Goal: Task Accomplishment & Management: Manage account settings

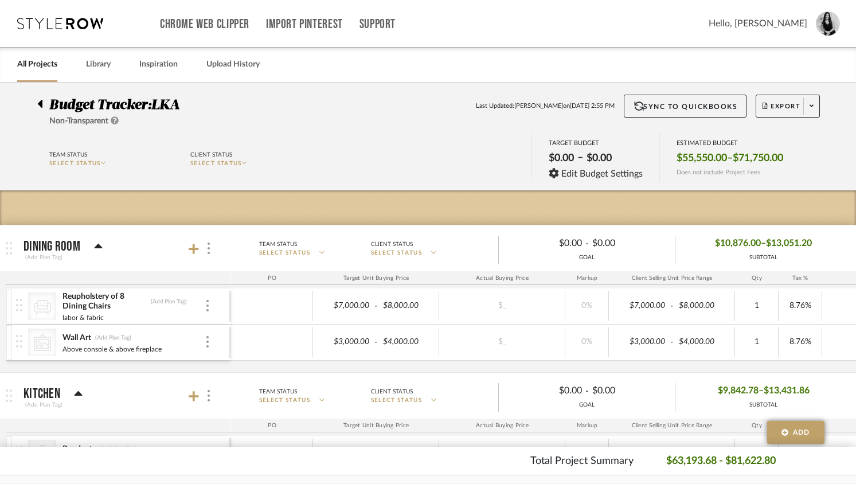
click at [40, 65] on link "All Projects" at bounding box center [37, 64] width 40 height 15
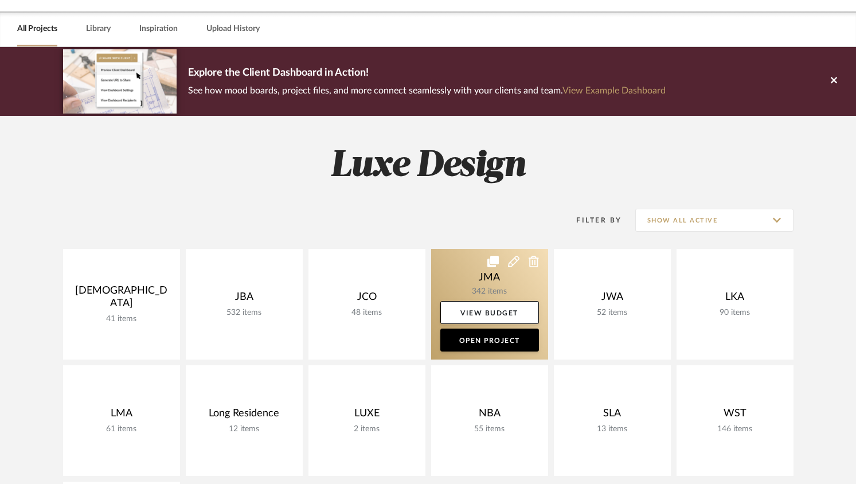
scroll to position [55, 0]
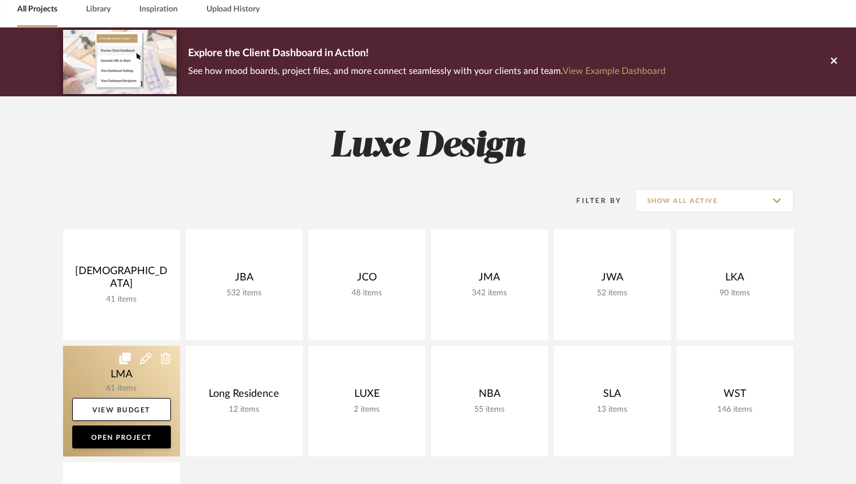
click at [154, 374] on link at bounding box center [121, 401] width 117 height 111
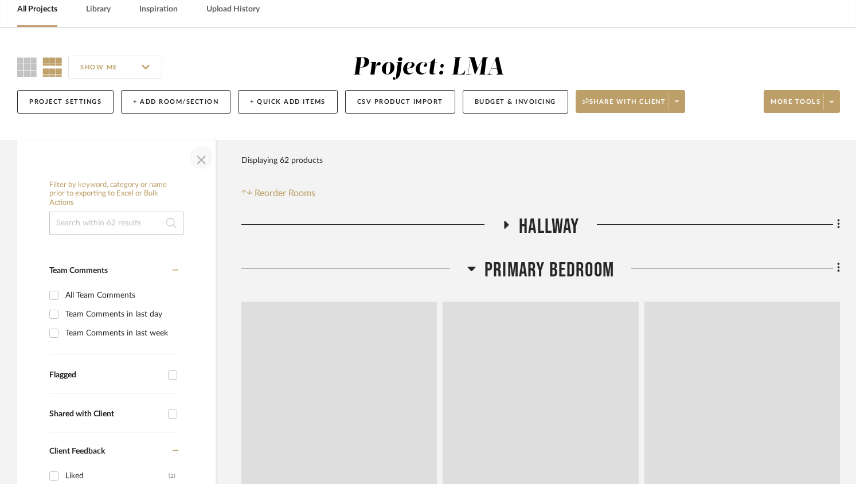
click at [196, 171] on span "button" at bounding box center [201, 158] width 28 height 28
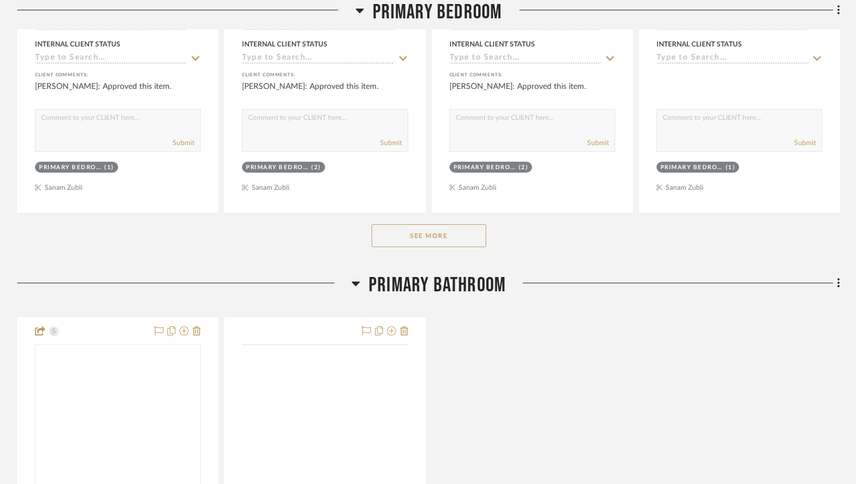
scroll to position [699, 0]
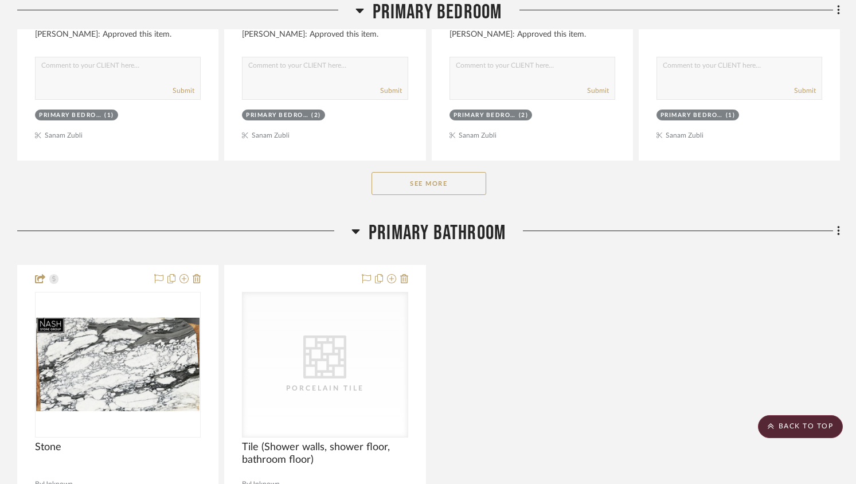
click at [426, 193] on button "See More" at bounding box center [428, 183] width 115 height 23
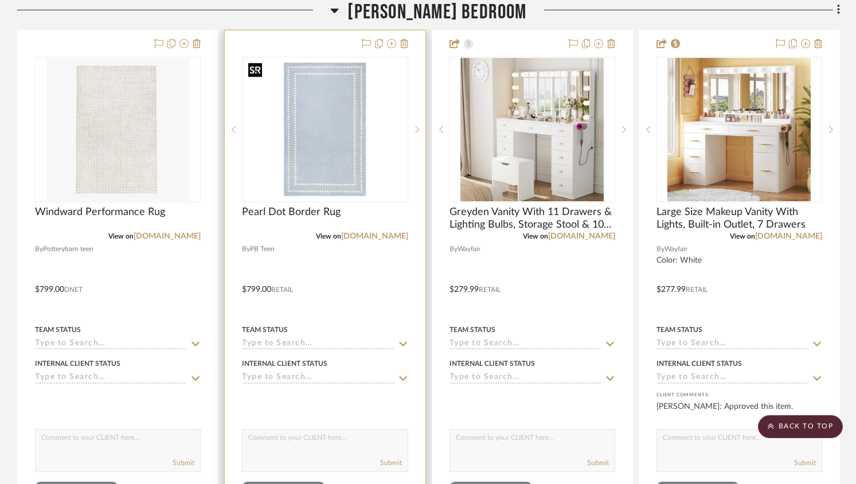
scroll to position [3022, 0]
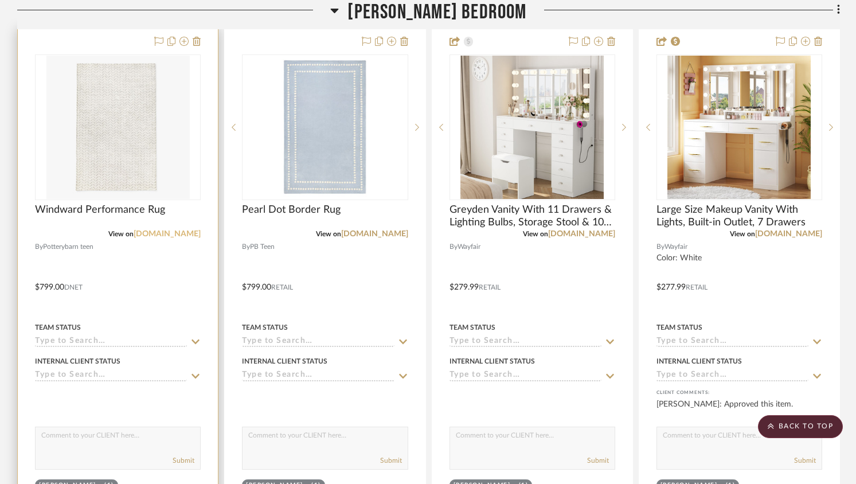
click at [169, 237] on link "[DOMAIN_NAME]" at bounding box center [167, 234] width 67 height 8
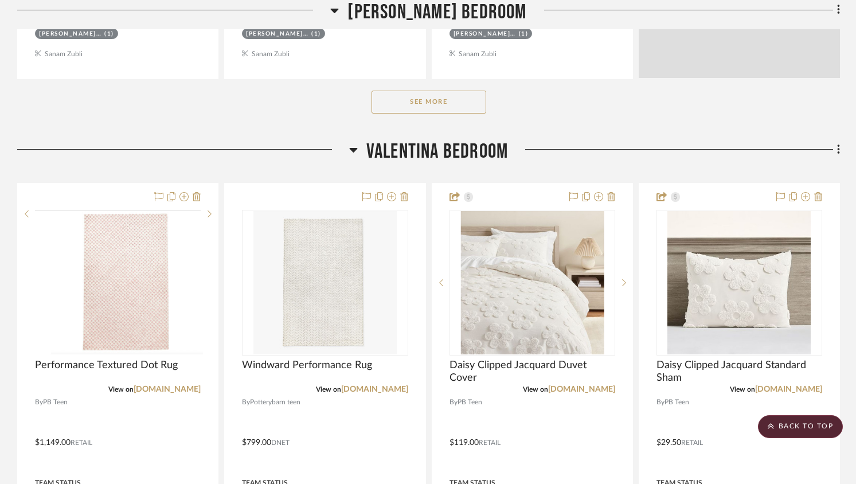
scroll to position [3549, 0]
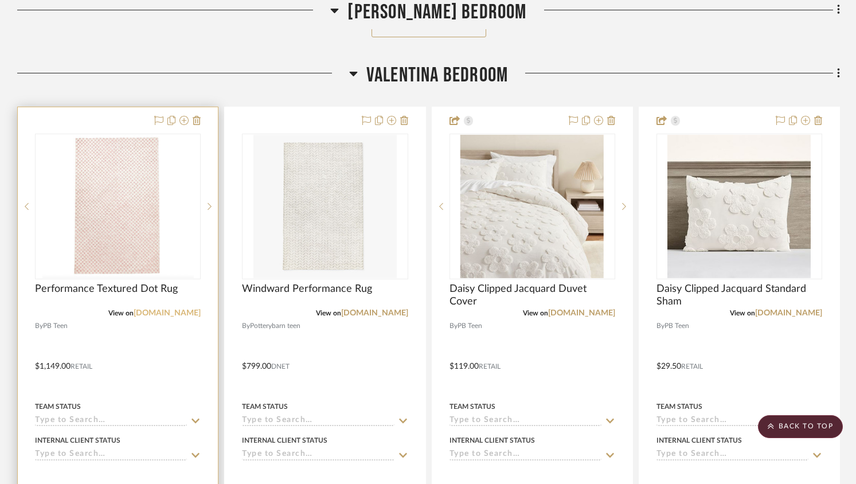
click at [157, 312] on link "potterybarnkids.com" at bounding box center [167, 313] width 67 height 8
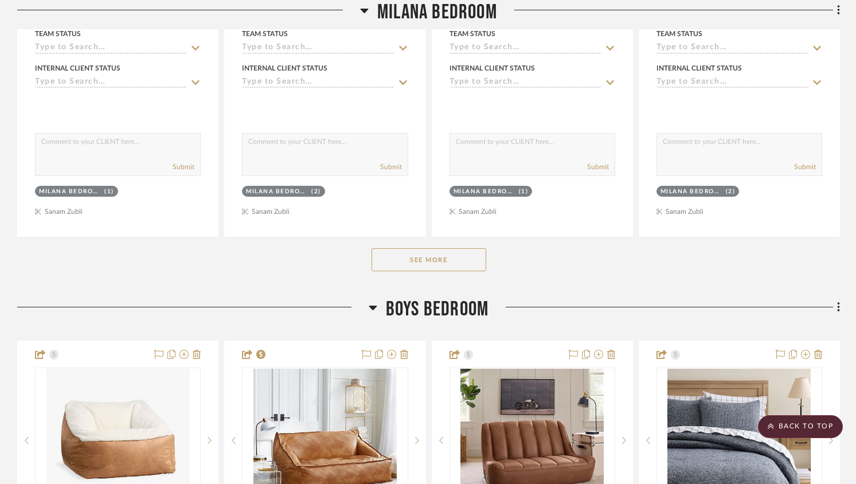
scroll to position [4529, 0]
click at [401, 256] on button "See More" at bounding box center [428, 259] width 115 height 23
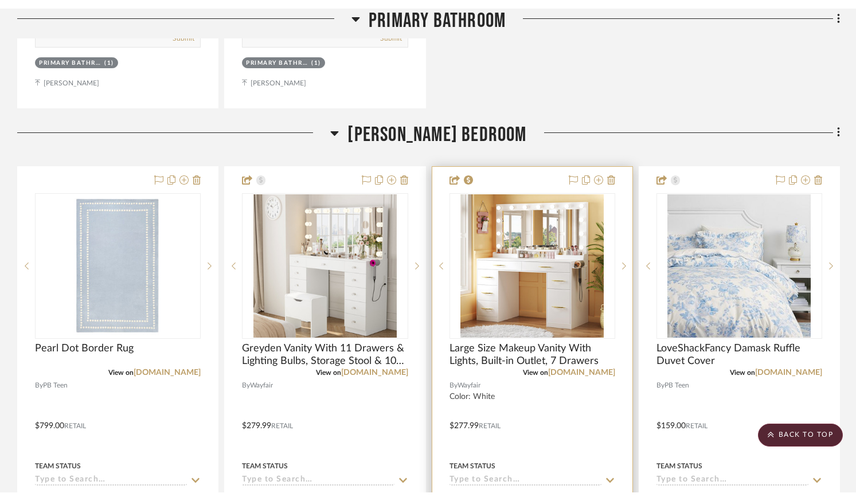
scroll to position [2889, 0]
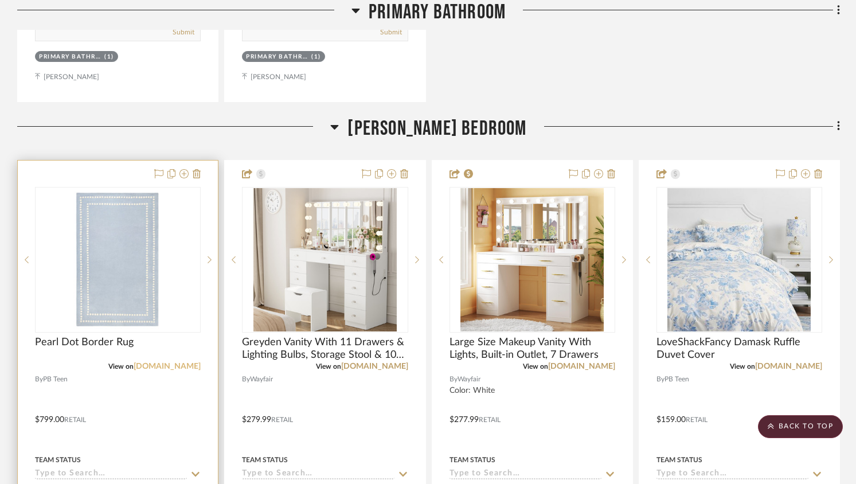
click at [152, 366] on link "potterybarnkids.com" at bounding box center [167, 366] width 67 height 8
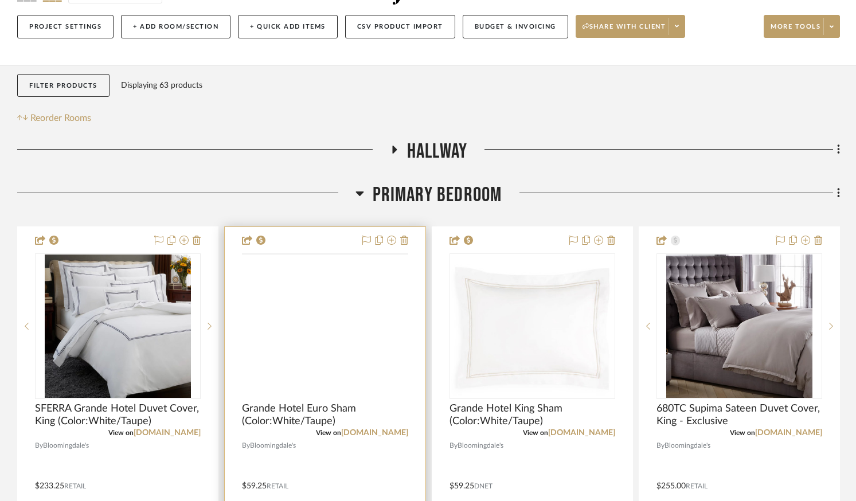
scroll to position [187, 0]
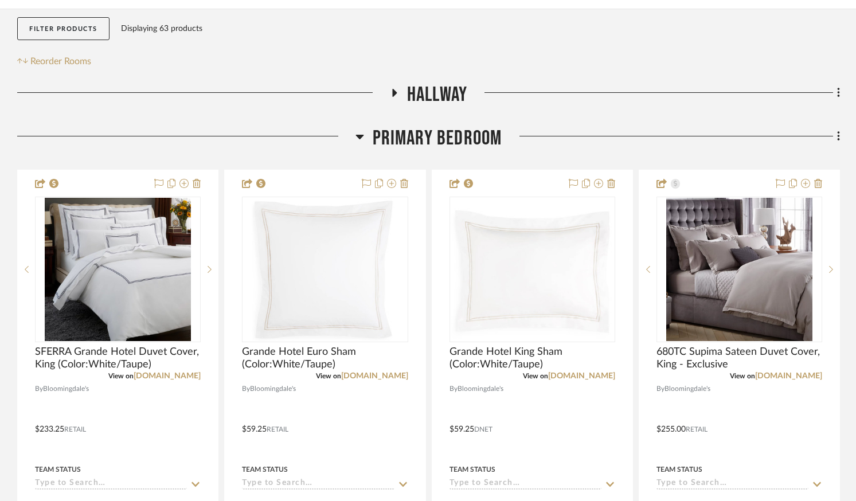
click at [358, 138] on icon at bounding box center [359, 137] width 8 height 5
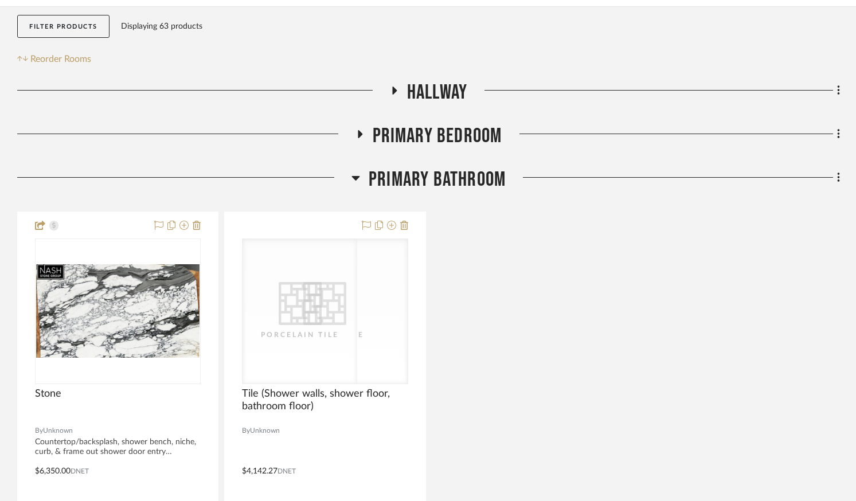
scroll to position [191, 0]
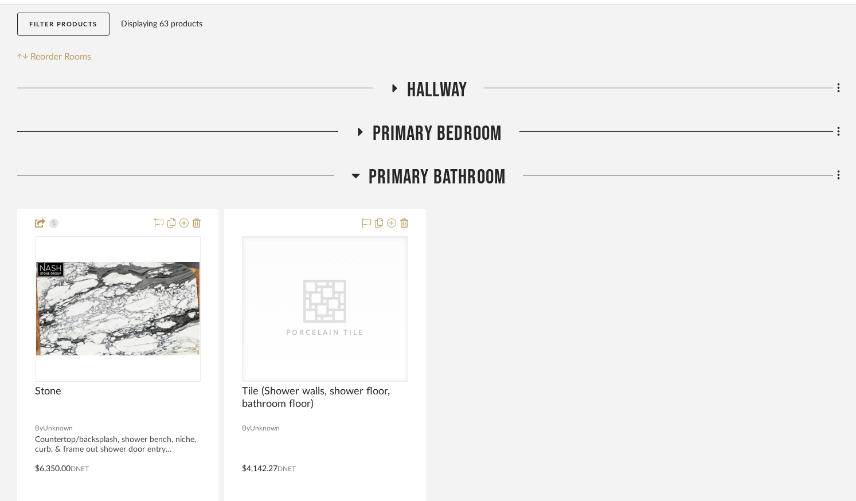
click at [354, 178] on icon at bounding box center [355, 176] width 9 height 14
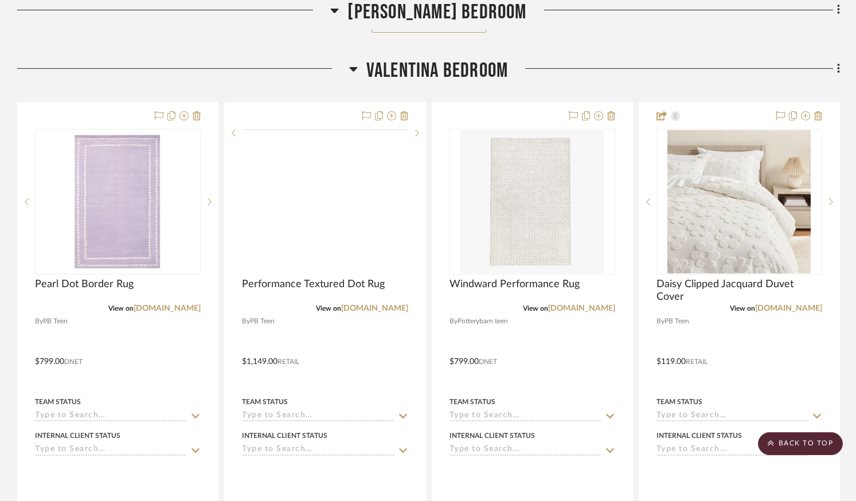
scroll to position [954, 0]
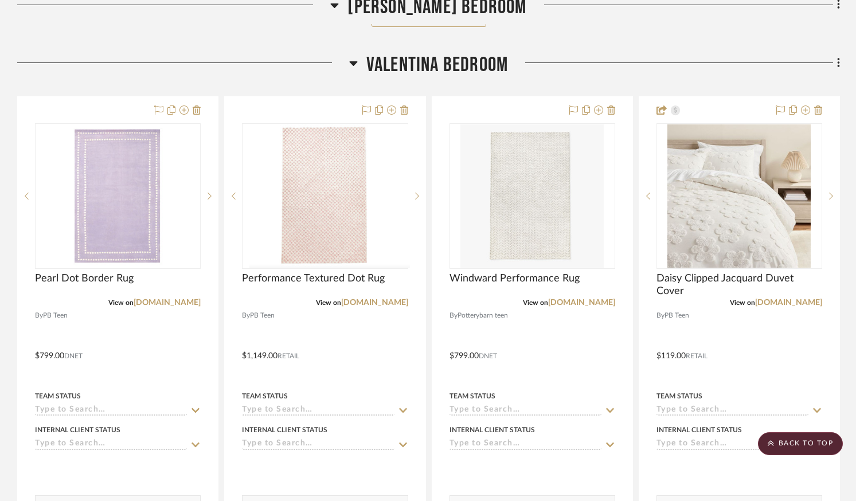
click at [355, 60] on icon at bounding box center [353, 63] width 9 height 14
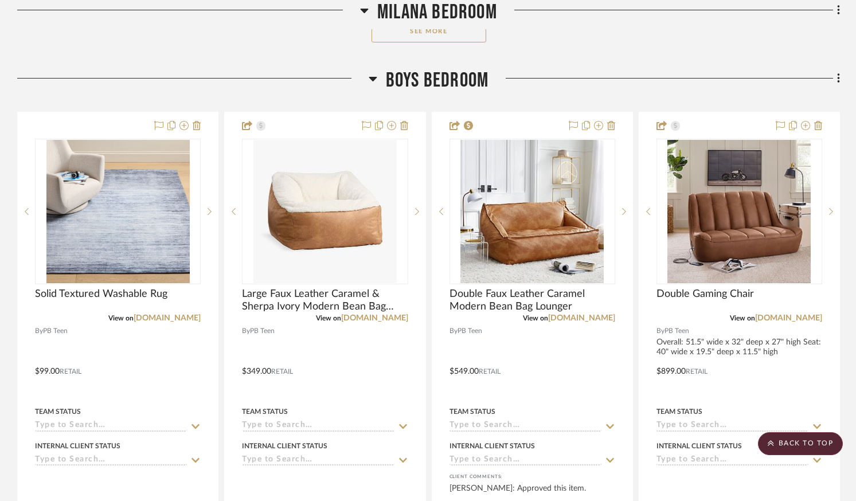
scroll to position [1591, 0]
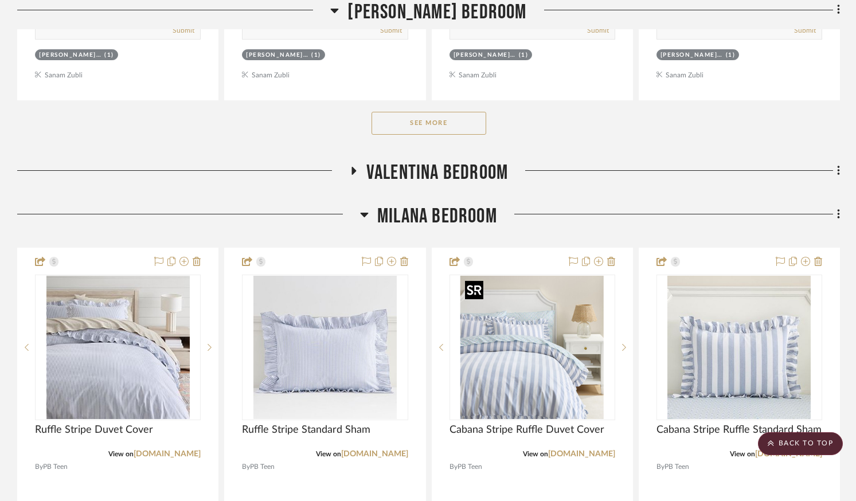
scroll to position [846, 0]
click at [414, 128] on button "See More" at bounding box center [428, 123] width 115 height 23
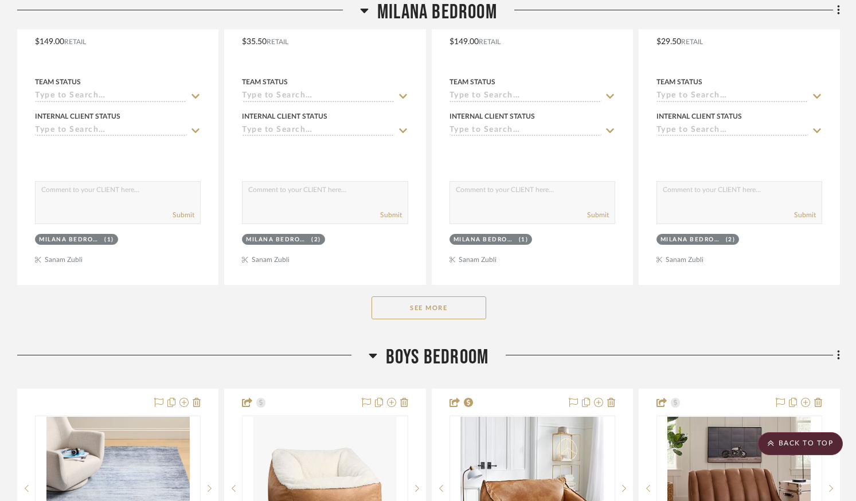
scroll to position [2329, 0]
click at [447, 308] on button "See More" at bounding box center [428, 307] width 115 height 23
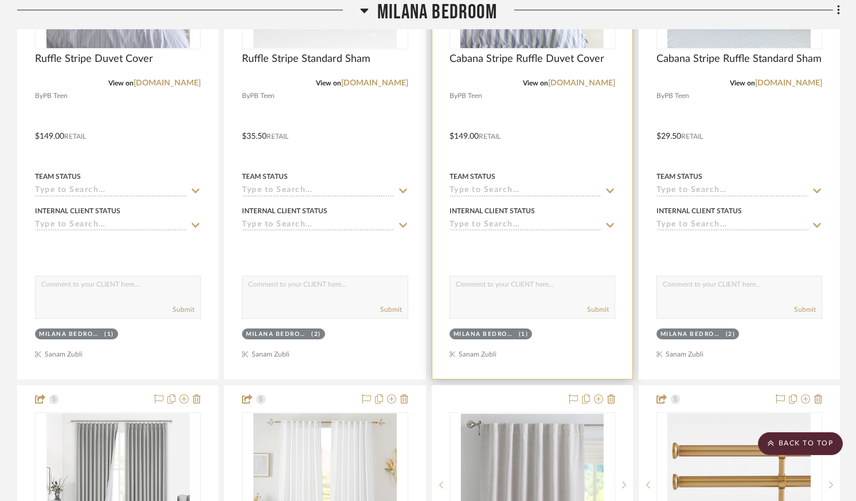
scroll to position [2100, 0]
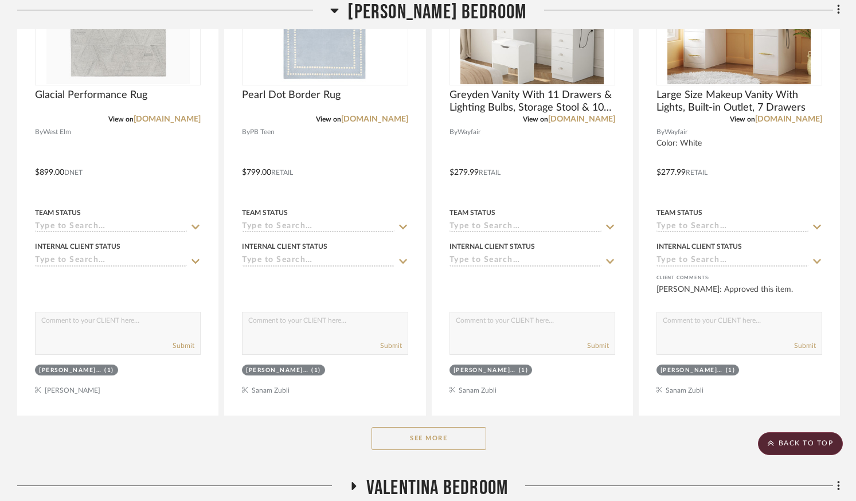
scroll to position [532, 0]
click at [439, 444] on button "See More" at bounding box center [428, 437] width 115 height 23
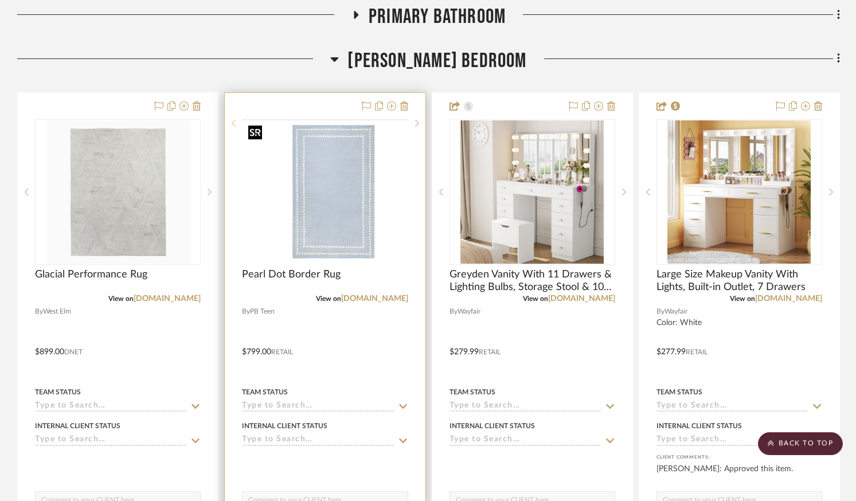
scroll to position [350, 0]
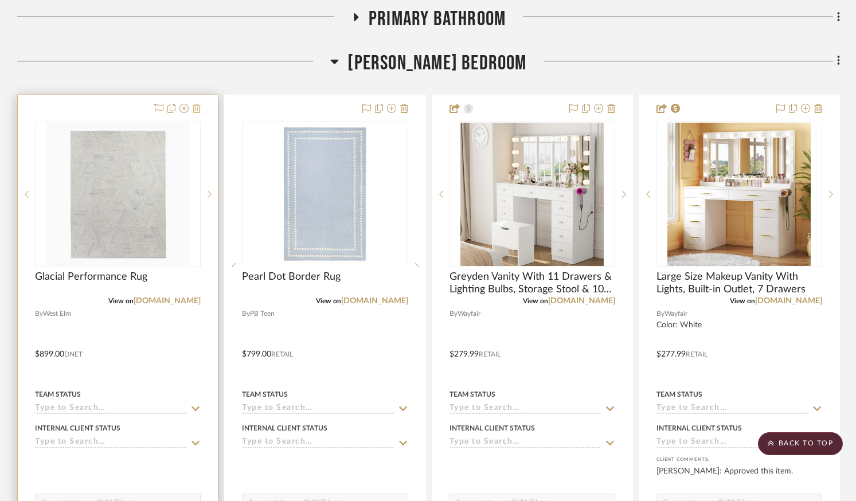
click at [195, 105] on icon at bounding box center [197, 108] width 8 height 9
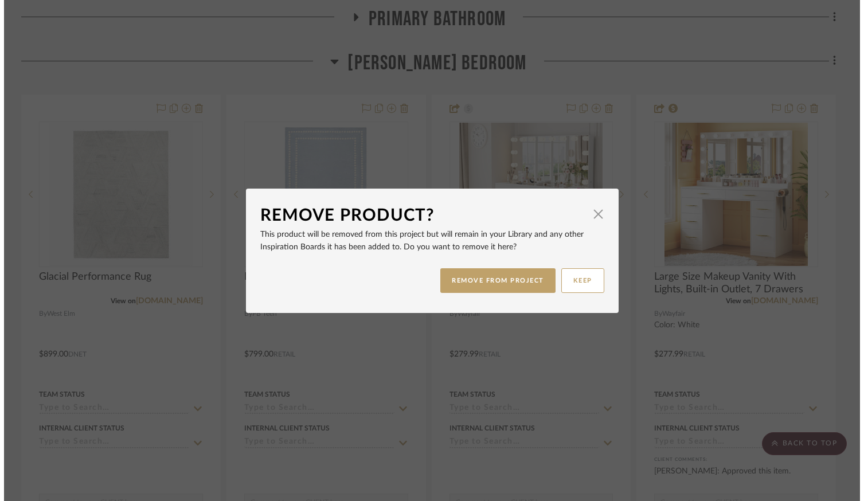
scroll to position [0, 0]
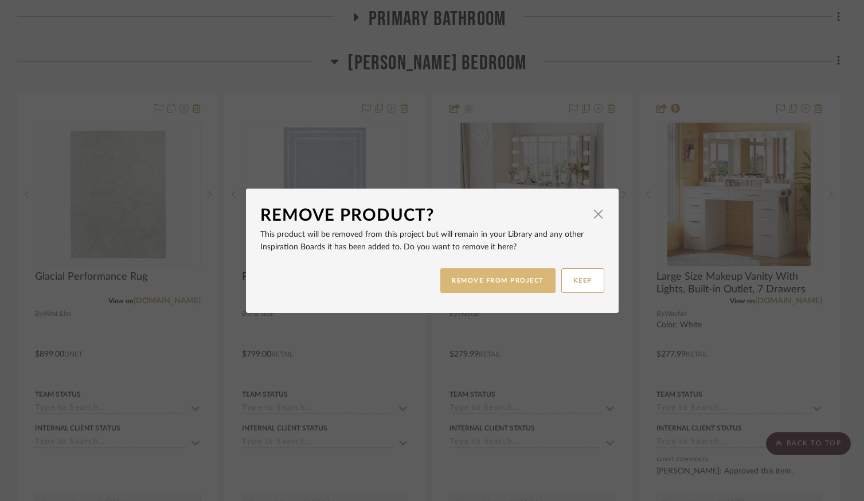
click at [496, 288] on button "REMOVE FROM PROJECT" at bounding box center [497, 280] width 115 height 25
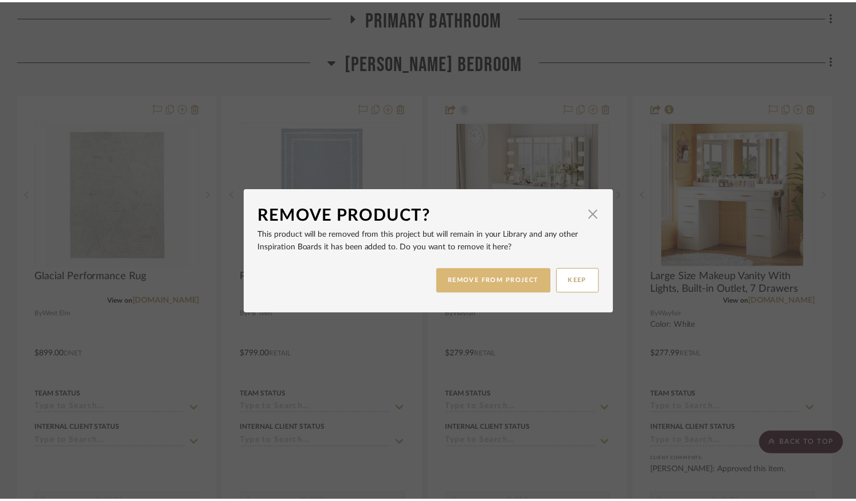
scroll to position [350, 0]
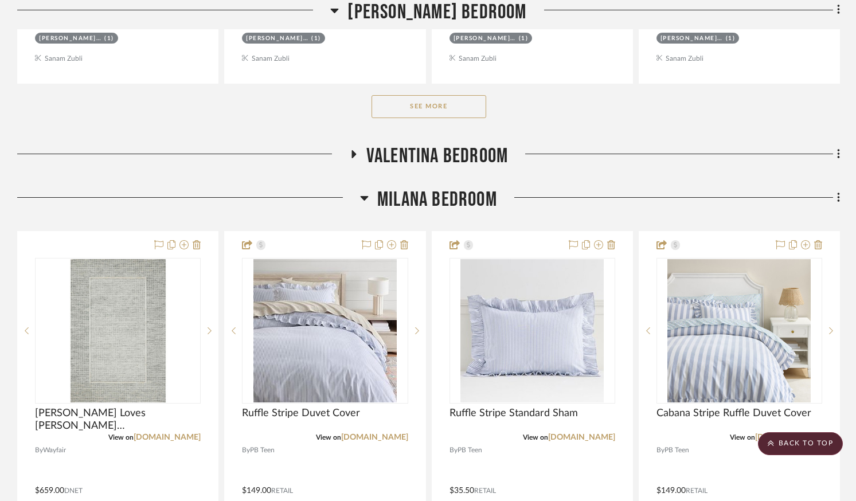
scroll to position [865, 0]
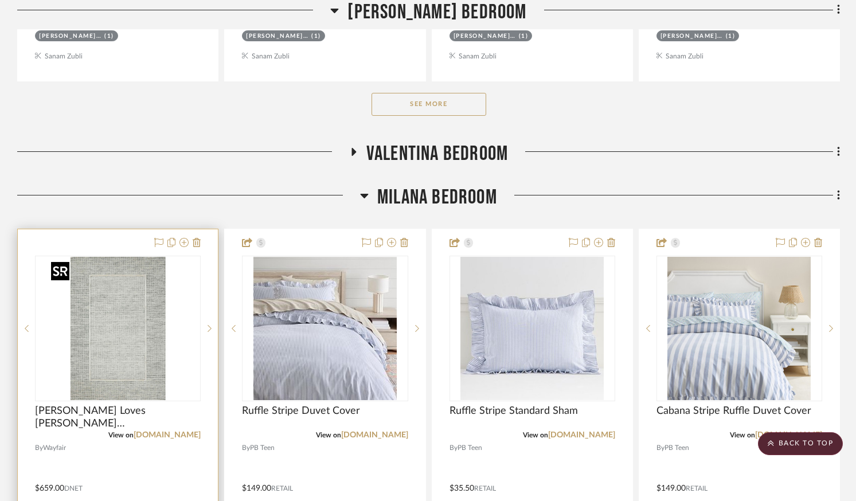
click at [0, 0] on img at bounding box center [0, 0] width 0 height 0
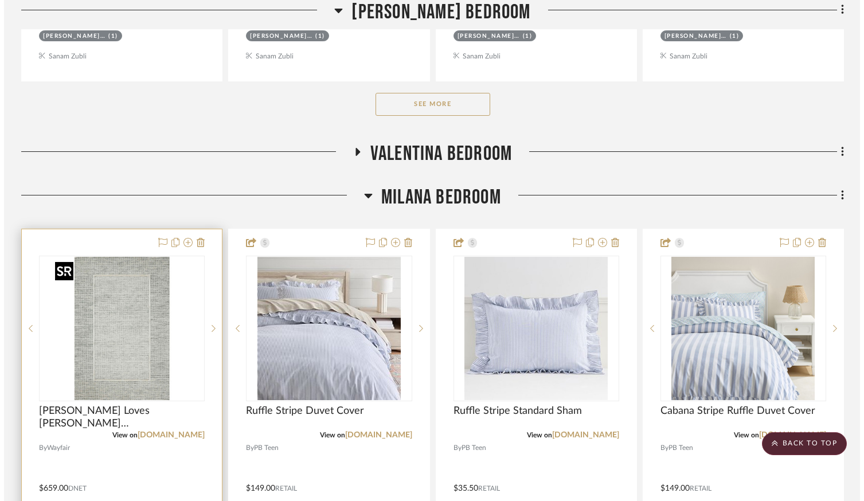
scroll to position [0, 0]
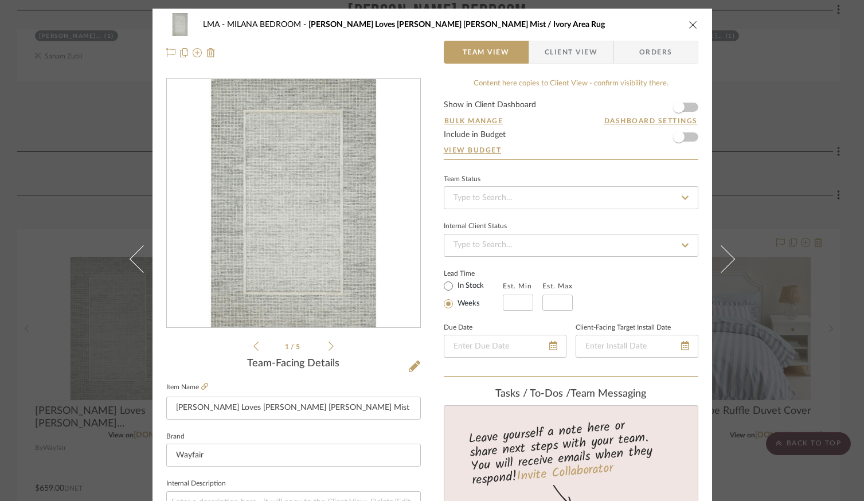
click at [328, 350] on icon at bounding box center [330, 346] width 5 height 9
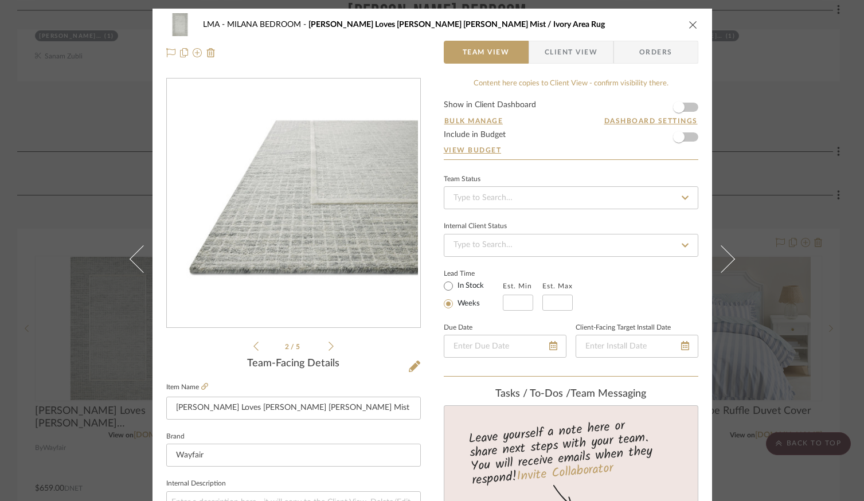
click at [328, 350] on icon at bounding box center [330, 346] width 5 height 9
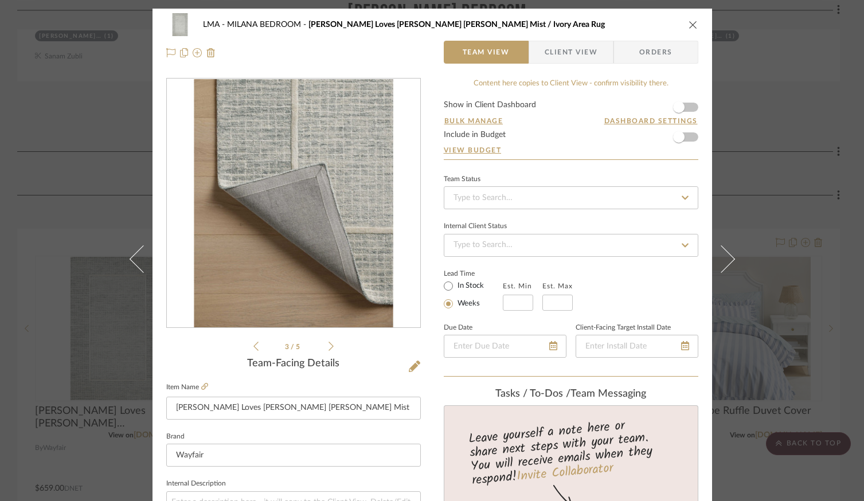
click at [328, 269] on img "2" at bounding box center [293, 203] width 249 height 249
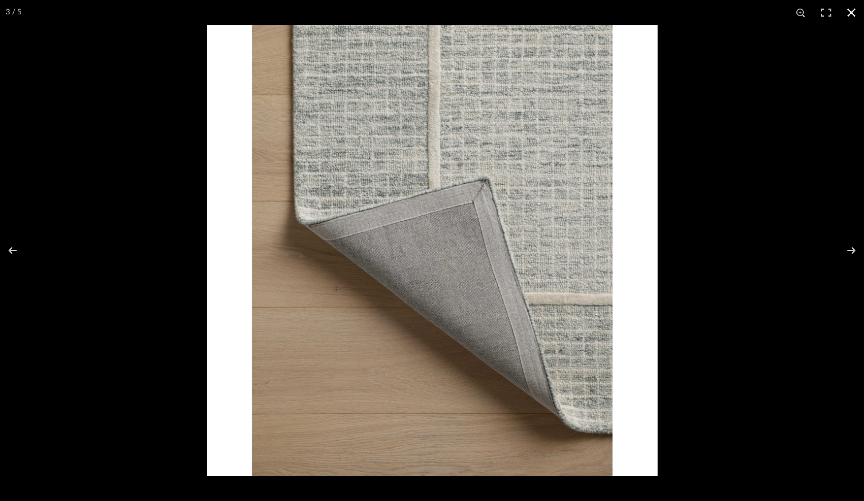
click at [852, 14] on button at bounding box center [851, 12] width 25 height 25
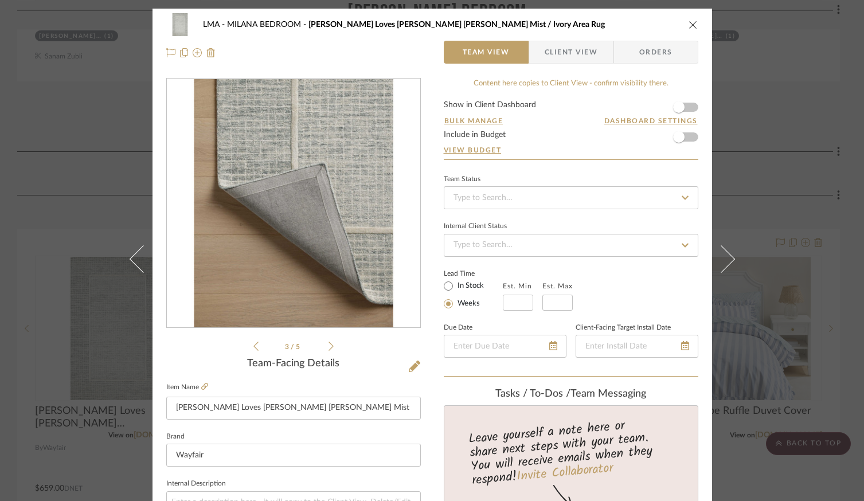
click at [253, 346] on icon at bounding box center [255, 346] width 5 height 10
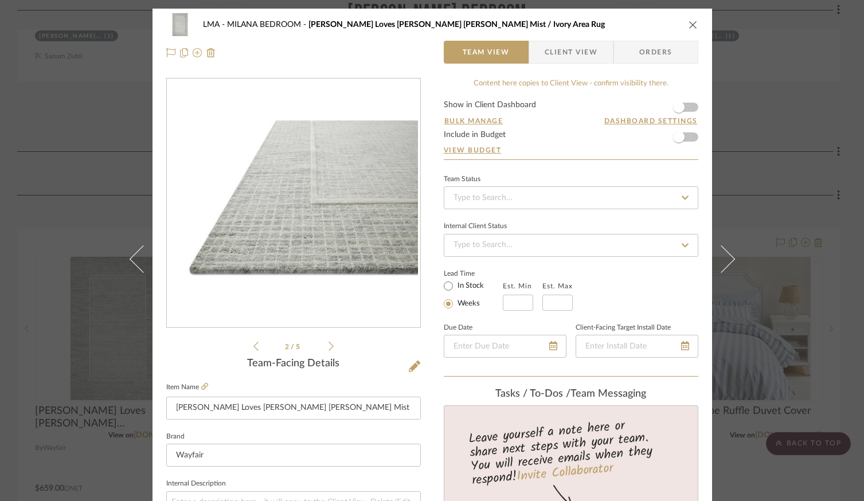
click at [328, 344] on icon at bounding box center [330, 346] width 5 height 10
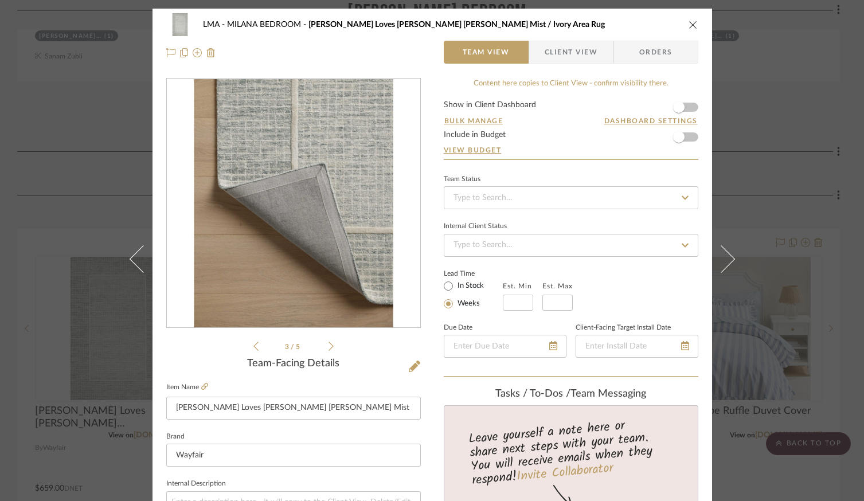
click at [331, 279] on img "2" at bounding box center [293, 203] width 249 height 249
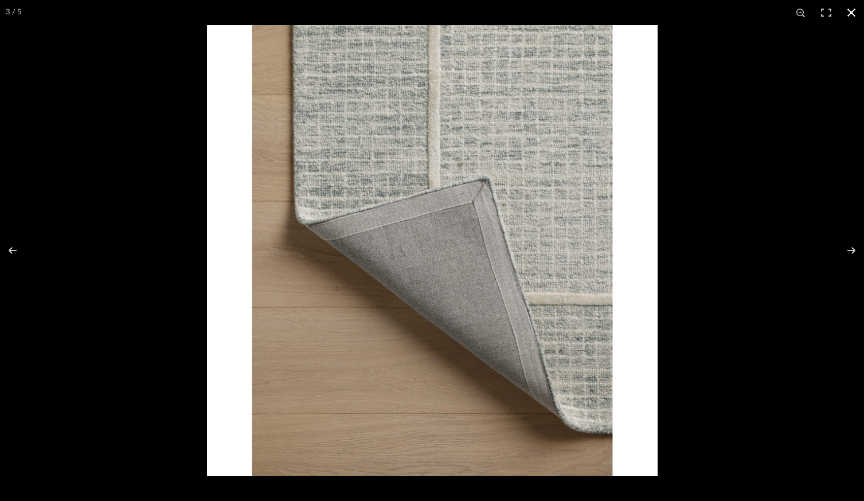
click at [850, 14] on button at bounding box center [851, 12] width 25 height 25
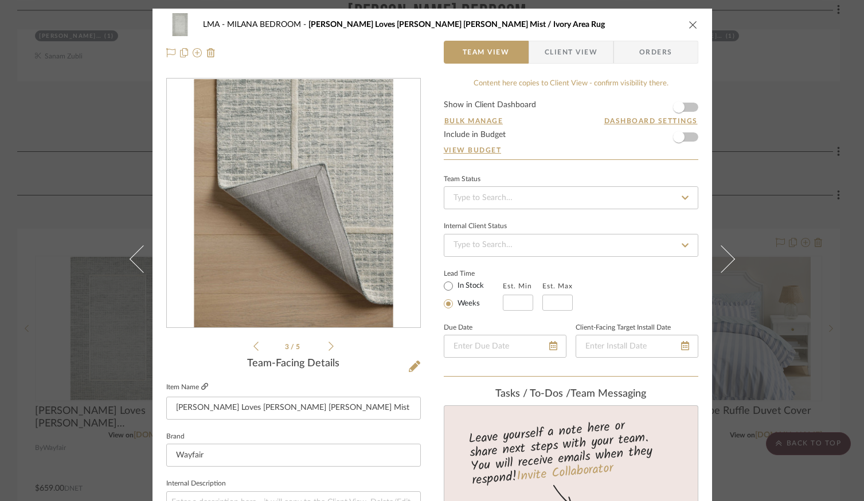
click at [201, 385] on icon at bounding box center [204, 386] width 7 height 7
click at [691, 29] on button "close" at bounding box center [693, 24] width 10 height 10
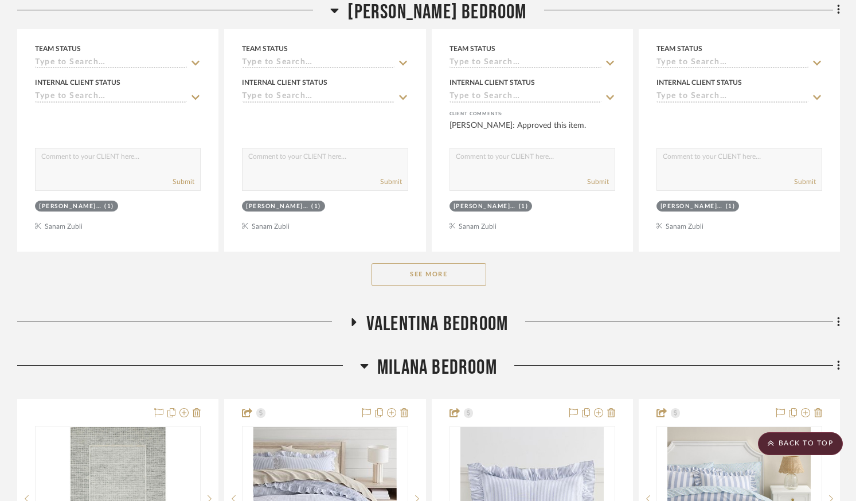
scroll to position [778, 0]
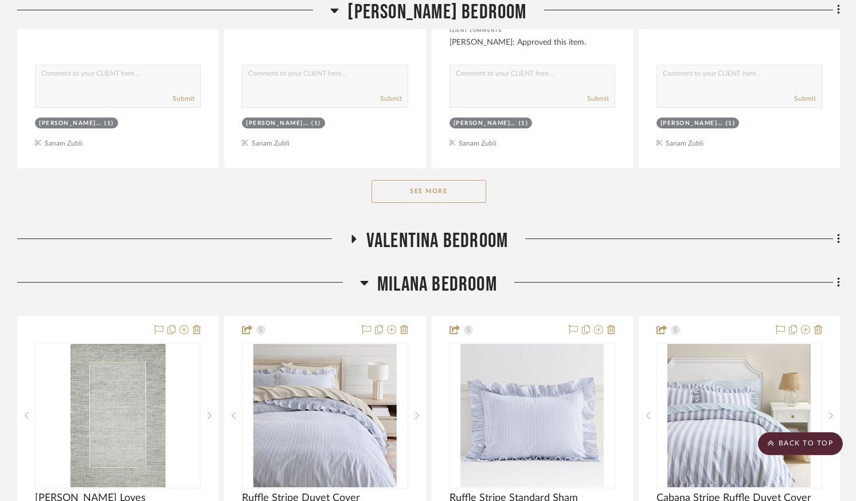
click at [421, 197] on button "See More" at bounding box center [428, 191] width 115 height 23
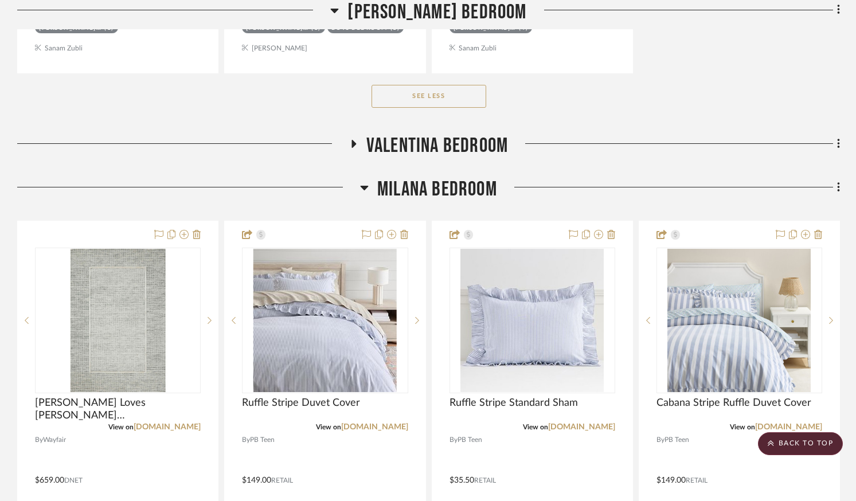
scroll to position [1971, 0]
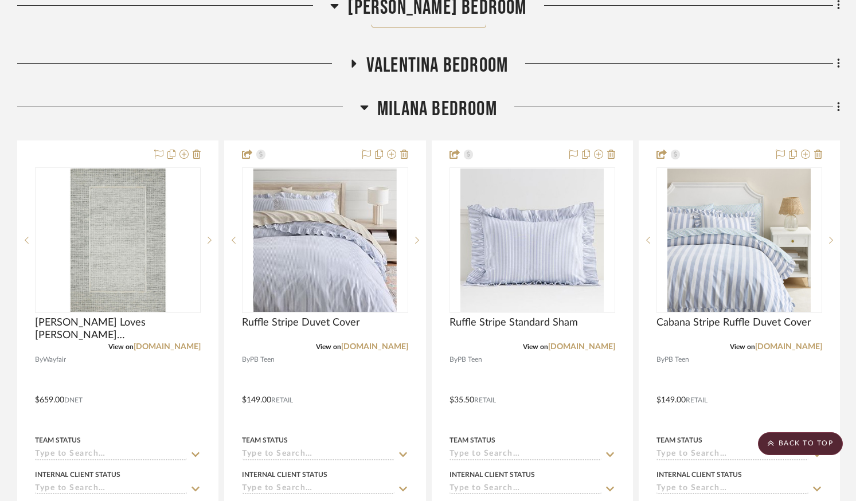
click at [359, 62] on icon at bounding box center [353, 63] width 14 height 9
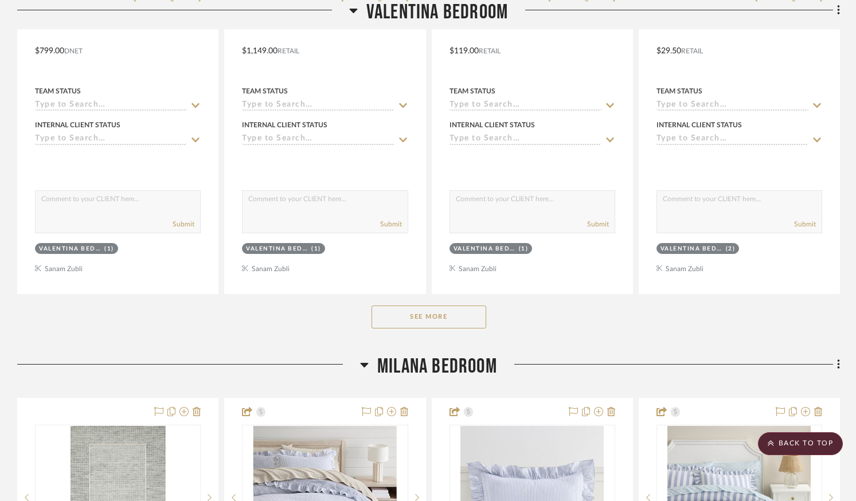
scroll to position [2610, 0]
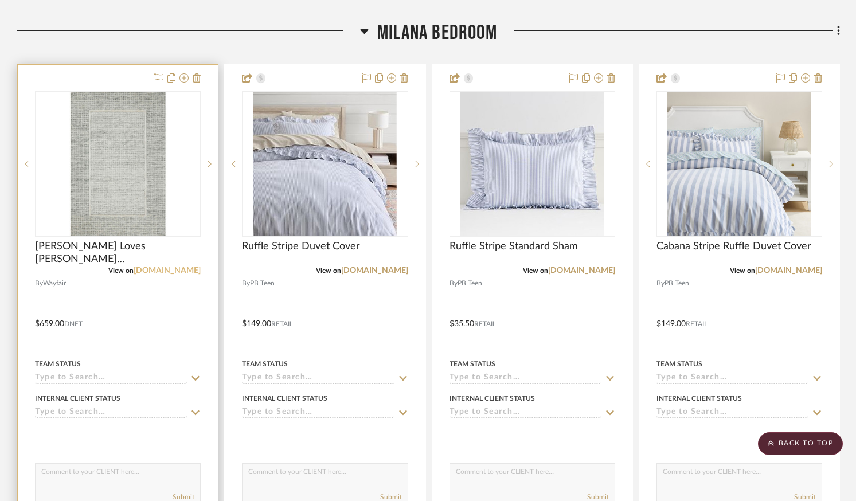
click at [191, 269] on link "[DOMAIN_NAME]" at bounding box center [167, 271] width 67 height 8
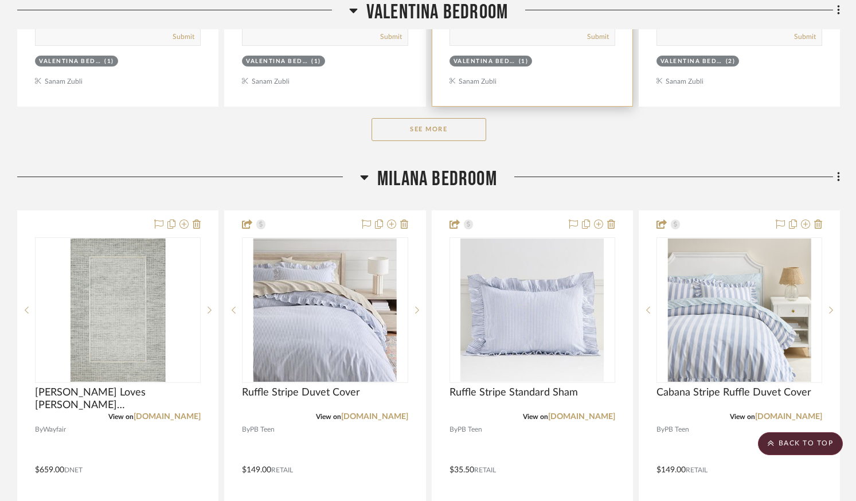
scroll to position [2489, 0]
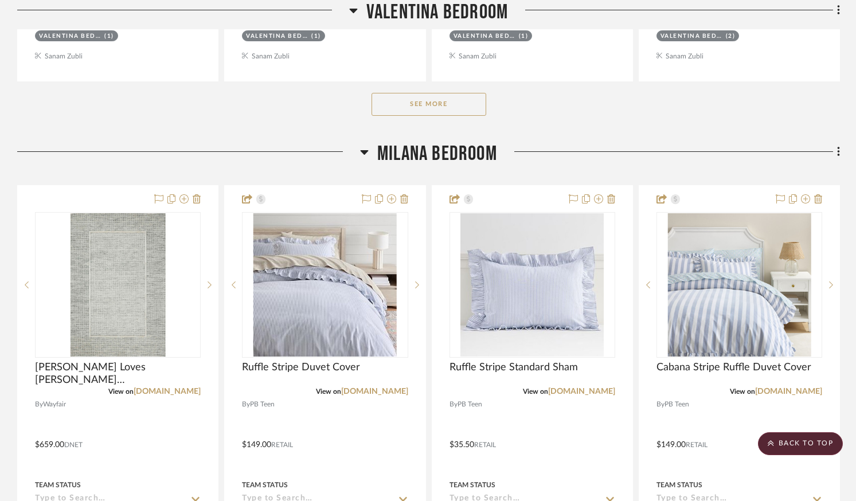
click at [367, 152] on icon at bounding box center [364, 152] width 9 height 14
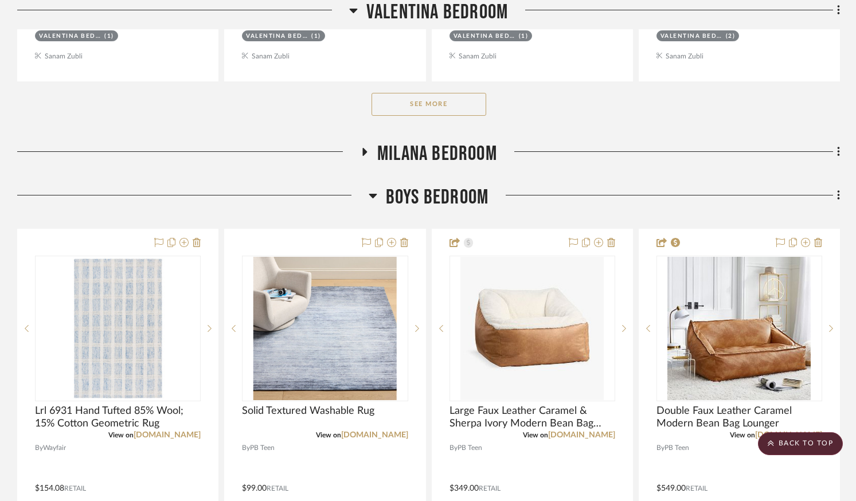
click at [374, 191] on icon at bounding box center [373, 196] width 9 height 14
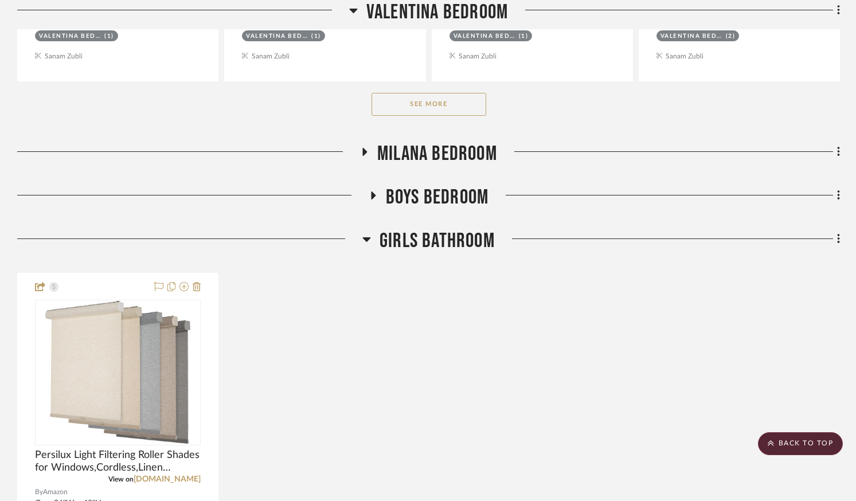
click at [367, 244] on icon at bounding box center [366, 239] width 9 height 14
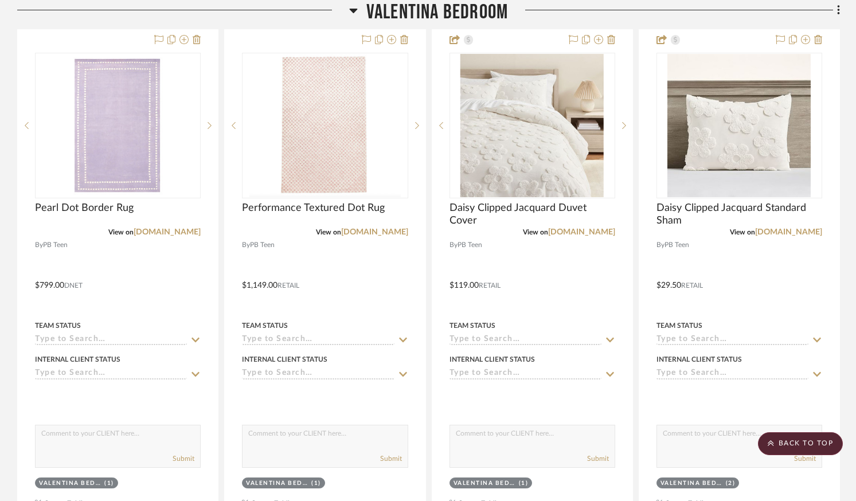
scroll to position [1799, 0]
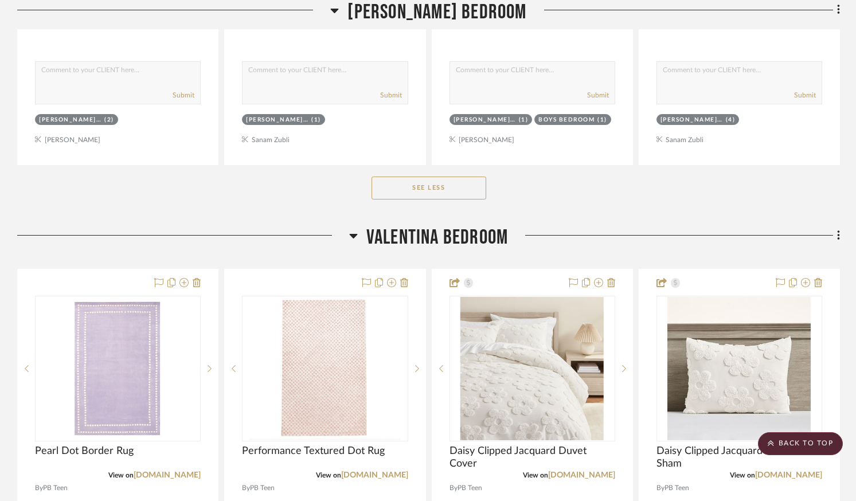
click at [349, 236] on icon at bounding box center [353, 236] width 9 height 14
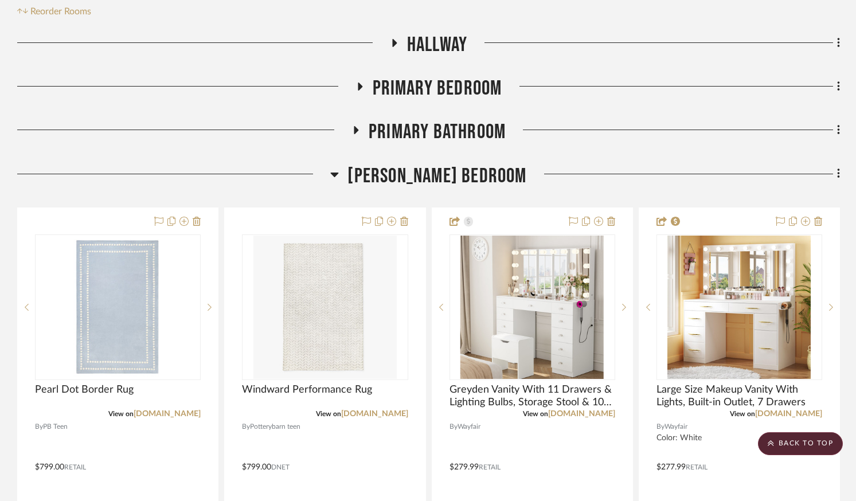
click at [339, 174] on icon at bounding box center [335, 175] width 8 height 5
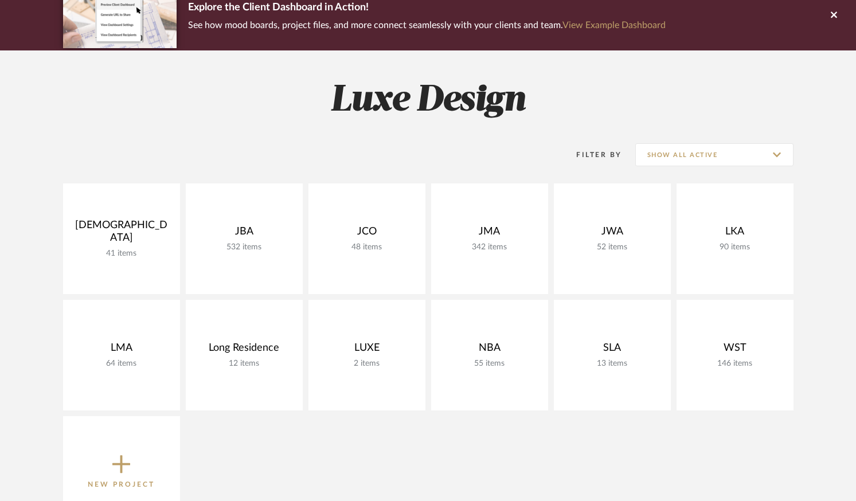
scroll to position [101, 0]
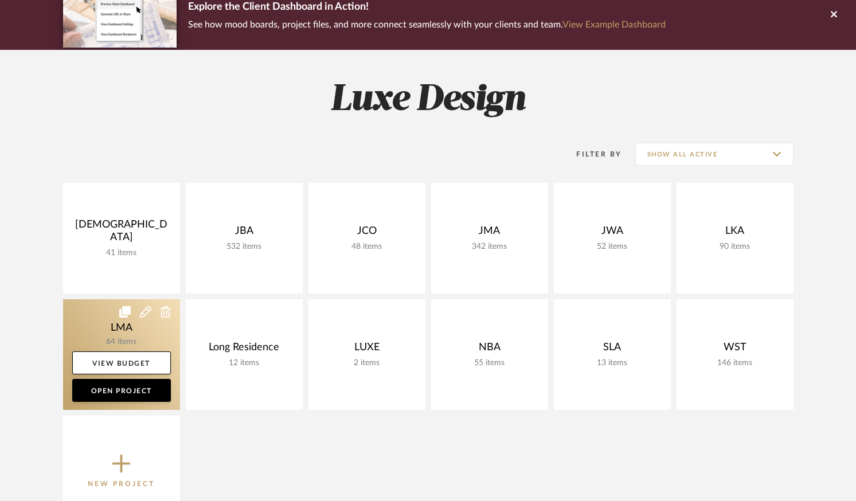
click at [101, 332] on link at bounding box center [121, 354] width 117 height 111
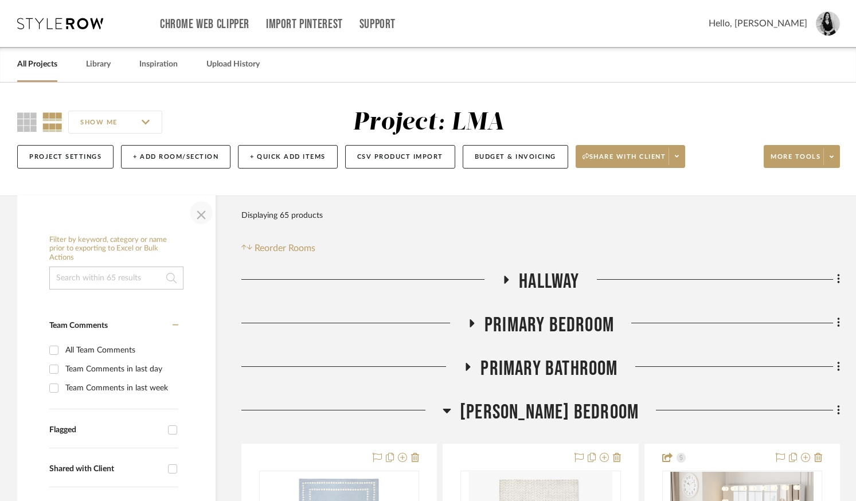
click at [197, 215] on span "button" at bounding box center [201, 213] width 28 height 28
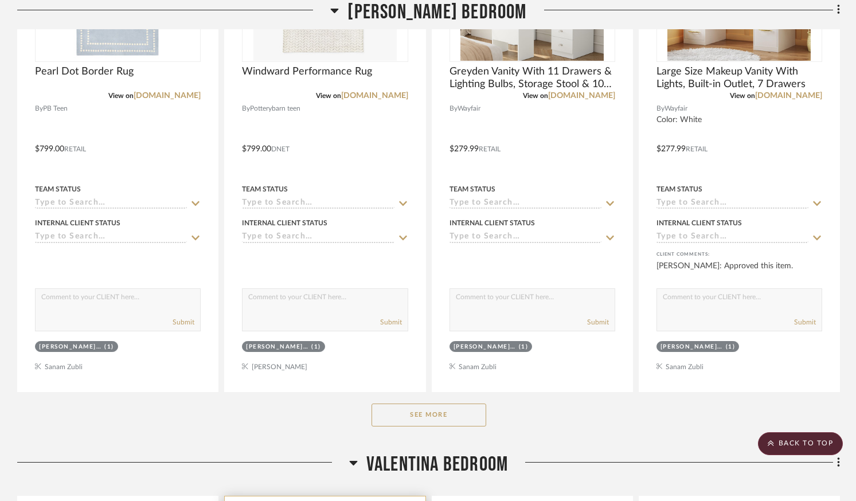
scroll to position [733, 0]
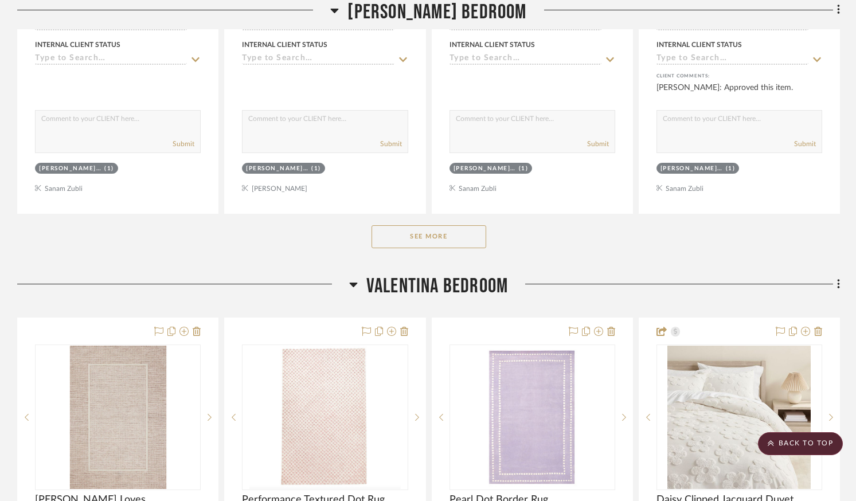
click at [412, 241] on button "See More" at bounding box center [428, 236] width 115 height 23
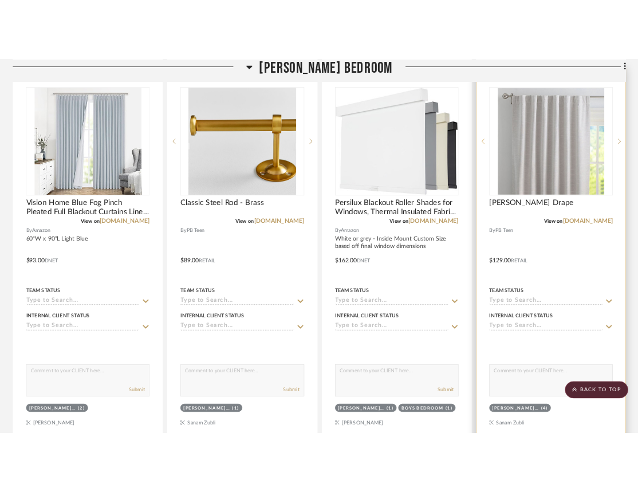
scroll to position [1341, 0]
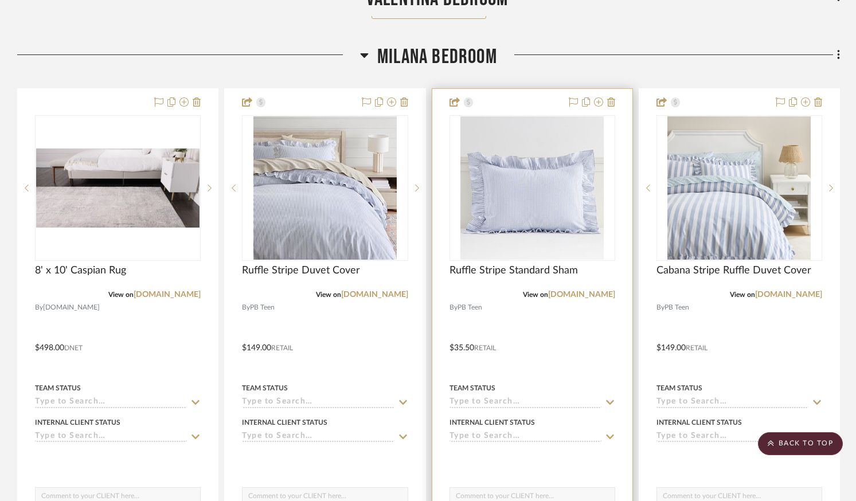
scroll to position [1568, 0]
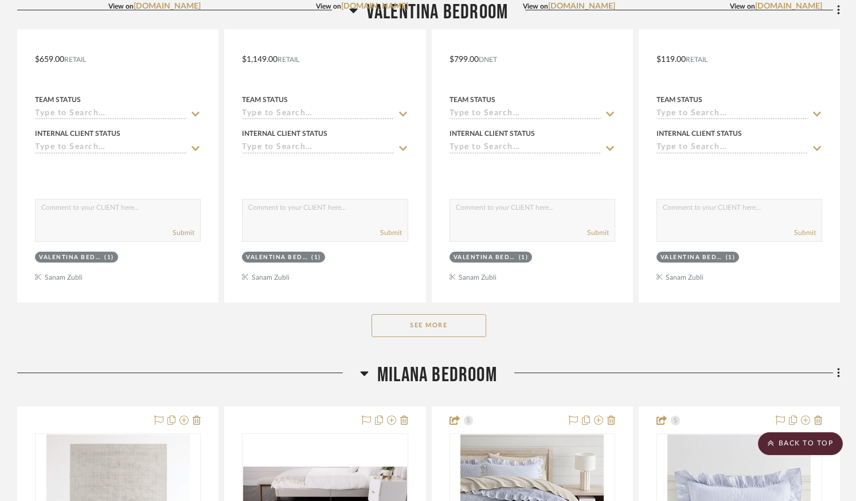
scroll to position [1552, 0]
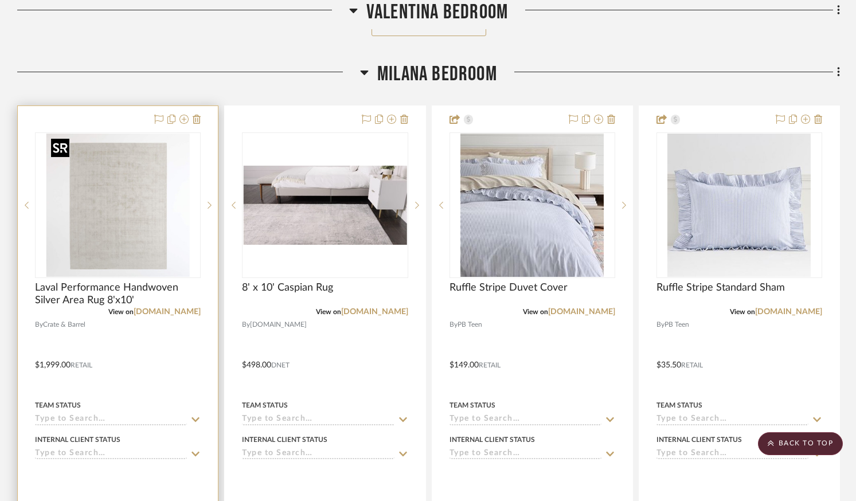
click at [154, 240] on img "0" at bounding box center [117, 205] width 143 height 143
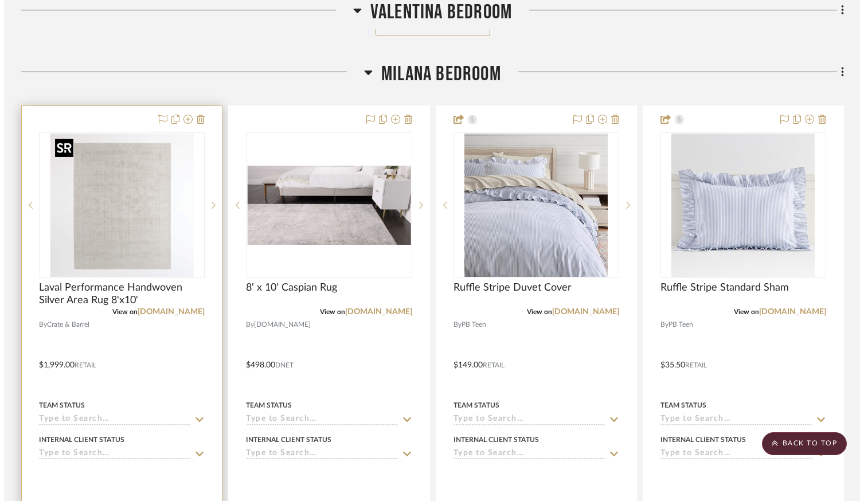
scroll to position [0, 0]
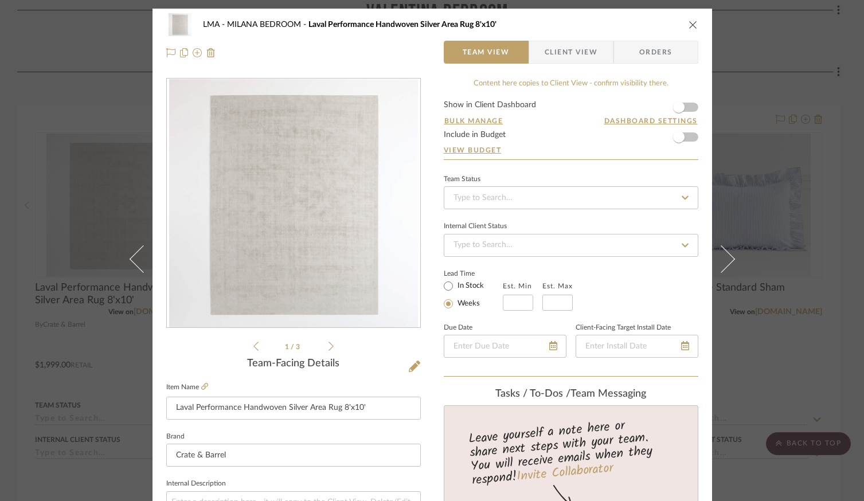
click at [328, 350] on icon at bounding box center [330, 346] width 5 height 9
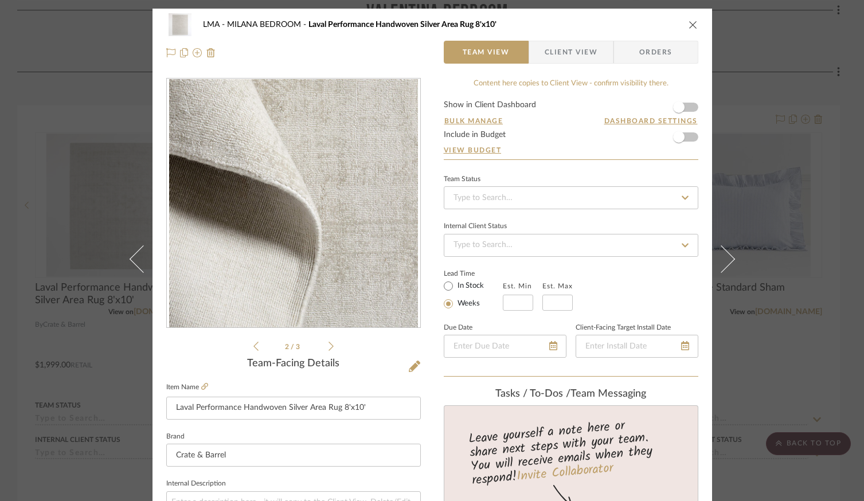
click at [330, 347] on div "2 / 3" at bounding box center [293, 215] width 254 height 275
click at [328, 343] on icon at bounding box center [330, 346] width 5 height 10
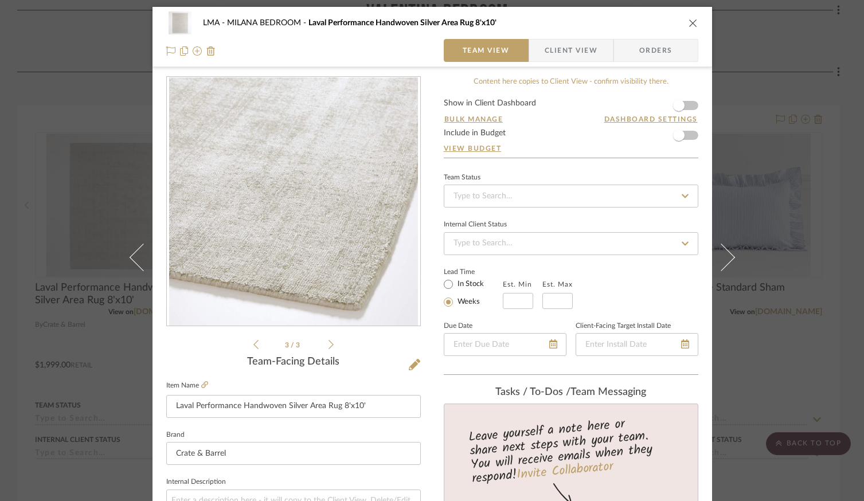
scroll to position [2, 0]
click at [328, 345] on icon at bounding box center [330, 344] width 5 height 10
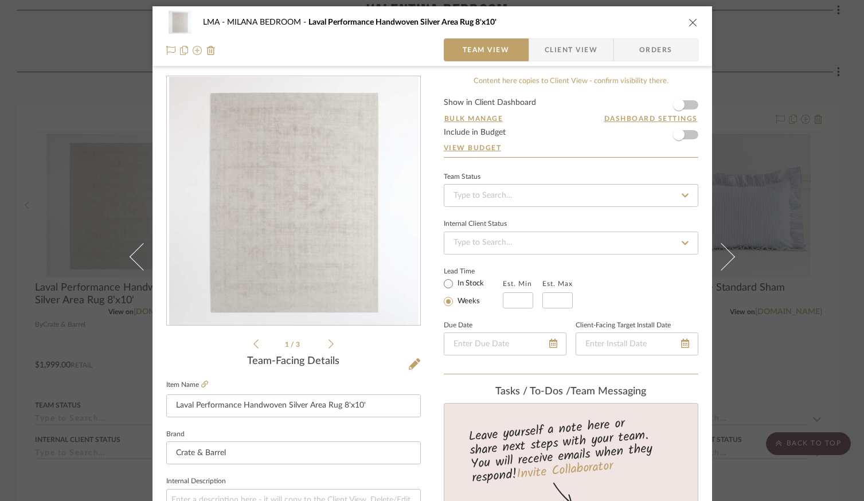
click at [328, 345] on icon at bounding box center [330, 344] width 5 height 10
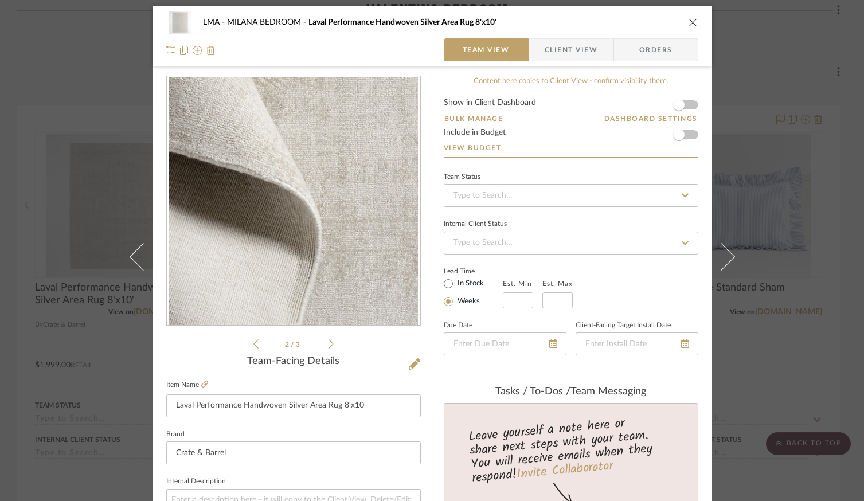
click at [328, 345] on icon at bounding box center [330, 344] width 5 height 10
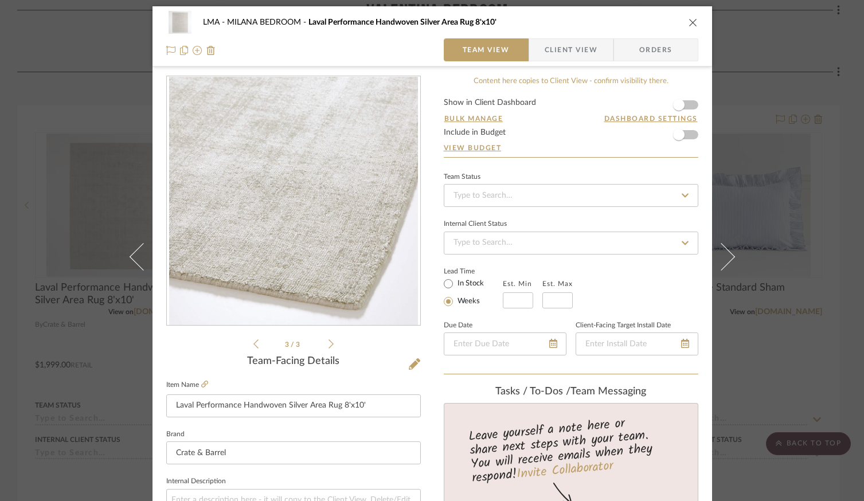
click at [328, 345] on icon at bounding box center [330, 344] width 5 height 10
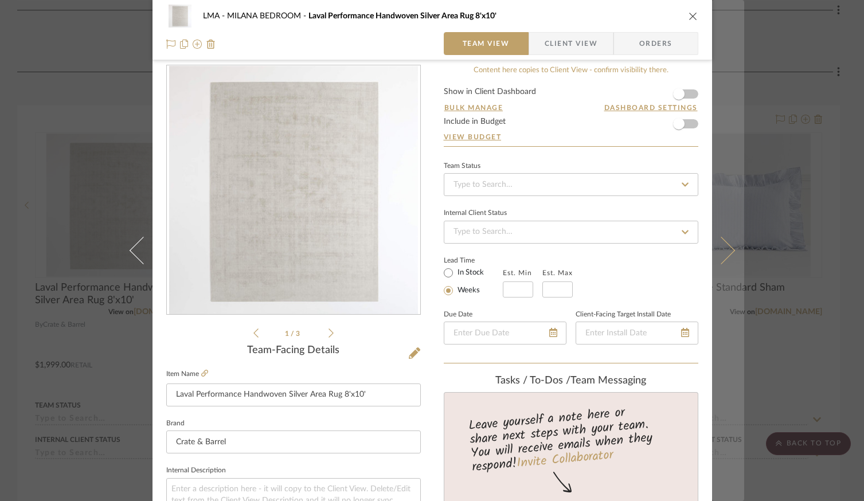
scroll to position [0, 0]
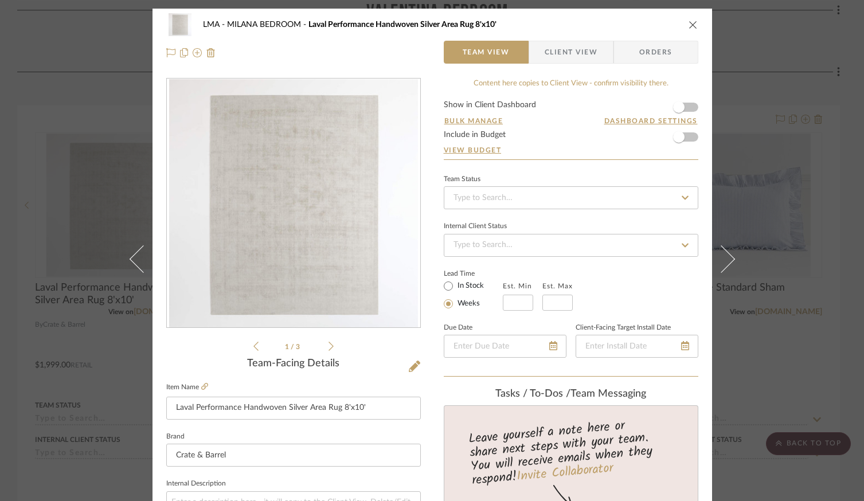
click at [690, 30] on div "LMA MILANA BEDROOM Laval Performance Handwoven Silver Area Rug 8'x10'" at bounding box center [432, 24] width 532 height 23
click at [688, 25] on icon "close" at bounding box center [692, 24] width 9 height 9
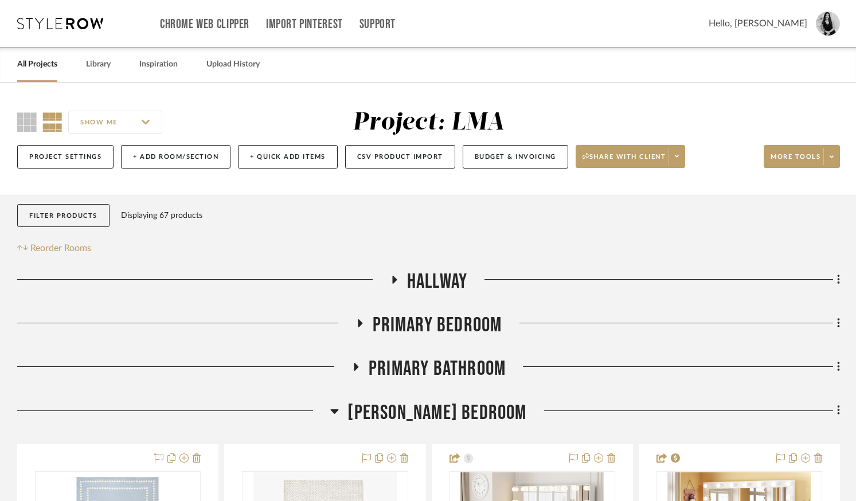
click at [339, 411] on icon at bounding box center [335, 411] width 8 height 5
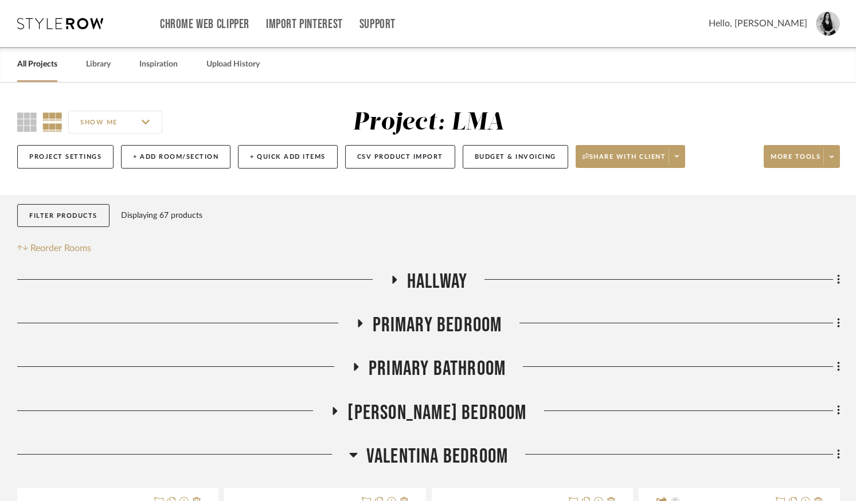
click at [351, 453] on icon at bounding box center [353, 455] width 8 height 5
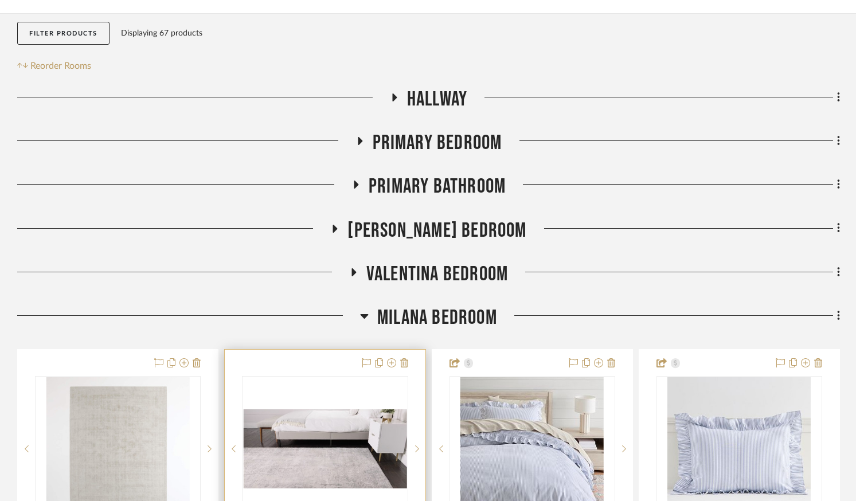
scroll to position [396, 0]
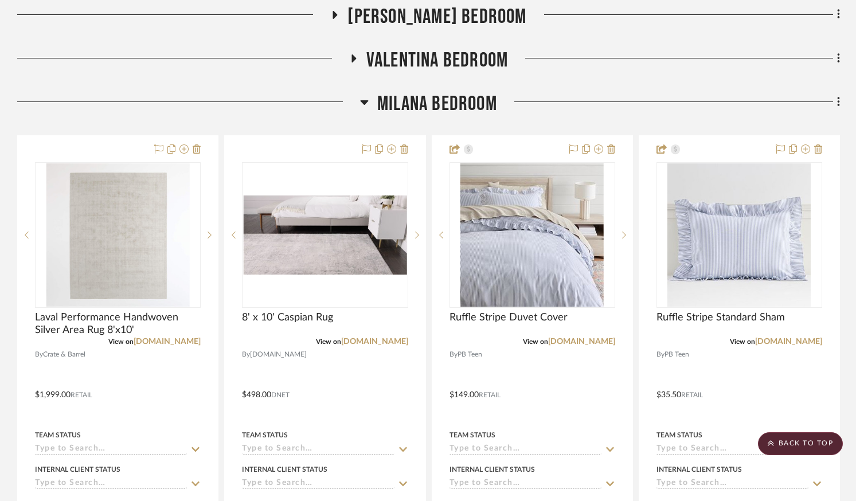
click at [365, 103] on icon at bounding box center [365, 102] width 8 height 5
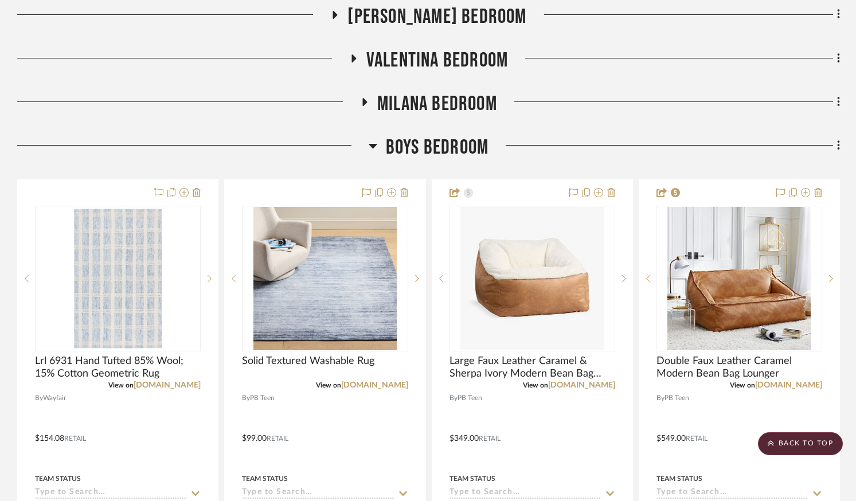
click at [376, 143] on icon at bounding box center [373, 146] width 9 height 14
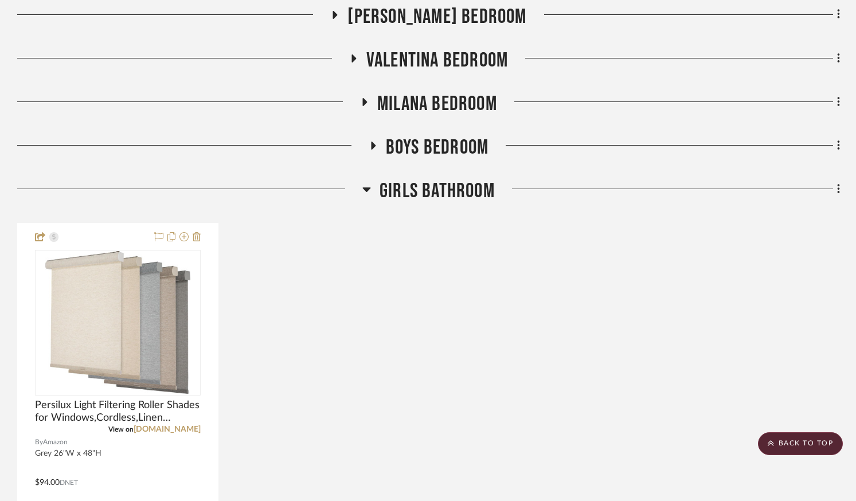
click at [363, 189] on icon at bounding box center [367, 189] width 8 height 5
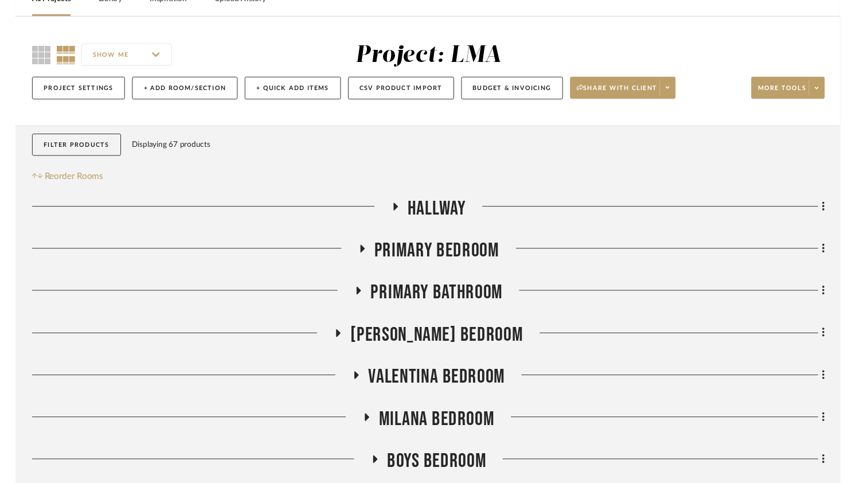
scroll to position [0, 0]
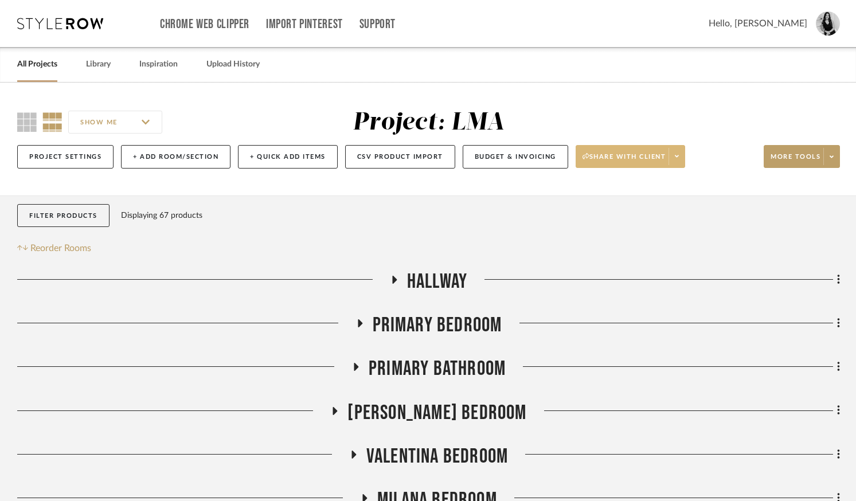
click at [679, 159] on icon at bounding box center [677, 156] width 4 height 6
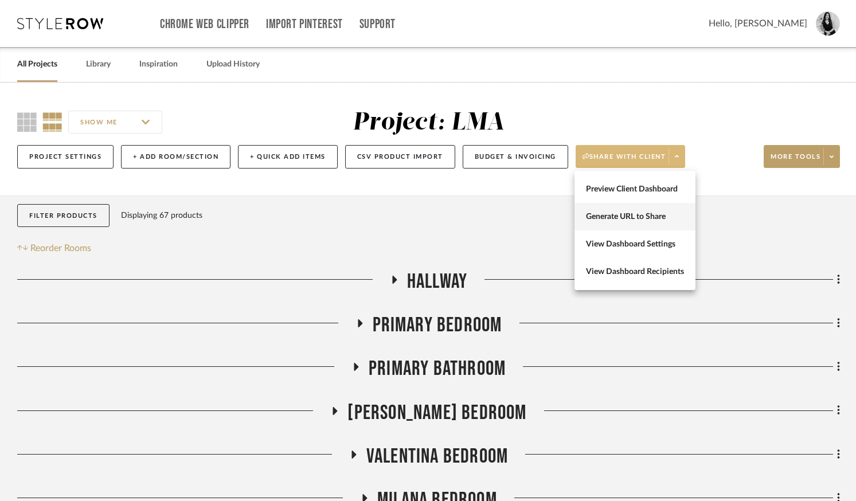
click at [659, 216] on span "Generate URL to Share" at bounding box center [635, 217] width 98 height 10
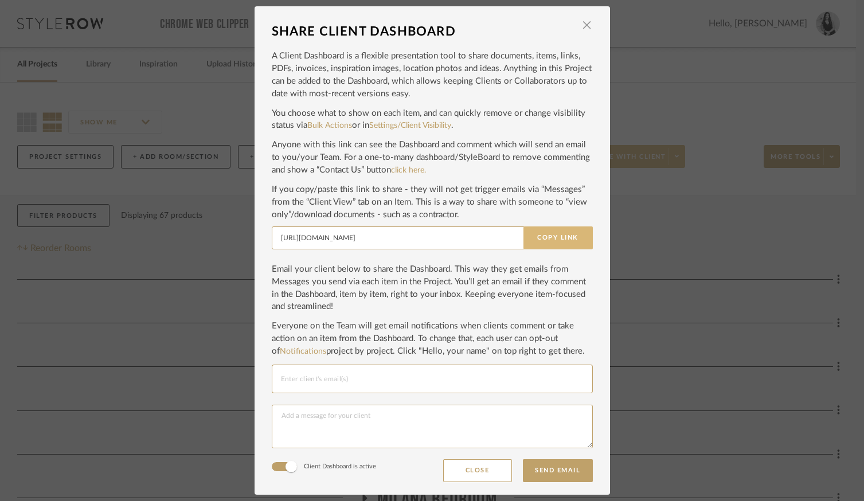
click at [546, 245] on button "Copy Link" at bounding box center [557, 237] width 69 height 23
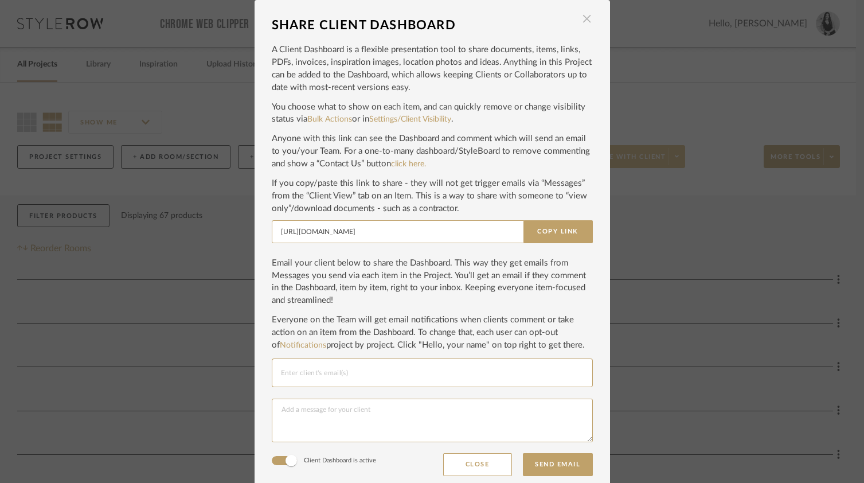
click at [584, 23] on span "button" at bounding box center [586, 18] width 23 height 23
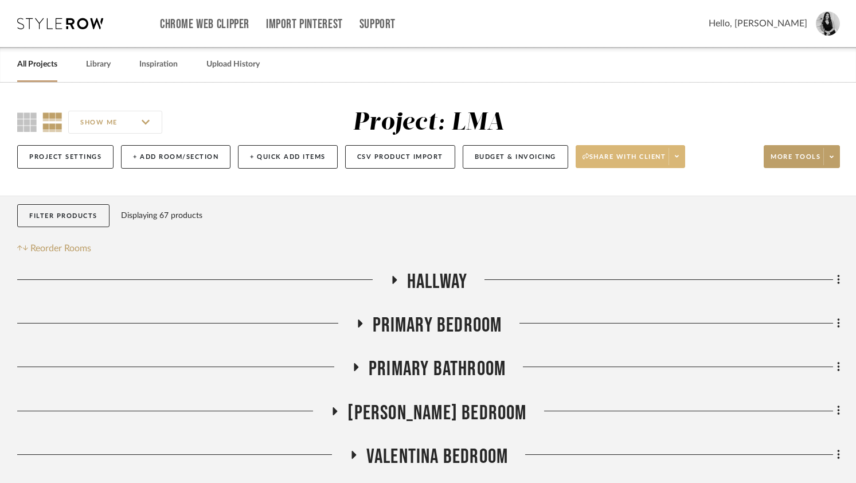
click at [32, 61] on link "All Projects" at bounding box center [37, 64] width 40 height 15
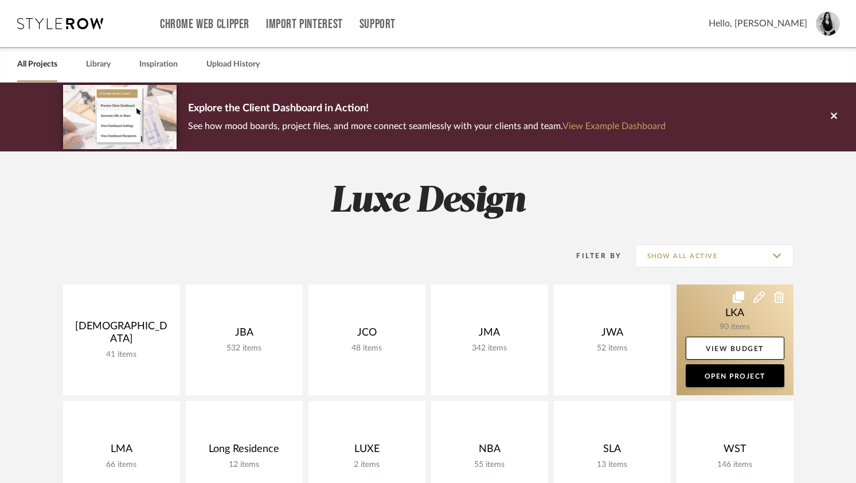
click at [711, 313] on link at bounding box center [734, 339] width 117 height 111
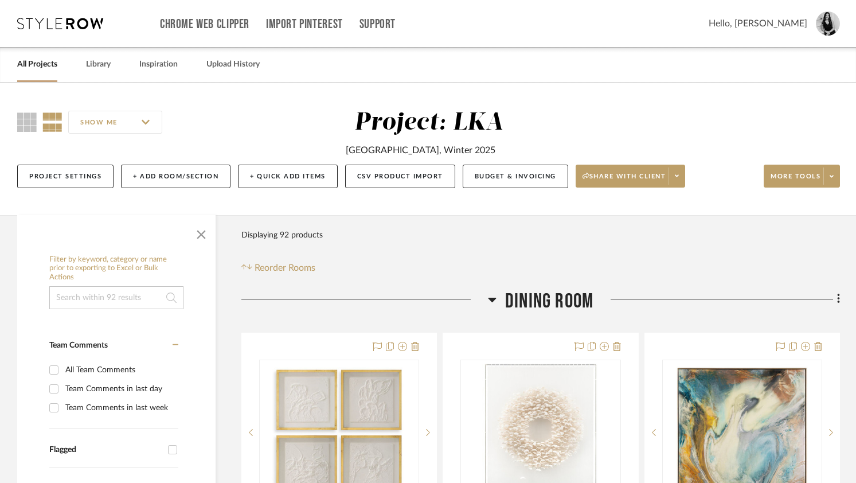
click at [193, 234] on span "button" at bounding box center [201, 232] width 28 height 28
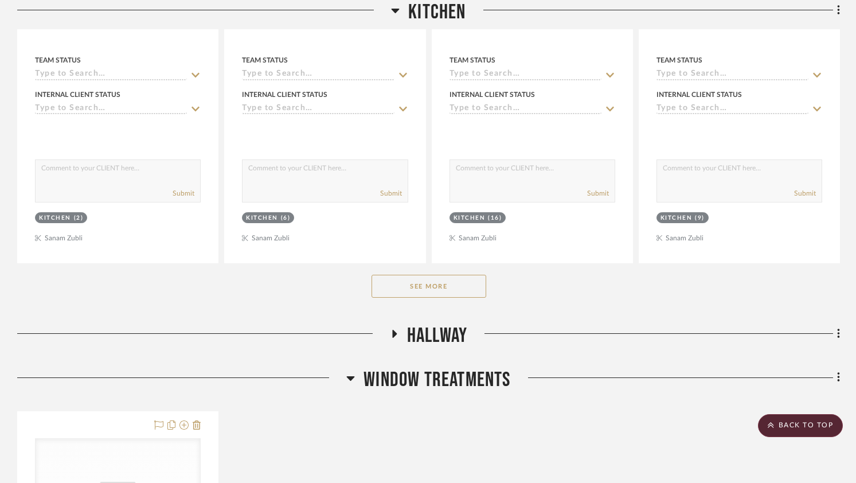
scroll to position [1183, 0]
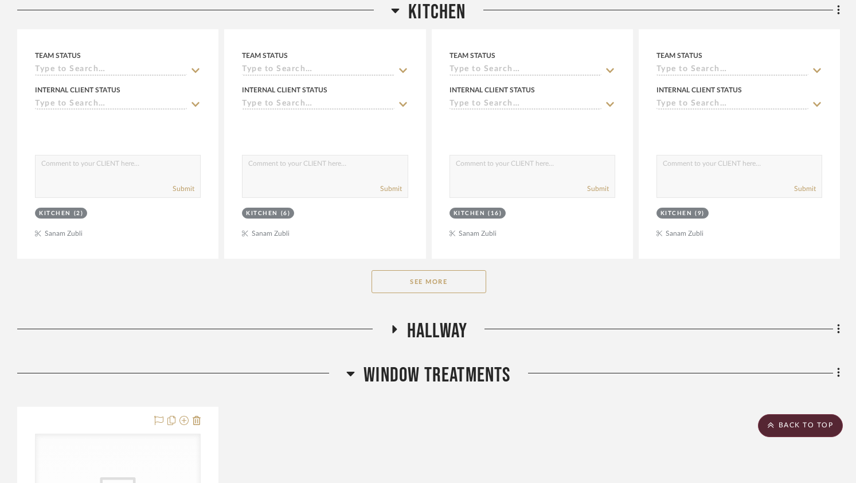
click at [442, 285] on button "See More" at bounding box center [428, 281] width 115 height 23
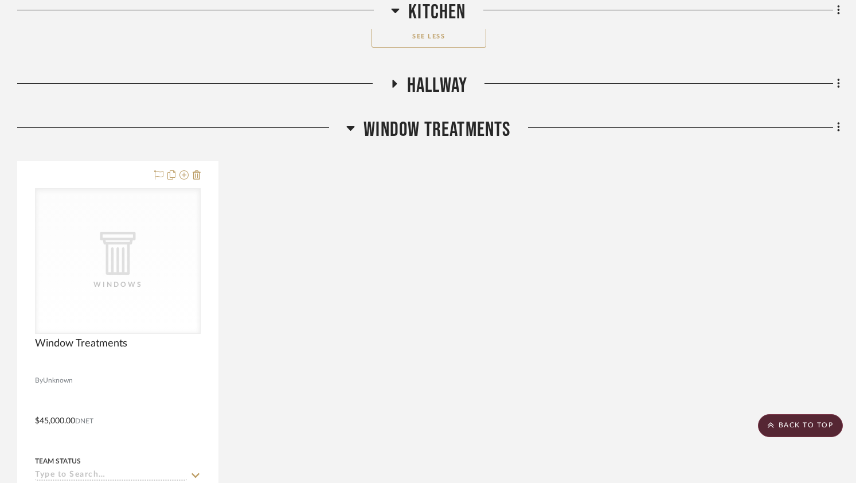
scroll to position [5500, 0]
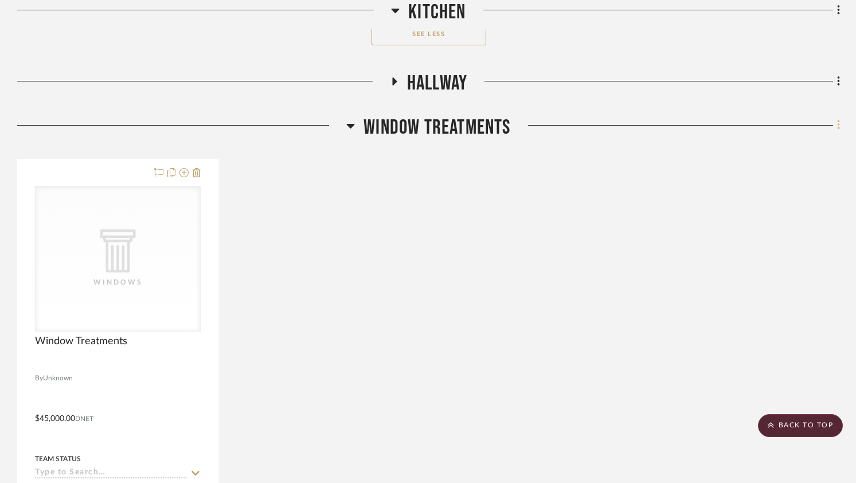
click at [839, 130] on icon at bounding box center [838, 125] width 2 height 10
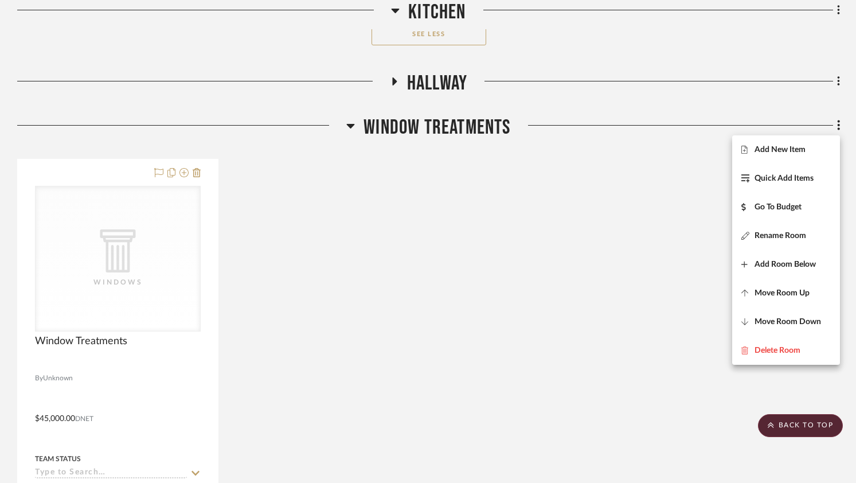
click at [519, 193] on div at bounding box center [428, 241] width 856 height 483
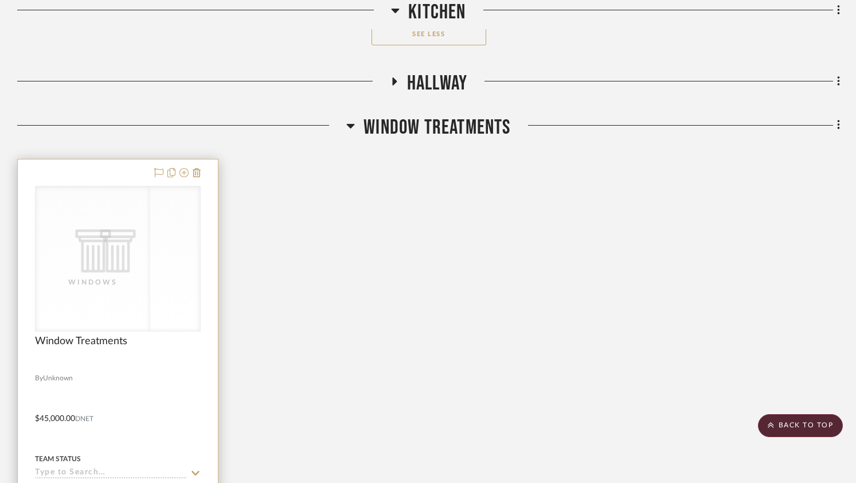
click at [160, 251] on div "CategoryIconArchitectural Created with Sketch. Windows CategoryIconArchitectura…" at bounding box center [118, 259] width 166 height 146
click at [61, 291] on div "CategoryIconArchitectural Created with Sketch. Windows" at bounding box center [118, 258] width 164 height 144
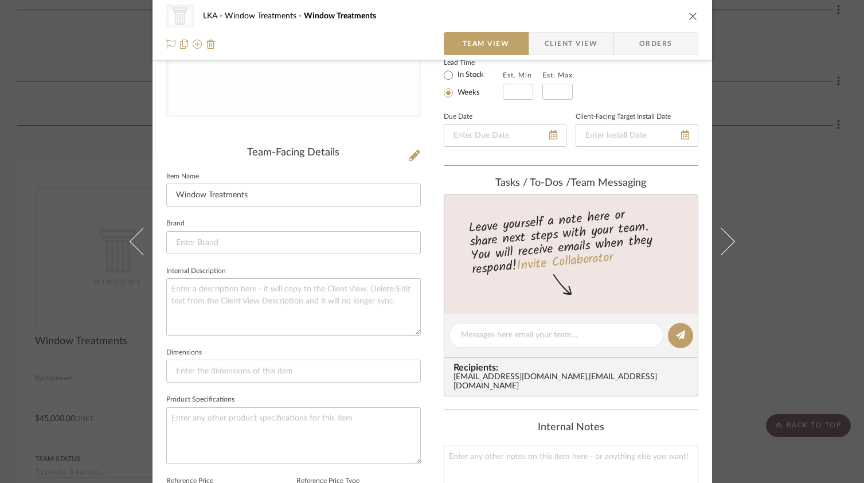
scroll to position [218, 0]
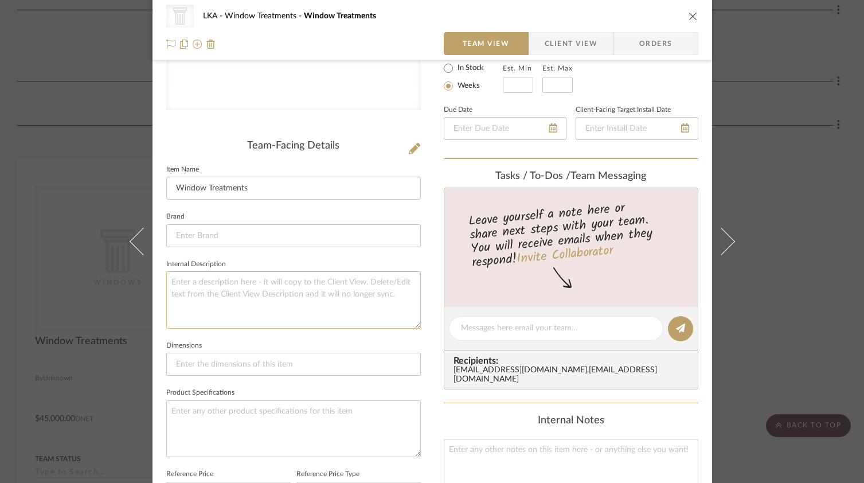
click at [261, 314] on textarea at bounding box center [293, 299] width 254 height 57
type textarea "$"
drag, startPoint x: 300, startPoint y: 279, endPoint x: 285, endPoint y: 280, distance: 14.9
click at [285, 280] on textarea "4 drapery panels with brass rod" at bounding box center [293, 299] width 254 height 57
drag, startPoint x: 284, startPoint y: 285, endPoint x: 153, endPoint y: 297, distance: 131.2
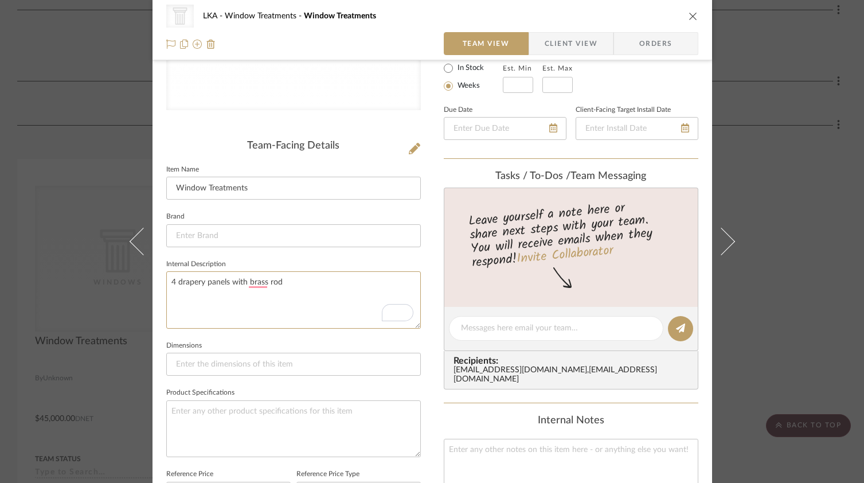
click at [153, 297] on div "CategoryIconArchitectural Created with Sketch. Windows LKA Window Treatments Wi…" at bounding box center [431, 319] width 559 height 1056
click at [284, 289] on textarea "4 drapery panels with brass rod" at bounding box center [293, 299] width 254 height 57
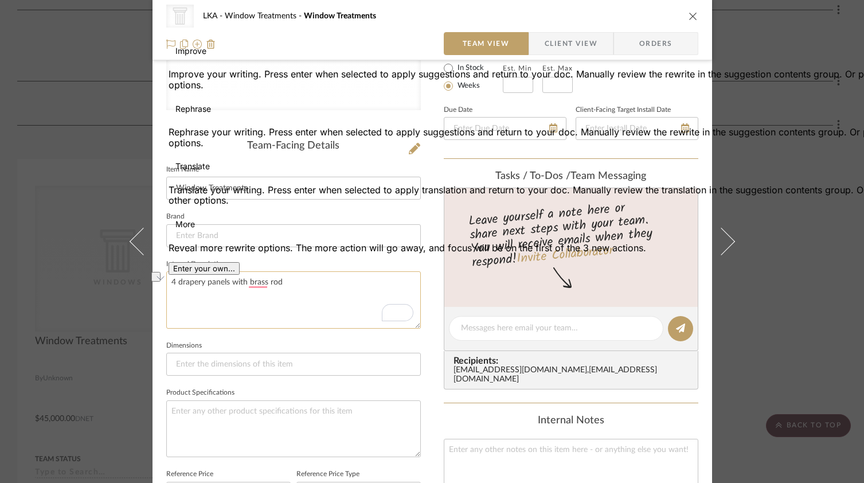
drag, startPoint x: 283, startPoint y: 285, endPoint x: 167, endPoint y: 282, distance: 115.8
click at [167, 282] on textarea "4 drapery panels with brass rod" at bounding box center [293, 299] width 254 height 57
type textarea "4 drapery panels with brass rod"
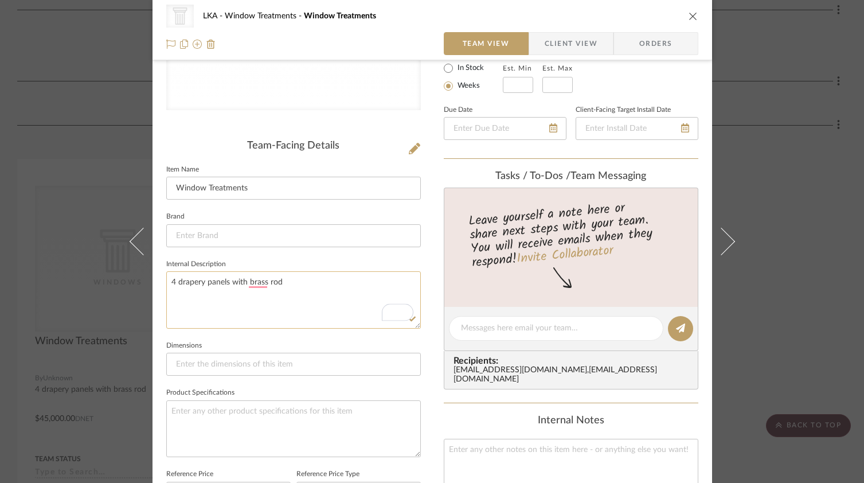
click at [216, 283] on textarea "4 drapery panels with brass rod" at bounding box center [293, 299] width 254 height 57
click at [688, 17] on icon "close" at bounding box center [692, 15] width 9 height 9
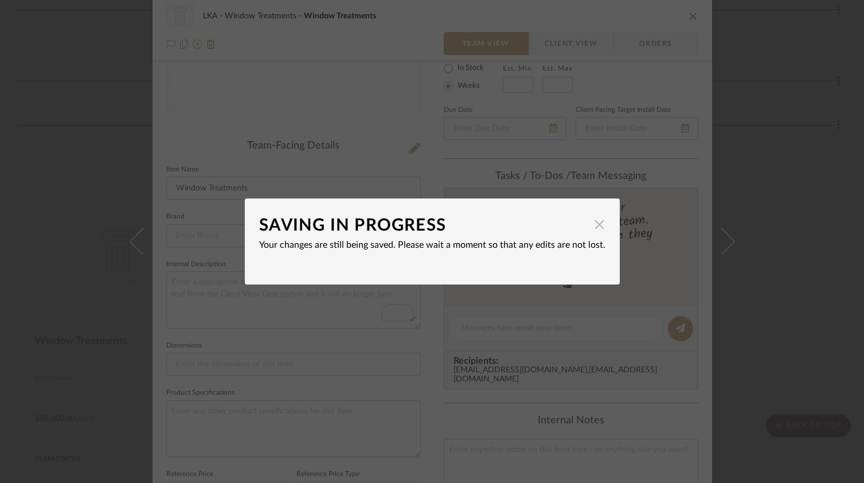
click at [593, 226] on span "button" at bounding box center [599, 224] width 23 height 23
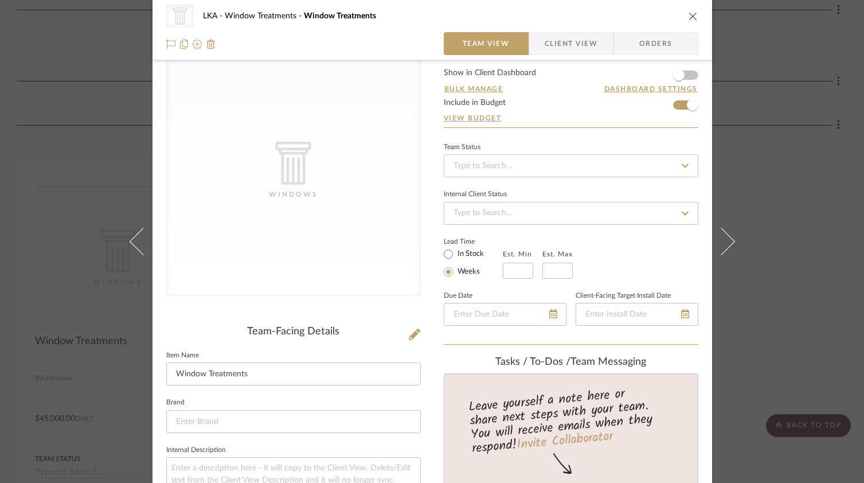
scroll to position [0, 0]
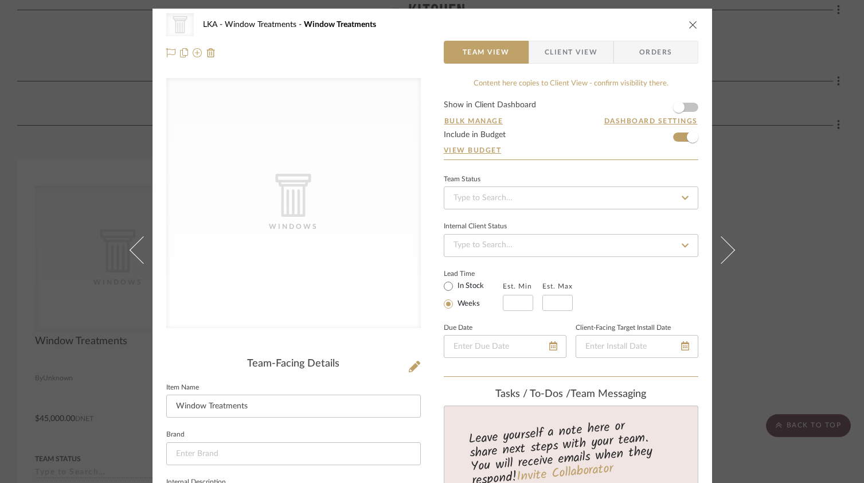
click at [688, 23] on icon "close" at bounding box center [692, 24] width 9 height 9
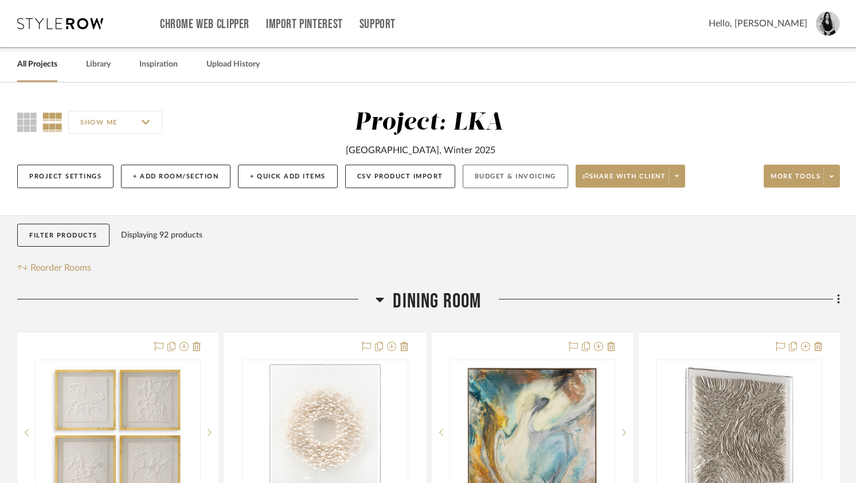
click at [527, 183] on button "Budget & Invoicing" at bounding box center [515, 175] width 105 height 23
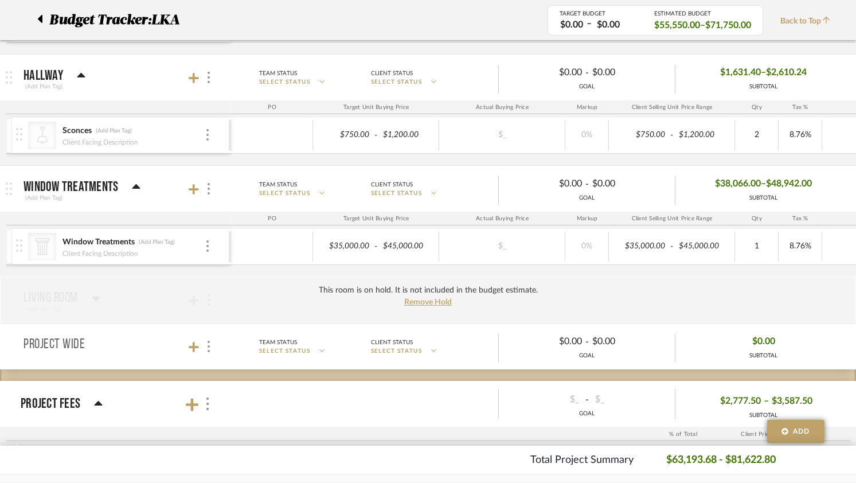
scroll to position [647, 0]
click at [349, 249] on input "35000.00" at bounding box center [344, 245] width 56 height 17
type input "40000"
click at [374, 272] on div "CategoryIconArchitectural Created with Sketch. Window Treatments (Add Plan Tag)…" at bounding box center [598, 252] width 1185 height 48
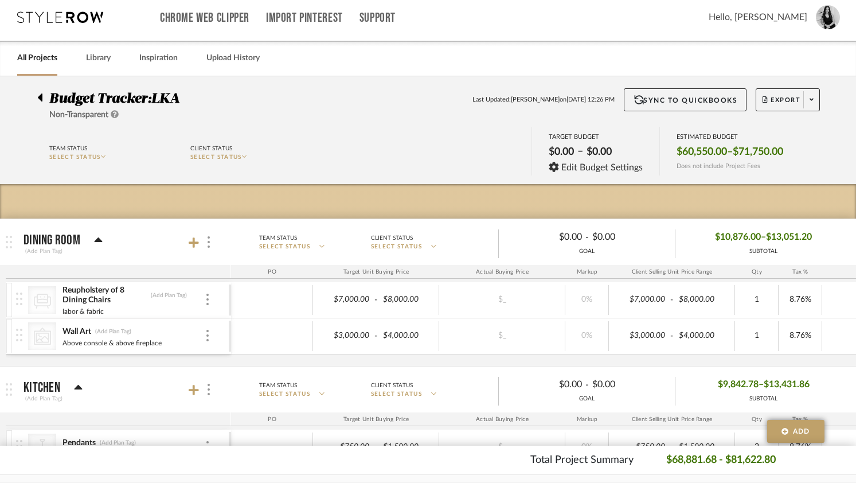
scroll to position [0, 0]
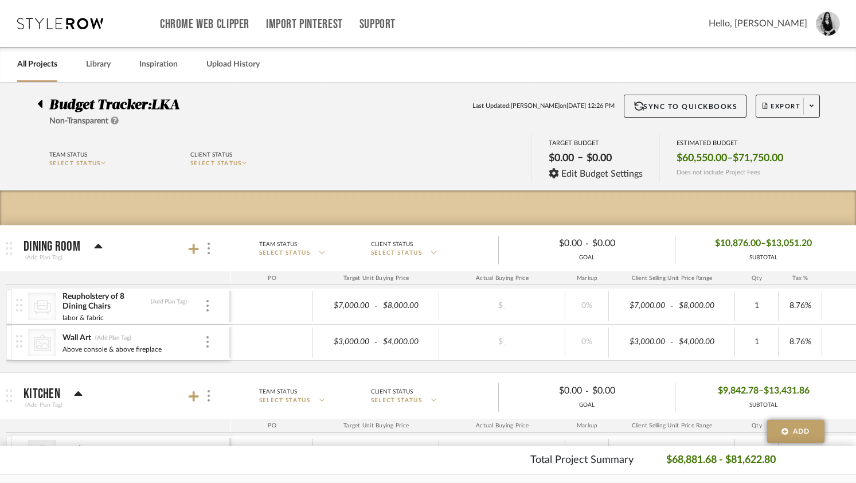
click at [55, 68] on link "All Projects" at bounding box center [37, 64] width 40 height 15
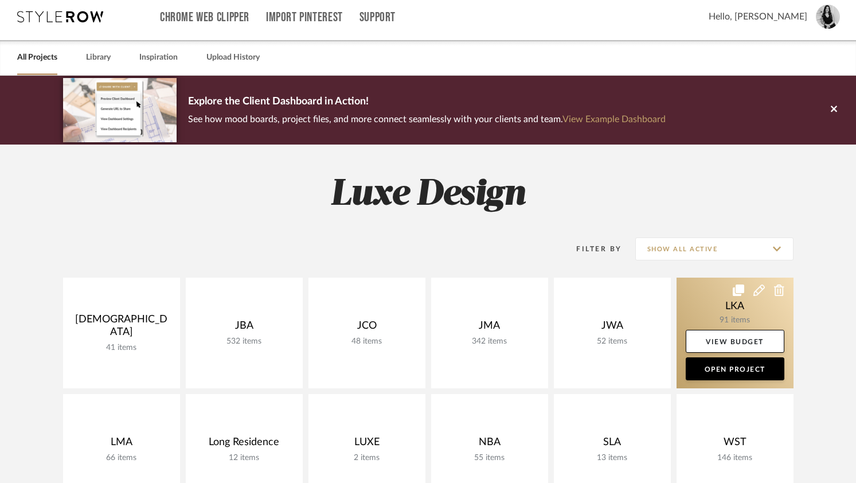
scroll to position [9, 0]
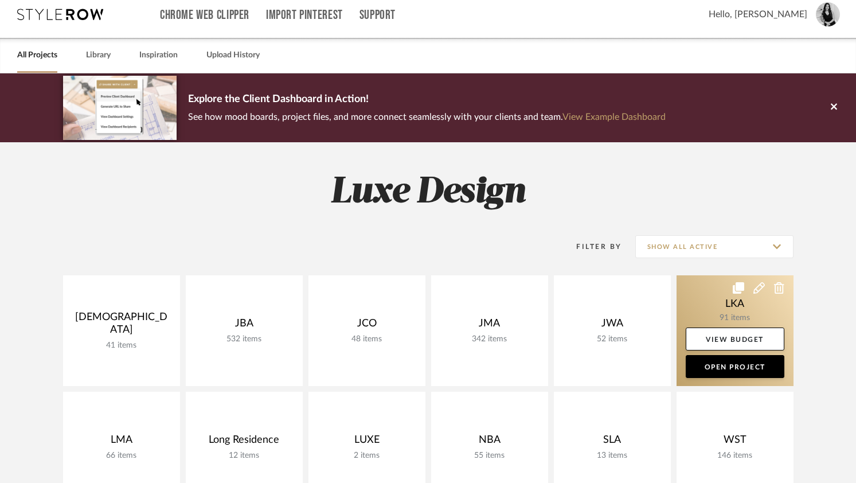
click at [728, 302] on link at bounding box center [734, 330] width 117 height 111
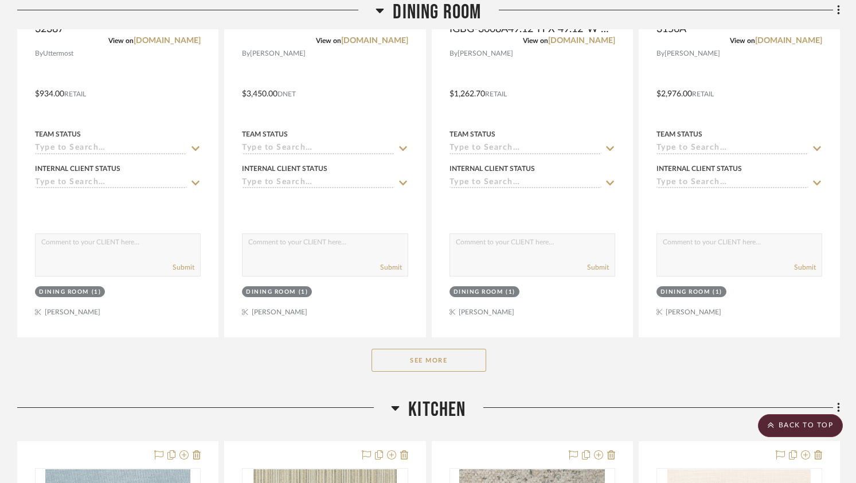
scroll to position [499, 0]
click at [409, 359] on button "See More" at bounding box center [428, 359] width 115 height 23
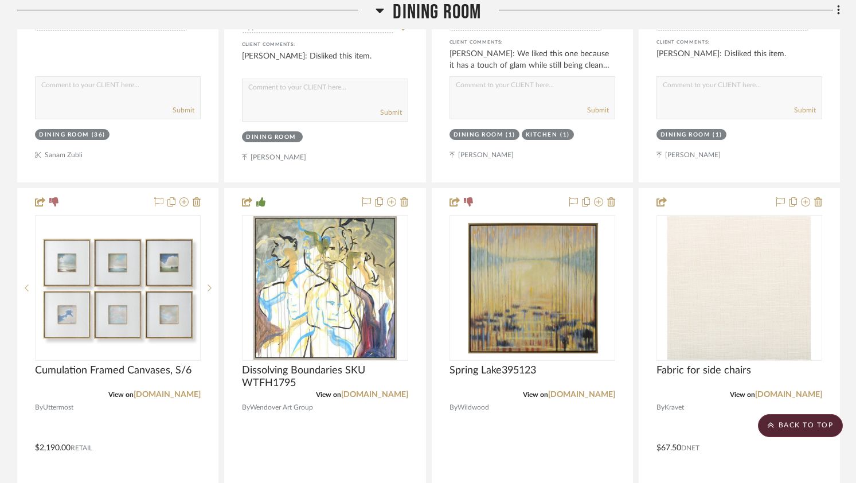
scroll to position [1672, 0]
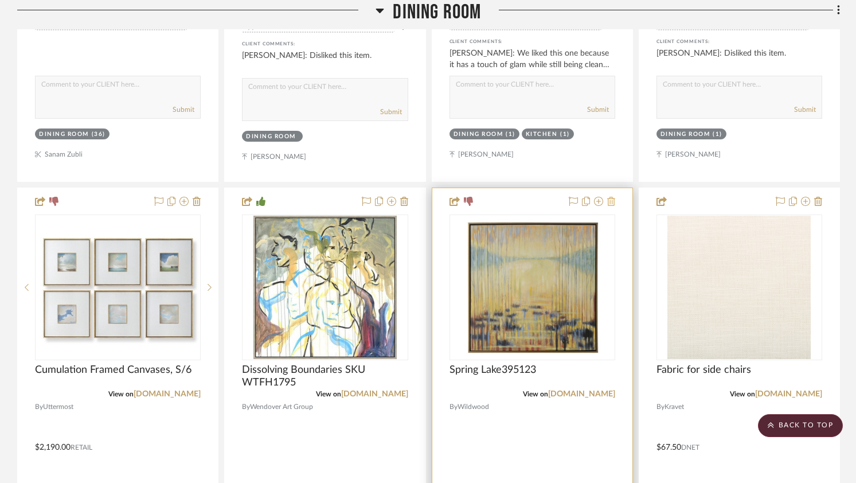
click at [611, 205] on icon at bounding box center [611, 201] width 8 height 9
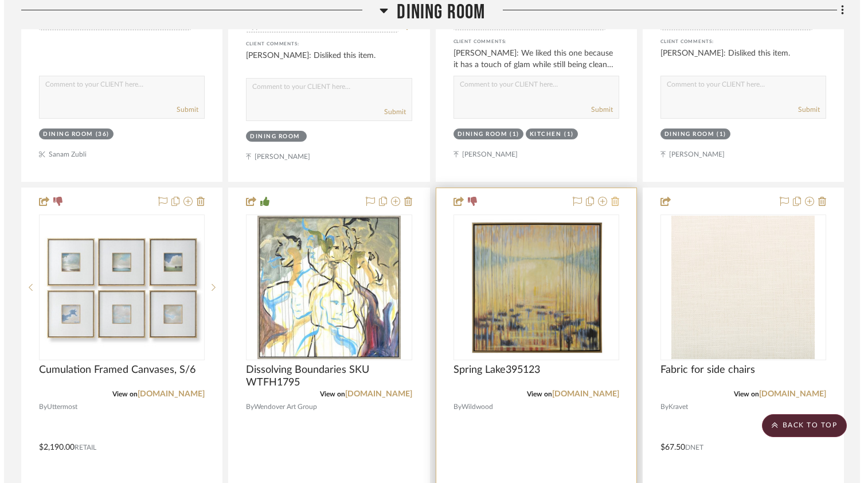
scroll to position [0, 0]
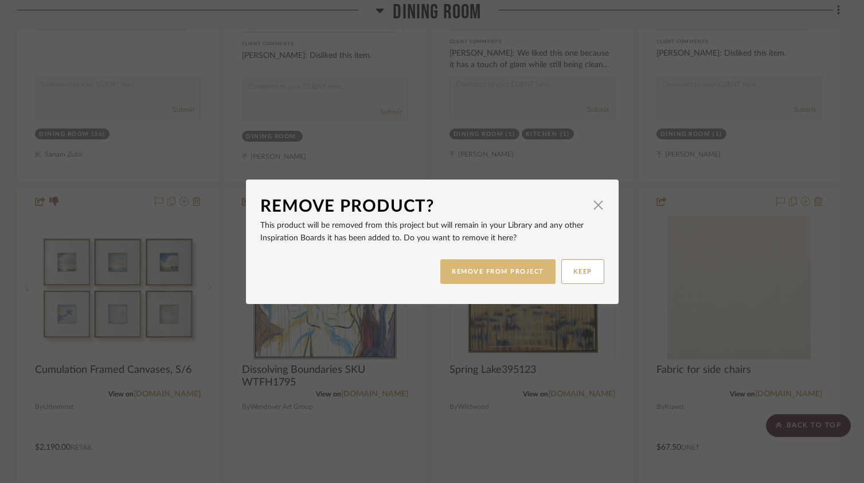
click at [526, 272] on button "REMOVE FROM PROJECT" at bounding box center [497, 271] width 115 height 25
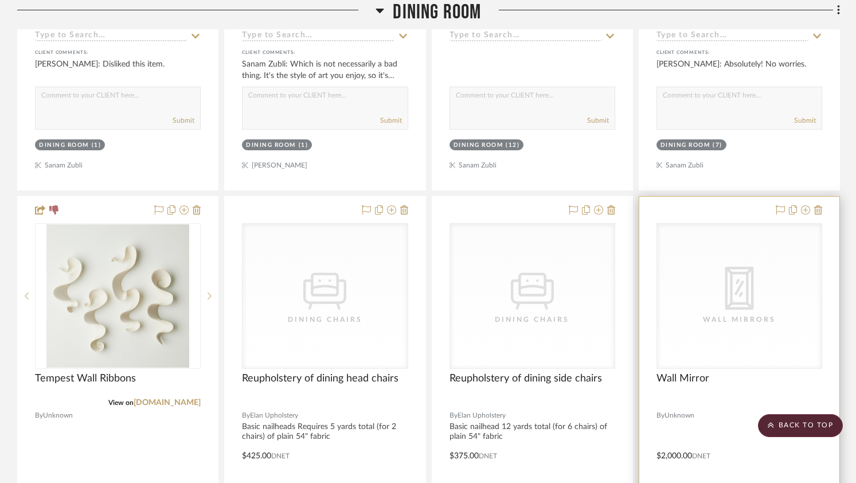
scroll to position [2191, 0]
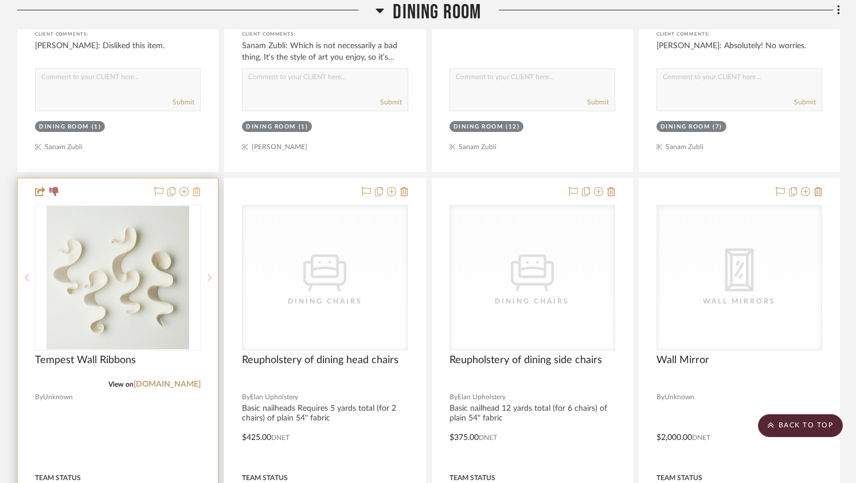
click at [198, 193] on icon at bounding box center [197, 191] width 8 height 9
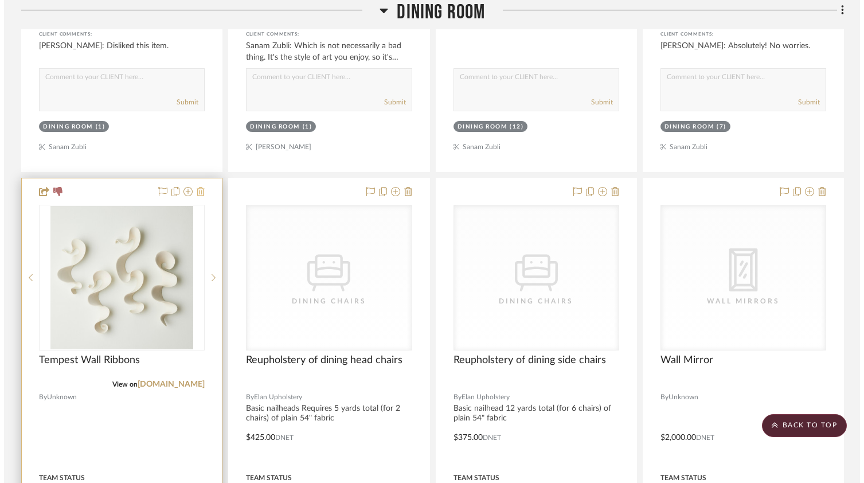
scroll to position [0, 0]
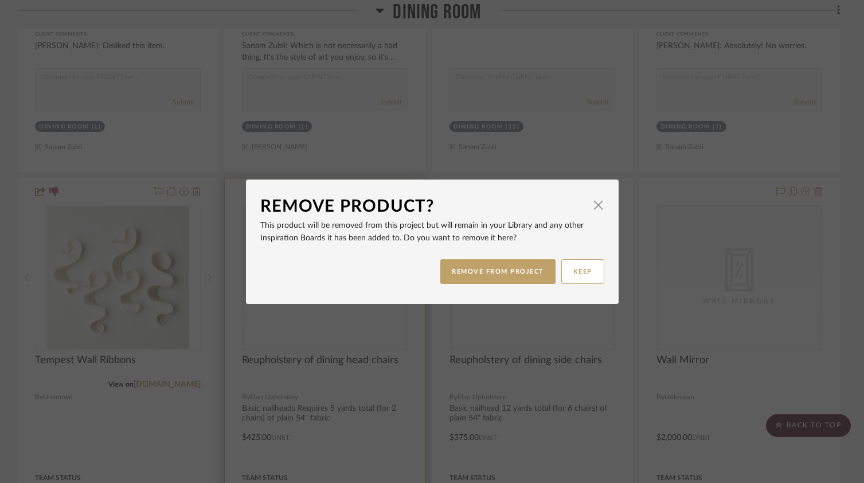
drag, startPoint x: 482, startPoint y: 272, endPoint x: 396, endPoint y: 347, distance: 113.8
click at [482, 272] on button "REMOVE FROM PROJECT" at bounding box center [497, 271] width 115 height 25
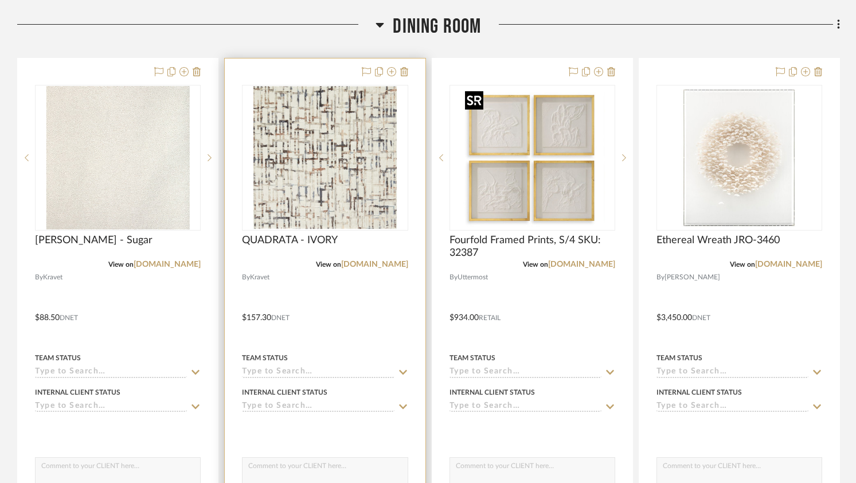
scroll to position [289, 0]
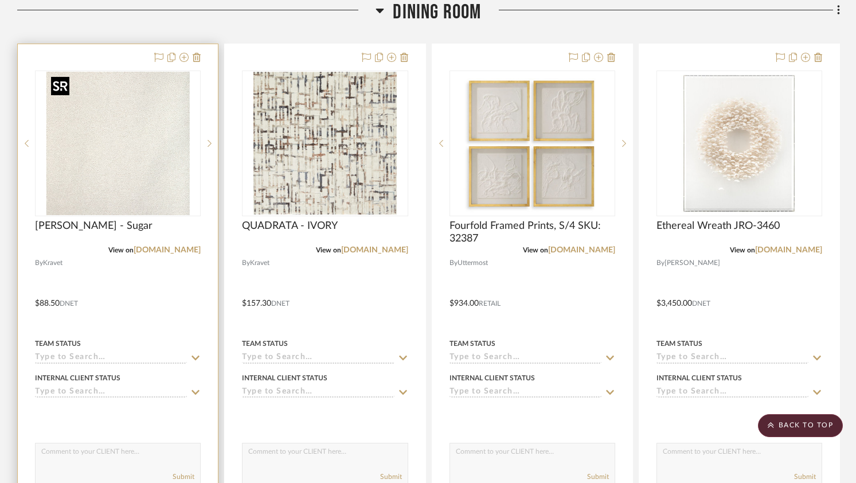
click at [108, 181] on img "0" at bounding box center [117, 143] width 143 height 143
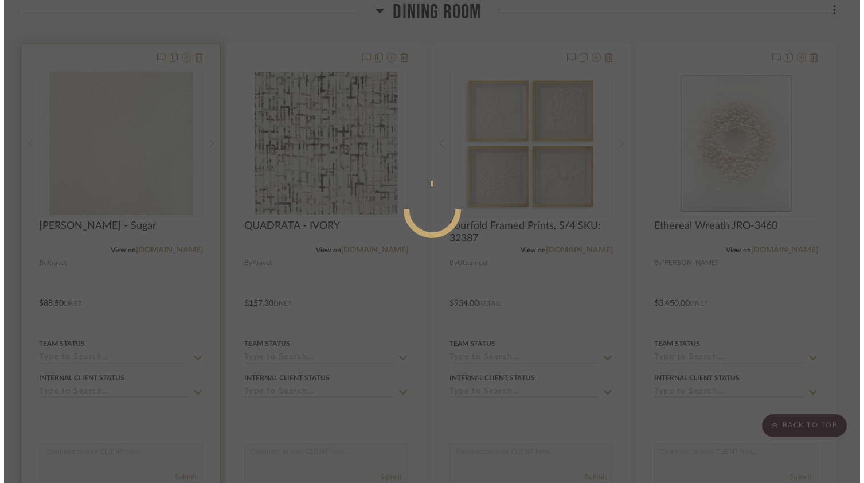
scroll to position [0, 0]
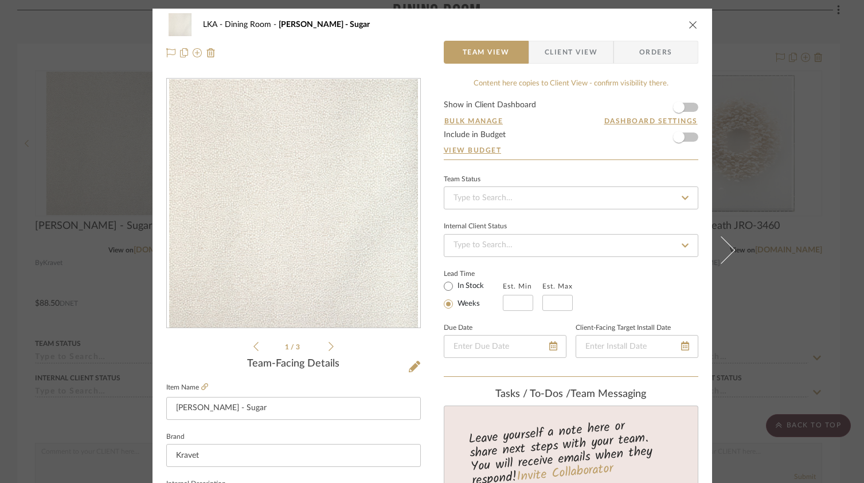
drag, startPoint x: 550, startPoint y: 51, endPoint x: 506, endPoint y: 99, distance: 64.9
click at [550, 52] on span "Client View" at bounding box center [570, 52] width 53 height 23
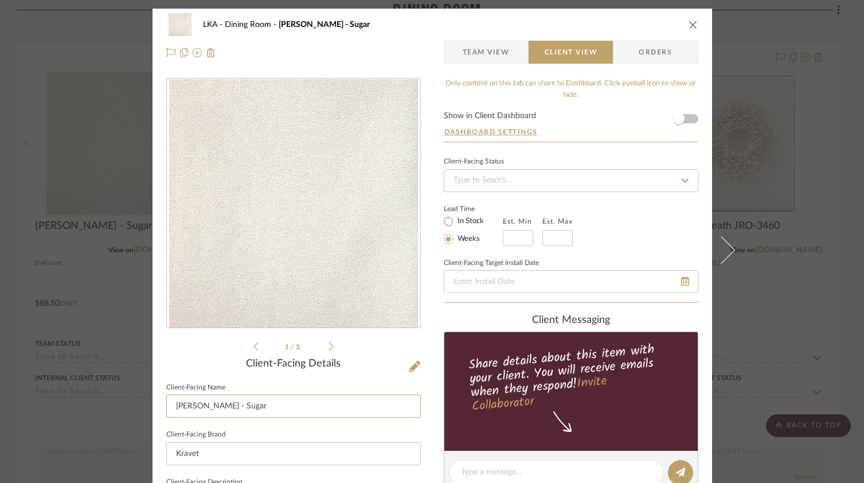
drag, startPoint x: 232, startPoint y: 404, endPoint x: 141, endPoint y: 401, distance: 91.2
click at [130, 405] on mat-dialog-content "LKA Dining Room Mulford - Sugar Team View Client View Orders 1 / 3 Client-Facin…" at bounding box center [432, 476] width 624 height 935
type input "F"
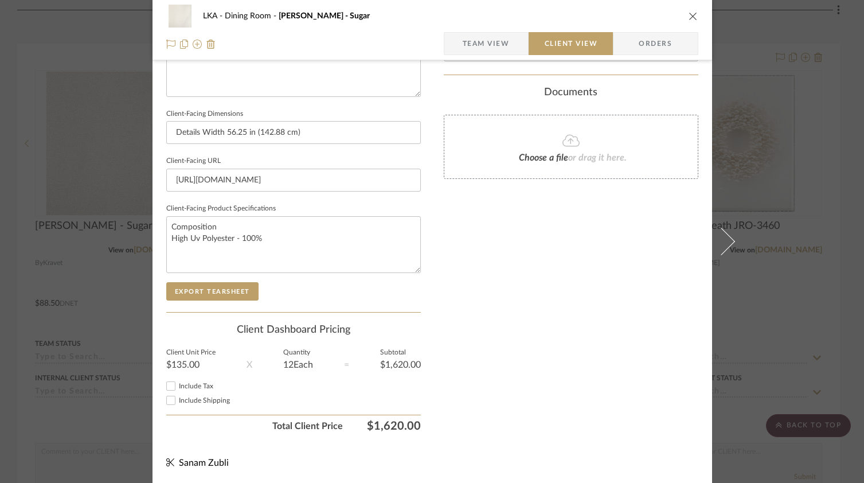
scroll to position [463, 0]
type input "Side Chair Fabric and Head Chair Front"
click at [562, 401] on div "Only content on this tab can share to Dashboard. Click eyeball icon to show or …" at bounding box center [571, 27] width 254 height 820
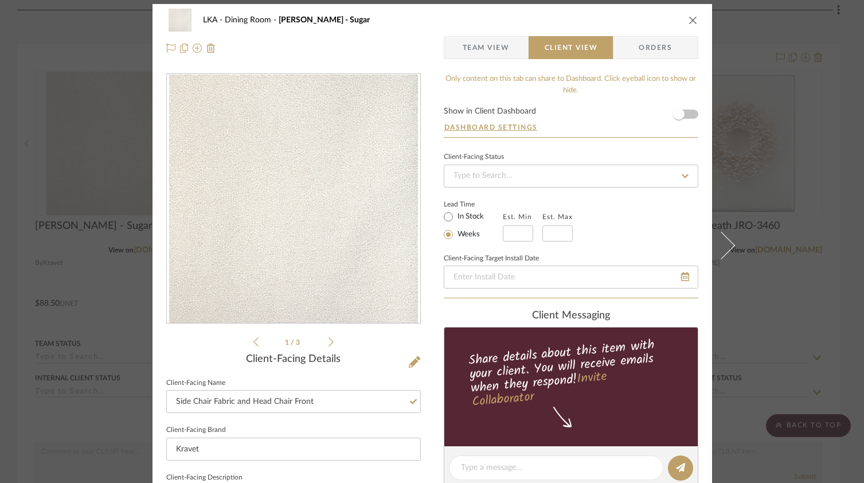
scroll to position [0, 0]
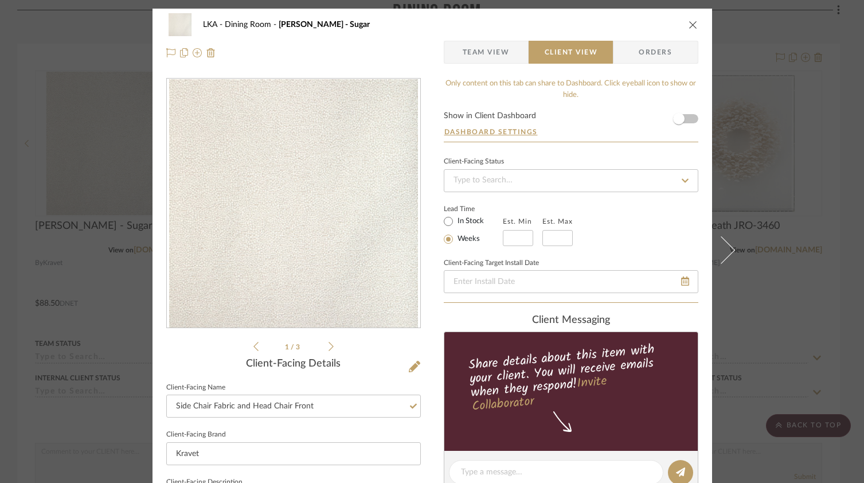
click at [328, 347] on icon at bounding box center [330, 346] width 5 height 10
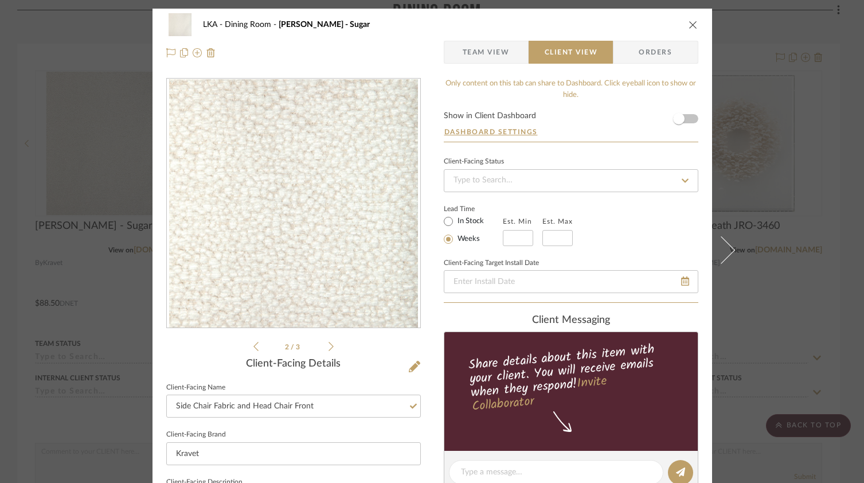
click at [323, 350] on li "2 / 3" at bounding box center [293, 346] width 70 height 14
click at [328, 347] on icon at bounding box center [330, 346] width 5 height 10
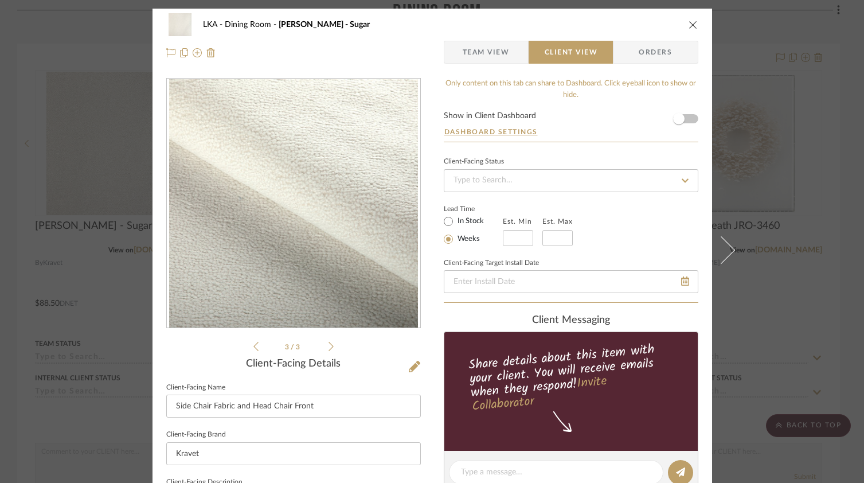
click at [690, 25] on icon "close" at bounding box center [692, 24] width 9 height 9
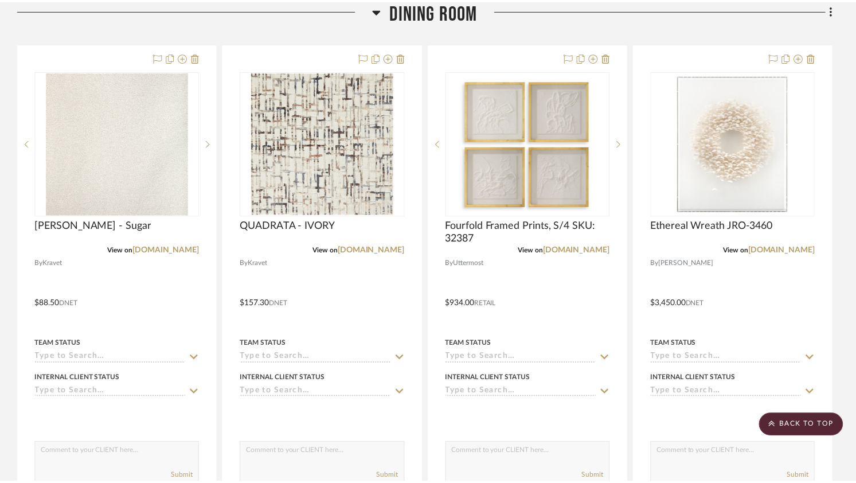
scroll to position [289, 0]
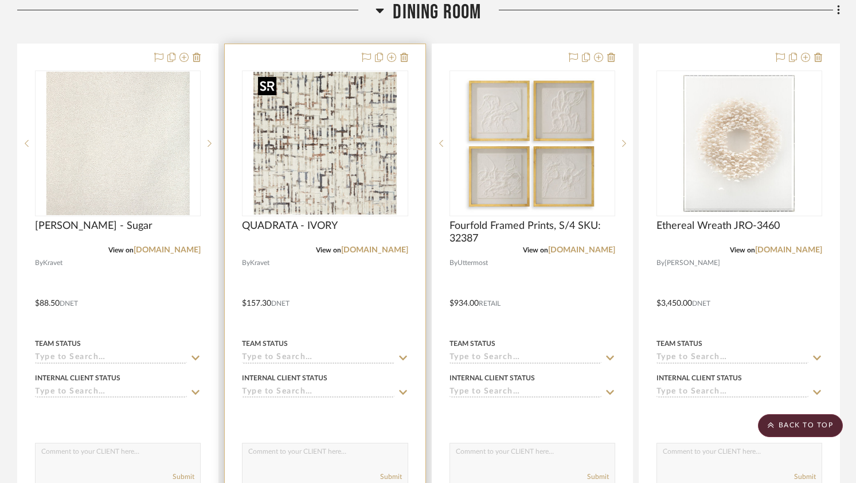
click at [0, 0] on img at bounding box center [0, 0] width 0 height 0
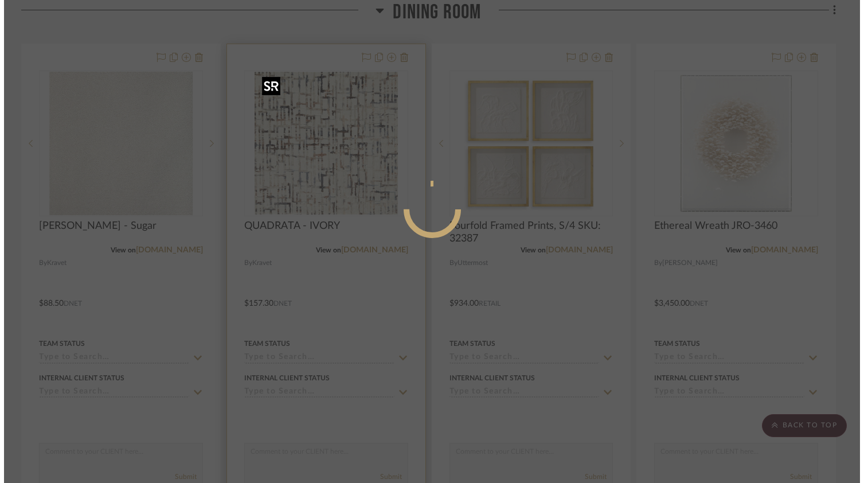
scroll to position [0, 0]
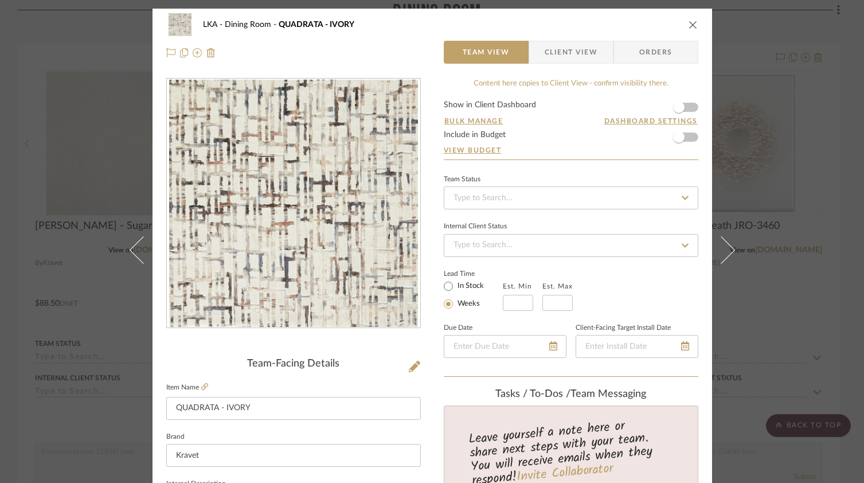
click at [563, 57] on span "Client View" at bounding box center [570, 52] width 53 height 23
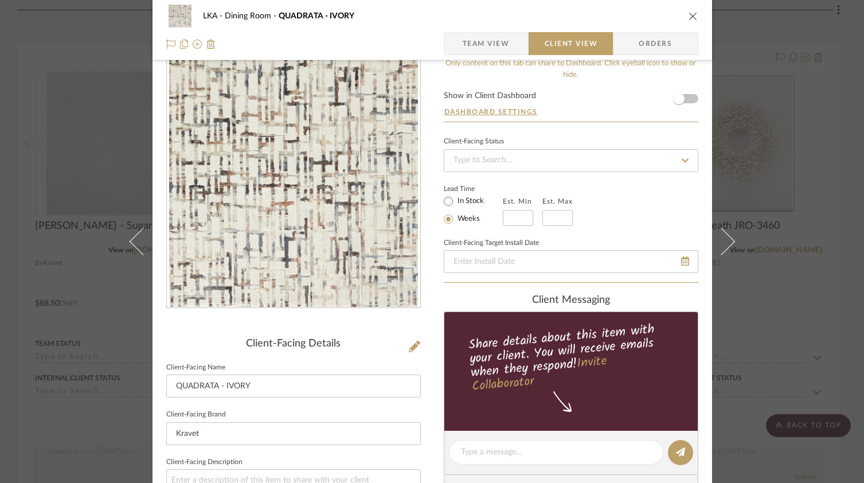
scroll to position [30, 0]
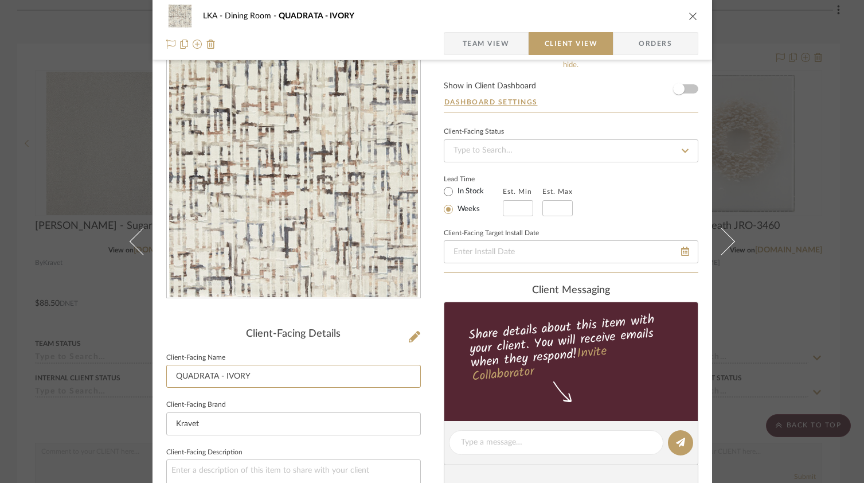
drag, startPoint x: 256, startPoint y: 377, endPoint x: 153, endPoint y: 375, distance: 103.2
click at [153, 375] on div "LKA Dining Room QUADRATA - IVORY Team View Client View Orders Client-Facing Det…" at bounding box center [431, 446] width 559 height 935
type input "Back of Head Chair Fabric"
click at [351, 323] on div "Client-Facing Details Client-Facing Name Back of Head Chair Fabric Client-Facin…" at bounding box center [293, 458] width 254 height 820
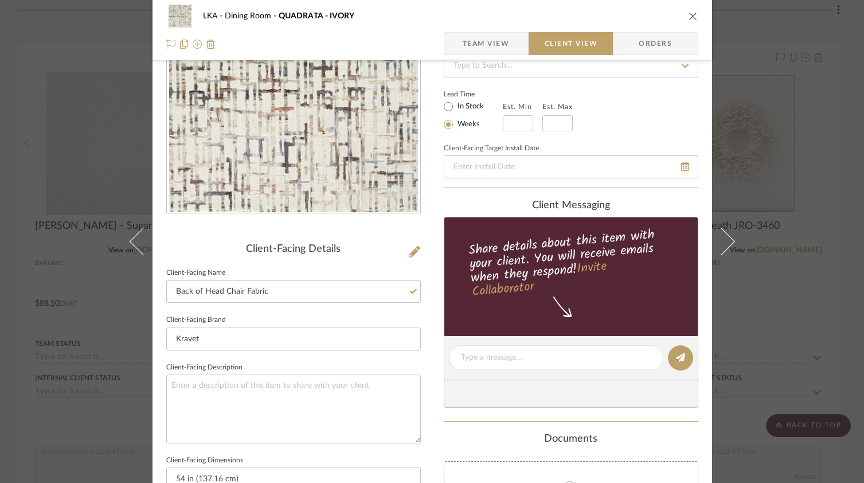
scroll to position [117, 0]
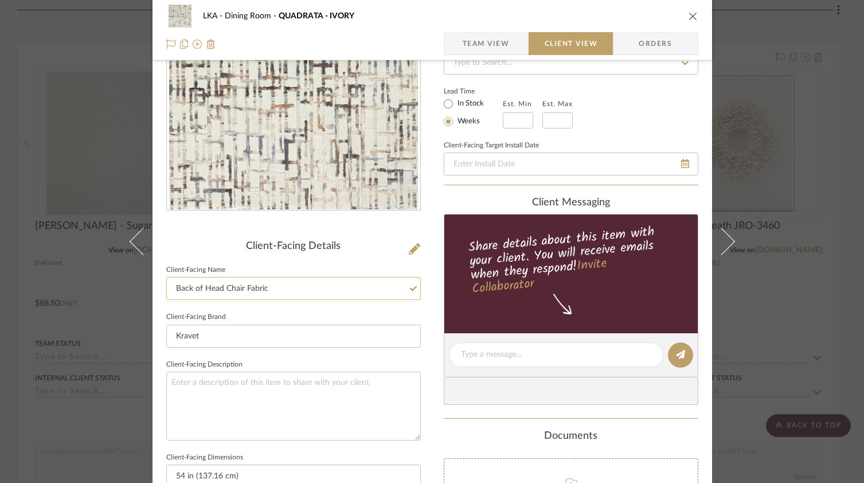
click at [271, 284] on input "Back of Head Chair Fabric" at bounding box center [293, 288] width 254 height 23
type input "Back of Head Chair Fabric & Back of Niche on Side Chair"
click at [342, 320] on fieldset "Client-Facing Brand Kravet" at bounding box center [293, 328] width 254 height 38
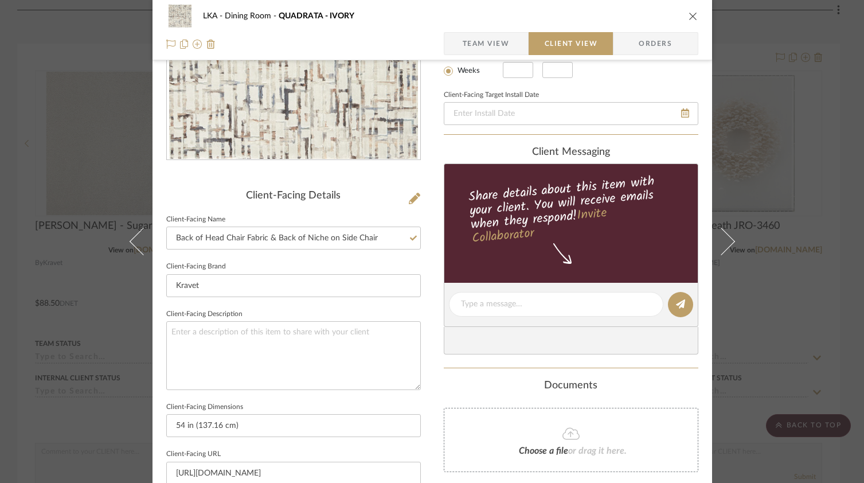
scroll to position [0, 0]
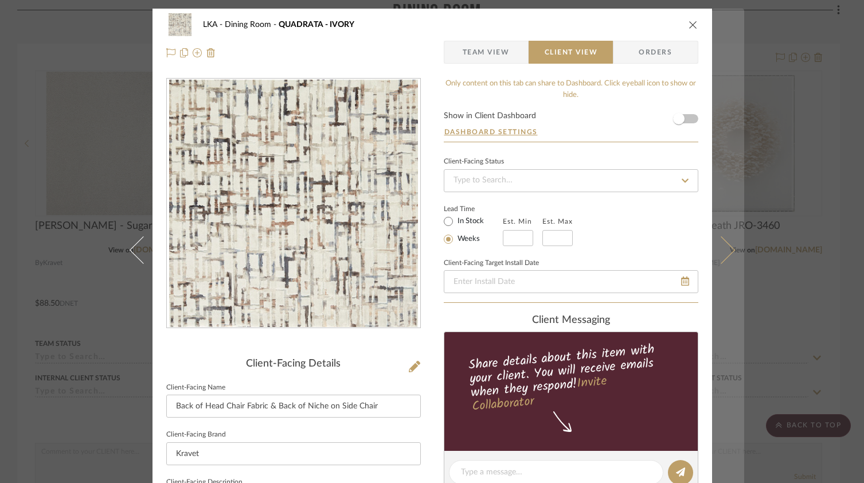
click at [721, 238] on button at bounding box center [728, 250] width 32 height 483
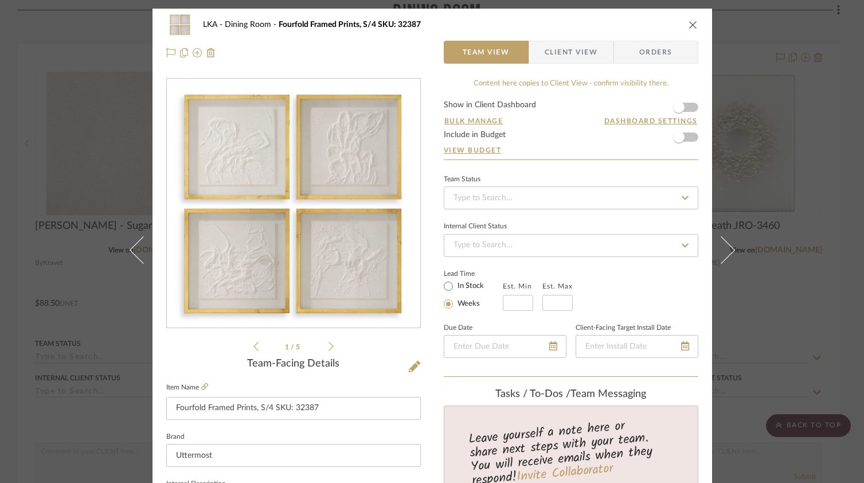
click at [585, 49] on span "Client View" at bounding box center [570, 52] width 53 height 23
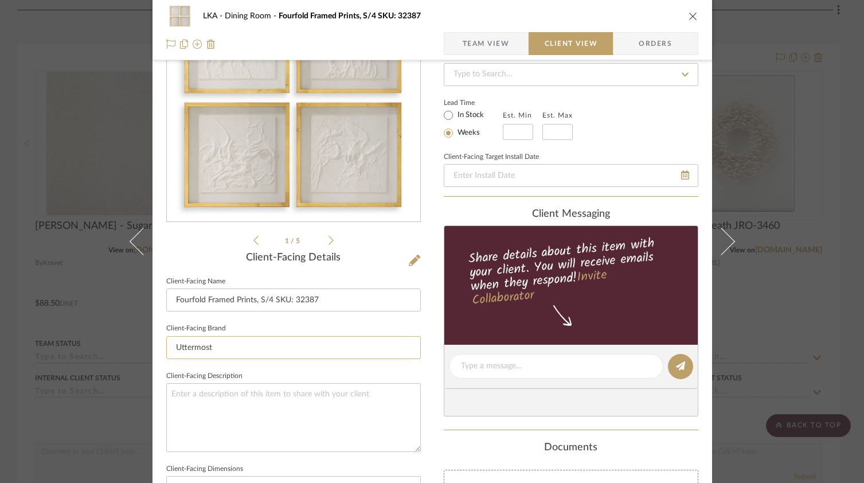
scroll to position [107, 0]
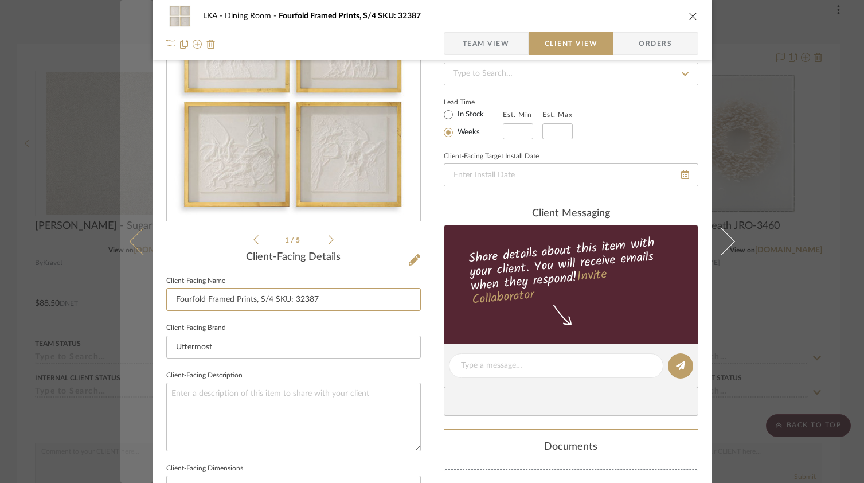
drag, startPoint x: 325, startPoint y: 297, endPoint x: 136, endPoint y: 294, distance: 189.2
click at [136, 294] on mat-dialog-content "LKA Dining Room Fourfold Framed Prints, S/4 SKU: 32387 Team View Client View Or…" at bounding box center [432, 369] width 624 height 935
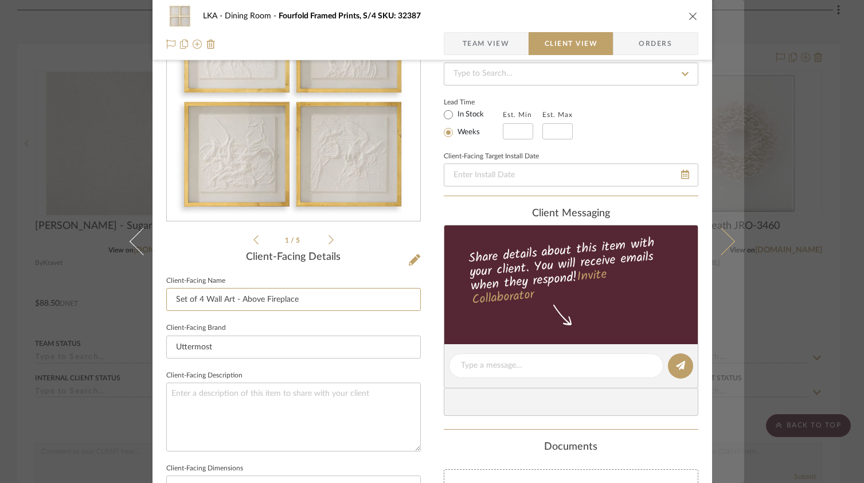
type input "Set of 4 Wall Art - Above Fireplace"
click at [720, 246] on icon at bounding box center [721, 242] width 28 height 28
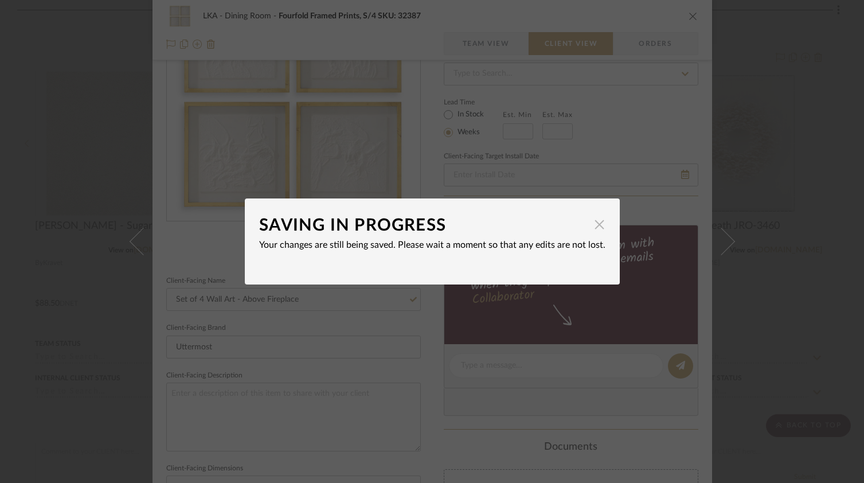
click at [595, 226] on span "button" at bounding box center [599, 224] width 23 height 23
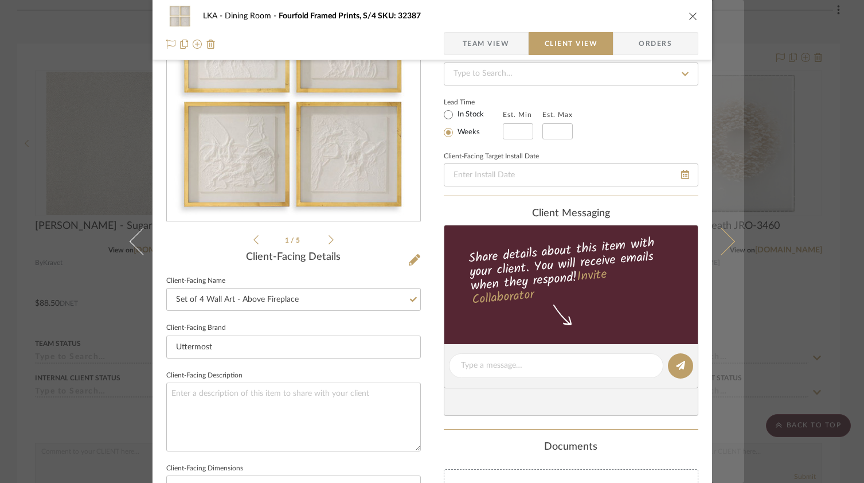
click at [723, 246] on icon at bounding box center [721, 242] width 28 height 28
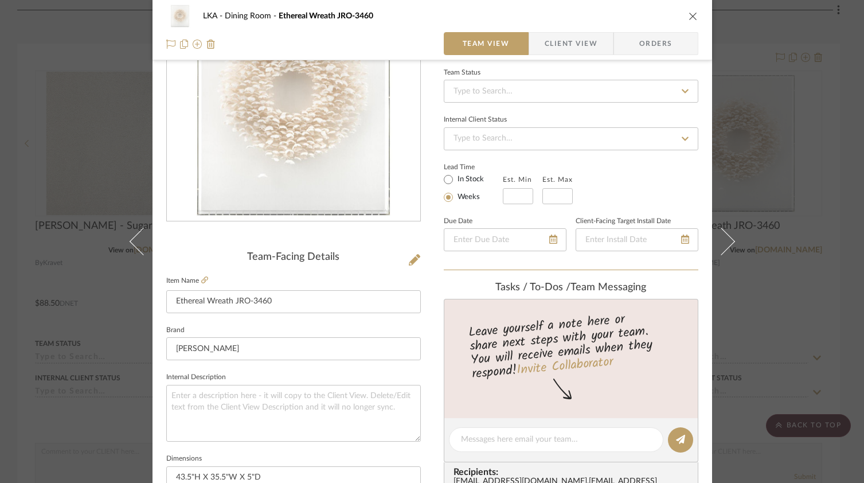
click at [555, 52] on span "Client View" at bounding box center [570, 43] width 53 height 23
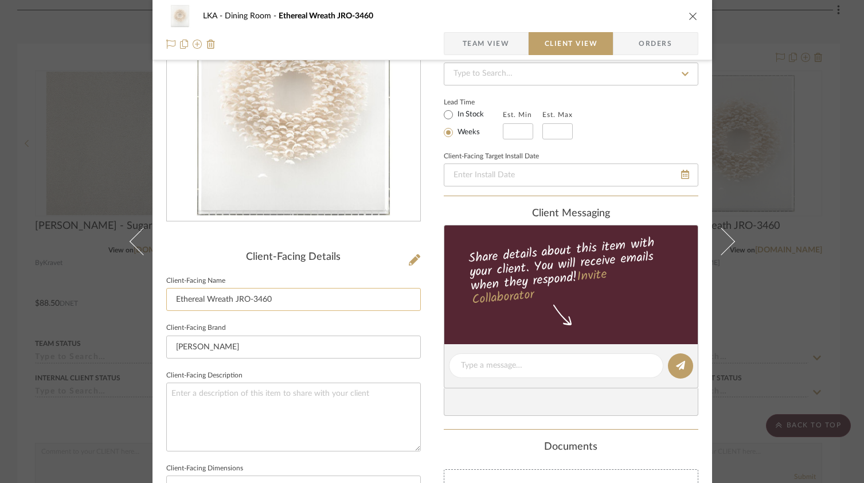
drag, startPoint x: 279, startPoint y: 300, endPoint x: 162, endPoint y: 297, distance: 116.4
click at [166, 297] on input "Ethereal Wreath JRO-3460" at bounding box center [293, 299] width 254 height 23
type input "3D Wall Art for Above Fireplace"
drag, startPoint x: 495, startPoint y: 41, endPoint x: 338, endPoint y: 175, distance: 205.7
click at [495, 41] on span "Team View" at bounding box center [486, 43] width 47 height 23
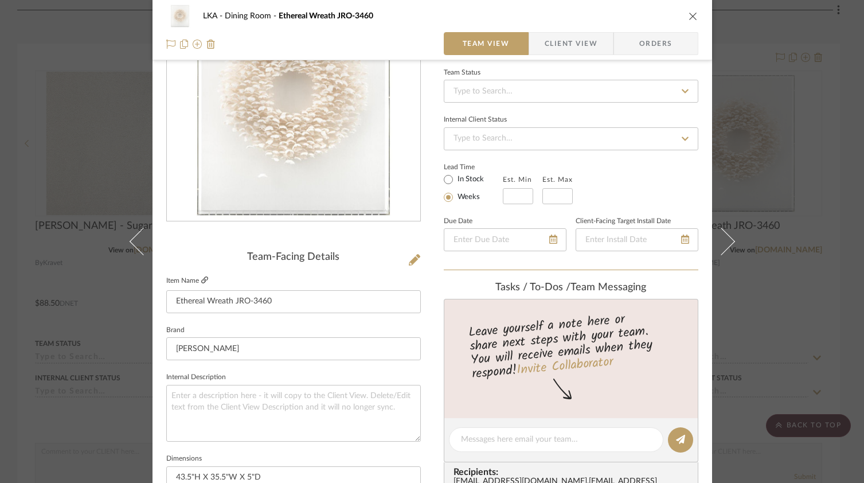
click at [201, 281] on icon at bounding box center [204, 279] width 7 height 7
click at [546, 46] on span "Client View" at bounding box center [570, 43] width 53 height 23
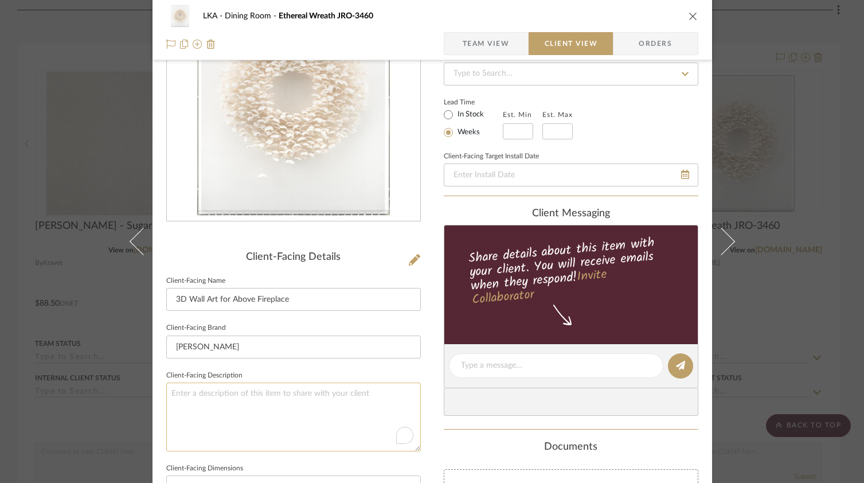
click at [221, 422] on textarea "To enrich screen reader interactions, please activate Accessibility in Grammarl…" at bounding box center [293, 416] width 254 height 68
paste textarea "Crafted from paper, linen, and thread, the piece forms a beautiful, textural wr…"
type textarea "Crafted from paper, linen, and thread, the piece forms a beautiful, textural wr…"
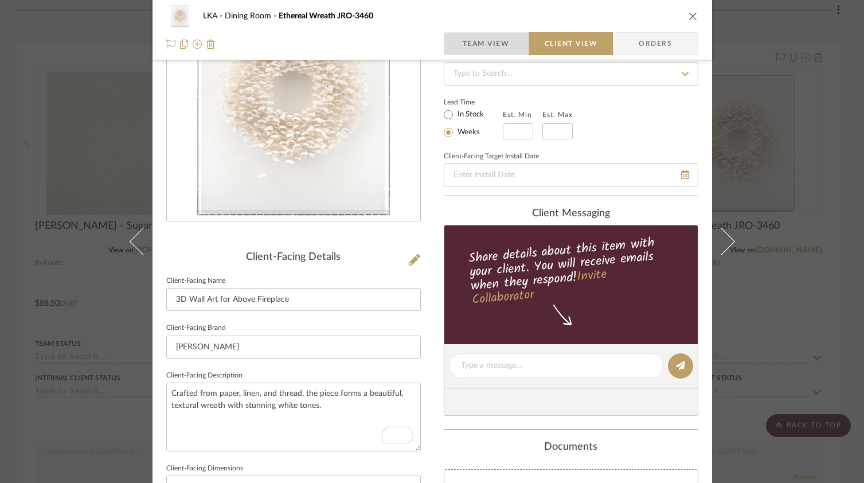
click at [491, 46] on span "Team View" at bounding box center [486, 43] width 47 height 23
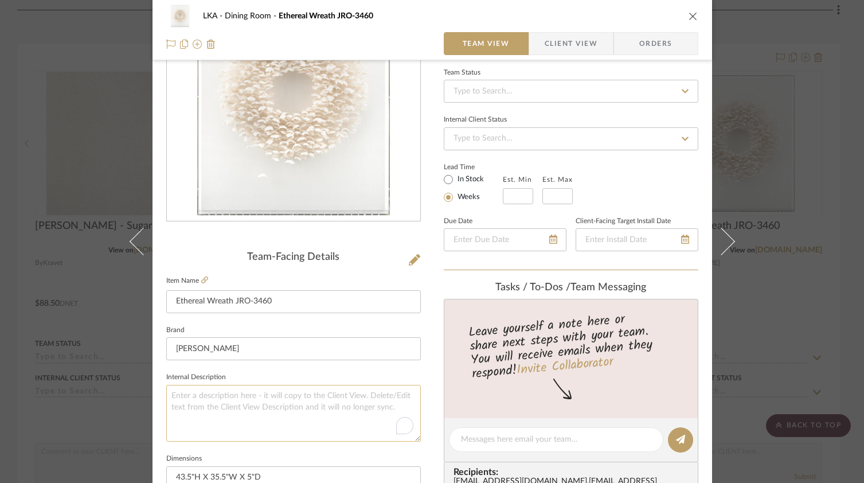
click at [205, 397] on textarea "To enrich screen reader interactions, please activate Accessibility in Grammarl…" at bounding box center [293, 413] width 254 height 57
paste textarea "Crafted from paper, linen, and thread, the piece forms a beautiful, textural wr…"
type textarea "Crafted from paper, linen, and thread, the piece forms a beautiful, textural wr…"
click at [565, 34] on span "Client View" at bounding box center [570, 43] width 53 height 23
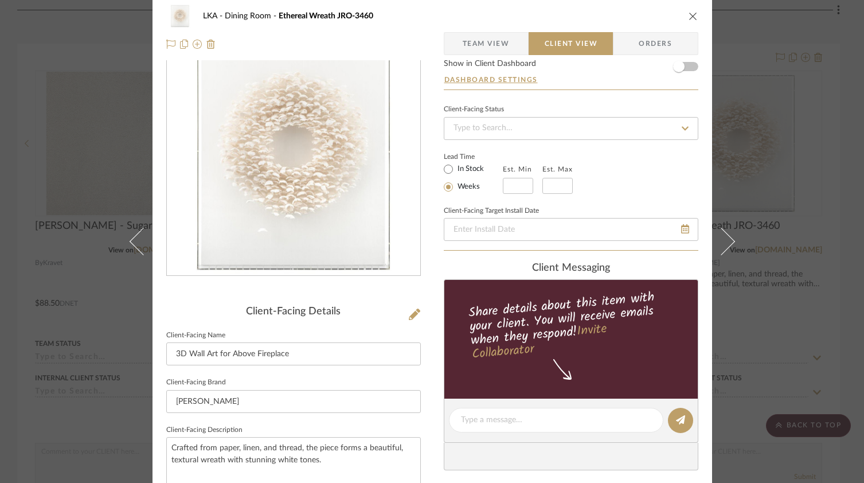
scroll to position [0, 0]
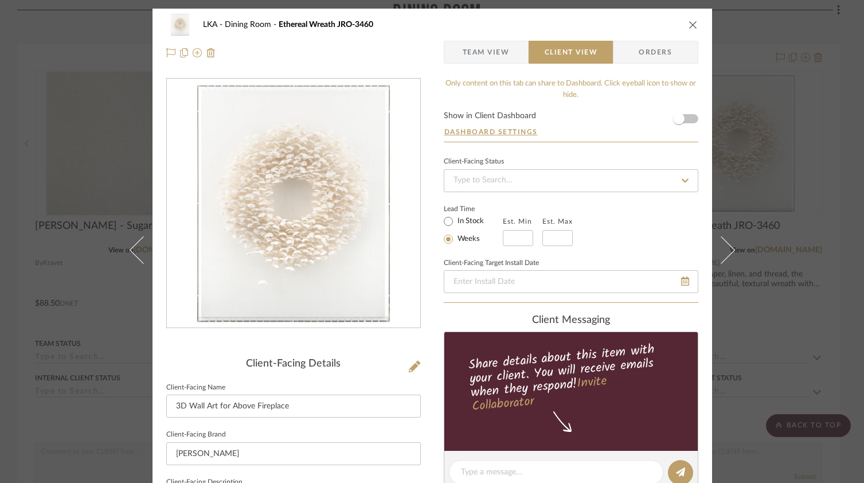
click at [690, 28] on icon "close" at bounding box center [692, 24] width 9 height 9
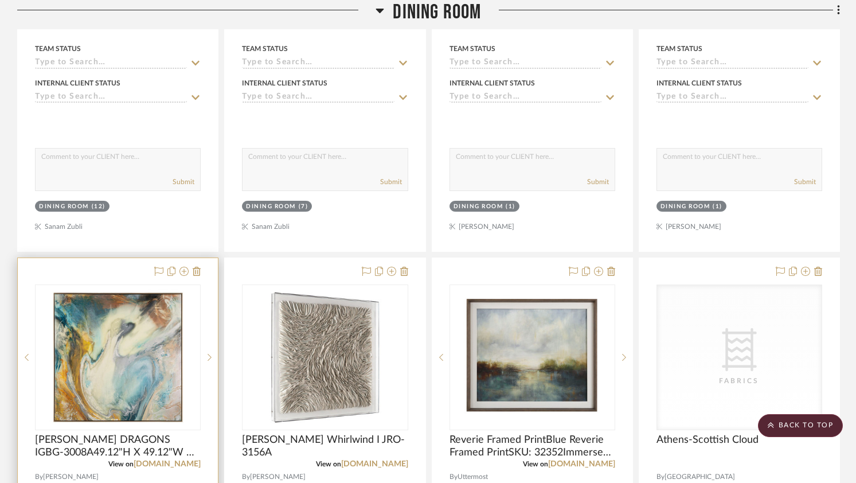
scroll to position [588, 0]
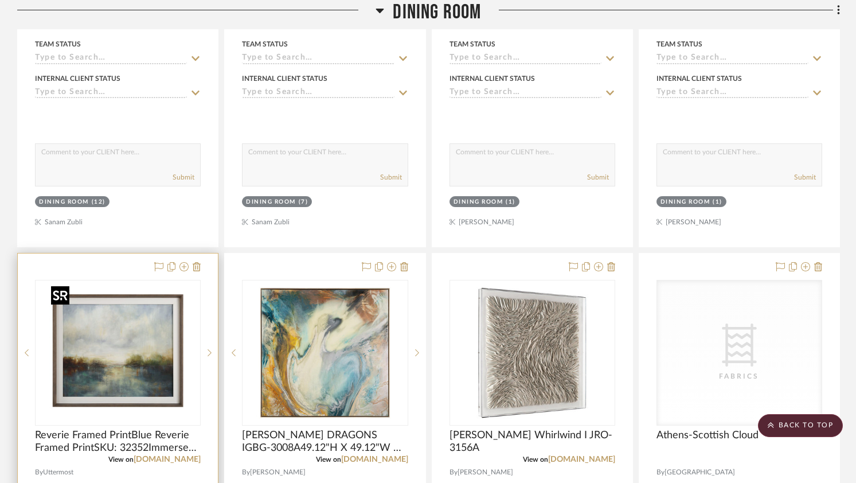
click at [132, 363] on img "0" at bounding box center [117, 352] width 143 height 143
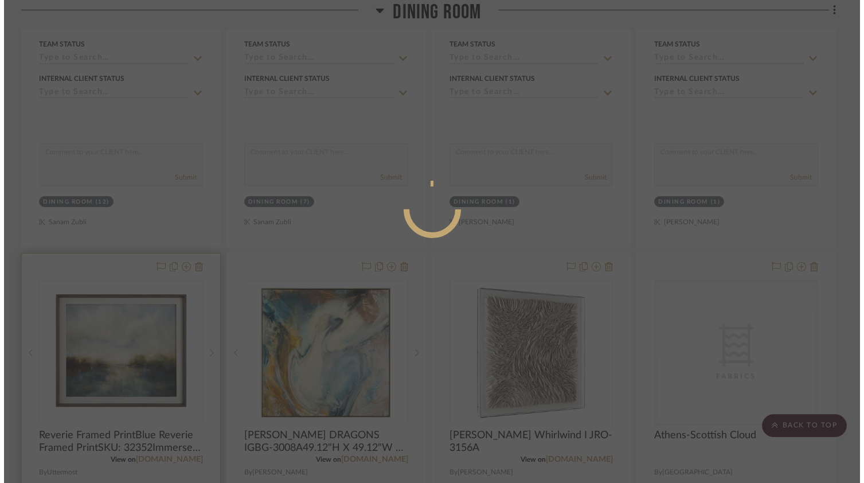
scroll to position [0, 0]
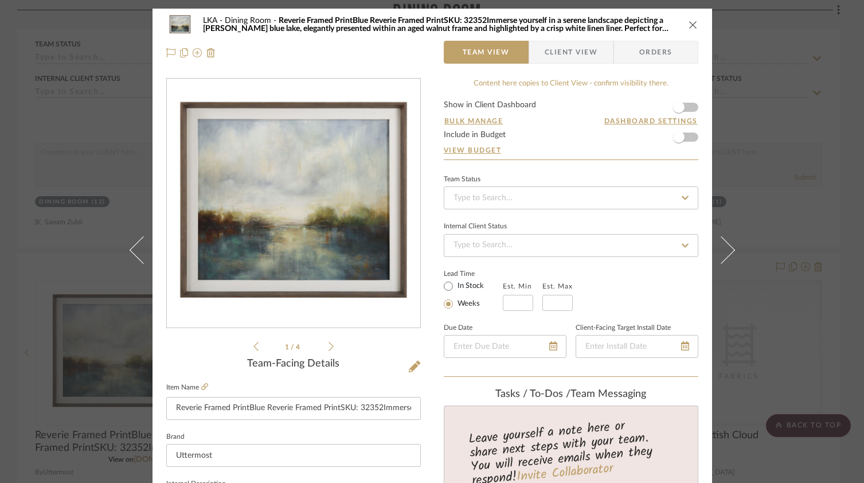
click at [559, 56] on span "Client View" at bounding box center [570, 52] width 53 height 23
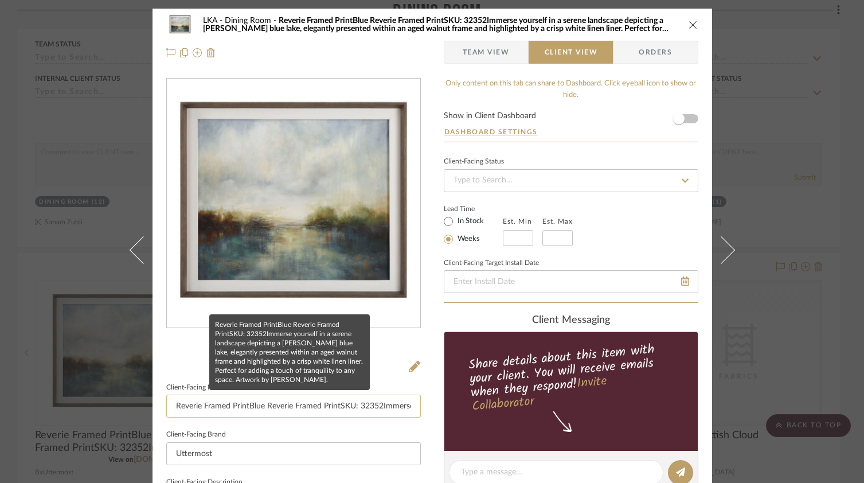
click at [265, 408] on input "Reverie Framed PrintBlue Reverie Framed PrintSKU: 32352Immerse yourself in a se…" at bounding box center [293, 405] width 254 height 23
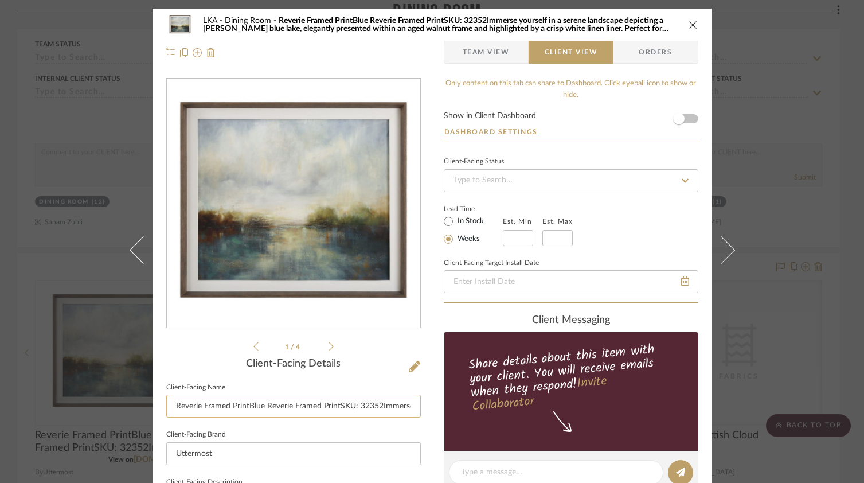
click at [265, 407] on input "Reverie Framed PrintBlue Reverie Framed PrintSKU: 32352Immerse yourself in a se…" at bounding box center [293, 405] width 254 height 23
click at [203, 406] on input "Wall Art for Above Fireplace" at bounding box center [293, 405] width 254 height 23
drag, startPoint x: 273, startPoint y: 408, endPoint x: 190, endPoint y: 410, distance: 83.7
click at [190, 410] on input "Wall Art for Above Fireplace" at bounding box center [293, 405] width 254 height 23
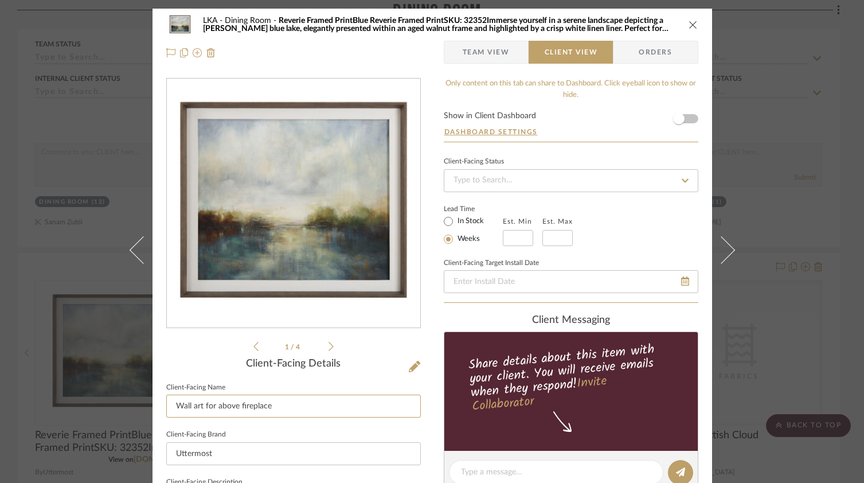
type input "Wall art for above fireplace"
click at [328, 346] on icon at bounding box center [330, 346] width 5 height 10
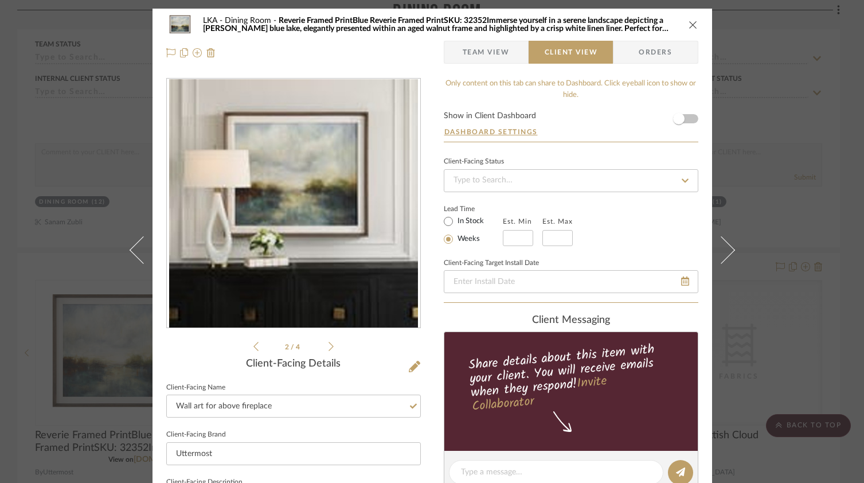
click at [328, 346] on icon at bounding box center [330, 346] width 5 height 10
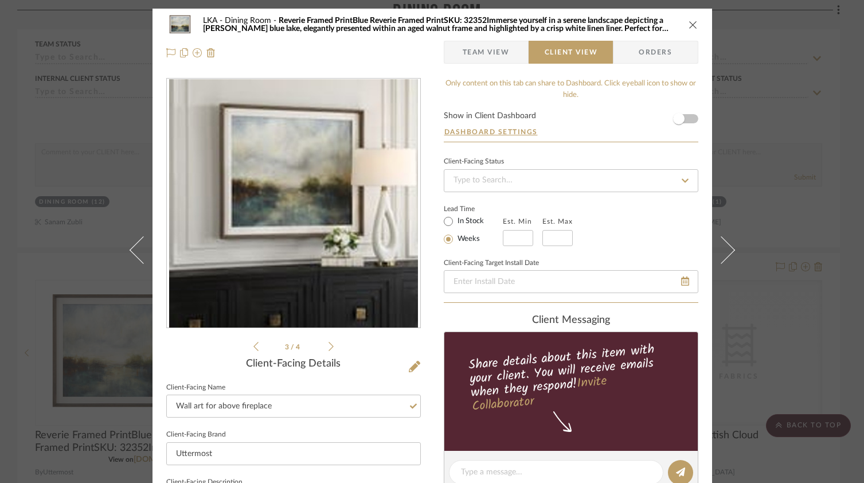
click at [328, 346] on icon at bounding box center [330, 346] width 5 height 10
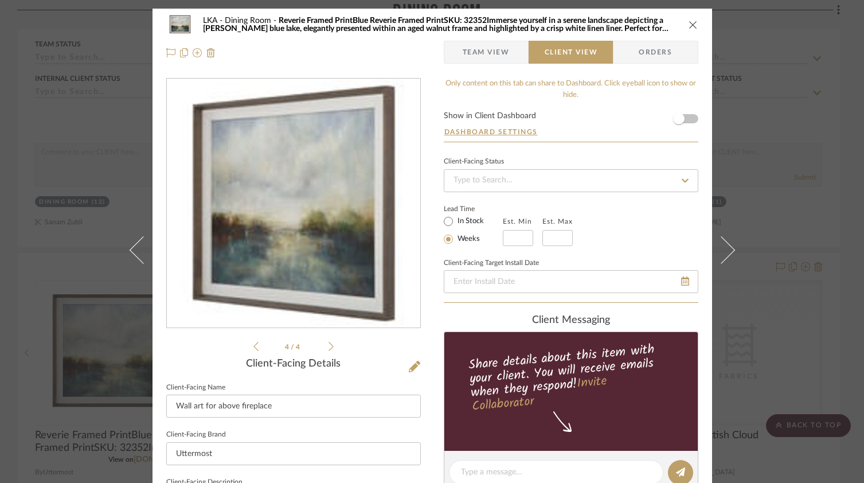
click at [690, 21] on icon "close" at bounding box center [692, 24] width 9 height 9
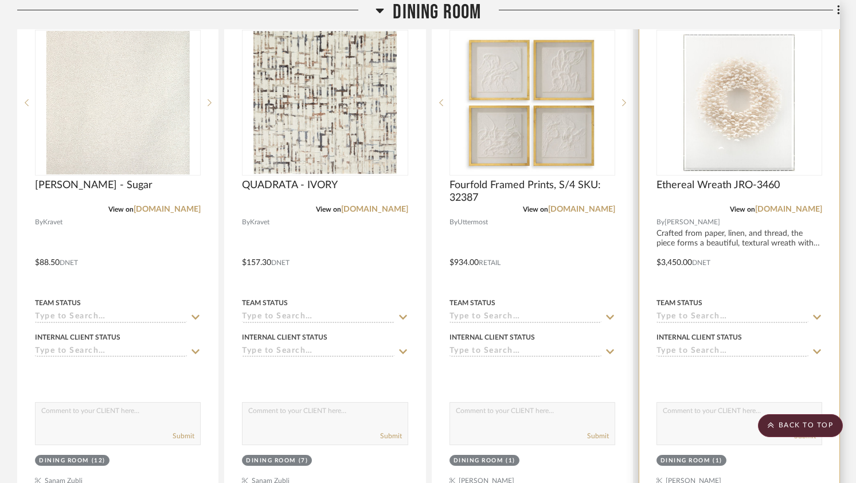
scroll to position [262, 0]
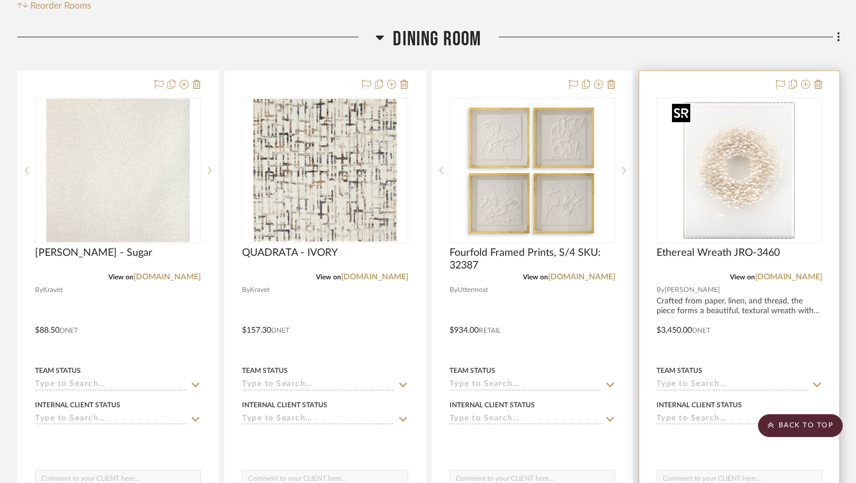
click at [715, 172] on img "0" at bounding box center [738, 170] width 143 height 143
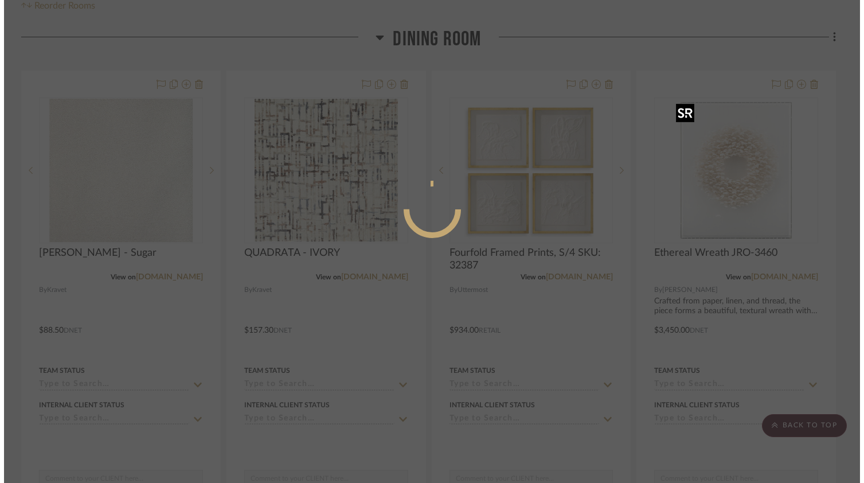
scroll to position [0, 0]
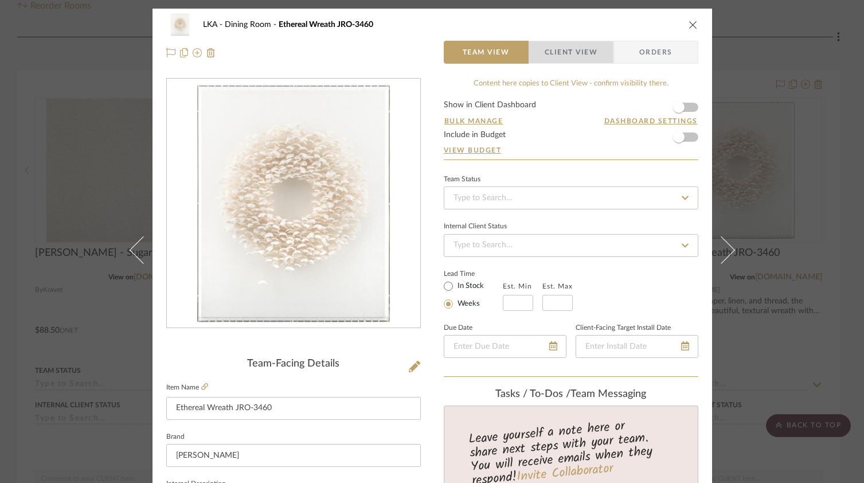
click at [566, 53] on span "Client View" at bounding box center [570, 52] width 53 height 23
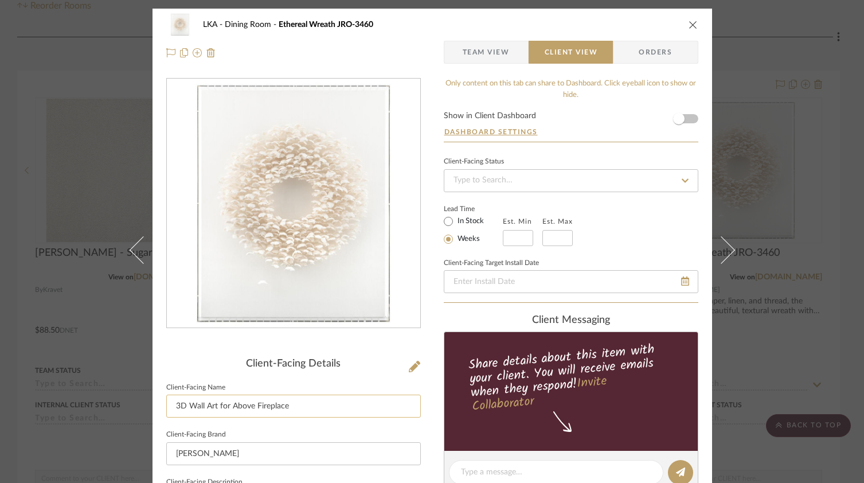
drag, startPoint x: 314, startPoint y: 410, endPoint x: 187, endPoint y: 408, distance: 127.3
click at [187, 408] on input "3D Wall Art for Above Fireplace" at bounding box center [293, 405] width 254 height 23
type input "3D Wall art for above fireplace"
click at [694, 20] on div "LKA Dining Room Ethereal Wreath JRO-3460 Team View Client View Orders" at bounding box center [431, 39] width 559 height 60
click at [691, 23] on icon "close" at bounding box center [692, 24] width 9 height 9
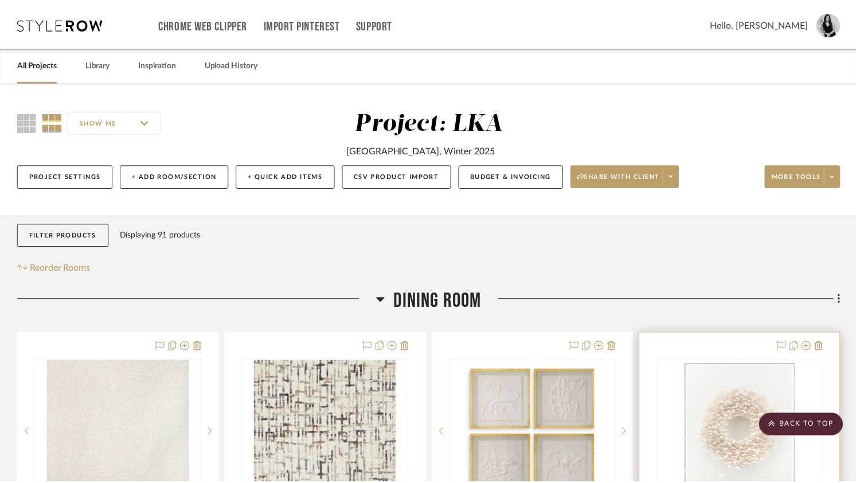
scroll to position [262, 0]
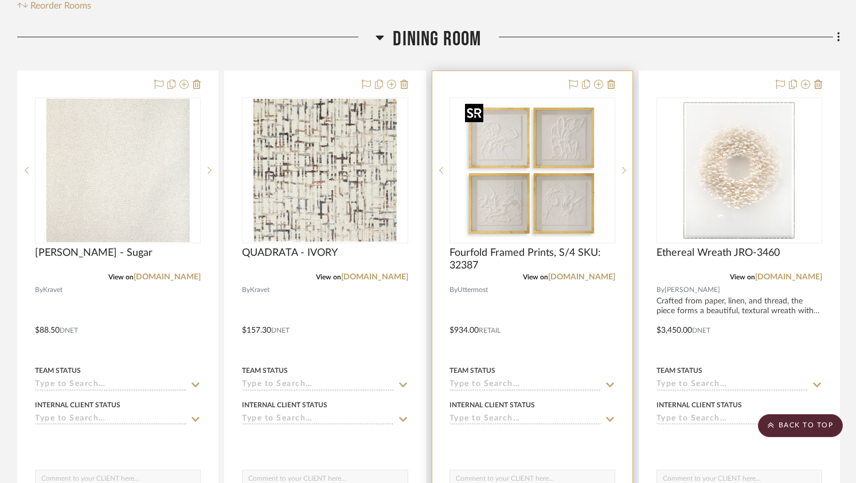
click at [531, 167] on img "0" at bounding box center [531, 170] width 143 height 143
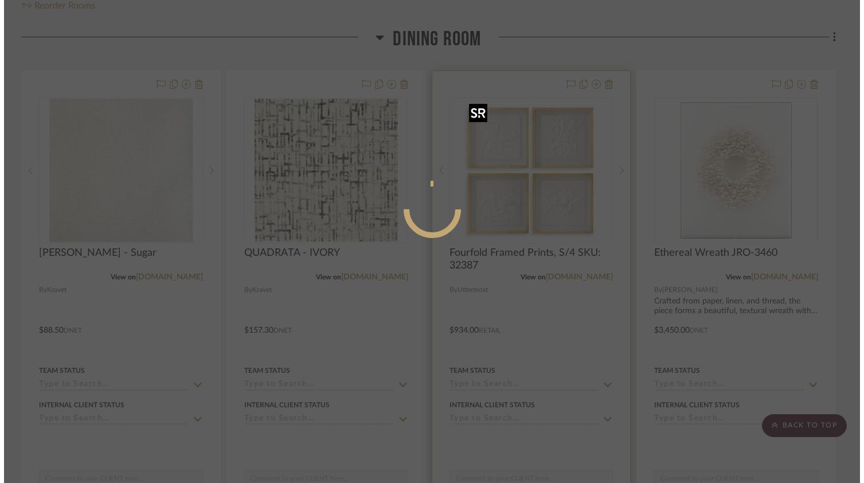
scroll to position [0, 0]
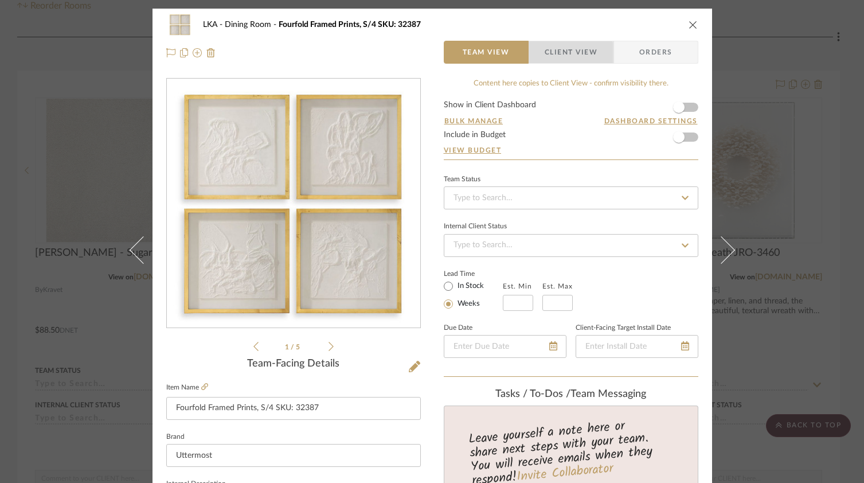
click at [566, 60] on span "Client View" at bounding box center [570, 52] width 53 height 23
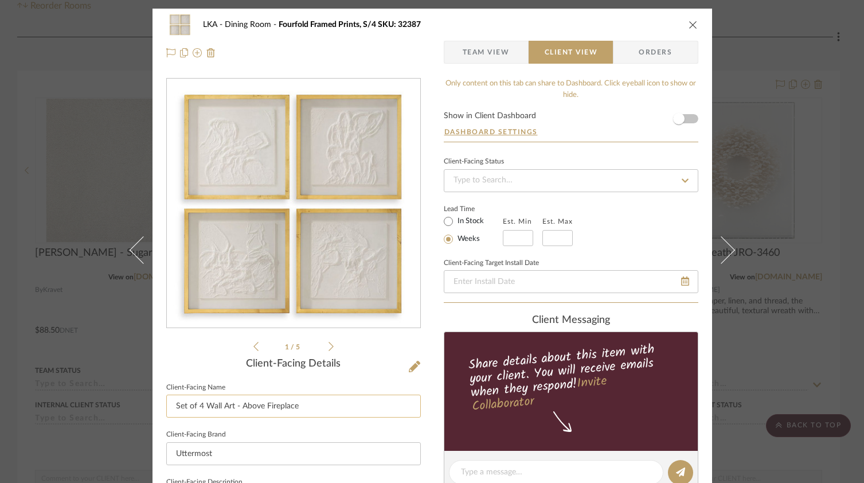
click at [207, 406] on input "Set of 4 Wall Art - Above Fireplace" at bounding box center [293, 405] width 254 height 23
click at [238, 409] on input "Set of 4 wall art - Above Fireplace" at bounding box center [293, 405] width 254 height 23
click at [262, 406] on input "Set of 4 wall art - above Fireplace" at bounding box center [293, 405] width 254 height 23
type input "Set of 4 wall art - above fireplace"
click at [346, 352] on div "1 / 5" at bounding box center [293, 215] width 254 height 275
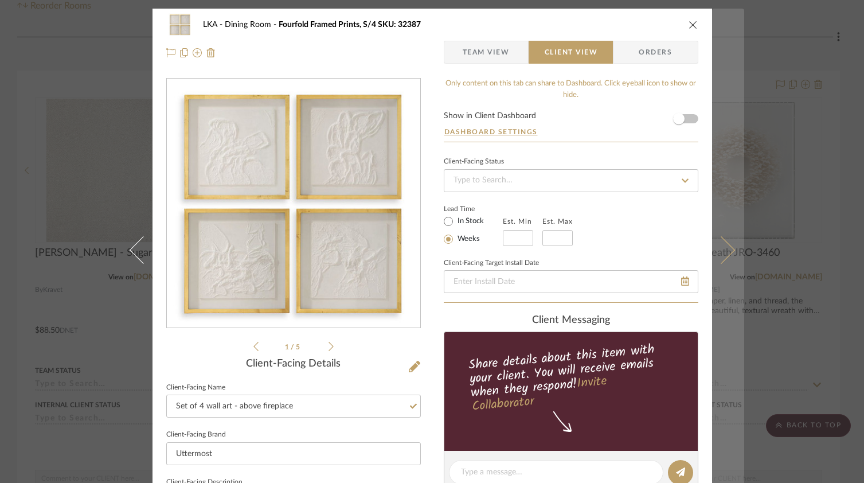
click at [718, 253] on icon at bounding box center [721, 250] width 28 height 28
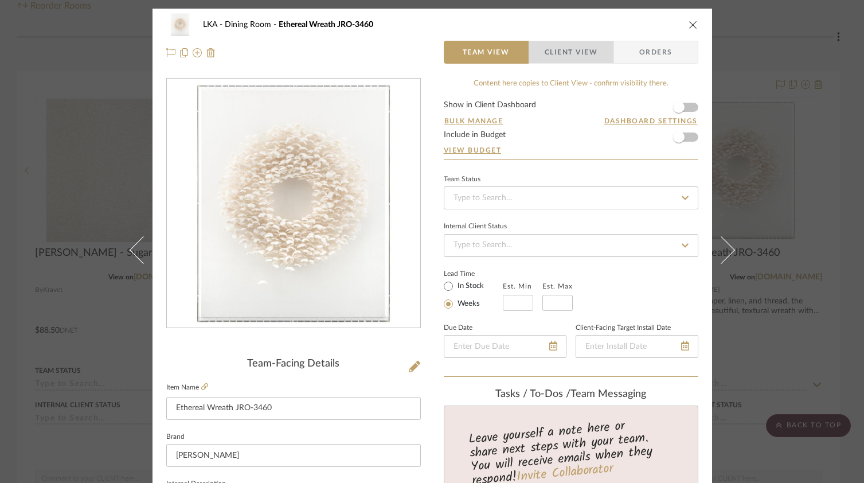
drag, startPoint x: 563, startPoint y: 49, endPoint x: 452, endPoint y: 148, distance: 149.0
click at [563, 49] on span "Client View" at bounding box center [570, 52] width 53 height 23
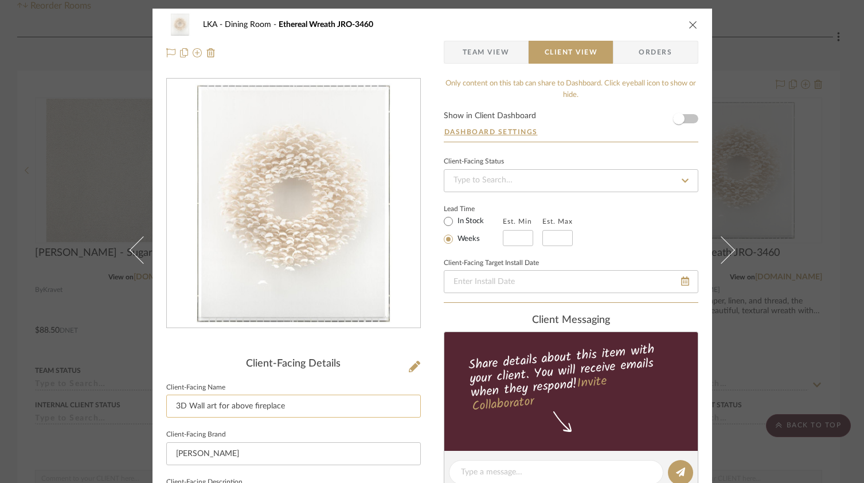
click at [225, 414] on input "3D Wall art for above fireplace" at bounding box center [293, 405] width 254 height 23
click at [224, 406] on input "3D Wall art for above fireplace" at bounding box center [293, 405] width 254 height 23
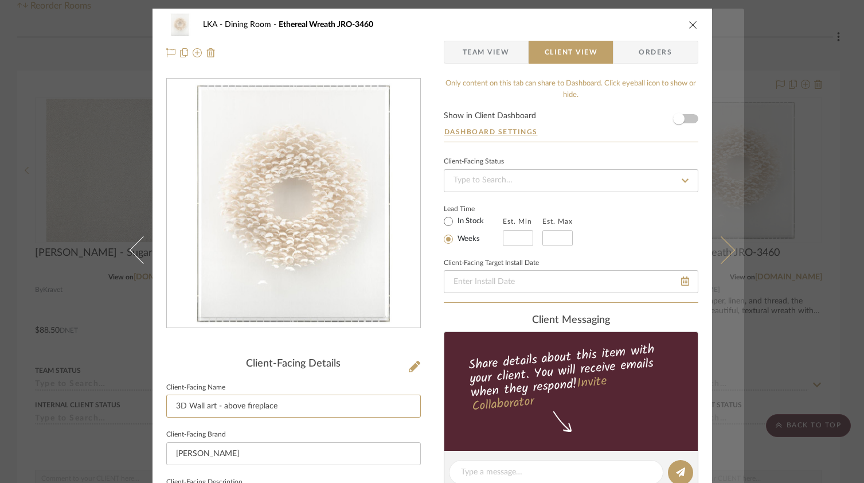
type input "3D Wall art - above fireplace"
click at [723, 249] on icon at bounding box center [721, 250] width 28 height 28
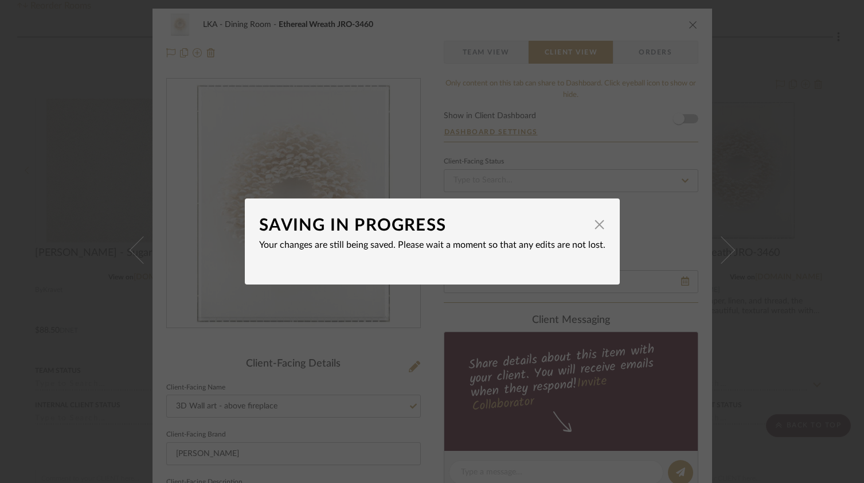
drag, startPoint x: 593, startPoint y: 228, endPoint x: 606, endPoint y: 227, distance: 12.6
click at [593, 228] on span "button" at bounding box center [599, 224] width 23 height 23
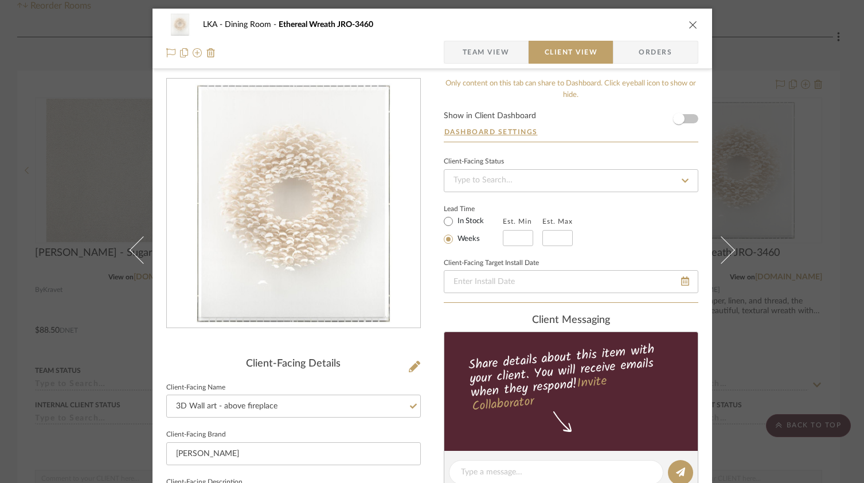
scroll to position [9, 0]
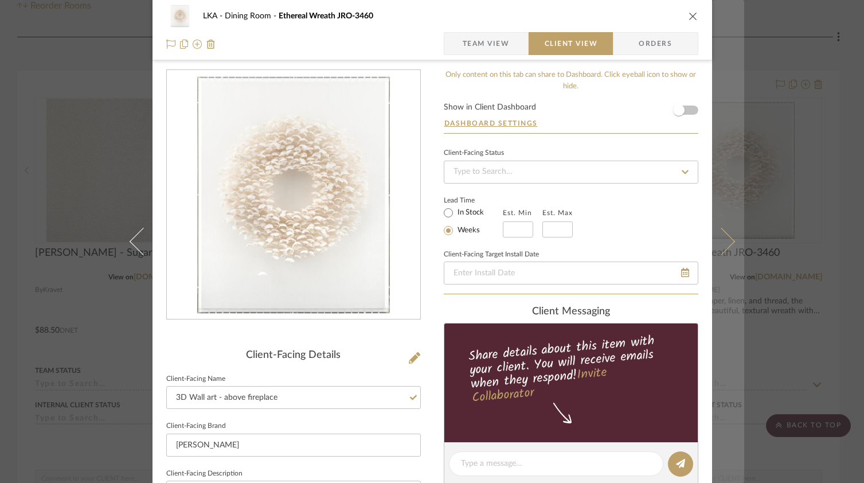
click at [727, 244] on icon at bounding box center [721, 242] width 28 height 28
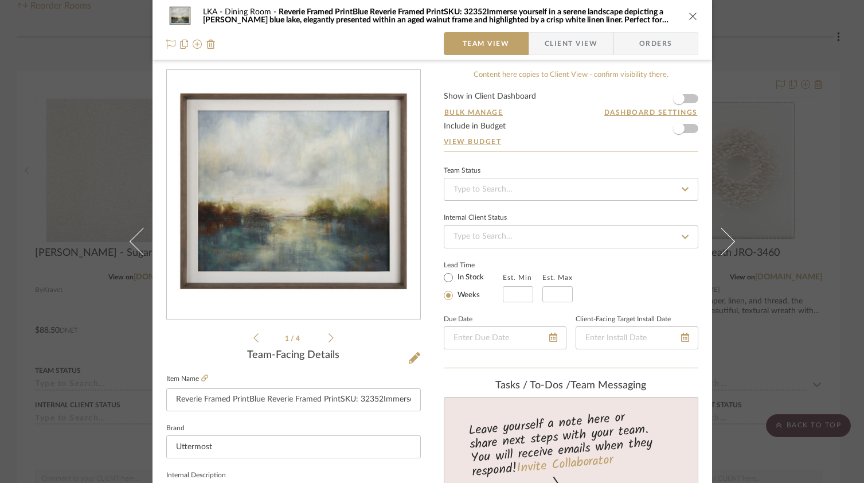
click at [577, 53] on span "Client View" at bounding box center [570, 43] width 53 height 23
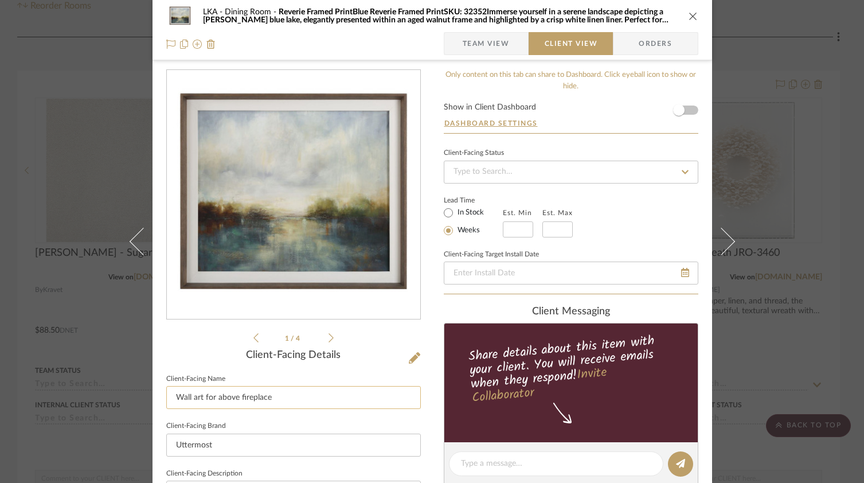
drag, startPoint x: 213, startPoint y: 398, endPoint x: 200, endPoint y: 397, distance: 12.6
click at [200, 397] on input "Wall art for above fireplace" at bounding box center [293, 397] width 254 height 23
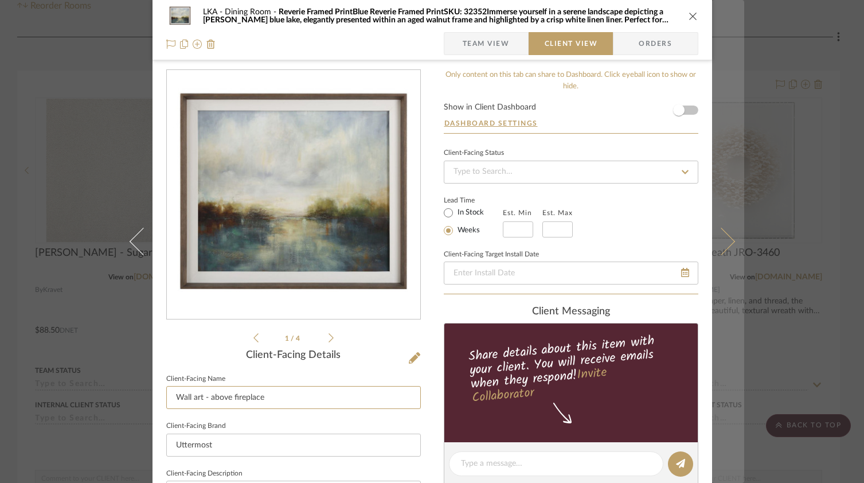
type input "Wall art - above fireplace"
click at [727, 252] on button at bounding box center [728, 241] width 32 height 483
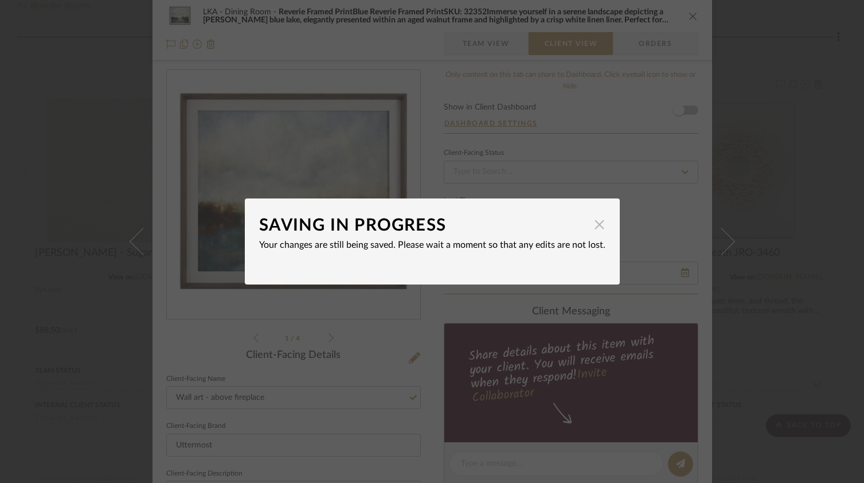
click at [597, 224] on span "button" at bounding box center [599, 224] width 23 height 23
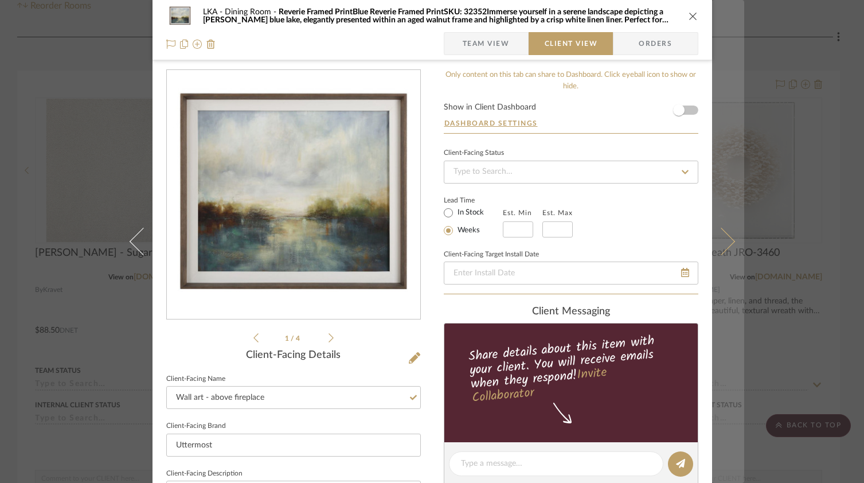
click at [719, 242] on icon at bounding box center [721, 242] width 28 height 28
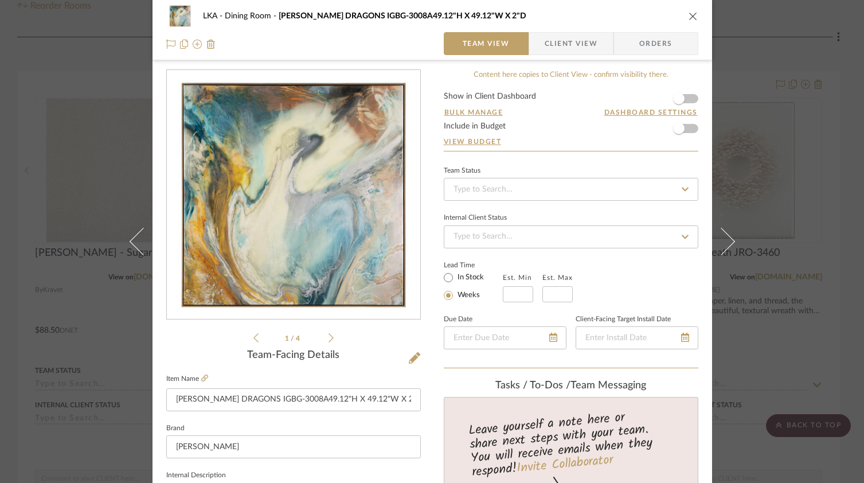
click at [567, 45] on span "Client View" at bounding box center [570, 43] width 53 height 23
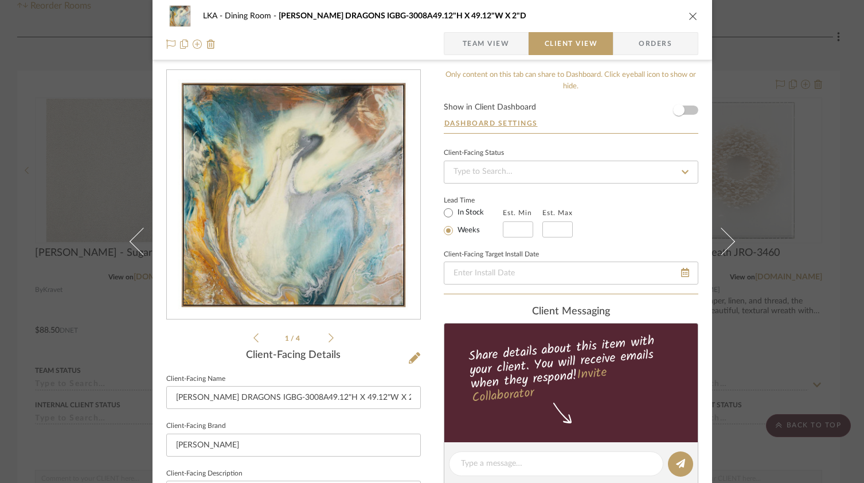
scroll to position [11, 0]
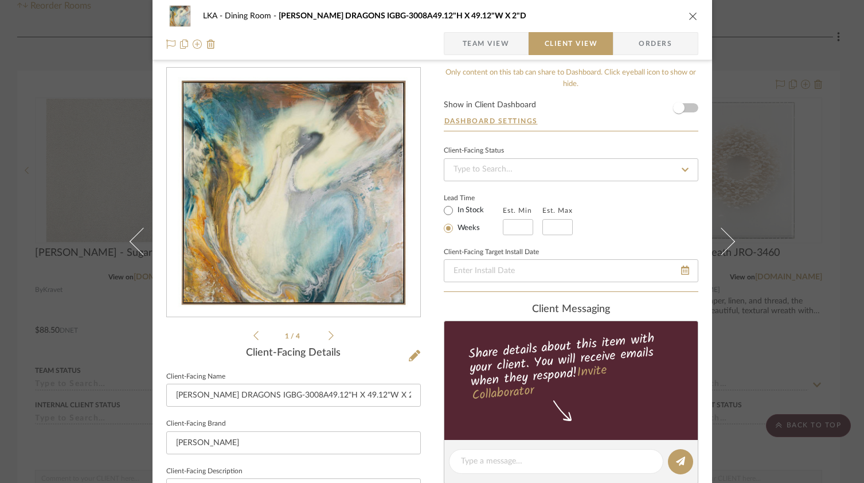
click at [328, 335] on icon at bounding box center [330, 335] width 5 height 10
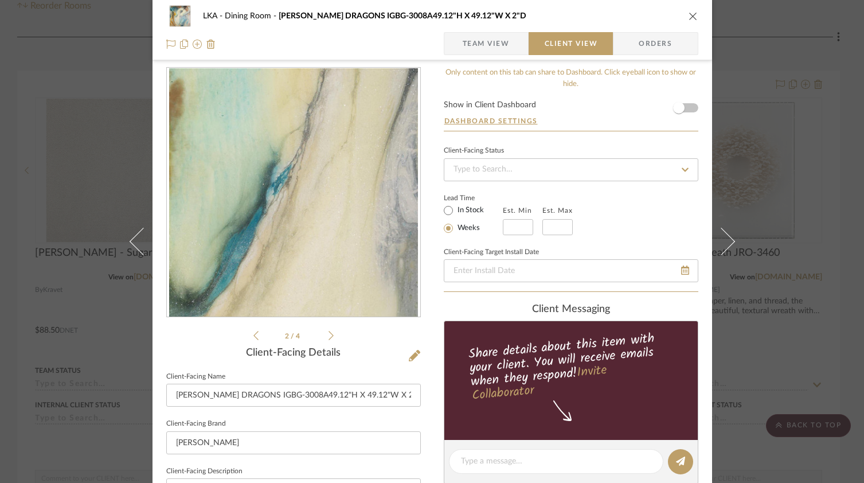
click at [328, 335] on icon at bounding box center [330, 335] width 5 height 10
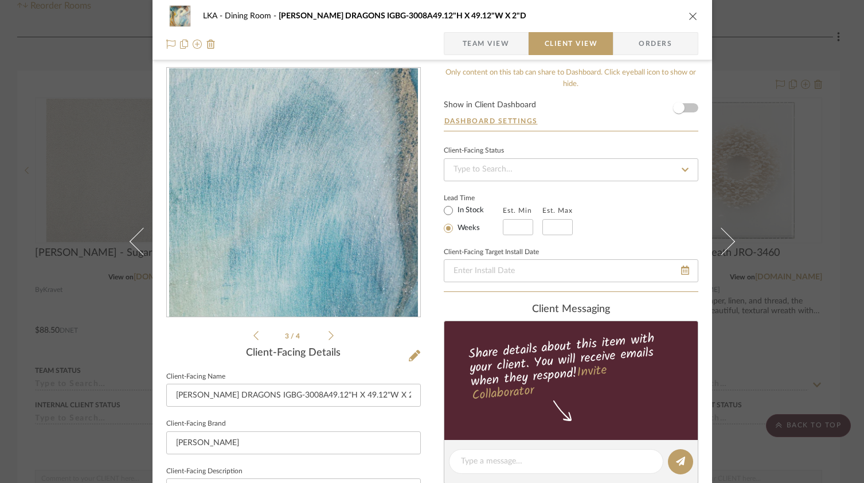
click at [328, 335] on icon at bounding box center [330, 335] width 5 height 10
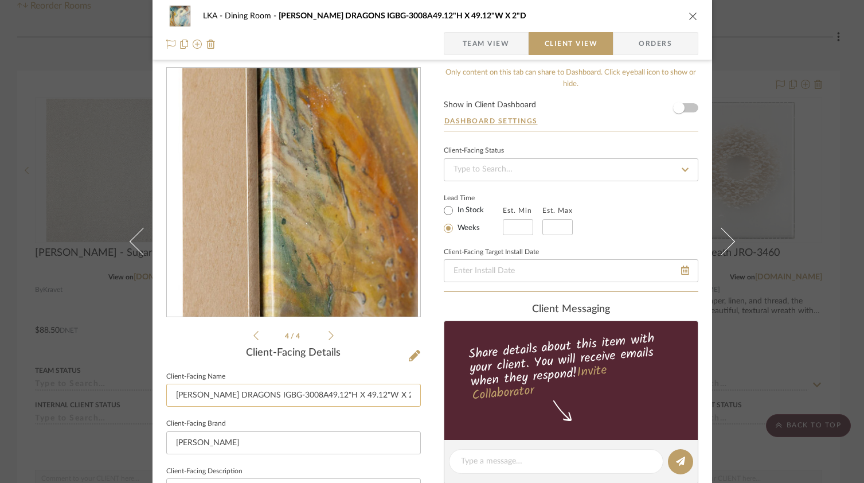
click at [315, 392] on input "[PERSON_NAME] DRAGONS IGBG-3008A49.12"H X 49.12"W X 2"D" at bounding box center [293, 394] width 254 height 23
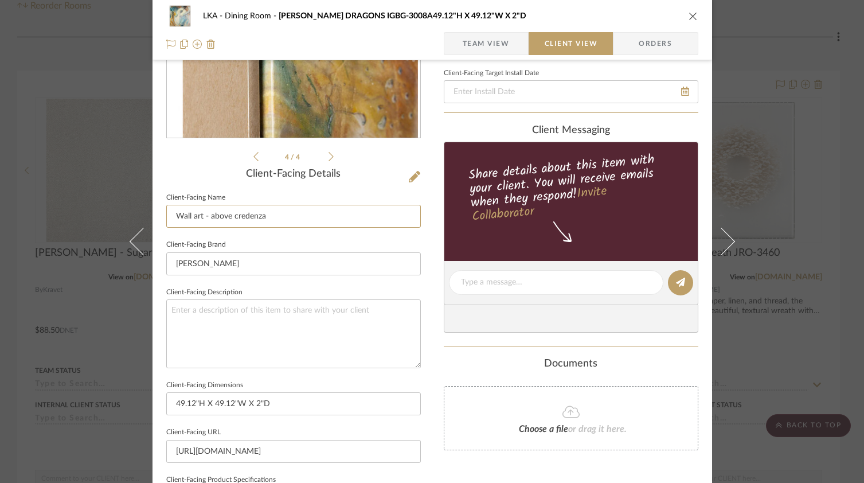
scroll to position [181, 0]
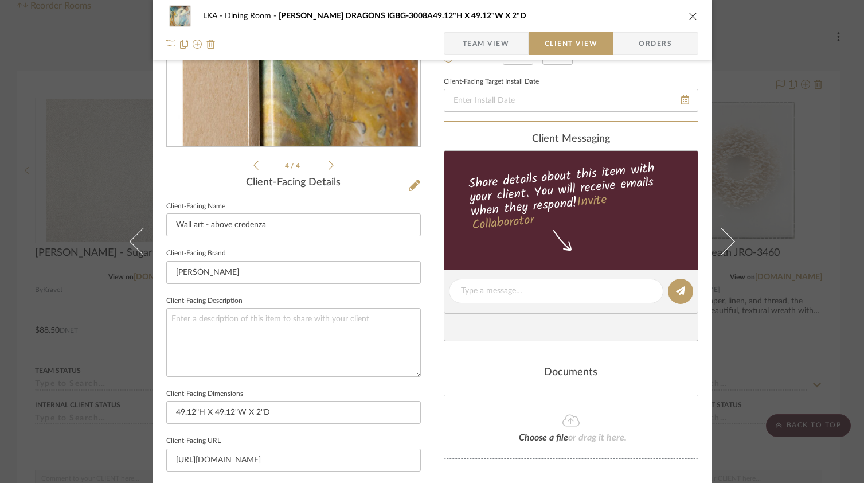
type input "Wall art - above credenza"
click at [496, 37] on span "Team View" at bounding box center [486, 43] width 47 height 23
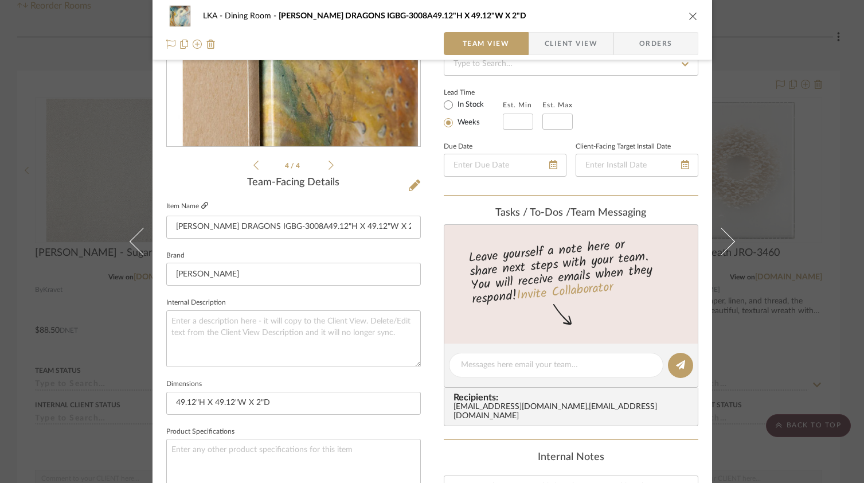
click at [201, 206] on icon at bounding box center [204, 205] width 7 height 7
click at [220, 336] on textarea "To enrich screen reader interactions, please activate Accessibility in Grammarl…" at bounding box center [293, 338] width 254 height 57
paste textarea "Dragons by artist Brendan Parker is a gorgeous abstract work printed on canvas …"
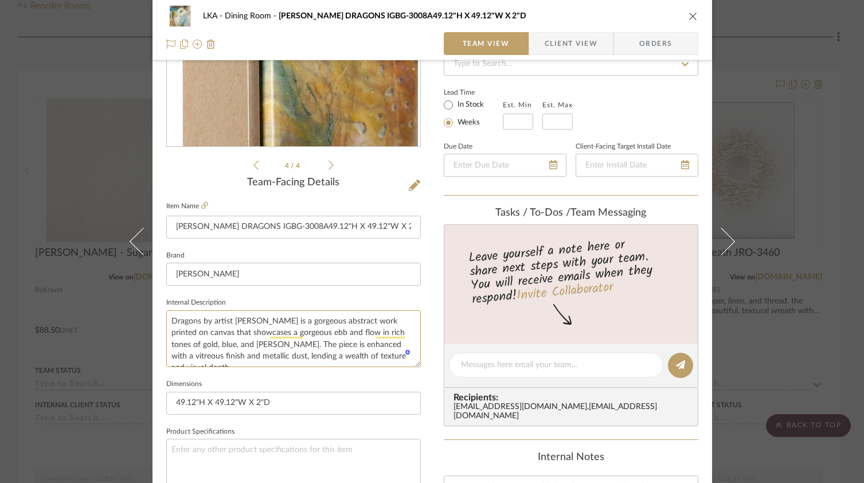
scroll to position [183, 0]
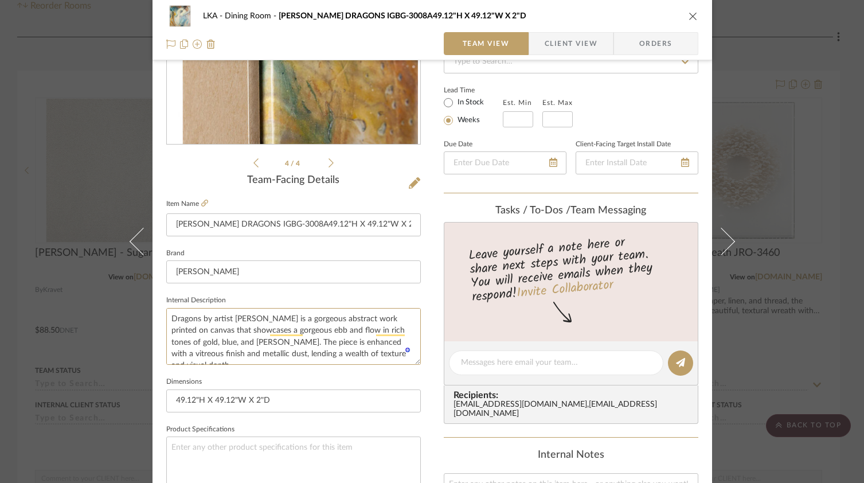
type textarea "Dragons by artist Brendan Parker is a gorgeous abstract work printed on canvas …"
click at [293, 371] on sr-form-field "Internal Description Dragons by artist Brendan Parker is a gorgeous abstract wo…" at bounding box center [293, 332] width 254 height 81
click at [293, 360] on textarea "Dragons by artist Brendan Parker is a gorgeous abstract work printed on canvas …" at bounding box center [293, 336] width 254 height 57
click at [293, 326] on textarea "Dragons by artist Brendan Parker is a gorgeous abstract work printed on canvas …" at bounding box center [293, 336] width 254 height 57
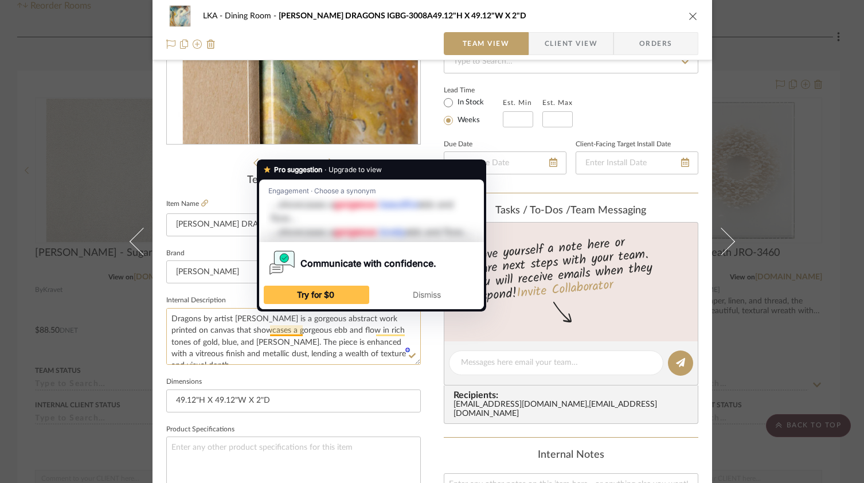
click at [287, 330] on textarea "Dragons by artist Brendan Parker is a gorgeous abstract work printed on canvas …" at bounding box center [293, 336] width 254 height 57
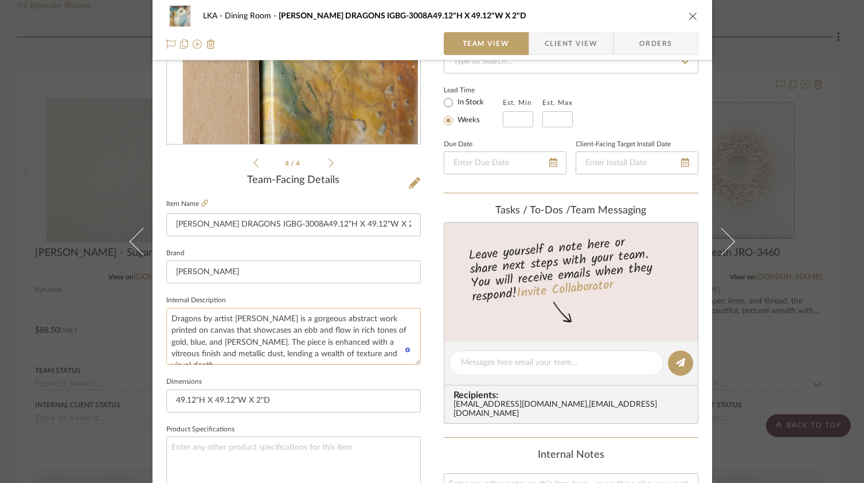
click at [344, 357] on textarea "Dragons by artist [PERSON_NAME] is a gorgeous abstract work printed on canvas t…" at bounding box center [293, 336] width 254 height 57
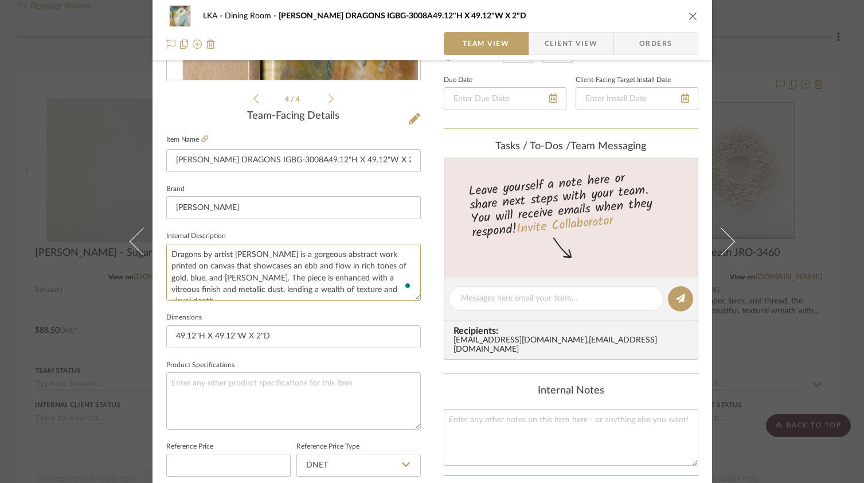
scroll to position [0, 0]
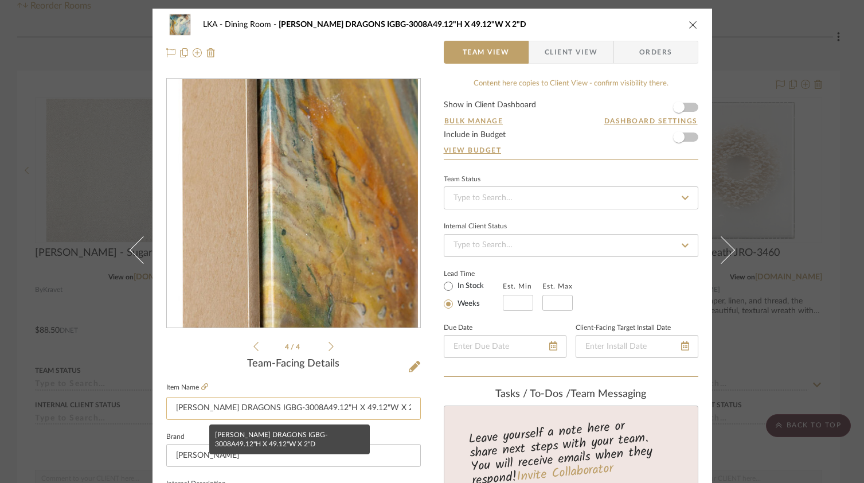
type textarea "Dragons by artist [PERSON_NAME] is a gorgeous abstract work printed on canvas t…"
click at [354, 408] on input "[PERSON_NAME] DRAGONS IGBG-3008A49.12"H X 49.12"W X 2"D" at bounding box center [293, 408] width 254 height 23
click at [354, 407] on input "[PERSON_NAME] DRAGONS IGBG-3008A49.12"H X 49.12"W X 2"D" at bounding box center [293, 408] width 254 height 23
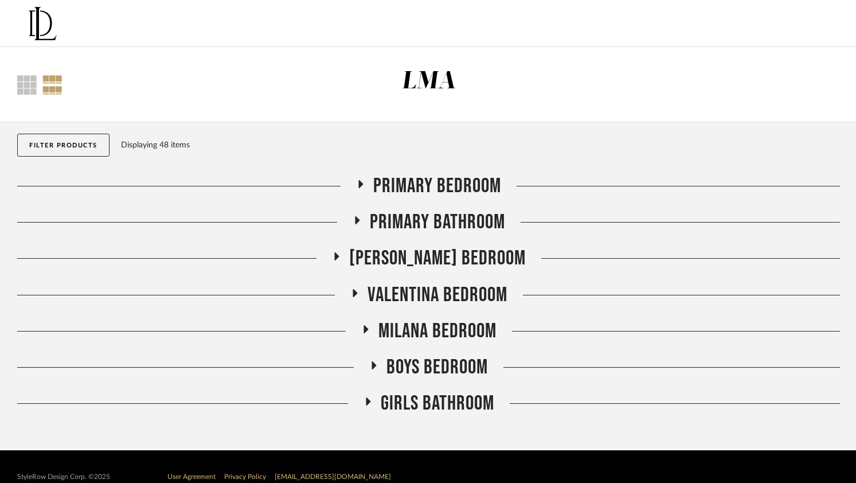
click at [343, 252] on icon at bounding box center [336, 256] width 14 height 9
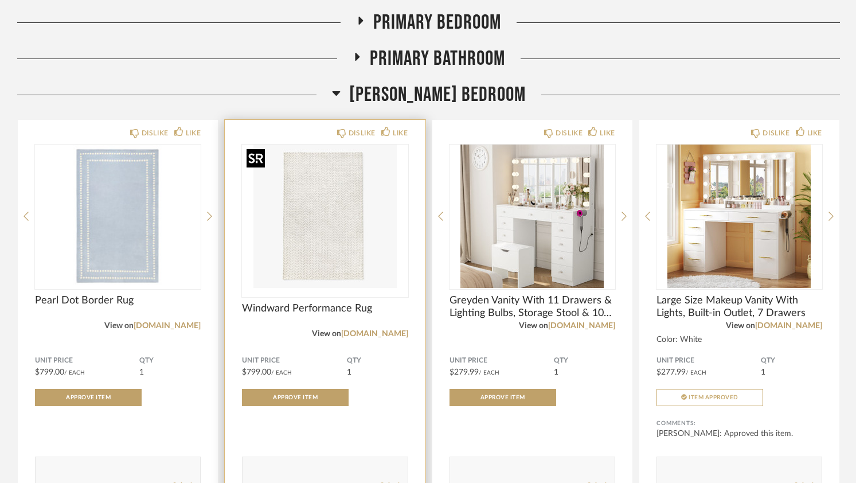
scroll to position [161, 0]
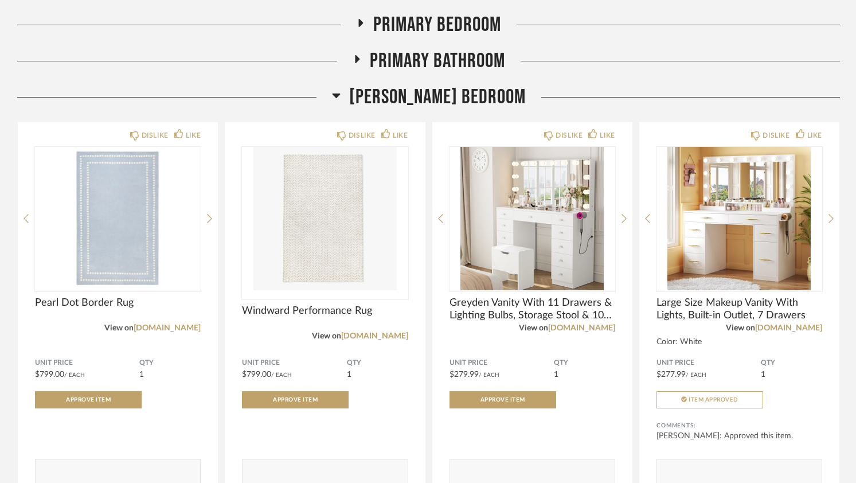
click at [340, 97] on icon at bounding box center [336, 95] width 9 height 14
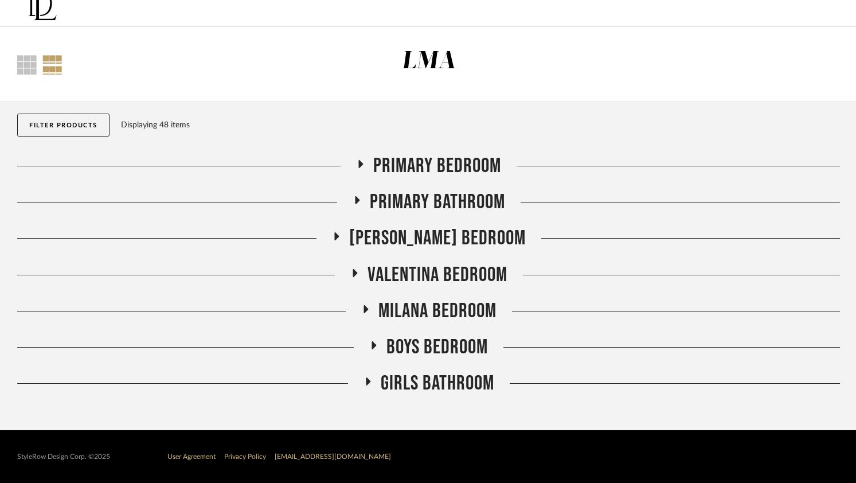
click at [350, 274] on icon at bounding box center [354, 272] width 14 height 9
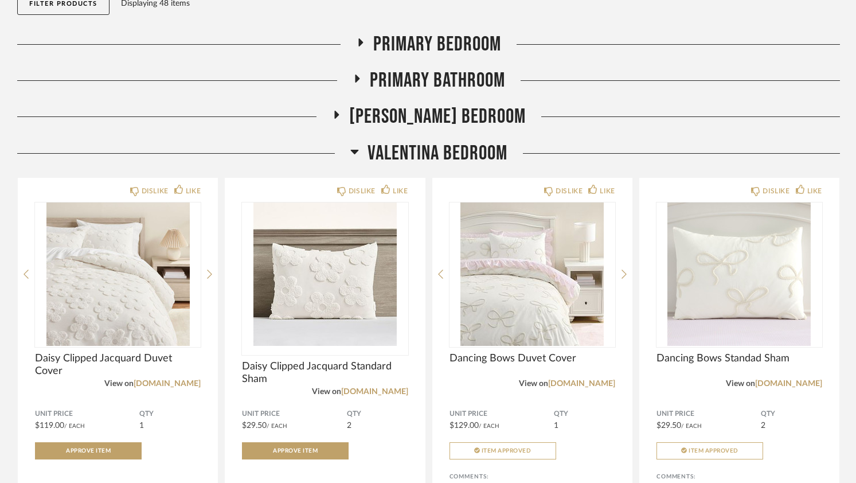
click at [357, 152] on icon at bounding box center [354, 151] width 9 height 14
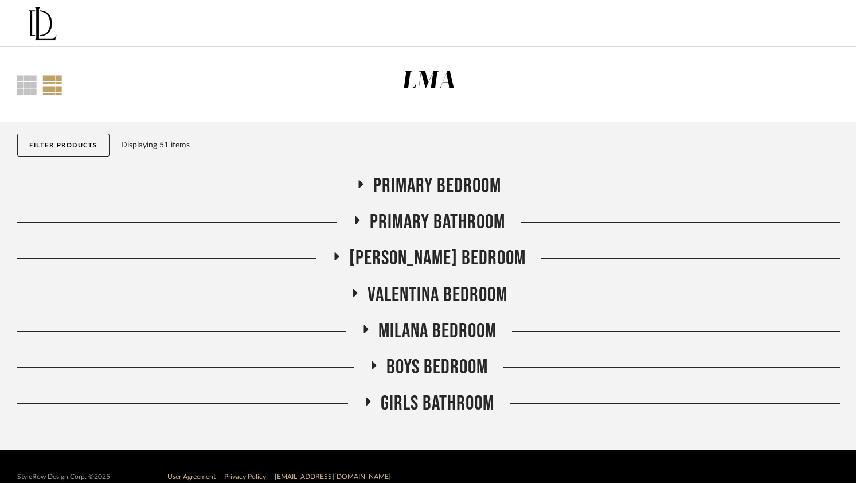
click at [346, 295] on div at bounding box center [183, 295] width 333 height 1
click at [351, 295] on icon at bounding box center [354, 292] width 14 height 9
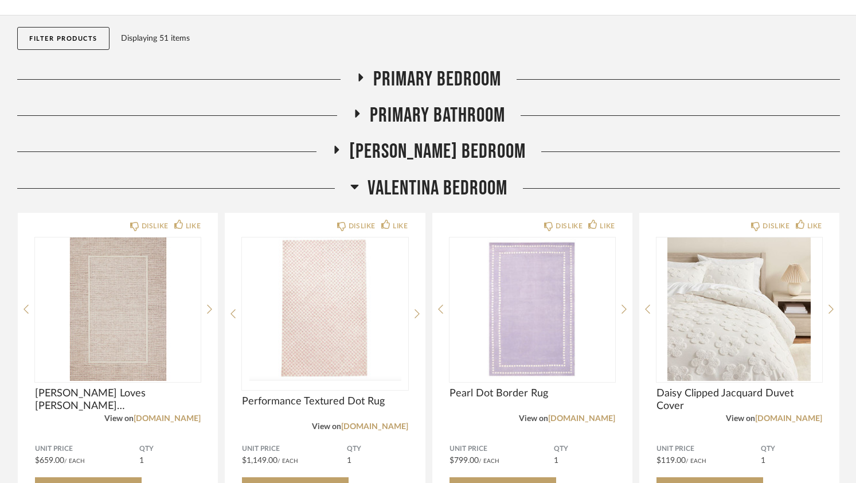
scroll to position [171, 0]
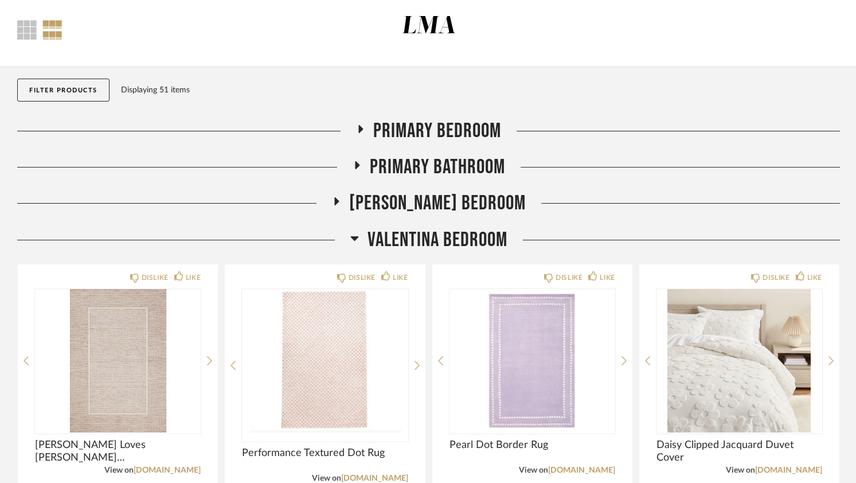
click at [352, 239] on icon at bounding box center [354, 238] width 8 height 5
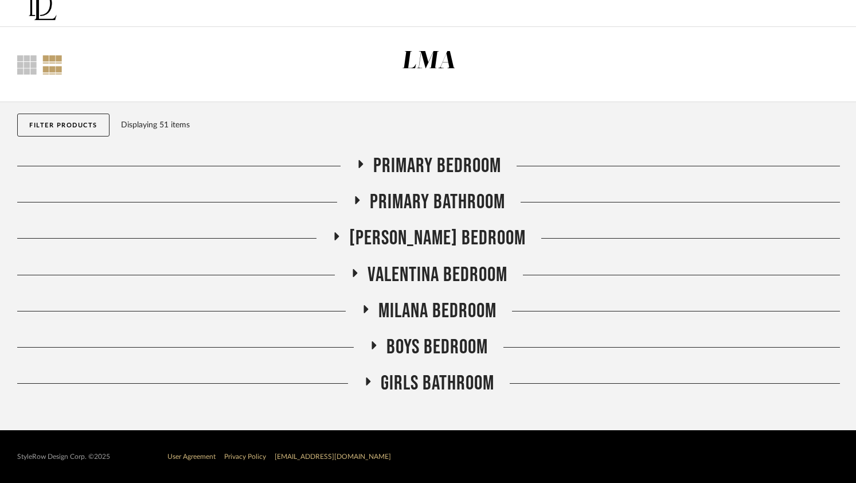
click at [366, 305] on icon at bounding box center [365, 308] width 14 height 9
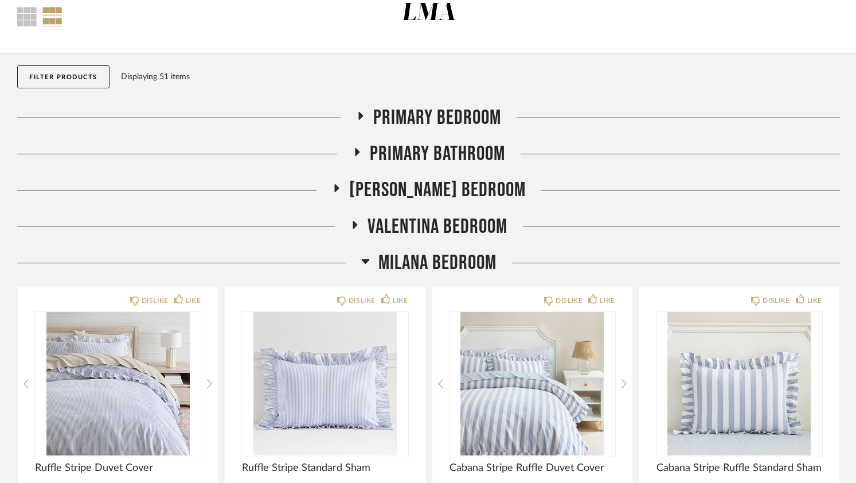
scroll to position [73, 0]
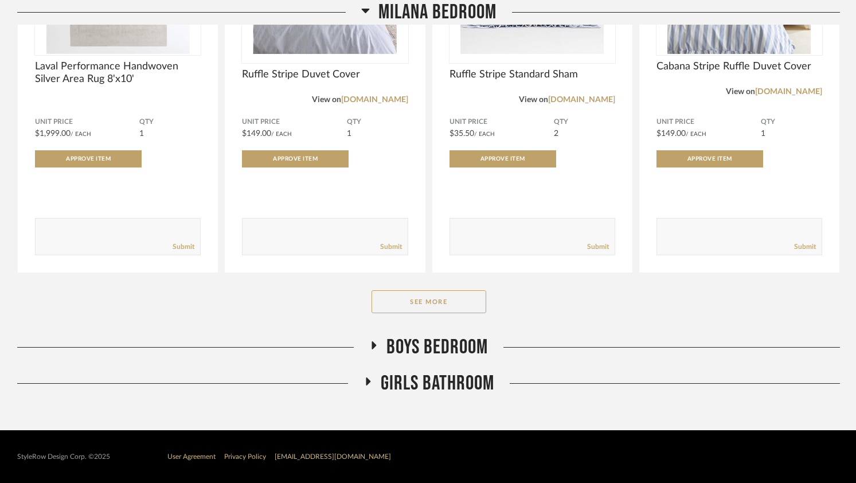
scroll to position [180, 0]
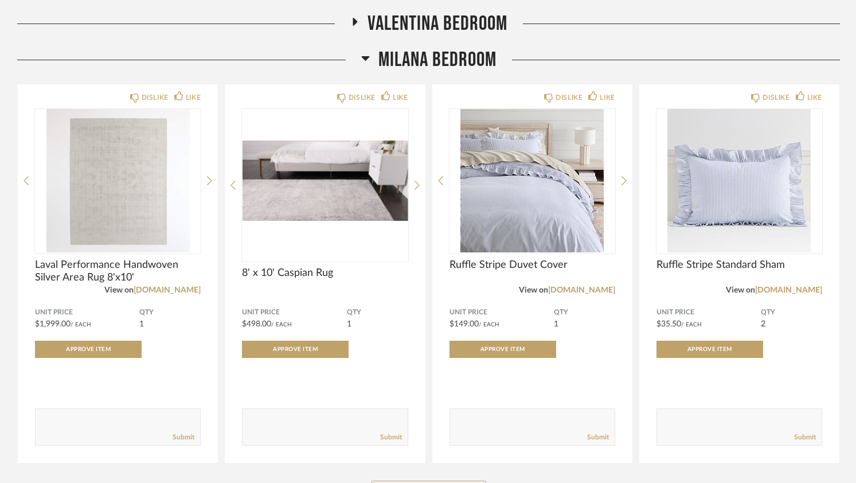
scroll to position [139, 0]
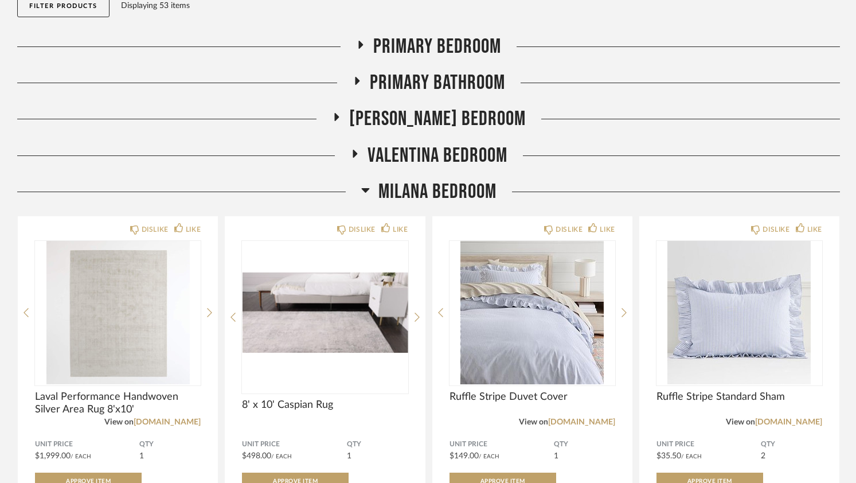
click at [366, 186] on icon at bounding box center [365, 190] width 9 height 14
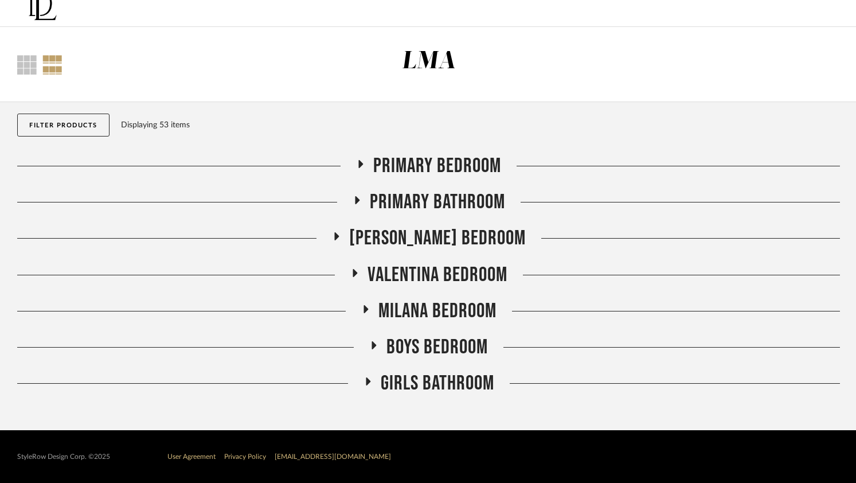
click at [377, 346] on icon at bounding box center [374, 344] width 14 height 9
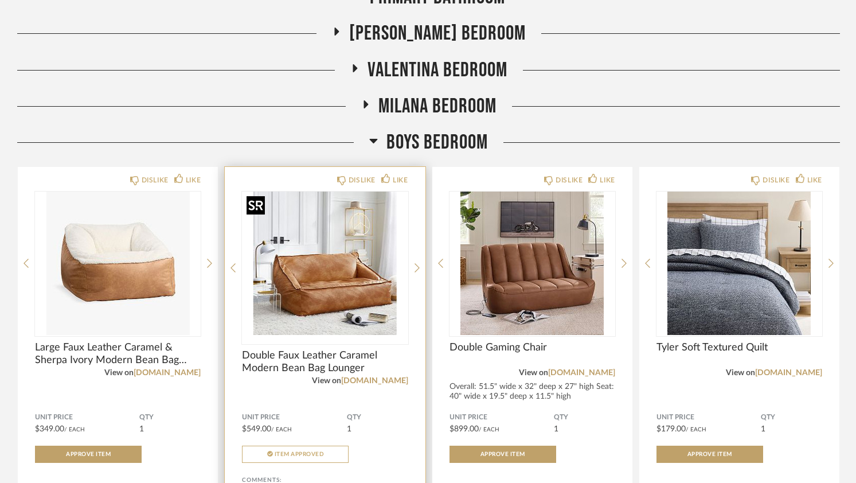
scroll to position [234, 0]
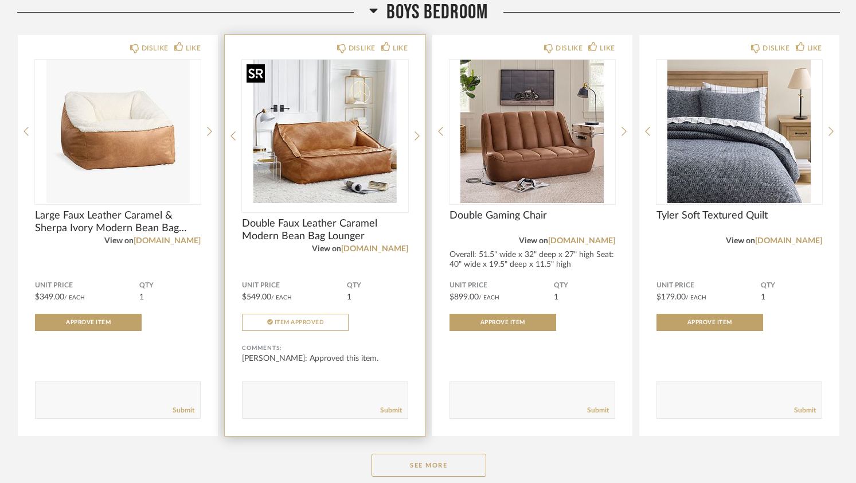
scroll to position [359, 0]
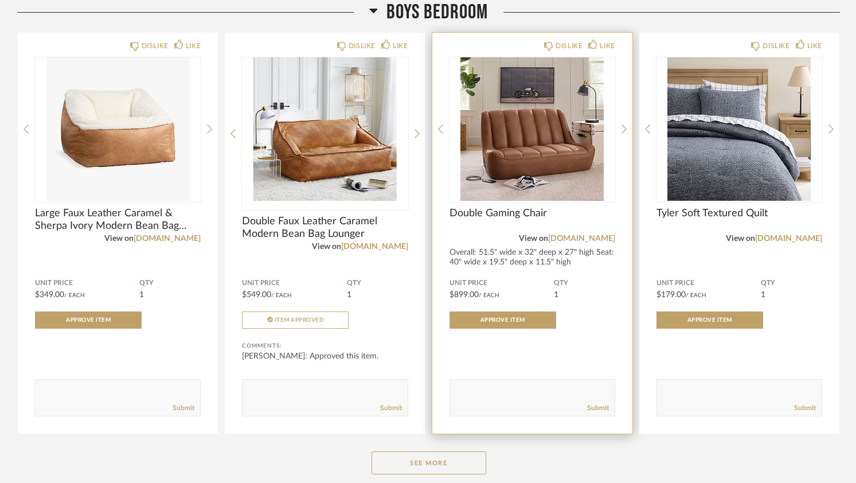
drag, startPoint x: 441, startPoint y: 464, endPoint x: 441, endPoint y: 405, distance: 59.0
click at [441, 464] on button "See More" at bounding box center [428, 462] width 115 height 23
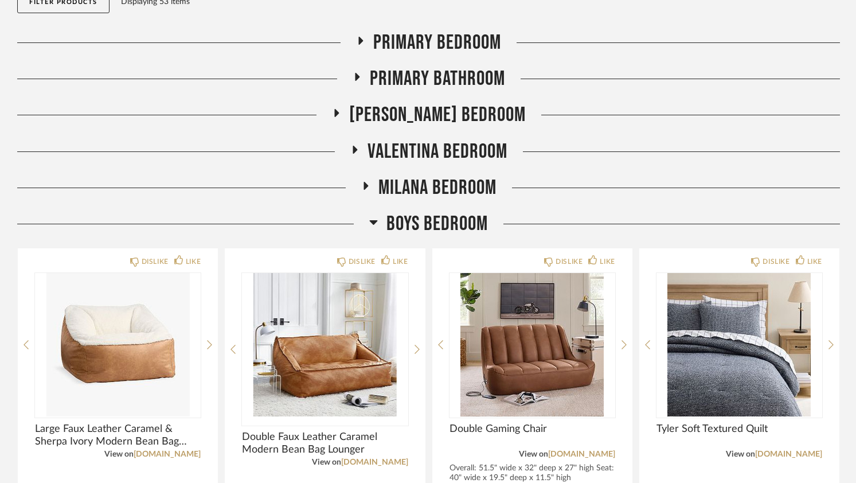
scroll to position [143, 0]
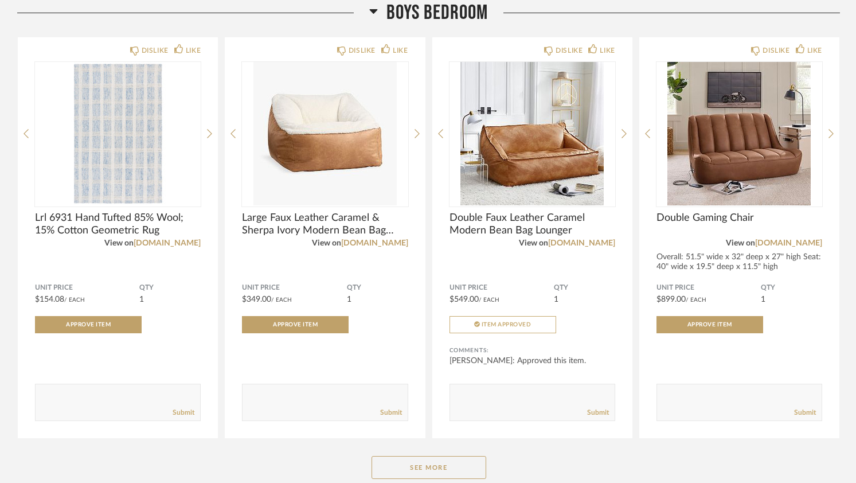
scroll to position [484, 0]
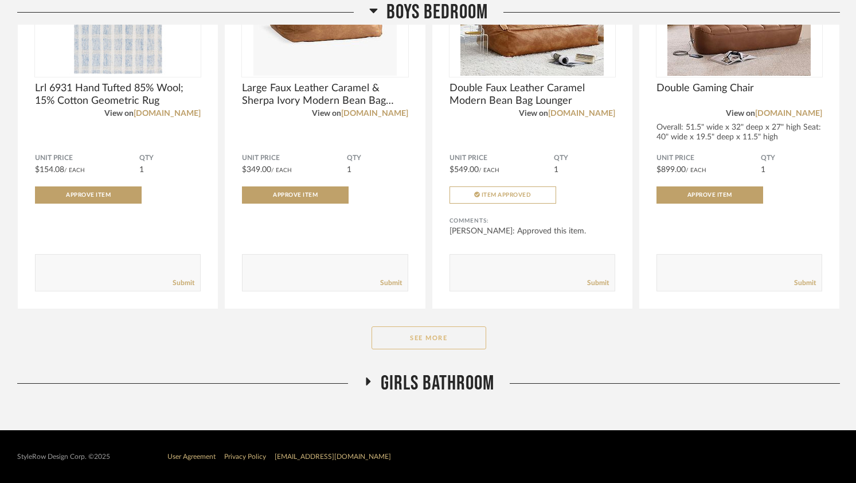
click at [400, 340] on button "See More" at bounding box center [428, 337] width 115 height 23
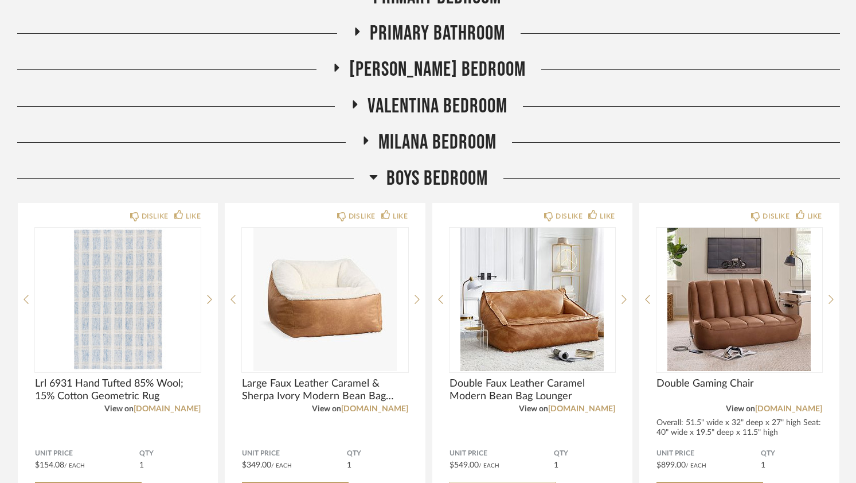
scroll to position [0, 0]
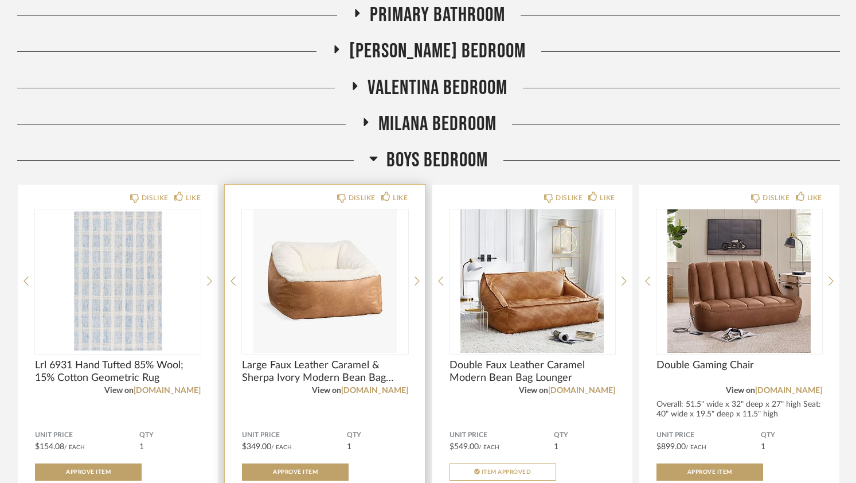
scroll to position [234, 0]
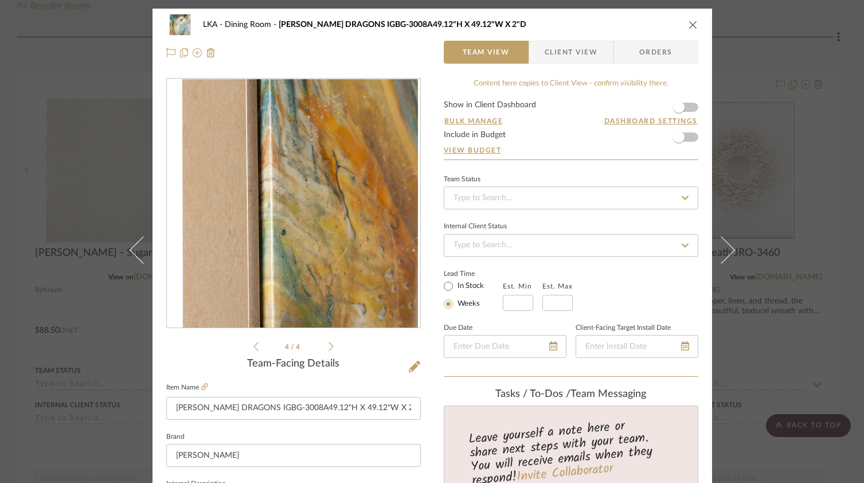
click at [328, 343] on icon at bounding box center [330, 346] width 5 height 9
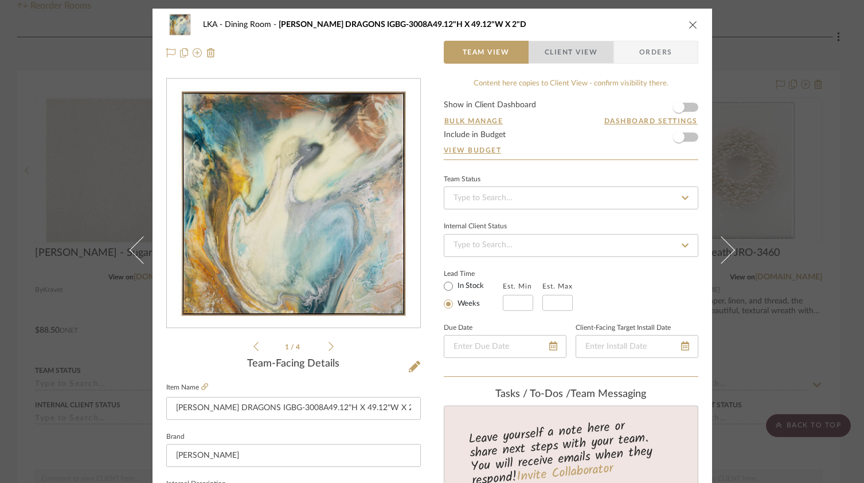
click at [567, 49] on span "Client View" at bounding box center [570, 52] width 53 height 23
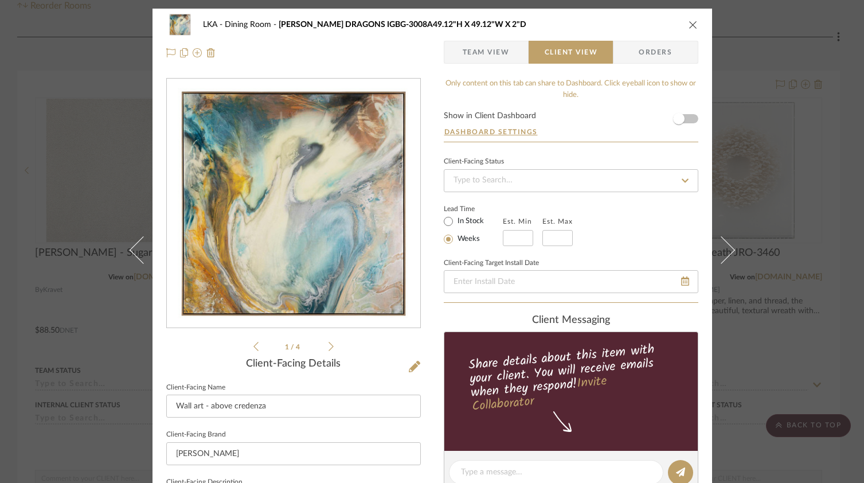
click at [690, 28] on icon "close" at bounding box center [692, 24] width 9 height 9
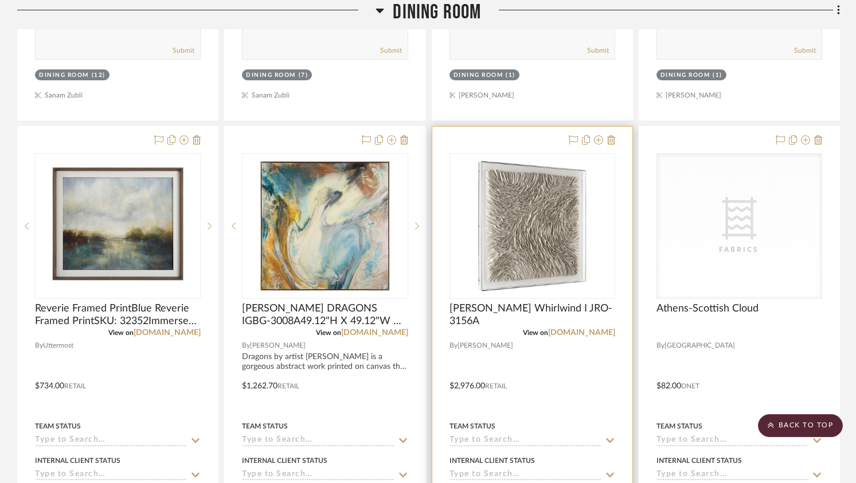
scroll to position [717, 0]
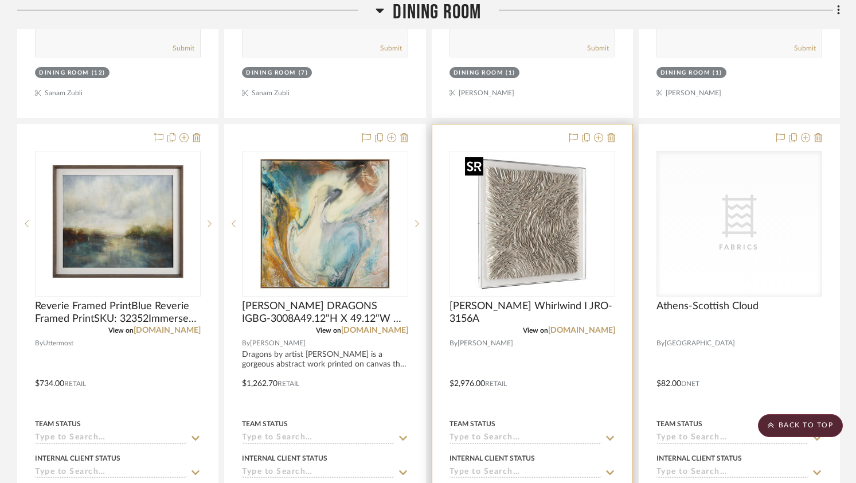
click at [559, 206] on img "0" at bounding box center [531, 223] width 143 height 143
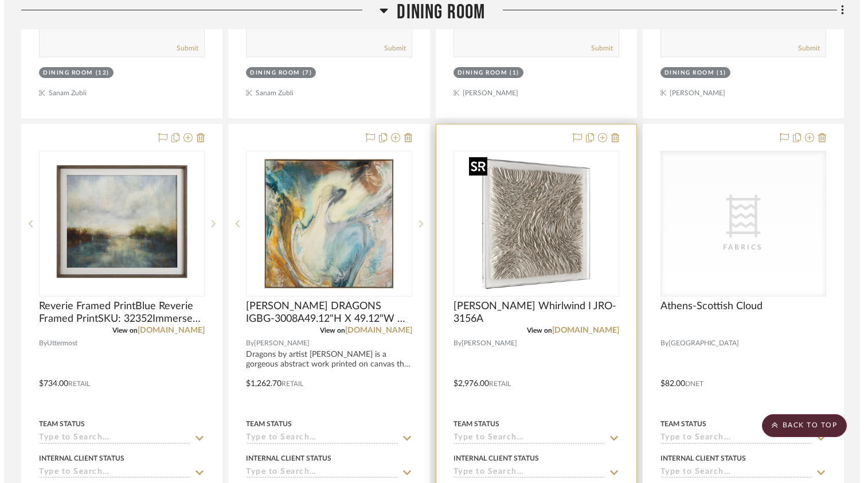
scroll to position [0, 0]
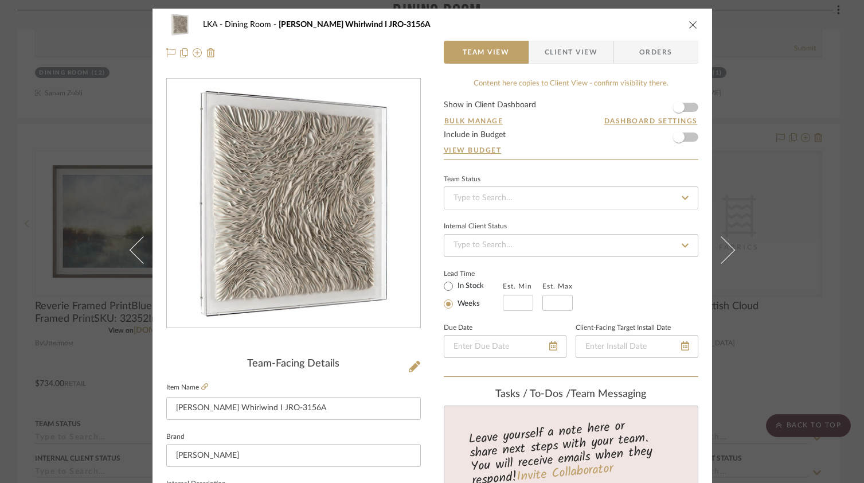
click at [577, 54] on span "Client View" at bounding box center [570, 52] width 53 height 23
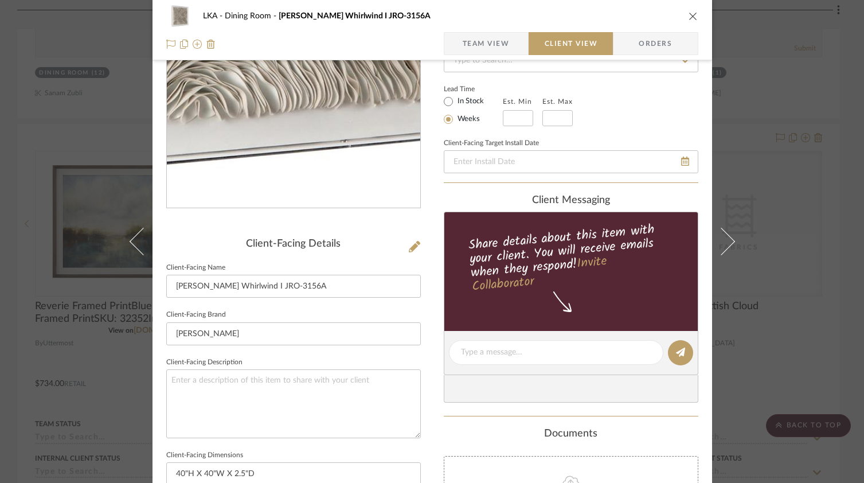
scroll to position [130, 0]
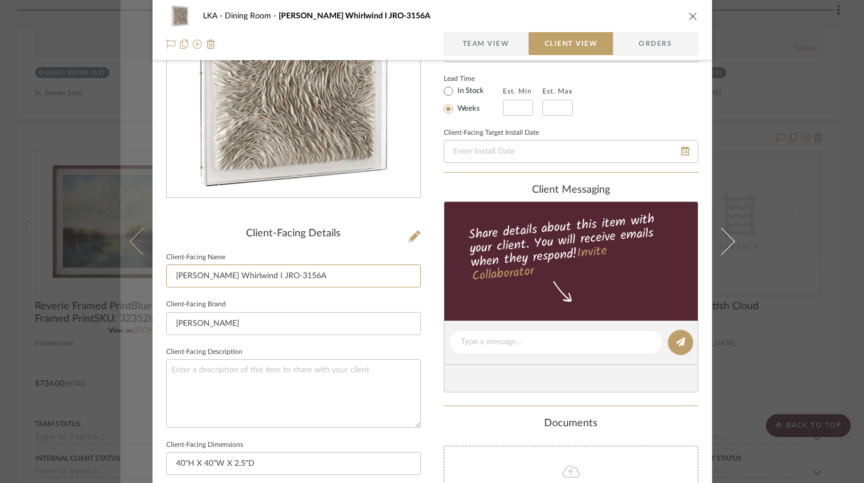
drag, startPoint x: 310, startPoint y: 279, endPoint x: 128, endPoint y: 268, distance: 182.0
click at [128, 268] on mat-dialog-content "LKA Dining Room Tony Fey’s Whirlwind I JRO-3156A Team View Client View Orders C…" at bounding box center [432, 345] width 624 height 935
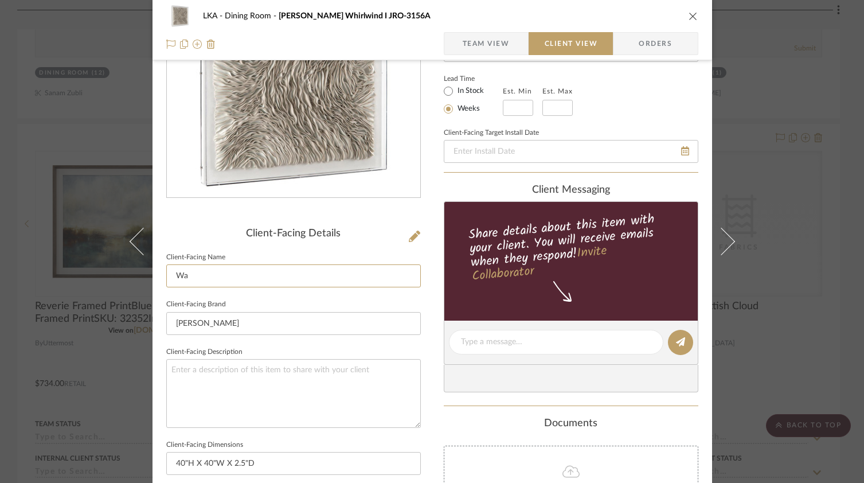
type input "W"
type input "3D Wall art - above credenza"
click at [483, 36] on span "Team View" at bounding box center [486, 43] width 47 height 23
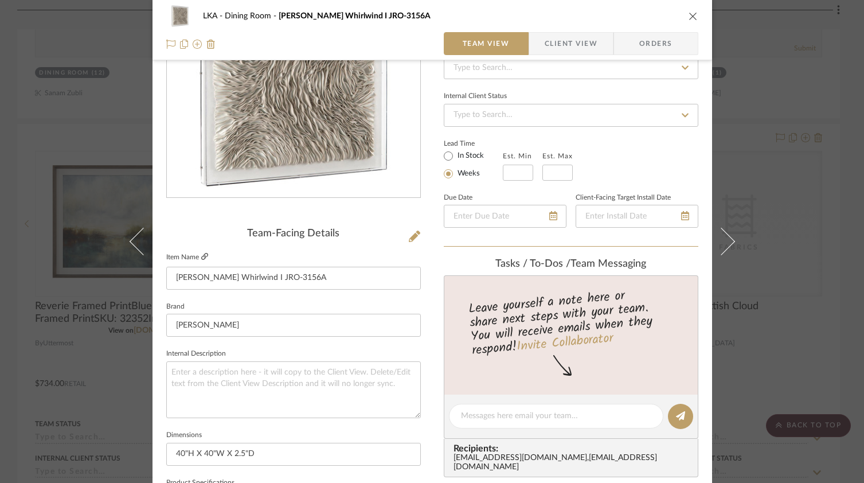
click at [201, 256] on icon at bounding box center [204, 256] width 7 height 7
click at [565, 52] on span "Client View" at bounding box center [570, 43] width 53 height 23
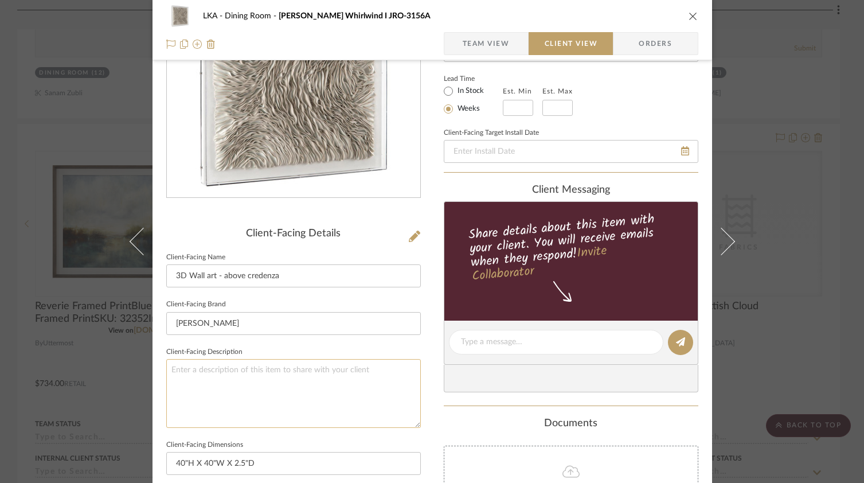
click at [193, 369] on textarea at bounding box center [293, 393] width 254 height 68
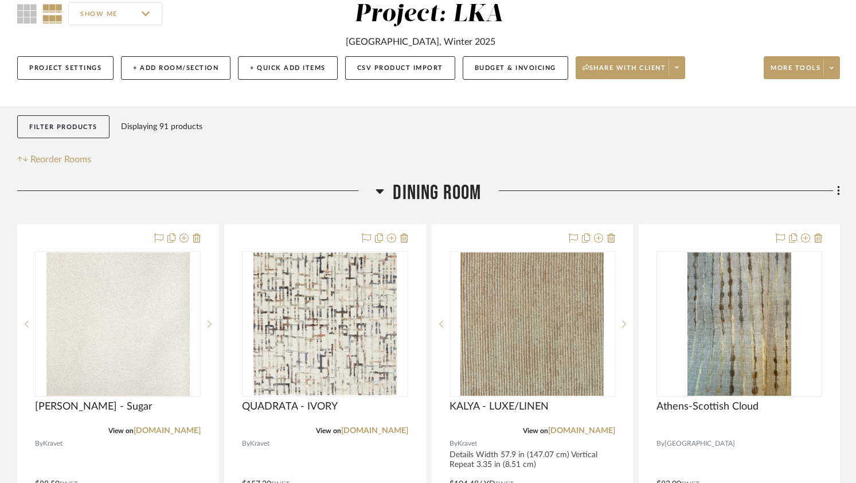
scroll to position [111, 0]
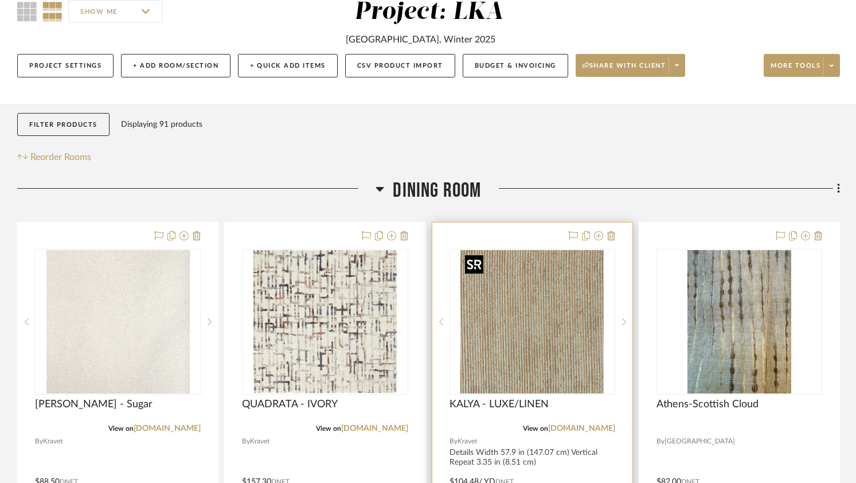
click at [0, 0] on img at bounding box center [0, 0] width 0 height 0
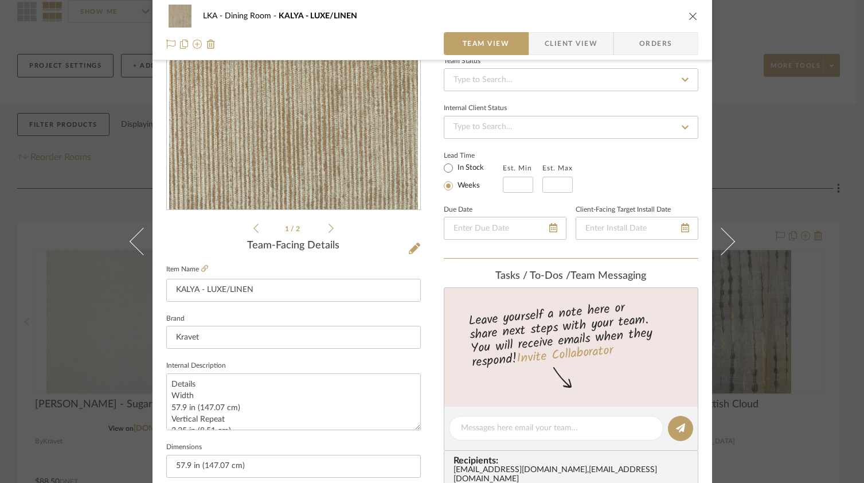
scroll to position [120, 0]
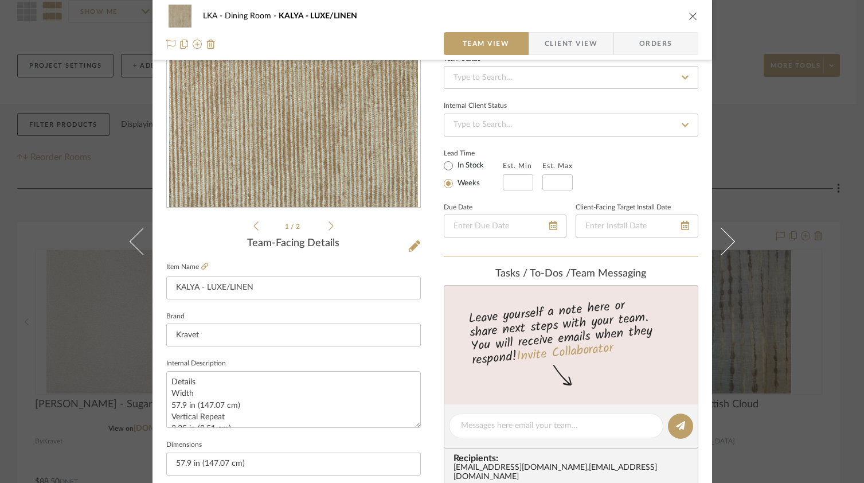
click at [569, 43] on span "Client View" at bounding box center [570, 43] width 53 height 23
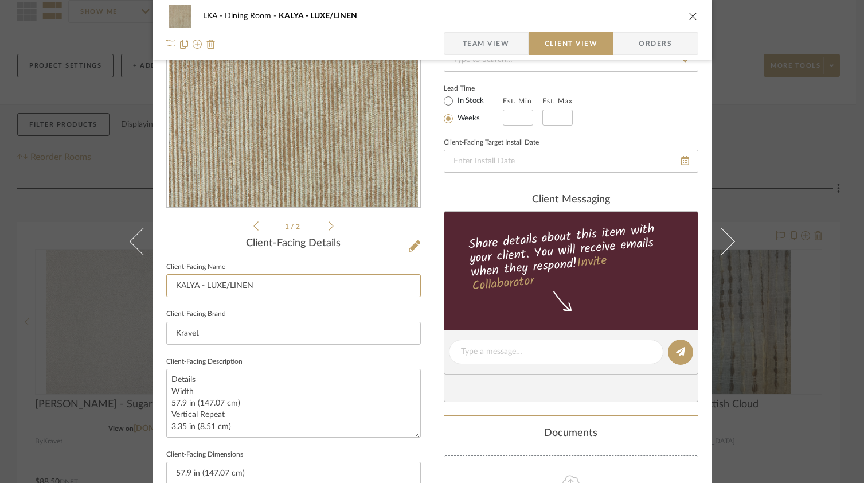
drag, startPoint x: 271, startPoint y: 291, endPoint x: 150, endPoint y: 280, distance: 121.4
click at [147, 281] on mat-dialog-content "LKA Dining Room KALYA - LUXE/LINEN Team View Client View Orders 1 / 2 Client-Fa…" at bounding box center [432, 355] width 624 height 935
click at [248, 287] on input "Drapery Fabric" at bounding box center [293, 285] width 254 height 23
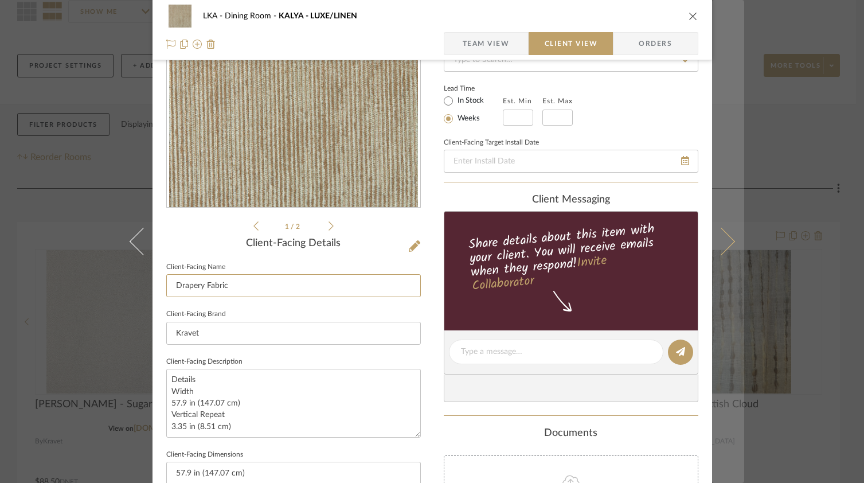
type input "Drapery Fabric"
click at [723, 237] on icon at bounding box center [721, 242] width 28 height 28
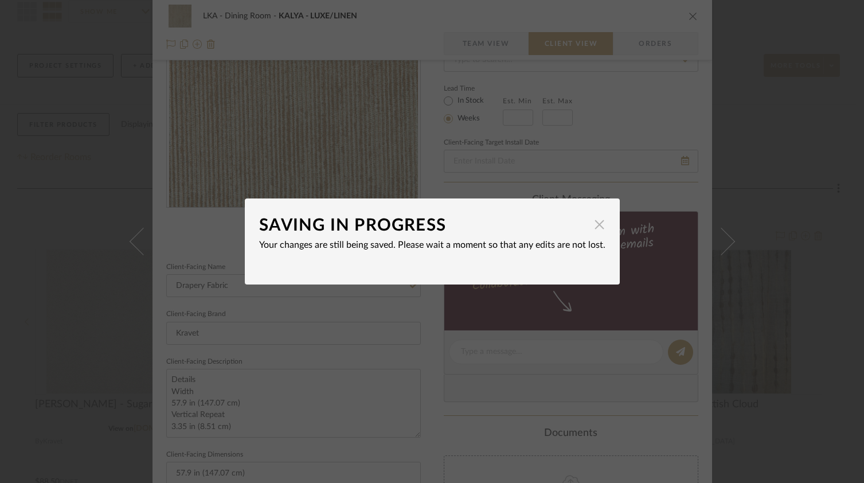
click at [592, 227] on span "button" at bounding box center [599, 224] width 23 height 23
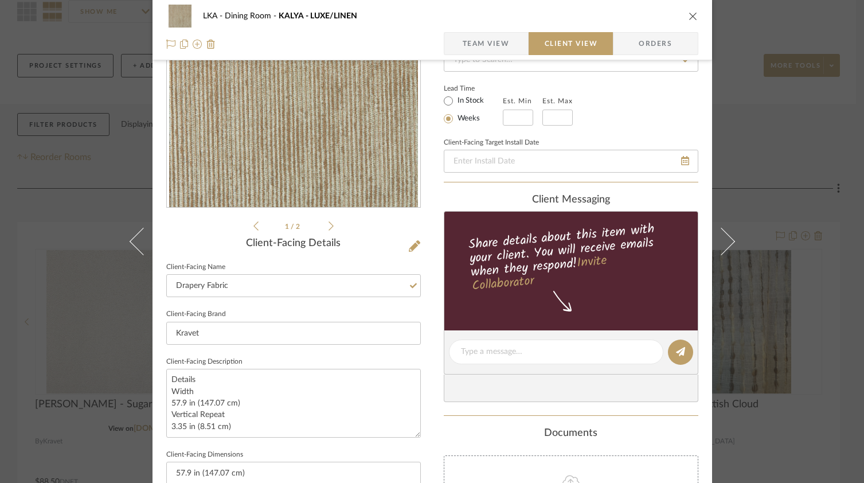
click at [759, 279] on div "LKA Dining Room KALYA - LUXE/LINEN Team View Client View Orders 1 / 2 Client-Fa…" at bounding box center [432, 241] width 864 height 483
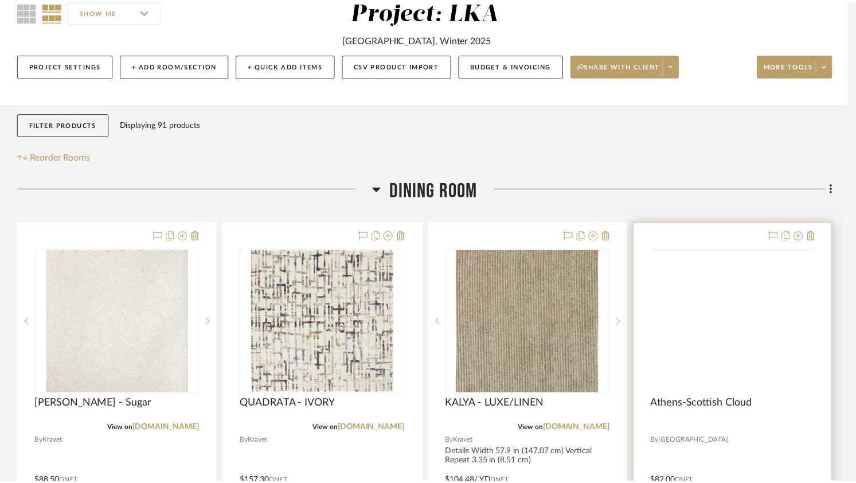
scroll to position [111, 0]
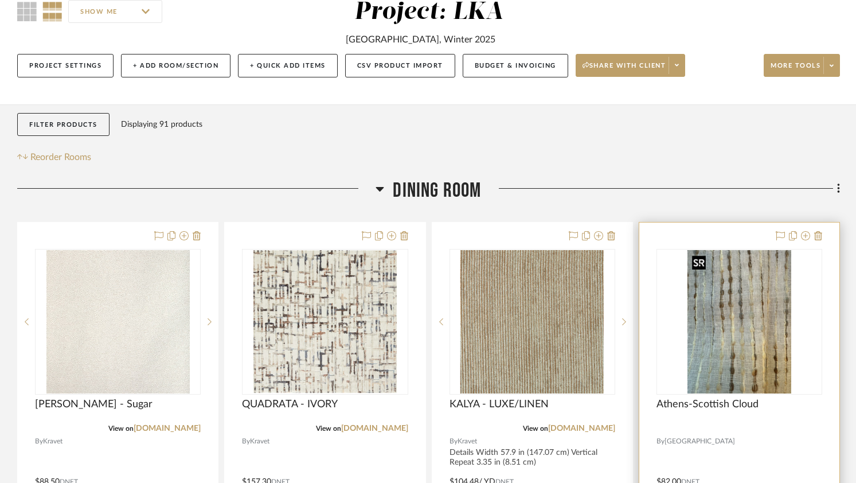
click at [0, 0] on img at bounding box center [0, 0] width 0 height 0
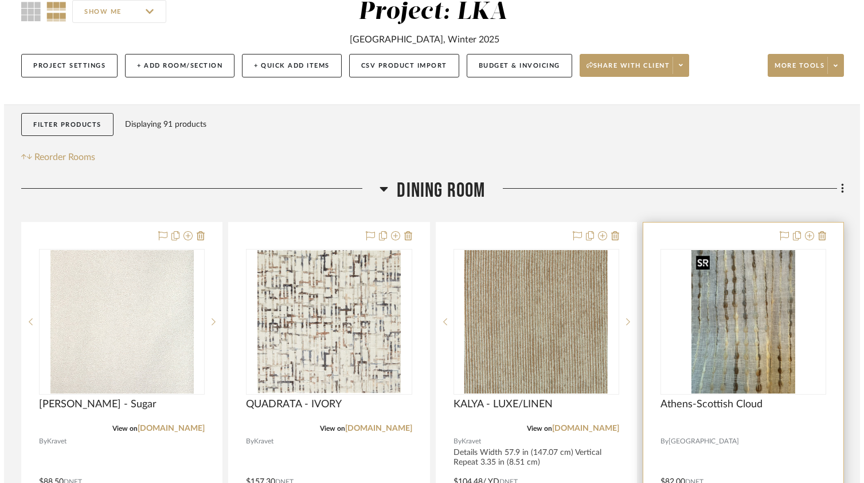
scroll to position [0, 0]
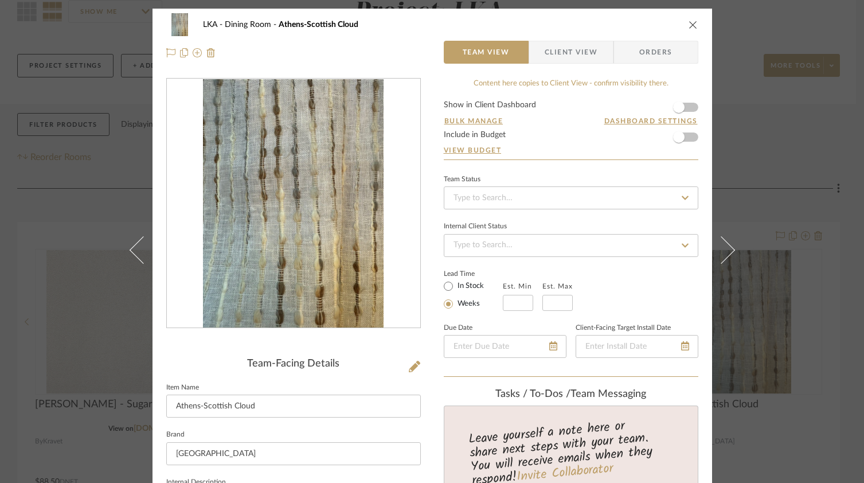
click at [571, 58] on span "Client View" at bounding box center [570, 52] width 53 height 23
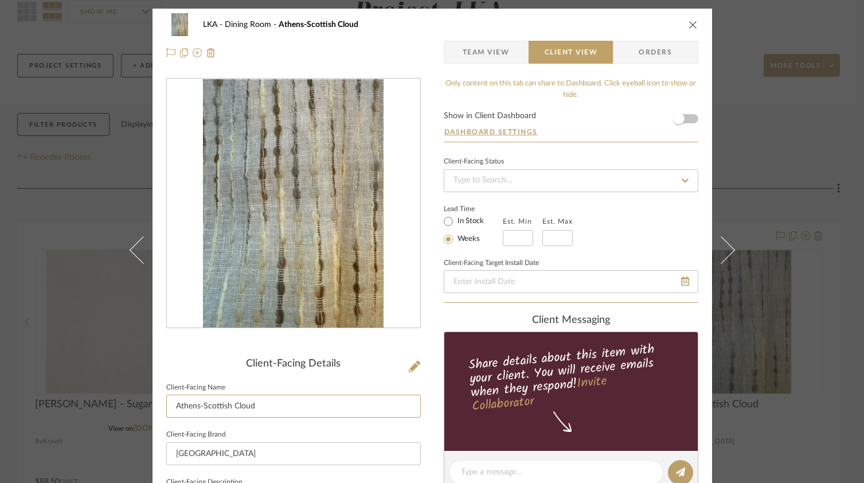
drag, startPoint x: 285, startPoint y: 406, endPoint x: 151, endPoint y: 406, distance: 134.1
click at [152, 406] on div "LKA Dining Room Athens-Scottish Cloud Team View Client View Orders Client-Facin…" at bounding box center [431, 476] width 559 height 935
paste input "Drapery Fabric"
type input "Drapery Fabric"
click at [688, 24] on icon "close" at bounding box center [692, 24] width 9 height 9
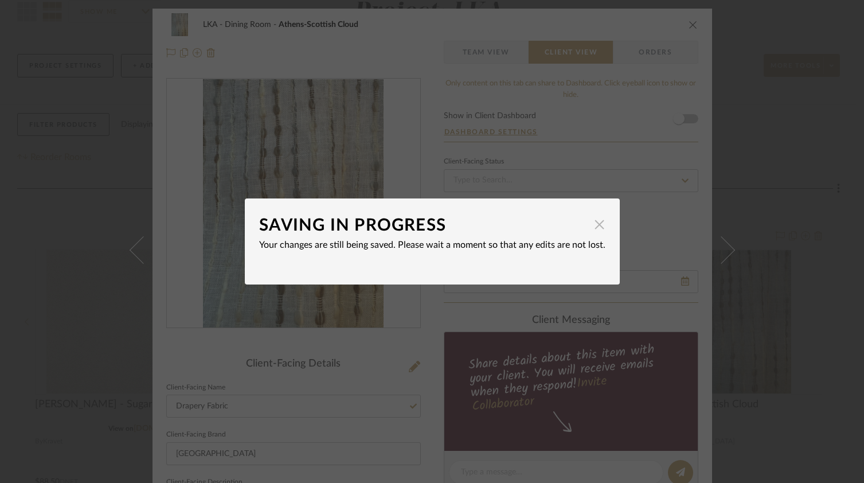
click at [597, 228] on span "button" at bounding box center [599, 224] width 23 height 23
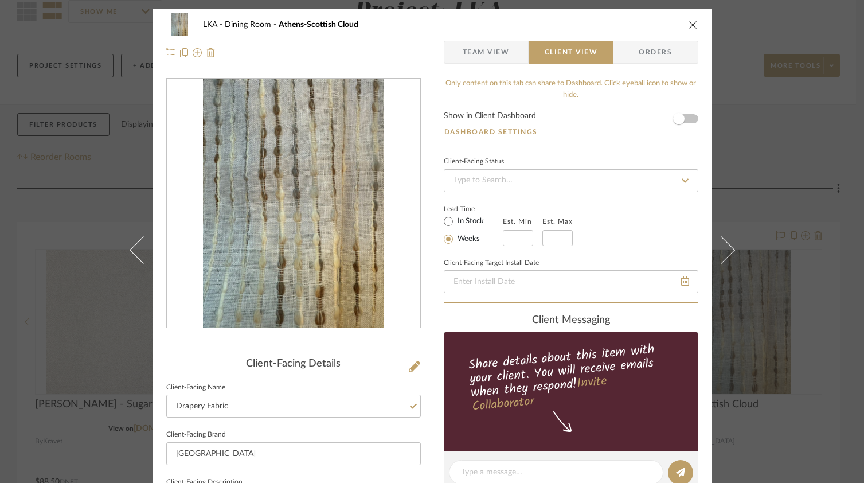
click at [688, 27] on icon "close" at bounding box center [692, 24] width 9 height 9
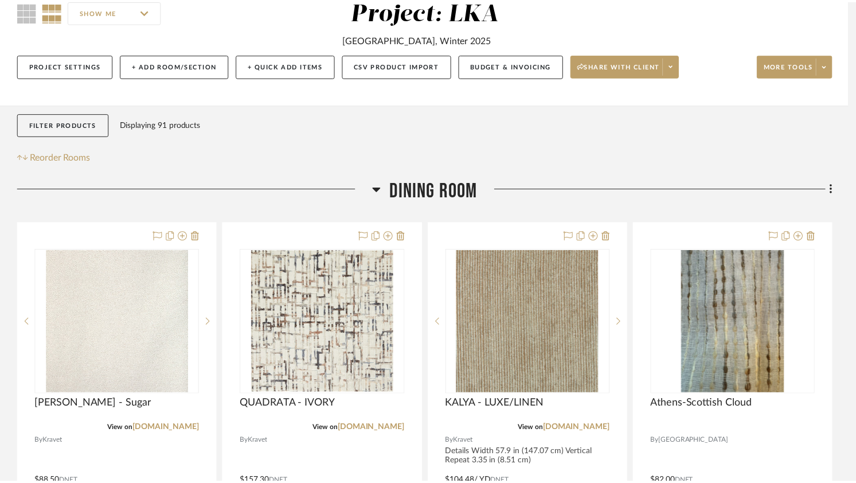
scroll to position [111, 0]
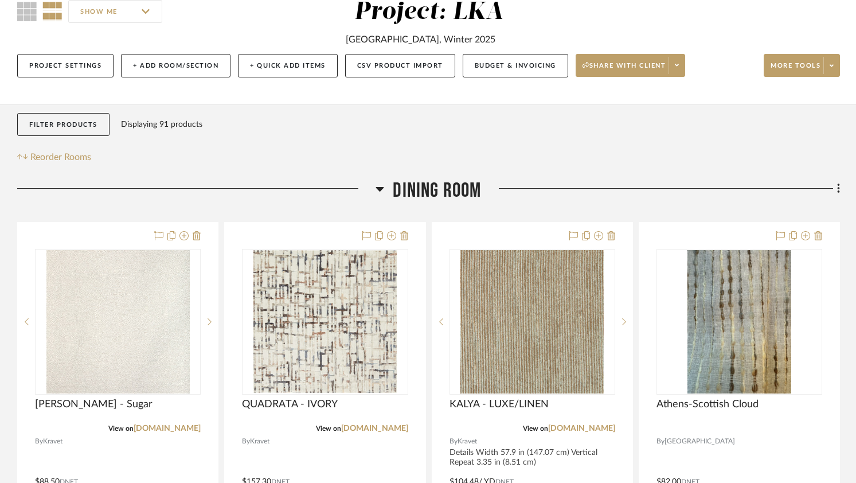
click at [684, 193] on div at bounding box center [660, 192] width 358 height 29
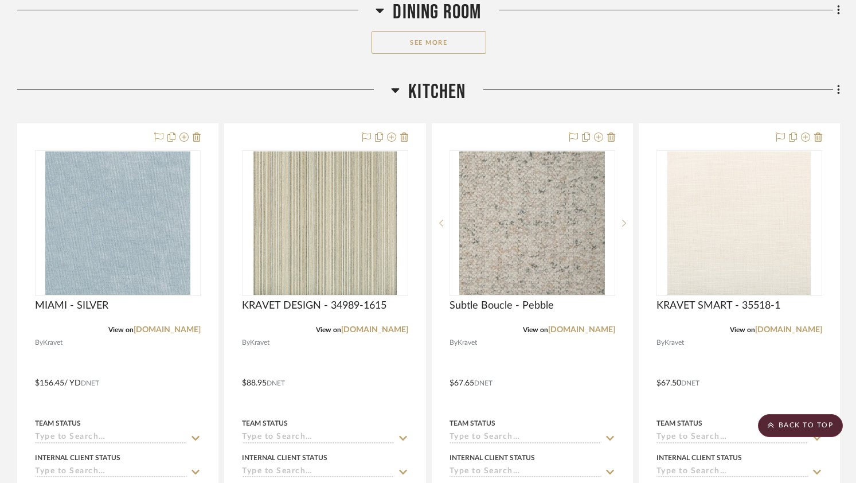
scroll to position [792, 0]
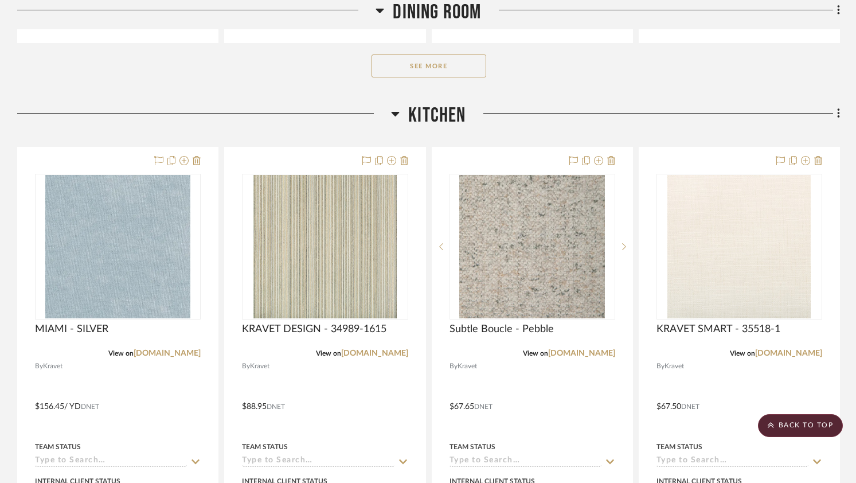
click at [444, 75] on button "See More" at bounding box center [428, 65] width 115 height 23
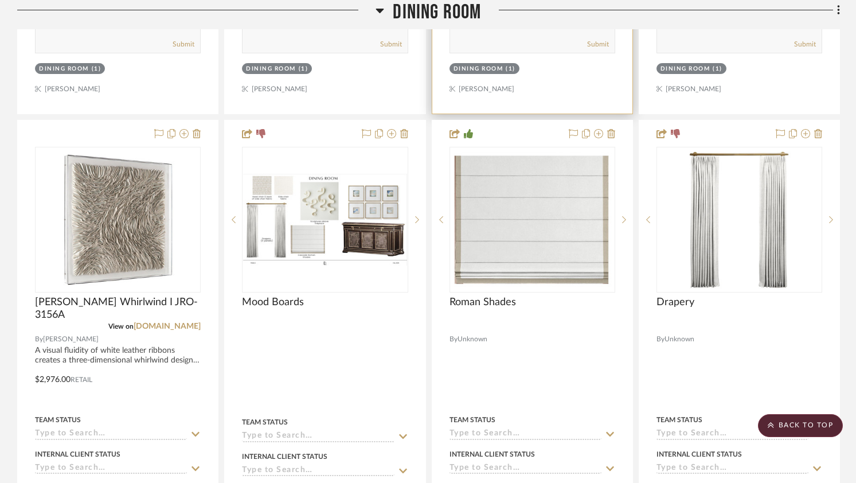
scroll to position [1232, 0]
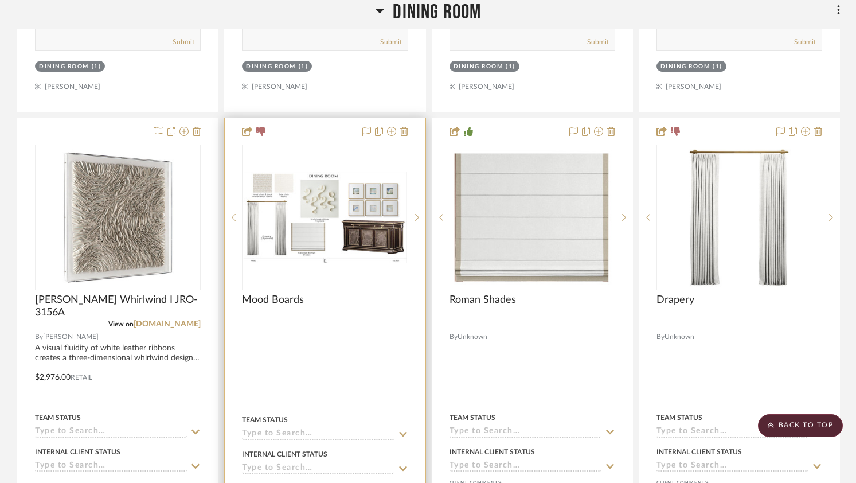
click at [0, 0] on img at bounding box center [0, 0] width 0 height 0
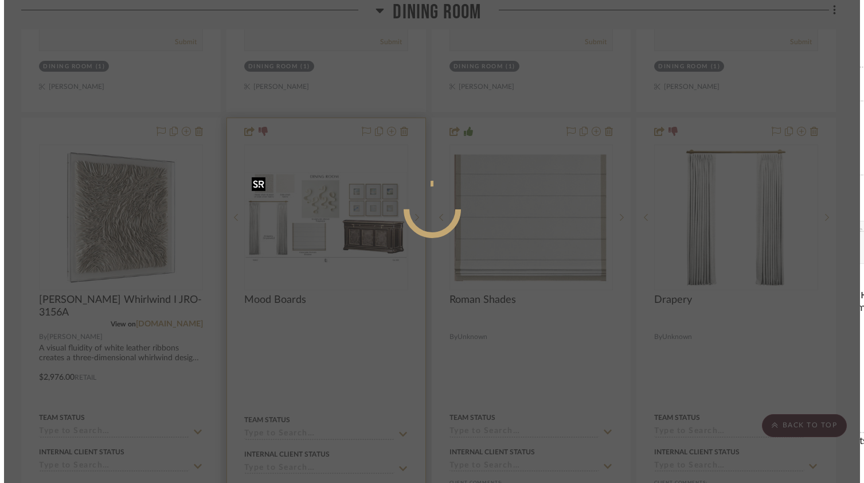
scroll to position [0, 0]
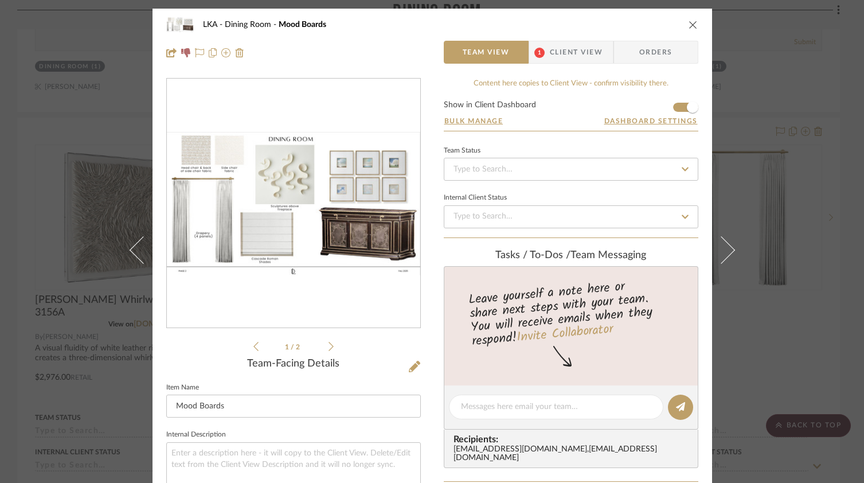
click at [559, 54] on span "Client View" at bounding box center [576, 52] width 53 height 23
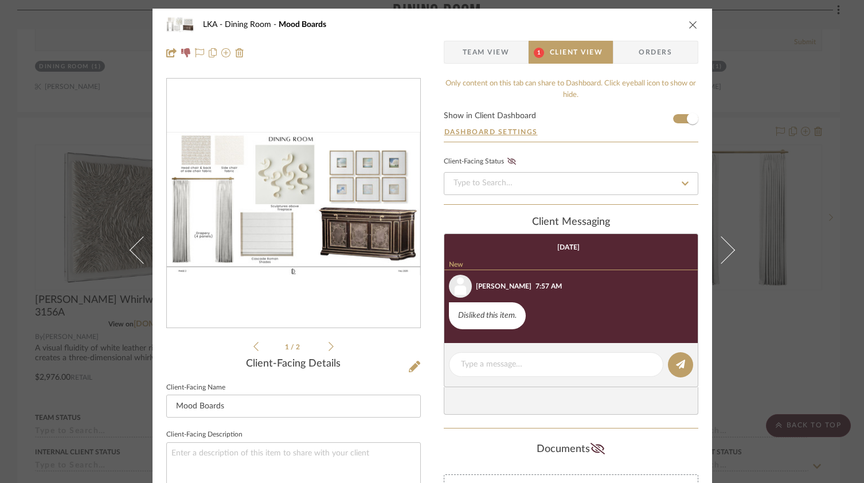
click at [691, 25] on icon "close" at bounding box center [692, 24] width 9 height 9
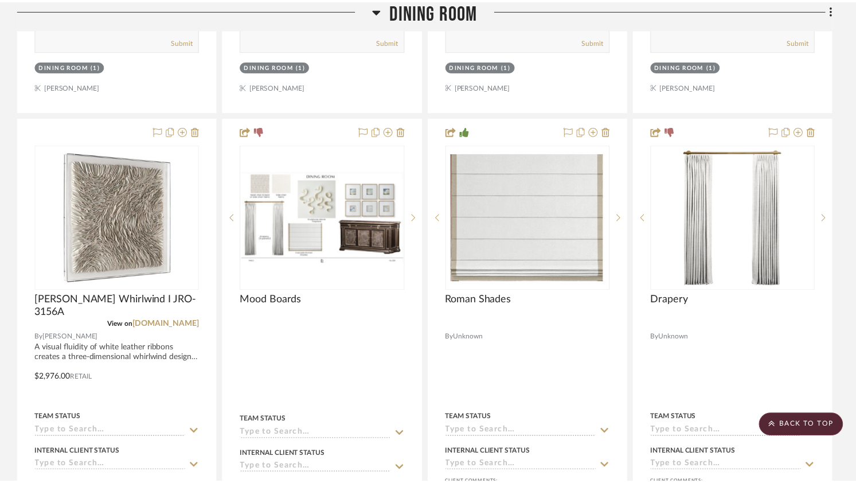
scroll to position [1232, 0]
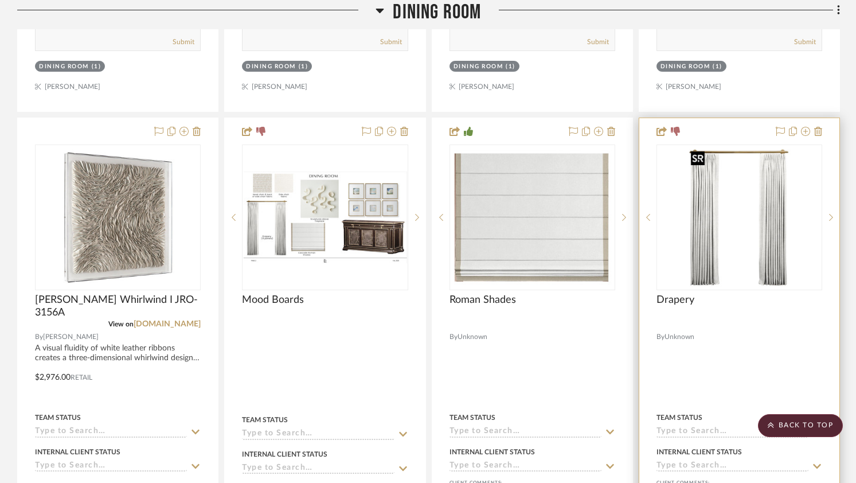
click at [0, 0] on img at bounding box center [0, 0] width 0 height 0
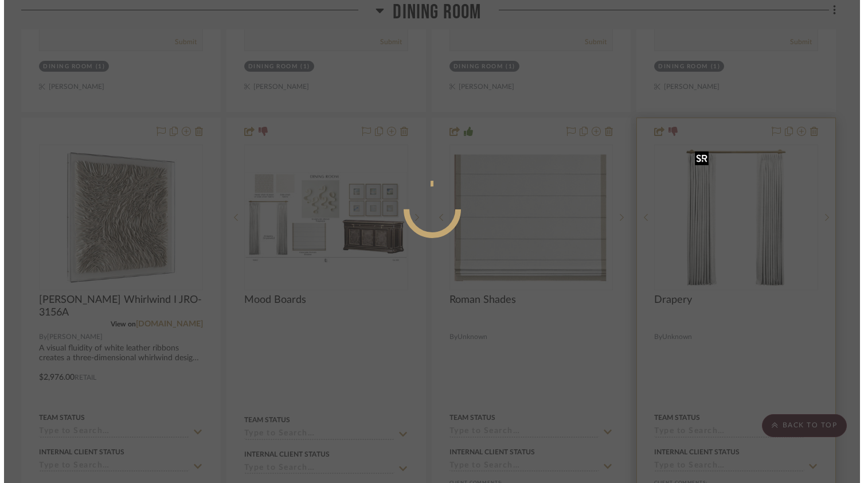
scroll to position [0, 0]
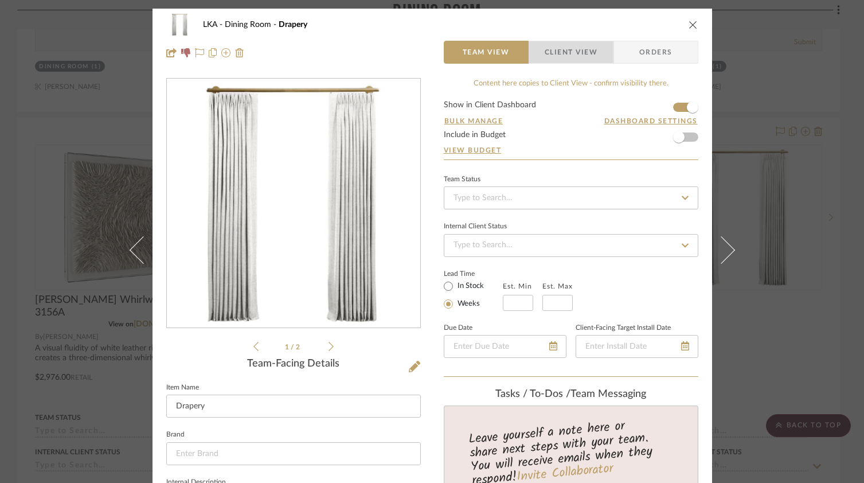
click at [587, 45] on span "Client View" at bounding box center [570, 52] width 53 height 23
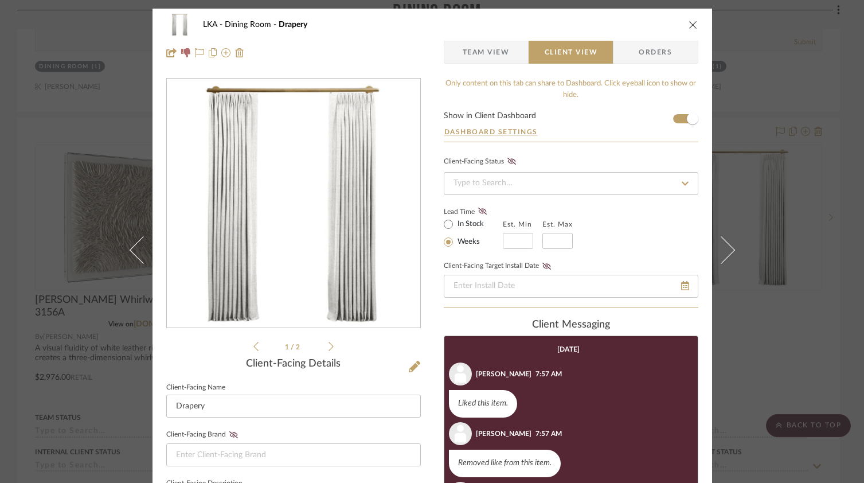
click at [689, 26] on icon "close" at bounding box center [692, 24] width 9 height 9
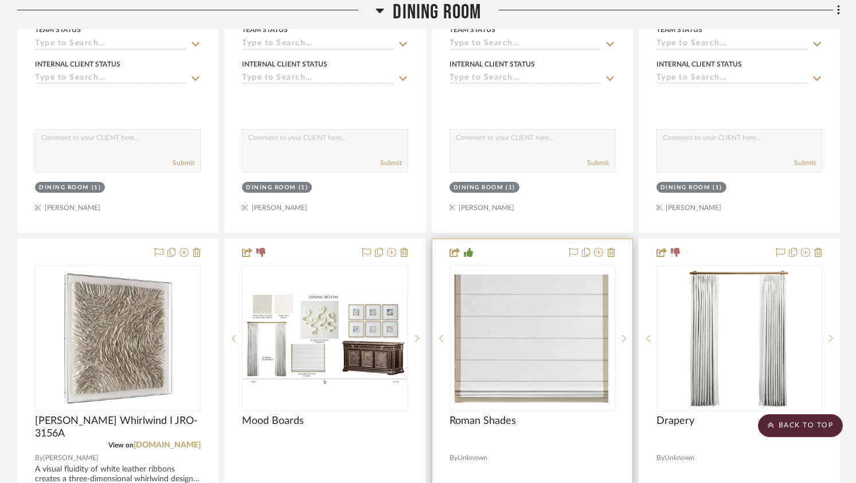
scroll to position [1108, 0]
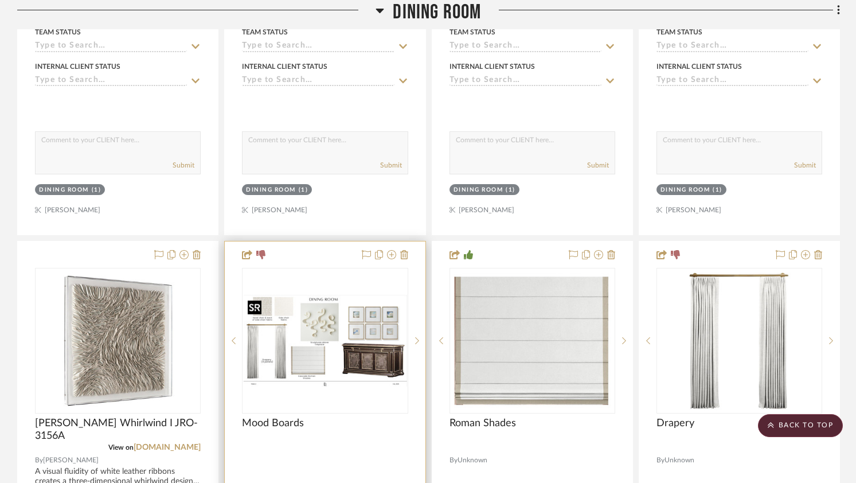
click at [377, 333] on img "0" at bounding box center [324, 341] width 163 height 92
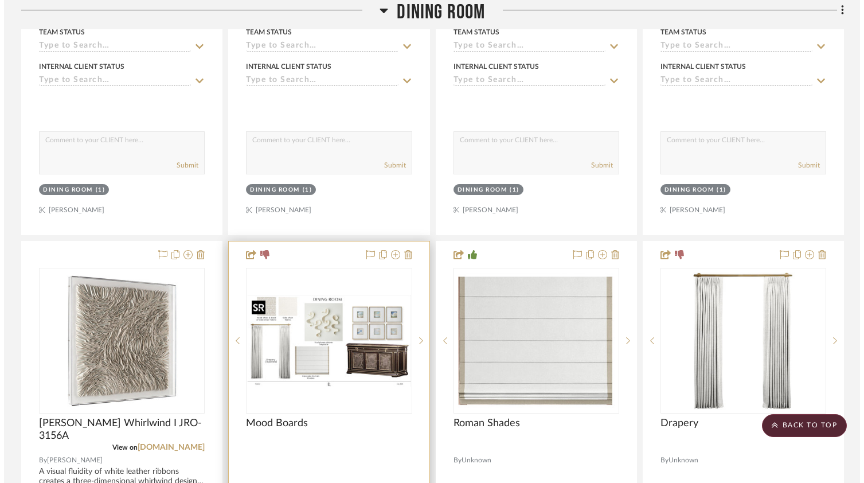
scroll to position [0, 0]
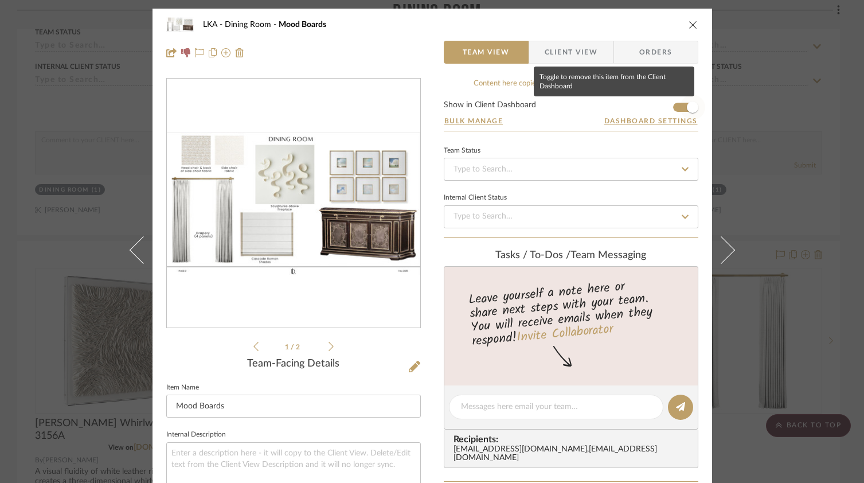
click at [680, 111] on span "button" at bounding box center [692, 107] width 25 height 25
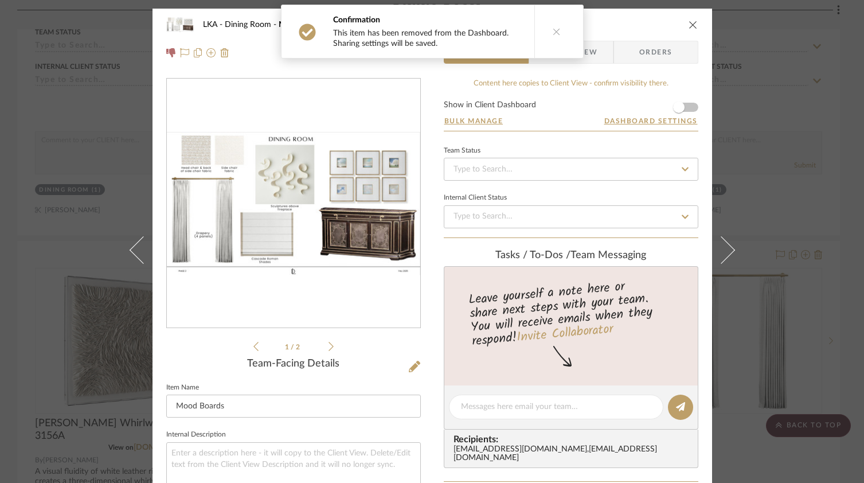
click at [690, 24] on icon "close" at bounding box center [692, 24] width 9 height 9
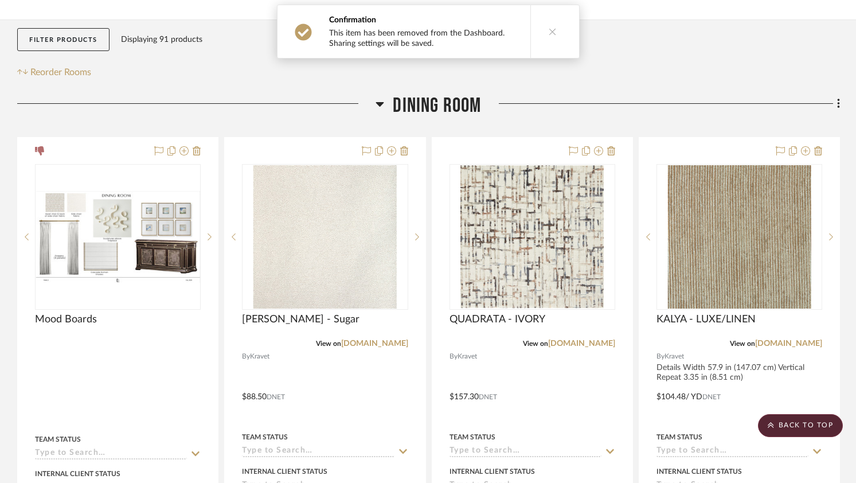
scroll to position [185, 0]
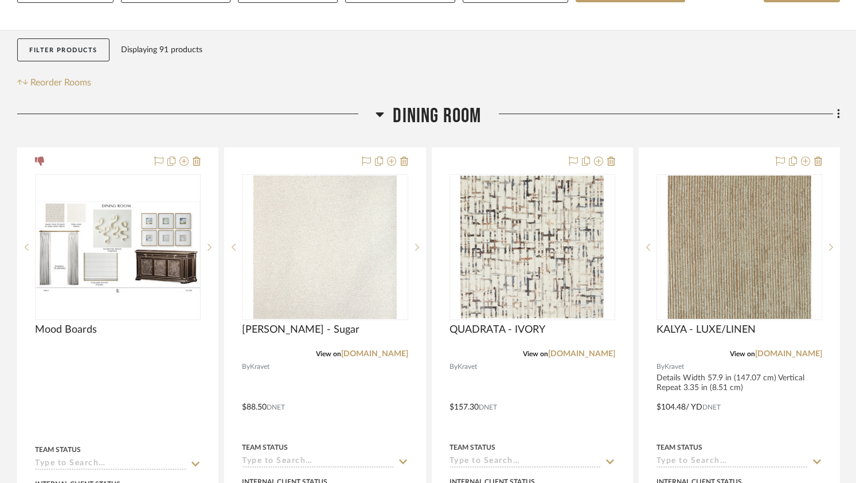
drag, startPoint x: 305, startPoint y: 261, endPoint x: 269, endPoint y: 11, distance: 252.6
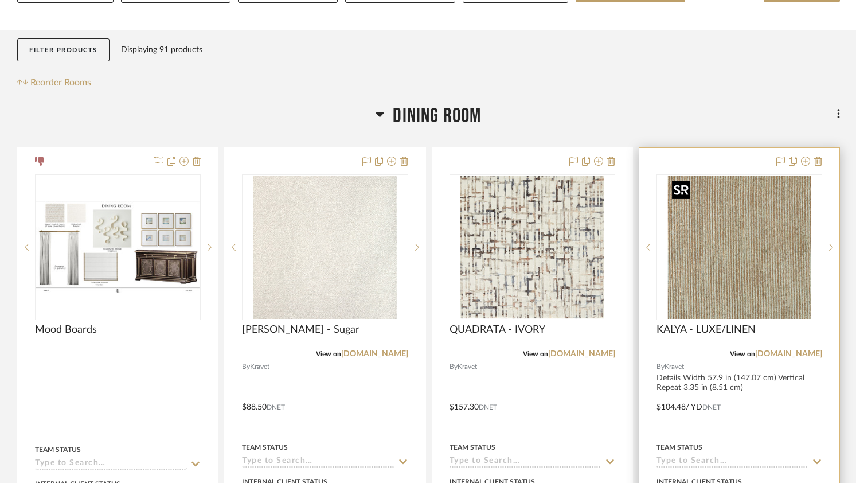
click at [761, 299] on img "0" at bounding box center [738, 246] width 143 height 143
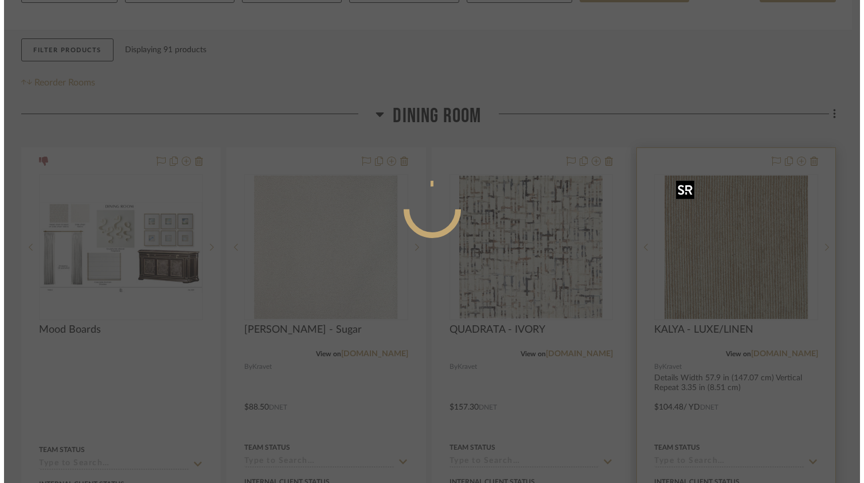
scroll to position [0, 0]
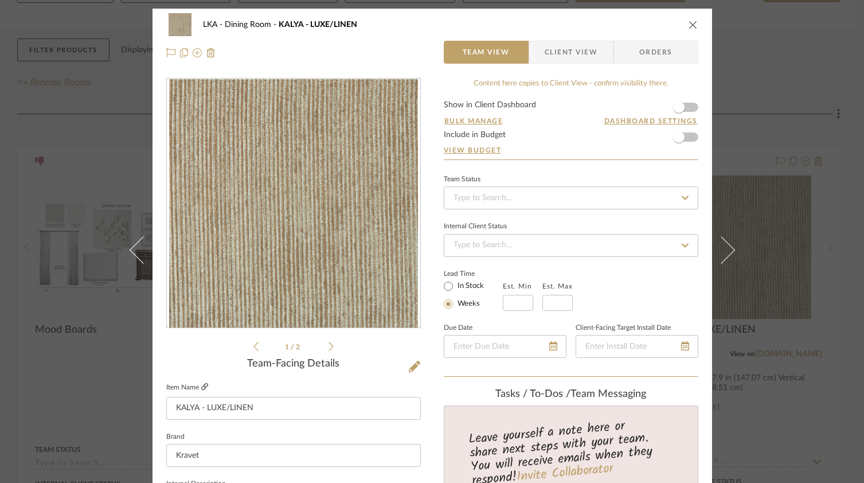
click at [201, 387] on icon at bounding box center [204, 386] width 7 height 7
click at [413, 371] on icon at bounding box center [414, 366] width 11 height 11
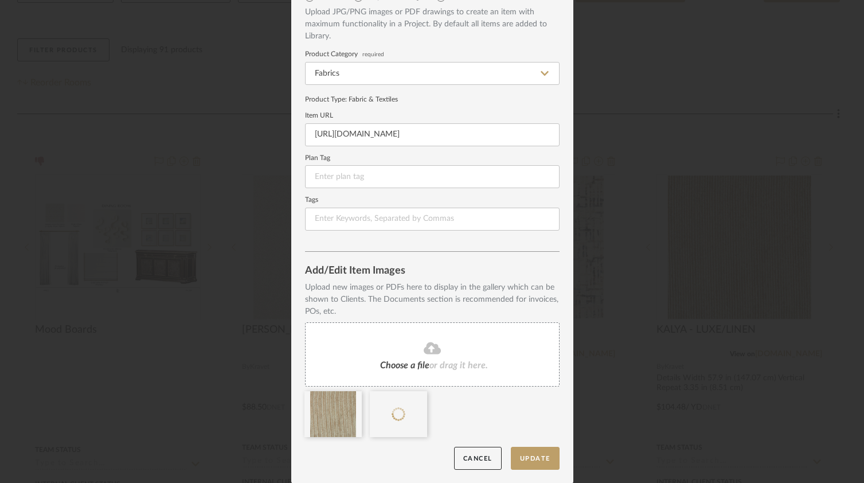
scroll to position [64, 0]
click at [352, 399] on icon at bounding box center [353, 397] width 8 height 9
click at [347, 367] on div "Choose a file or drag it here." at bounding box center [432, 354] width 254 height 64
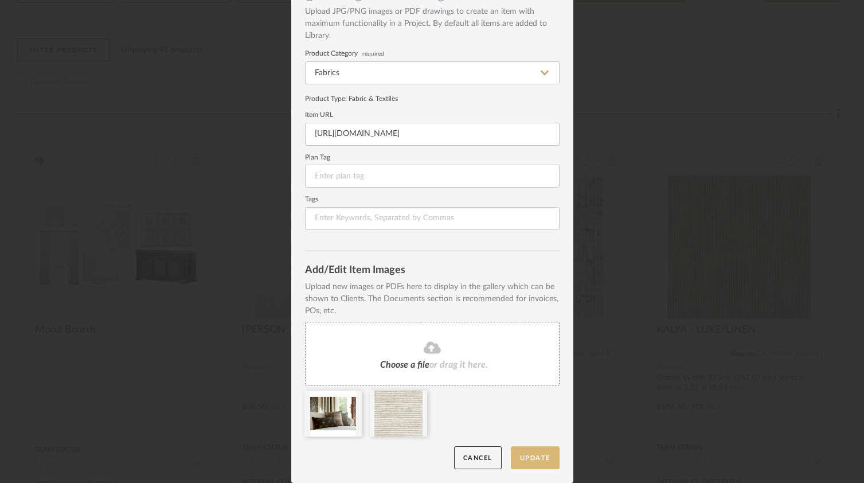
click at [531, 457] on button "Update" at bounding box center [535, 457] width 49 height 23
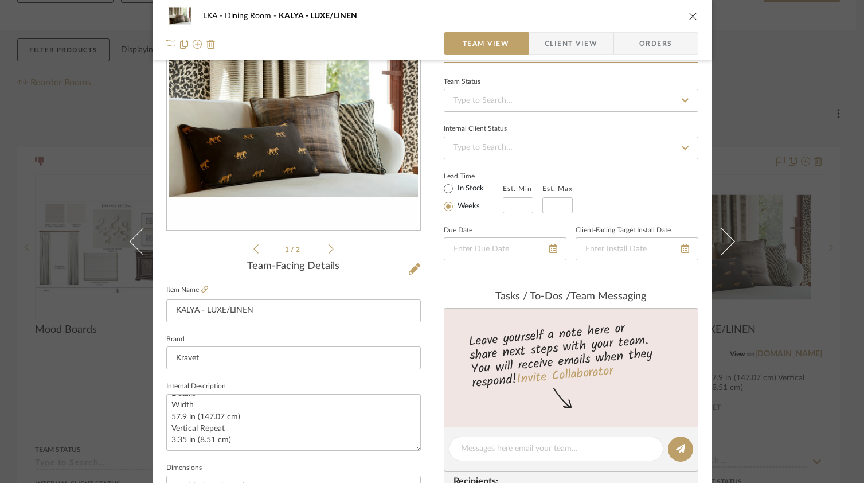
scroll to position [0, 0]
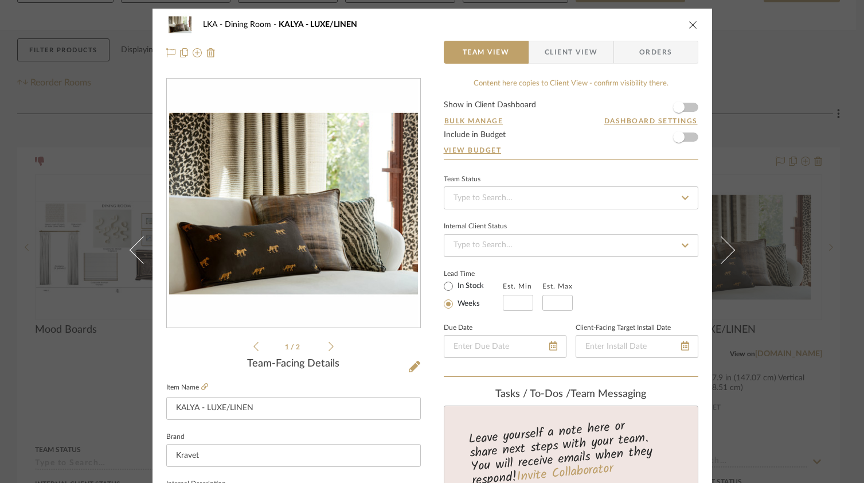
click at [258, 344] on li "1 / 2" at bounding box center [293, 346] width 70 height 14
click at [253, 347] on icon at bounding box center [255, 346] width 5 height 10
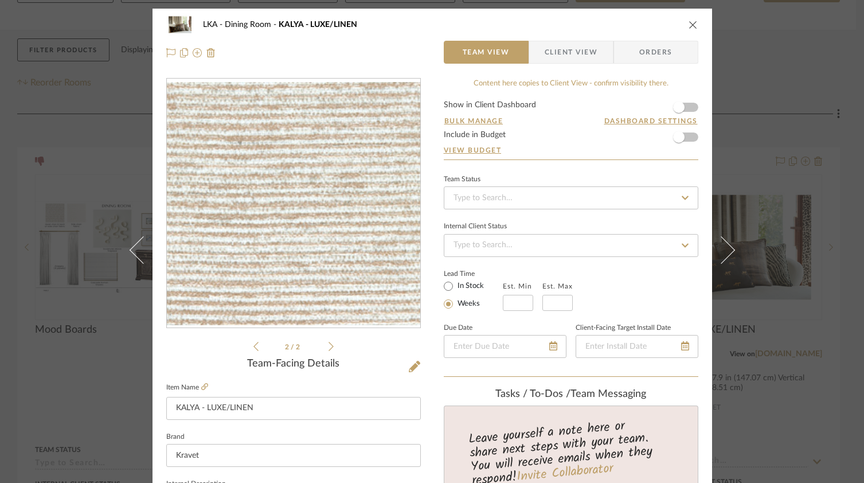
click at [253, 347] on icon at bounding box center [255, 346] width 5 height 10
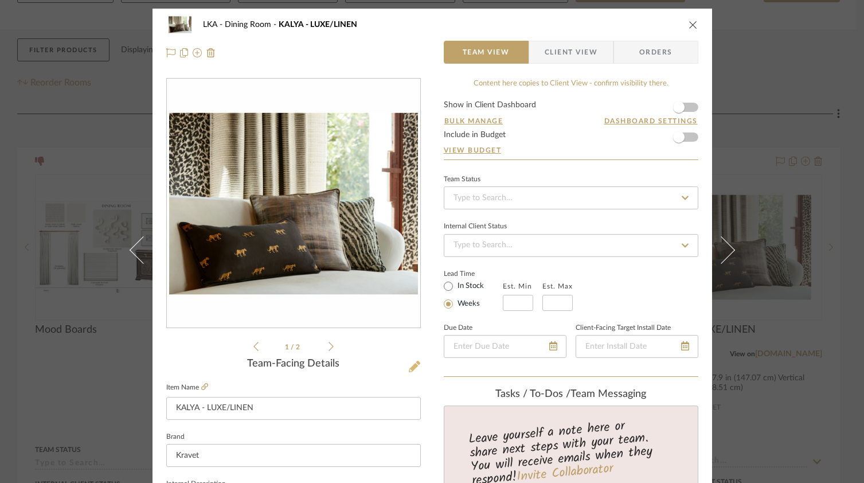
click at [409, 369] on icon at bounding box center [414, 366] width 11 height 11
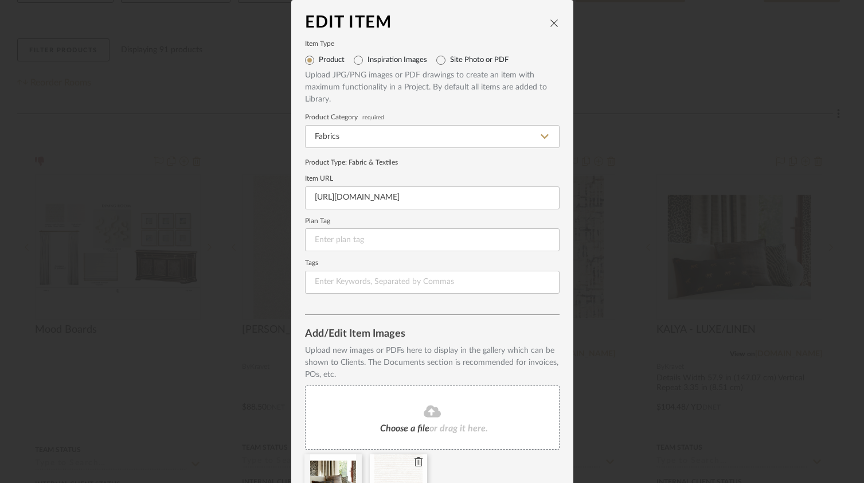
scroll to position [64, 0]
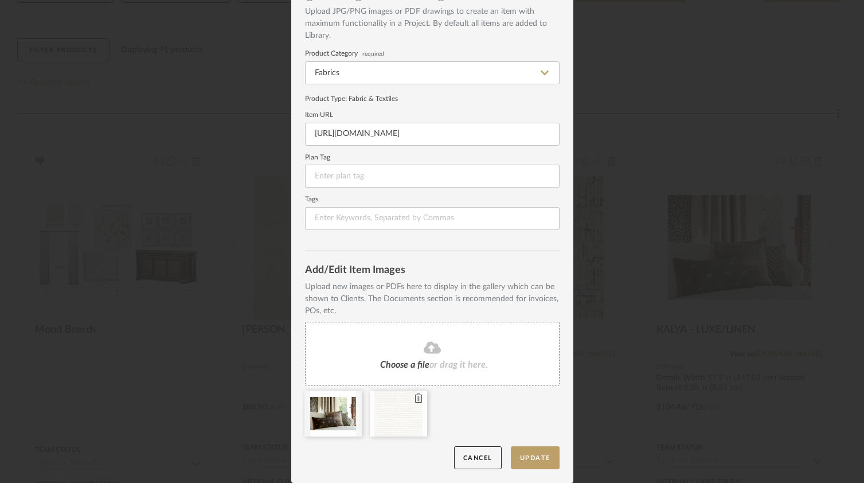
click at [394, 412] on div at bounding box center [398, 413] width 57 height 46
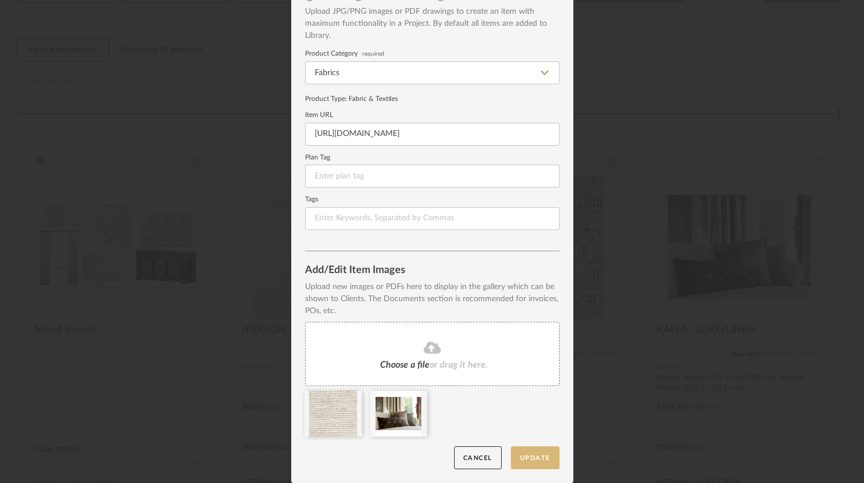
click at [523, 458] on button "Update" at bounding box center [535, 457] width 49 height 23
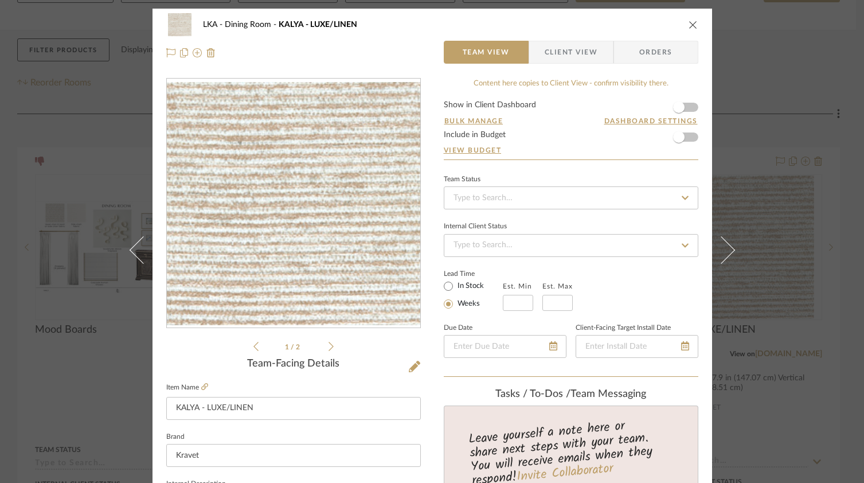
click at [689, 24] on icon "close" at bounding box center [692, 24] width 9 height 9
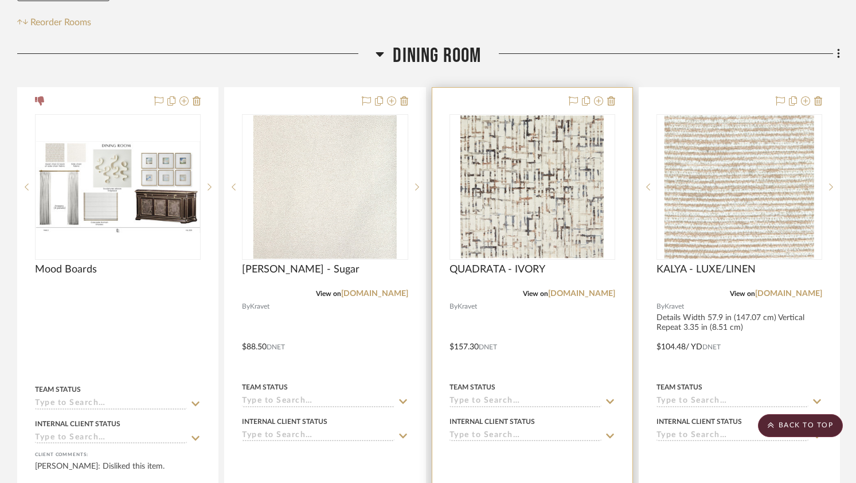
scroll to position [258, 0]
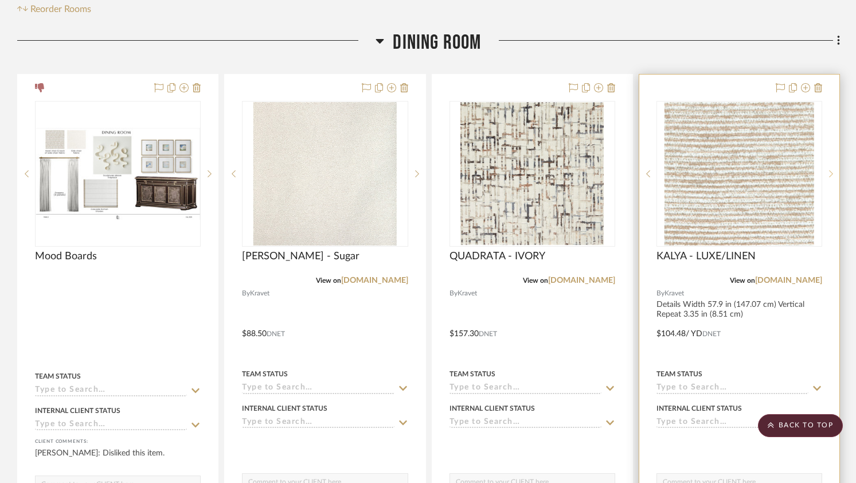
click at [832, 172] on sr-next-btn at bounding box center [830, 174] width 17 height 8
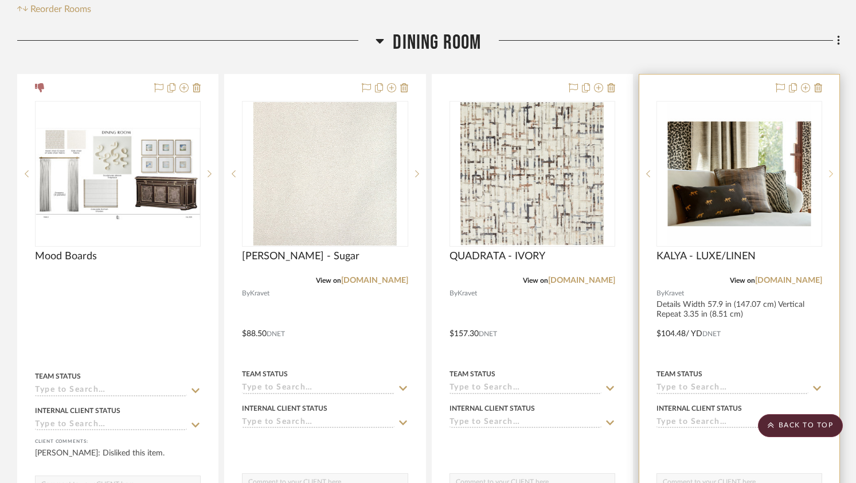
click at [829, 172] on icon at bounding box center [831, 174] width 4 height 8
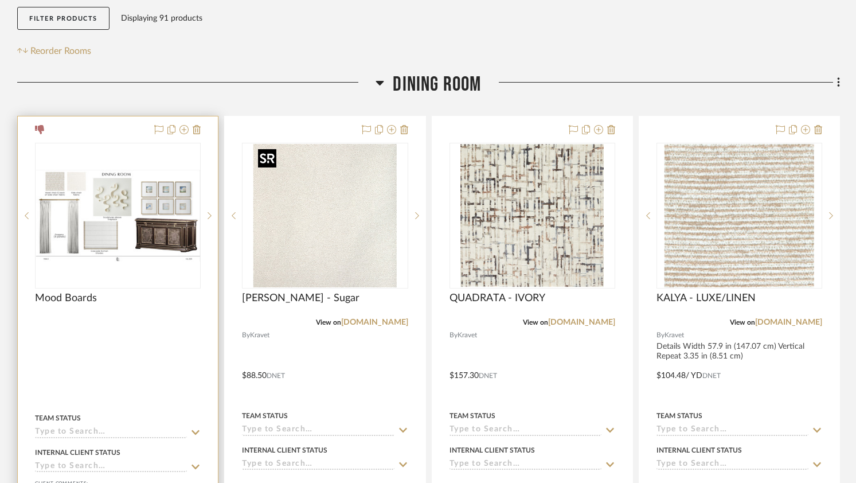
scroll to position [214, 0]
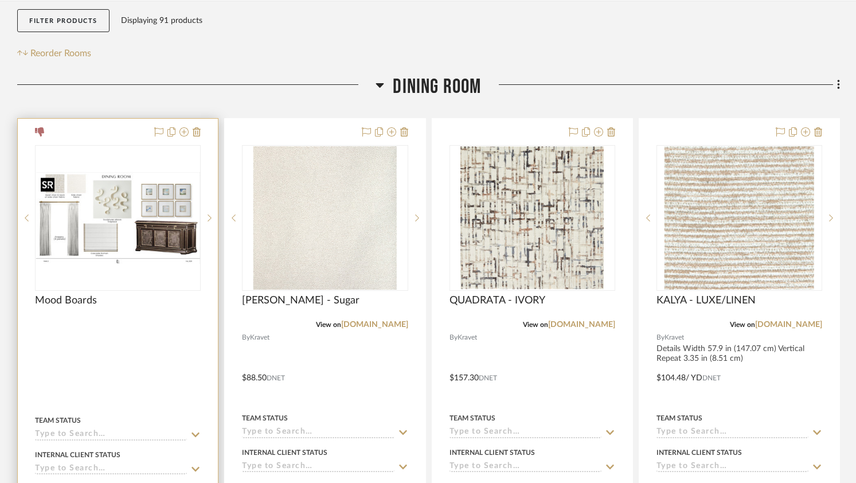
click at [162, 201] on img "0" at bounding box center [117, 218] width 163 height 92
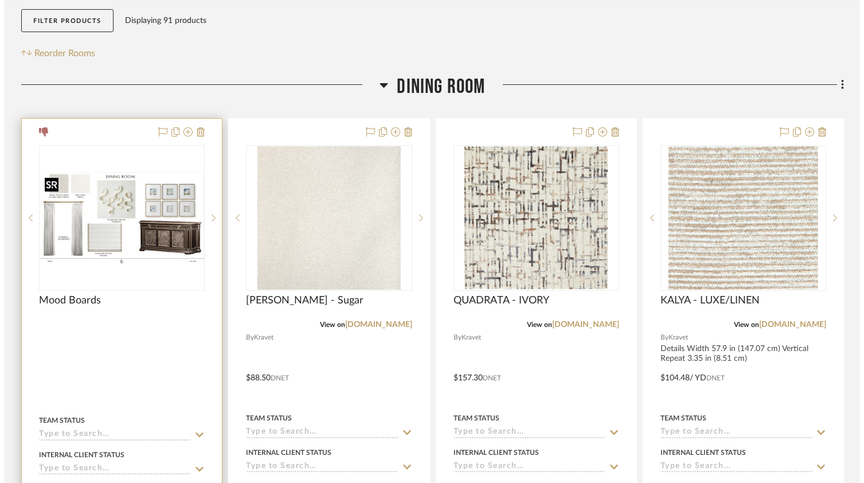
scroll to position [0, 0]
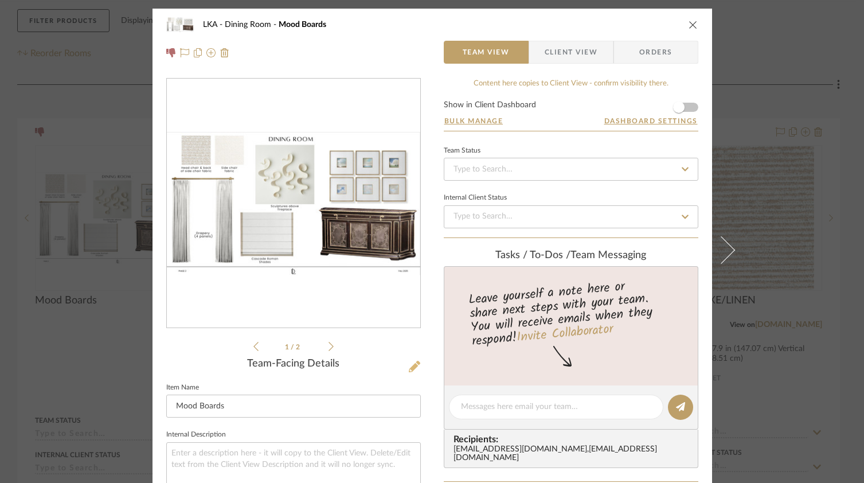
click at [409, 368] on icon at bounding box center [414, 366] width 11 height 11
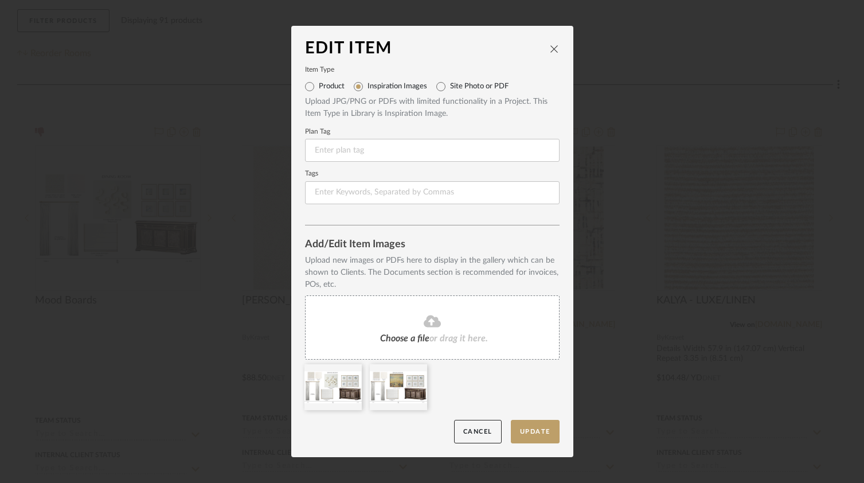
click at [0, 0] on icon at bounding box center [0, 0] width 0 height 0
click at [349, 371] on icon at bounding box center [353, 371] width 8 height 9
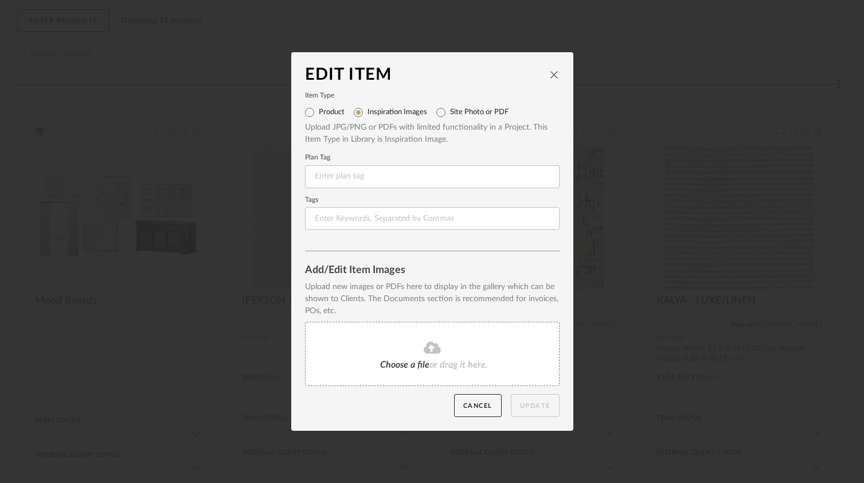
click at [361, 348] on div "Choose a file or drag it here." at bounding box center [432, 354] width 254 height 64
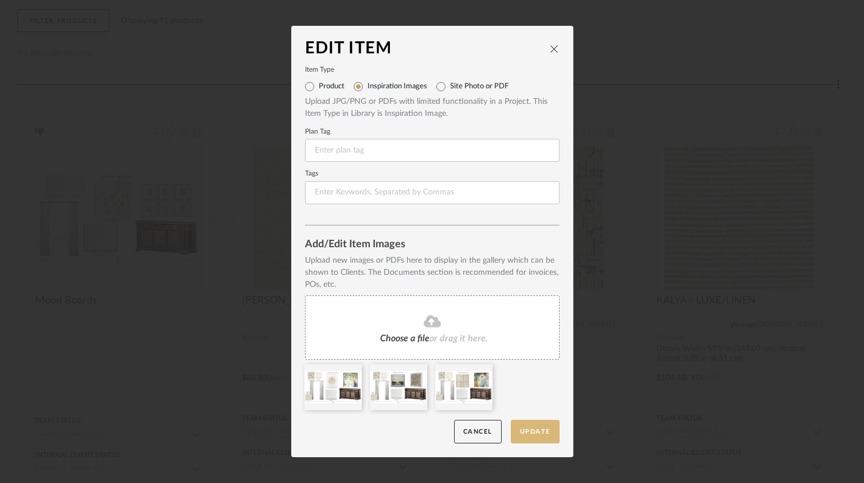
click at [517, 434] on button "Update" at bounding box center [535, 431] width 49 height 23
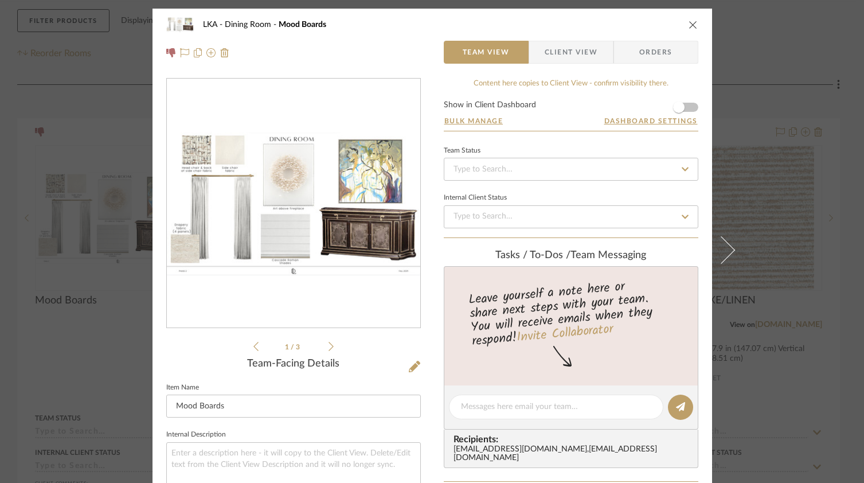
click at [328, 348] on icon at bounding box center [330, 346] width 5 height 10
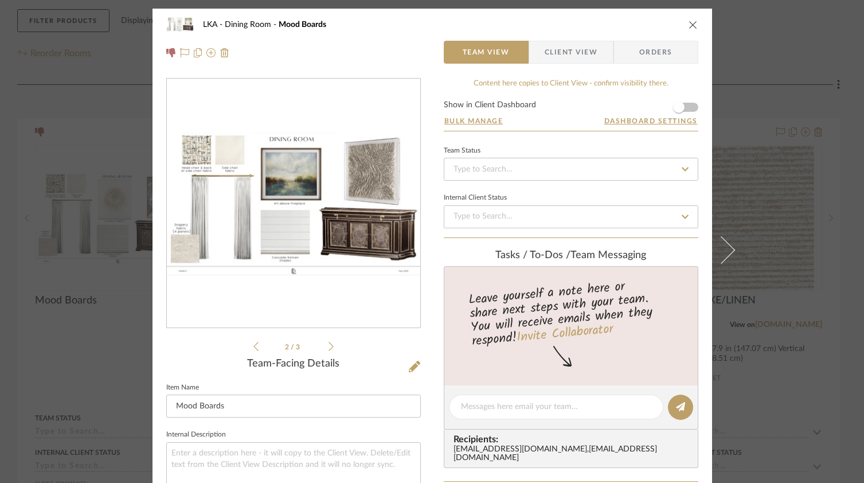
click at [328, 348] on icon at bounding box center [330, 346] width 5 height 10
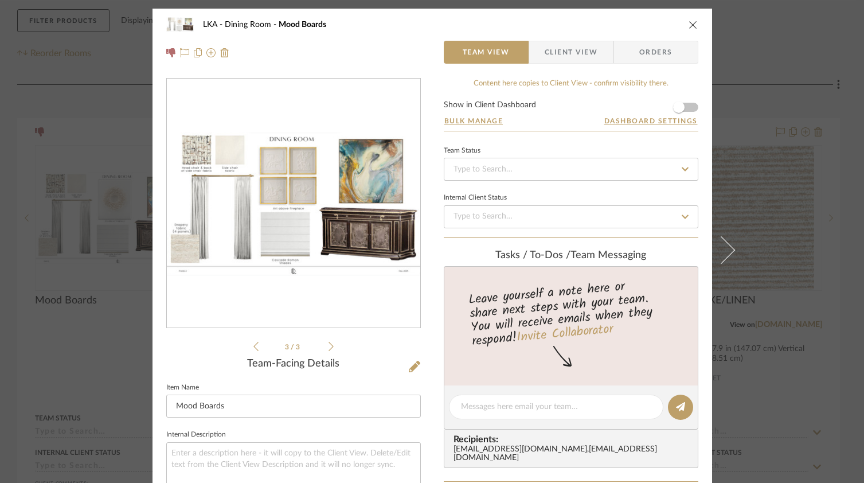
click at [688, 24] on icon "close" at bounding box center [692, 24] width 9 height 9
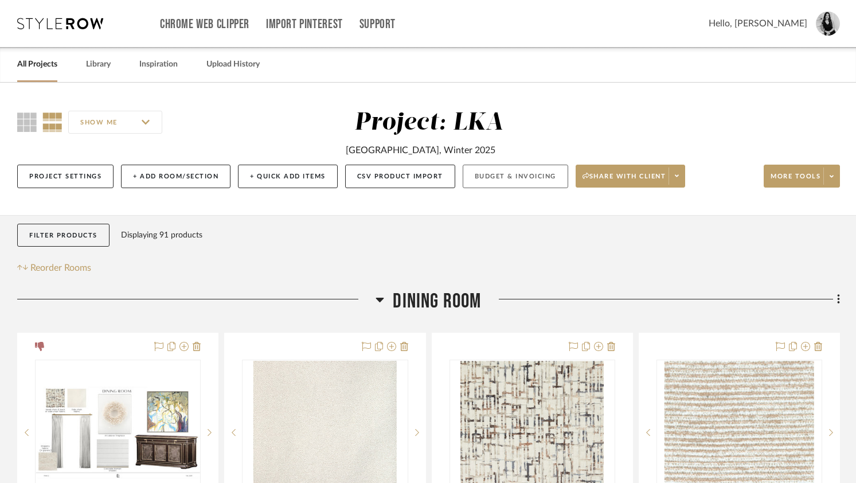
click at [553, 175] on button "Budget & Invoicing" at bounding box center [515, 175] width 105 height 23
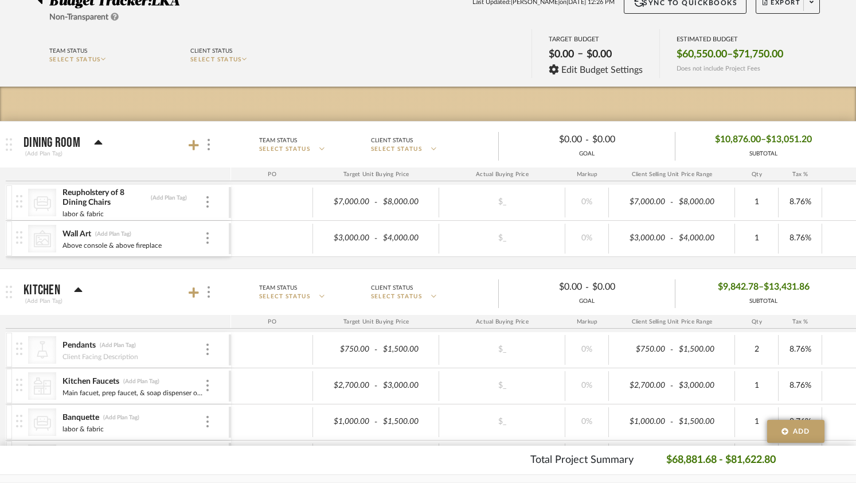
scroll to position [104, 0]
click at [194, 147] on icon at bounding box center [194, 144] width 10 height 10
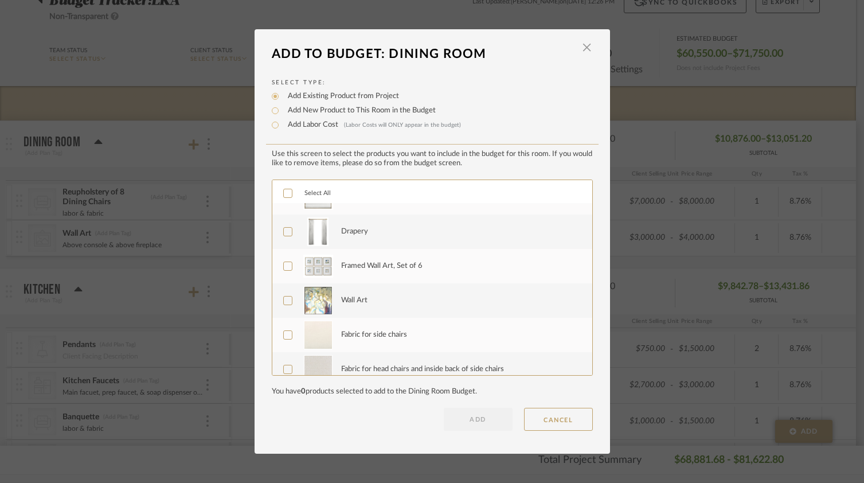
scroll to position [330, 0]
click at [284, 302] on icon at bounding box center [288, 303] width 8 height 8
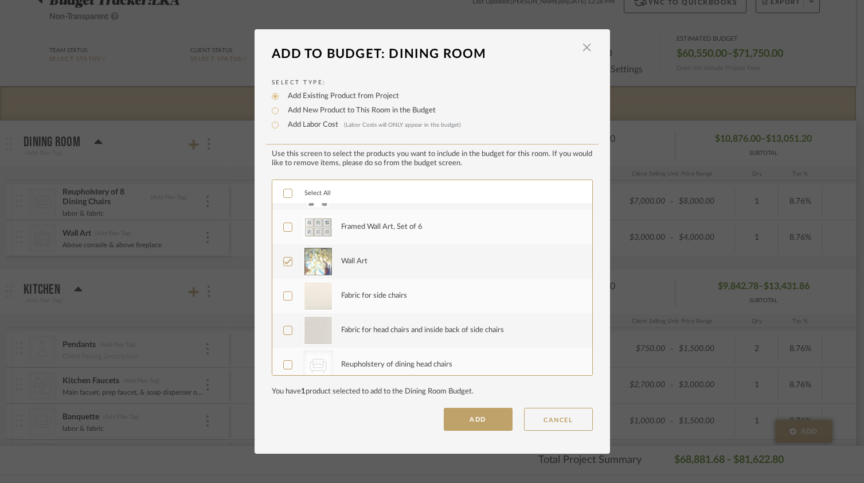
scroll to position [374, 0]
click at [284, 256] on icon at bounding box center [288, 259] width 8 height 8
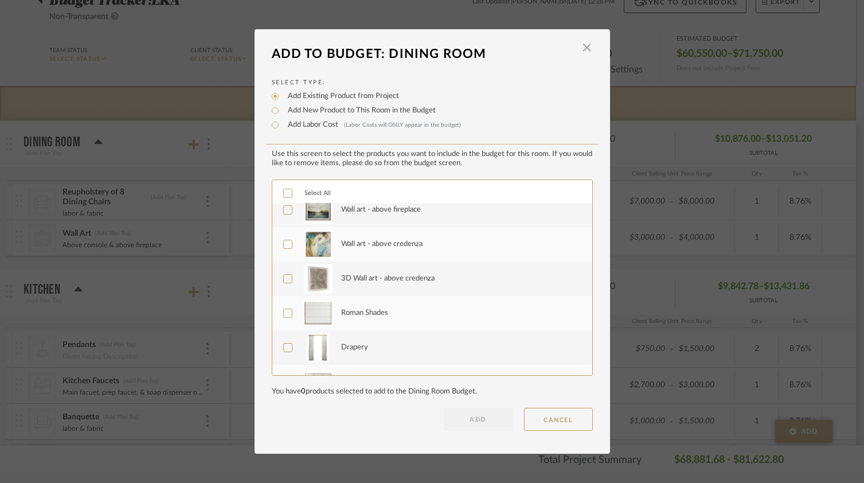
scroll to position [212, 0]
click at [285, 284] on icon at bounding box center [288, 283] width 8 height 8
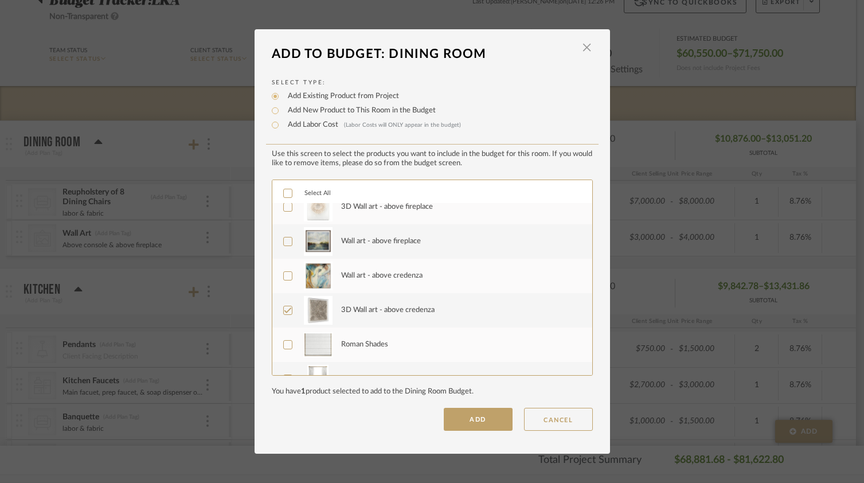
scroll to position [193, 0]
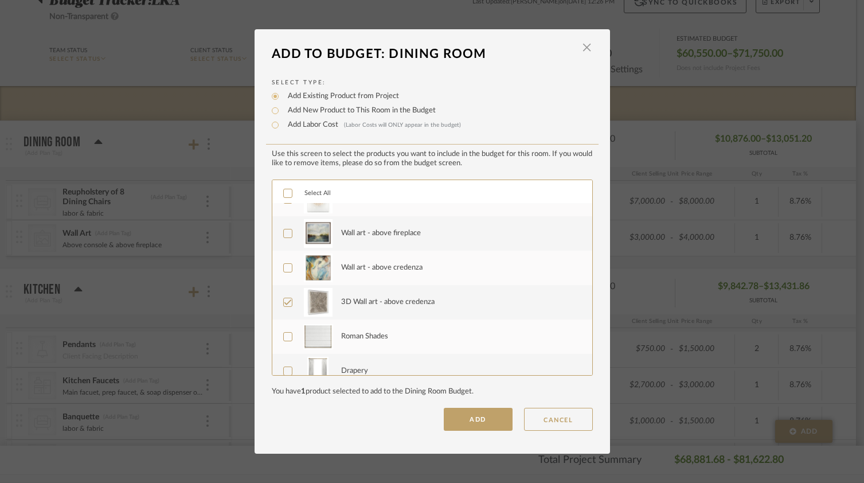
click at [284, 302] on icon at bounding box center [288, 302] width 8 height 8
click at [284, 267] on icon at bounding box center [288, 268] width 8 height 8
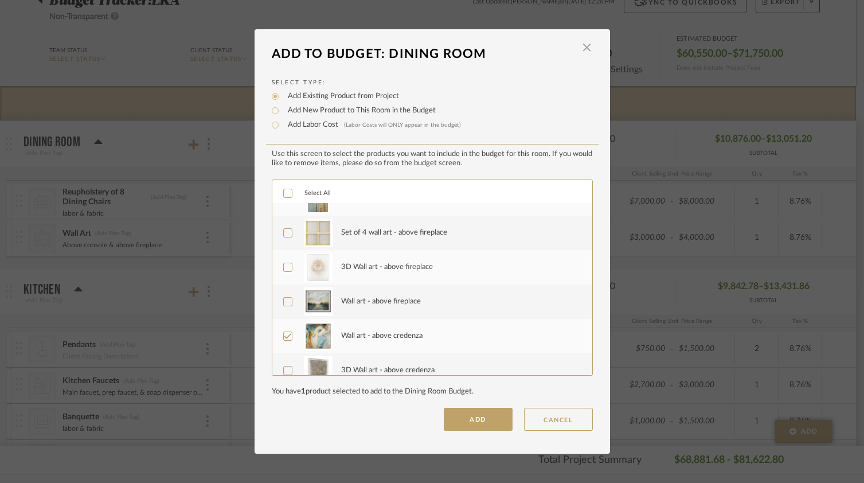
scroll to position [123, 0]
click at [285, 269] on icon at bounding box center [288, 269] width 8 height 8
click at [477, 416] on button "ADD" at bounding box center [478, 419] width 69 height 23
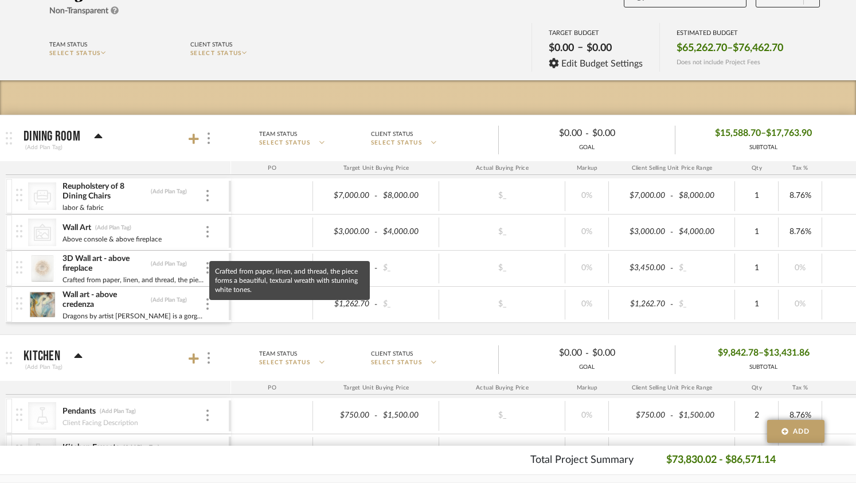
scroll to position [111, 0]
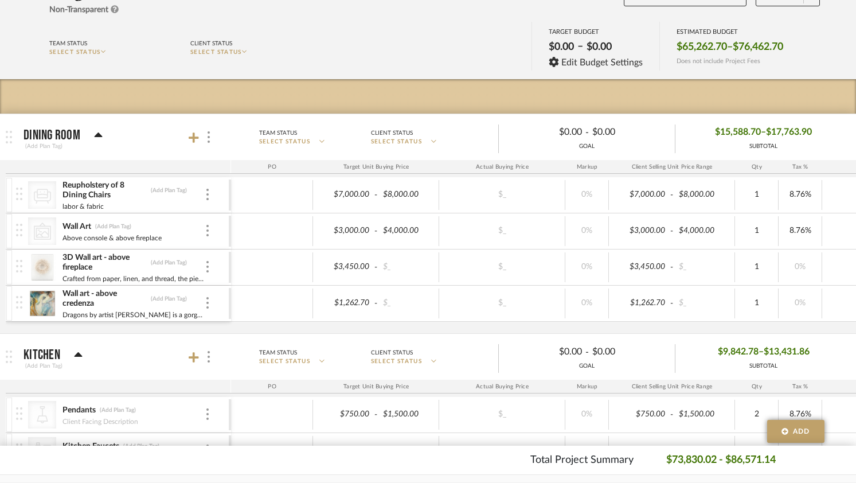
click at [300, 329] on div "CategoryIconSeating Created with Sketch. Reupholstery of 8 Dining Chairs (Add P…" at bounding box center [598, 255] width 1185 height 156
type input "8.76"
click at [790, 328] on div "CategoryIconSeating Created with Sketch. Reupholstery of 8 Dining Chairs (Add P…" at bounding box center [598, 255] width 1185 height 156
click at [137, 327] on div "CategoryIconSeating Created with Sketch. Reupholstery of 8 Dining Chairs (Add P…" at bounding box center [598, 255] width 1185 height 156
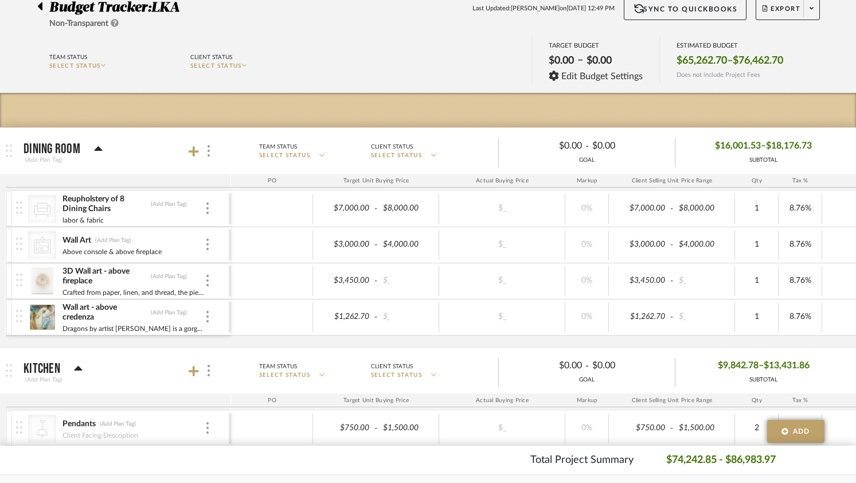
scroll to position [100, 0]
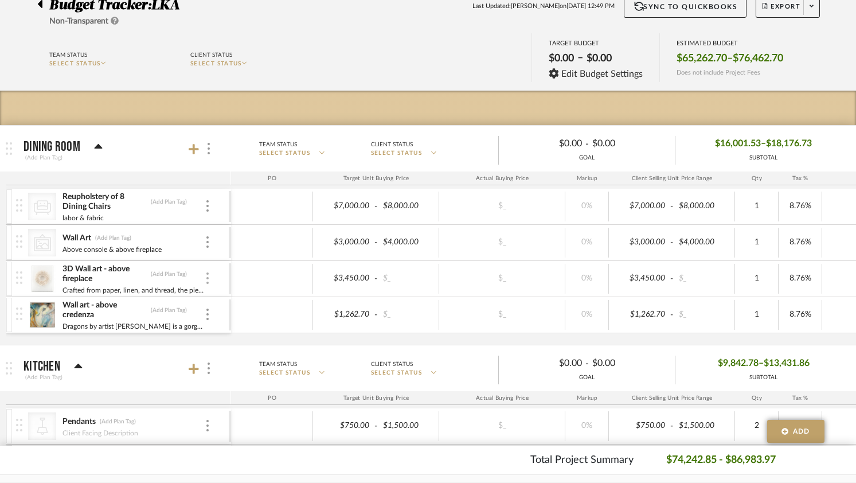
click at [207, 283] on img at bounding box center [207, 277] width 2 height 11
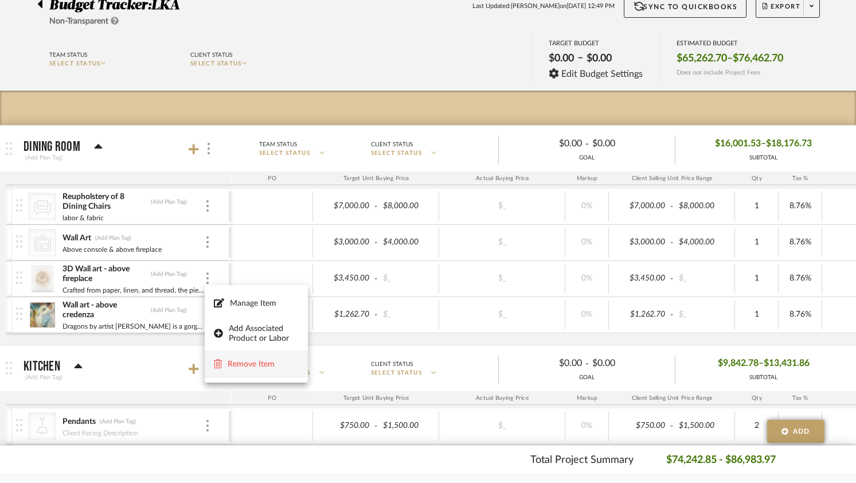
click at [228, 365] on span "Remove Item" at bounding box center [263, 364] width 71 height 10
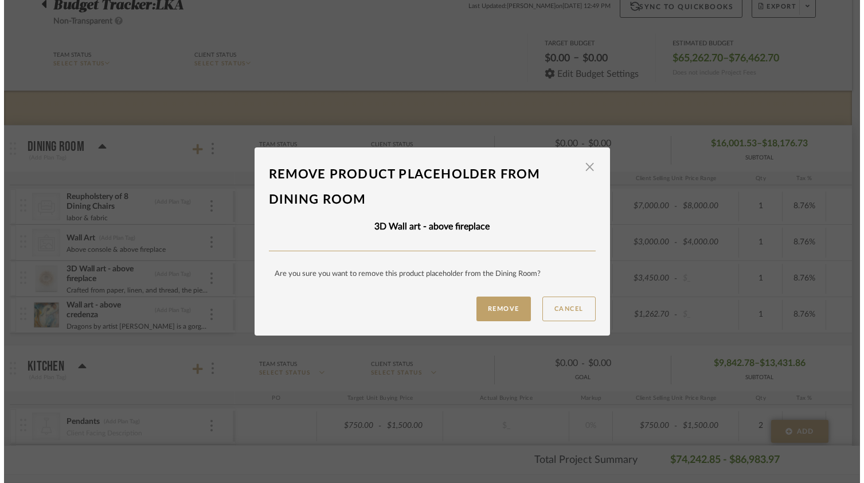
scroll to position [0, 0]
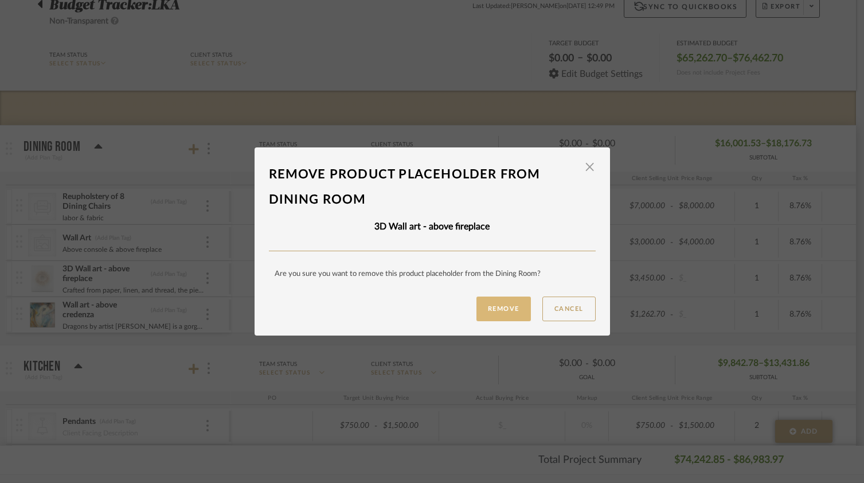
click at [496, 314] on button "Remove" at bounding box center [503, 308] width 54 height 25
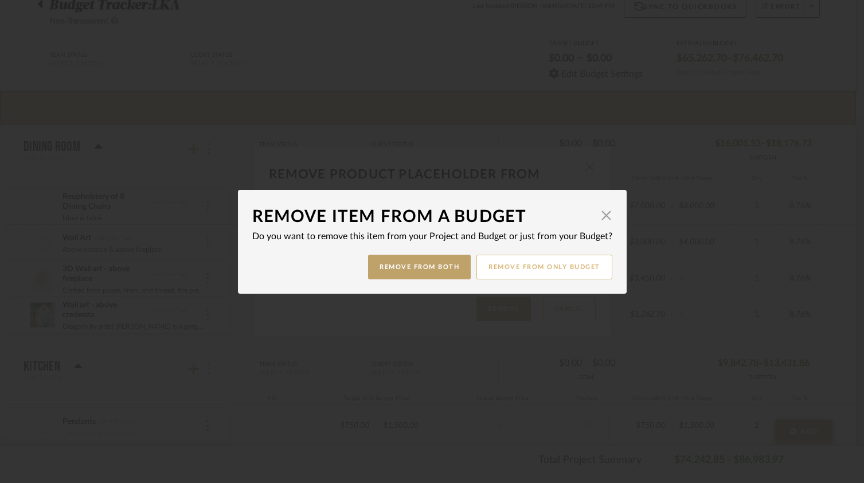
click at [528, 277] on button "Remove from only Budget" at bounding box center [544, 266] width 136 height 25
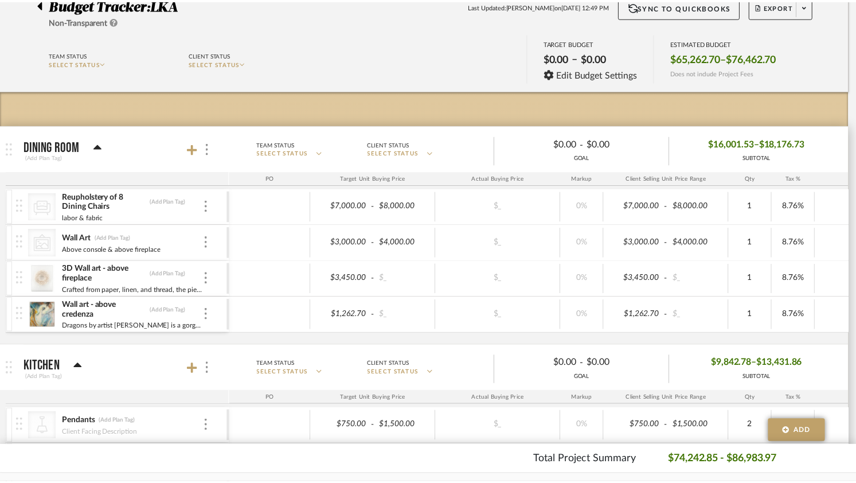
scroll to position [100, 0]
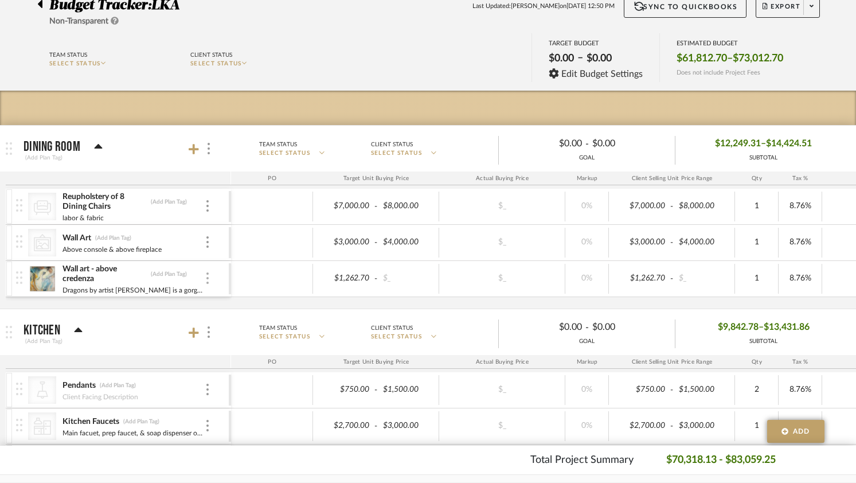
click at [209, 280] on div at bounding box center [208, 278] width 6 height 13
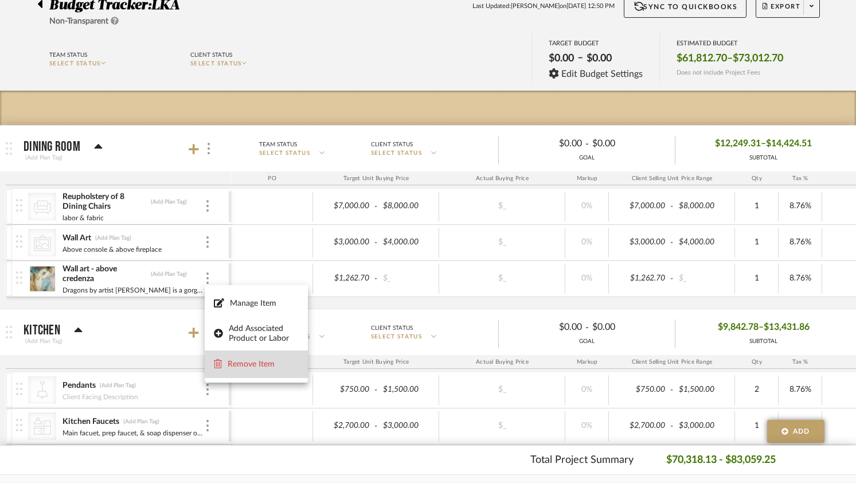
click at [263, 370] on button "Remove Item" at bounding box center [256, 364] width 103 height 28
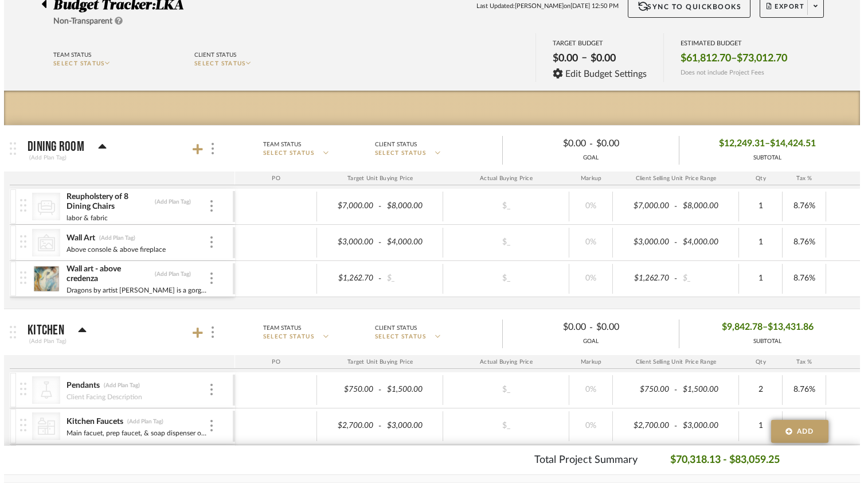
scroll to position [0, 0]
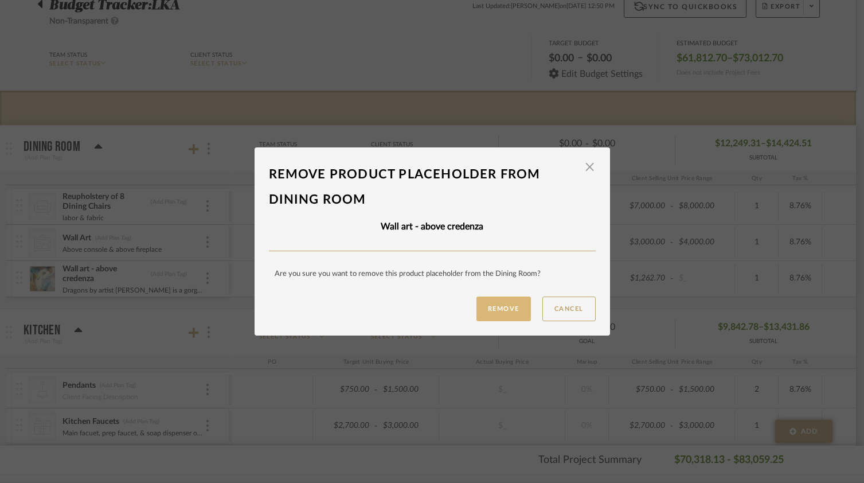
click at [514, 305] on button "Remove" at bounding box center [503, 308] width 54 height 25
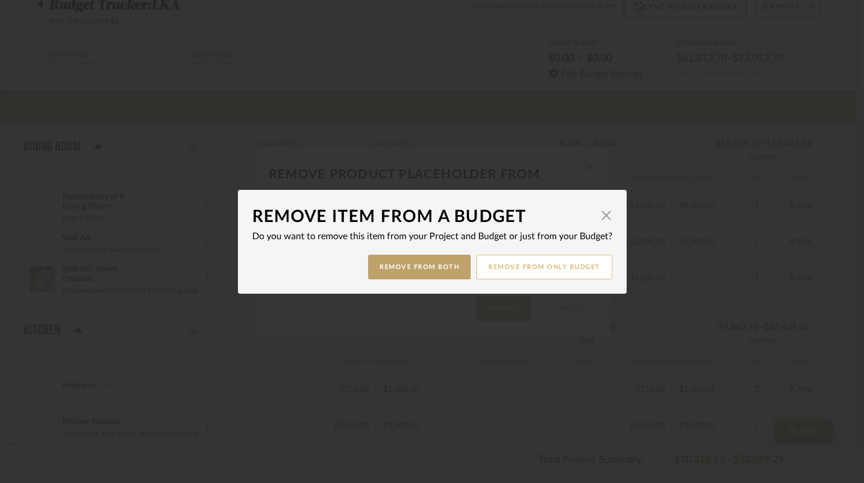
click at [558, 266] on button "Remove from only Budget" at bounding box center [544, 266] width 136 height 25
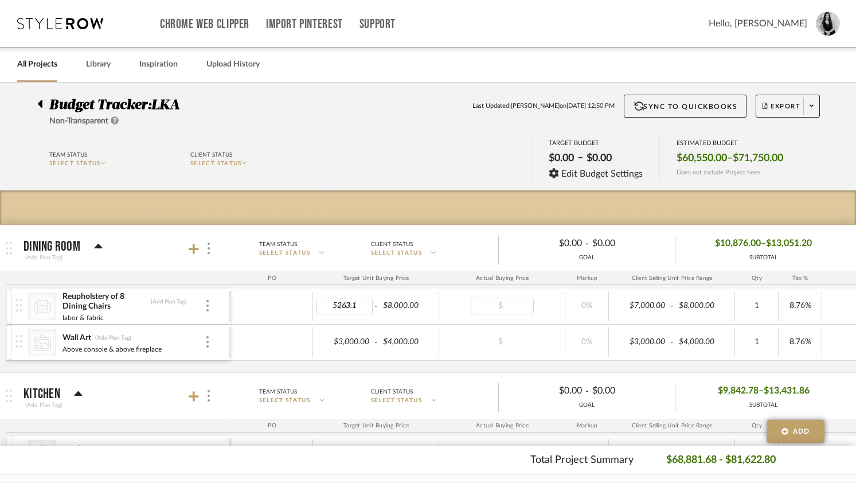
type input "5263.10"
type input "0"
click at [632, 306] on input "5263.10" at bounding box center [640, 305] width 56 height 17
click at [632, 307] on input "5263.10" at bounding box center [640, 305] width 56 height 17
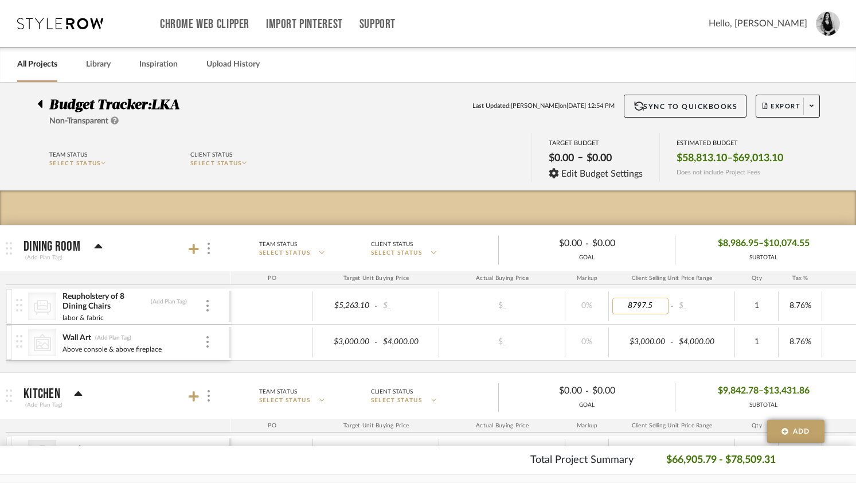
type input "8797.50"
click at [620, 373] on mat-expansion-panel-header "Kitchen (Add Plan Tag) Team Status SELECT STATUS Client Status SELECT STATUS $0…" at bounding box center [428, 396] width 856 height 46
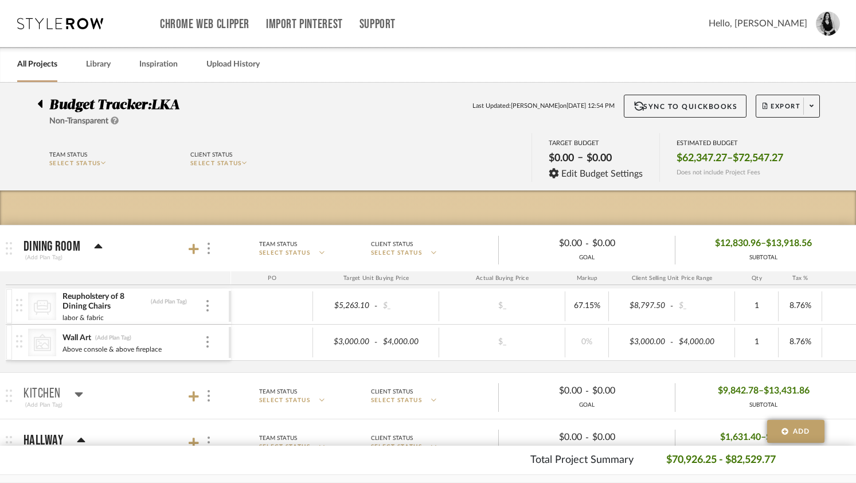
click at [425, 366] on div "CategoryIconSeating Created with Sketch. Reupholstery of 8 Dining Chairs (Add P…" at bounding box center [598, 330] width 1185 height 84
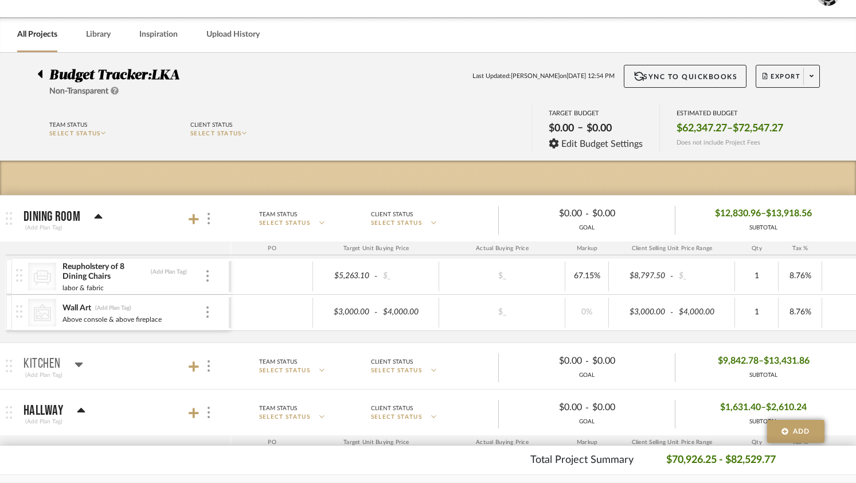
scroll to position [32, 0]
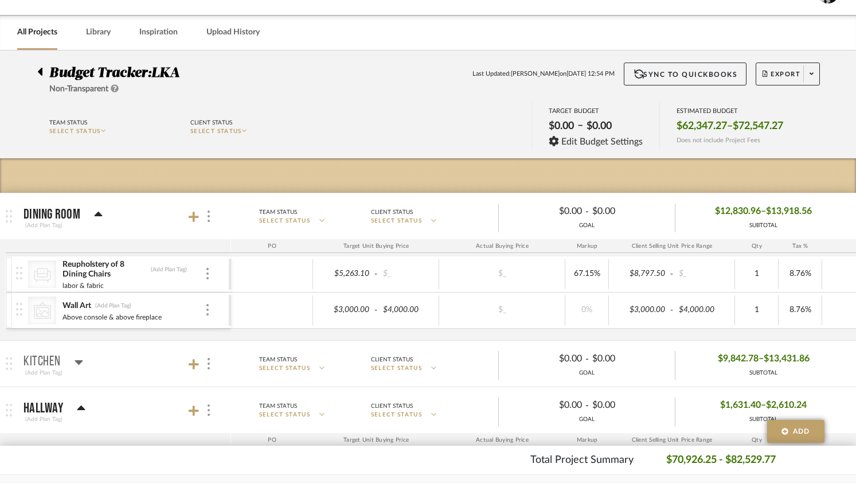
click at [109, 287] on div "labor & fabric" at bounding box center [133, 284] width 143 height 9
click at [138, 335] on div "CategoryIconSeating Created with Sketch. Reupholstery of 8 Dining Chairs (Add P…" at bounding box center [598, 298] width 1185 height 84
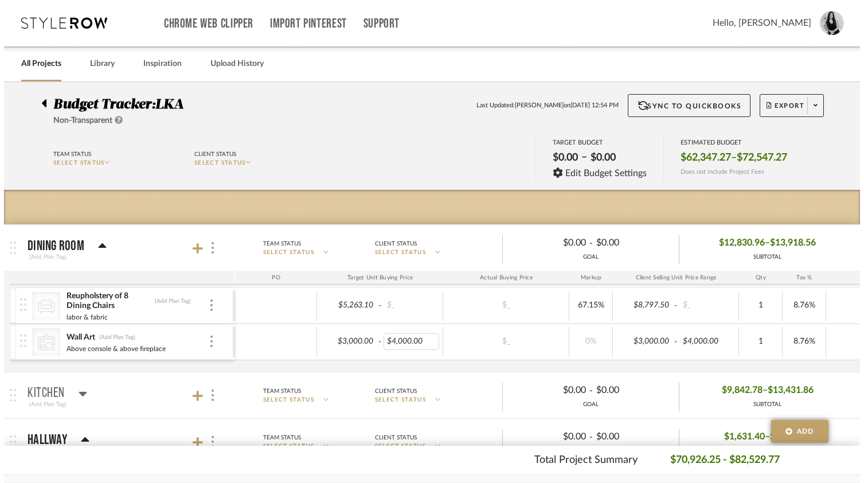
scroll to position [0, 0]
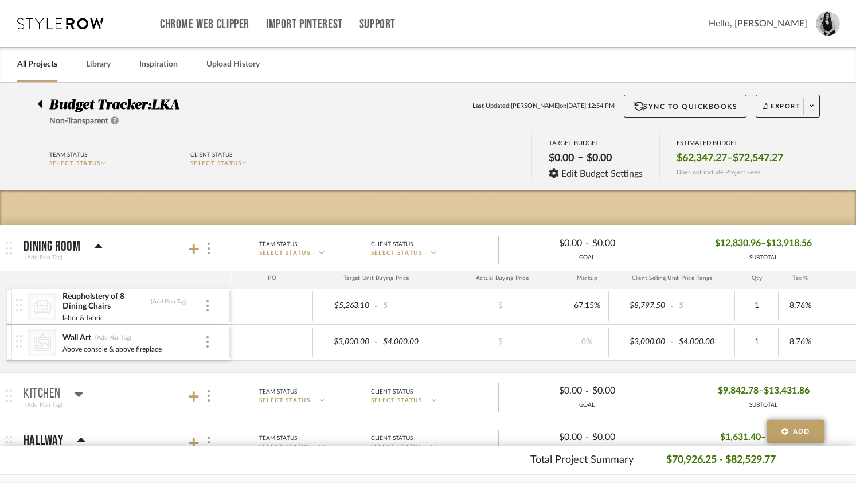
click at [511, 365] on div "CategoryIconSeating Created with Sketch. Reupholstery of 8 Dining Chairs (Add P…" at bounding box center [598, 330] width 1185 height 84
click at [194, 250] on icon at bounding box center [194, 249] width 10 height 10
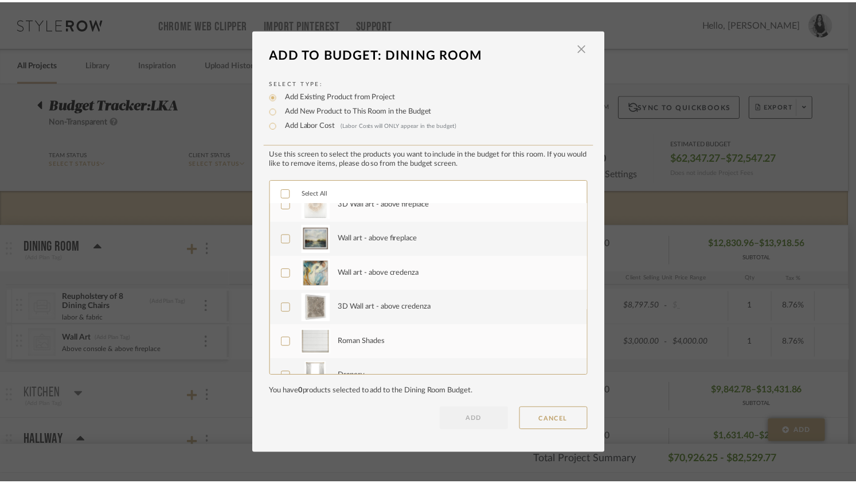
scroll to position [120, 0]
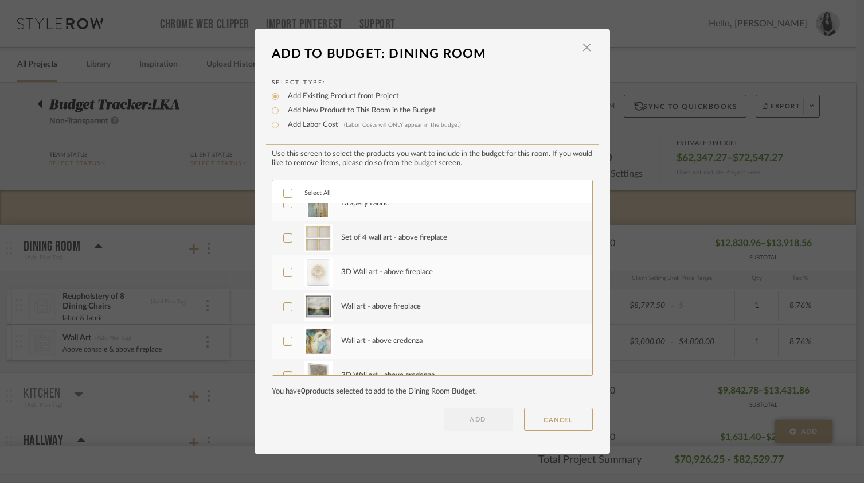
click at [285, 339] on icon at bounding box center [287, 341] width 7 height 6
click at [286, 275] on icon at bounding box center [288, 272] width 8 height 8
click at [487, 421] on button "ADD" at bounding box center [478, 419] width 69 height 23
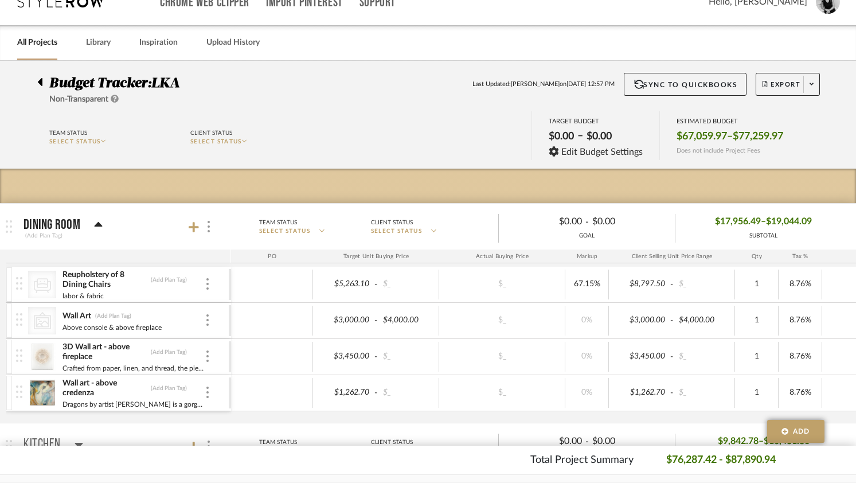
scroll to position [38, 0]
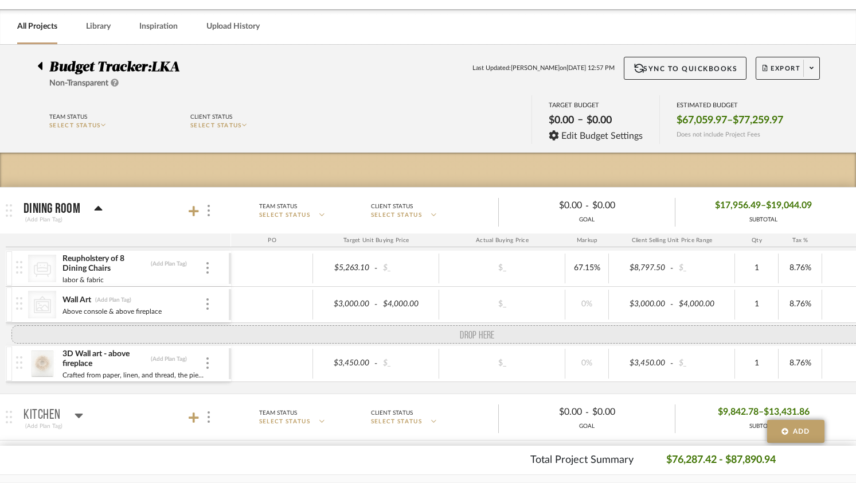
drag, startPoint x: 20, startPoint y: 369, endPoint x: 30, endPoint y: 339, distance: 30.8
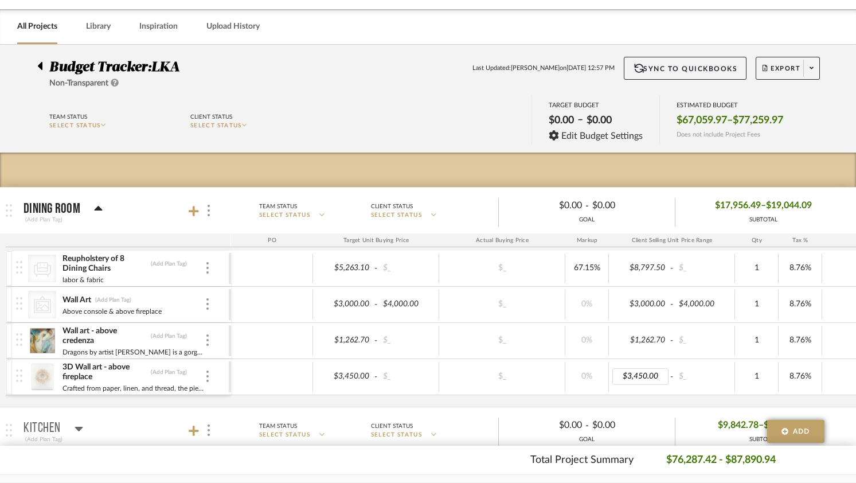
click at [634, 396] on div "CategoryIconSeating Created with Sketch. Reupholstery of 8 Dining Chairs (Add P…" at bounding box center [598, 328] width 1185 height 156
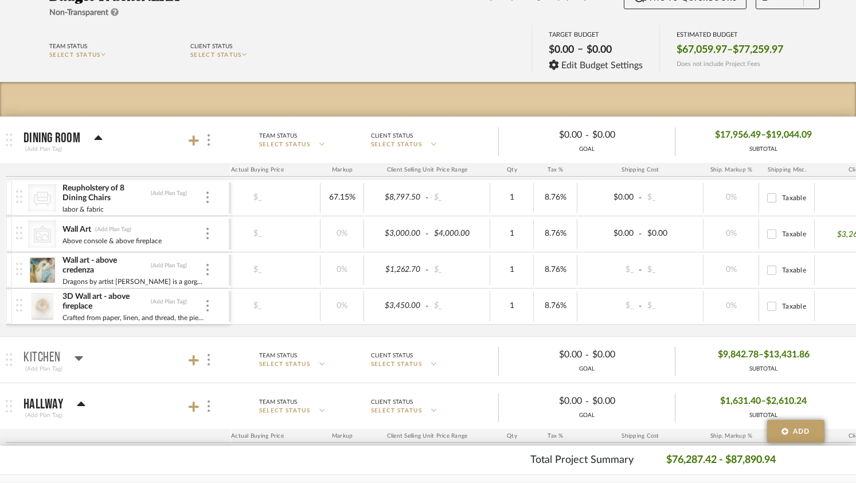
scroll to position [0, 241]
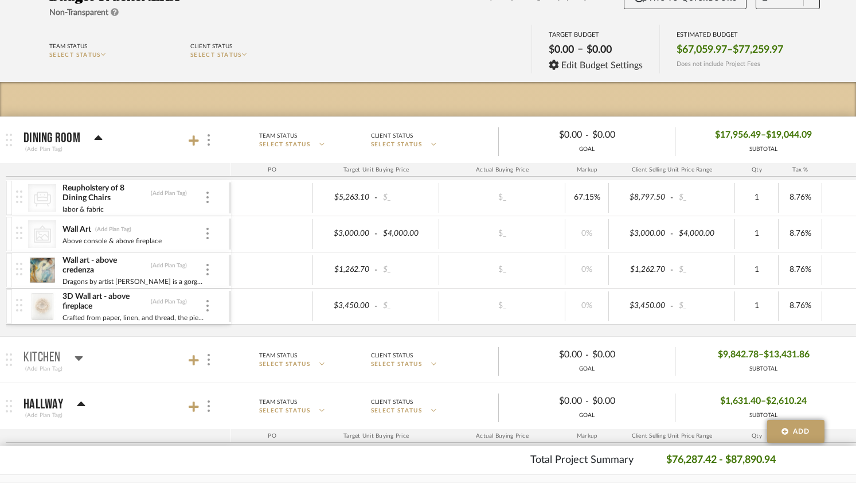
click at [210, 269] on div "Wall art - above credenza (Add Plan Tag) Dragons by artist Brendan Parker is a …" at bounding box center [122, 270] width 213 height 36
click at [205, 271] on div at bounding box center [208, 270] width 6 height 13
click at [218, 243] on div at bounding box center [428, 241] width 856 height 483
click at [202, 230] on div "Wall Art (Add Plan Tag)" at bounding box center [133, 229] width 143 height 11
click at [207, 237] on img at bounding box center [207, 233] width 2 height 11
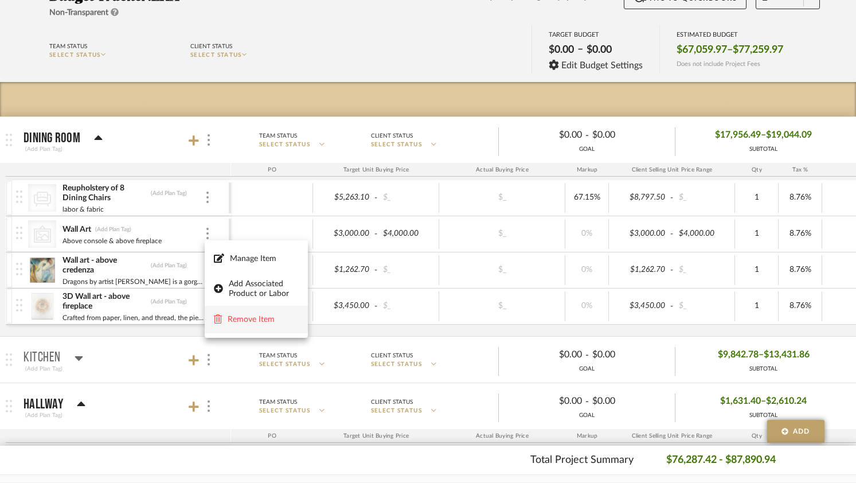
click at [257, 325] on button "Remove Item" at bounding box center [256, 319] width 103 height 28
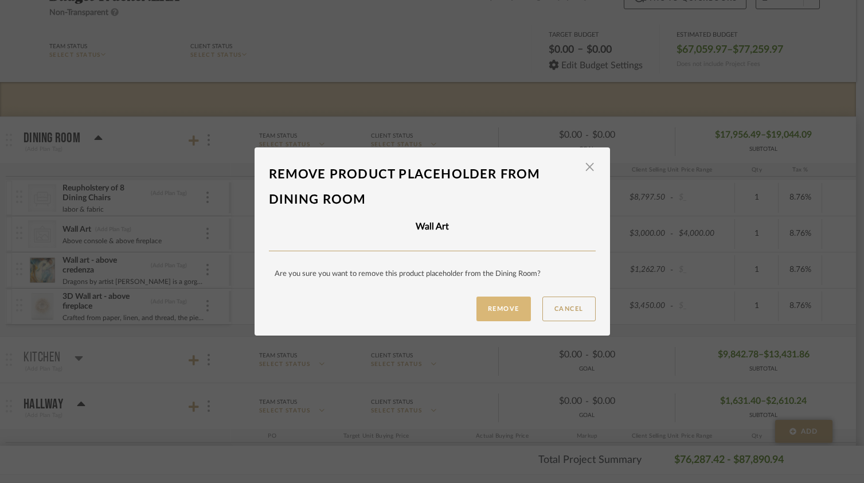
click at [514, 308] on button "Remove" at bounding box center [503, 308] width 54 height 25
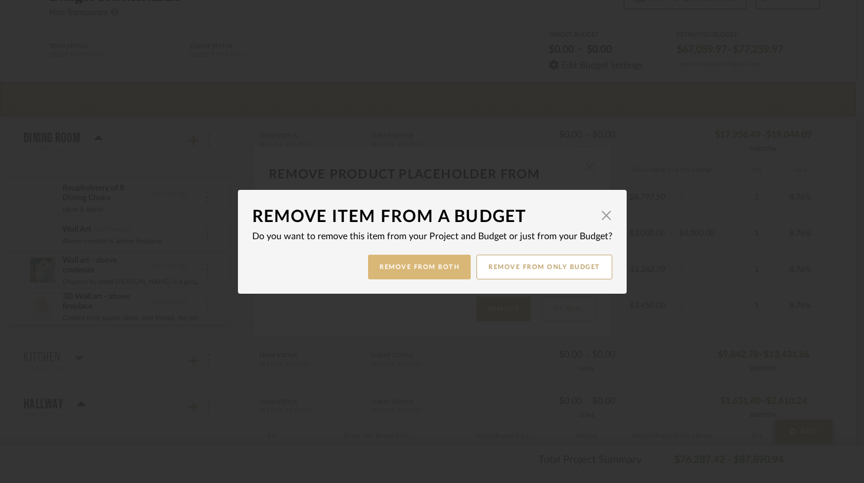
click at [385, 268] on button "Remove from Both" at bounding box center [419, 266] width 103 height 25
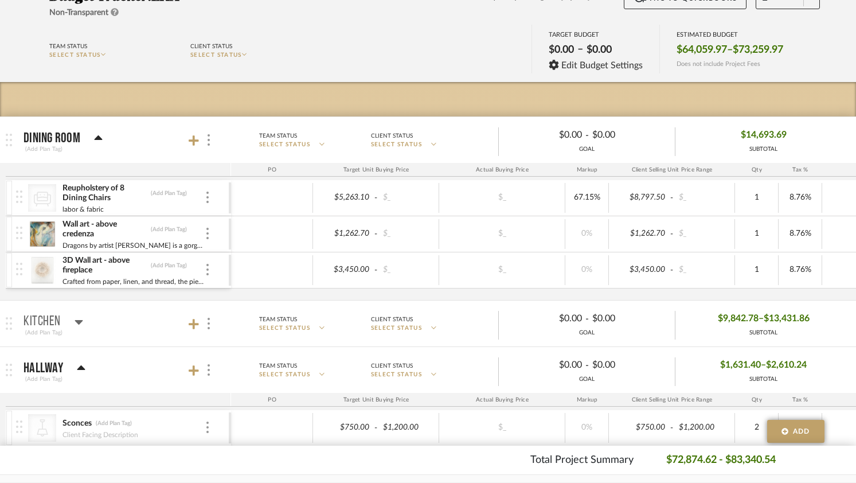
click at [383, 296] on div "CategoryIconSeating Created with Sketch. Reupholstery of 8 Dining Chairs (Add P…" at bounding box center [598, 240] width 1185 height 120
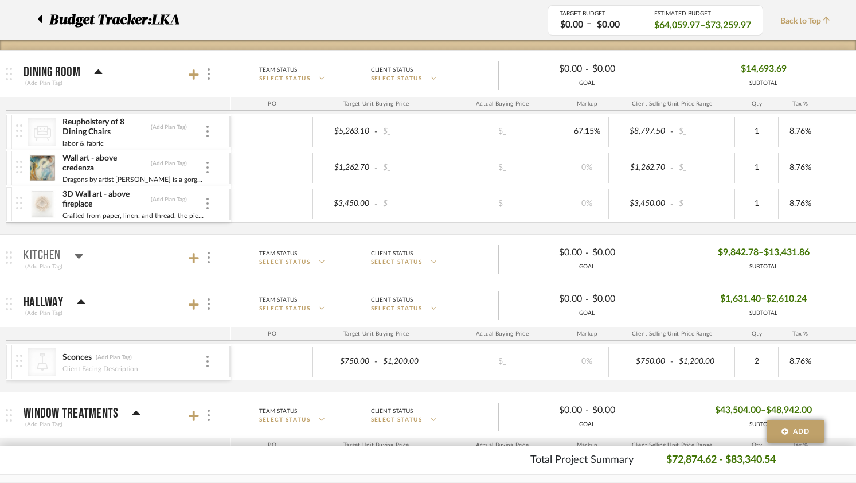
click at [75, 260] on icon at bounding box center [79, 256] width 9 height 14
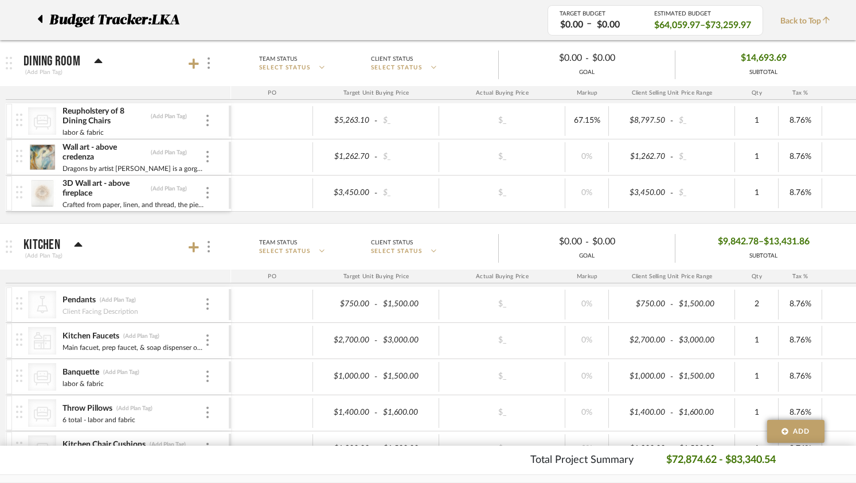
scroll to position [186, 0]
click at [193, 246] on icon at bounding box center [194, 246] width 10 height 10
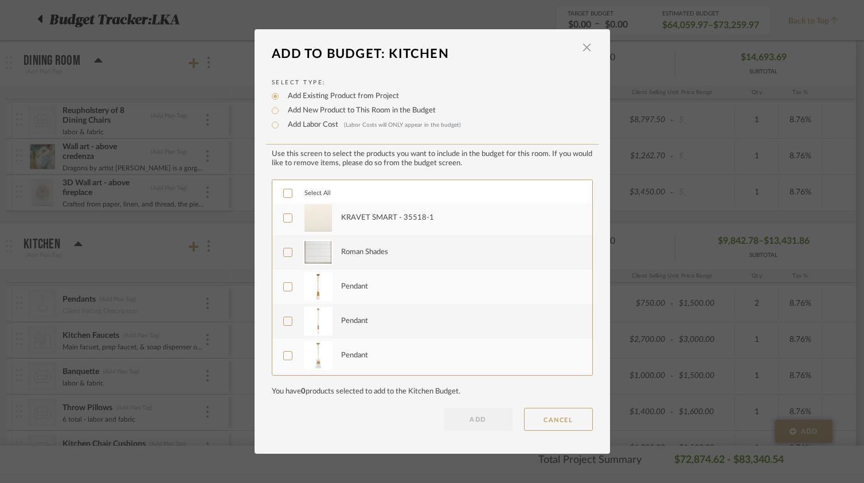
scroll to position [108, 0]
click at [284, 285] on icon at bounding box center [288, 284] width 8 height 8
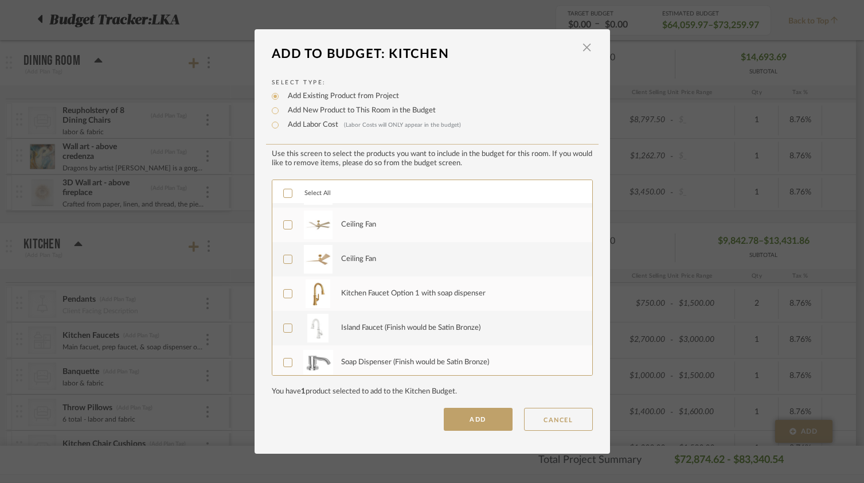
scroll to position [308, 0]
click at [284, 289] on icon at bounding box center [288, 290] width 8 height 8
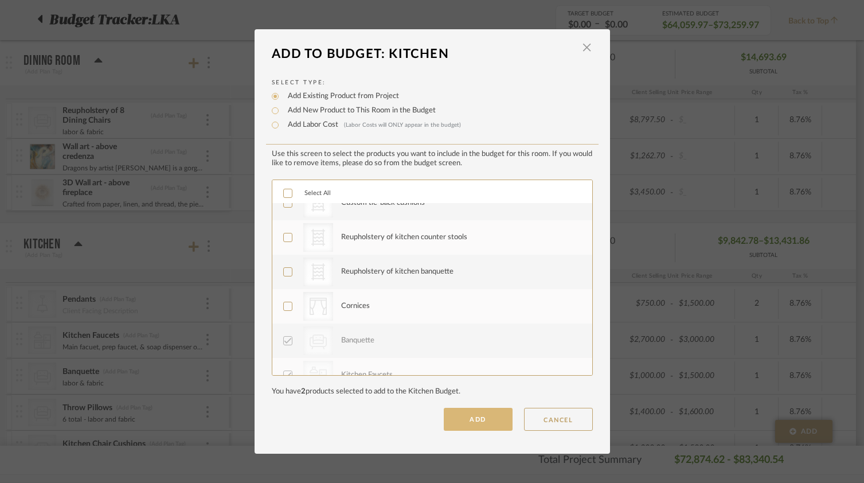
scroll to position [775, 0]
click at [481, 424] on button "ADD" at bounding box center [478, 419] width 69 height 23
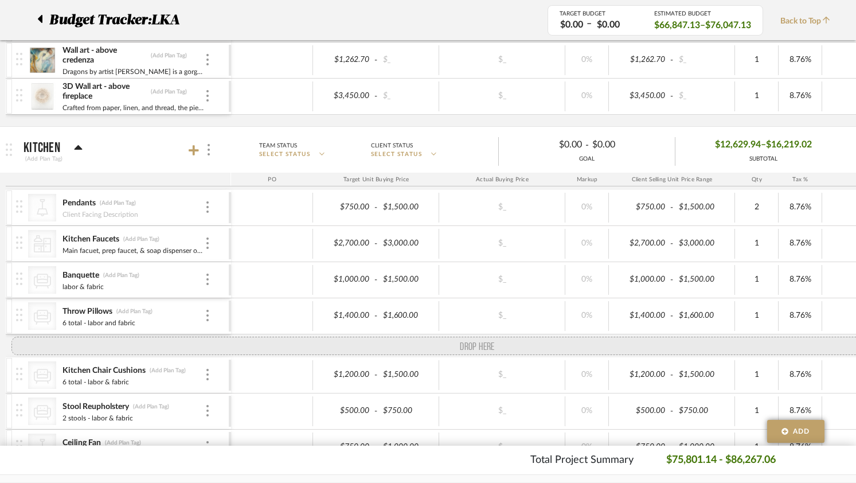
scroll to position [280, 0]
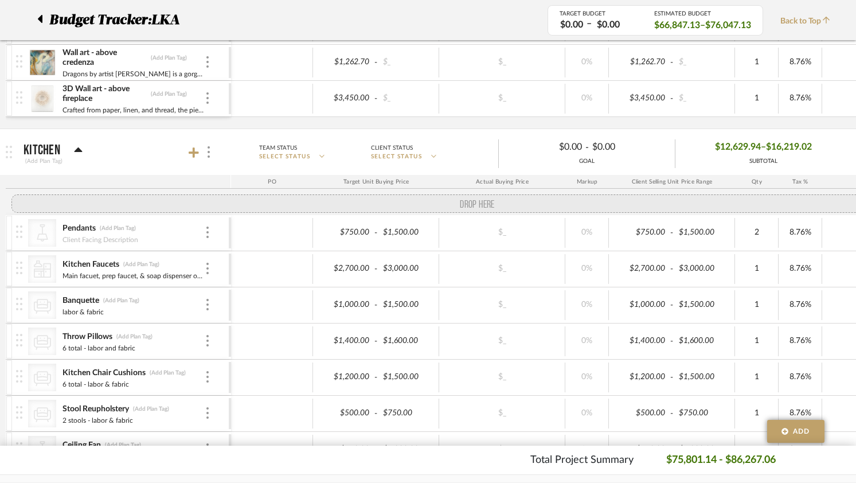
drag, startPoint x: 18, startPoint y: 342, endPoint x: 19, endPoint y: 203, distance: 138.7
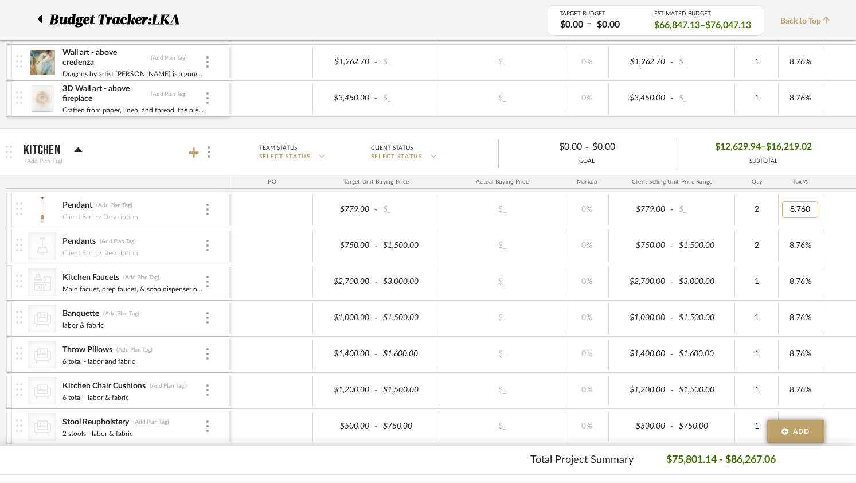
type input "8.76"
click at [210, 249] on div at bounding box center [208, 246] width 6 height 13
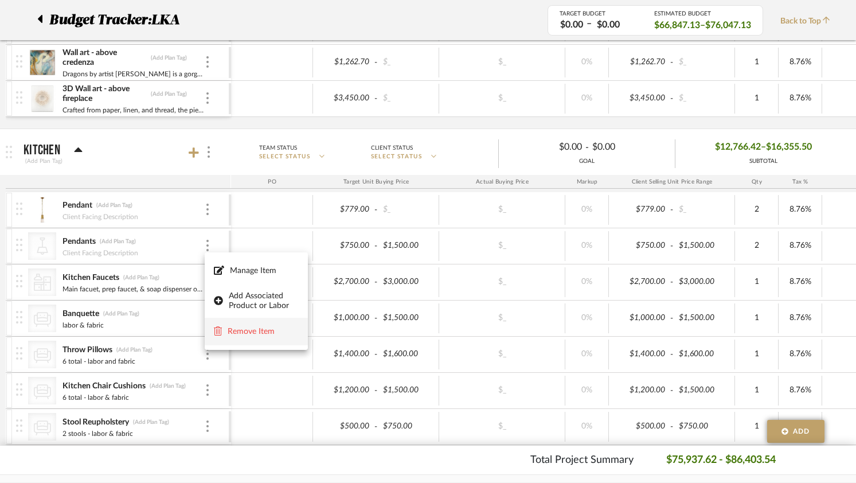
click at [237, 336] on span "Remove Item" at bounding box center [256, 331] width 85 height 11
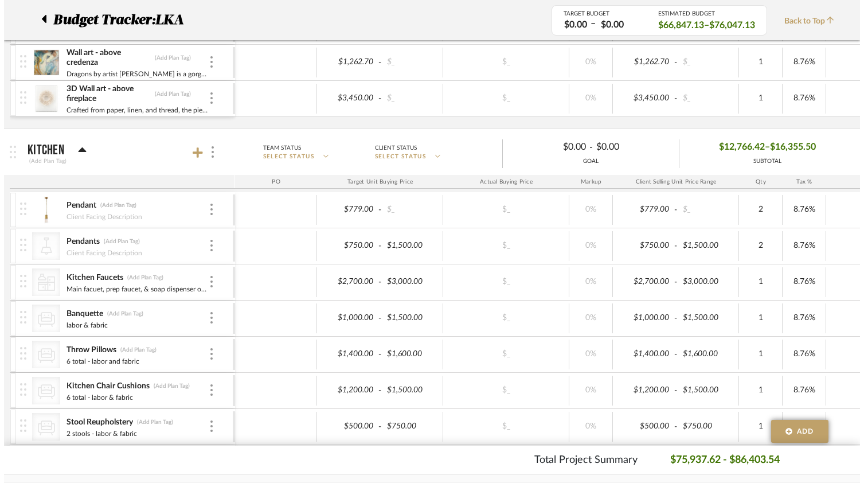
scroll to position [0, 0]
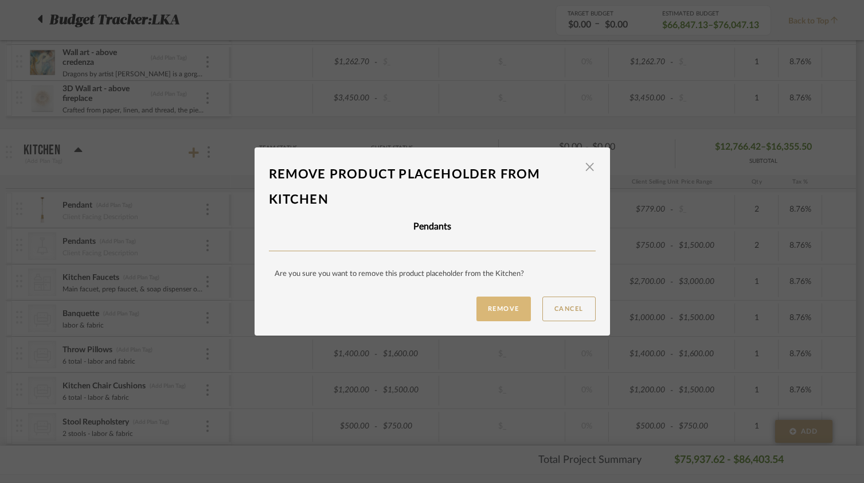
click at [493, 301] on button "Remove" at bounding box center [503, 308] width 54 height 25
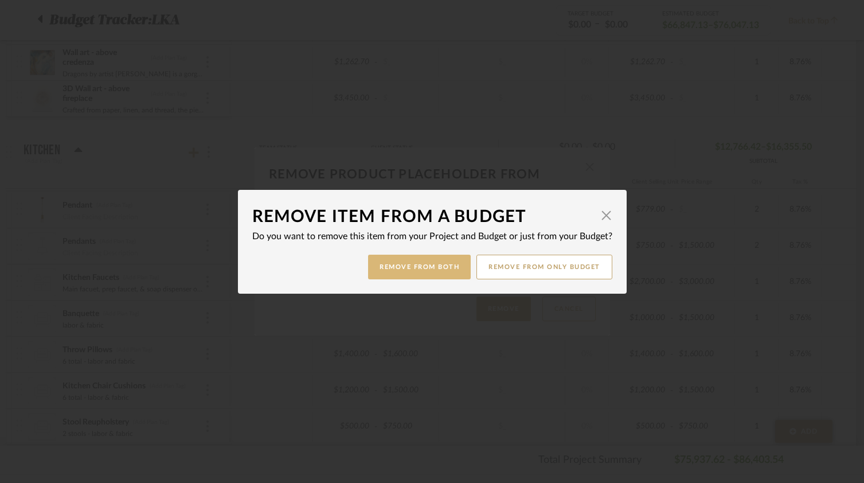
click at [428, 267] on button "Remove from Both" at bounding box center [419, 266] width 103 height 25
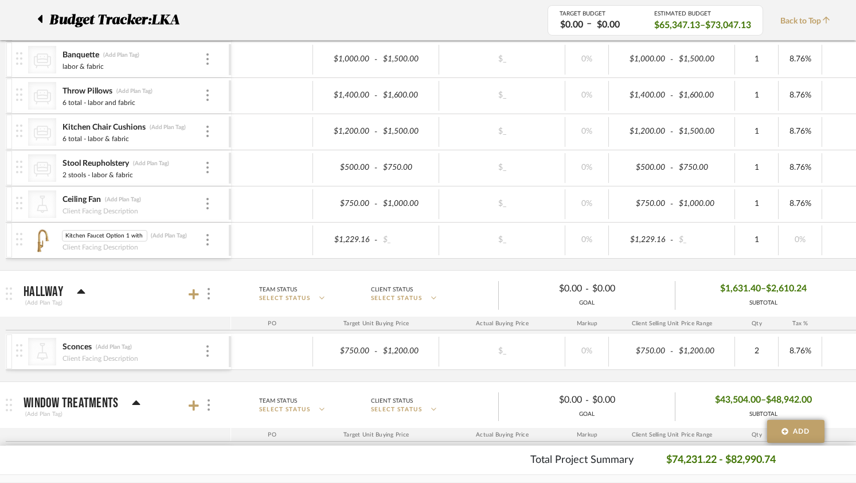
scroll to position [0, 34]
click at [80, 237] on input "Kitchen Faucet Option 1 with soap dispenser" at bounding box center [104, 235] width 85 height 11
click at [70, 236] on input "Kitchen Faucet Option 1 with soap dispenser" at bounding box center [104, 235] width 85 height 11
click at [70, 234] on input "Kitchen Faucet Option 1 with soap dispenser" at bounding box center [104, 235] width 85 height 11
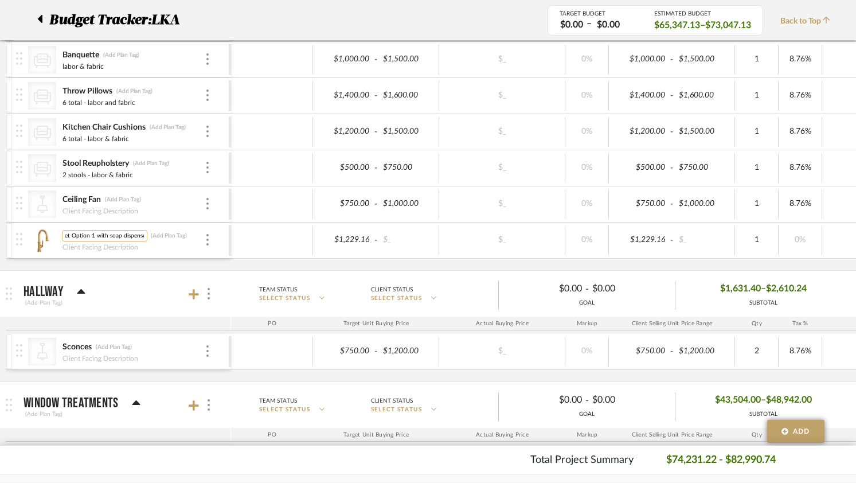
click at [70, 234] on input "Kitchen Faucet Option 1 with soap dispenser" at bounding box center [104, 235] width 85 height 11
type input "Kitchen Faucets"
type input "Main faucet, prep sink faucet & soap dispenser"
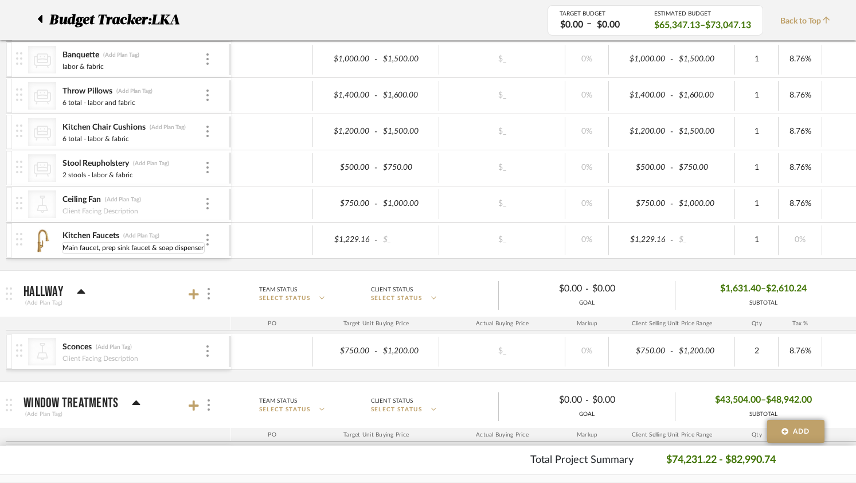
click at [210, 266] on div "Pendant (Add Plan Tag) Client Facing Description $779.00 - $_ $_ 0% $779.00 - $…" at bounding box center [598, 120] width 1185 height 300
click at [79, 237] on input "Kitchen Faucets" at bounding box center [103, 235] width 82 height 11
click at [84, 236] on input "Kitchen Faucets" at bounding box center [103, 235] width 82 height 11
click at [112, 234] on input "Kitchen Faucets" at bounding box center [103, 235] width 82 height 11
type input "Kitchen Faucet"
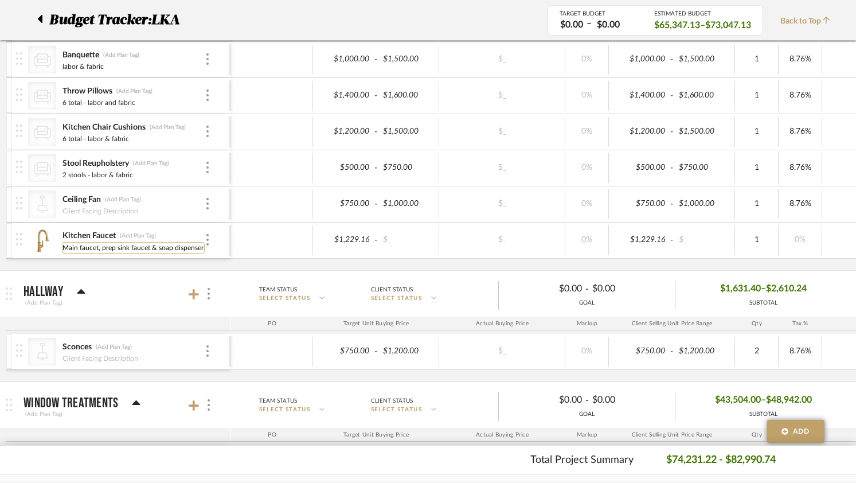
click at [110, 245] on input "Main faucet, prep sink faucet & soap dispenser" at bounding box center [133, 247] width 143 height 11
click at [123, 267] on div "Pendant (Add Plan Tag) Client Facing Description $779.00 - $_ $_ 0% $779.00 - $…" at bounding box center [598, 120] width 1185 height 300
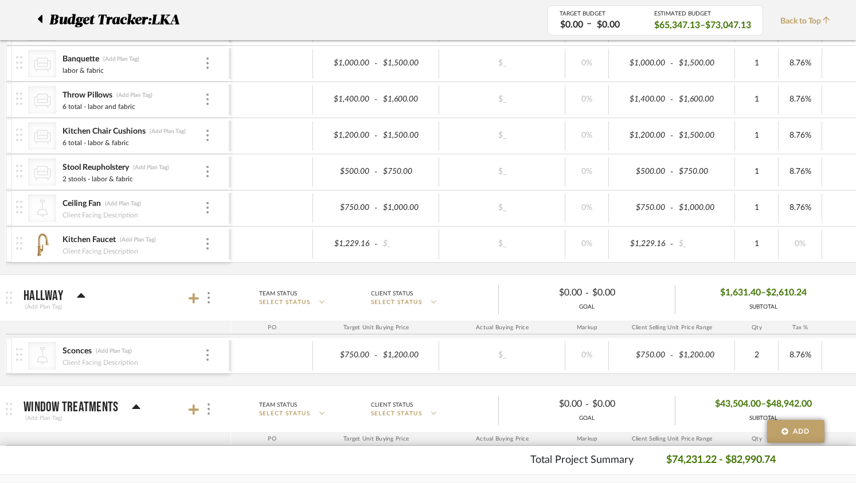
scroll to position [497, 0]
type input "8.76"
click at [575, 268] on div "Pendant (Add Plan Tag) Client Facing Description $779.00 - $_ $_ 0% $779.00 - $…" at bounding box center [598, 124] width 1185 height 300
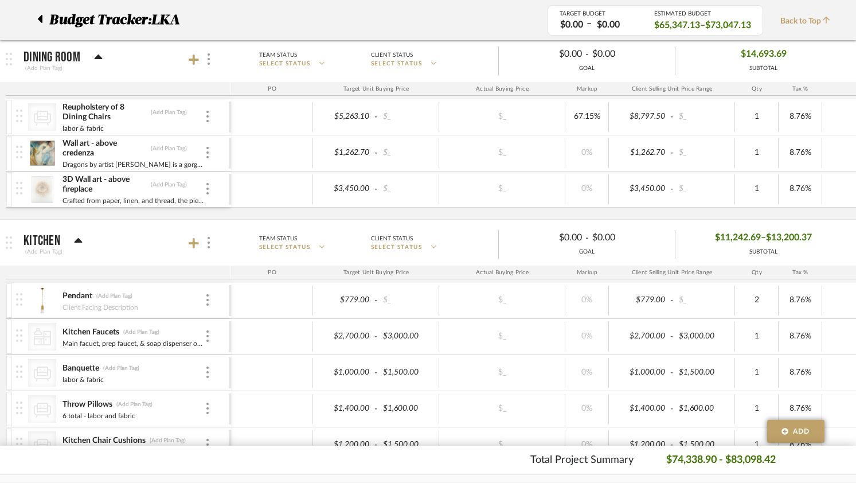
scroll to position [187, 0]
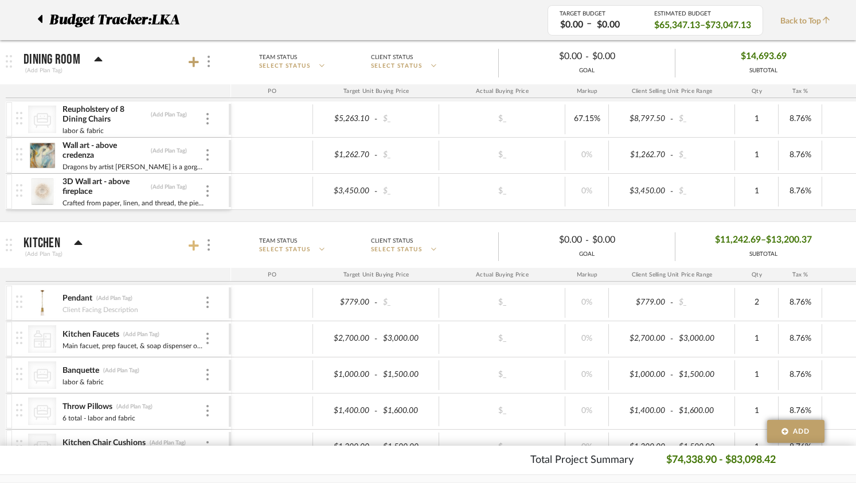
click at [194, 246] on icon at bounding box center [194, 245] width 10 height 10
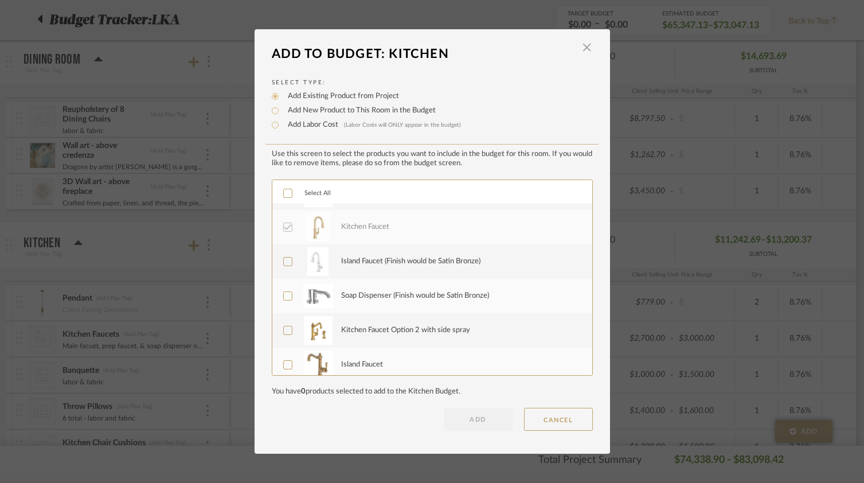
scroll to position [357, 0]
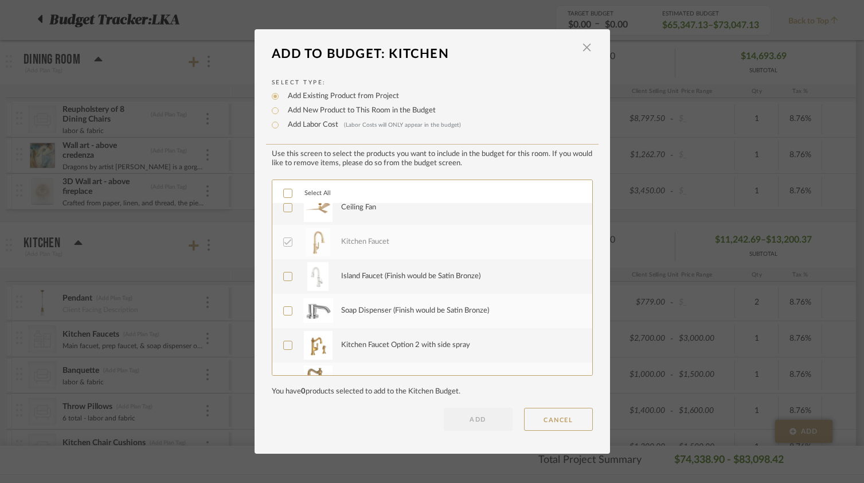
click at [285, 273] on icon at bounding box center [288, 276] width 8 height 8
click at [284, 312] on icon at bounding box center [288, 311] width 8 height 8
click at [480, 424] on button "ADD" at bounding box center [478, 419] width 69 height 23
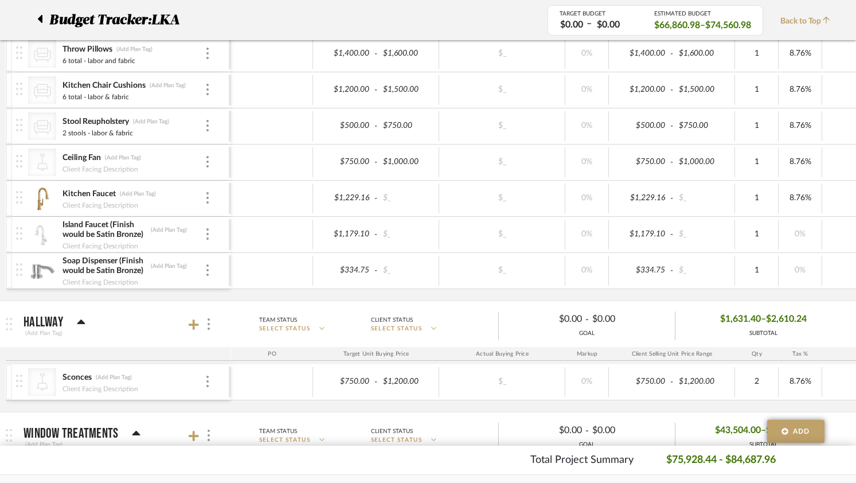
scroll to position [543, 0]
click at [86, 228] on input "Island Faucet (Finish would be Satin Bronze)" at bounding box center [104, 230] width 85 height 11
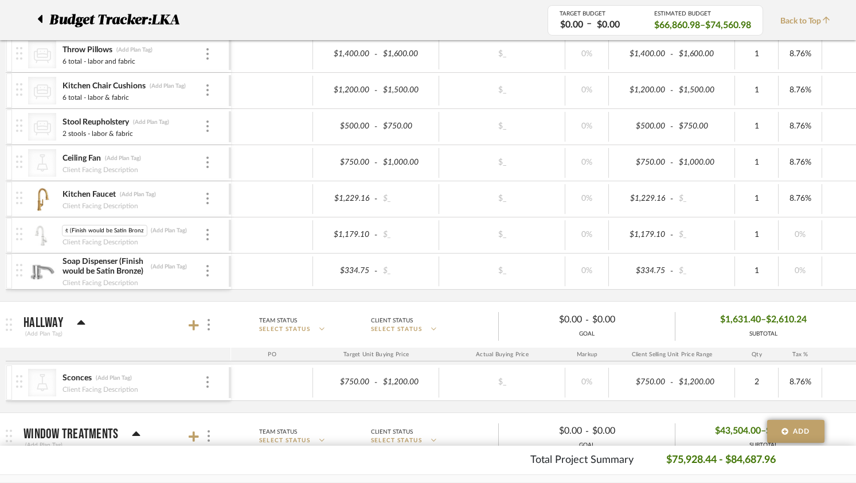
click at [86, 228] on input "Island Faucet (Finish would be Satin Bronze)" at bounding box center [104, 230] width 85 height 11
type input "Island Faucet"
click at [91, 228] on input "Island Faucet" at bounding box center [103, 230] width 82 height 11
click at [76, 231] on input "Island Faucet" at bounding box center [103, 230] width 82 height 11
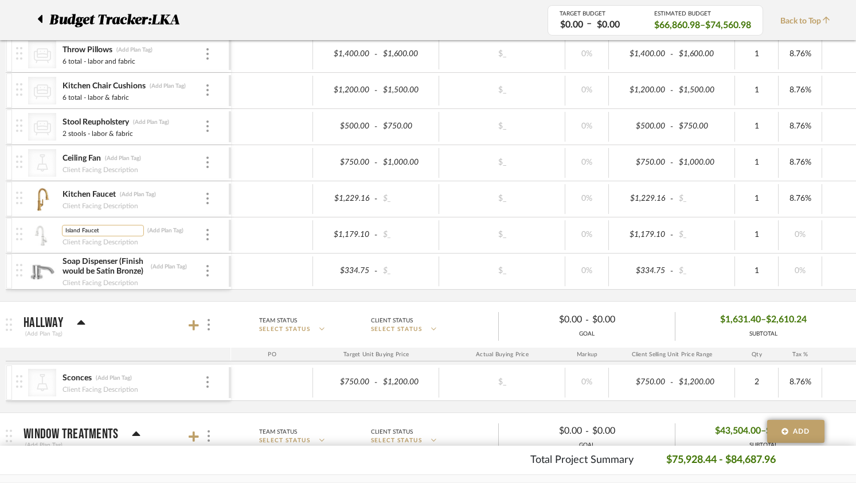
click at [76, 231] on input "Island Faucet" at bounding box center [103, 230] width 82 height 11
type input "Prep Sink Faucet"
drag, startPoint x: 111, startPoint y: 267, endPoint x: 143, endPoint y: 269, distance: 32.8
click at [143, 269] on input "Soap Dispenser (Finish would be Satin Bronze)" at bounding box center [104, 266] width 85 height 11
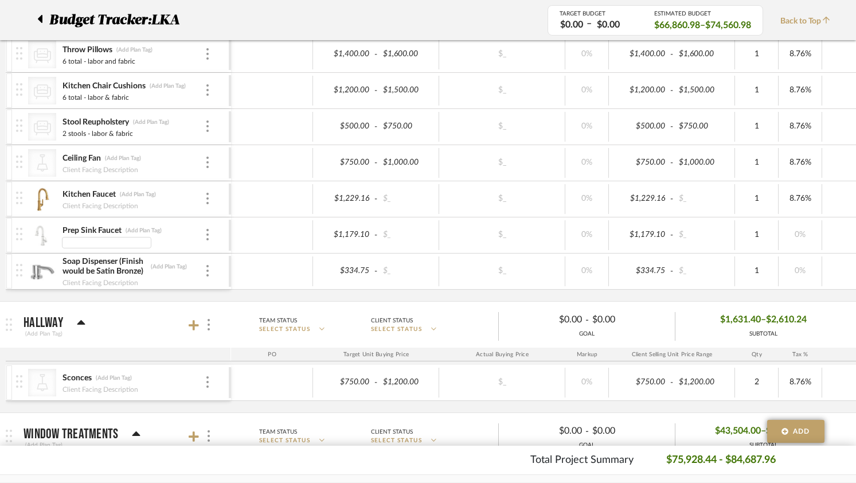
type input "Satin Bronze)"
click at [84, 263] on input "Soap Dispenser (Finish would be Satin Bronze)" at bounding box center [104, 266] width 85 height 11
drag, startPoint x: 110, startPoint y: 266, endPoint x: 162, endPoint y: 264, distance: 51.6
click at [160, 267] on div "Soap Dispenser (Finish would be Satin Bronze) Soap Dispenser (Finish would be S…" at bounding box center [133, 266] width 143 height 11
type input "Soap Dispenser"
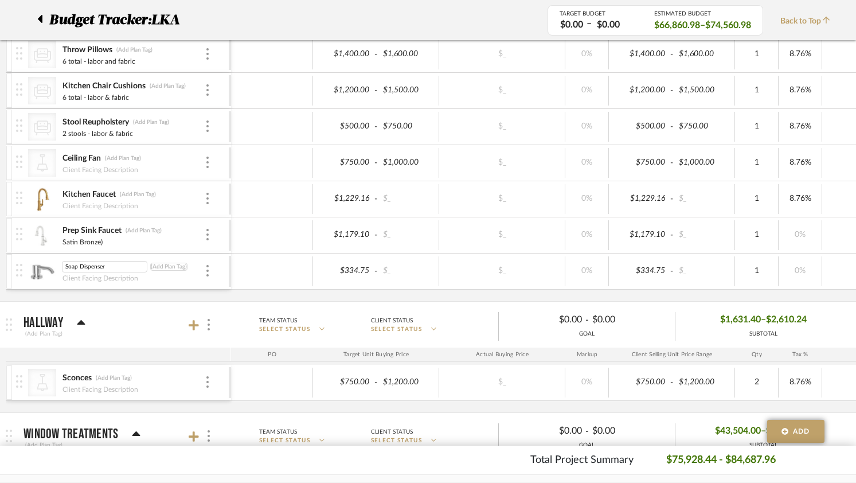
scroll to position [0, 0]
type input "Satin Bronze)"
click at [125, 296] on div "Pendant (Add Plan Tag) Client Facing Description $779.00 - $_ $_ 0% $779.00 - $…" at bounding box center [598, 114] width 1185 height 373
click at [105, 244] on input "Satin Bronze)" at bounding box center [106, 242] width 89 height 11
type input "Satin Bronze"
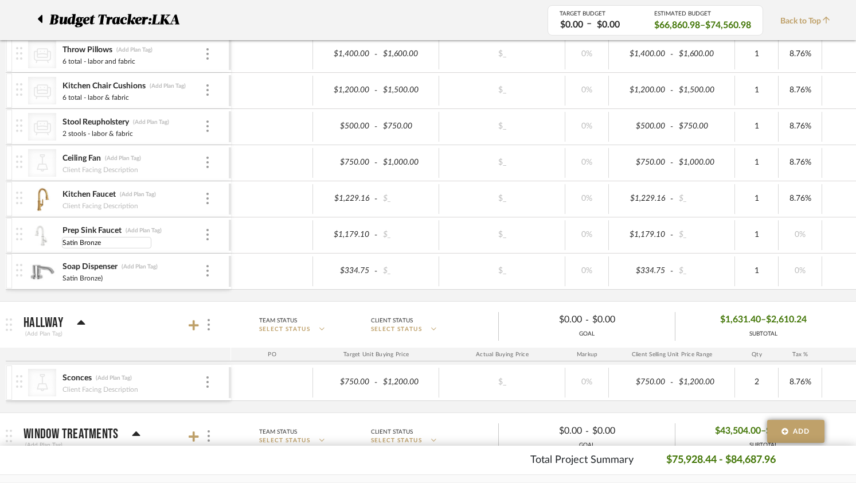
click at [107, 280] on div "Satin Bronze)" at bounding box center [133, 276] width 143 height 9
click at [104, 278] on input "Satin Bronze)" at bounding box center [106, 278] width 89 height 11
type input "Satin Bronze"
click at [121, 289] on budget-room-product-item "Soap Dispenser (Add Plan Tag) Satin Bronze Satin Bronze $334.75 - $_ $_ 0% $334…" at bounding box center [596, 271] width 1180 height 36
type input "8.76"
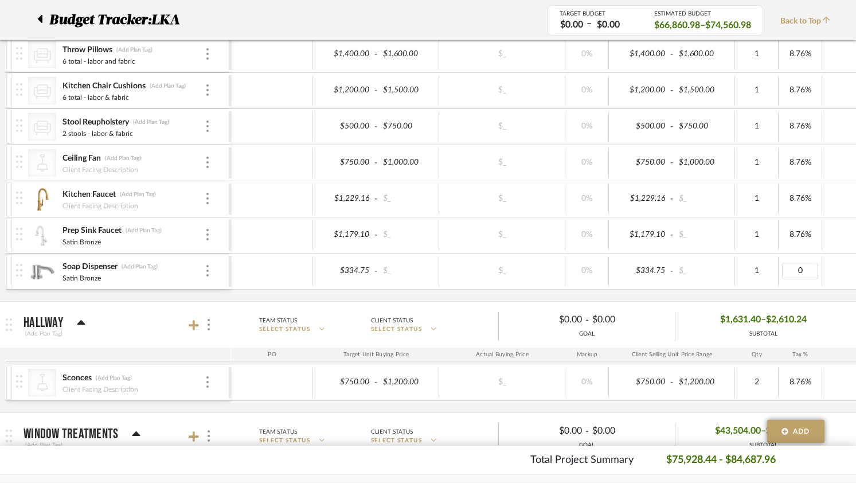
type input "8.760"
click at [792, 295] on div "Pendant (Add Plan Tag) Client Facing Description $779.00 - $_ $_ 0% $779.00 - $…" at bounding box center [598, 114] width 1185 height 373
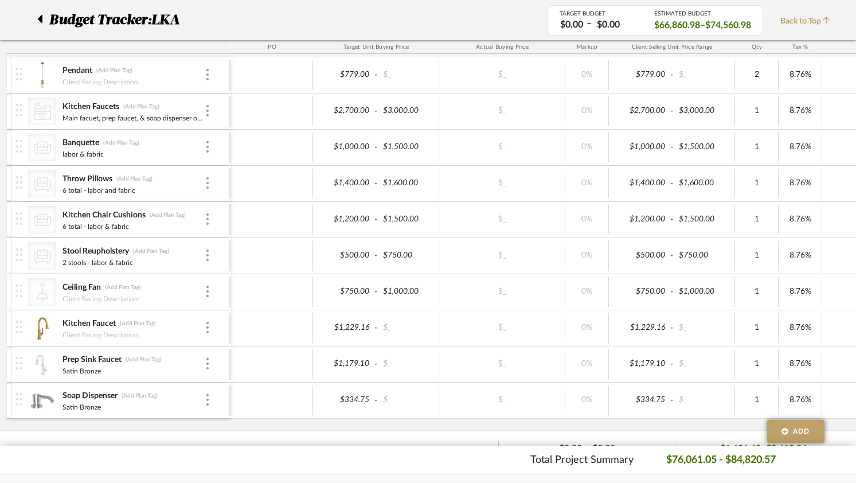
scroll to position [405, 0]
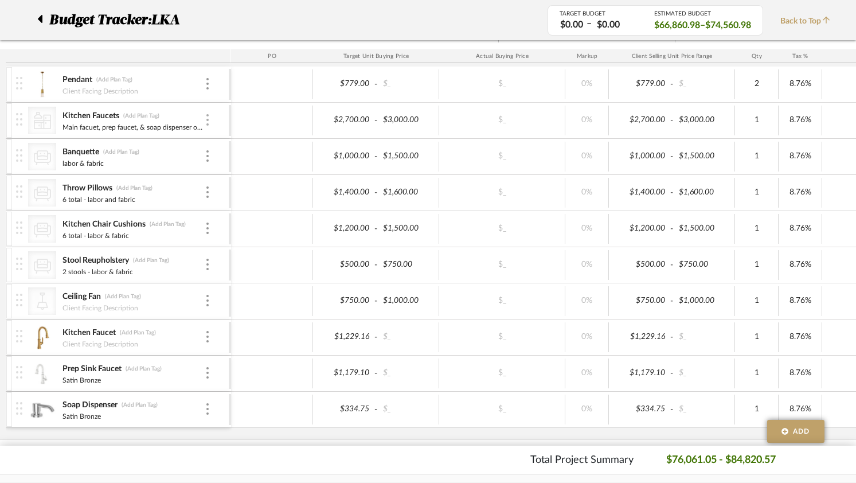
click at [207, 124] on img at bounding box center [207, 119] width 2 height 11
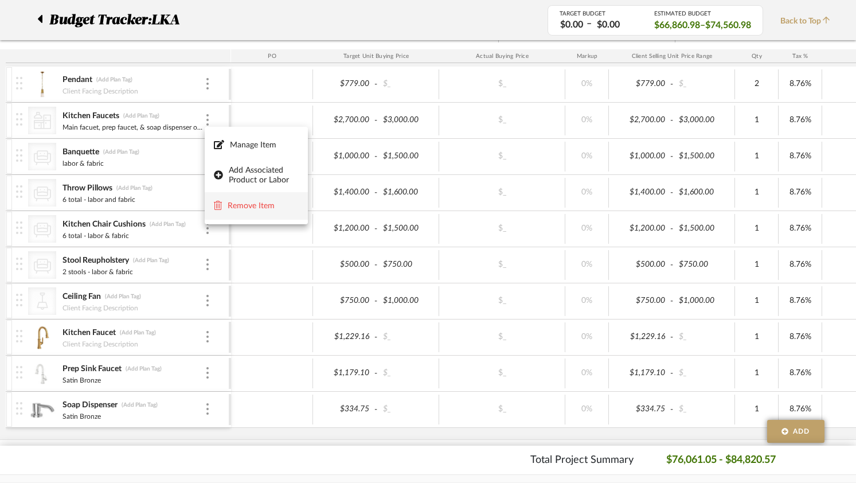
click at [237, 205] on span "Remove Item" at bounding box center [263, 206] width 71 height 10
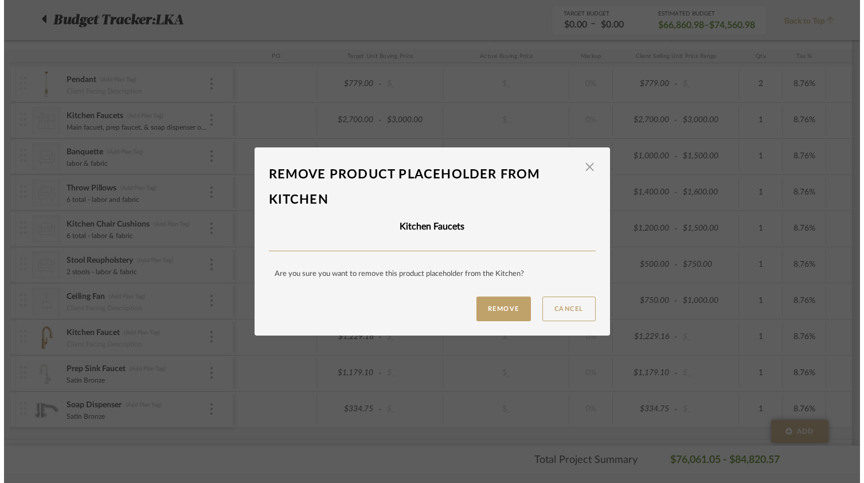
scroll to position [0, 0]
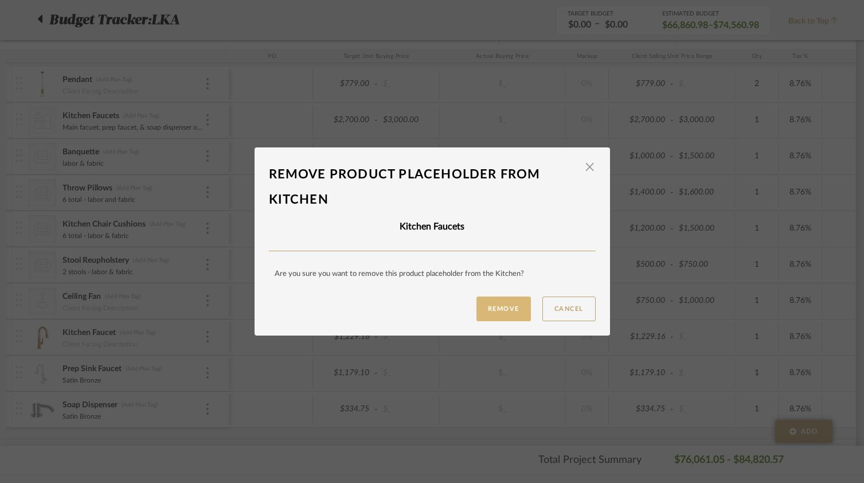
click at [508, 308] on button "Remove" at bounding box center [503, 308] width 54 height 25
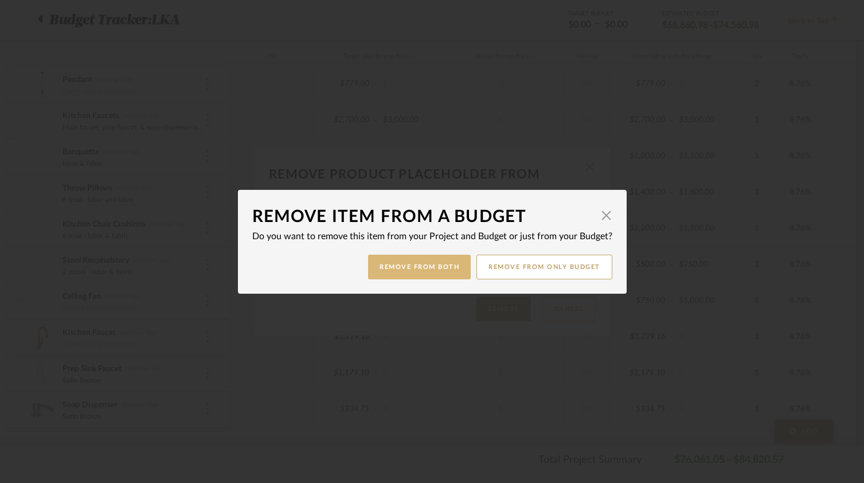
click at [427, 267] on button "Remove from Both" at bounding box center [419, 266] width 103 height 25
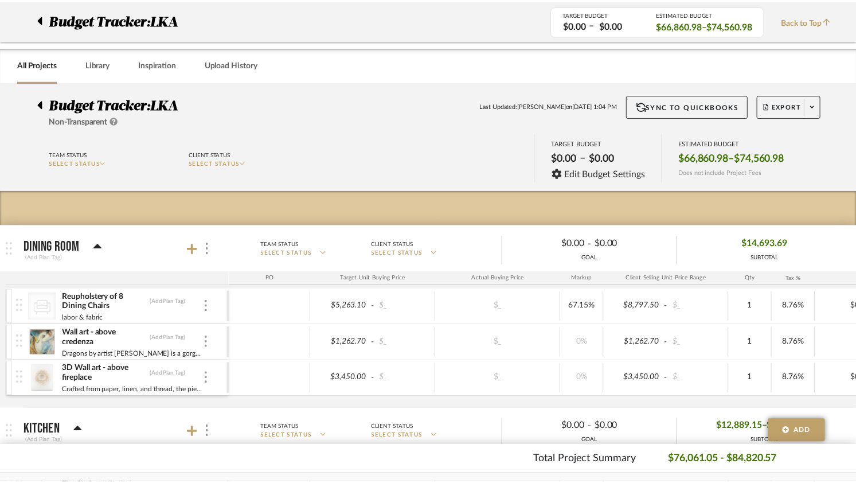
scroll to position [405, 0]
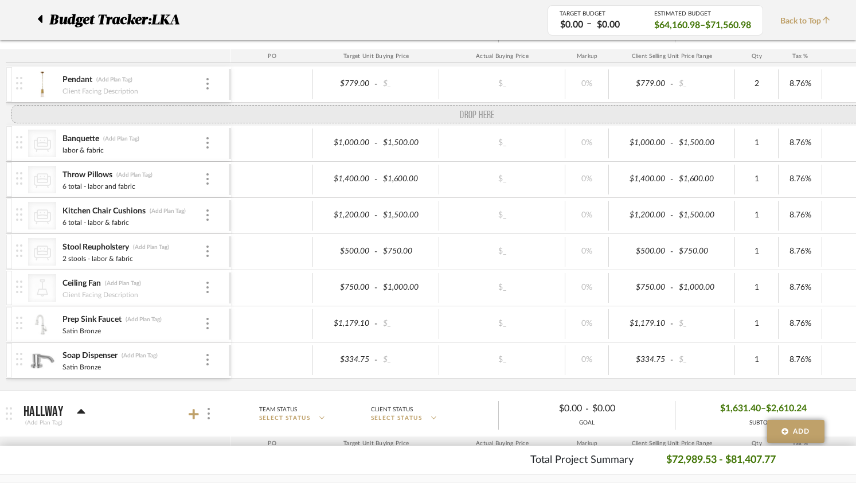
drag, startPoint x: 15, startPoint y: 249, endPoint x: 19, endPoint y: 104, distance: 144.5
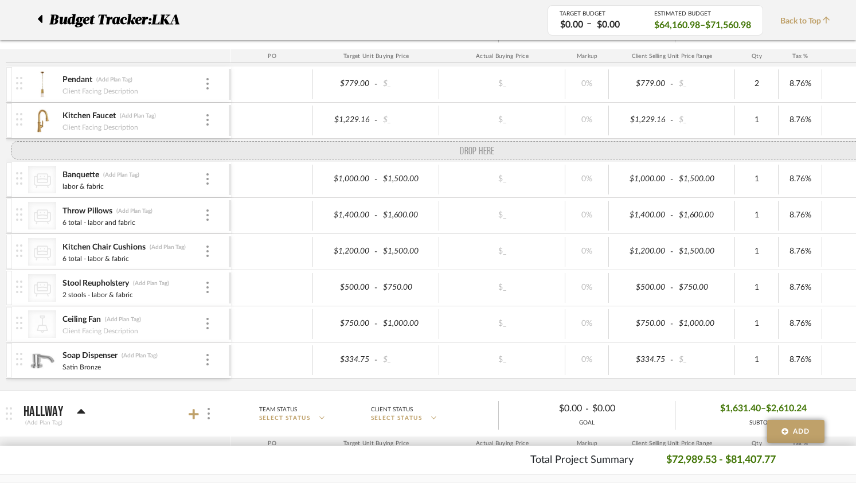
drag, startPoint x: 21, startPoint y: 342, endPoint x: 17, endPoint y: 154, distance: 188.1
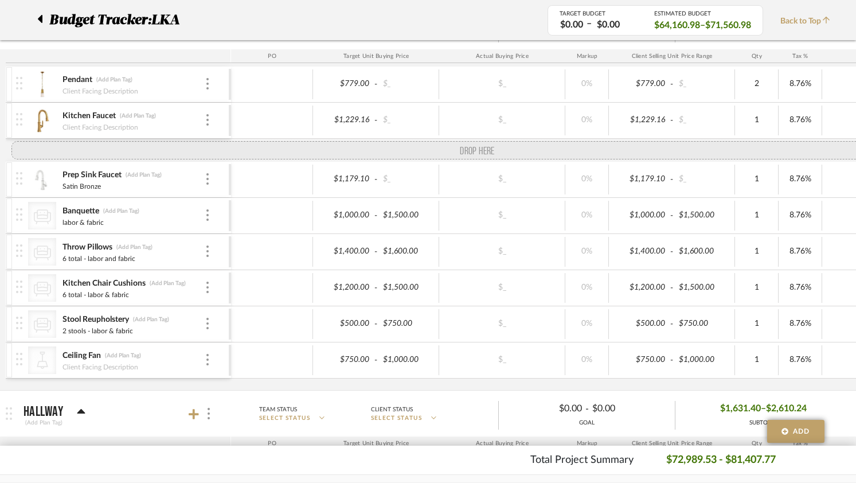
drag, startPoint x: 18, startPoint y: 372, endPoint x: 23, endPoint y: 155, distance: 217.3
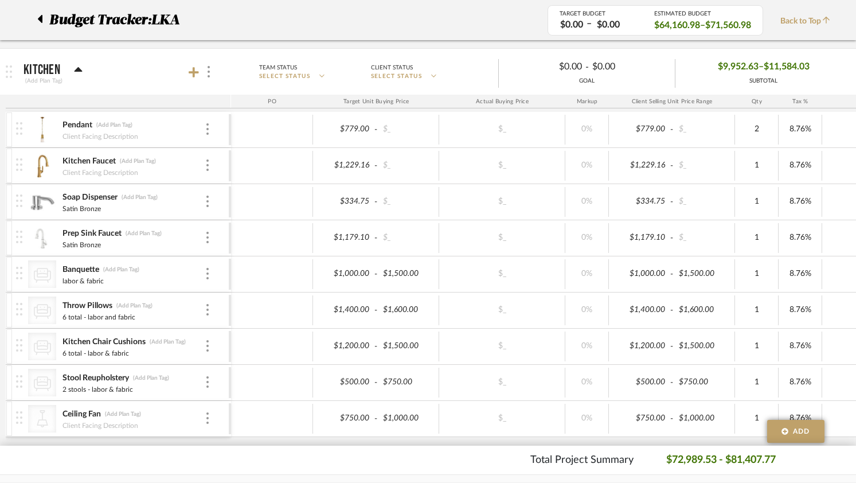
scroll to position [351, 0]
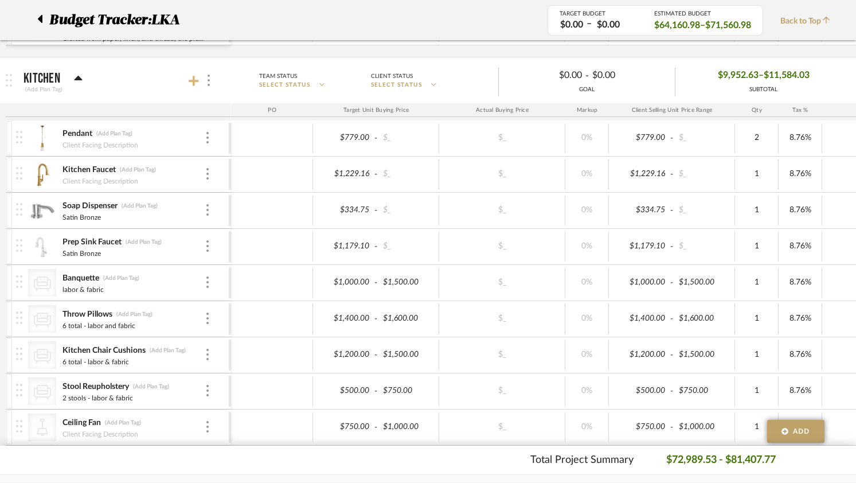
click at [193, 83] on icon at bounding box center [194, 81] width 10 height 10
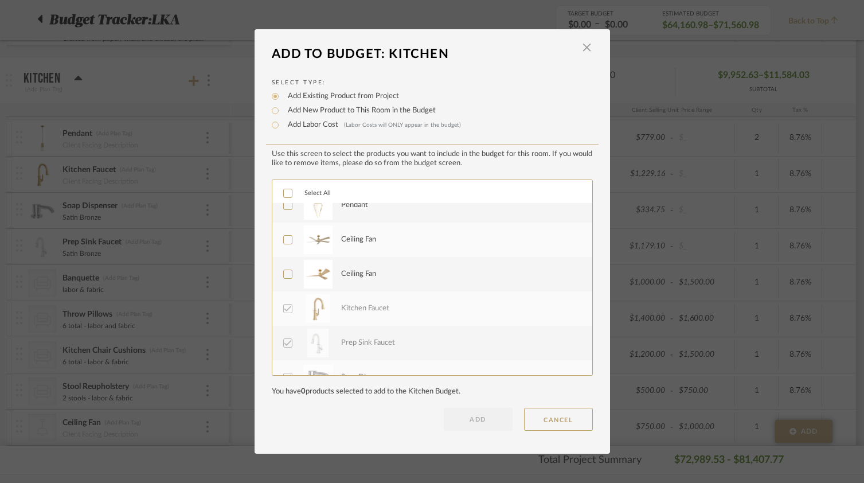
scroll to position [289, 0]
click at [284, 272] on icon at bounding box center [288, 275] width 8 height 8
click at [489, 426] on button "ADD" at bounding box center [478, 419] width 69 height 23
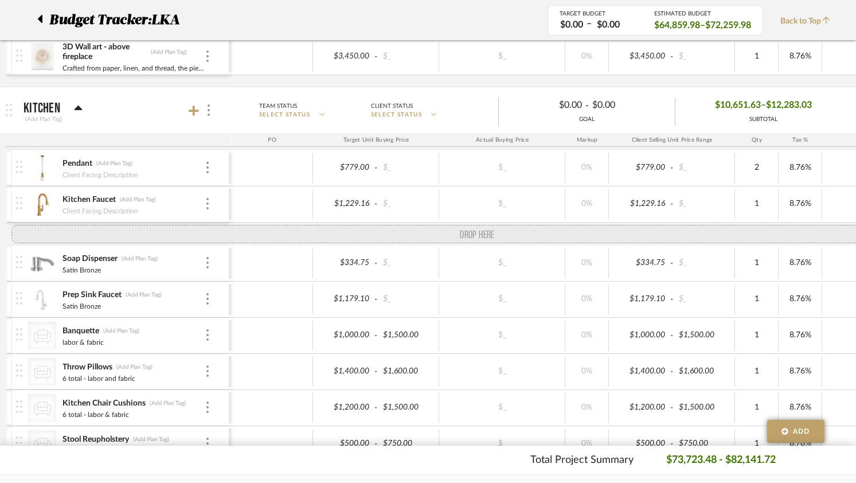
scroll to position [307, 0]
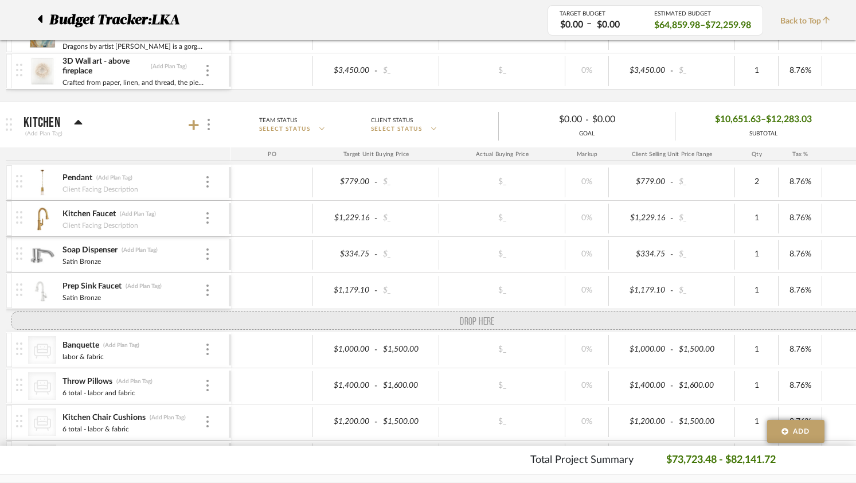
drag, startPoint x: 19, startPoint y: 303, endPoint x: 33, endPoint y: 306, distance: 14.7
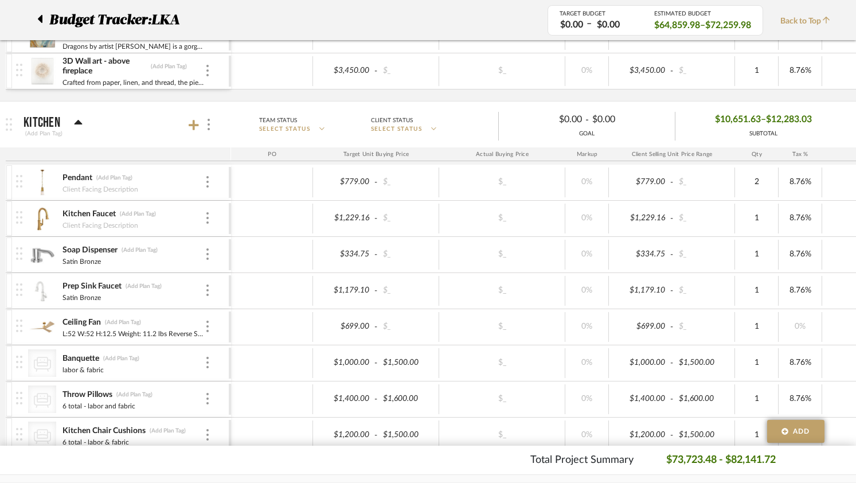
click at [95, 466] on div "Total Project Summary $73,723.48 - $82,141.72" at bounding box center [428, 459] width 764 height 15
click at [145, 96] on div "CategoryIconSeating Created with Sketch. Reupholstery of 8 Dining Chairs (Add P…" at bounding box center [598, 41] width 1185 height 120
type input "8.76"
click at [465, 459] on div "Total Project Summary $73,723.48 - $82,141.72" at bounding box center [428, 459] width 764 height 15
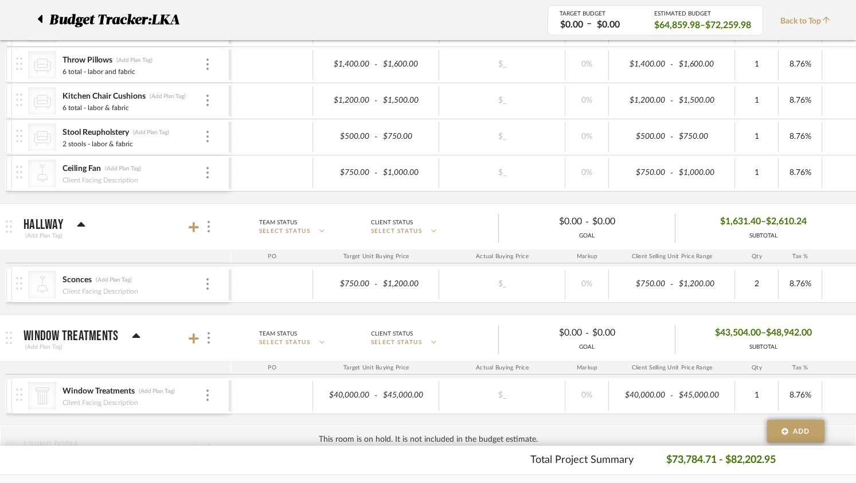
scroll to position [644, 0]
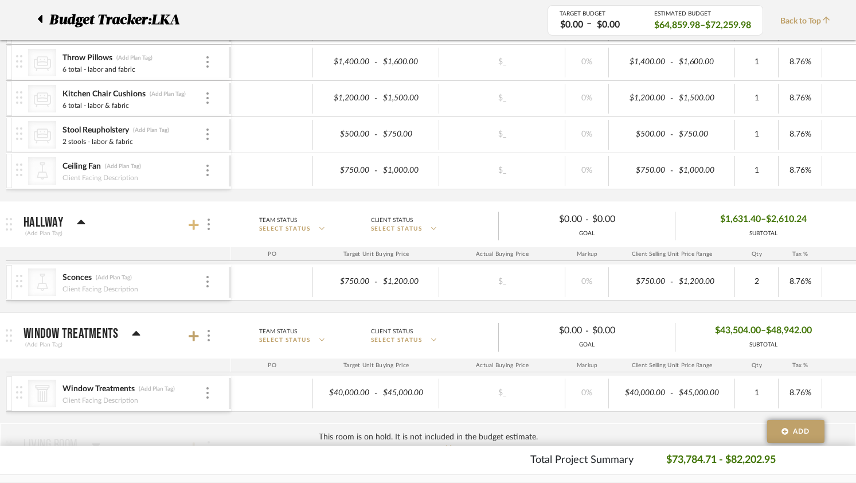
click at [195, 221] on icon at bounding box center [194, 224] width 10 height 11
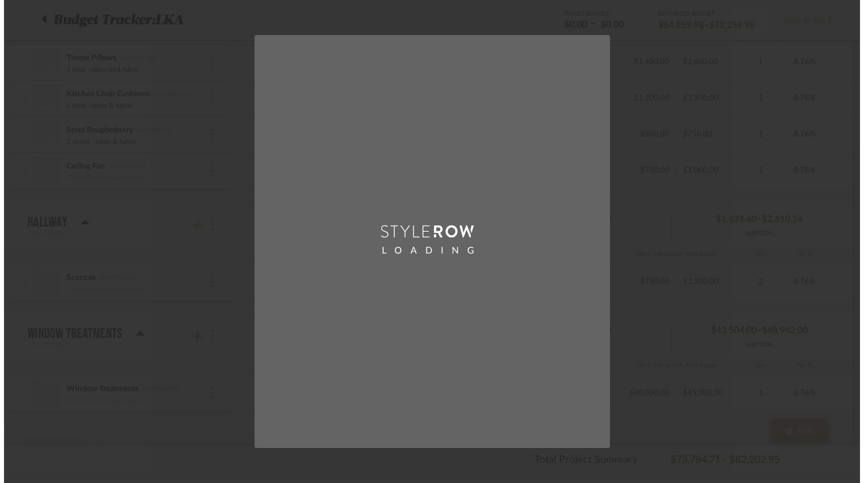
scroll to position [0, 0]
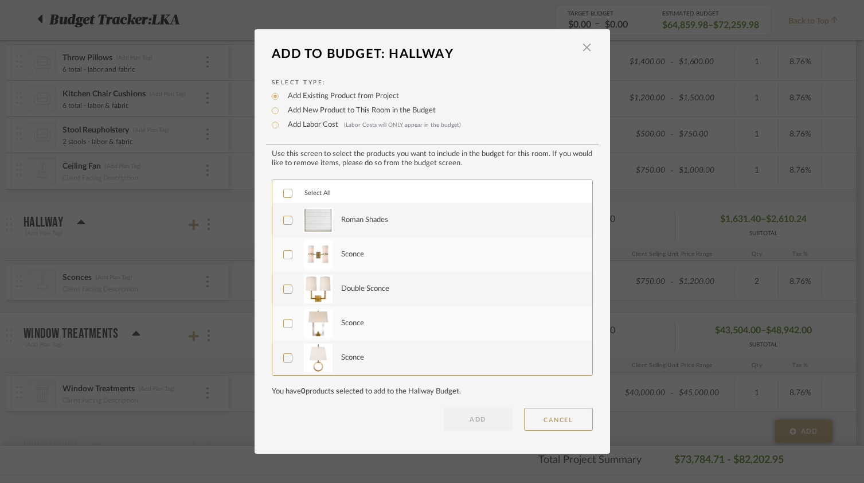
click at [288, 288] on label "Double Sconce" at bounding box center [431, 289] width 296 height 29
click at [459, 411] on button "ADD" at bounding box center [478, 419] width 69 height 23
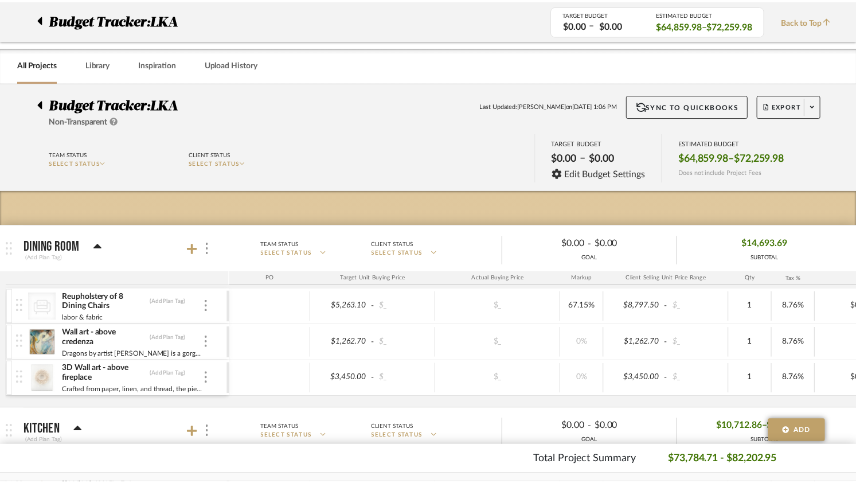
scroll to position [644, 0]
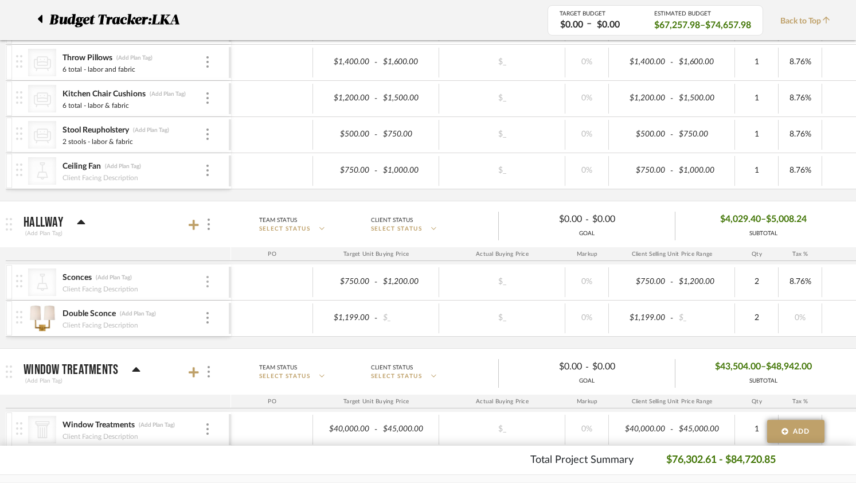
click at [206, 281] on img at bounding box center [207, 281] width 2 height 11
click at [234, 366] on span "Remove Item" at bounding box center [263, 368] width 71 height 10
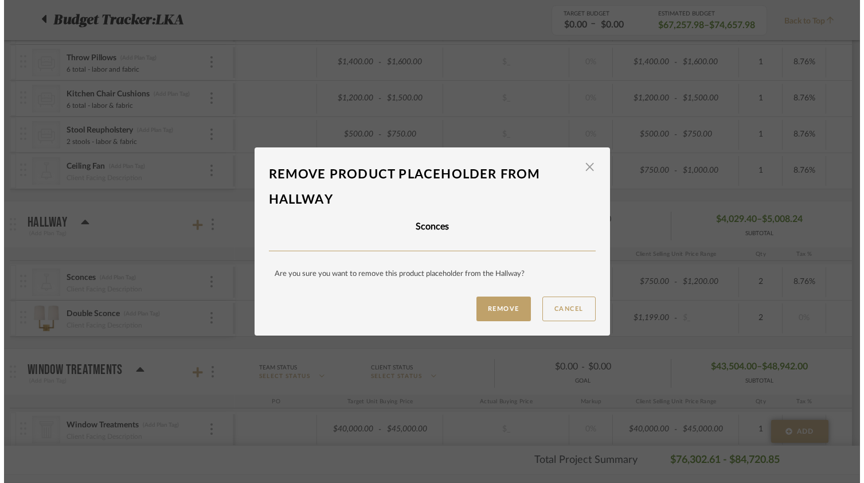
scroll to position [0, 0]
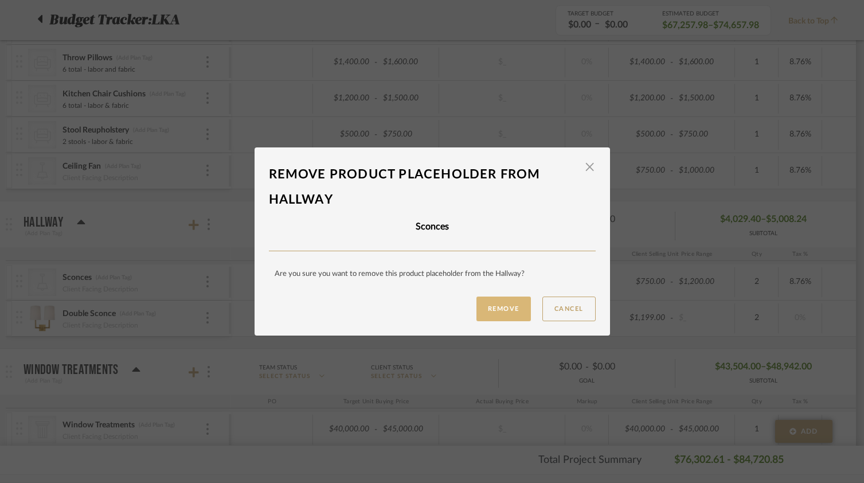
click at [498, 311] on button "Remove" at bounding box center [503, 308] width 54 height 25
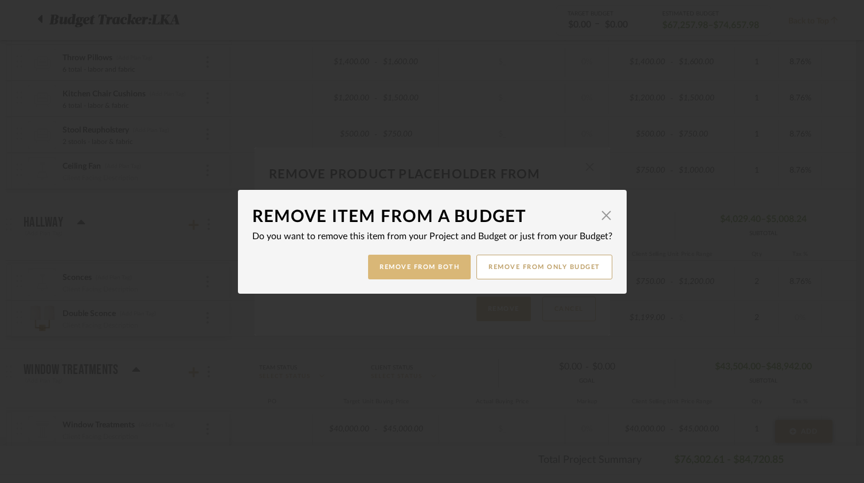
click at [421, 263] on button "Remove from Both" at bounding box center [419, 266] width 103 height 25
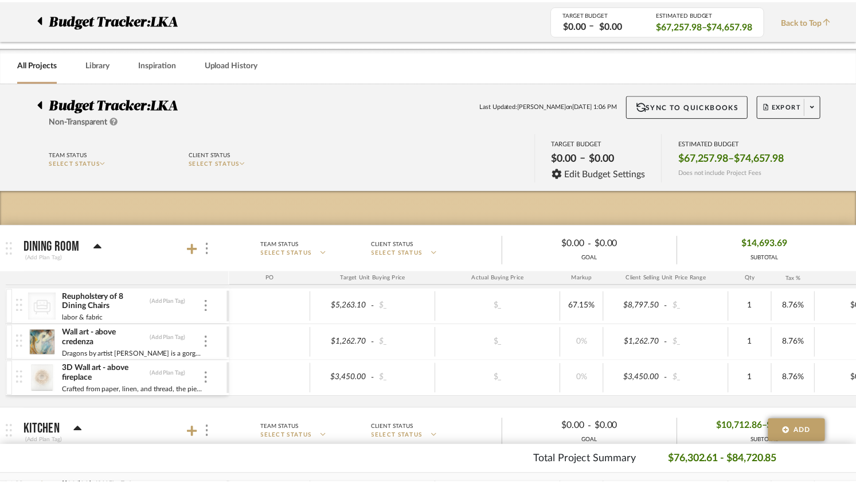
scroll to position [644, 0]
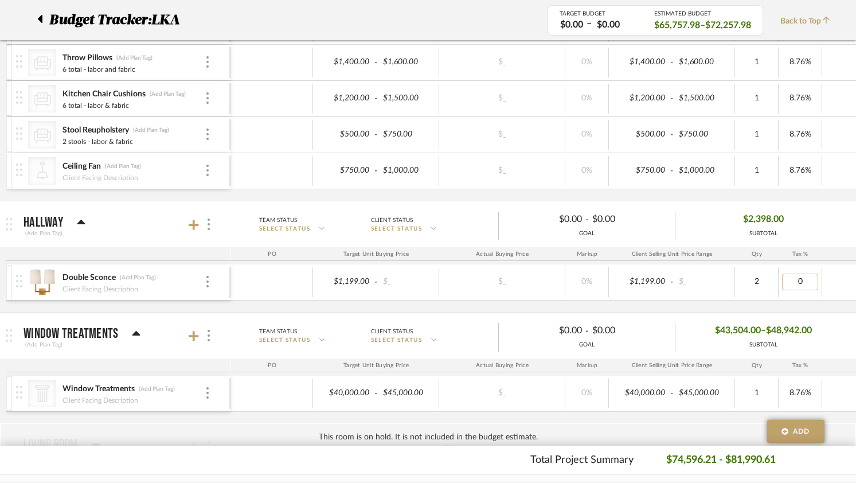
type input "8.76"
click at [805, 301] on div "Double Sconce (Add Plan Tag) Client Facing Description $1,199.00 - $_ $_ 0% $1,…" at bounding box center [598, 288] width 1185 height 48
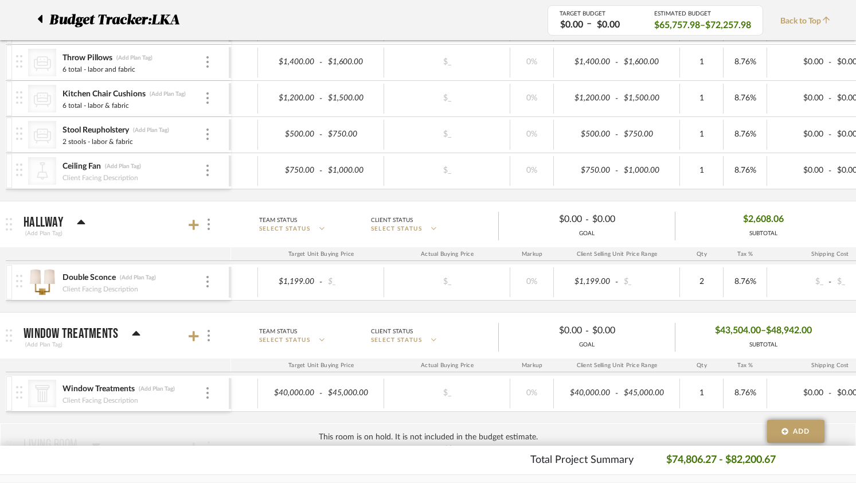
scroll to position [0, 88]
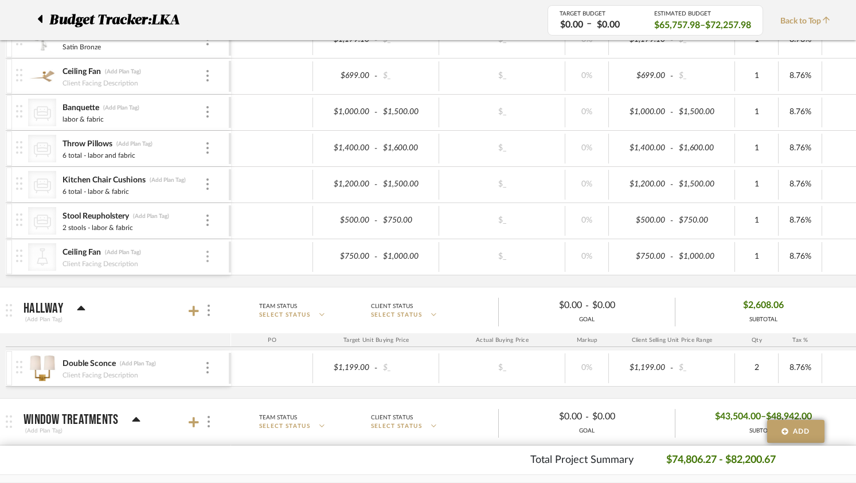
click at [208, 259] on img at bounding box center [207, 255] width 2 height 11
click at [230, 343] on span "Remove Item" at bounding box center [263, 343] width 71 height 10
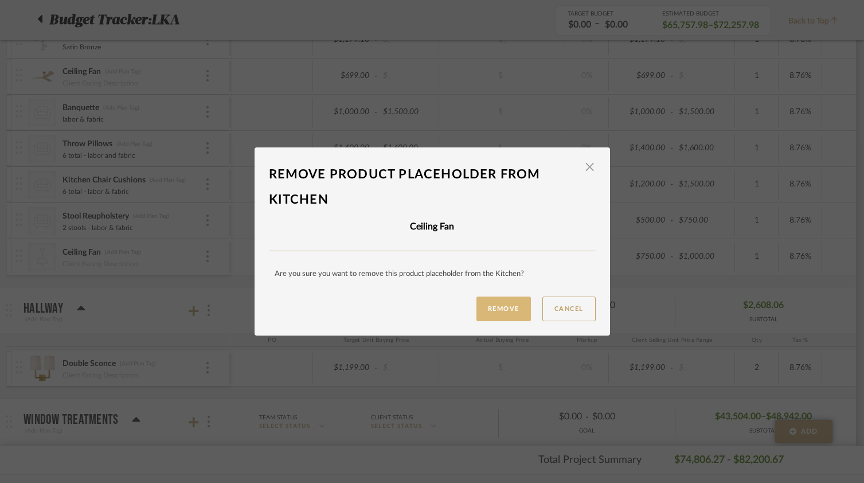
click at [477, 308] on button "Remove" at bounding box center [503, 308] width 54 height 25
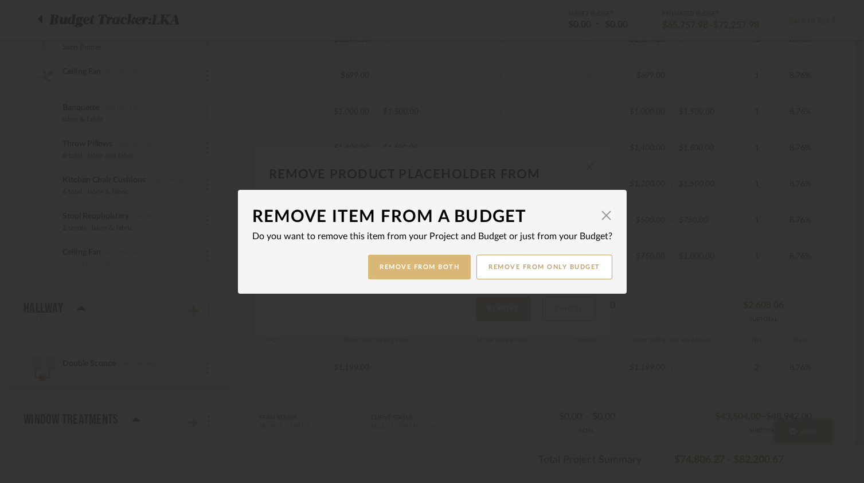
click at [435, 270] on button "Remove from Both" at bounding box center [419, 266] width 103 height 25
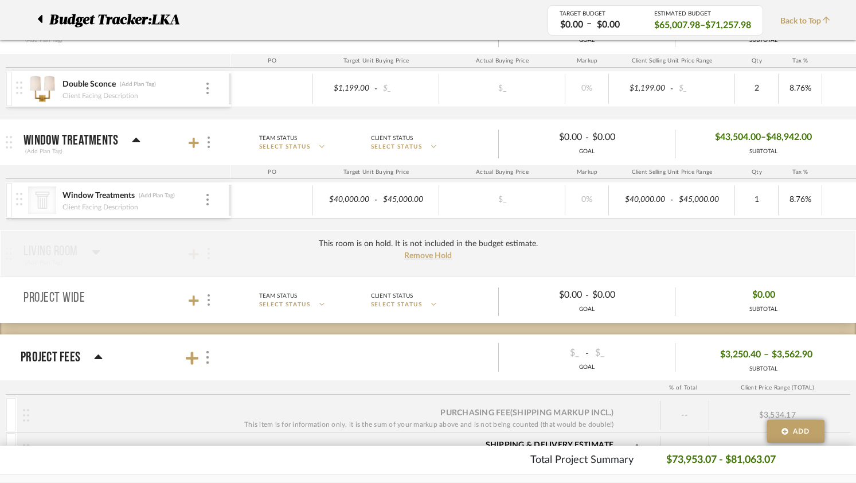
scroll to position [800, 0]
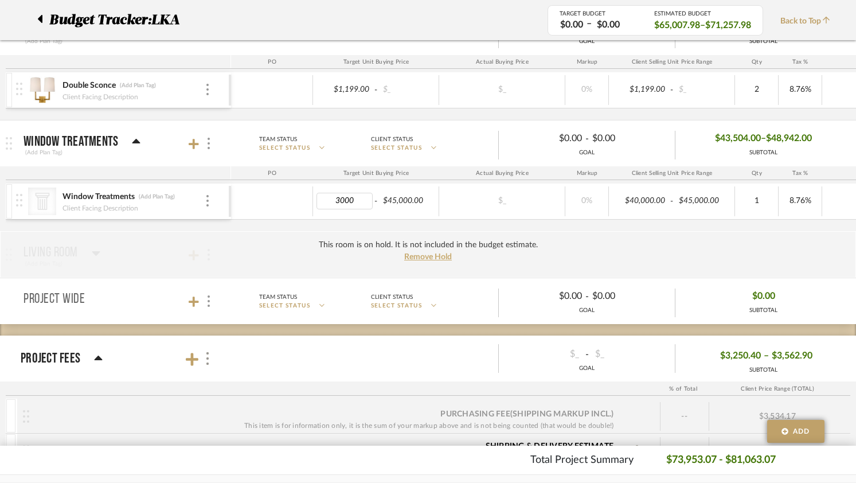
type input "30000"
type input "4"
type input "$442,637.50"
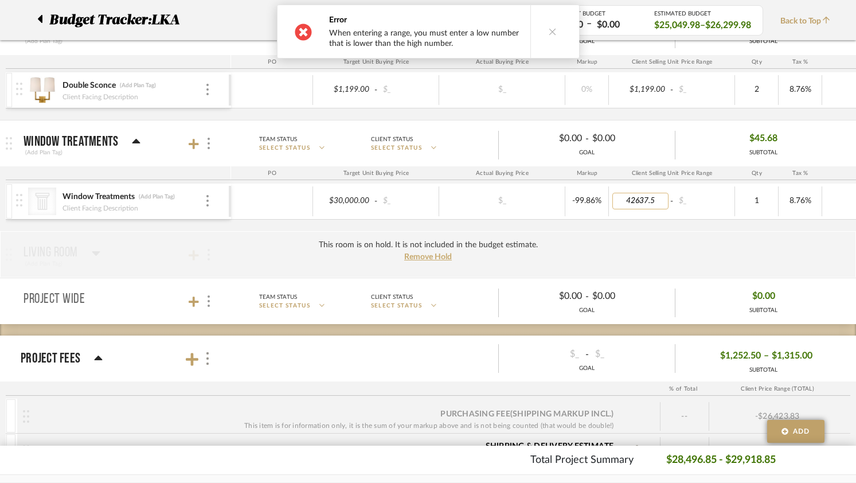
type input "42637.50"
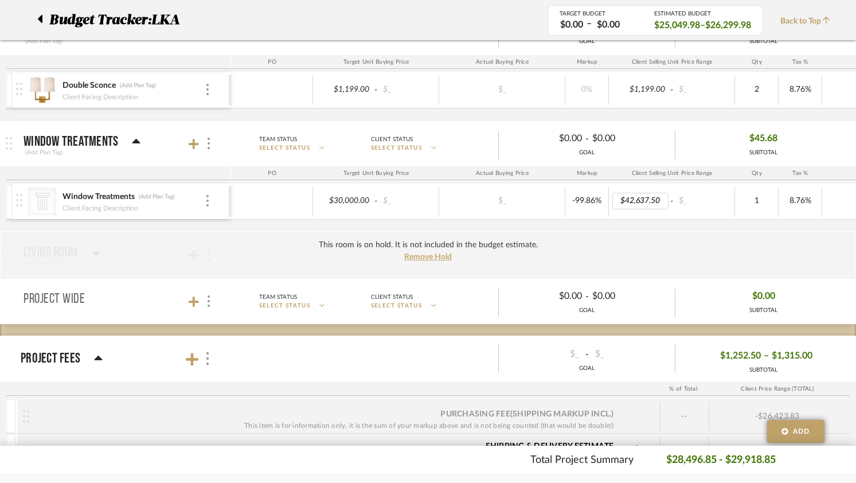
click at [653, 226] on div "CategoryIconArchitectural Created with Sketch. Window Treatments (Add Plan Tag)…" at bounding box center [598, 207] width 1185 height 48
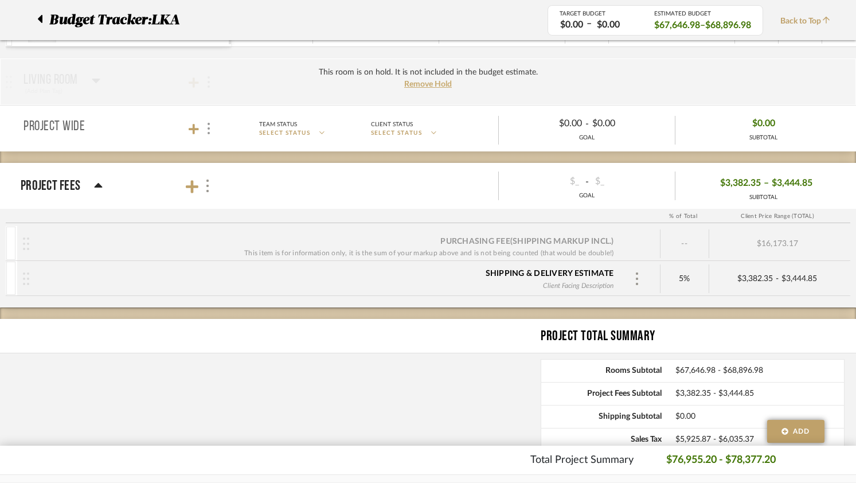
scroll to position [1052, 0]
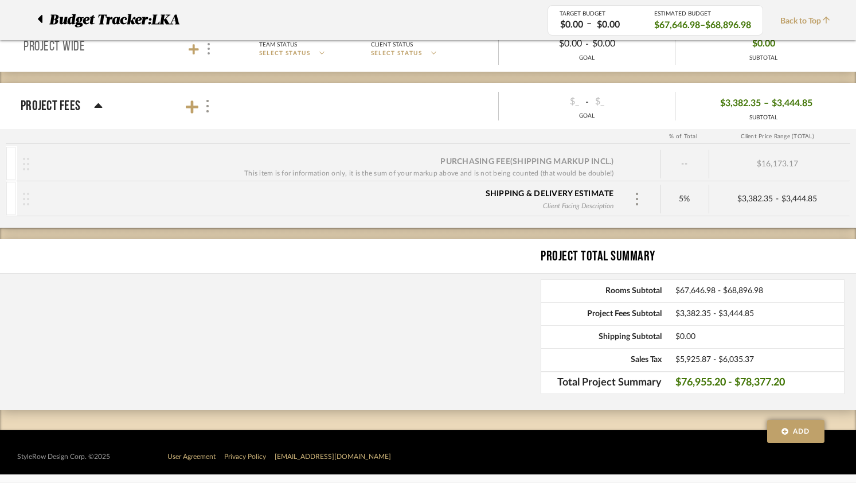
click at [409, 370] on div "Project Total Summary Rooms Subtotal $67,646.98 - $68,896.98 Project Fees Subto…" at bounding box center [428, 324] width 856 height 171
click at [562, 309] on span "Project Fees Subtotal" at bounding box center [601, 314] width 120 height 10
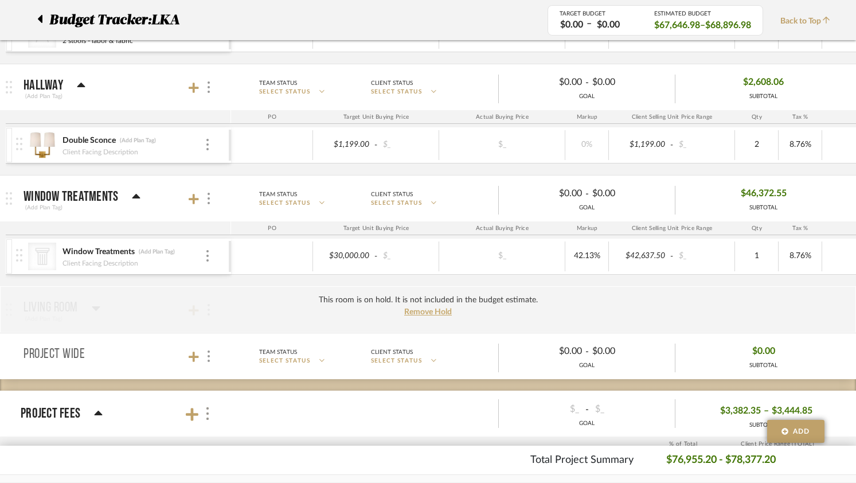
scroll to position [771, 0]
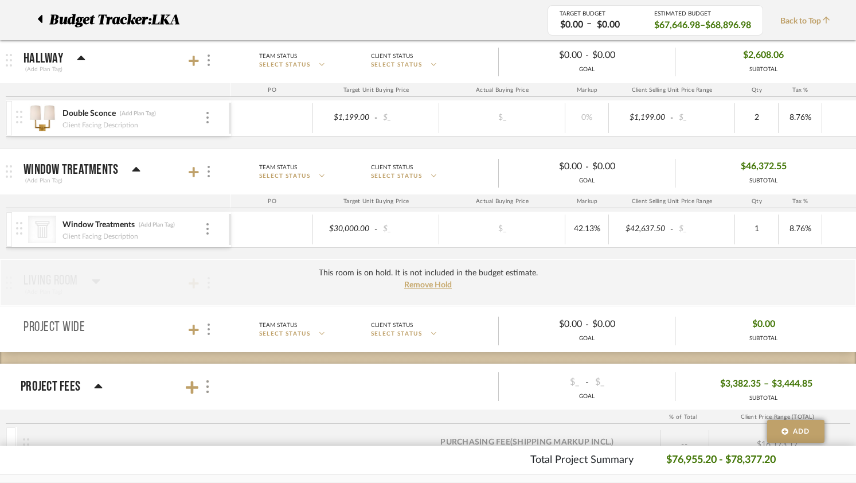
click at [540, 258] on div "CategoryIconArchitectural Created with Sketch. Window Treatments (Add Plan Tag)…" at bounding box center [598, 235] width 1185 height 48
click at [800, 252] on div "CategoryIconArchitectural Created with Sketch. Window Treatments (Add Plan Tag)…" at bounding box center [598, 235] width 1185 height 48
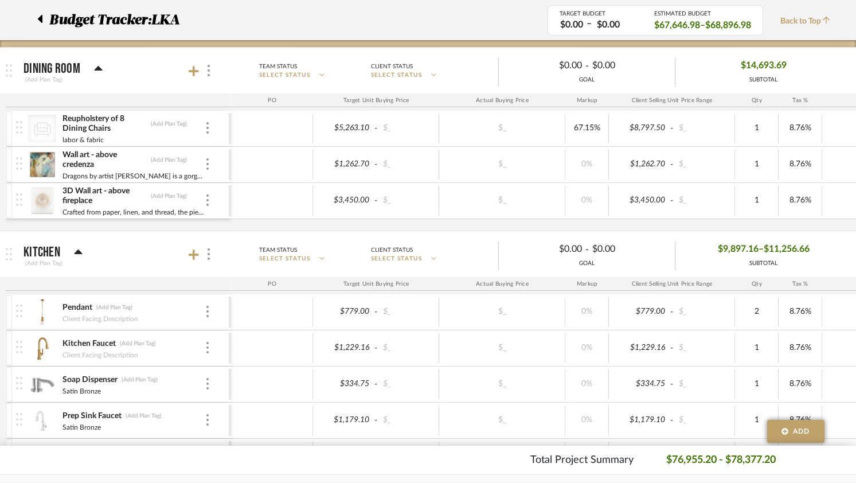
scroll to position [180, 0]
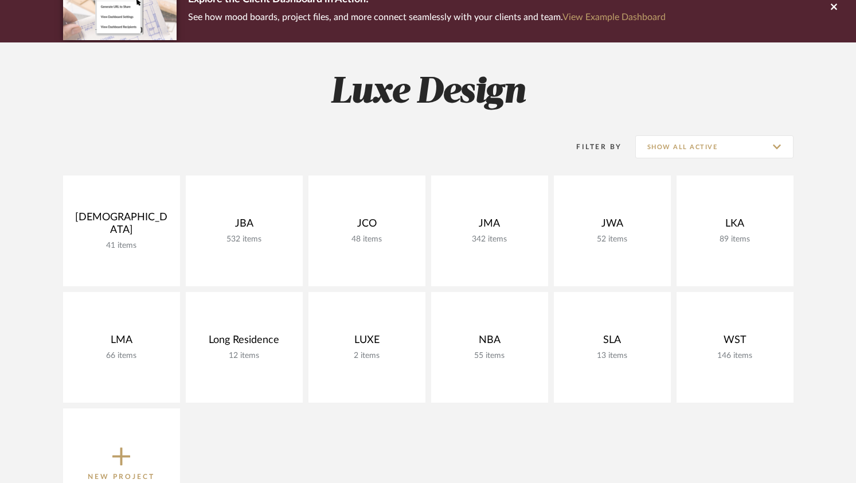
scroll to position [111, 0]
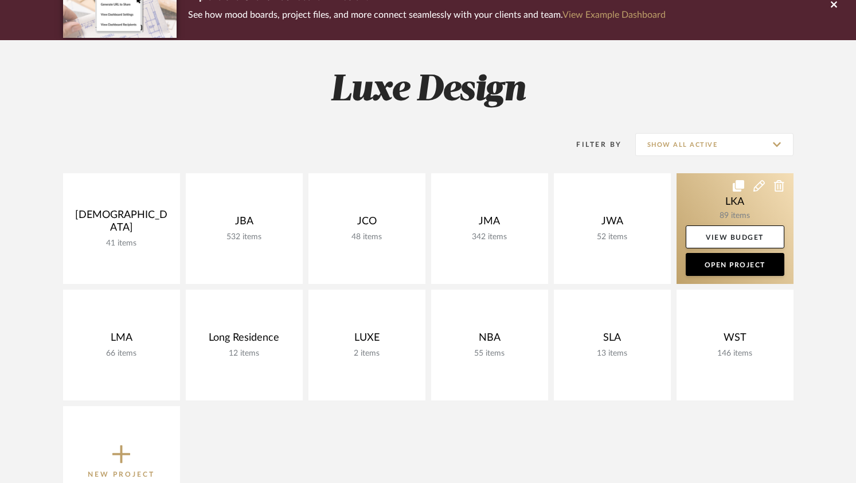
click at [716, 210] on link at bounding box center [734, 228] width 117 height 111
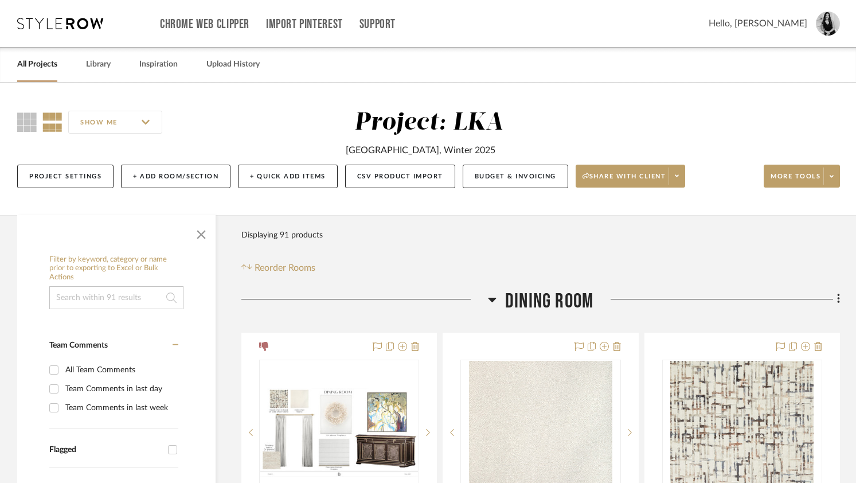
drag, startPoint x: 202, startPoint y: 236, endPoint x: 206, endPoint y: 229, distance: 8.7
click at [201, 236] on span "button" at bounding box center [201, 232] width 28 height 28
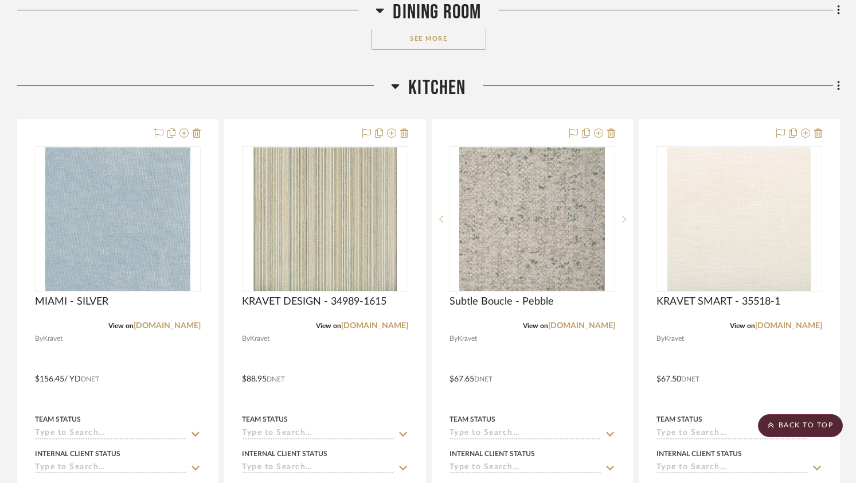
scroll to position [806, 0]
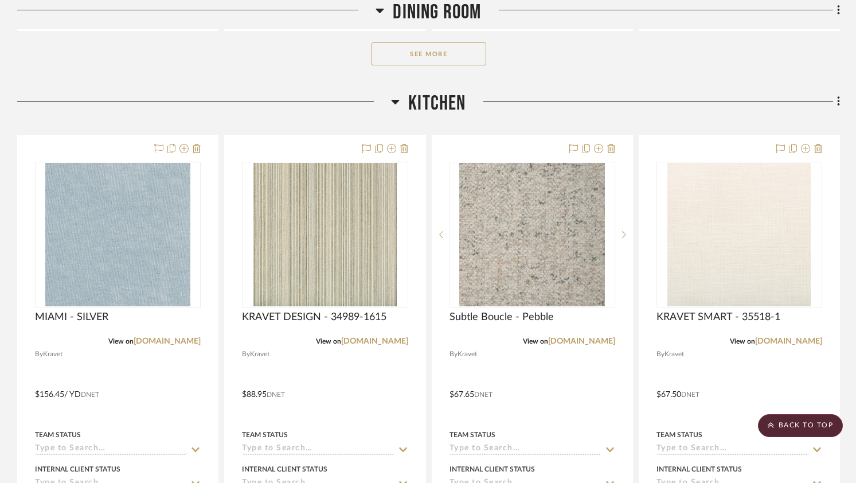
click at [426, 56] on button "See More" at bounding box center [428, 53] width 115 height 23
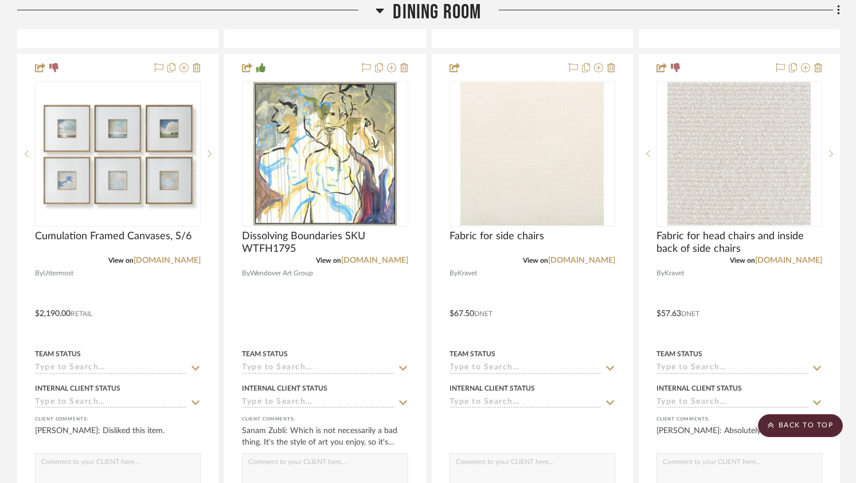
scroll to position [1808, 0]
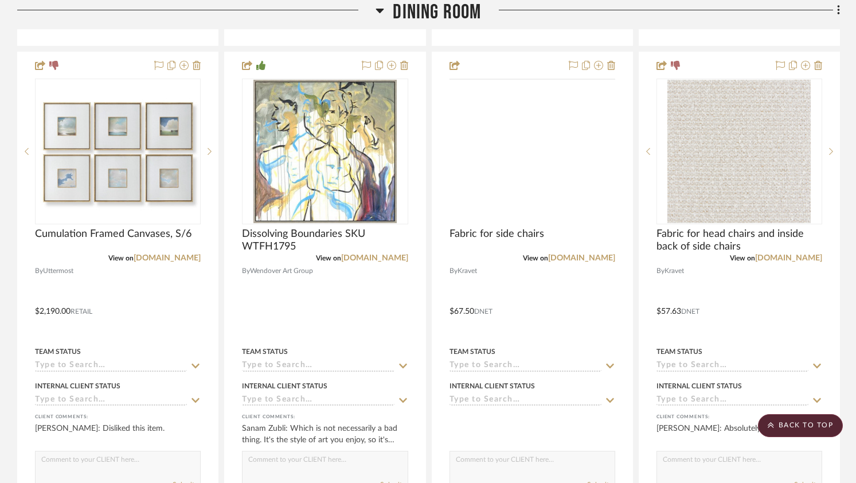
click at [0, 0] on img at bounding box center [0, 0] width 0 height 0
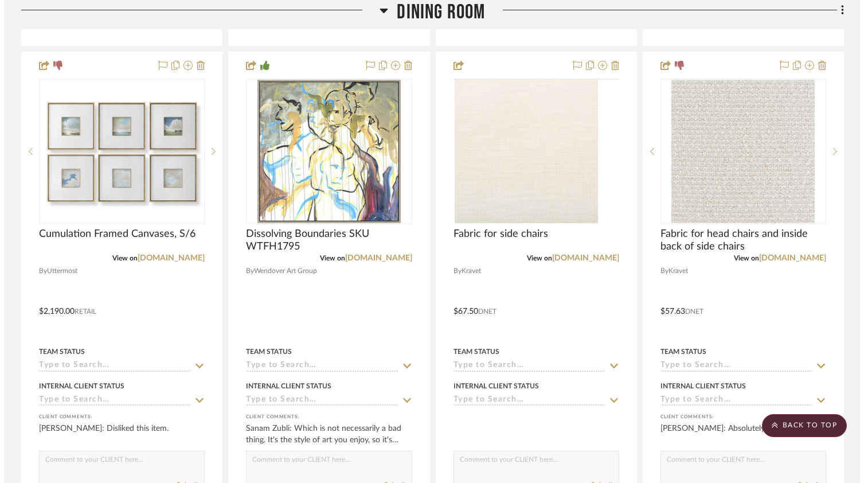
scroll to position [0, 0]
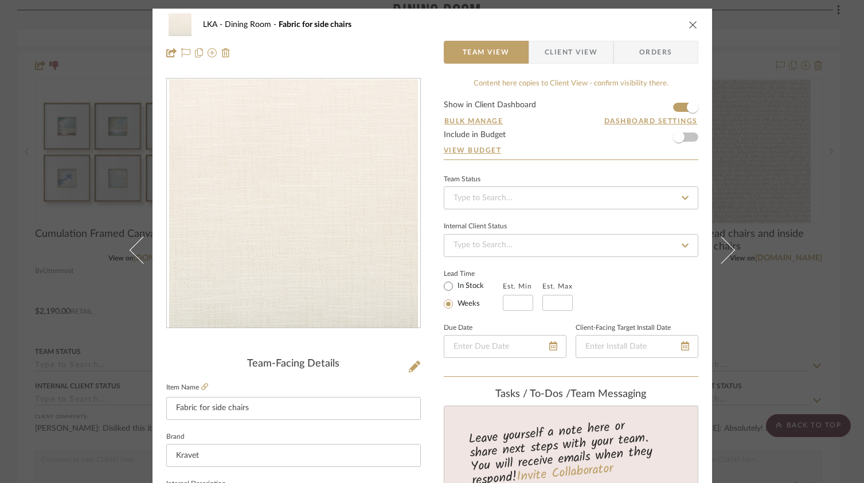
click at [554, 53] on span "Client View" at bounding box center [570, 52] width 53 height 23
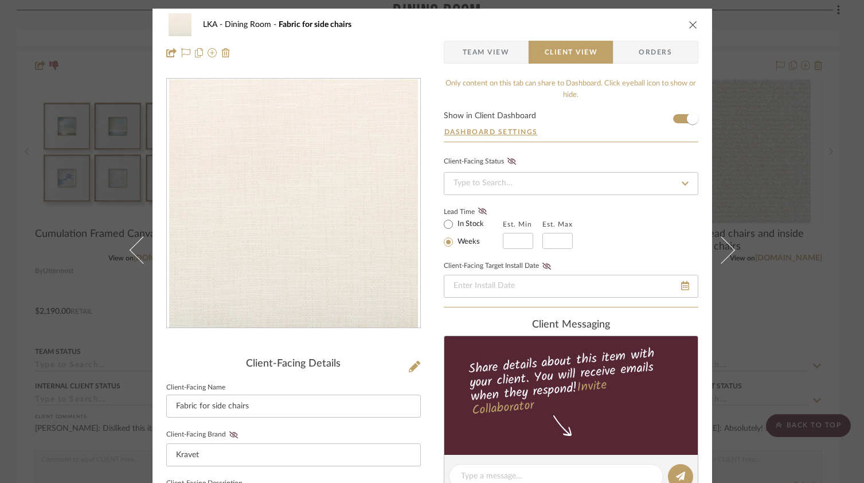
drag, startPoint x: 426, startPoint y: 56, endPoint x: 688, endPoint y: 22, distance: 264.2
click at [688, 22] on icon "close" at bounding box center [692, 24] width 9 height 9
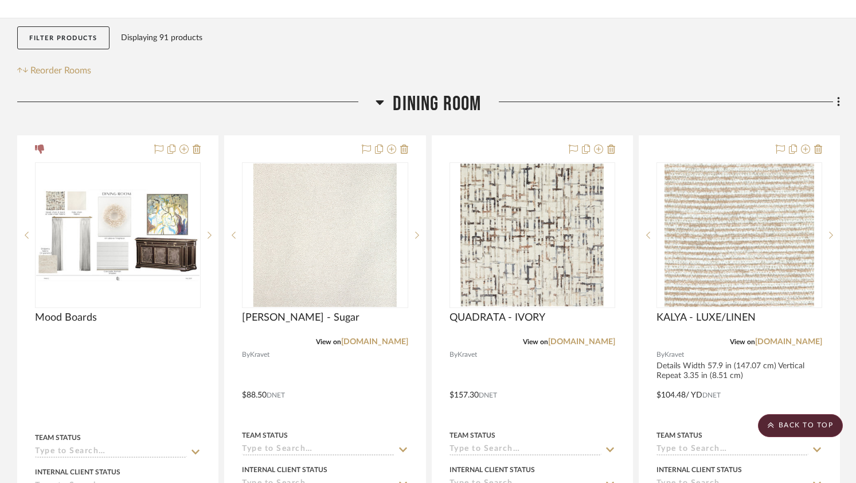
scroll to position [164, 0]
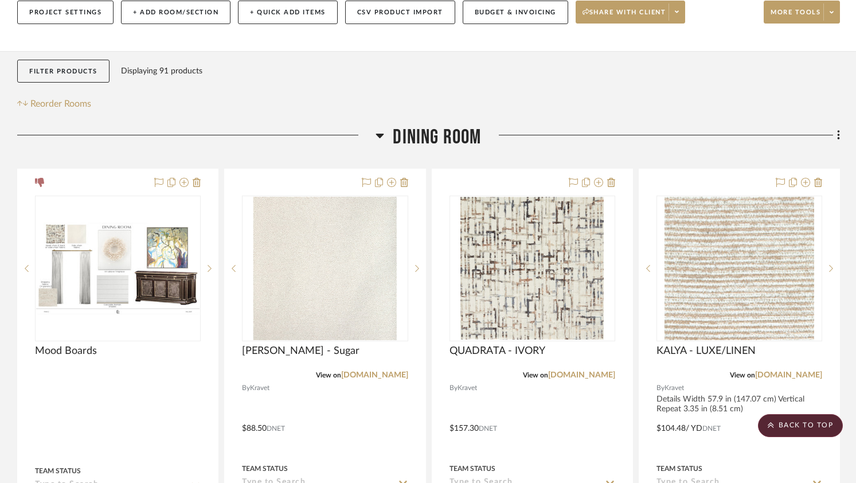
click at [321, 233] on img "0" at bounding box center [324, 268] width 143 height 143
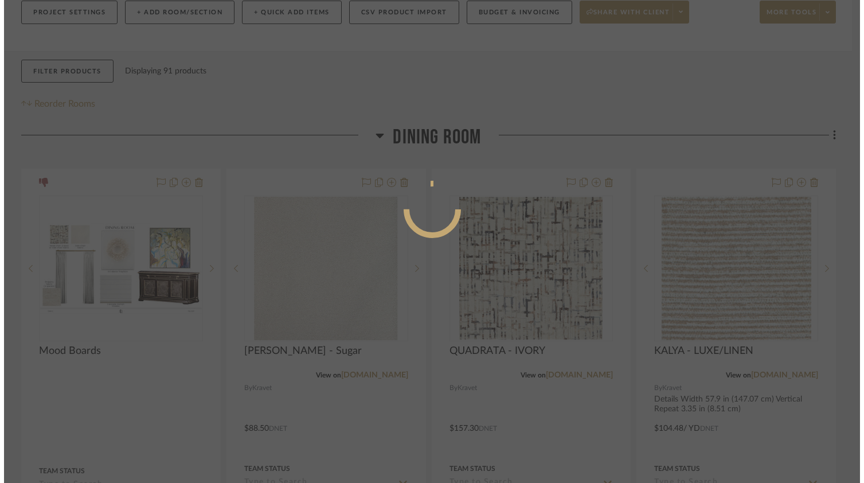
scroll to position [0, 0]
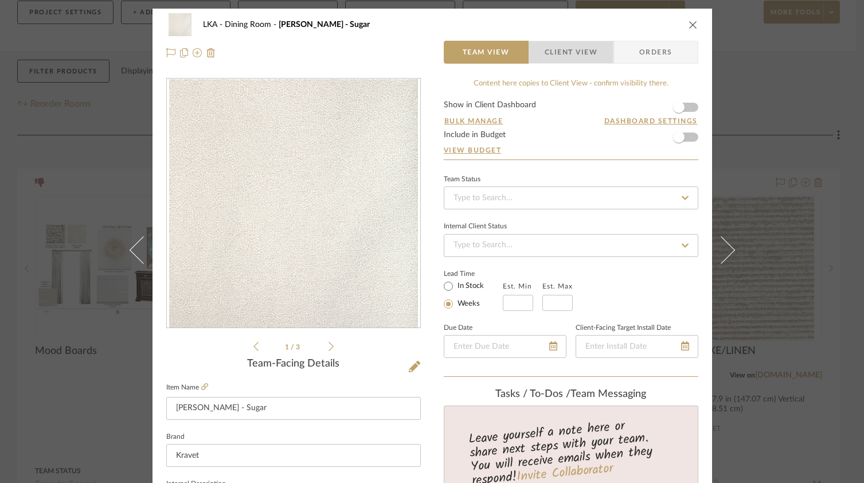
drag, startPoint x: 688, startPoint y: 22, endPoint x: 558, endPoint y: 53, distance: 133.7
click at [558, 53] on span "Client View" at bounding box center [570, 52] width 53 height 23
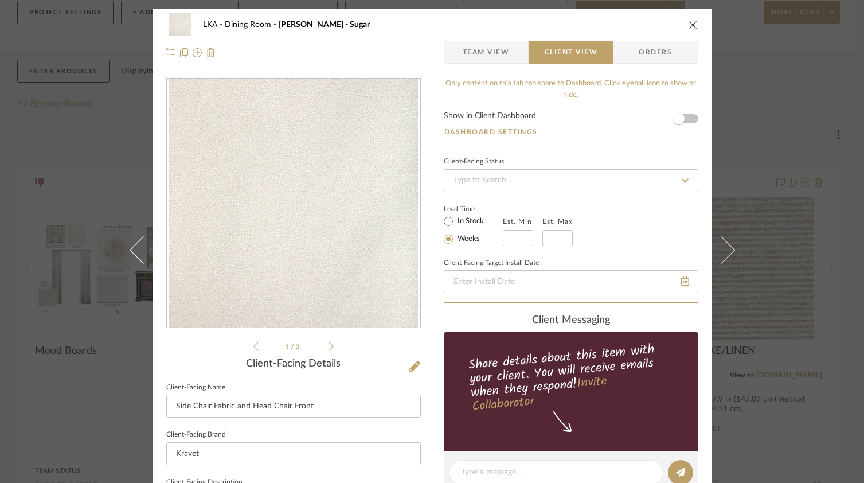
click at [688, 20] on icon "close" at bounding box center [692, 24] width 9 height 9
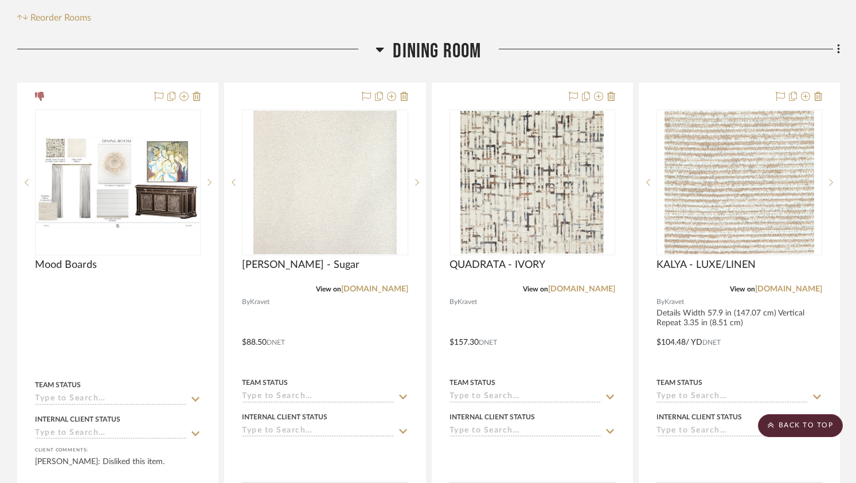
scroll to position [248, 0]
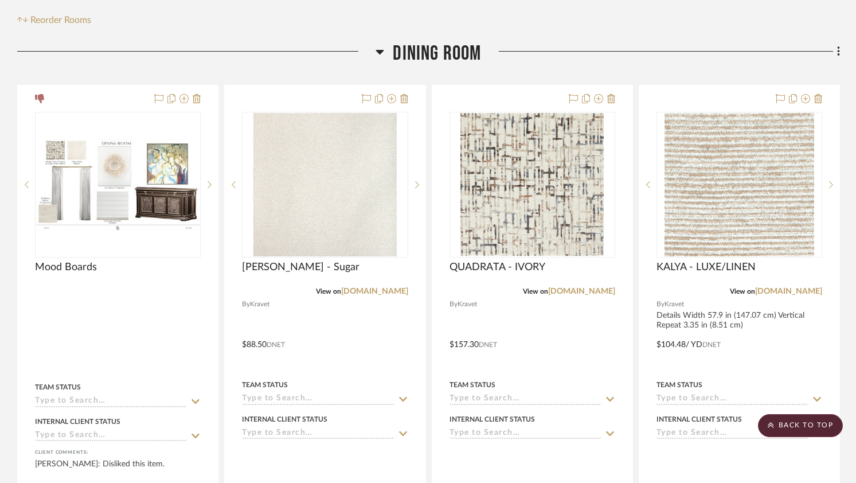
click at [183, 64] on div at bounding box center [196, 55] width 358 height 29
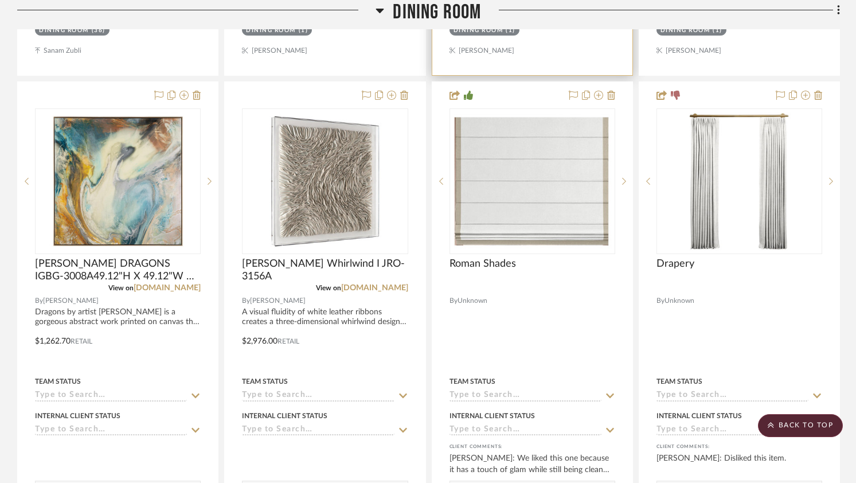
scroll to position [1272, 0]
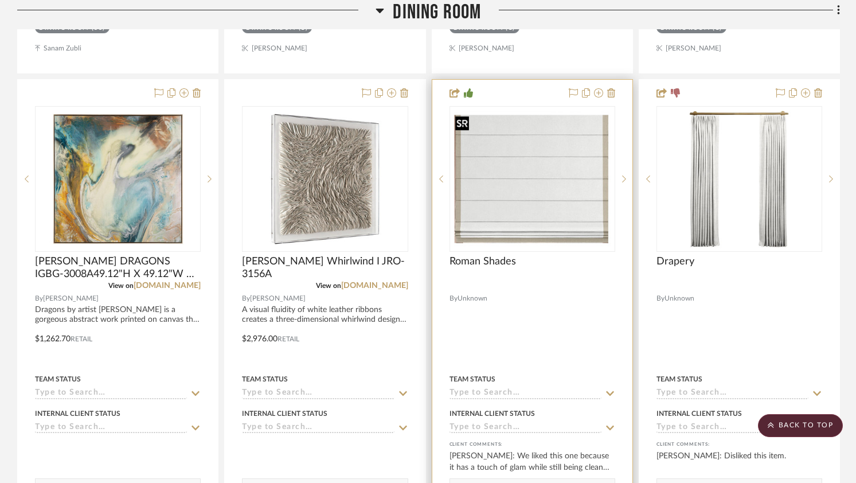
click at [0, 0] on img at bounding box center [0, 0] width 0 height 0
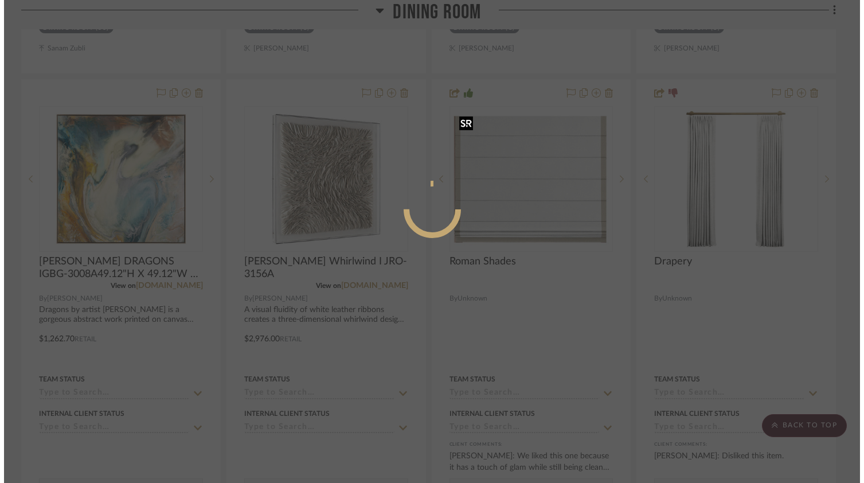
scroll to position [0, 0]
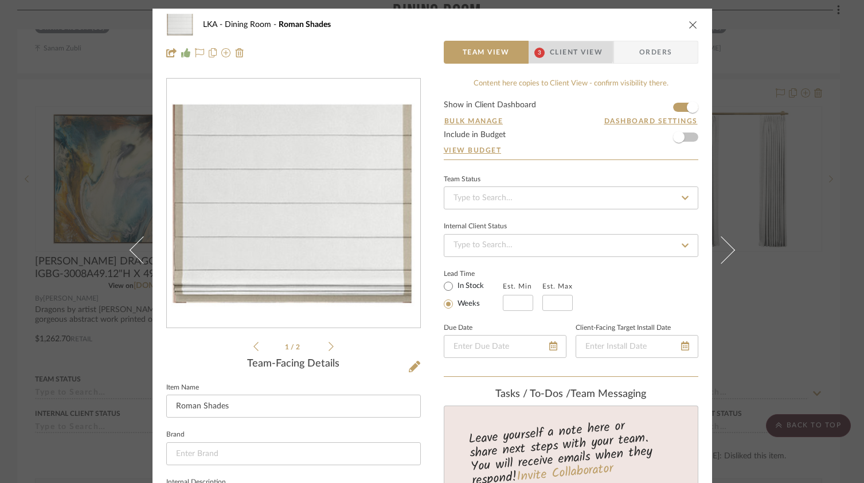
click at [550, 42] on span "Client View" at bounding box center [576, 52] width 53 height 23
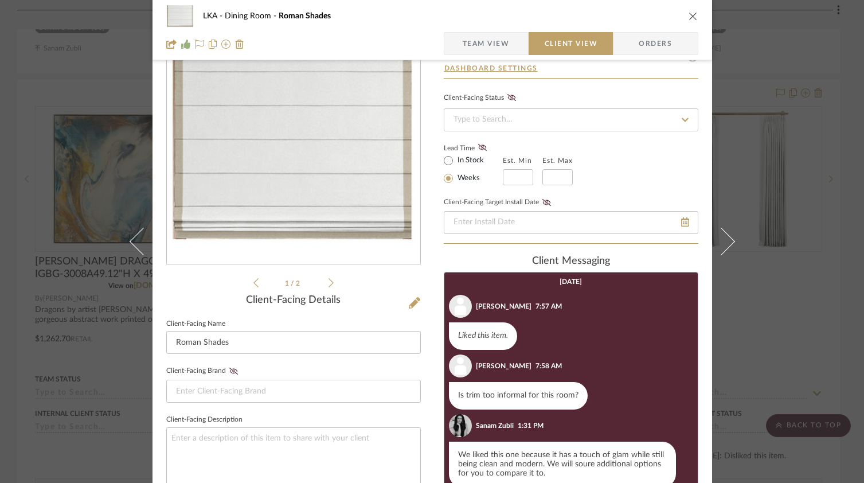
scroll to position [61, 0]
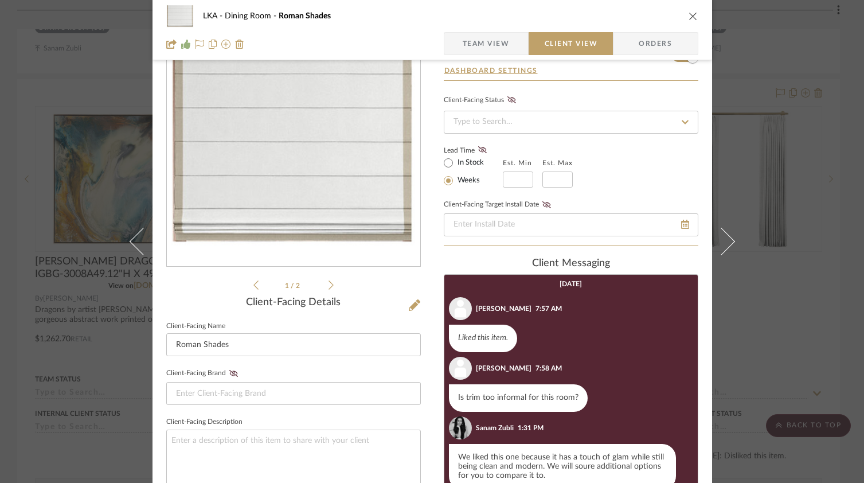
click at [331, 282] on div "1 / 2" at bounding box center [293, 154] width 254 height 275
click at [328, 286] on icon at bounding box center [330, 284] width 5 height 9
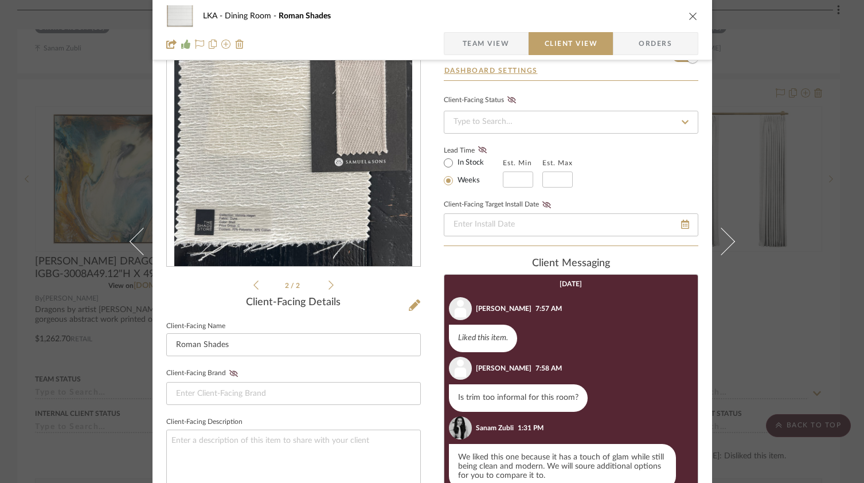
click at [328, 286] on icon at bounding box center [330, 284] width 5 height 9
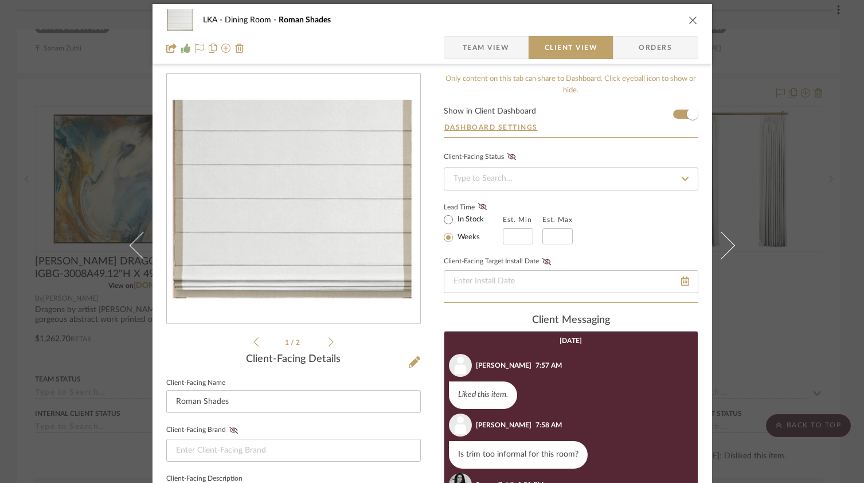
scroll to position [7, 0]
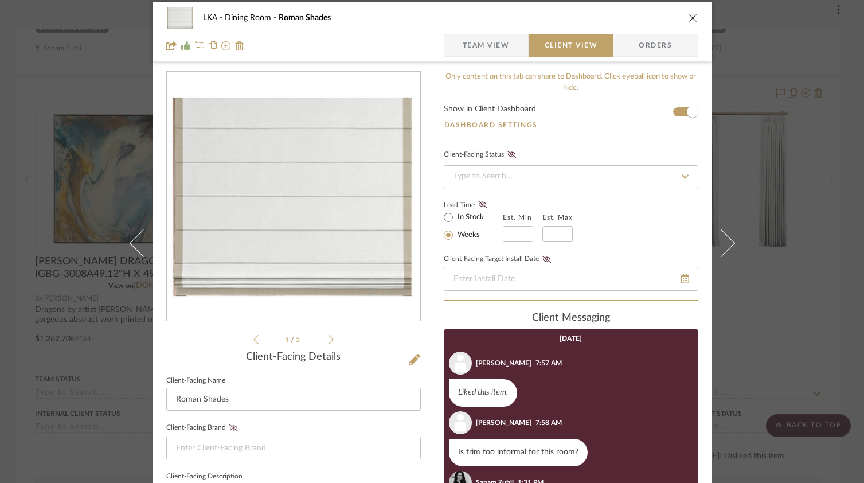
click at [688, 19] on icon "close" at bounding box center [692, 17] width 9 height 9
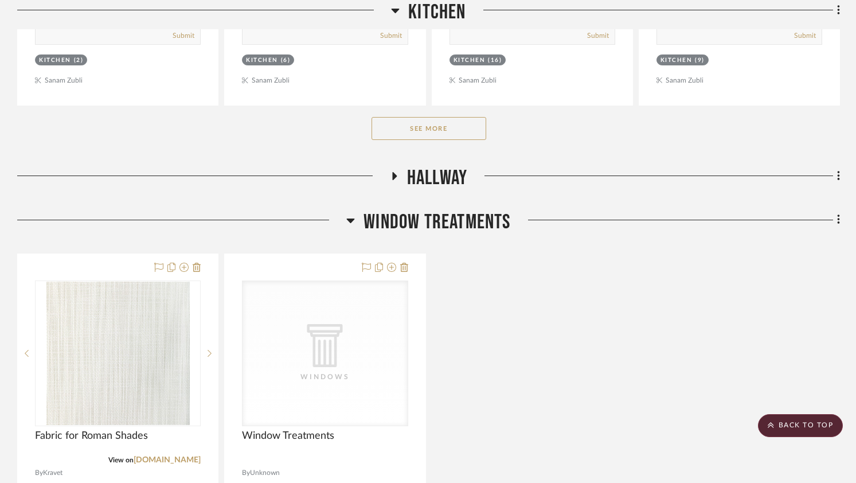
scroll to position [4603, 0]
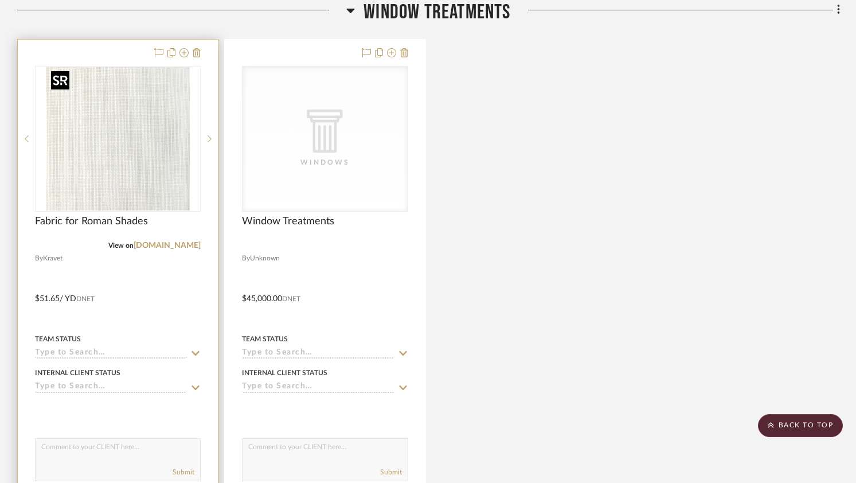
click at [0, 0] on img at bounding box center [0, 0] width 0 height 0
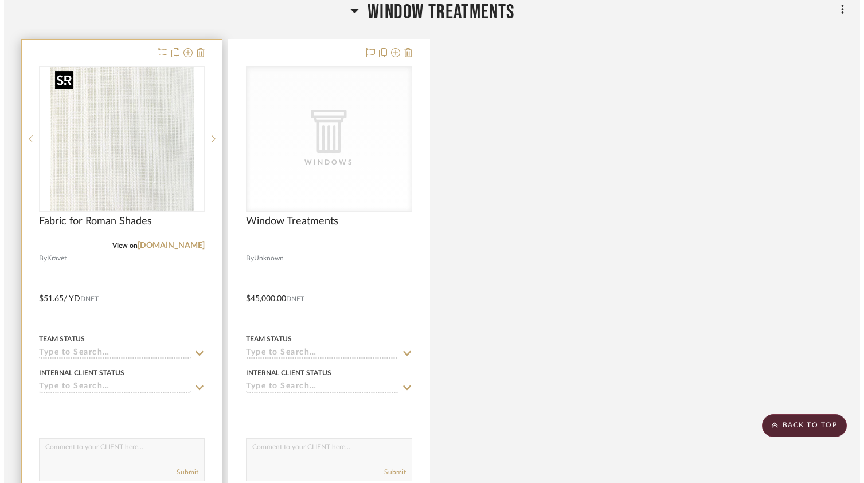
scroll to position [0, 0]
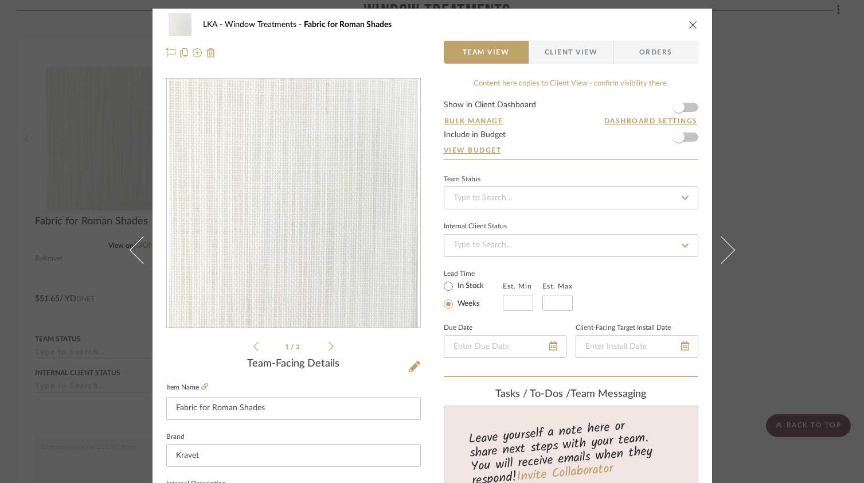
click at [688, 24] on icon "close" at bounding box center [692, 24] width 9 height 9
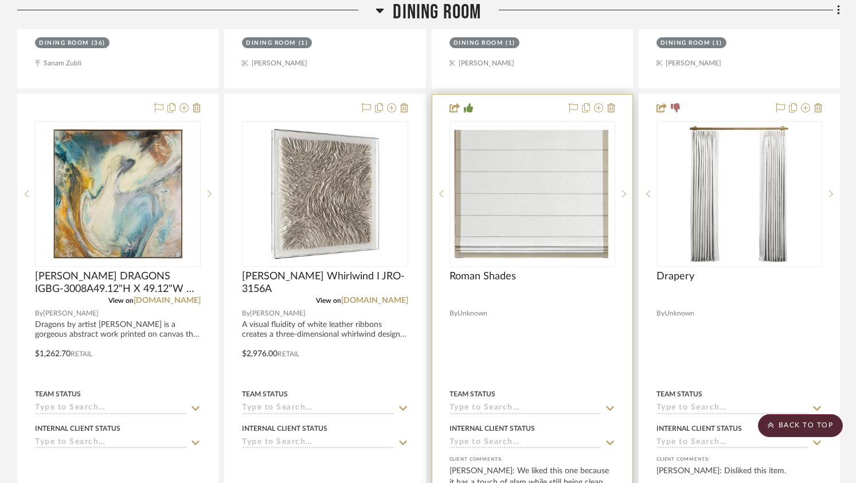
scroll to position [1305, 0]
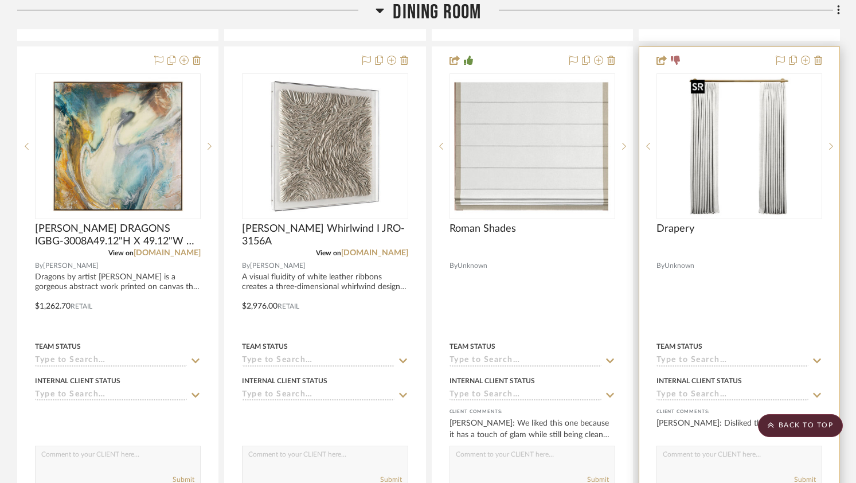
click at [748, 139] on img "0" at bounding box center [739, 146] width 107 height 143
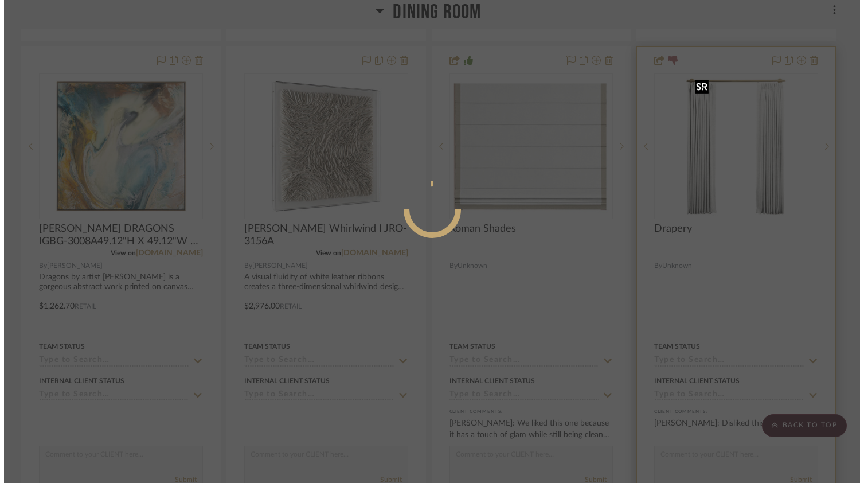
scroll to position [0, 0]
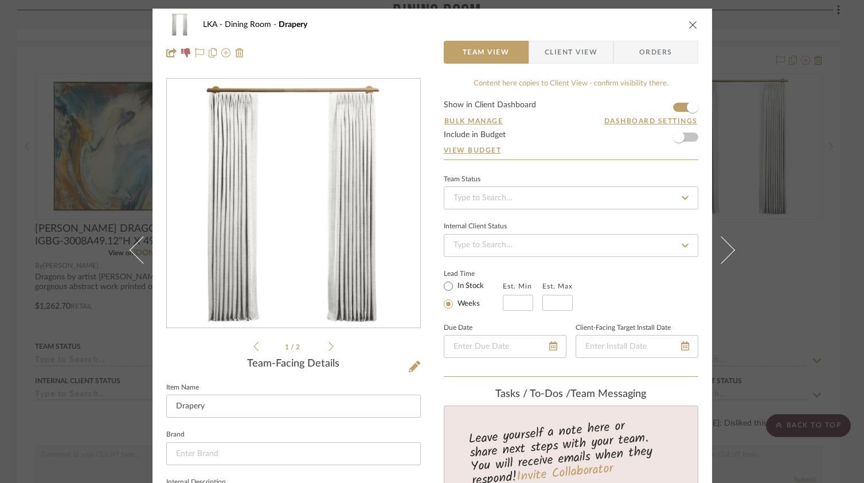
click at [328, 346] on icon at bounding box center [330, 346] width 5 height 10
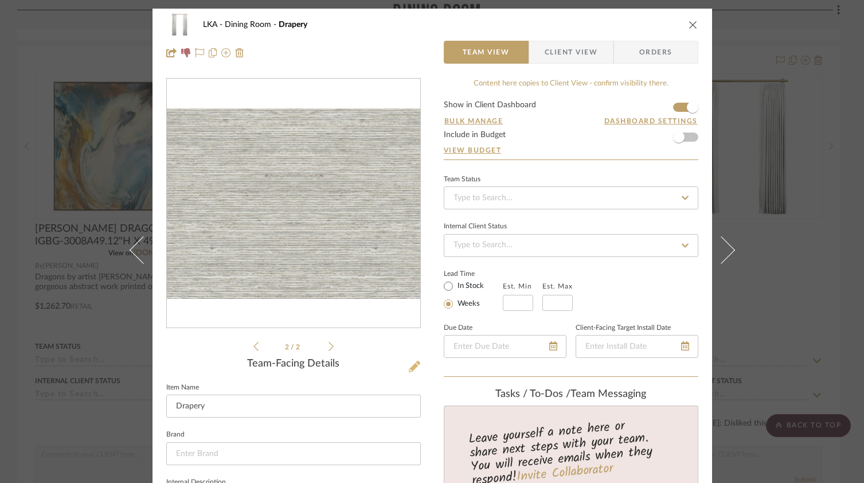
click at [410, 367] on icon at bounding box center [414, 366] width 11 height 11
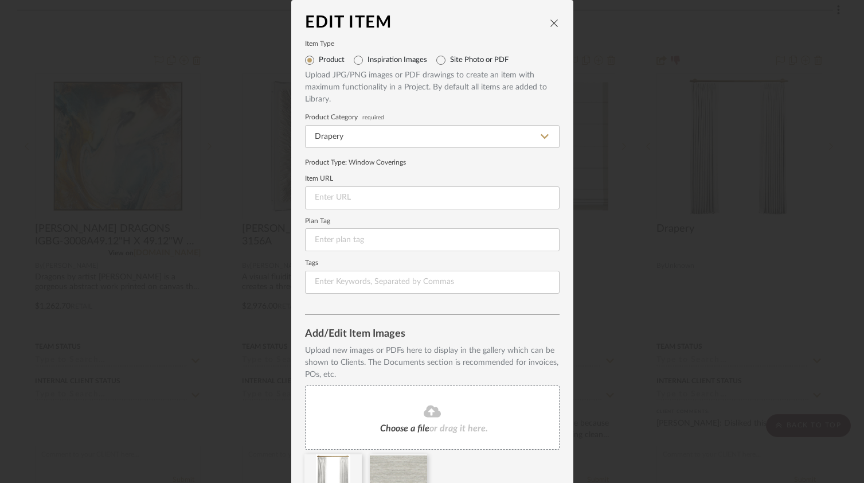
scroll to position [64, 0]
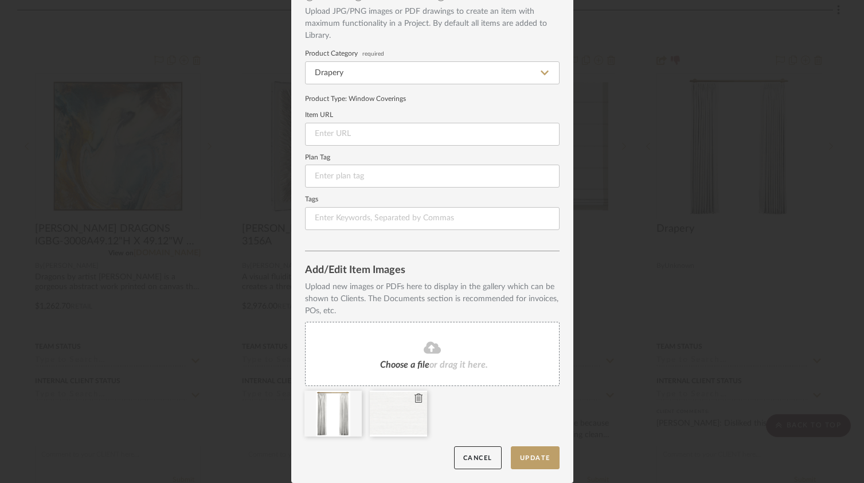
click at [414, 399] on icon at bounding box center [418, 397] width 8 height 9
click at [529, 463] on button "Update" at bounding box center [535, 457] width 49 height 23
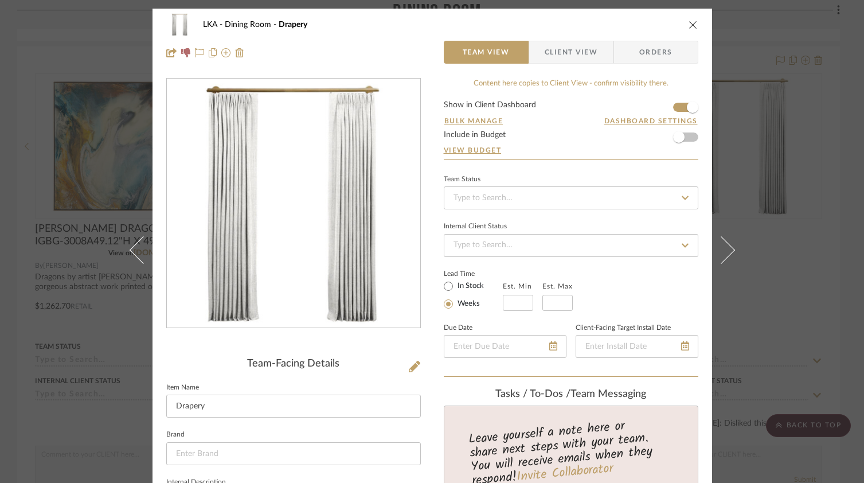
click at [691, 22] on icon "close" at bounding box center [692, 24] width 9 height 9
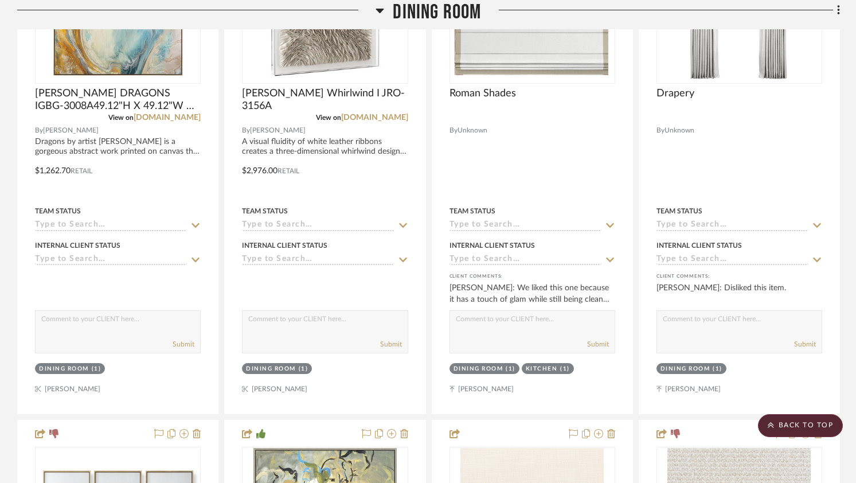
scroll to position [1339, 0]
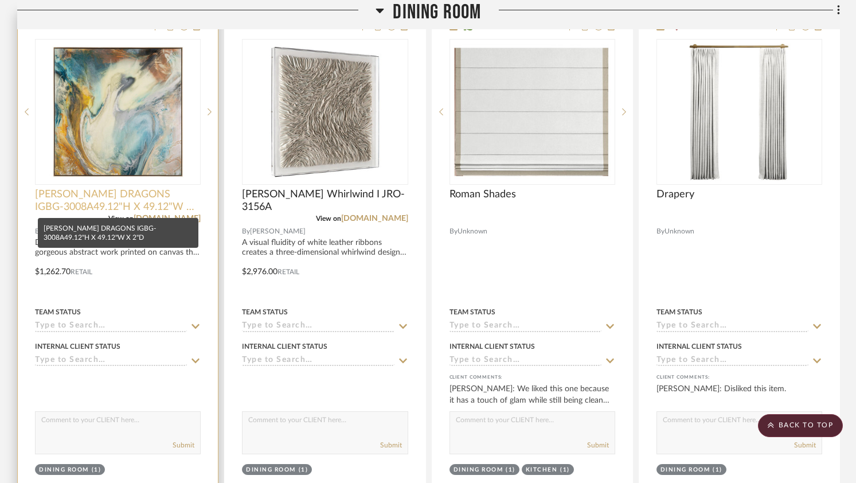
click at [155, 203] on span "BRENDAN PARKER'S DRAGONS IGBG-3008A49.12"H X 49.12"W X 2"D" at bounding box center [118, 200] width 166 height 25
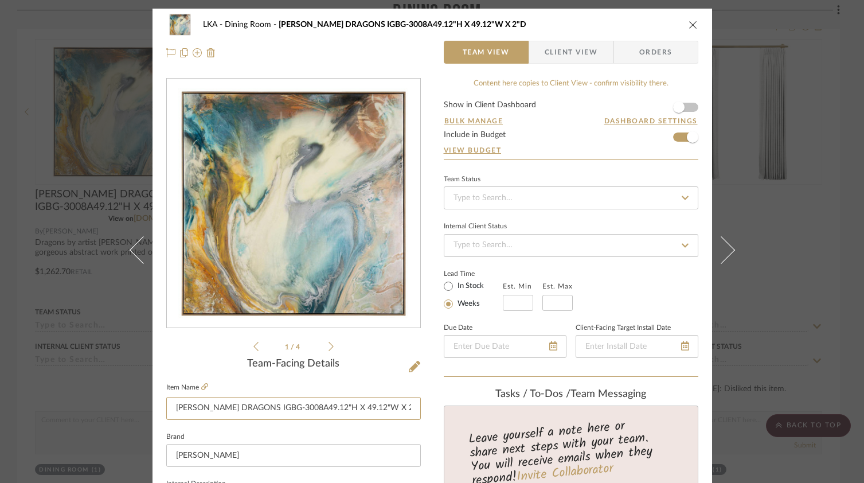
scroll to position [0, 25]
drag, startPoint x: 189, startPoint y: 407, endPoint x: 565, endPoint y: 419, distance: 376.8
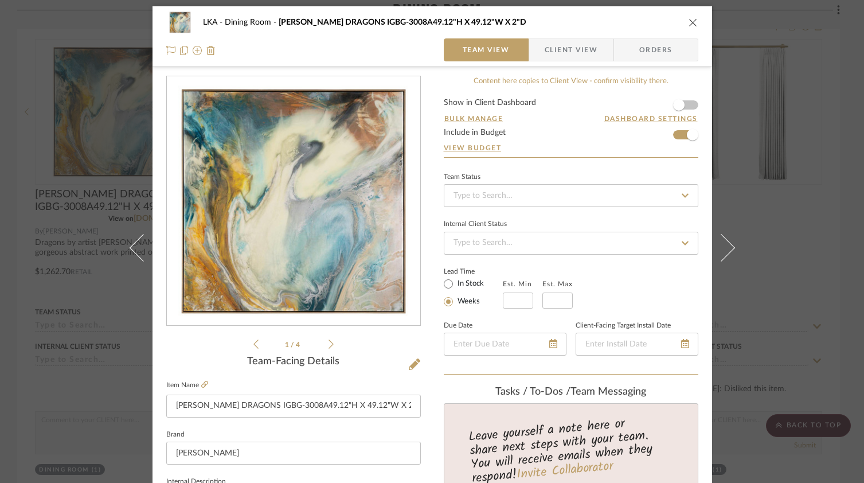
click at [688, 26] on icon "close" at bounding box center [692, 22] width 9 height 9
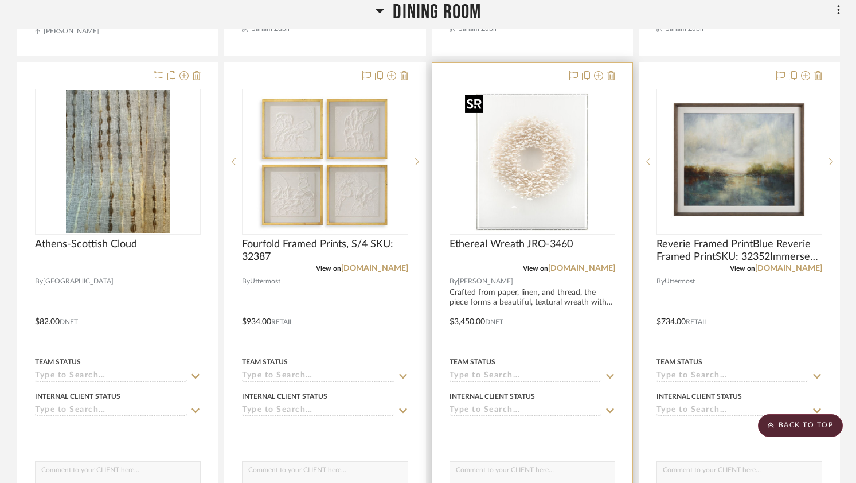
scroll to position [754, 0]
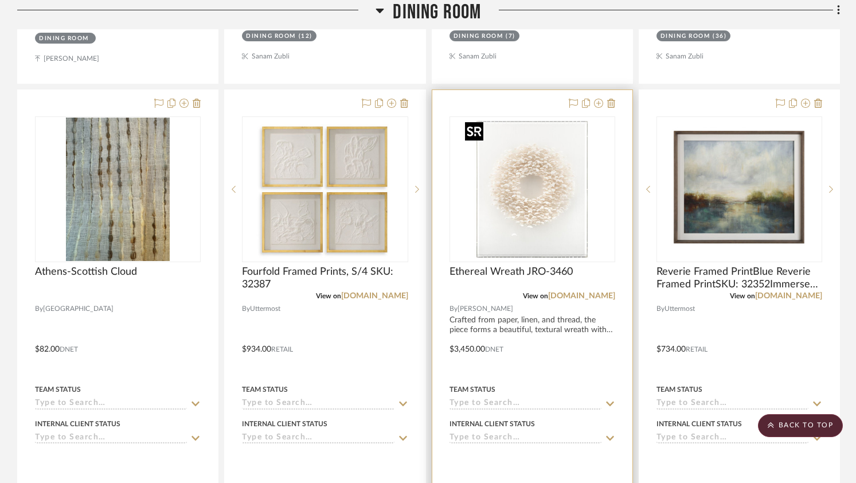
click at [522, 186] on img "0" at bounding box center [531, 188] width 143 height 143
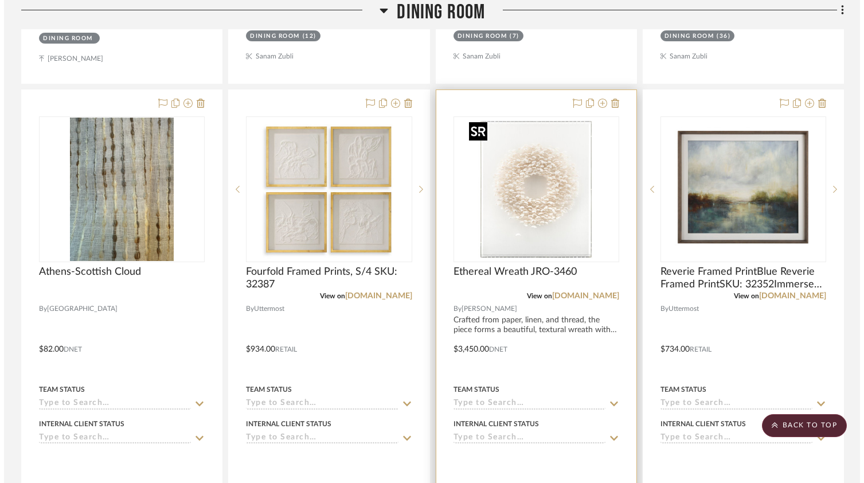
scroll to position [0, 0]
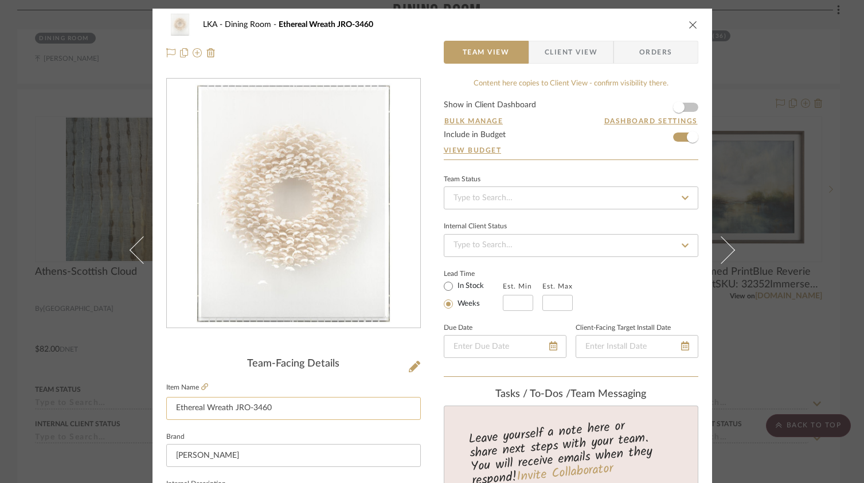
drag, startPoint x: 168, startPoint y: 404, endPoint x: 295, endPoint y: 410, distance: 126.8
click at [295, 410] on input "Ethereal Wreath JRO-3460" at bounding box center [293, 408] width 254 height 23
click at [688, 23] on icon "close" at bounding box center [692, 24] width 9 height 9
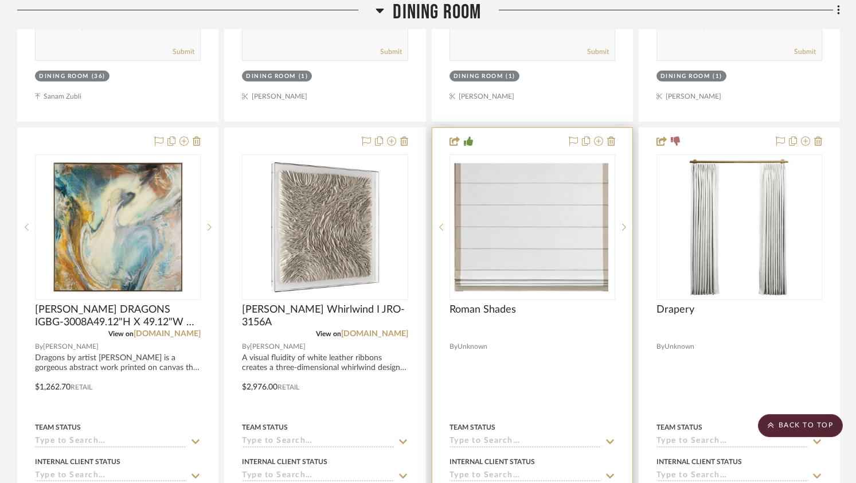
scroll to position [1222, 0]
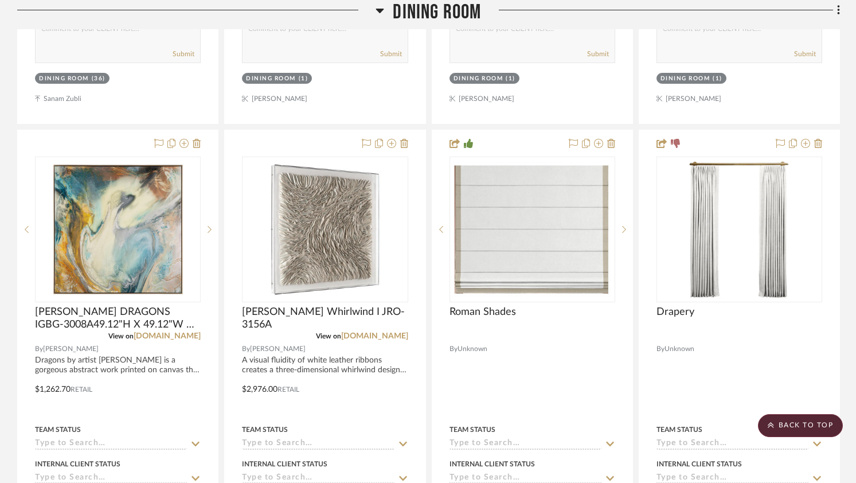
drag, startPoint x: 739, startPoint y: 82, endPoint x: 719, endPoint y: 16, distance: 68.9
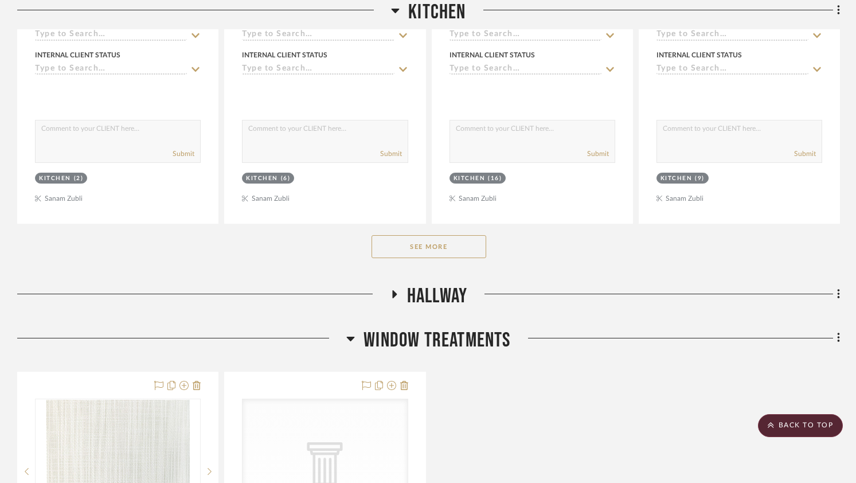
scroll to position [4270, 0]
click at [449, 250] on button "See More" at bounding box center [428, 247] width 115 height 23
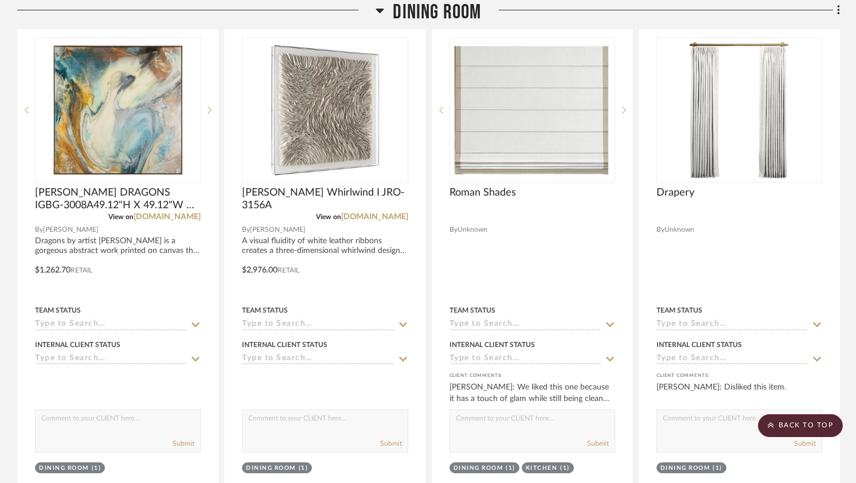
scroll to position [1200, 0]
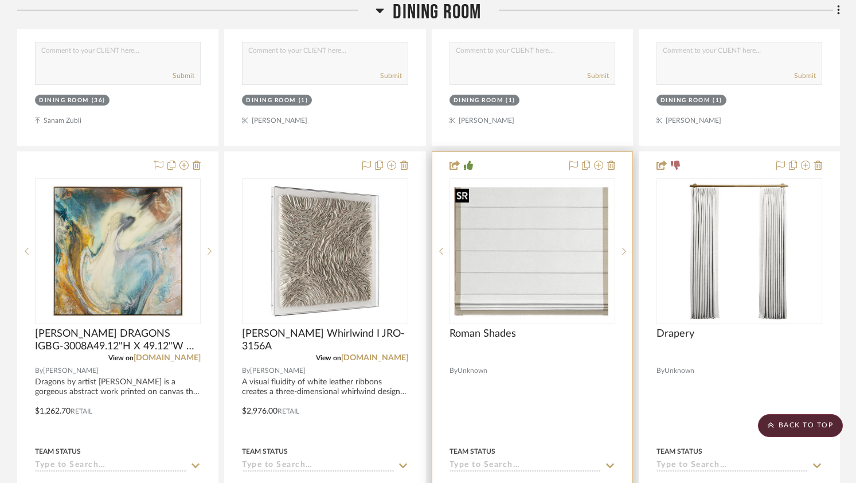
click at [523, 262] on img "0" at bounding box center [532, 250] width 163 height 135
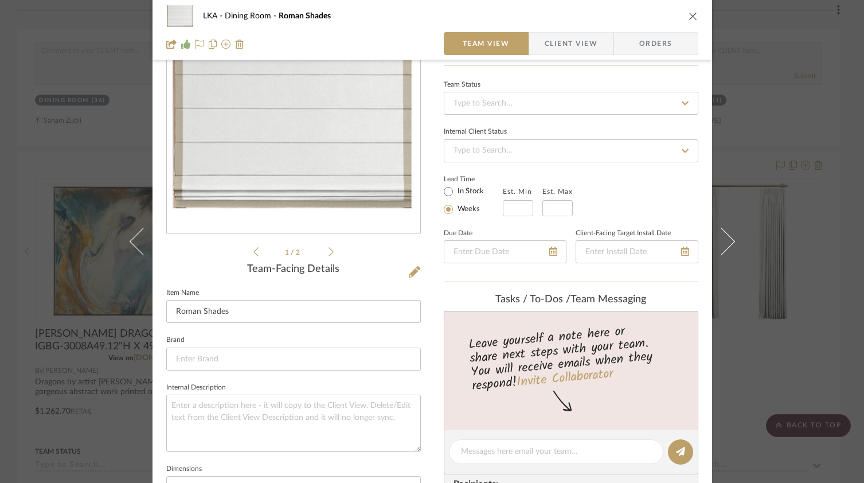
scroll to position [98, 0]
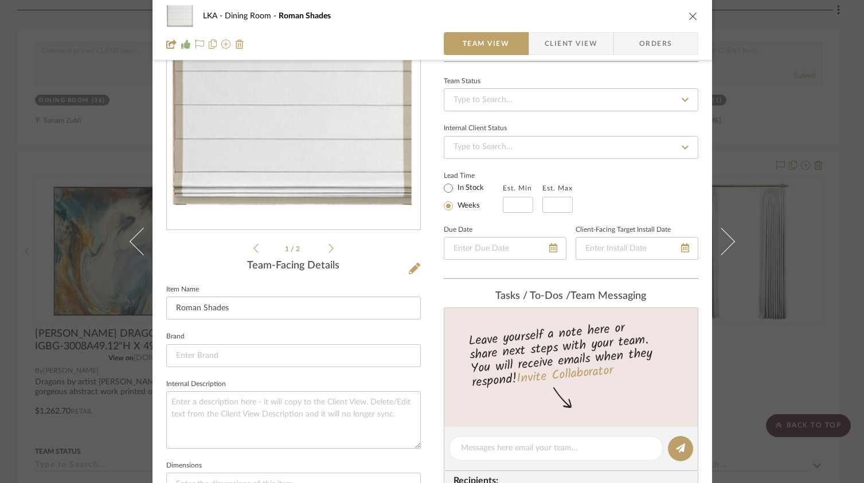
click at [328, 248] on icon at bounding box center [330, 248] width 5 height 10
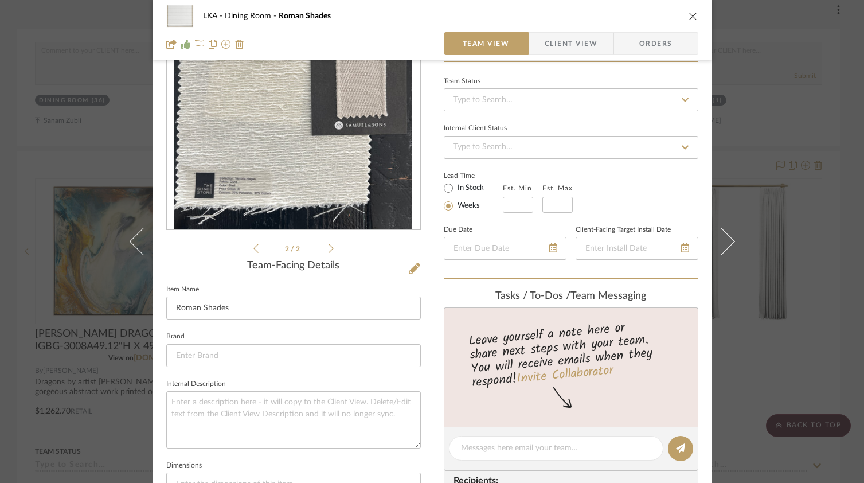
click at [688, 17] on icon "close" at bounding box center [692, 15] width 9 height 9
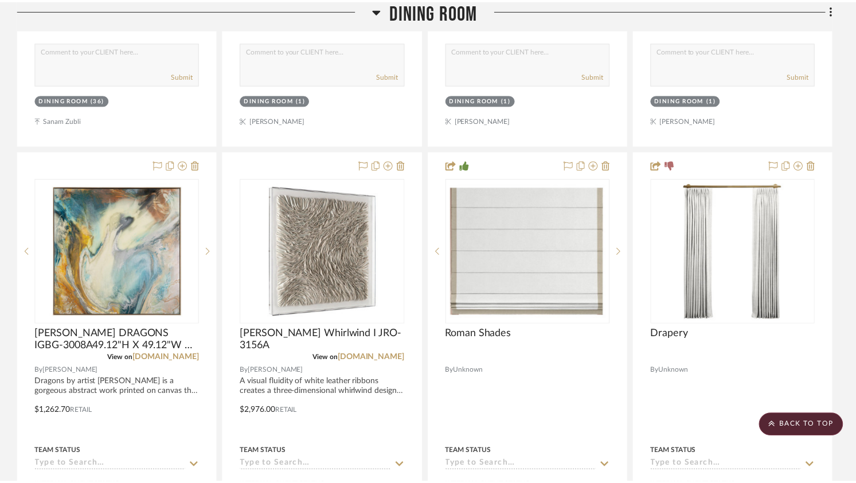
scroll to position [1200, 0]
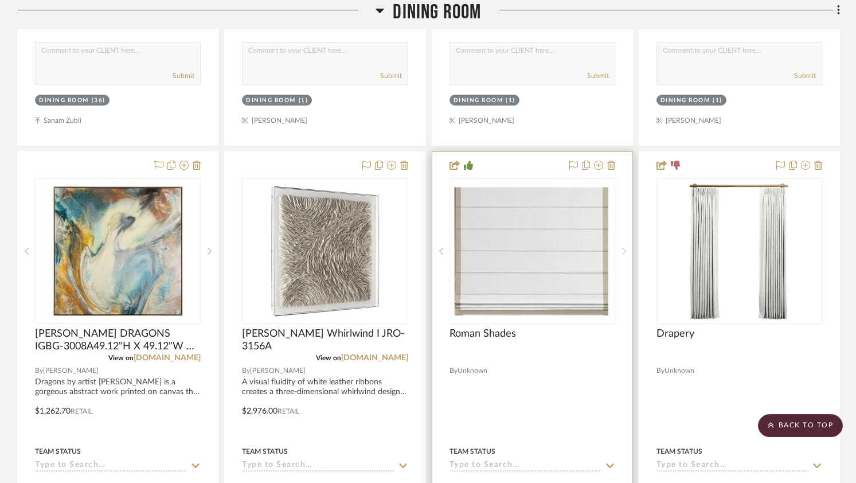
click at [626, 255] on div at bounding box center [623, 251] width 17 height 146
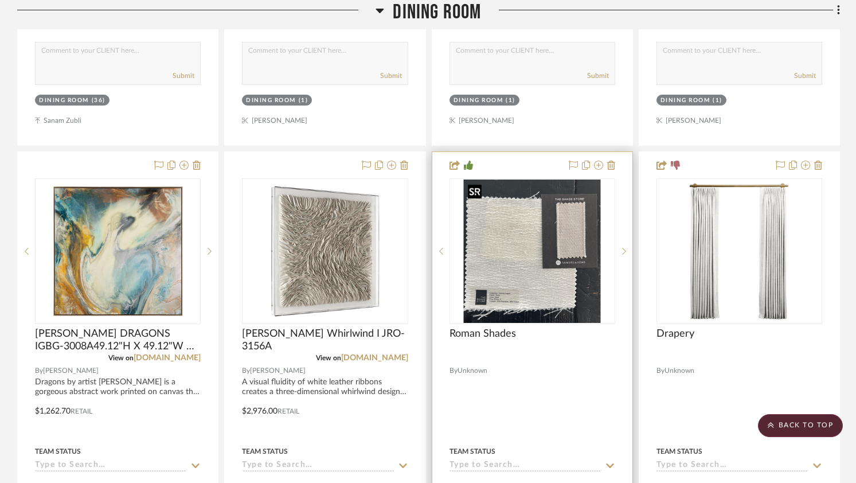
click at [574, 253] on img "1" at bounding box center [531, 250] width 137 height 143
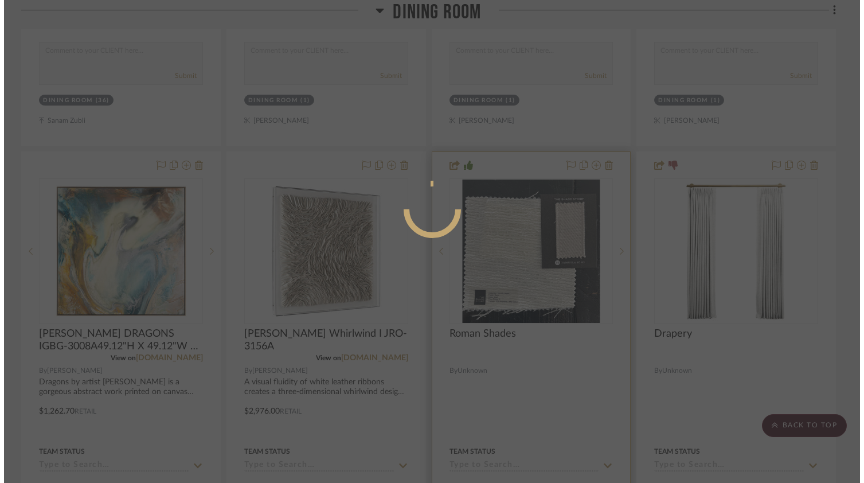
scroll to position [0, 0]
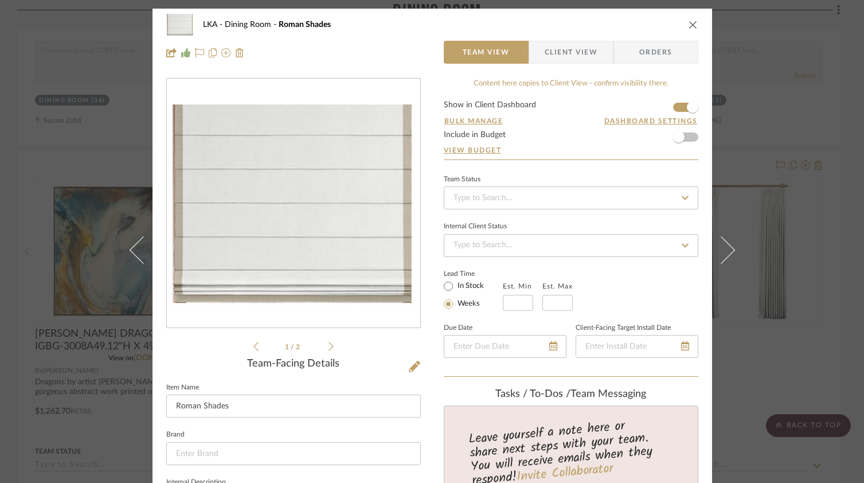
click at [328, 346] on icon at bounding box center [330, 346] width 5 height 10
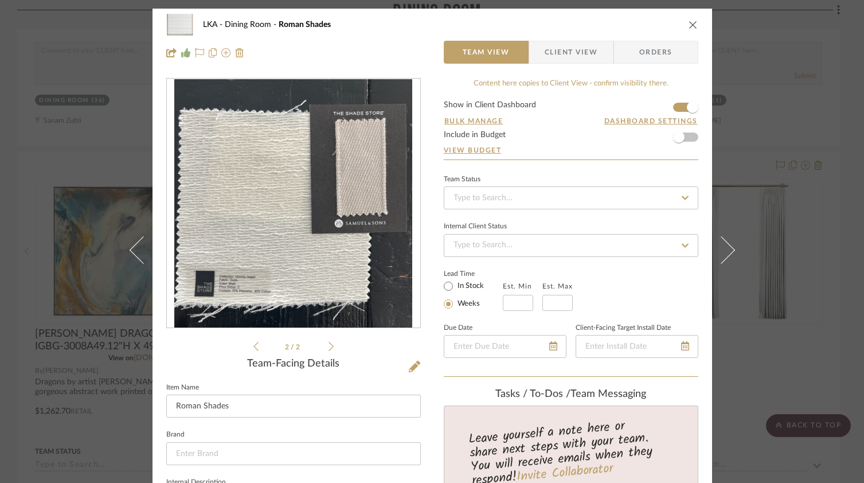
click at [690, 24] on icon "close" at bounding box center [692, 24] width 9 height 9
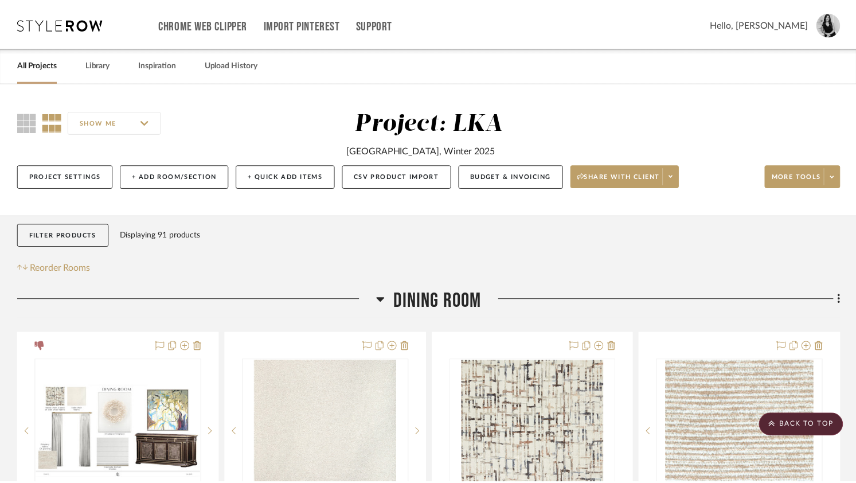
scroll to position [1200, 0]
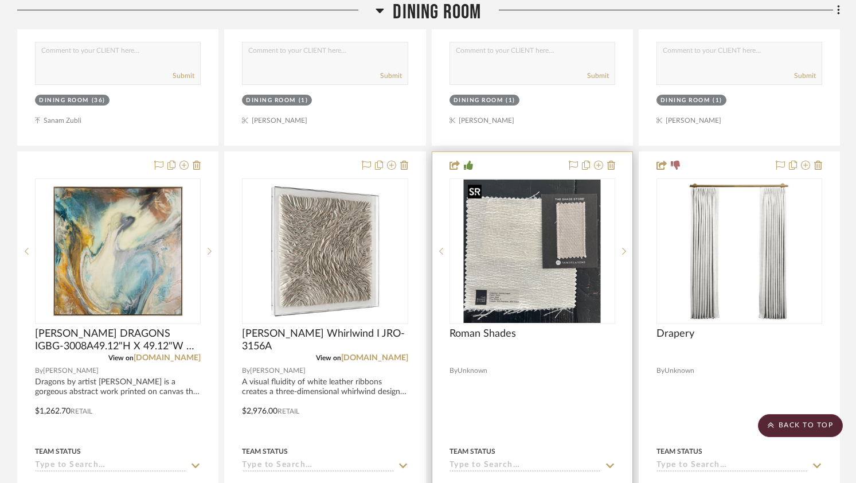
click at [548, 260] on img "1" at bounding box center [531, 250] width 137 height 143
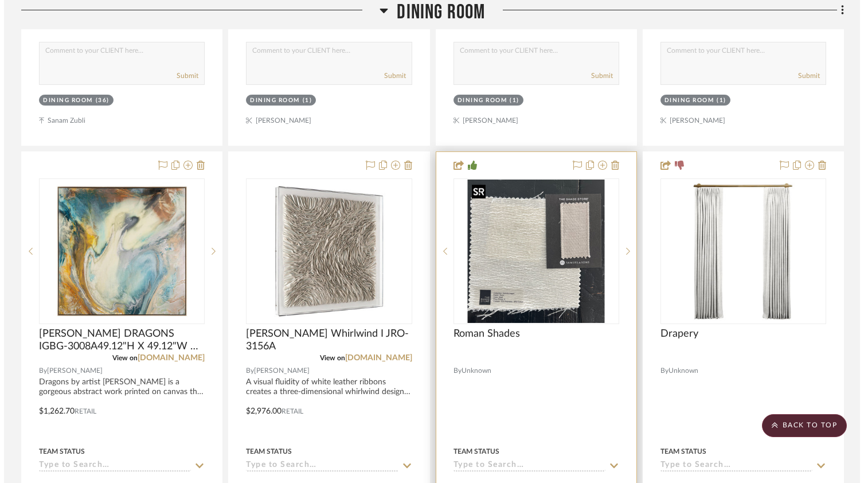
scroll to position [0, 0]
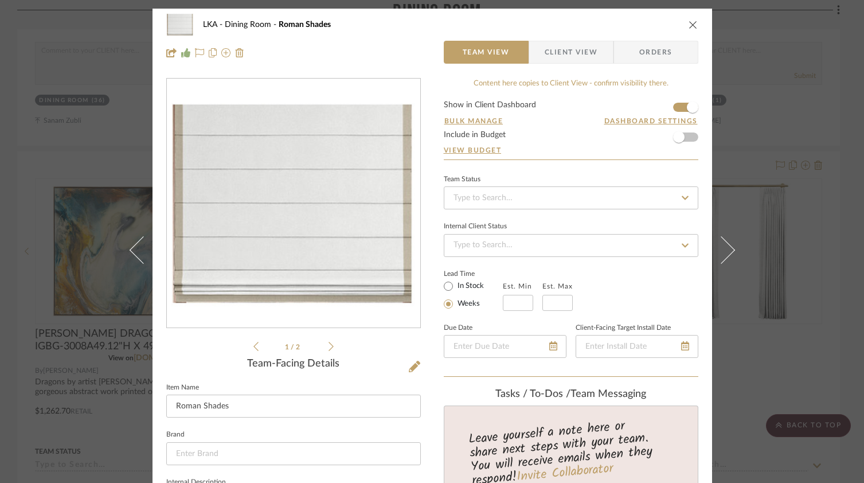
click at [332, 341] on div "1 / 2" at bounding box center [293, 215] width 254 height 275
click at [328, 345] on icon at bounding box center [330, 346] width 5 height 9
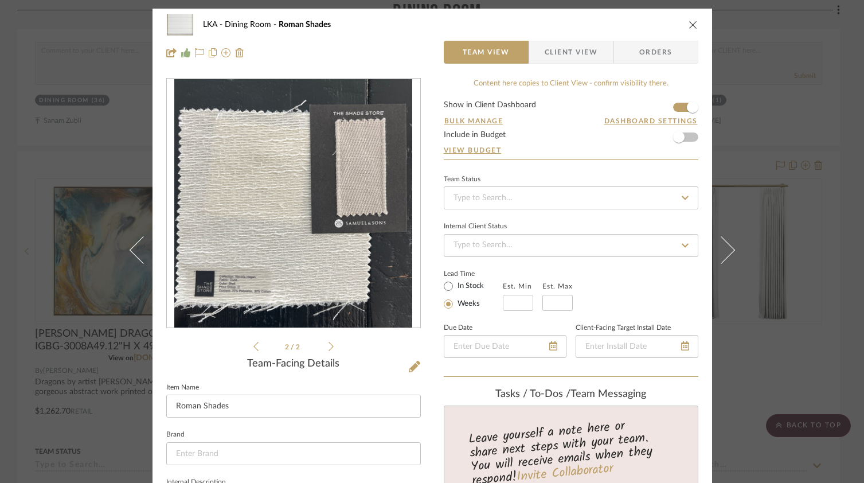
click at [692, 23] on icon "close" at bounding box center [692, 24] width 9 height 9
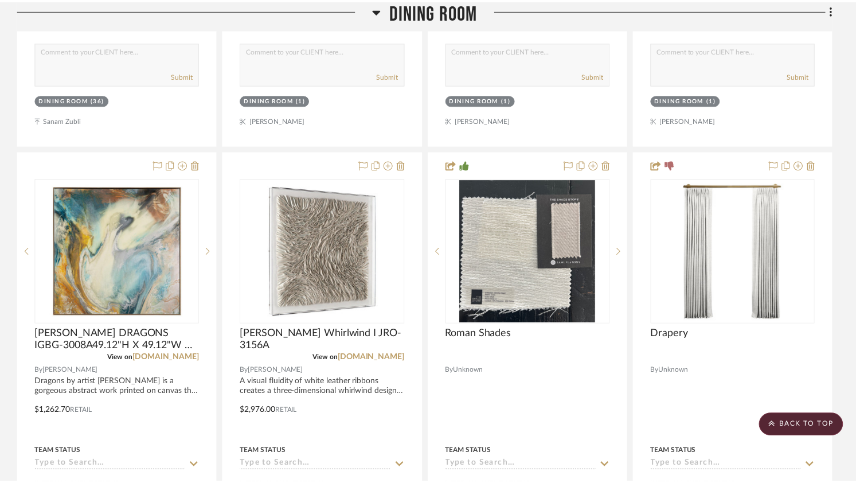
scroll to position [1200, 0]
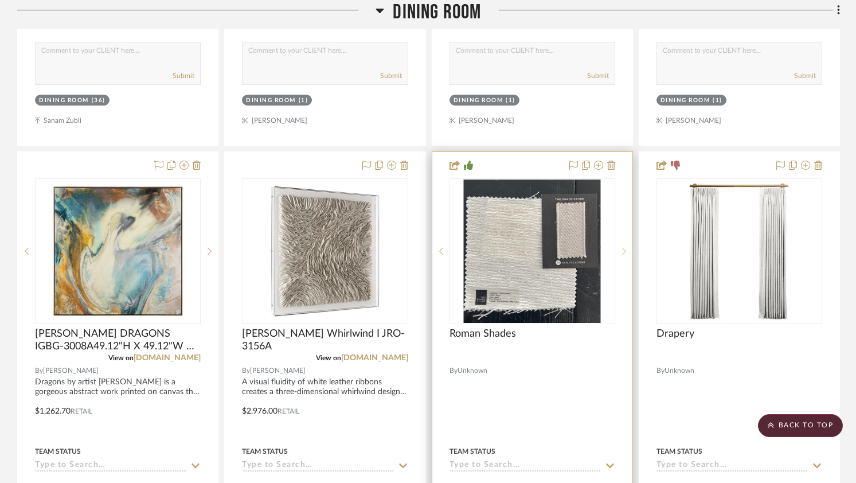
click at [620, 246] on div at bounding box center [623, 251] width 17 height 146
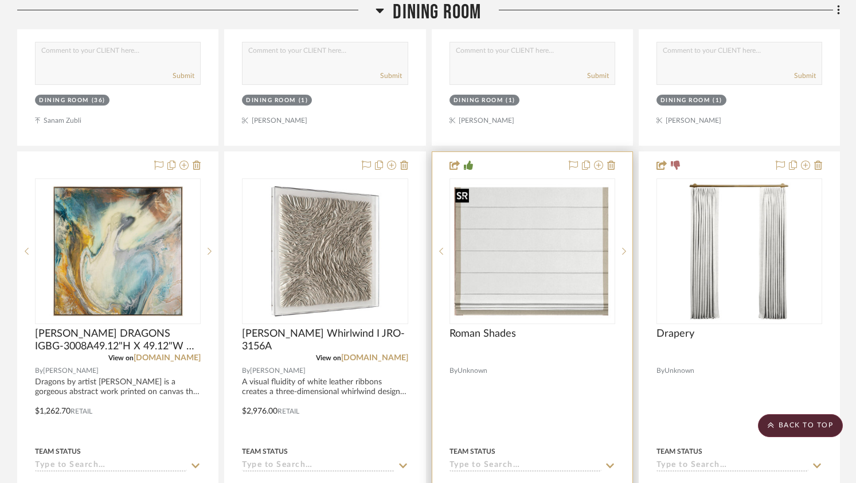
click at [522, 287] on img "0" at bounding box center [532, 250] width 163 height 135
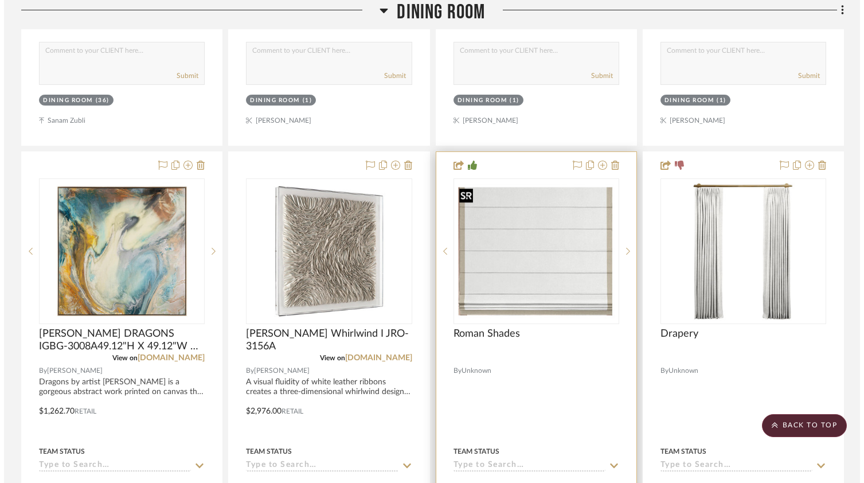
scroll to position [0, 0]
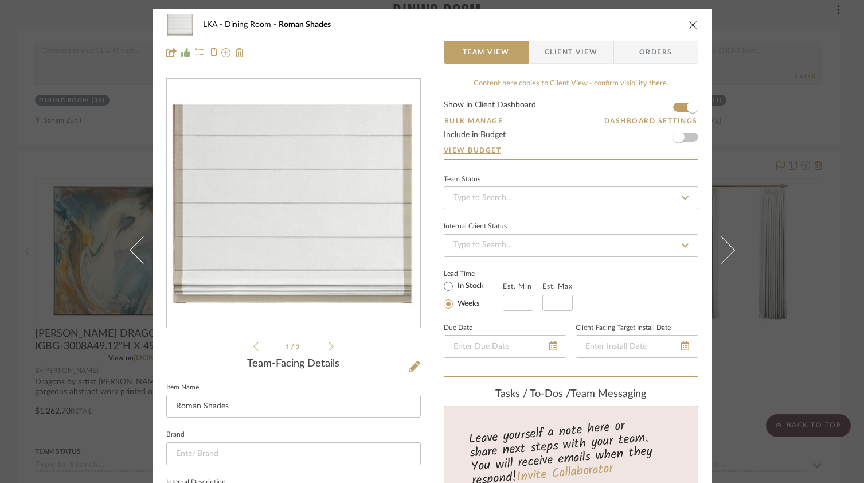
click at [330, 348] on div "1 / 2" at bounding box center [293, 215] width 254 height 275
click at [328, 346] on icon at bounding box center [330, 346] width 5 height 10
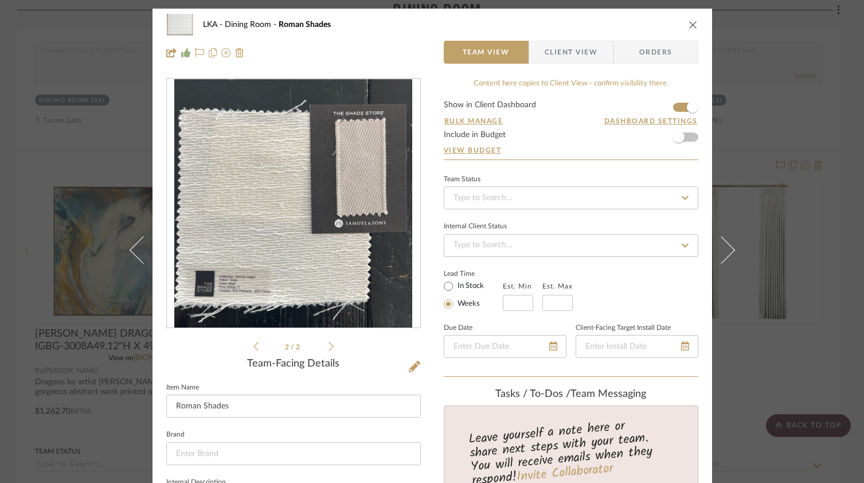
click at [688, 26] on icon "close" at bounding box center [692, 24] width 9 height 9
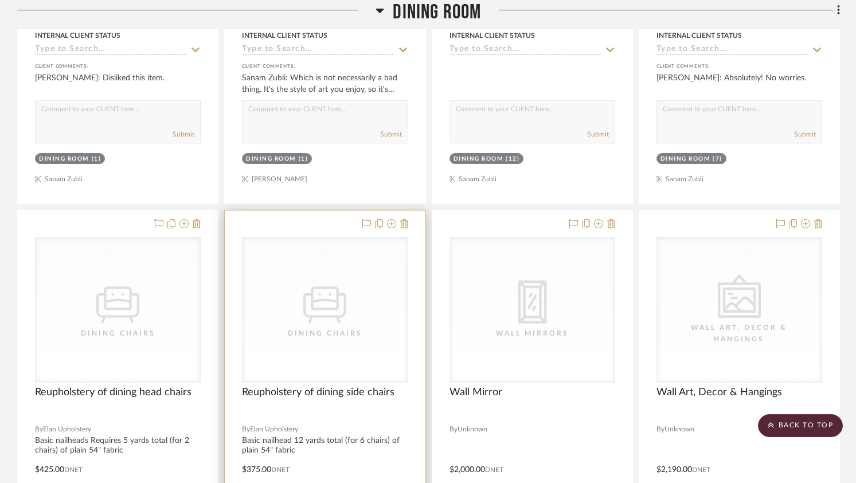
scroll to position [2673, 0]
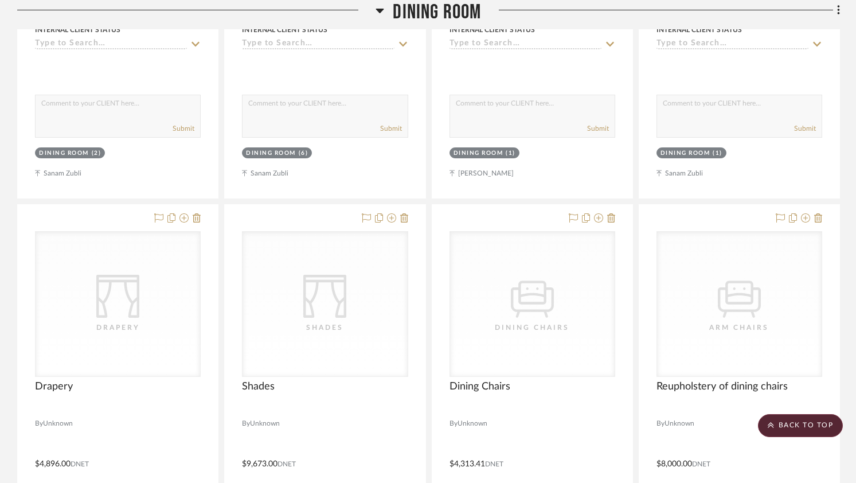
click at [380, 9] on icon at bounding box center [380, 11] width 8 height 5
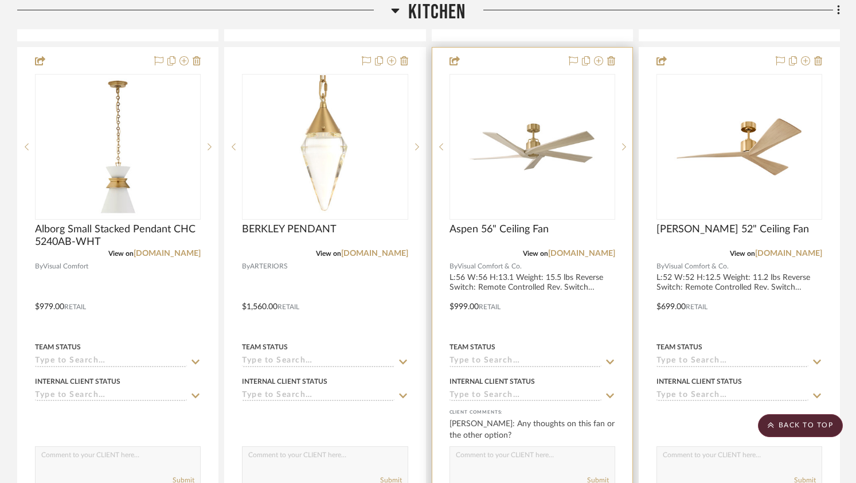
scroll to position [1349, 0]
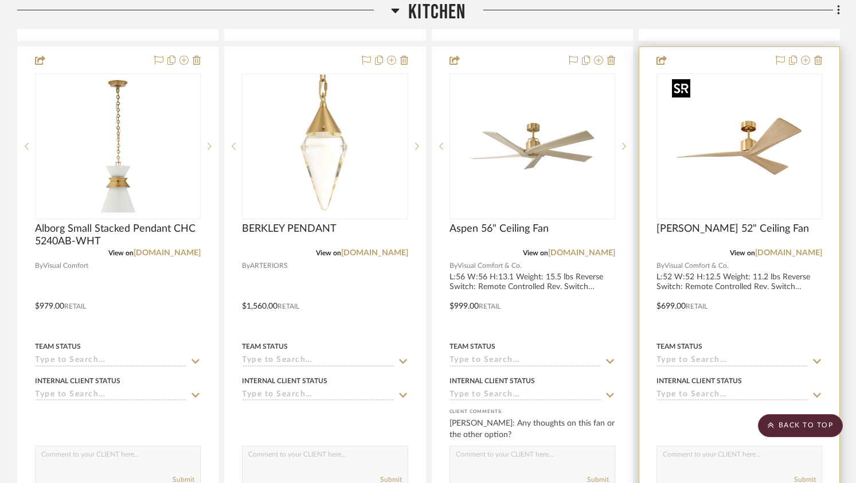
click at [703, 147] on img "0" at bounding box center [738, 146] width 143 height 143
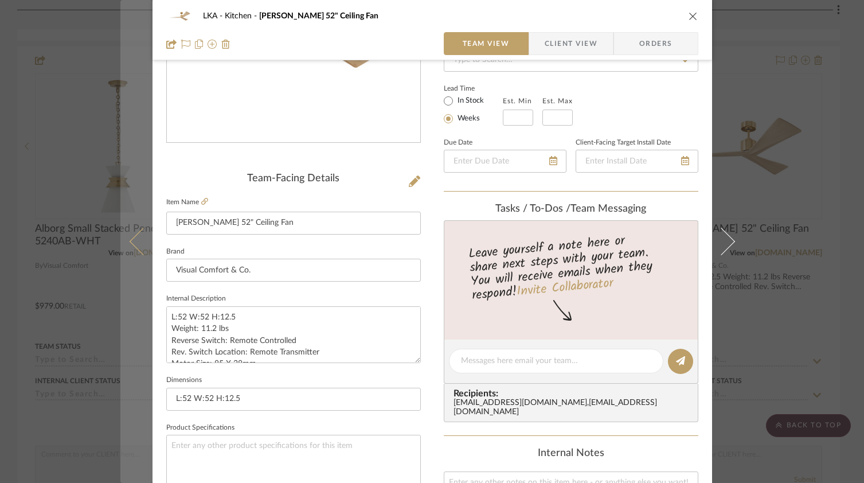
scroll to position [297, 0]
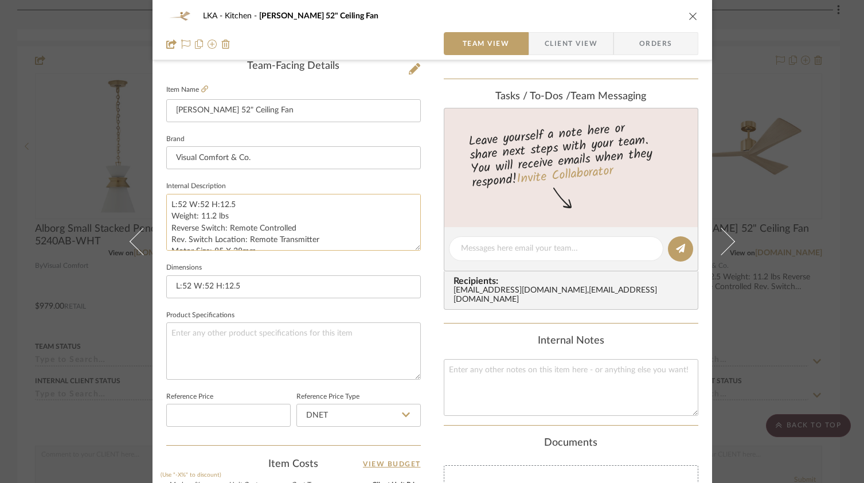
click at [166, 204] on textarea "L:52 W:52 H:12.5 Weight: 11.2 lbs Reverse Switch: Remote Controlled Rev. Switch…" at bounding box center [293, 222] width 254 height 57
drag, startPoint x: 222, startPoint y: 212, endPoint x: 322, endPoint y: 249, distance: 106.3
click at [322, 249] on textarea "L:52 W:52 H:12.5 Weight: 11.2 lbs Reverse Switch: Remote Controlled Rev. Switch…" at bounding box center [293, 222] width 254 height 57
click at [225, 338] on textarea at bounding box center [293, 350] width 254 height 57
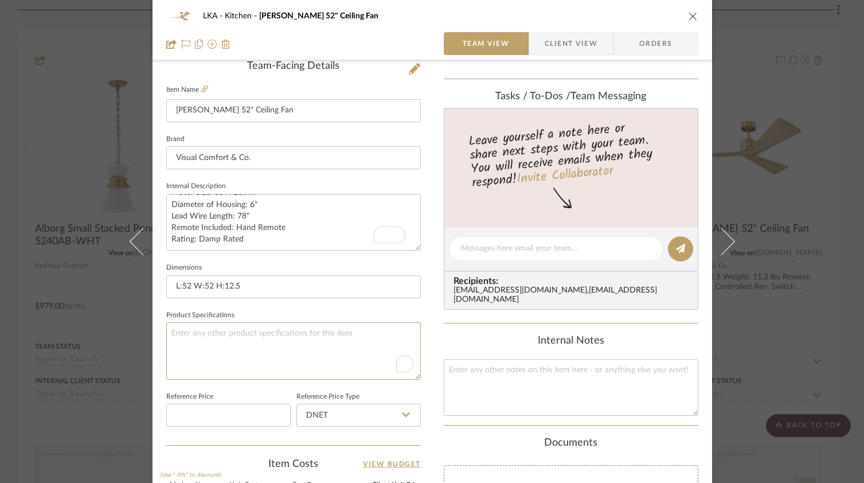
paste textarea "8.76"
type textarea "8.76"
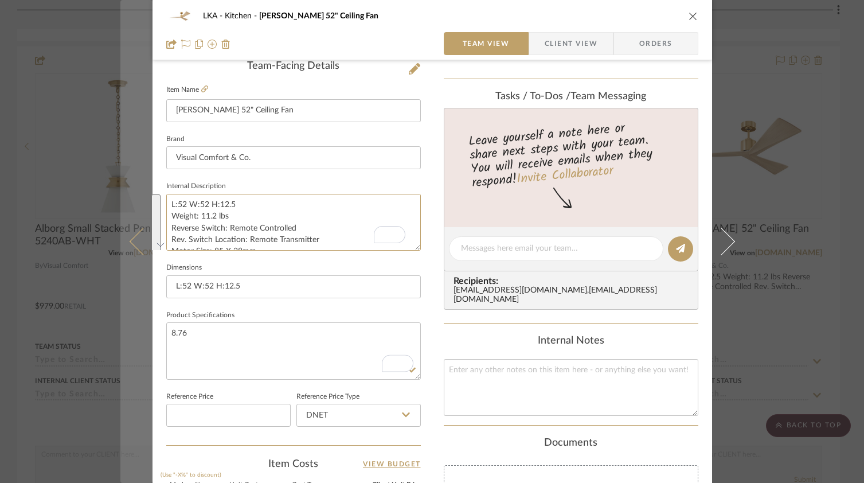
drag, startPoint x: 259, startPoint y: 246, endPoint x: 141, endPoint y: 171, distance: 139.9
click at [141, 171] on mat-dialog-content "LKA Kitchen Adler 52" Ceiling Fan Team View Client View Orders Team-Facing Deta…" at bounding box center [432, 240] width 624 height 1059
drag, startPoint x: 205, startPoint y: 336, endPoint x: 148, endPoint y: 330, distance: 57.7
click at [148, 330] on mat-dialog-content "LKA Kitchen Adler 52" Ceiling Fan Team View Client View Orders Team-Facing Deta…" at bounding box center [432, 240] width 624 height 1059
paste textarea "L:52 W:52 H:12.5 Weight: 11.2 lbs Reverse Switch: Remote Controlled Rev. Switch…"
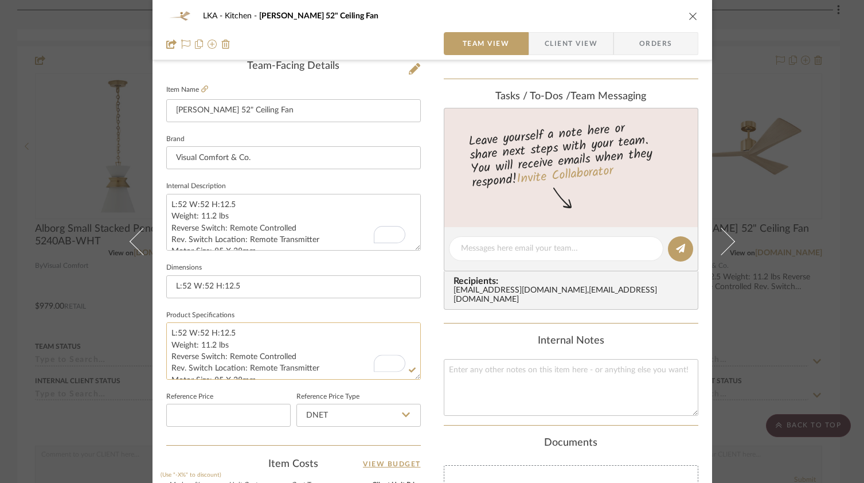
scroll to position [52, 0]
type textarea "L:52 W:52 H:12.5 Weight: 11.2 lbs Reverse Switch: Remote Controlled Rev. Switch…"
drag, startPoint x: 164, startPoint y: 207, endPoint x: 276, endPoint y: 296, distance: 142.7
click at [276, 296] on div "Team-Facing Details Item Name Adler 52" Ceiling Fan Brand Visual Comfort & Co. …" at bounding box center [293, 252] width 254 height 385
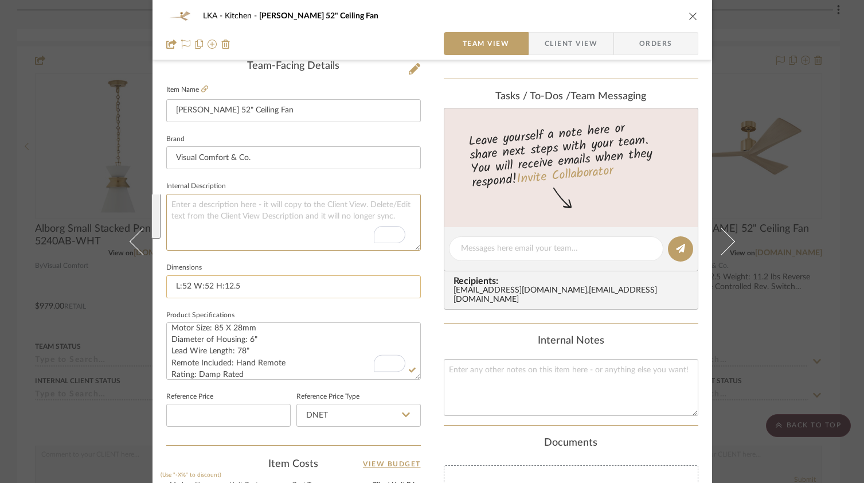
scroll to position [0, 0]
click at [278, 261] on fieldset "Dimensions L:52 W:52 H:12.5" at bounding box center [293, 279] width 254 height 38
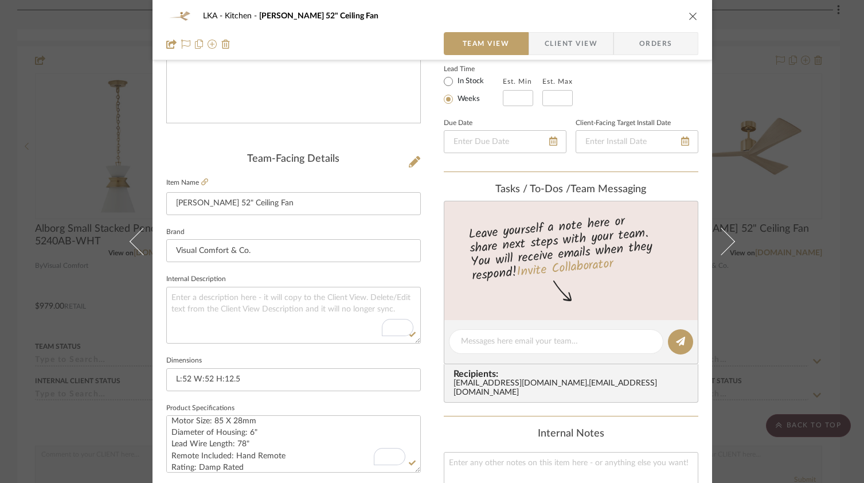
scroll to position [140, 0]
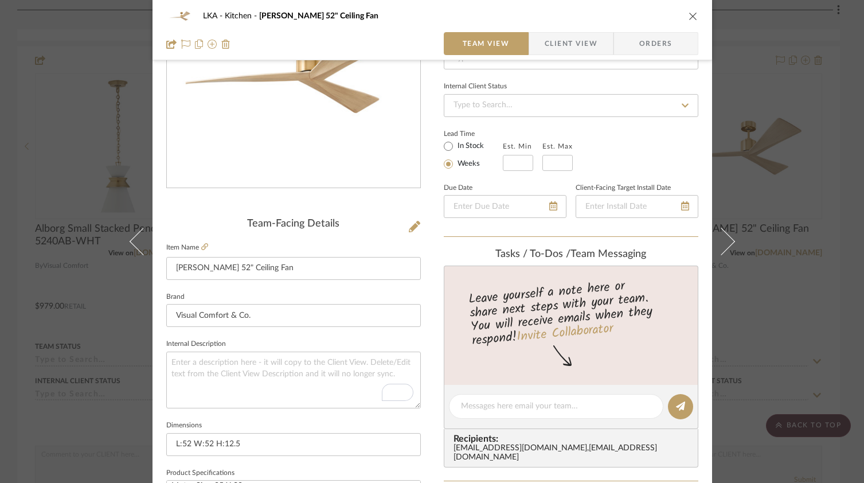
click at [682, 18] on div "LKA Kitchen Adler 52" Ceiling Fan" at bounding box center [432, 16] width 532 height 23
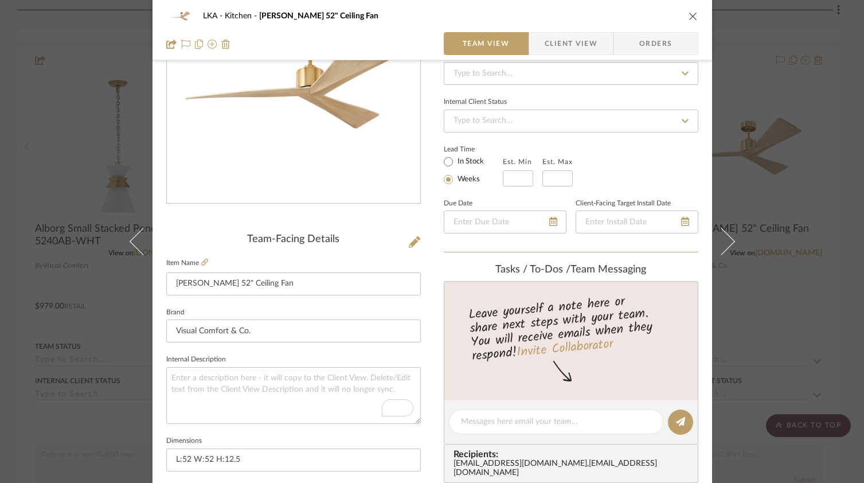
scroll to position [117, 0]
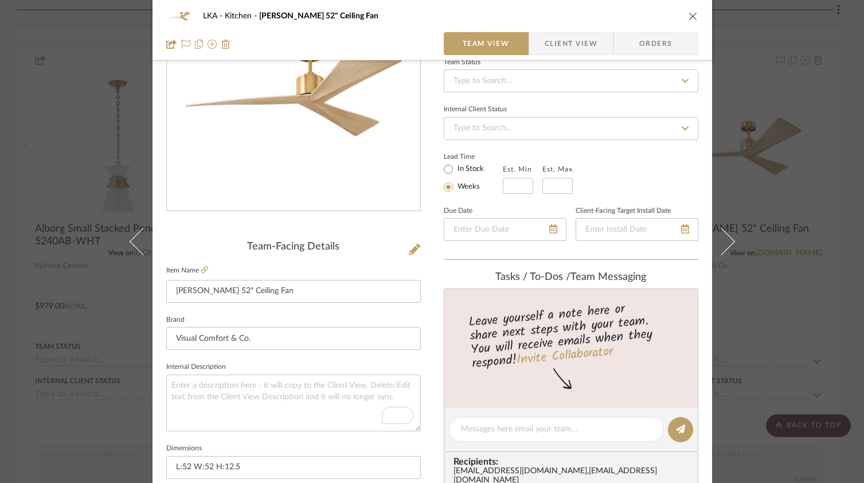
click at [688, 15] on icon "close" at bounding box center [692, 15] width 9 height 9
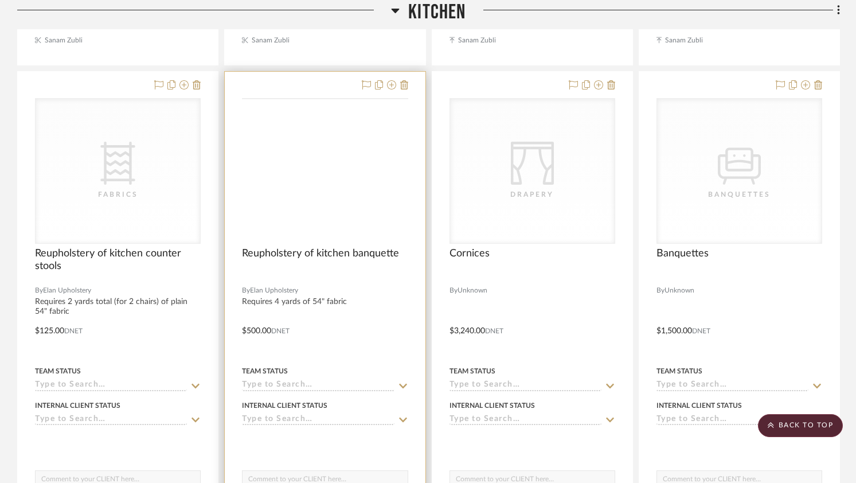
scroll to position [3357, 0]
click at [0, 0] on div "Fabrics" at bounding box center [0, 0] width 0 height 0
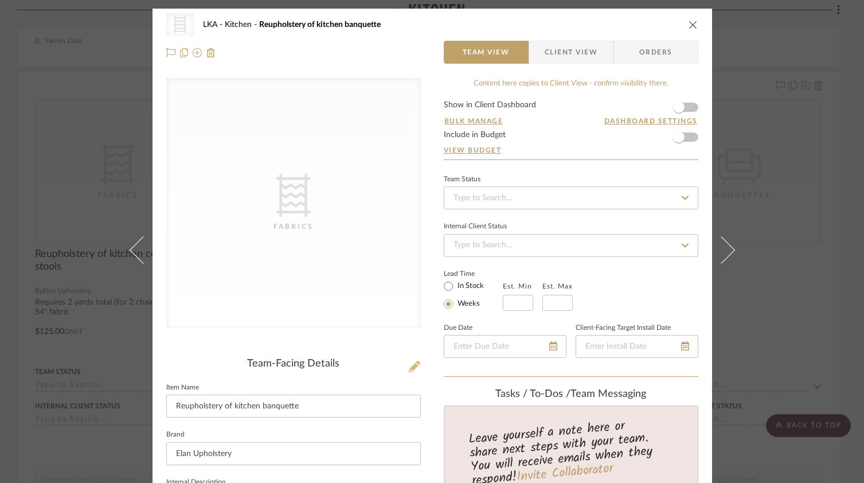
click at [412, 367] on icon at bounding box center [414, 366] width 11 height 11
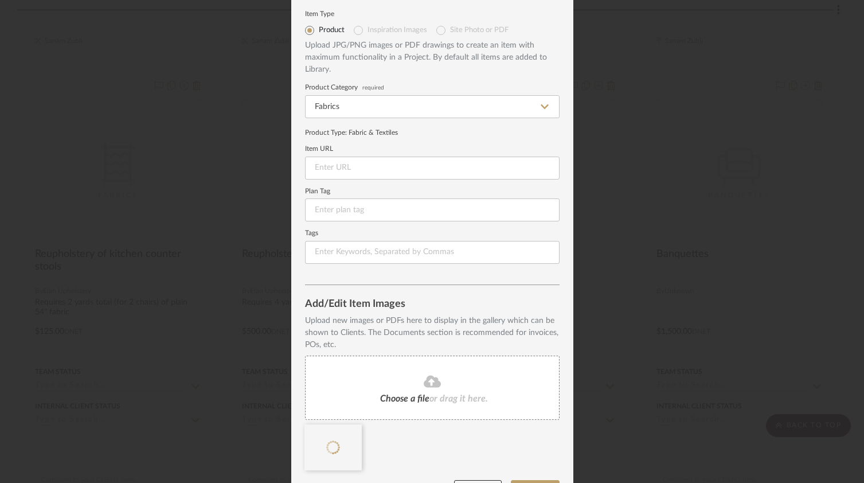
scroll to position [64, 0]
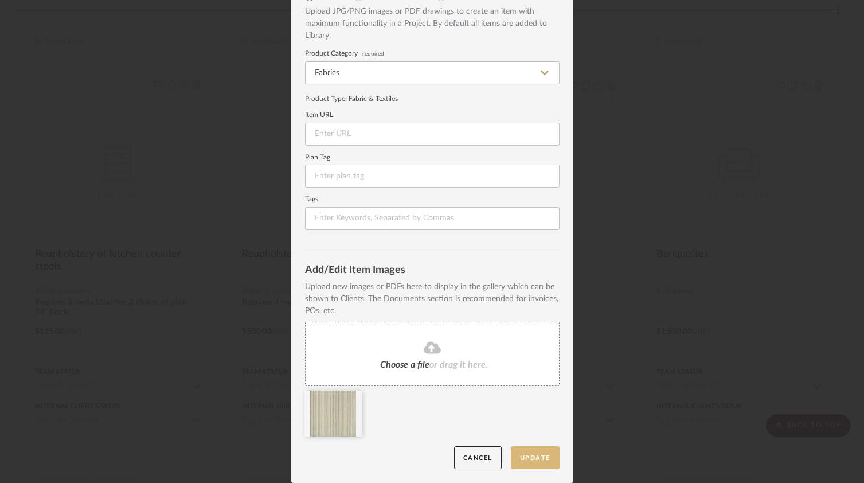
click at [534, 461] on button "Update" at bounding box center [535, 457] width 49 height 23
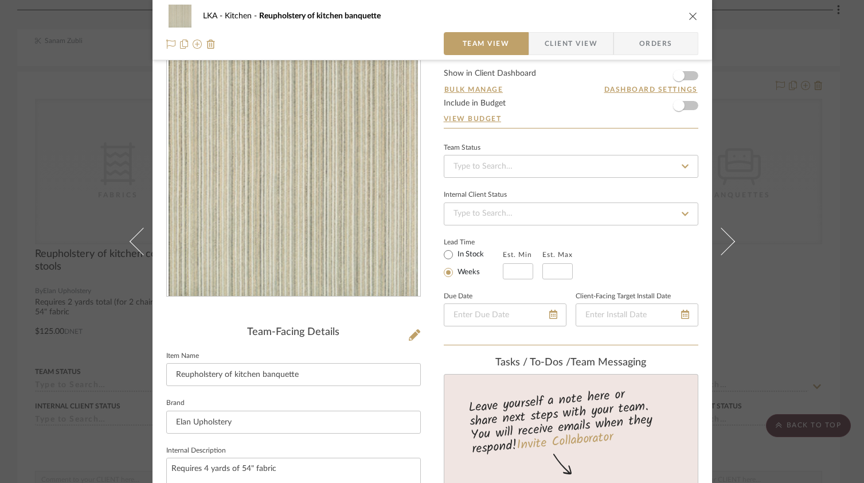
scroll to position [0, 0]
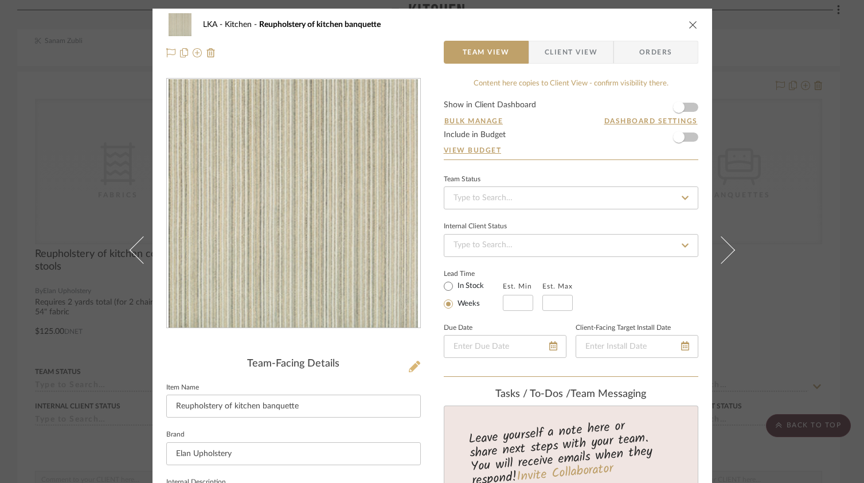
click at [411, 366] on icon at bounding box center [414, 366] width 11 height 11
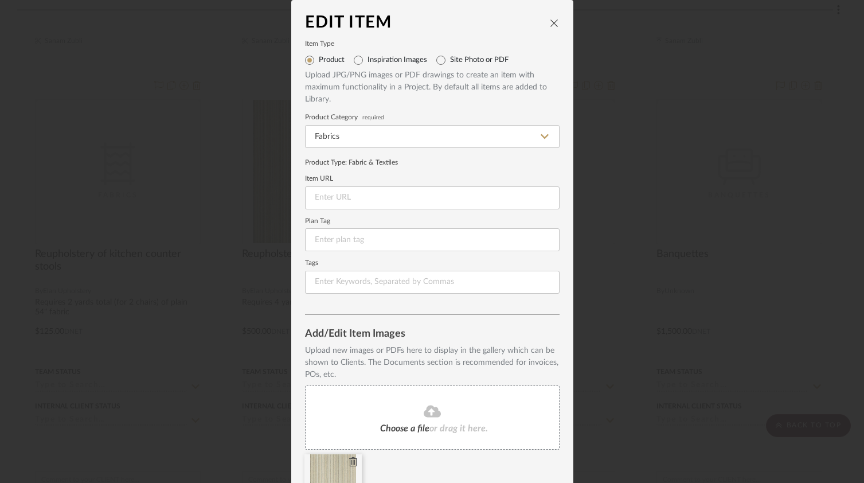
click at [349, 461] on icon at bounding box center [353, 461] width 8 height 9
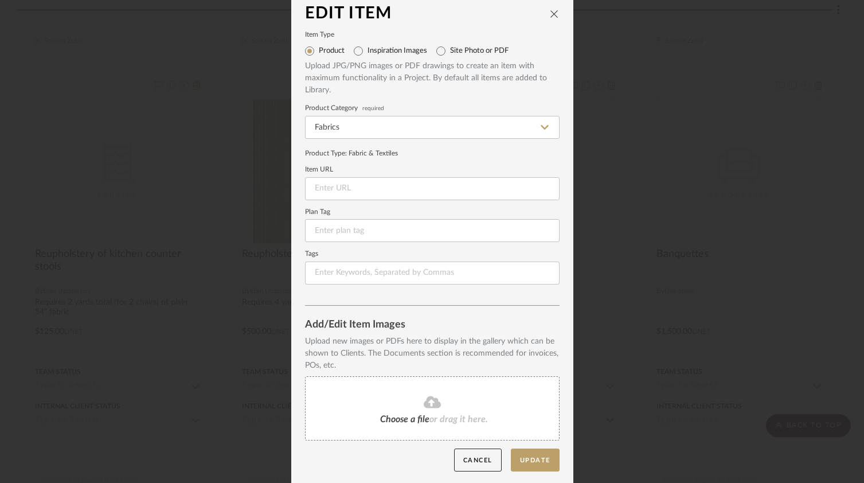
scroll to position [11, 0]
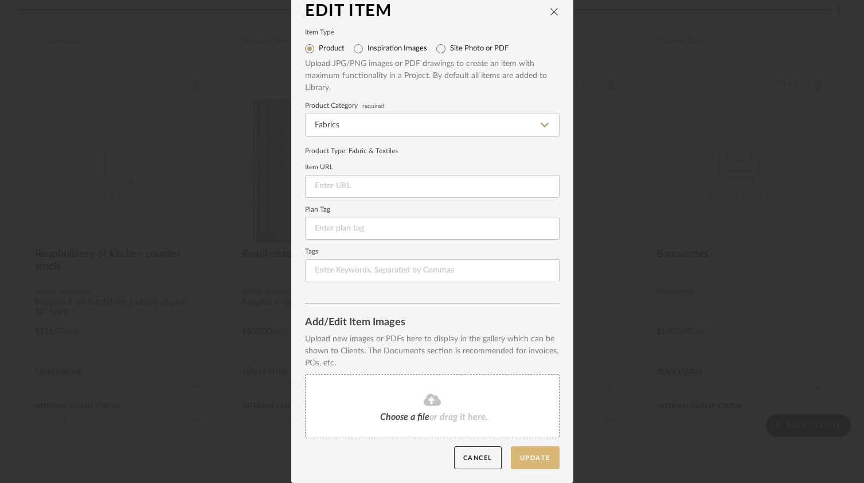
click at [526, 462] on button "Update" at bounding box center [535, 457] width 49 height 23
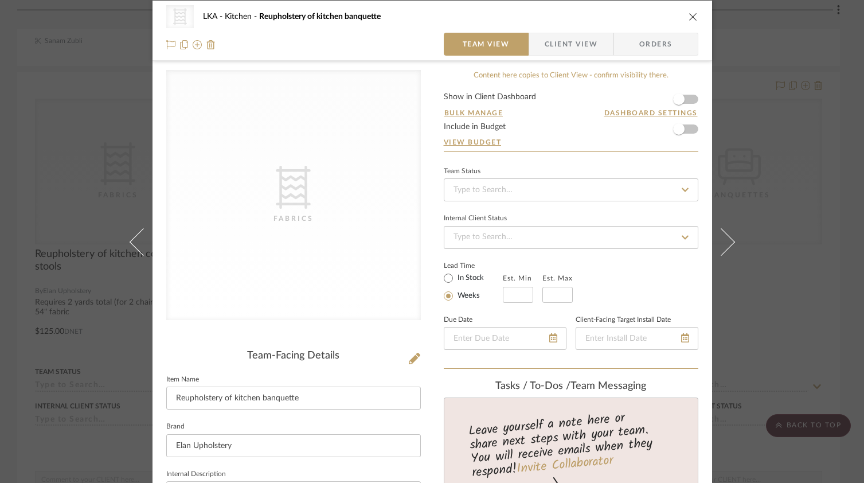
scroll to position [9, 0]
click at [692, 17] on icon "close" at bounding box center [692, 15] width 9 height 9
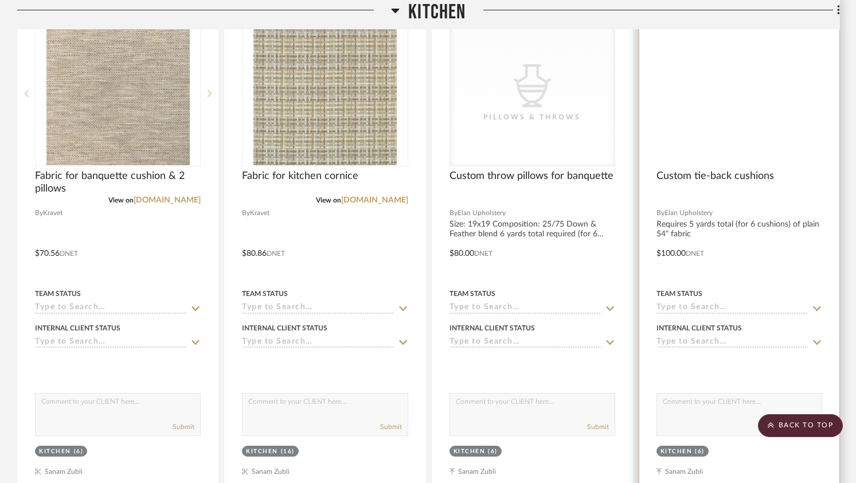
scroll to position [2926, 0]
click at [0, 0] on icon at bounding box center [0, 0] width 0 height 0
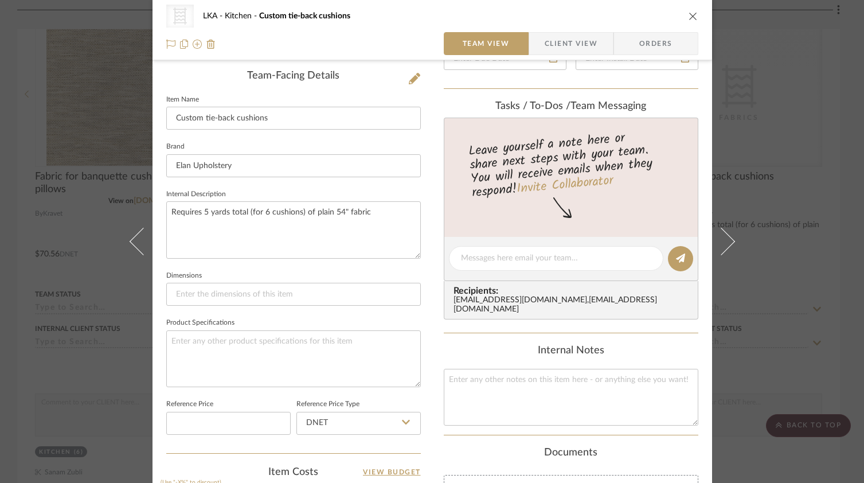
scroll to position [255, 0]
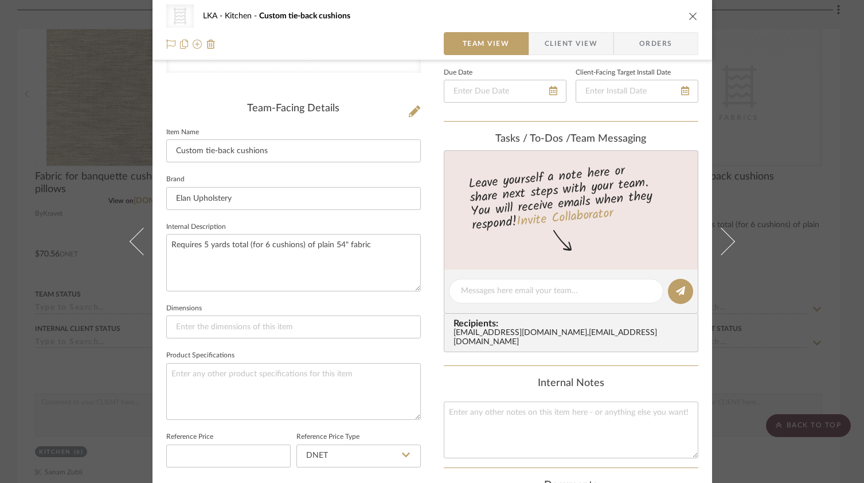
click at [690, 17] on icon "close" at bounding box center [692, 15] width 9 height 9
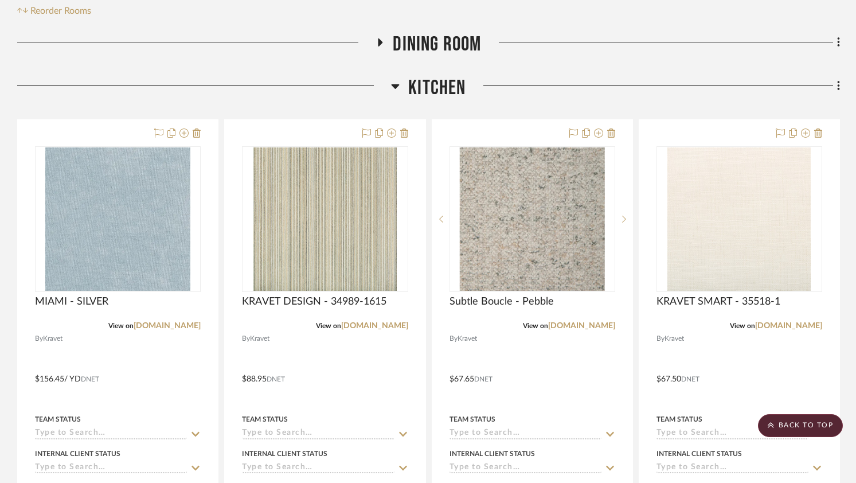
scroll to position [283, 0]
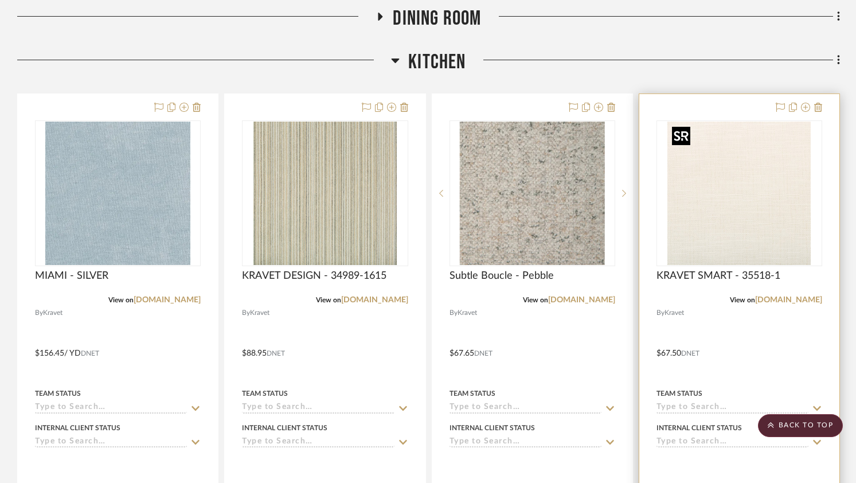
click at [0, 0] on img at bounding box center [0, 0] width 0 height 0
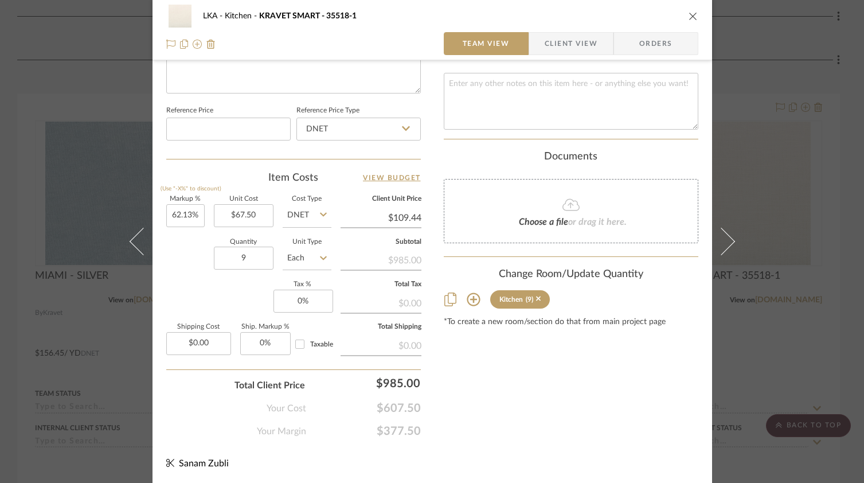
scroll to position [585, 0]
click at [691, 15] on icon "close" at bounding box center [692, 15] width 9 height 9
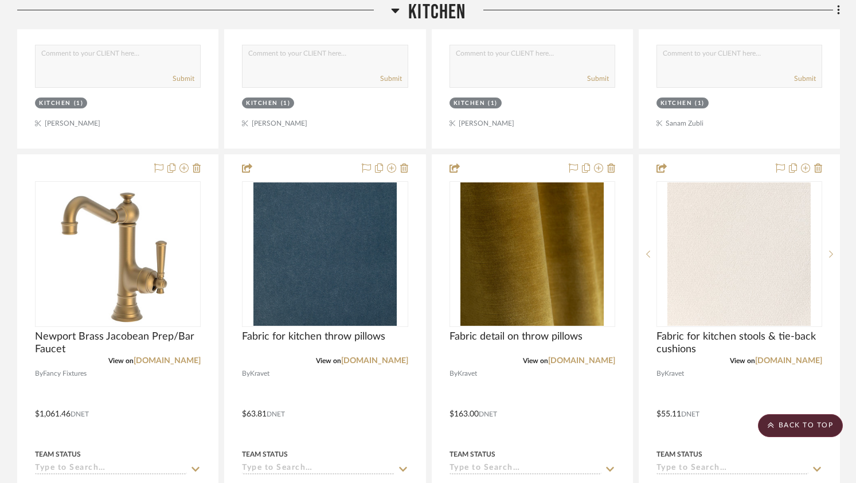
scroll to position [2258, 0]
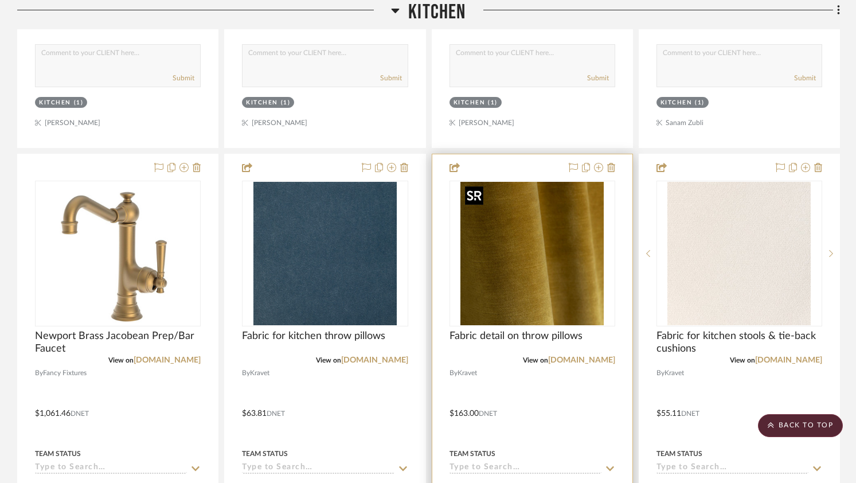
click at [0, 0] on img at bounding box center [0, 0] width 0 height 0
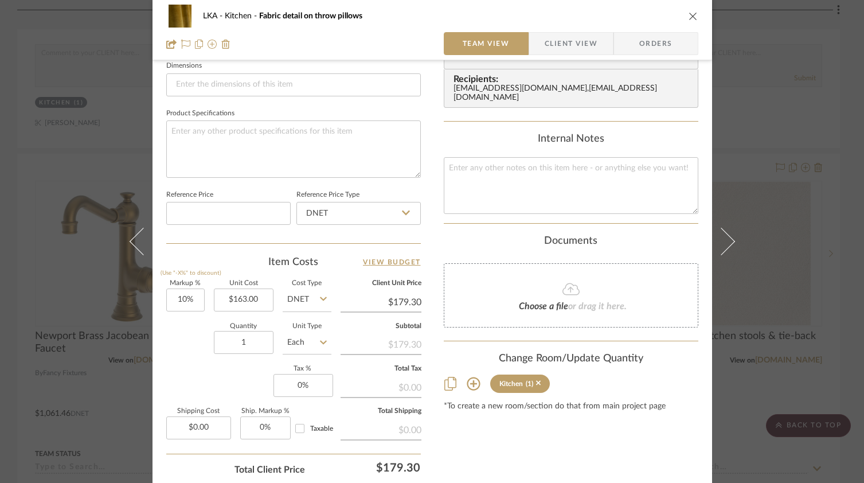
scroll to position [502, 0]
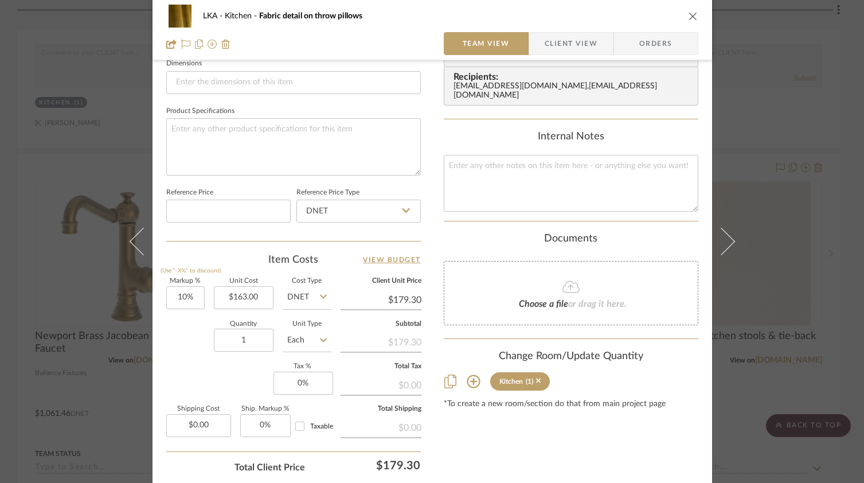
click at [688, 19] on icon "close" at bounding box center [692, 15] width 9 height 9
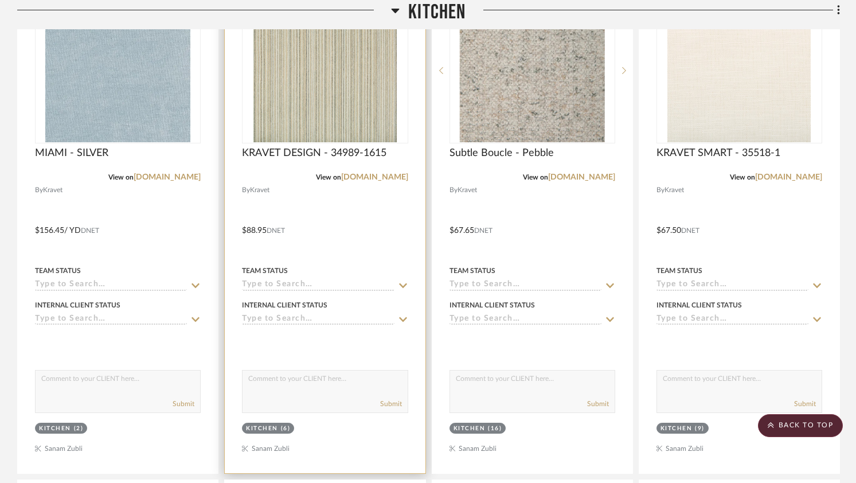
scroll to position [404, 0]
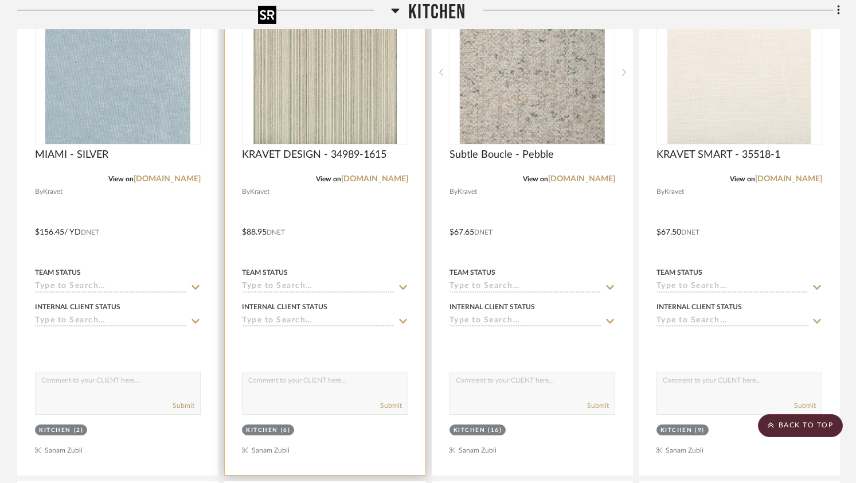
click at [323, 92] on img "0" at bounding box center [324, 72] width 143 height 143
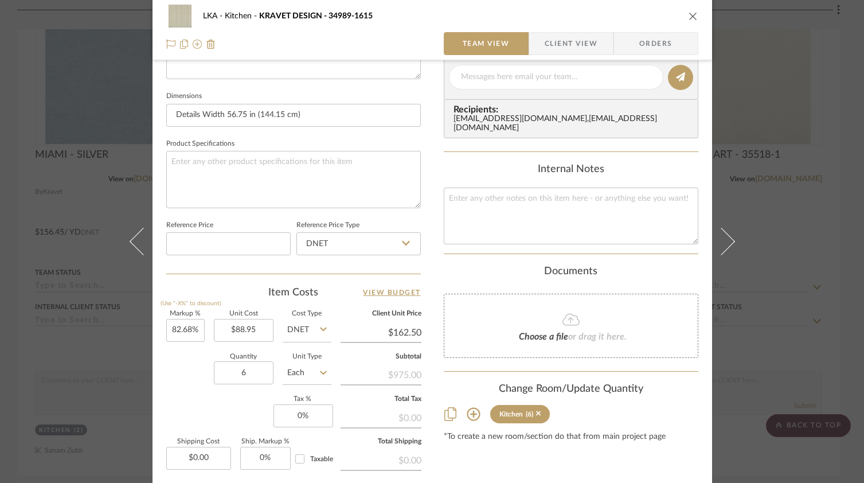
scroll to position [585, 0]
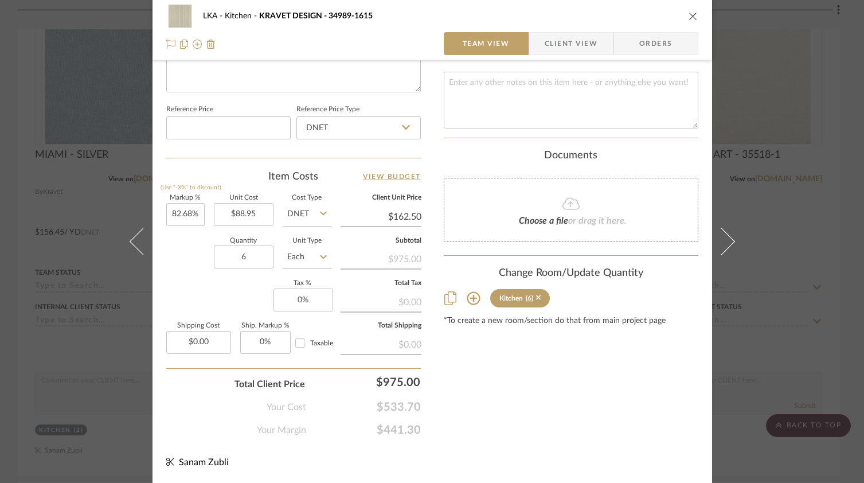
click at [689, 17] on icon "close" at bounding box center [692, 15] width 9 height 9
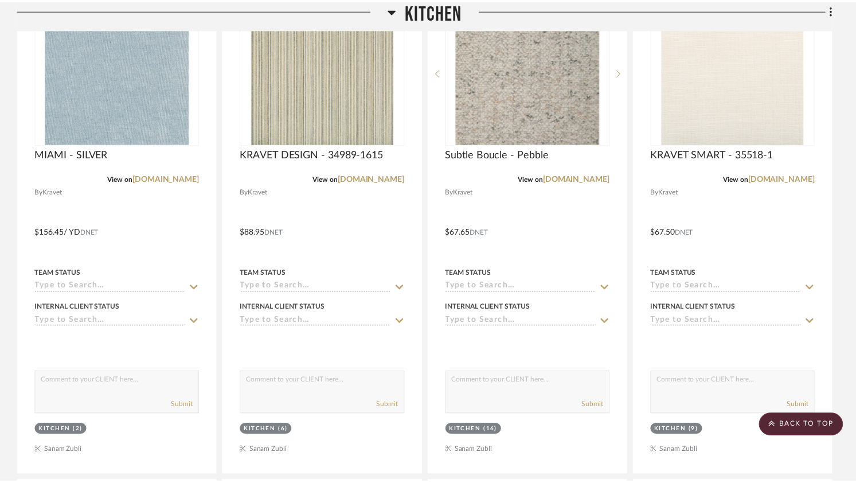
scroll to position [404, 0]
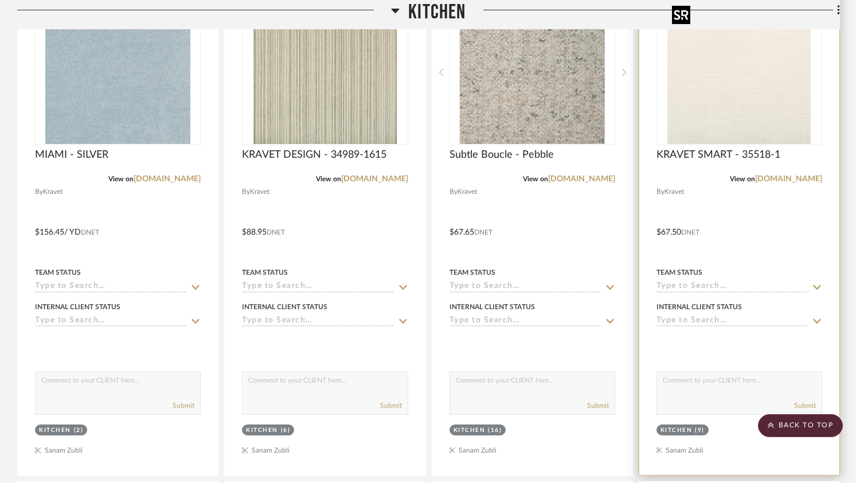
click at [708, 99] on img "0" at bounding box center [738, 72] width 143 height 143
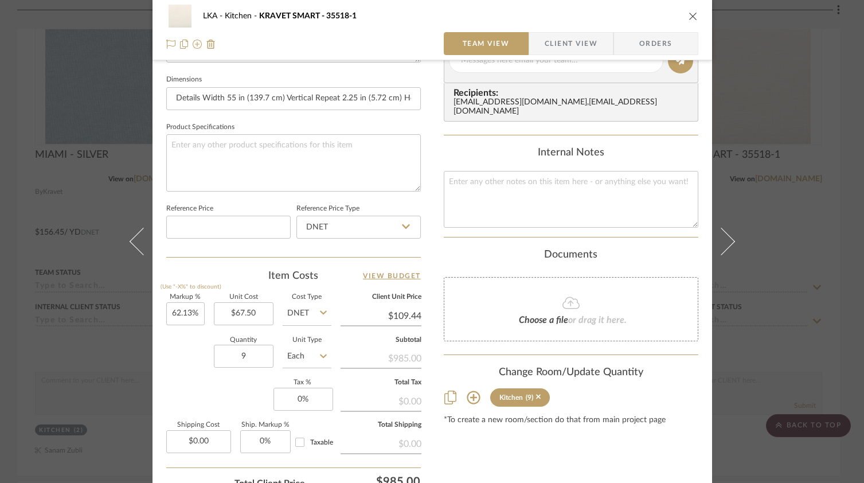
scroll to position [495, 0]
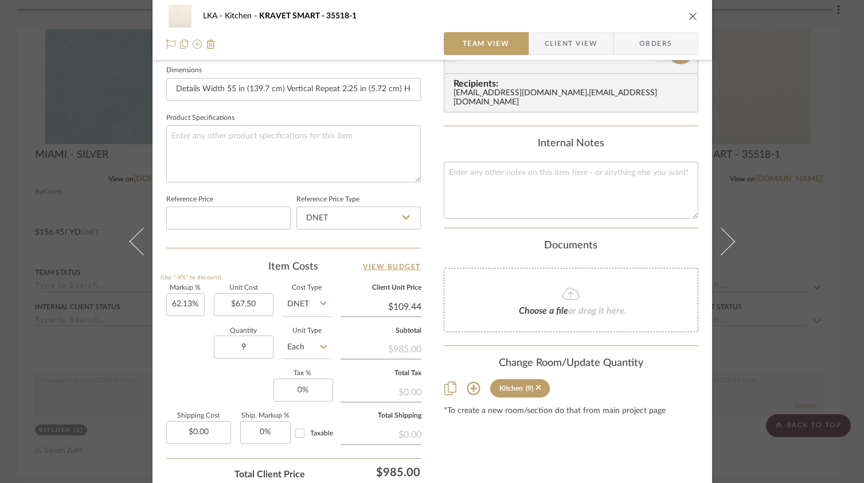
click at [691, 17] on icon "close" at bounding box center [692, 15] width 9 height 9
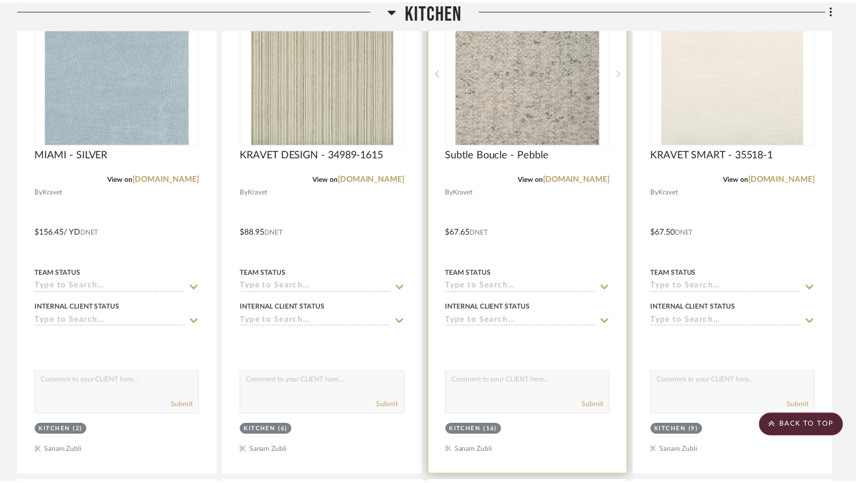
scroll to position [404, 0]
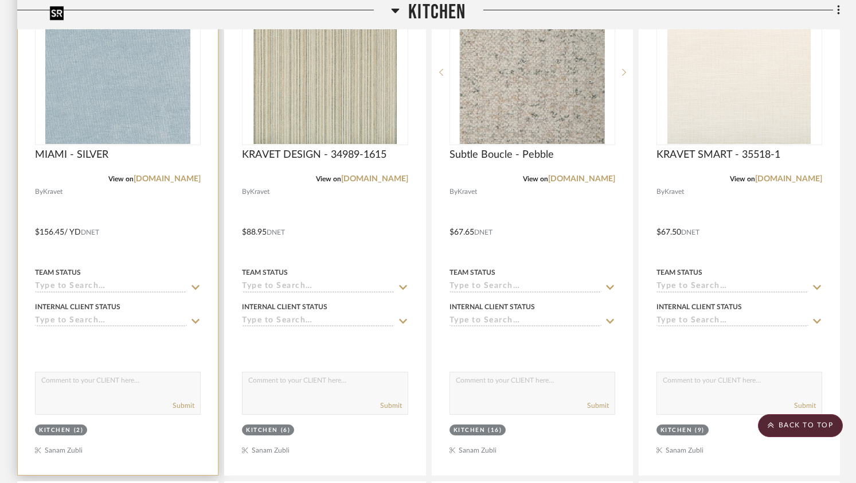
click at [0, 0] on img at bounding box center [0, 0] width 0 height 0
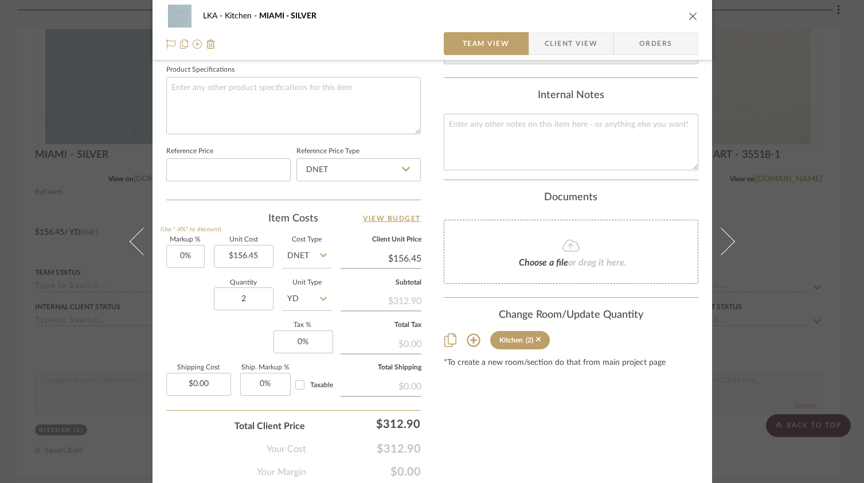
scroll to position [0, 0]
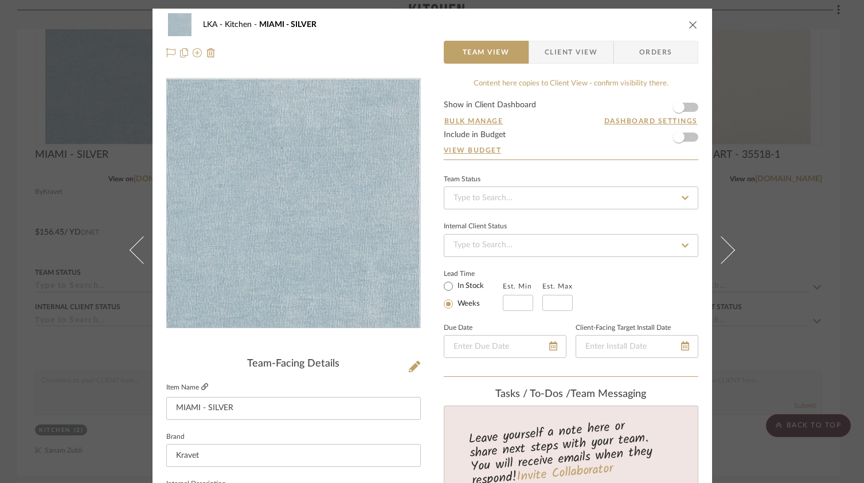
click at [201, 385] on icon at bounding box center [204, 386] width 7 height 7
click at [690, 23] on icon "close" at bounding box center [692, 24] width 9 height 9
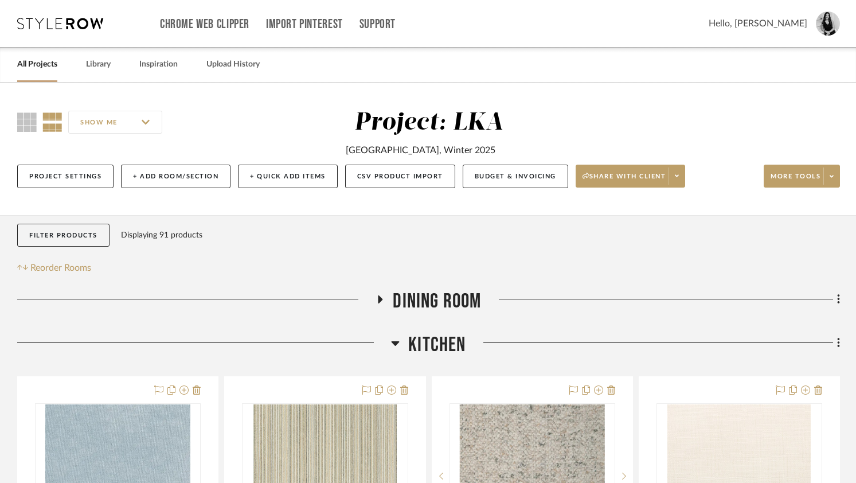
click at [392, 346] on icon at bounding box center [395, 343] width 9 height 14
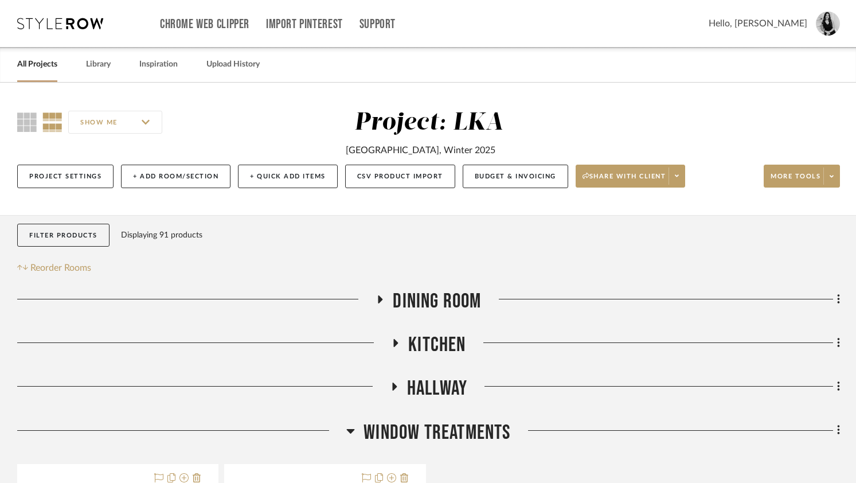
click at [353, 432] on icon at bounding box center [350, 431] width 9 height 14
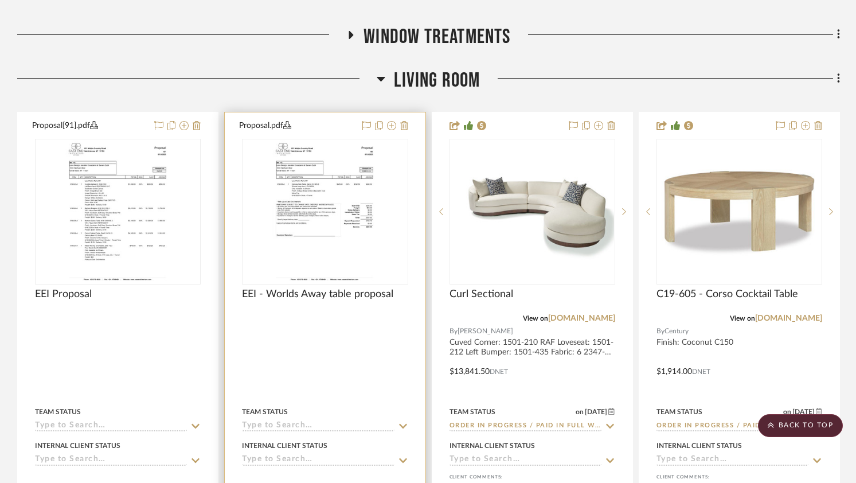
scroll to position [394, 0]
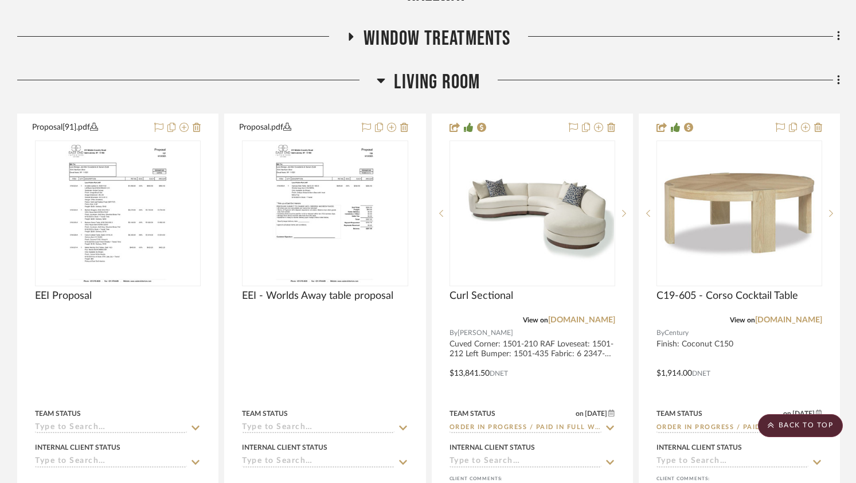
click at [382, 77] on icon at bounding box center [381, 80] width 9 height 14
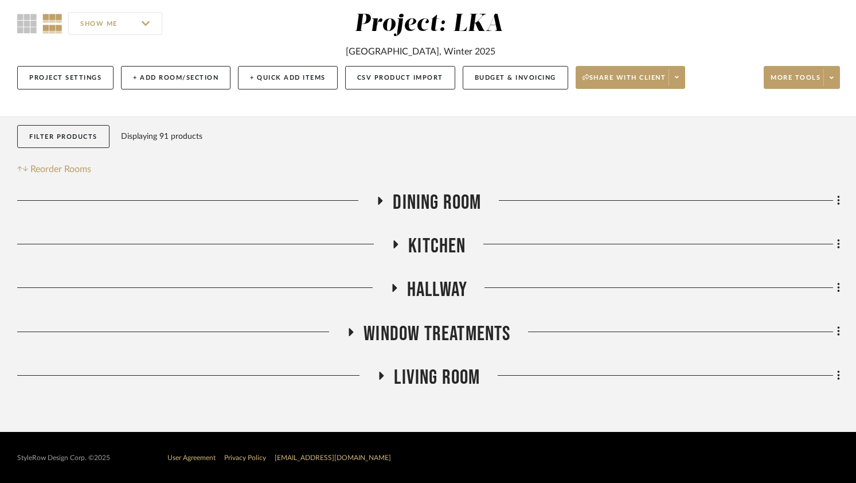
scroll to position [101, 0]
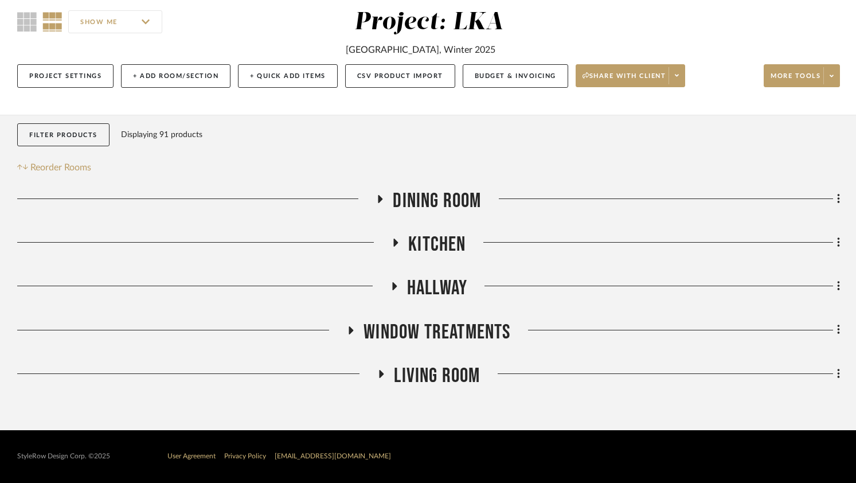
click at [394, 243] on icon at bounding box center [396, 242] width 5 height 8
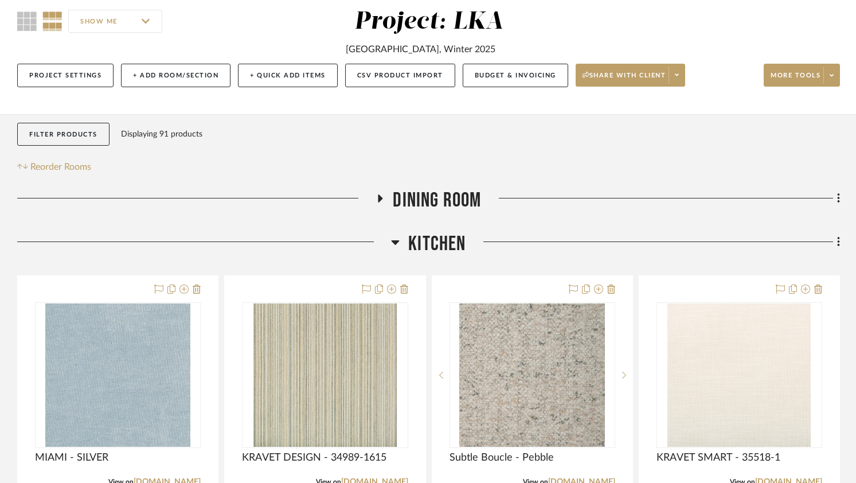
click at [394, 243] on icon at bounding box center [395, 242] width 8 height 5
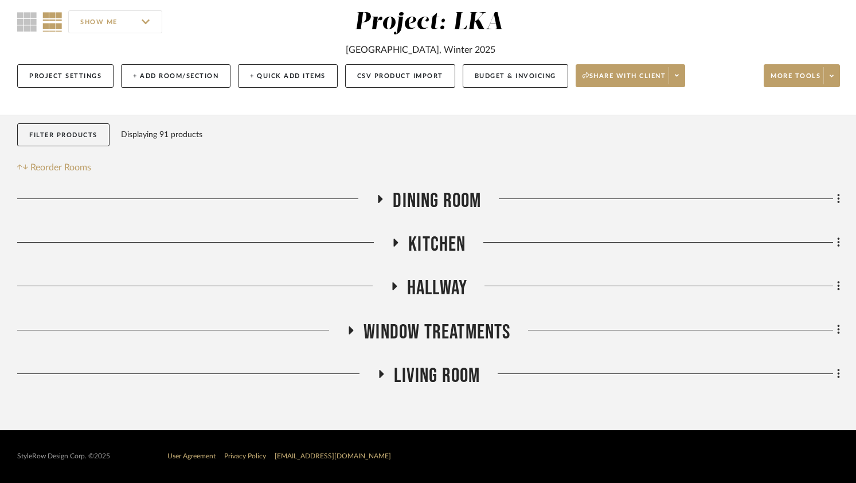
click at [377, 202] on icon at bounding box center [380, 199] width 14 height 9
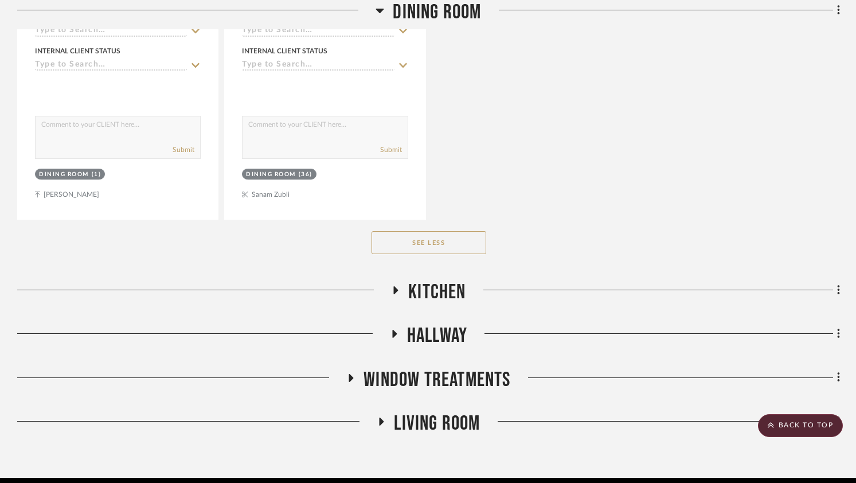
scroll to position [3716, 0]
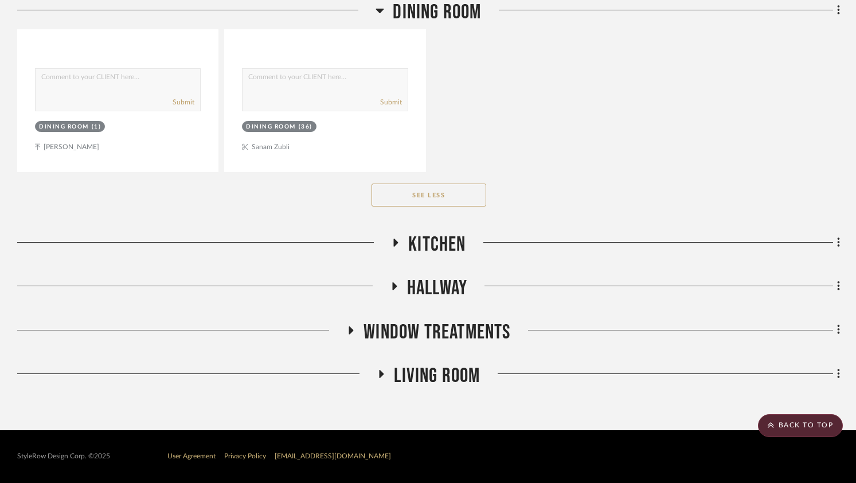
click at [394, 243] on icon at bounding box center [396, 242] width 5 height 8
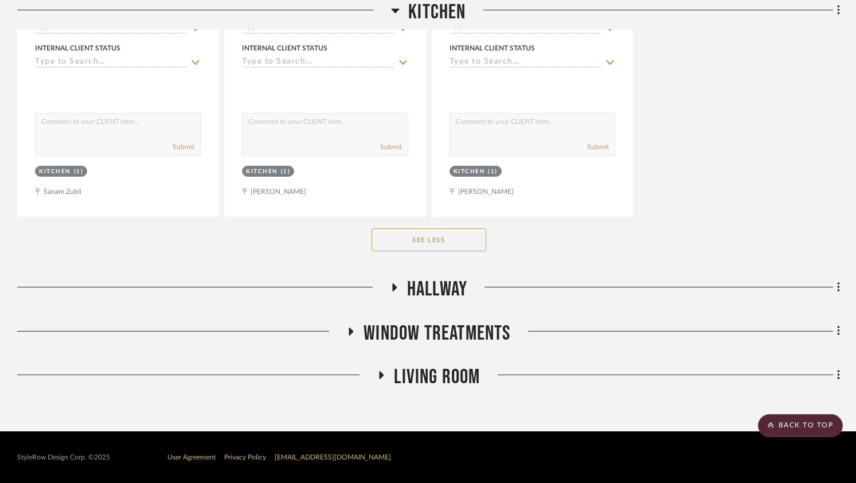
scroll to position [8347, 0]
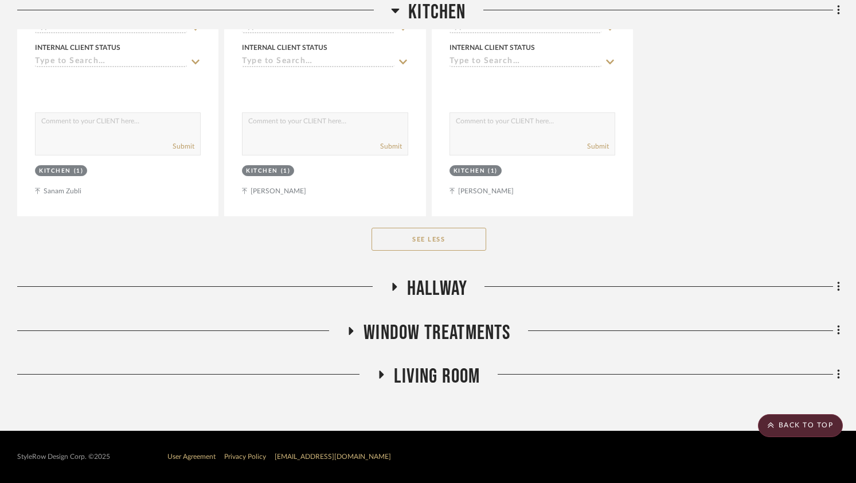
click at [391, 283] on icon at bounding box center [394, 287] width 14 height 9
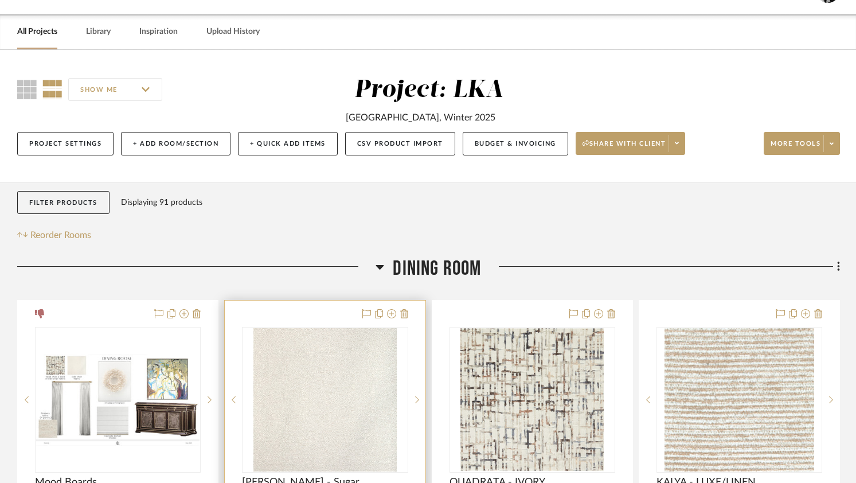
scroll to position [244, 0]
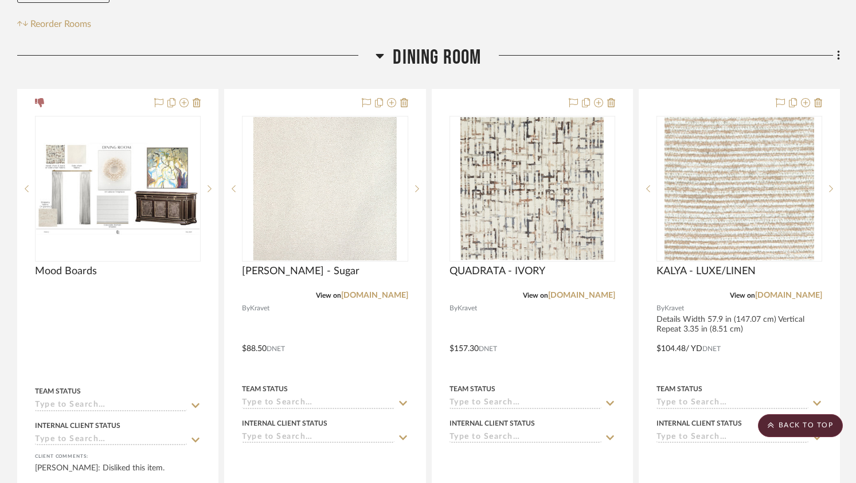
click at [375, 56] on icon at bounding box center [379, 56] width 9 height 14
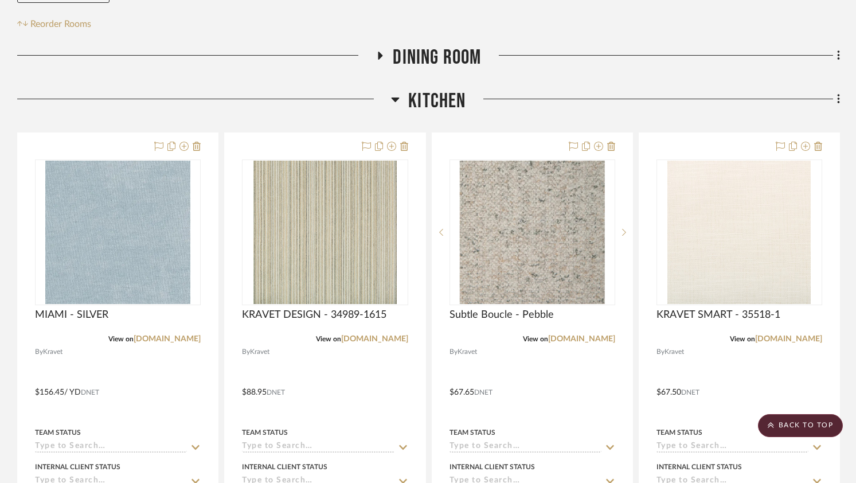
click at [379, 57] on icon at bounding box center [380, 56] width 5 height 8
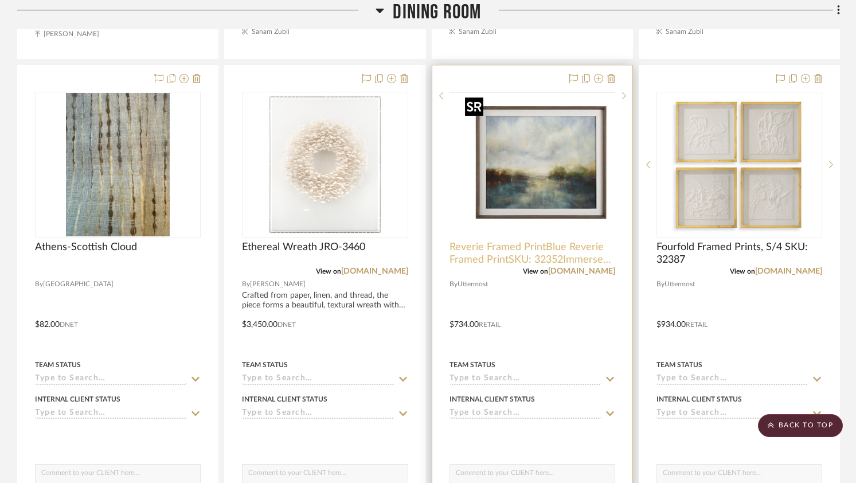
scroll to position [778, 0]
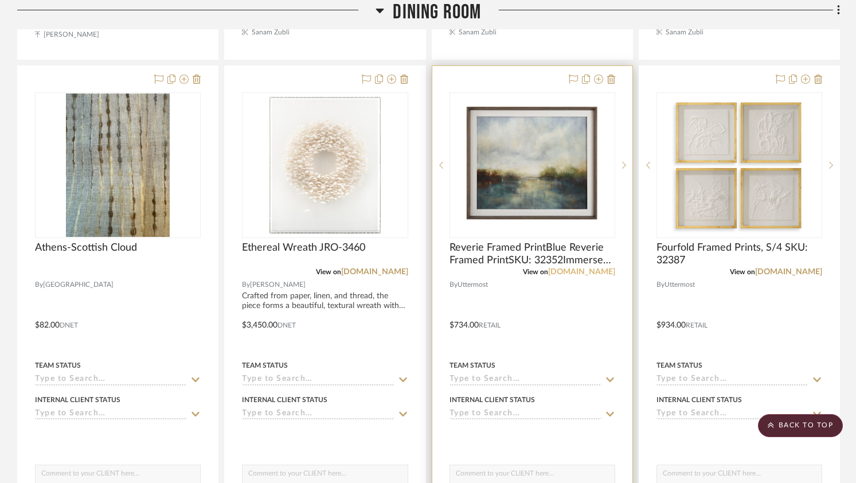
click at [593, 270] on link "[DOMAIN_NAME]" at bounding box center [581, 272] width 67 height 8
click at [520, 123] on img "0" at bounding box center [531, 164] width 143 height 143
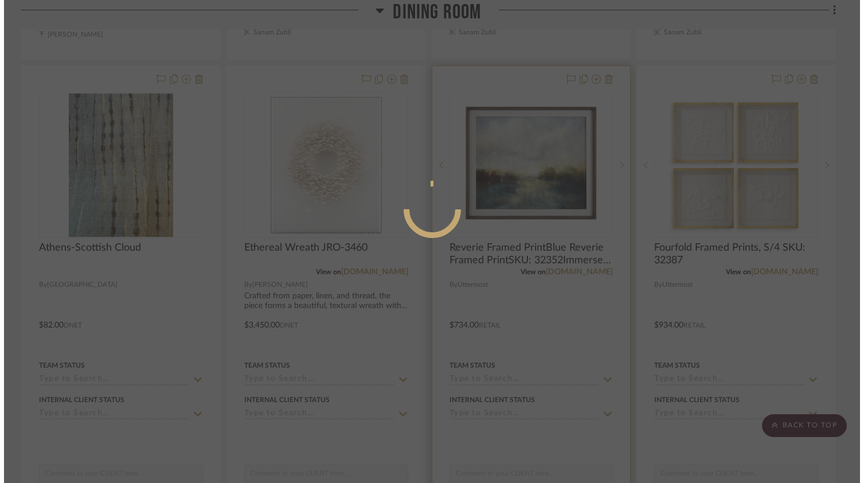
scroll to position [0, 0]
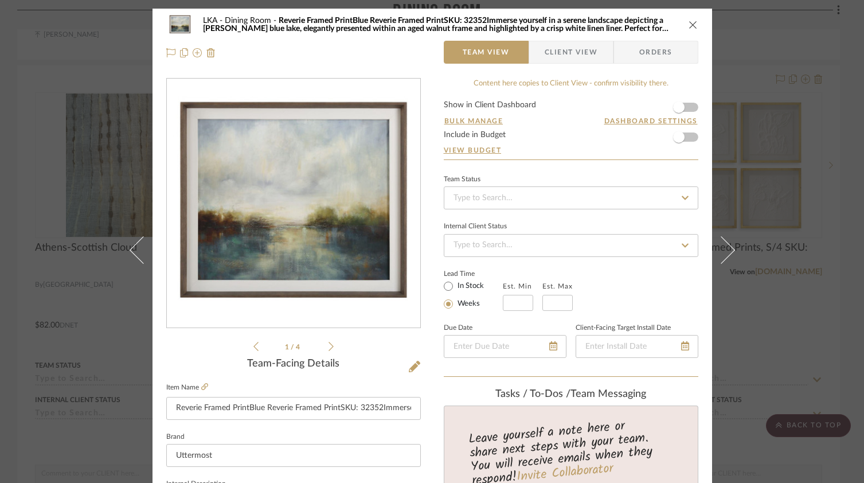
click at [328, 348] on icon at bounding box center [330, 346] width 5 height 10
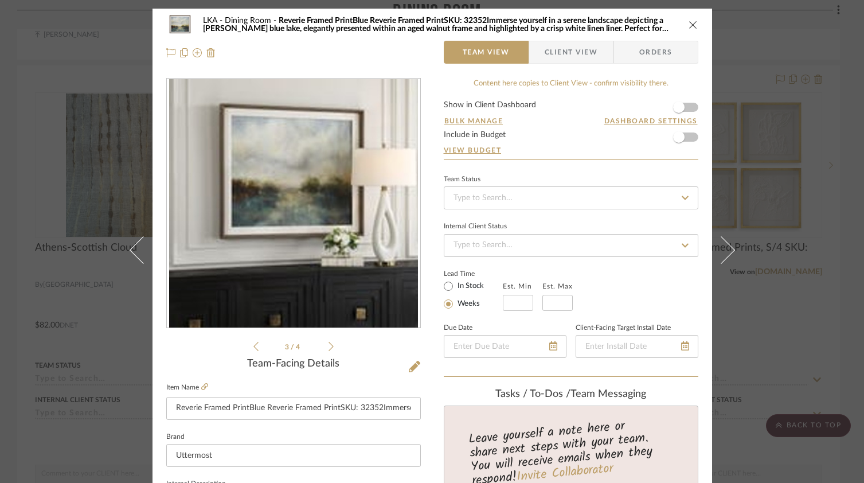
click at [328, 348] on icon at bounding box center [330, 346] width 5 height 9
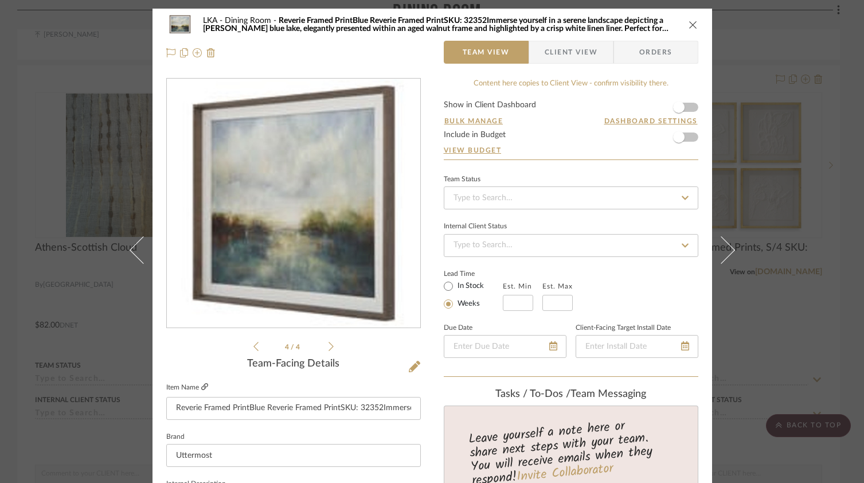
click at [201, 384] on icon at bounding box center [204, 386] width 7 height 7
click at [409, 371] on icon at bounding box center [414, 366] width 11 height 11
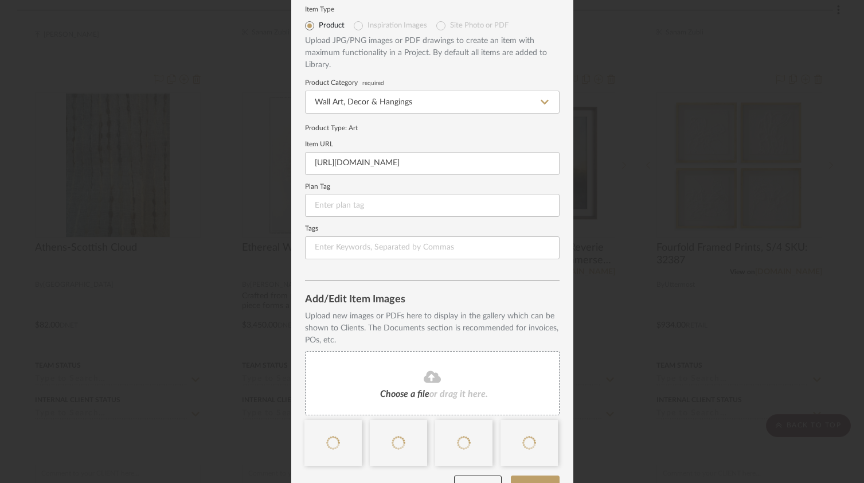
scroll to position [64, 0]
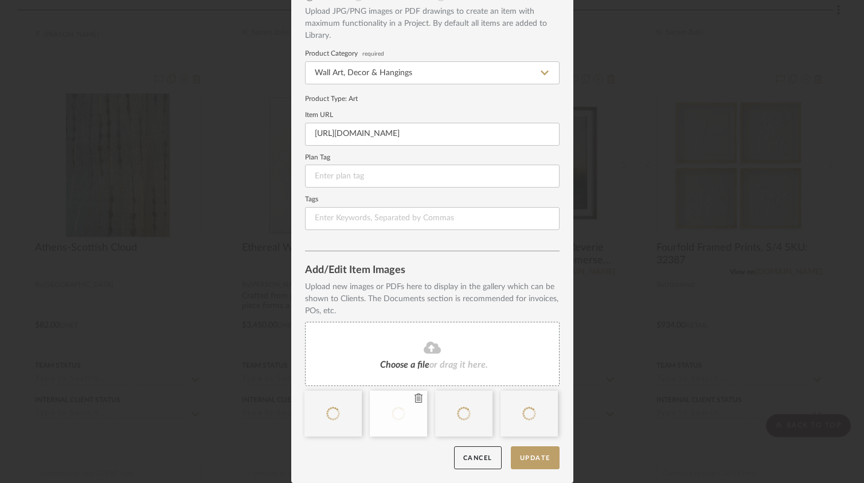
click at [414, 398] on icon at bounding box center [418, 397] width 8 height 9
click at [0, 0] on icon at bounding box center [0, 0] width 0 height 0
click at [418, 354] on div "Choose a file or drag it here." at bounding box center [432, 354] width 254 height 64
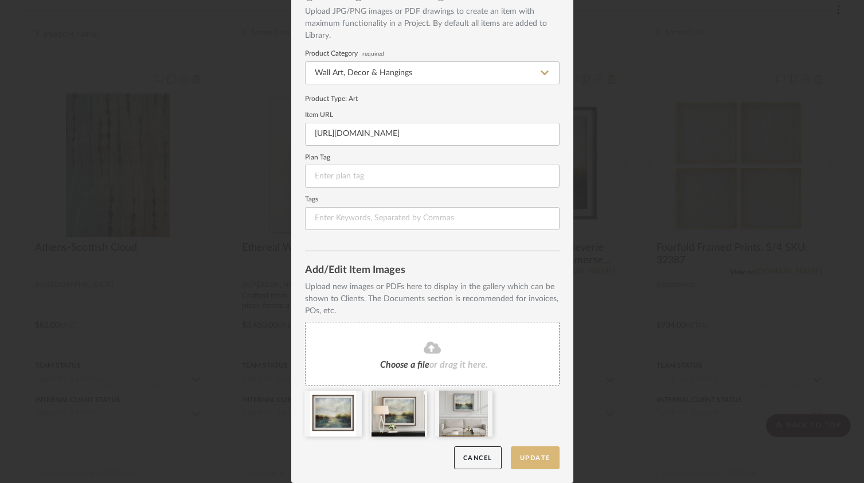
click at [524, 460] on button "Update" at bounding box center [535, 457] width 49 height 23
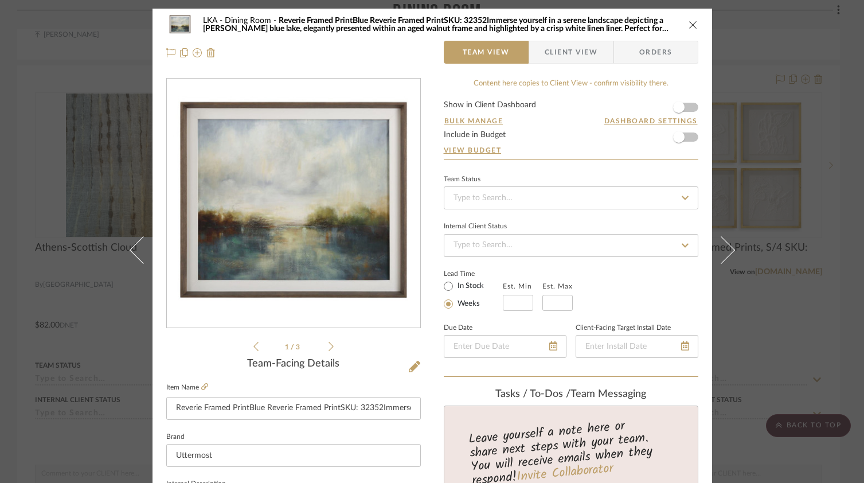
click at [689, 32] on div "LKA Dining Room Reverie Framed PrintBlue Reverie Framed PrintSKU: 32352Immerse …" at bounding box center [432, 24] width 532 height 23
click at [688, 28] on icon "close" at bounding box center [692, 24] width 9 height 9
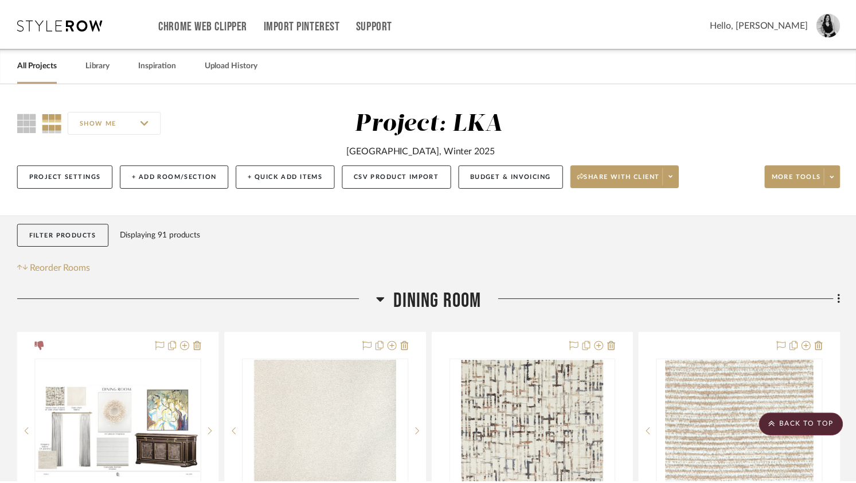
scroll to position [778, 0]
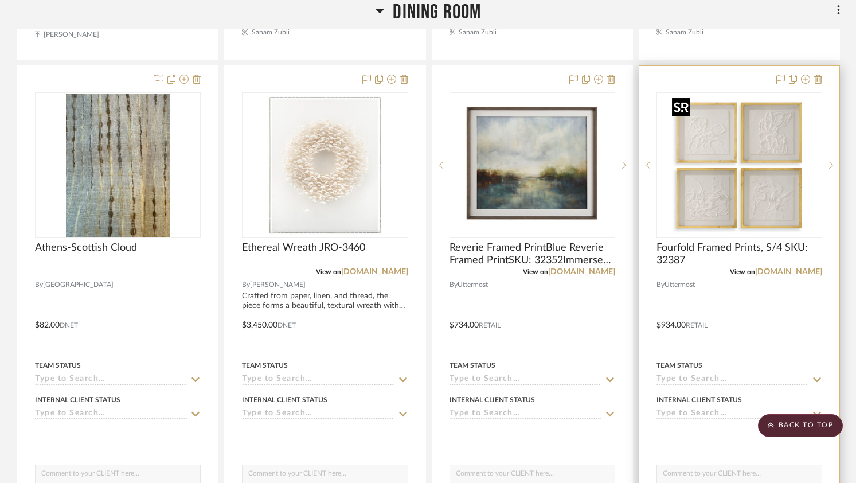
click at [0, 0] on img at bounding box center [0, 0] width 0 height 0
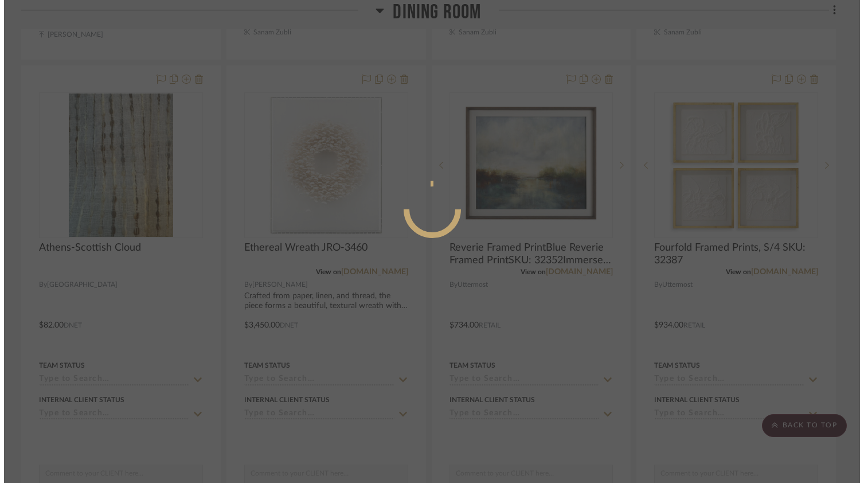
scroll to position [0, 0]
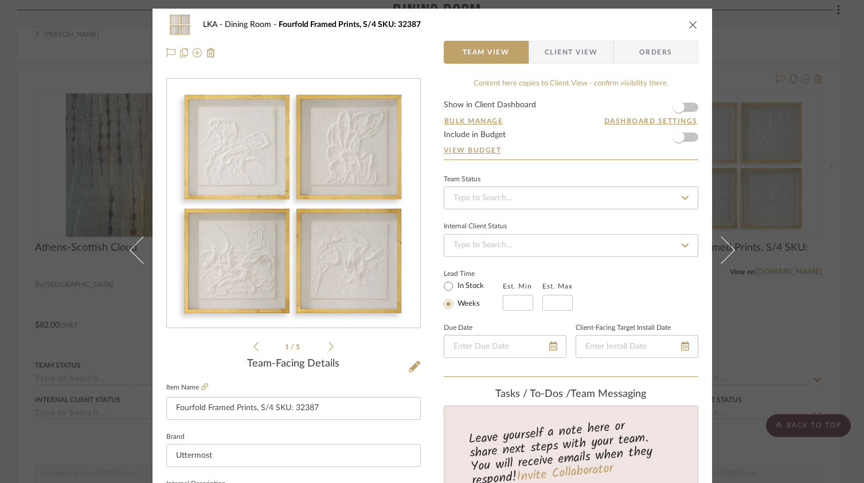
click at [328, 348] on icon at bounding box center [330, 346] width 5 height 10
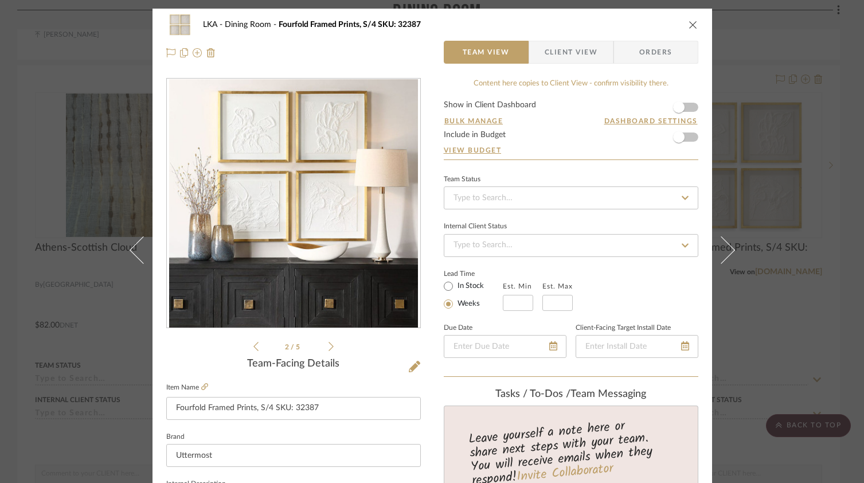
click at [328, 348] on icon at bounding box center [330, 346] width 5 height 9
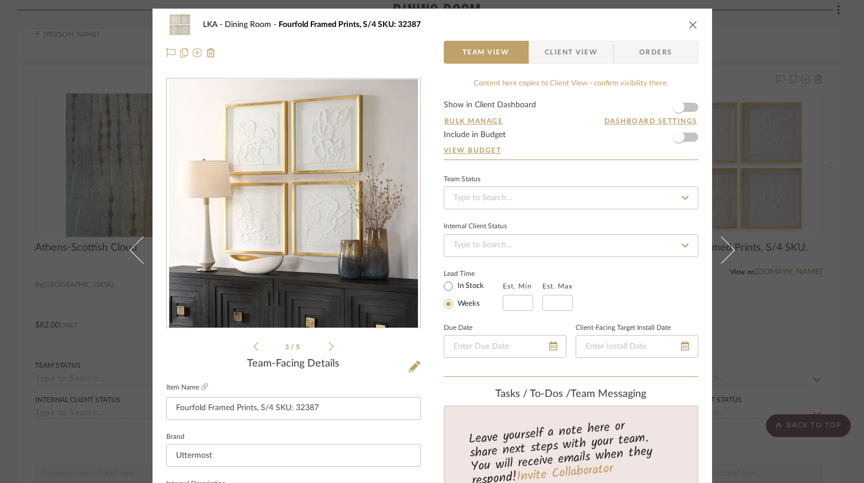
click at [328, 348] on icon at bounding box center [330, 346] width 5 height 9
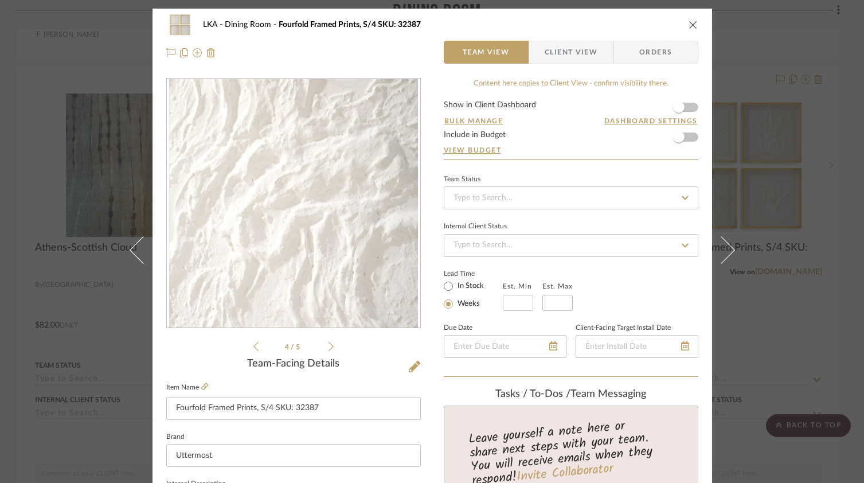
click at [688, 25] on icon "close" at bounding box center [692, 24] width 9 height 9
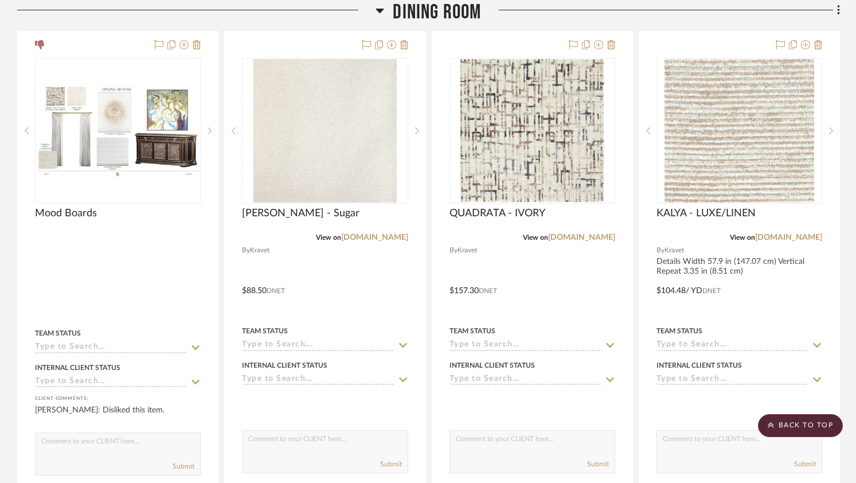
scroll to position [299, 0]
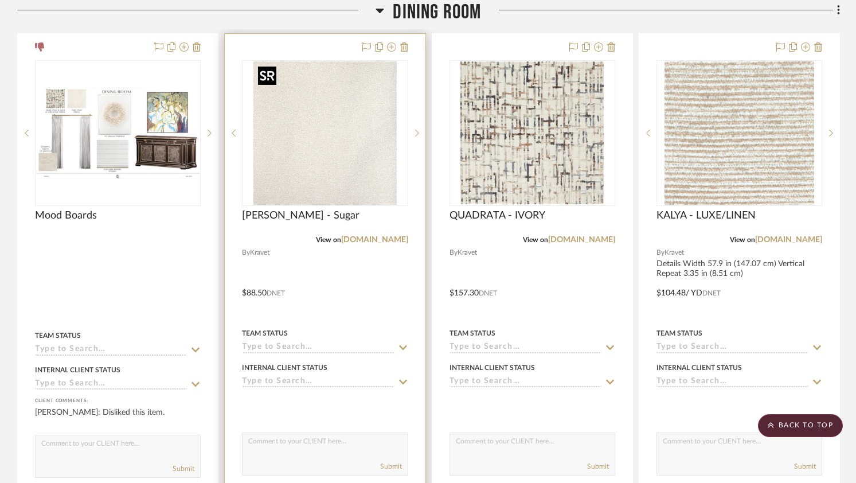
click at [334, 124] on img "0" at bounding box center [324, 132] width 143 height 143
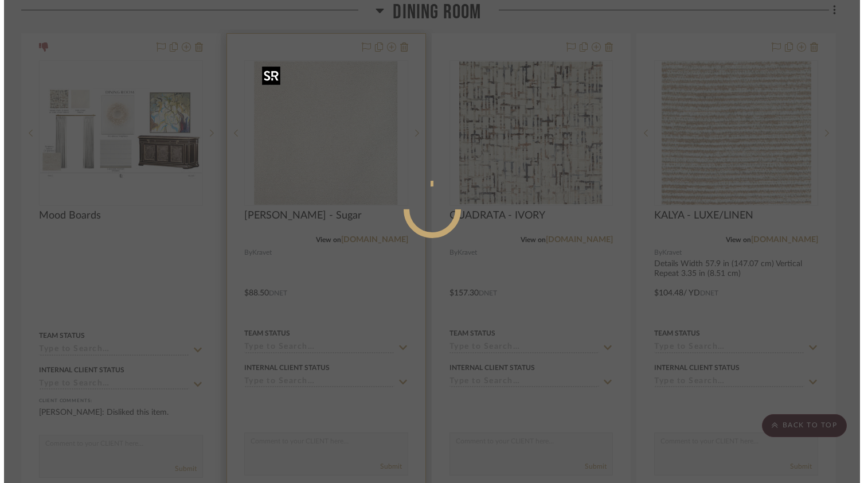
scroll to position [0, 0]
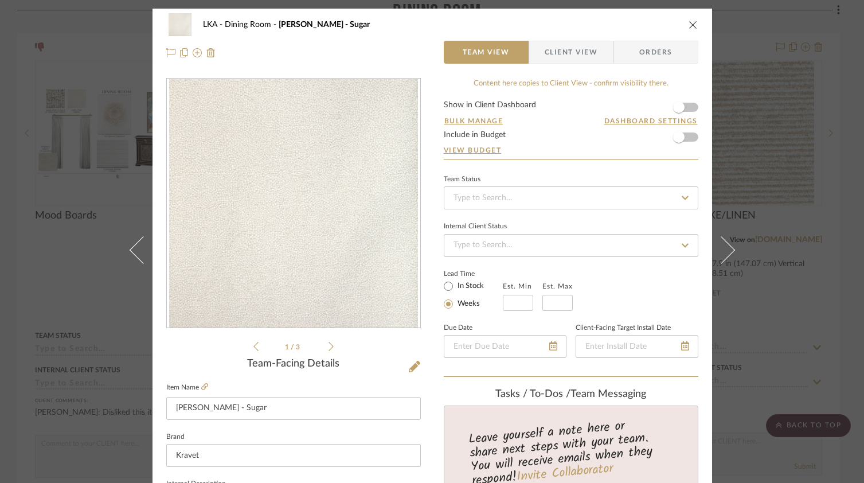
click at [300, 181] on img "0" at bounding box center [293, 203] width 249 height 249
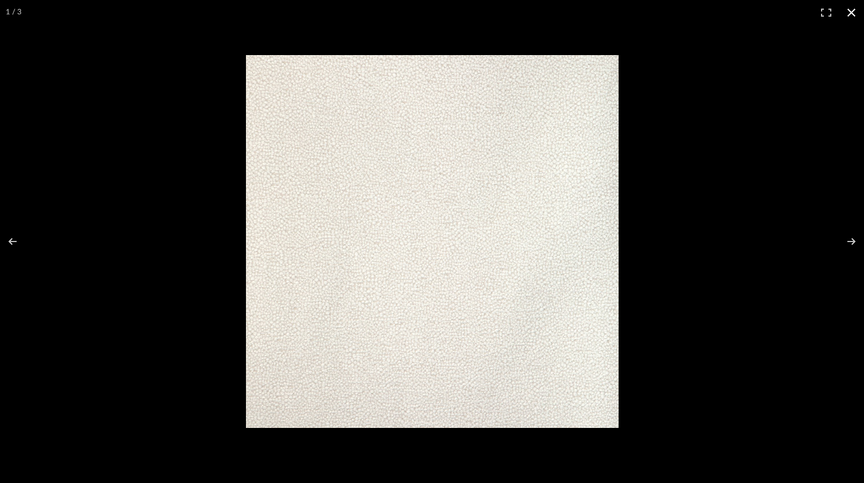
click at [806, 156] on div at bounding box center [618, 263] width 745 height 416
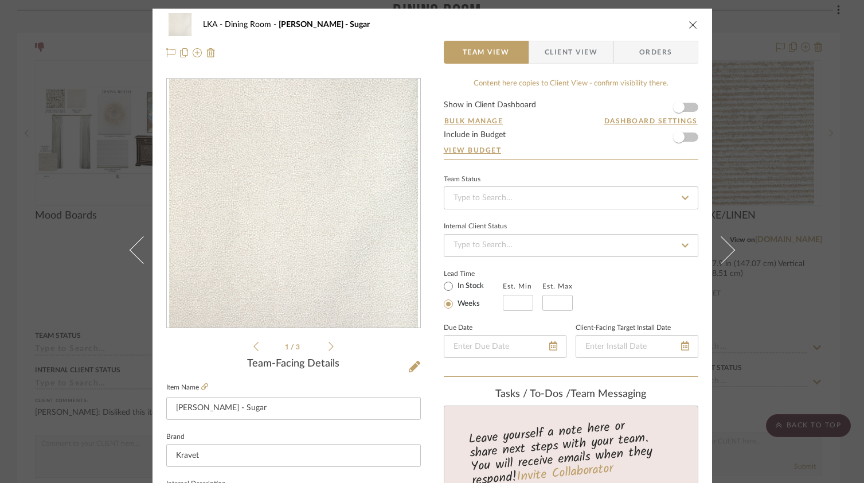
click at [690, 24] on icon "close" at bounding box center [692, 24] width 9 height 9
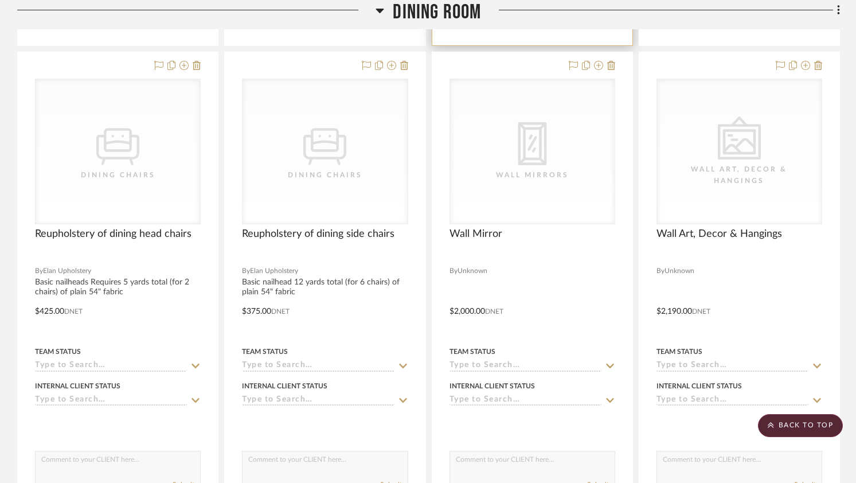
scroll to position [2319, 0]
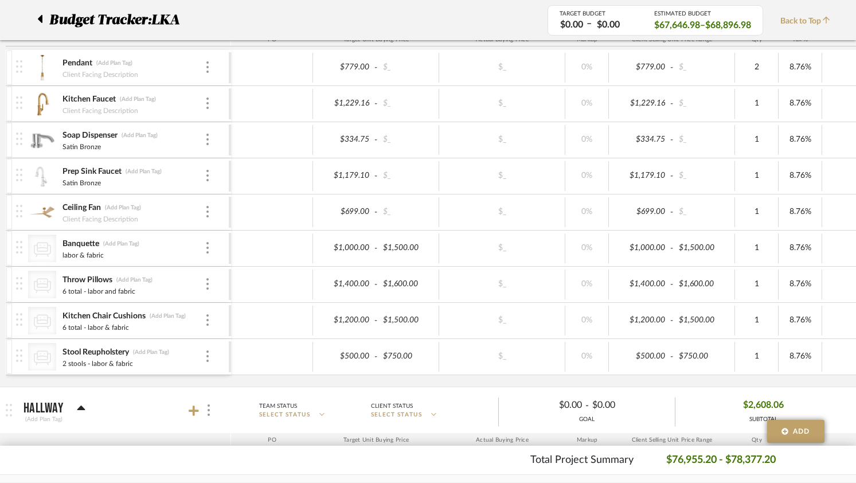
scroll to position [421, 0]
click at [337, 248] on input at bounding box center [344, 248] width 56 height 17
type input "957.06"
type input "1559.24"
click at [622, 385] on div "Pendant (Add Plan Tag) Client Facing Description $779.00 - $_ $_ 0% $779.00 - $…" at bounding box center [598, 218] width 1185 height 336
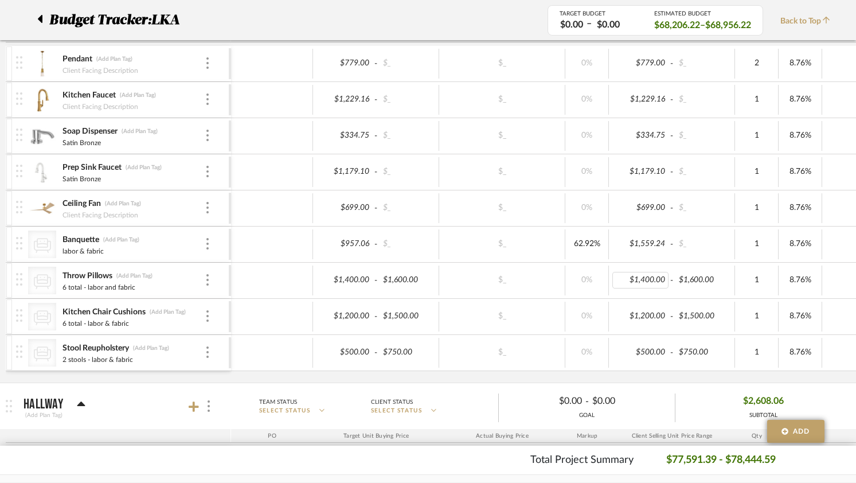
scroll to position [428, 0]
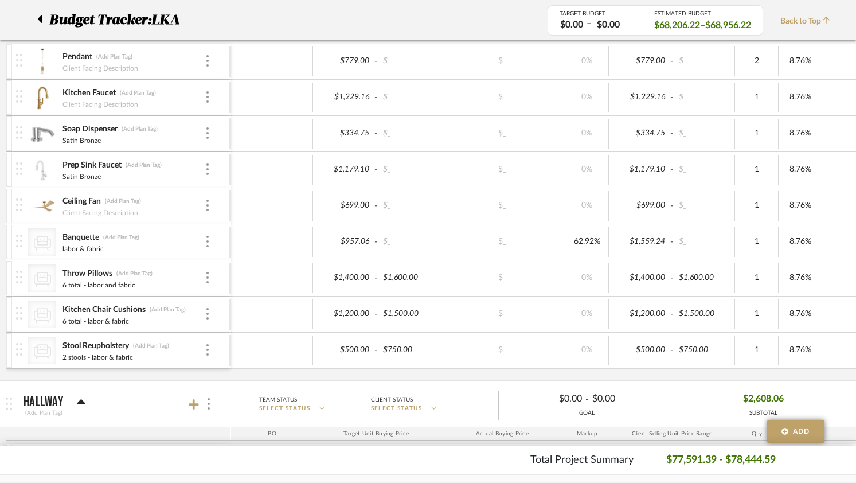
click at [288, 375] on div "Pendant (Add Plan Tag) Client Facing Description $779.00 - $_ $_ 0% $779.00 - $…" at bounding box center [598, 212] width 1185 height 336
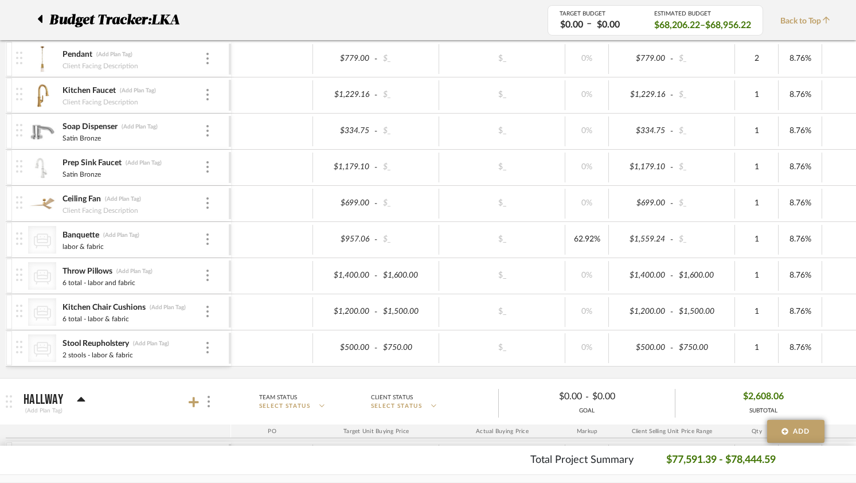
scroll to position [433, 0]
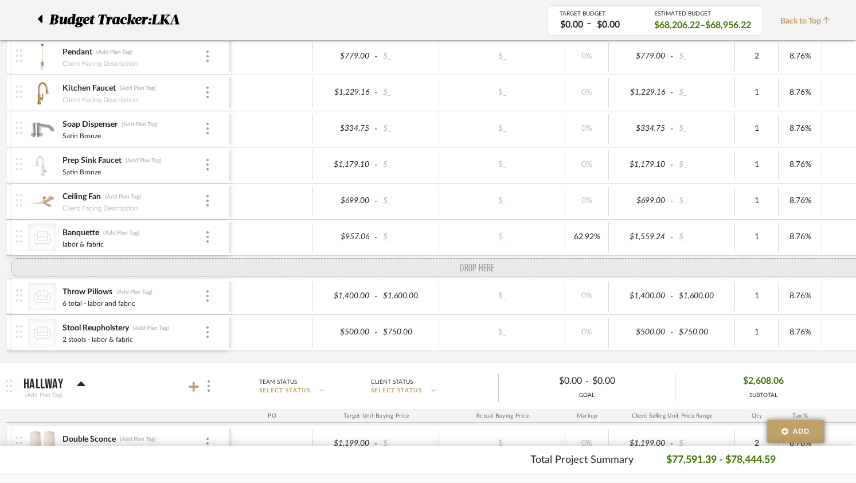
drag, startPoint x: 17, startPoint y: 307, endPoint x: 18, endPoint y: 266, distance: 41.3
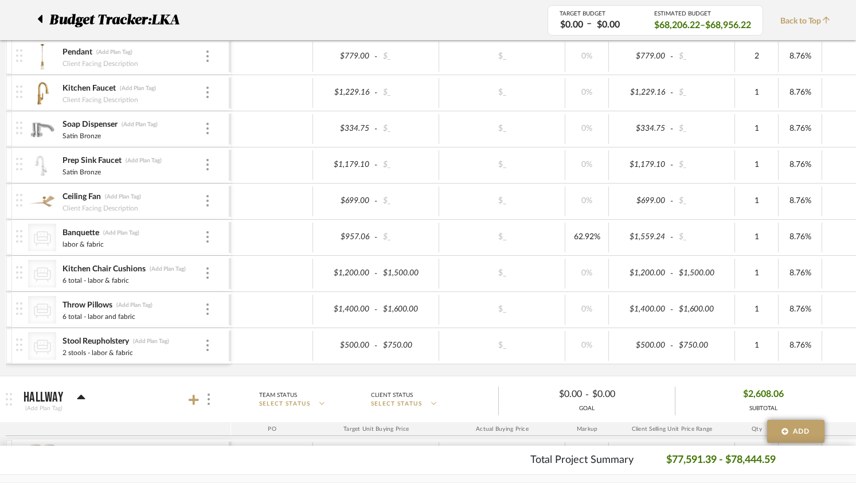
click at [93, 373] on div "Pendant (Add Plan Tag) Client Facing Description $779.00 - $_ $_ 0% $779.00 - $…" at bounding box center [598, 207] width 1185 height 336
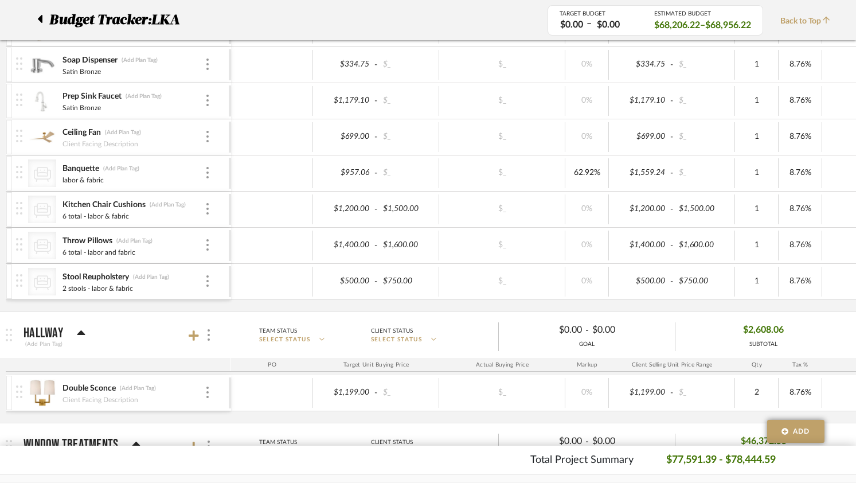
scroll to position [495, 0]
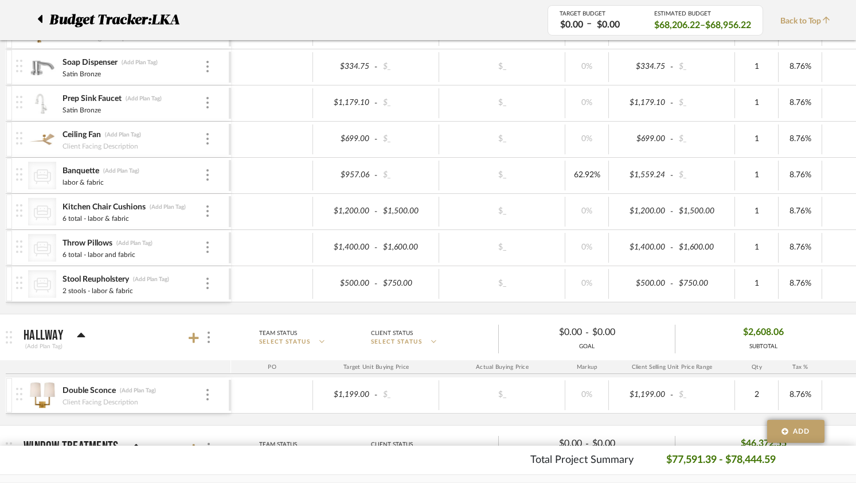
click at [271, 308] on div "Pendant (Add Plan Tag) Client Facing Description $779.00 - $_ $_ 0% $779.00 - $…" at bounding box center [598, 145] width 1185 height 336
drag, startPoint x: 116, startPoint y: 280, endPoint x: 56, endPoint y: 279, distance: 59.6
click at [56, 279] on div "CategoryIconSeating Created with Sketch. Stool Reupholstery Stool Reupholstery …" at bounding box center [122, 284] width 213 height 36
type input "Kitchen chair cushions and stools"
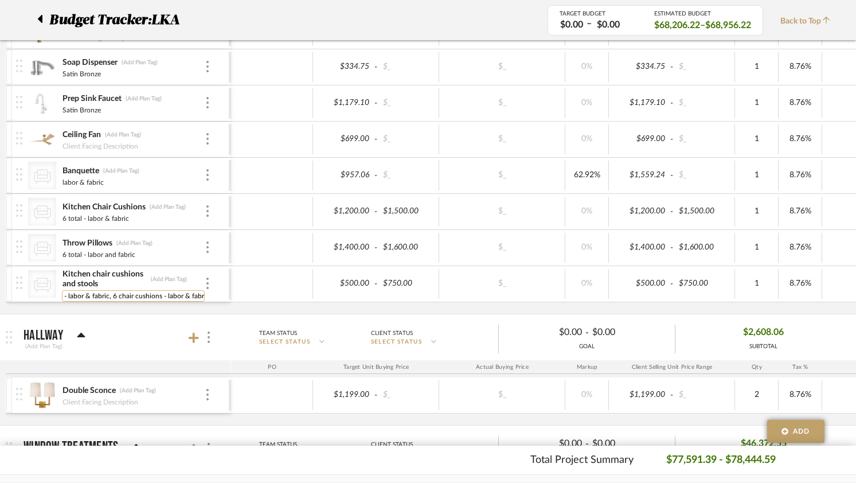
type input "2 stools - labor & fabric, 6 chair cushions - labor & fabric"
click at [111, 311] on div "Pendant (Add Plan Tag) Client Facing Description $779.00 - $_ $_ 0% $779.00 - $…" at bounding box center [598, 145] width 1185 height 336
click at [84, 281] on input "Kitchen chair cushions and stools" at bounding box center [104, 278] width 85 height 11
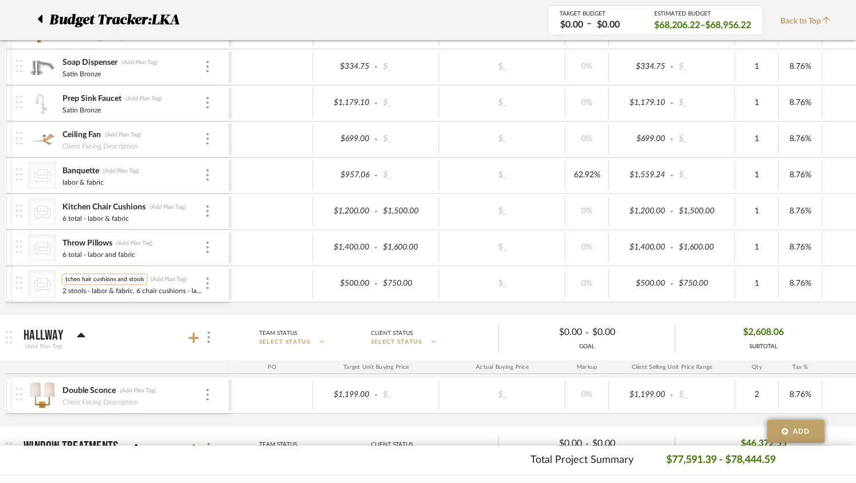
scroll to position [0, 2]
click at [101, 281] on input "Kitchen Chair cushions and stools" at bounding box center [104, 278] width 85 height 11
click at [136, 280] on input "Kitchen Chair Cushions and stools" at bounding box center [104, 278] width 85 height 11
type input "Kitchen Chair Cushions and Ctools"
click at [132, 311] on div "Pendant (Add Plan Tag) Client Facing Description $779.00 - $_ $_ 0% $779.00 - $…" at bounding box center [598, 145] width 1185 height 336
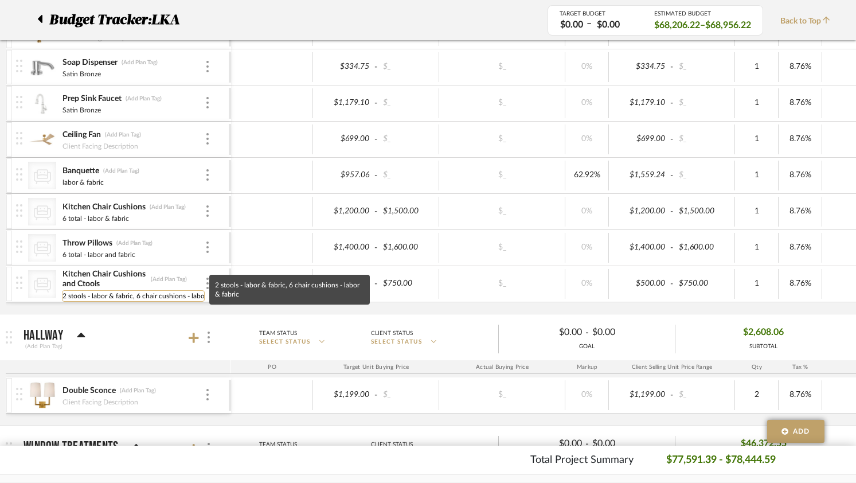
scroll to position [0, 27]
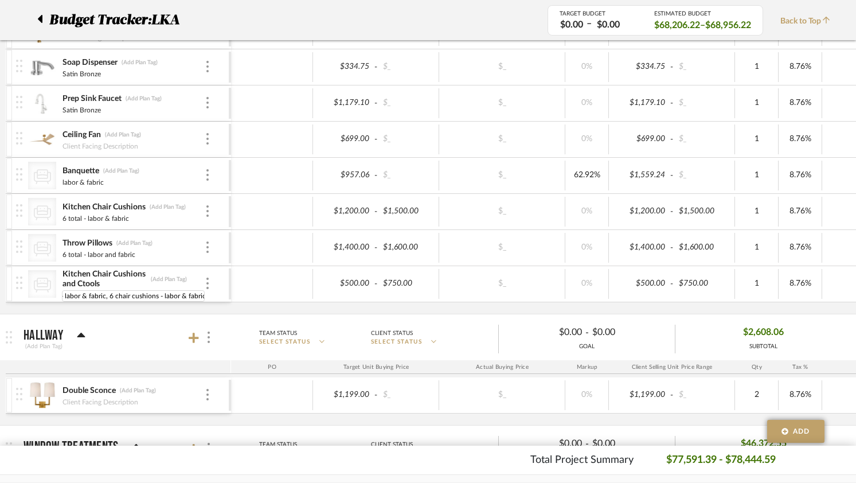
drag, startPoint x: 105, startPoint y: 296, endPoint x: 175, endPoint y: 301, distance: 69.5
click at [209, 294] on div "CategoryIconSeating Created with Sketch. Kitchen Chair Cushions and Ctools (Add…" at bounding box center [122, 284] width 213 height 36
click at [162, 300] on input "2 stools - labor & fabric, 6 chair cushions - labor & fabric" at bounding box center [133, 295] width 143 height 11
drag, startPoint x: 106, startPoint y: 298, endPoint x: 279, endPoint y: 291, distance: 173.2
click at [279, 291] on div "CategoryIconSeating Created with Sketch. Kitchen Chair Cushions and Ctools (Add…" at bounding box center [596, 284] width 1180 height 36
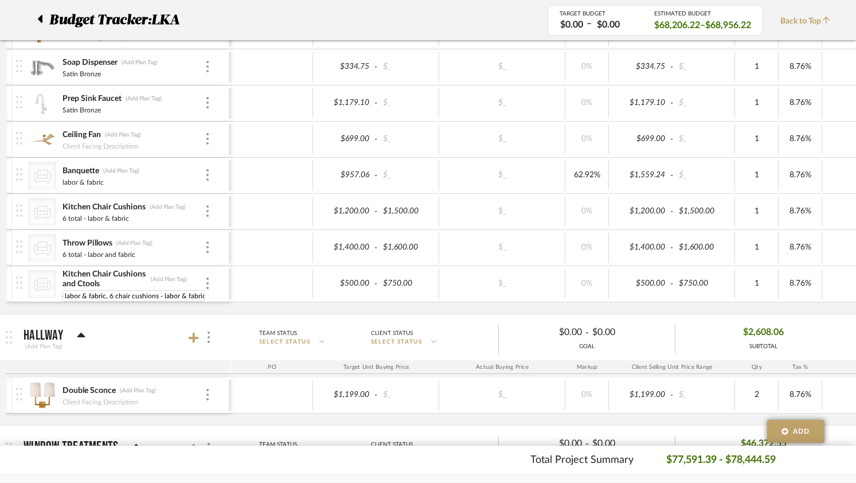
type input "2 stools - labor & fabric"
click at [139, 308] on div "Pendant (Add Plan Tag) Client Facing Description $779.00 - $_ $_ 0% $779.00 - $…" at bounding box center [598, 145] width 1185 height 336
click at [126, 308] on div "Pendant (Add Plan Tag) Client Facing Description $779.00 - $_ $_ 0% $779.00 - $…" at bounding box center [598, 145] width 1185 height 336
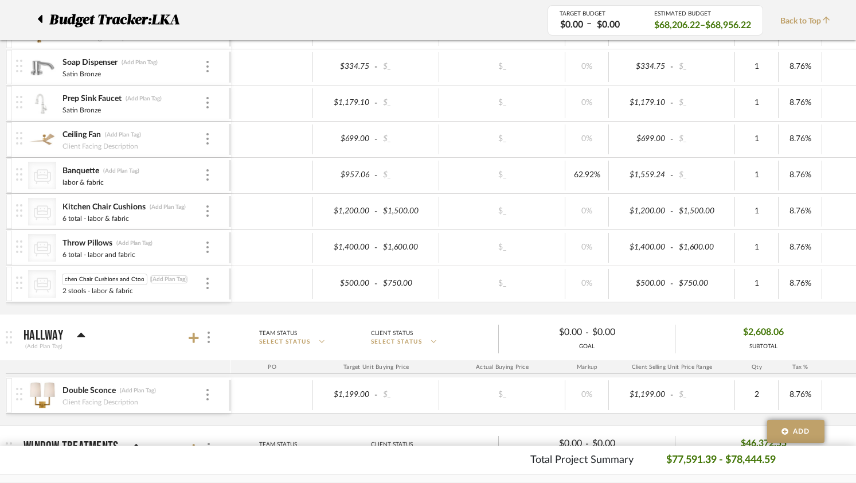
drag, startPoint x: 124, startPoint y: 280, endPoint x: 183, endPoint y: 283, distance: 59.7
click at [183, 283] on div "Kitchen Chair Cushions and Ctools Kitchen Chair Cushions and Ctools (Add Plan T…" at bounding box center [133, 278] width 143 height 11
type input "Kitchen Chair Cushions"
click at [143, 307] on div "Pendant (Add Plan Tag) Client Facing Description $779.00 - $_ $_ 0% $779.00 - $…" at bounding box center [598, 145] width 1185 height 336
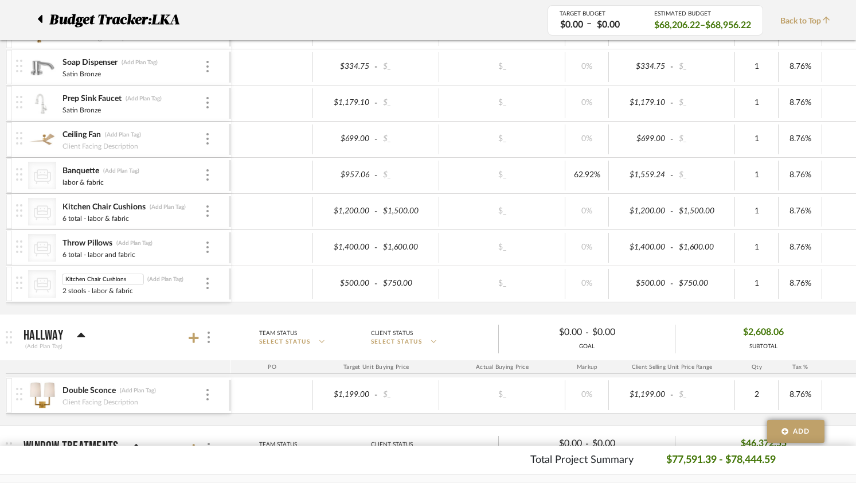
drag, startPoint x: 124, startPoint y: 277, endPoint x: 124, endPoint y: 350, distance: 72.2
click at [85, 282] on input "Kitchen Chair Cushions" at bounding box center [103, 278] width 82 height 11
type input "Kitchen Stools"
type input "00"
type input "875.55"
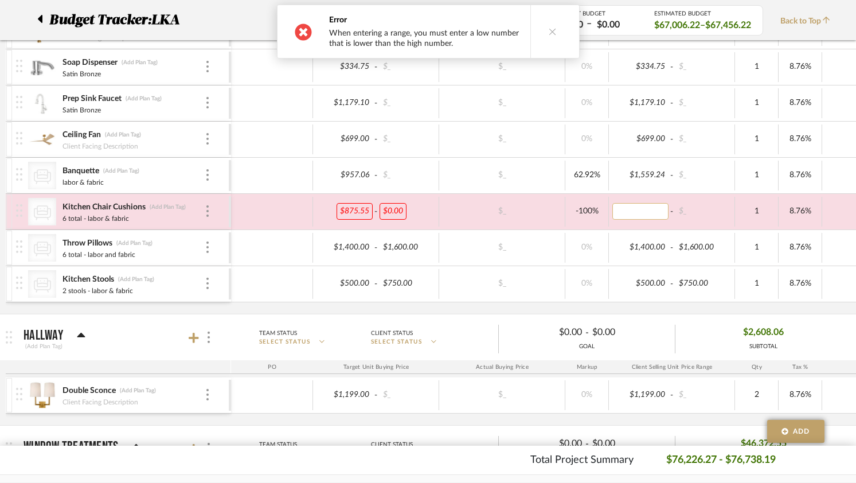
click at [657, 215] on input at bounding box center [640, 211] width 56 height 17
type input "0"
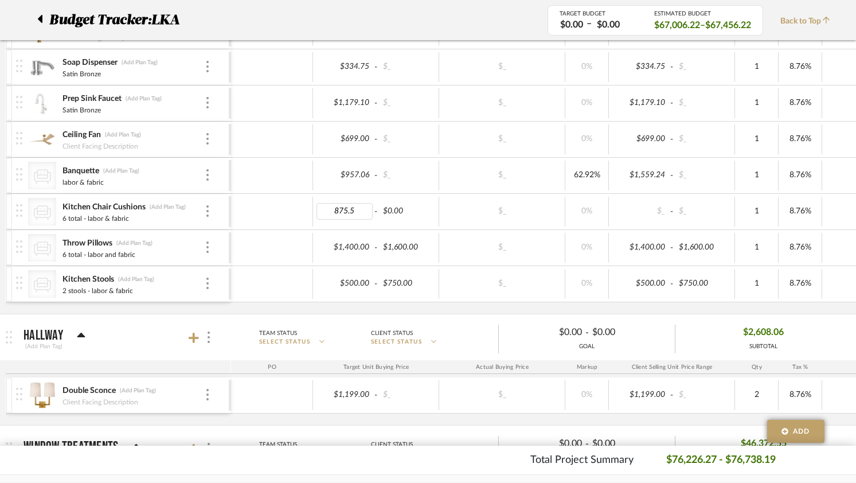
type input "875.55"
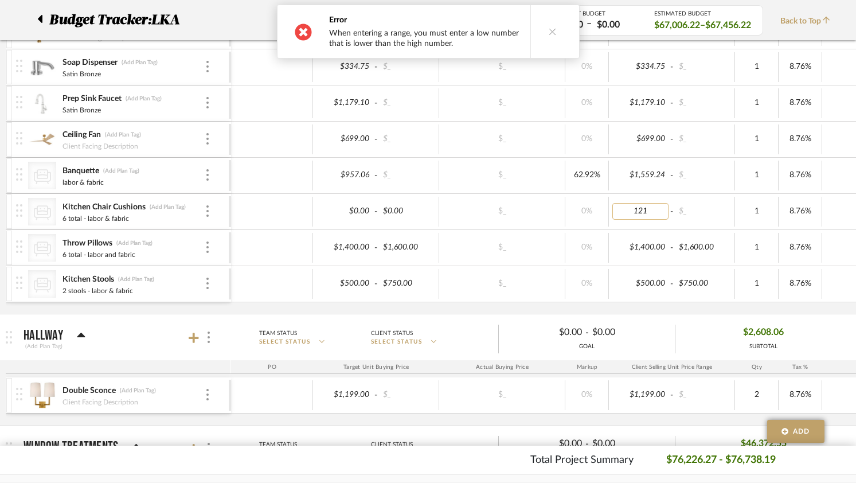
type input "1212"
click at [668, 308] on div "Pendant (Add Plan Tag) Client Facing Description $779.00 - $_ $_ 0% $779.00 - $…" at bounding box center [598, 145] width 1185 height 336
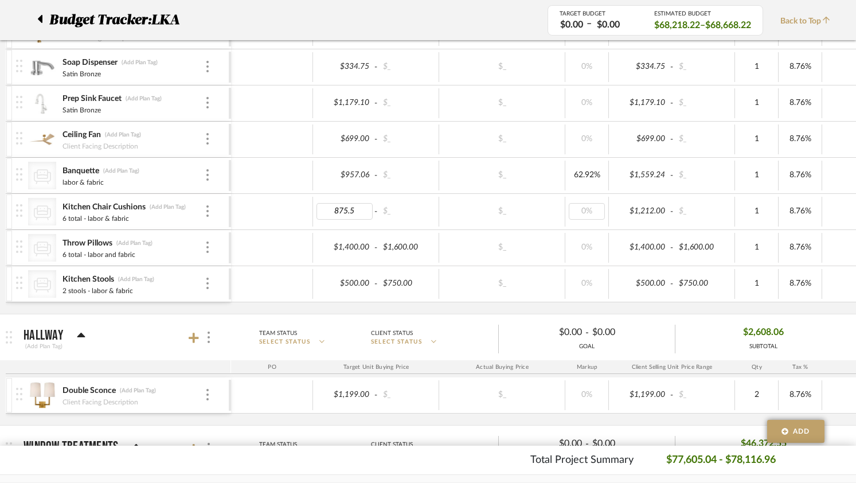
type input "875.55"
type input "$121.00"
type input "$112.00"
click at [669, 206] on span "-" at bounding box center [671, 211] width 7 height 11
type input "$112.00"
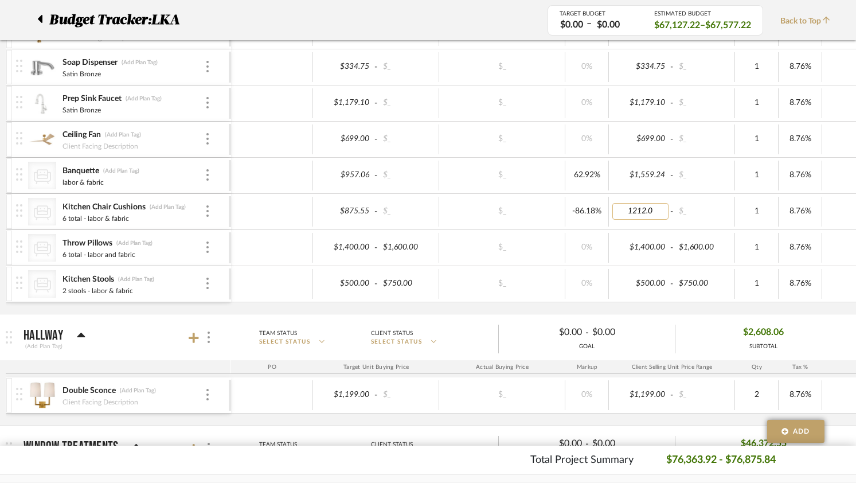
type input "1212.00"
click at [677, 312] on div "Pendant (Add Plan Tag) Client Facing Description $779.00 - $_ $_ 0% $779.00 - $…" at bounding box center [598, 145] width 1185 height 336
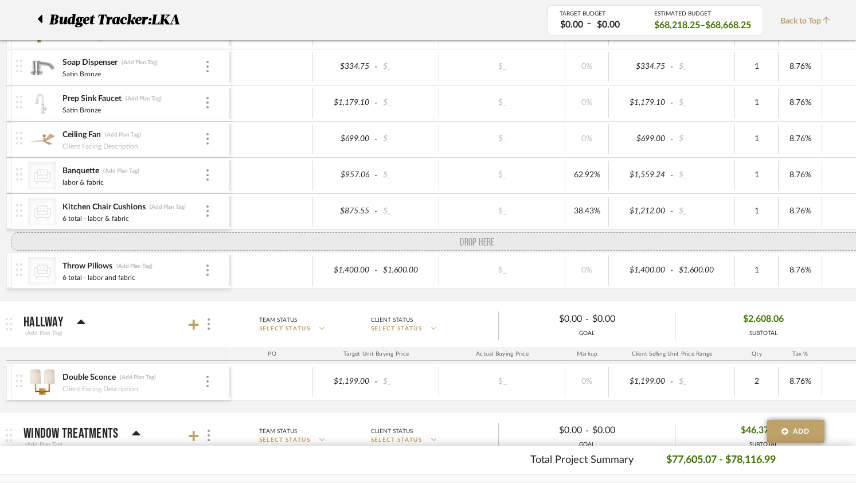
drag, startPoint x: 17, startPoint y: 285, endPoint x: 21, endPoint y: 251, distance: 34.6
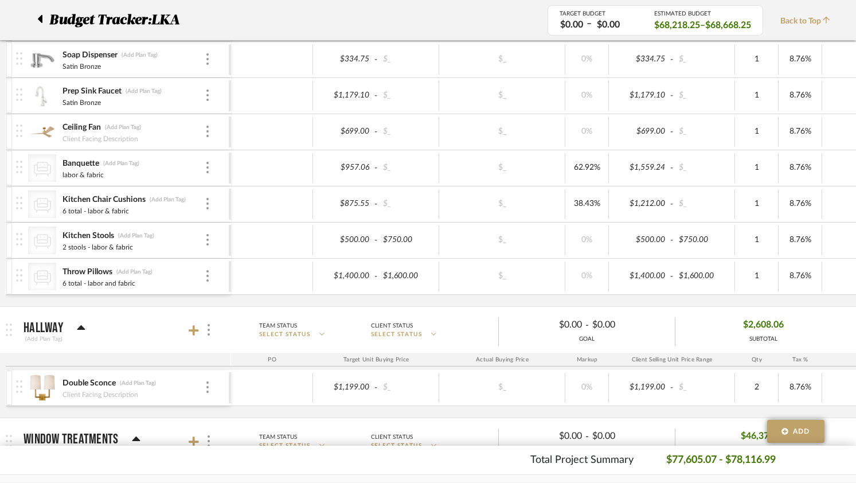
scroll to position [500, 0]
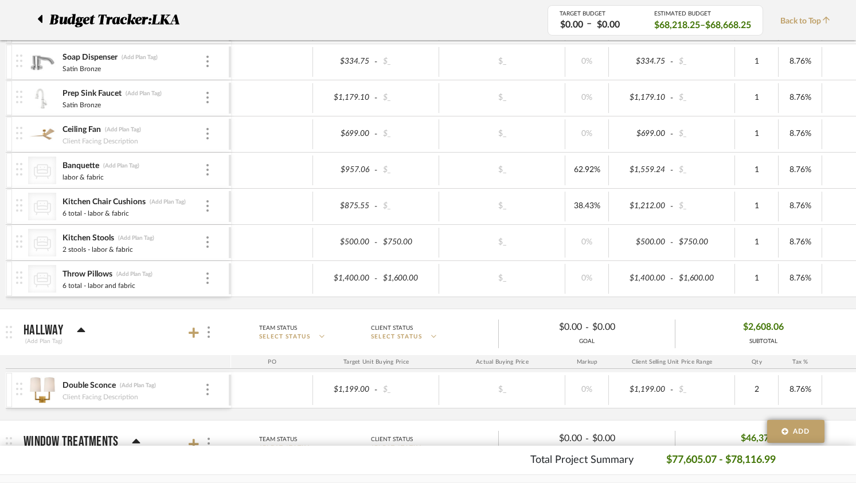
click at [424, 305] on div "Pendant (Add Plan Tag) Client Facing Description $779.00 - $_ $_ 0% $779.00 - $…" at bounding box center [598, 140] width 1185 height 336
click at [399, 239] on input "750.00" at bounding box center [407, 242] width 56 height 17
click at [402, 239] on input "750.00" at bounding box center [407, 242] width 56 height 17
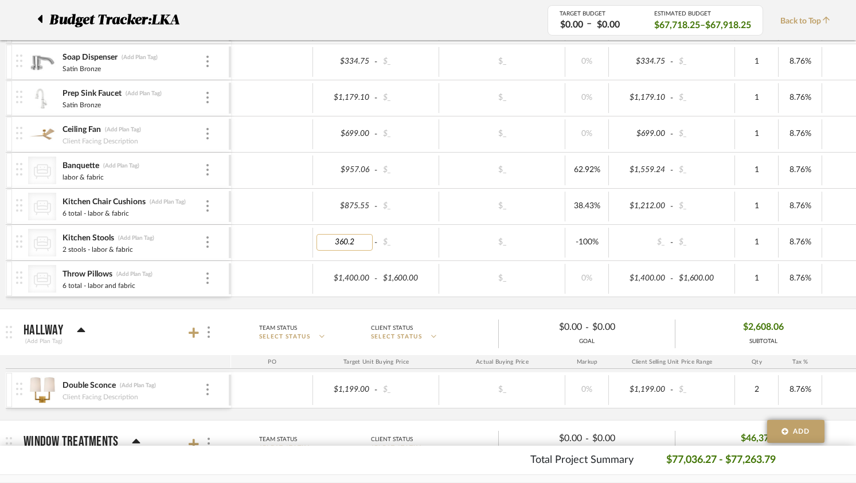
type input "360.22"
type input "0"
click at [632, 302] on div "Pendant (Add Plan Tag) Client Facing Description $779.00 - $_ $_ 0% $779.00 - $…" at bounding box center [598, 140] width 1185 height 336
type input "498.80"
click at [686, 301] on div "Pendant (Add Plan Tag) Client Facing Description $779.00 - $_ $_ 0% $779.00 - $…" at bounding box center [598, 140] width 1185 height 336
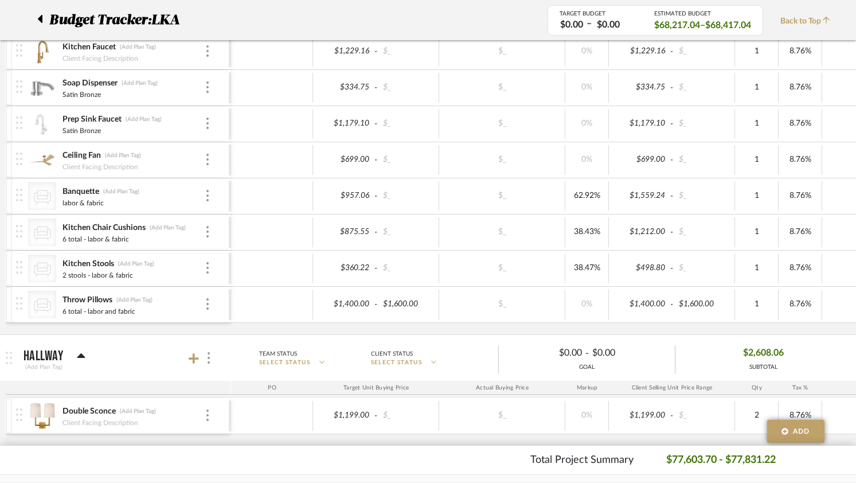
scroll to position [458, 0]
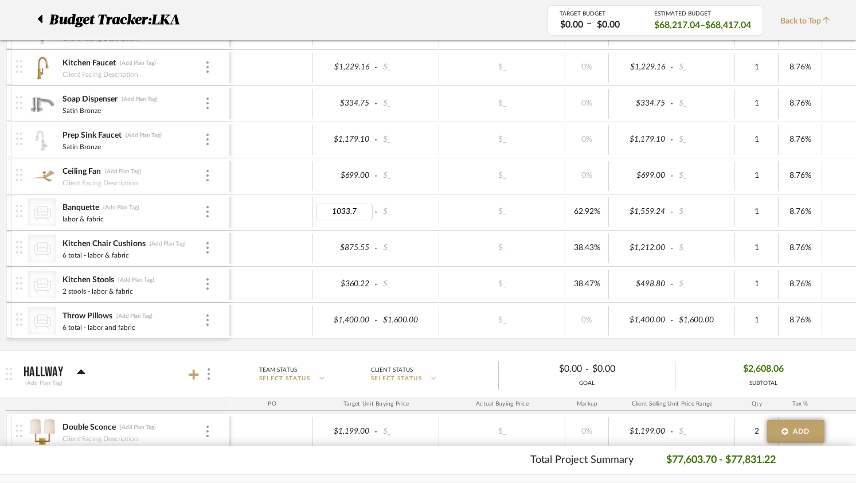
type input "1033.70"
click at [565, 347] on div "Pendant (Add Plan Tag) Client Facing Description $779.00 - $_ $_ 0% $779.00 - $…" at bounding box center [598, 182] width 1185 height 336
type input "0"
type input "1675"
click at [649, 340] on div "Pendant (Add Plan Tag) Client Facing Description $779.00 - $_ $_ 0% $779.00 - $…" at bounding box center [598, 182] width 1185 height 336
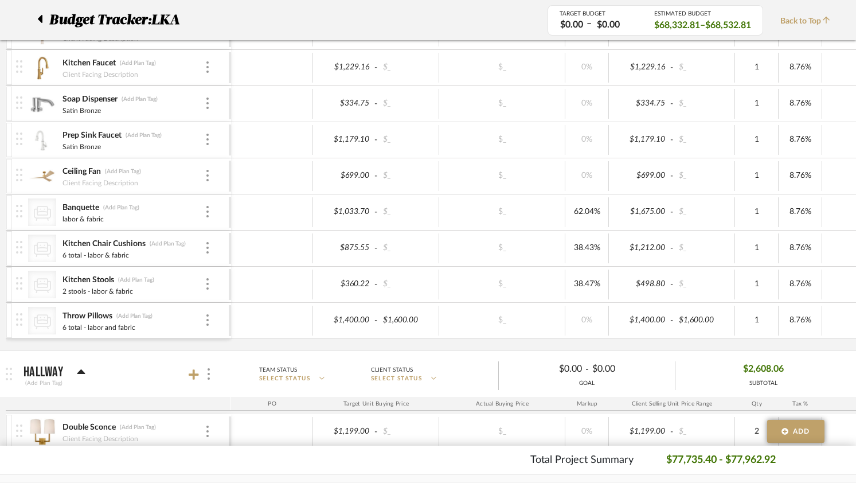
click at [626, 347] on div "Pendant (Add Plan Tag) Client Facing Description $779.00 - $_ $_ 0% $779.00 - $…" at bounding box center [598, 182] width 1185 height 336
click at [606, 343] on div "Pendant (Add Plan Tag) Client Facing Description $779.00 - $_ $_ 0% $779.00 - $…" at bounding box center [598, 182] width 1185 height 336
click at [605, 343] on div "Pendant (Add Plan Tag) Client Facing Description $779.00 - $_ $_ 0% $779.00 - $…" at bounding box center [598, 182] width 1185 height 336
click at [602, 346] on div "Pendant (Add Plan Tag) Client Facing Description $779.00 - $_ $_ 0% $779.00 - $…" at bounding box center [598, 182] width 1185 height 336
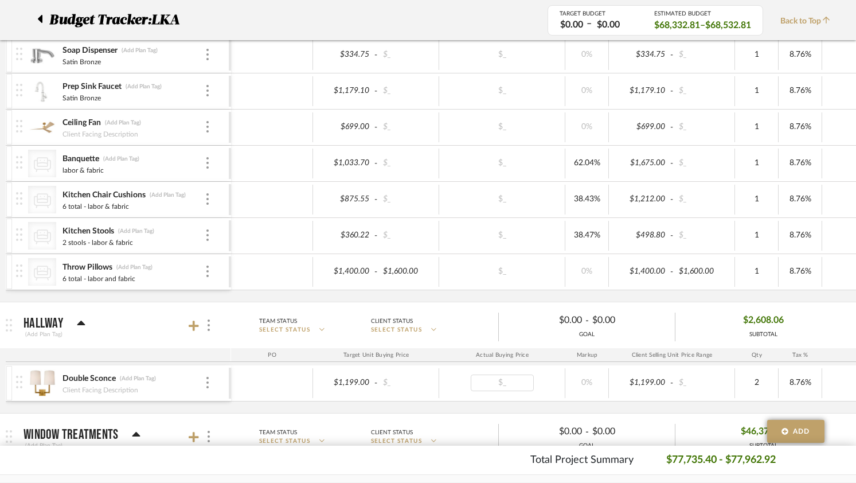
scroll to position [484, 0]
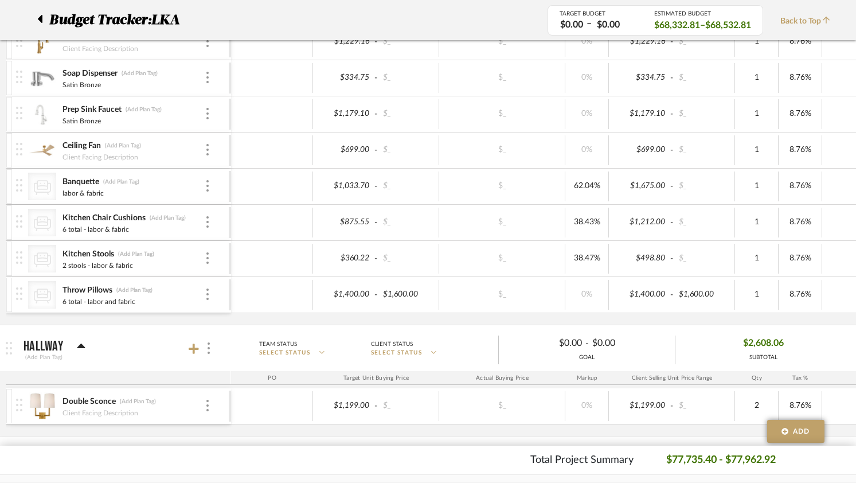
click at [338, 322] on div "Pendant (Add Plan Tag) Client Facing Description $779.00 - $_ $_ 0% $779.00 - $…" at bounding box center [598, 156] width 1185 height 336
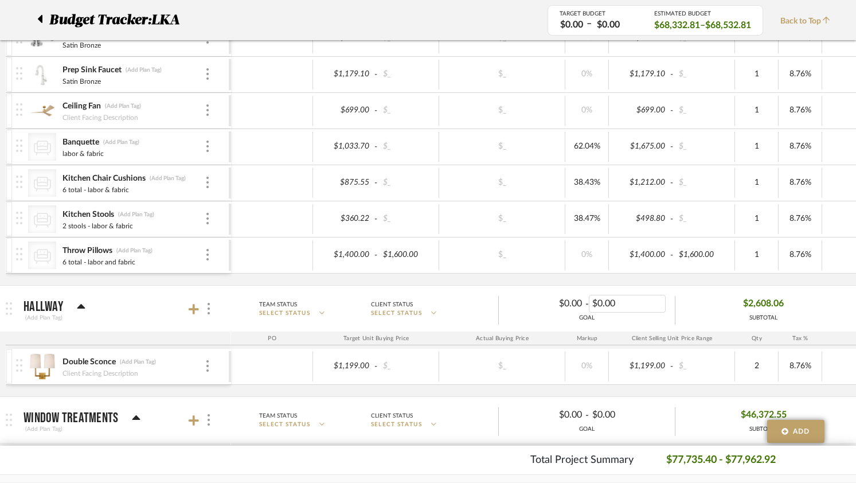
scroll to position [524, 0]
click at [352, 254] on input "1400.00" at bounding box center [344, 253] width 56 height 17
drag, startPoint x: 362, startPoint y: 255, endPoint x: 329, endPoint y: 249, distance: 33.2
click at [317, 254] on input "1400.00" at bounding box center [344, 253] width 56 height 17
type input "1268.80"
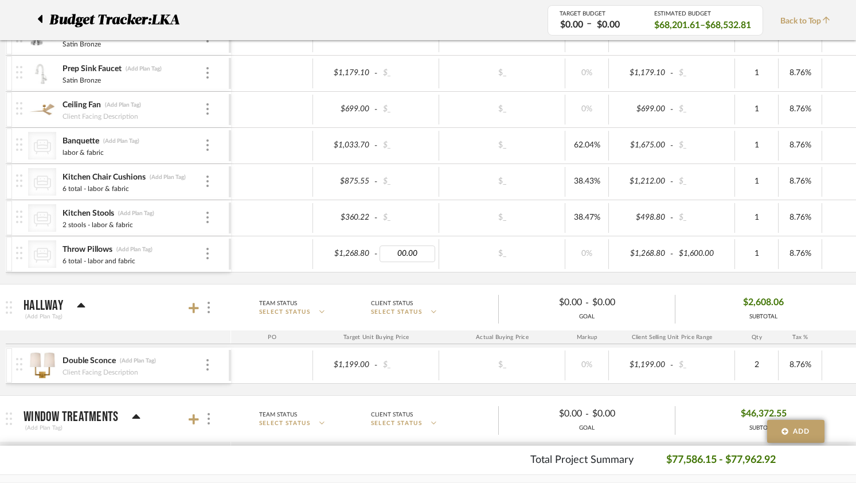
type input "$0.00"
click at [594, 282] on div "Pendant (Add Plan Tag) Client Facing Description $779.00 - $_ $_ 0% $779.00 - $…" at bounding box center [598, 115] width 1185 height 336
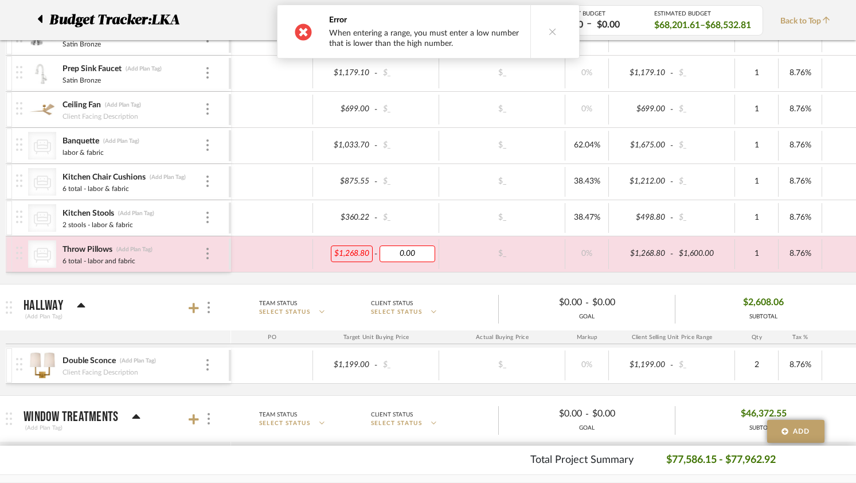
click at [428, 259] on input "0.00" at bounding box center [407, 253] width 56 height 17
type input "0"
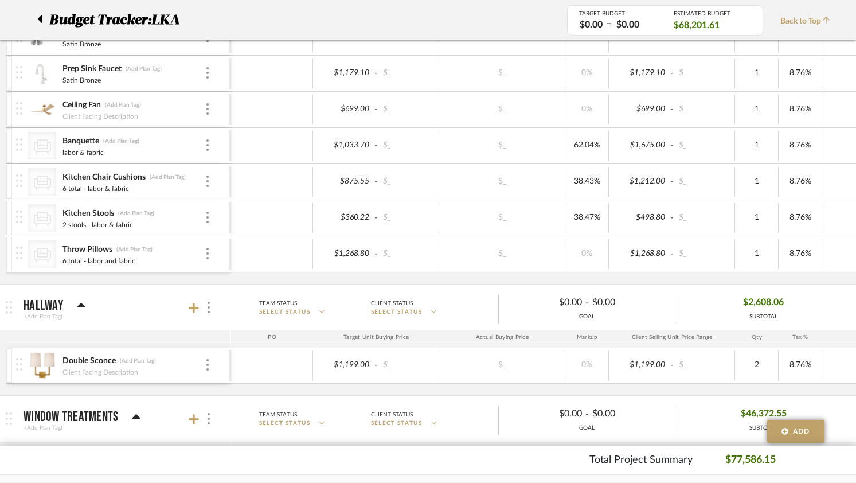
click at [660, 284] on mat-expansion-panel-header "Hallway (Add Plan Tag) Team Status SELECT STATUS Client Status SELECT STATUS $0…" at bounding box center [428, 307] width 856 height 46
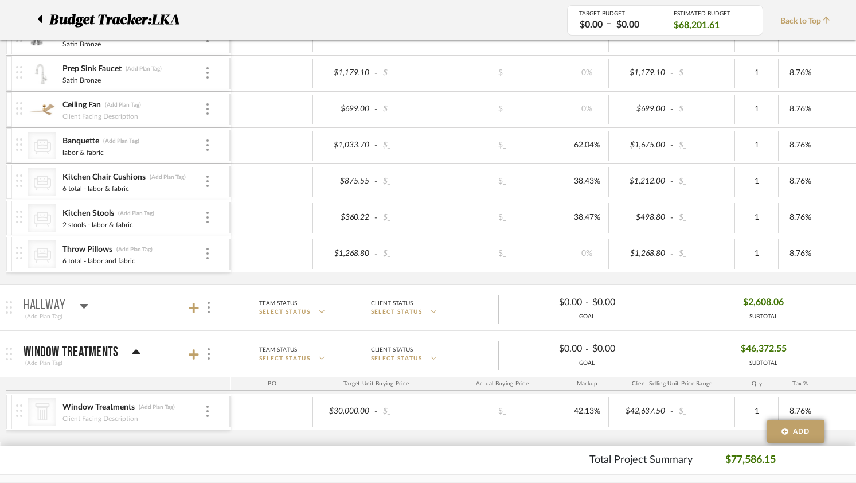
click at [88, 306] on mat-panel-title "Hallway (Add Plan Tag)" at bounding box center [124, 307] width 202 height 28
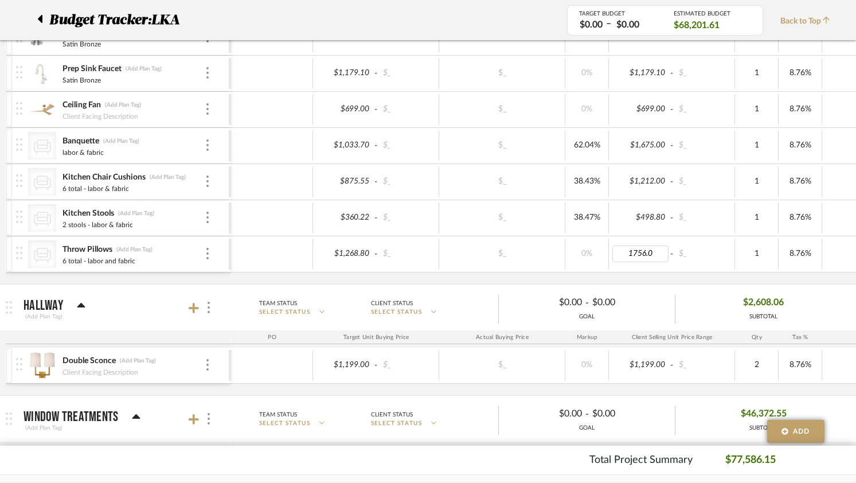
type input "1756.08"
click at [495, 279] on div "Pendant (Add Plan Tag) Client Facing Description $779.00 - $_ $_ 0% $779.00 - $…" at bounding box center [598, 115] width 1185 height 336
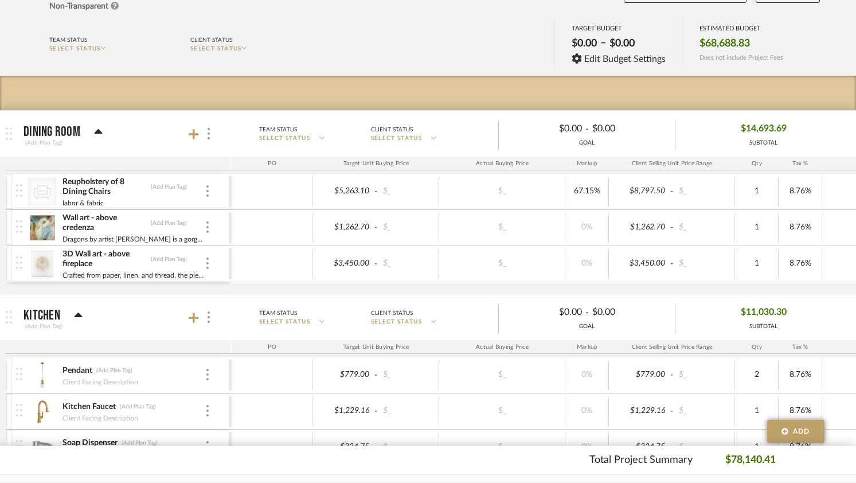
scroll to position [101, 0]
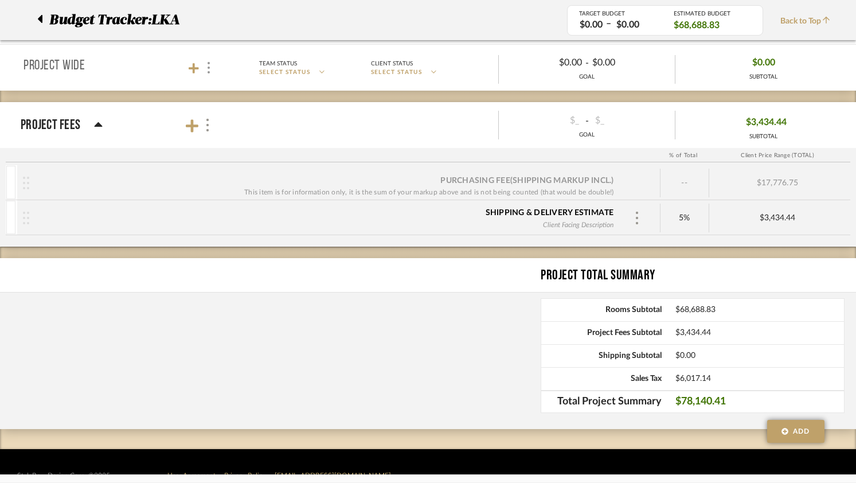
scroll to position [1032, 0]
type input "2"
type input "3"
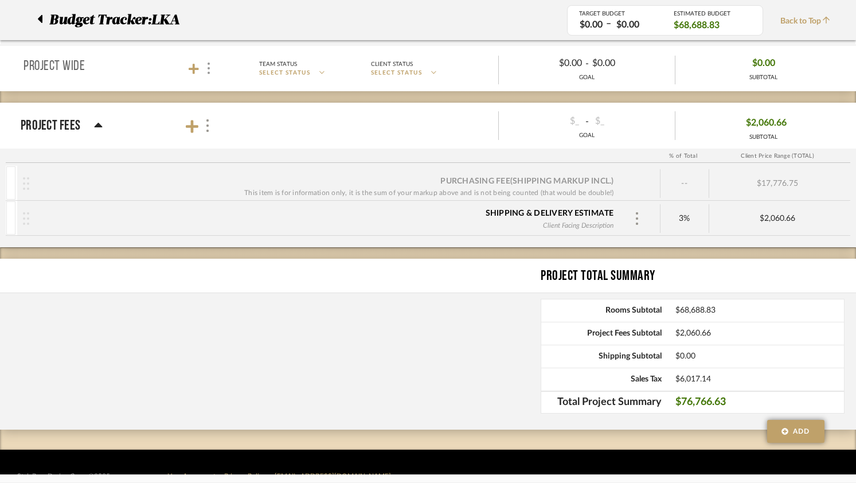
click at [785, 214] on div "$2,060.66" at bounding box center [777, 219] width 136 height 10
click at [778, 219] on div "$2,060.66" at bounding box center [777, 219] width 136 height 10
type input "2%"
click at [709, 277] on div "Project Total Summary" at bounding box center [697, 275] width 315 height 21
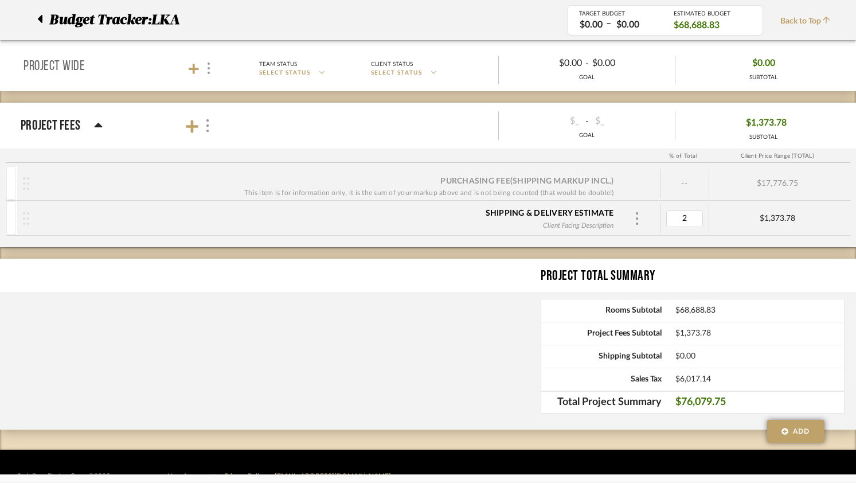
type input "3"
click at [790, 222] on div "$2,060.66" at bounding box center [777, 219] width 136 height 10
click at [785, 221] on div "$2,060.66" at bounding box center [777, 219] width 136 height 10
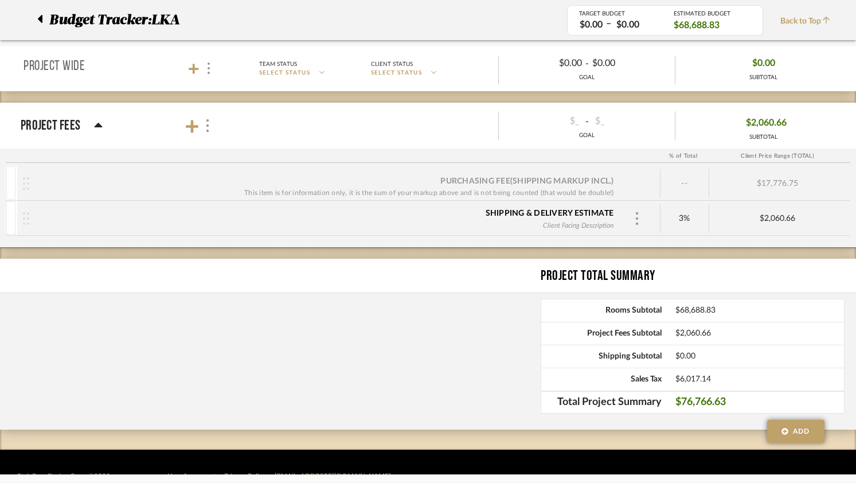
click at [775, 237] on div "Purchasing Fee (Shipping markup incl.) This item is for information only, it is…" at bounding box center [428, 206] width 856 height 81
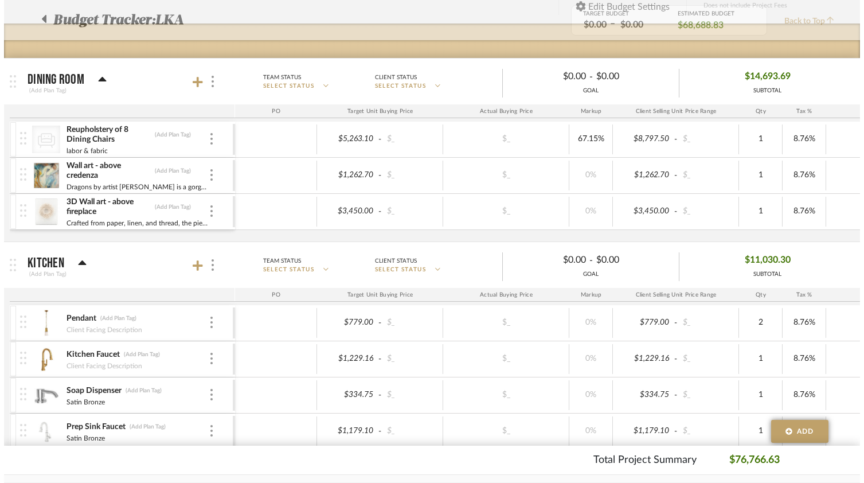
scroll to position [0, 0]
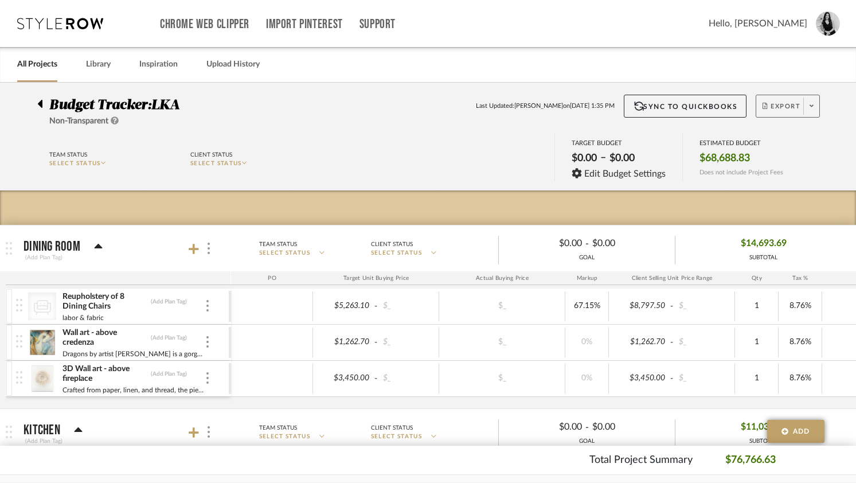
click at [810, 104] on icon at bounding box center [811, 106] width 4 height 6
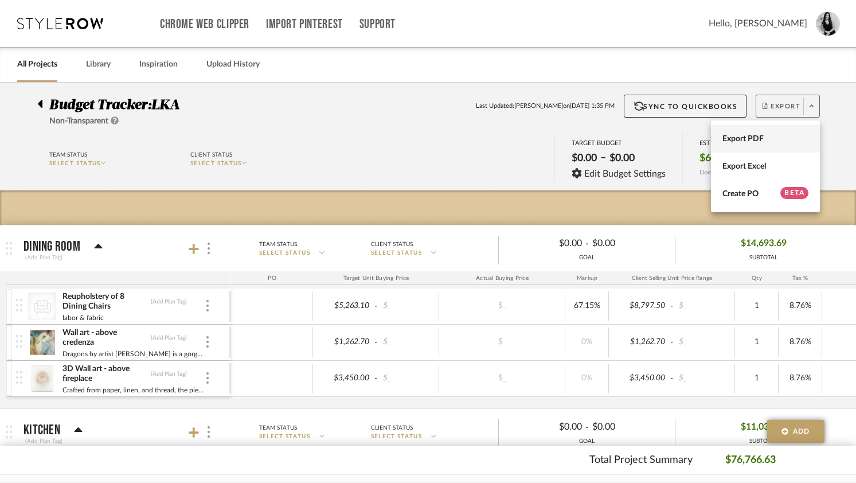
click at [742, 145] on button "Export PDF" at bounding box center [765, 139] width 109 height 28
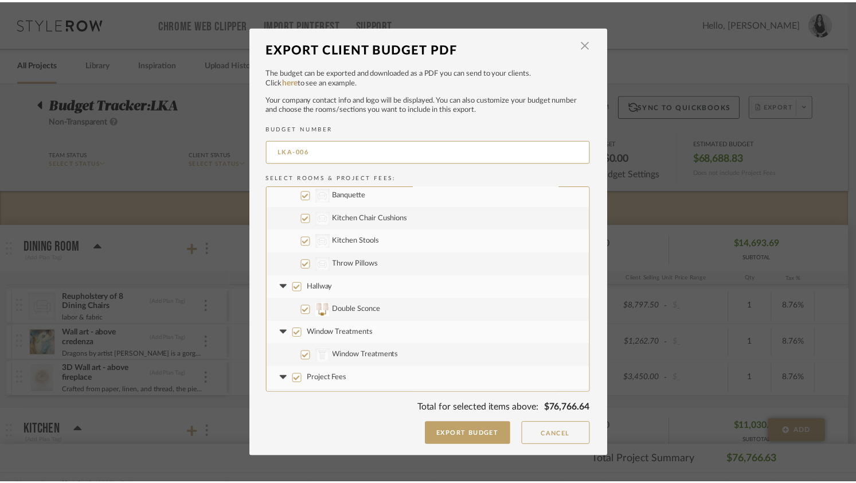
scroll to position [253, 0]
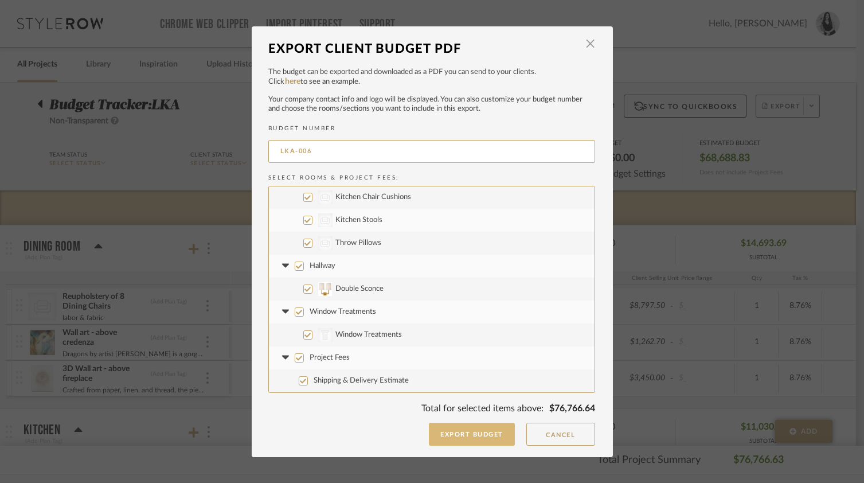
click at [475, 428] on button "Export Budget" at bounding box center [472, 433] width 86 height 23
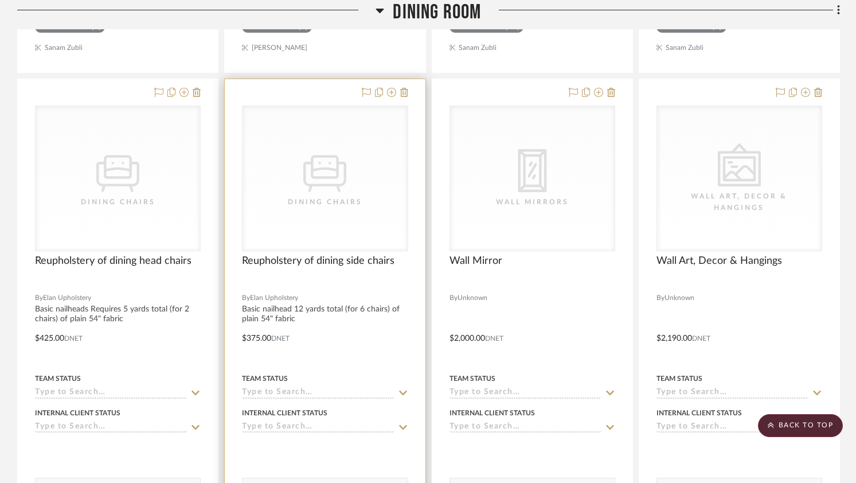
scroll to position [2287, 0]
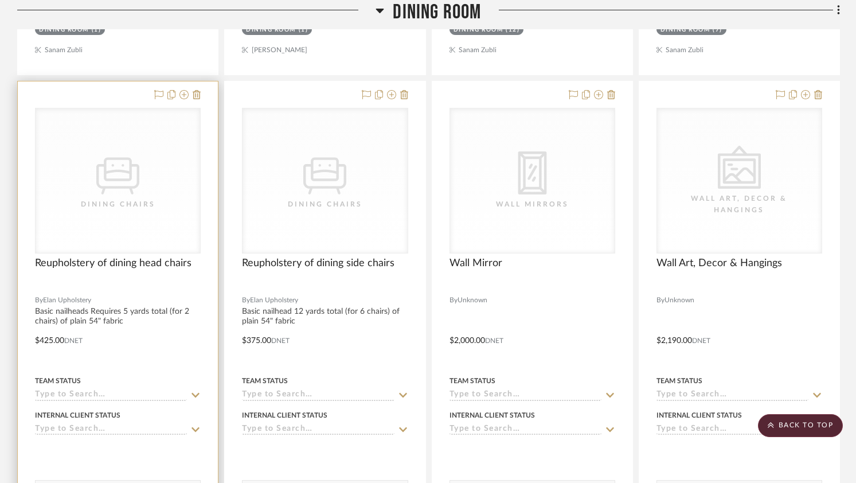
click at [156, 226] on div "CategoryIconSeating Created with Sketch. Dining Chairs" at bounding box center [118, 180] width 164 height 144
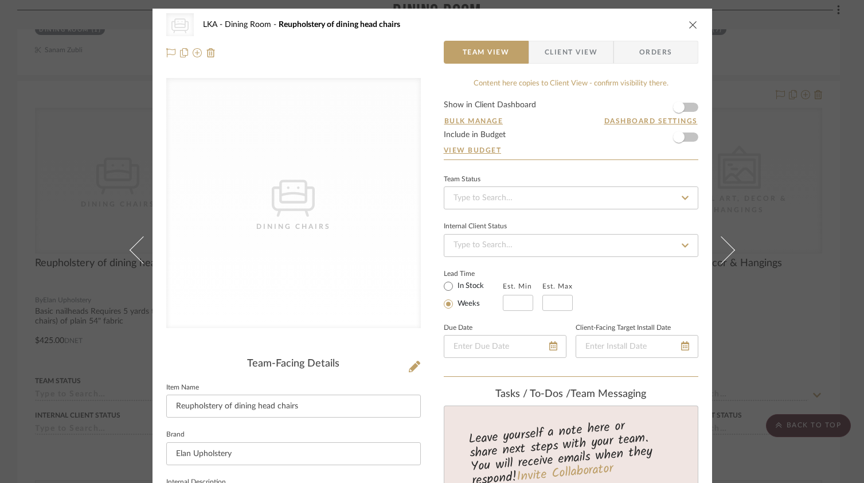
click at [697, 23] on div "CategoryIconSeating Created with Sketch. Dining Chairs LKA Dining Room Reuphols…" at bounding box center [431, 39] width 559 height 60
click at [690, 27] on icon "close" at bounding box center [692, 24] width 9 height 9
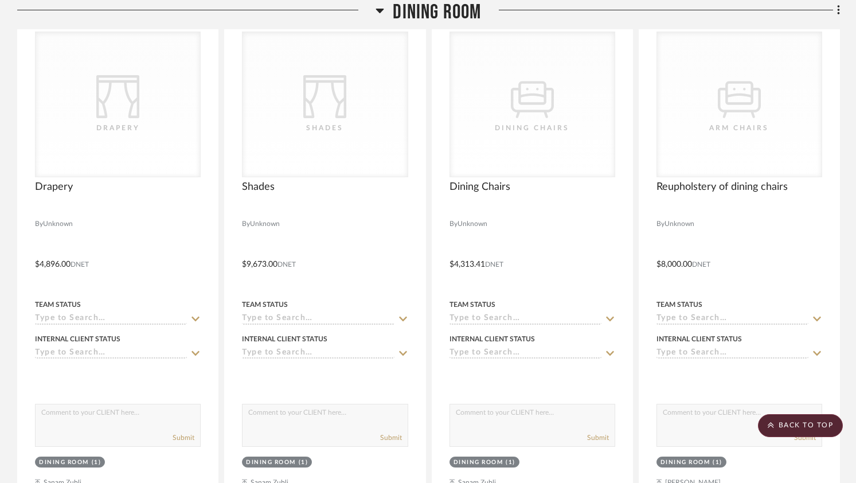
scroll to position [2857, 0]
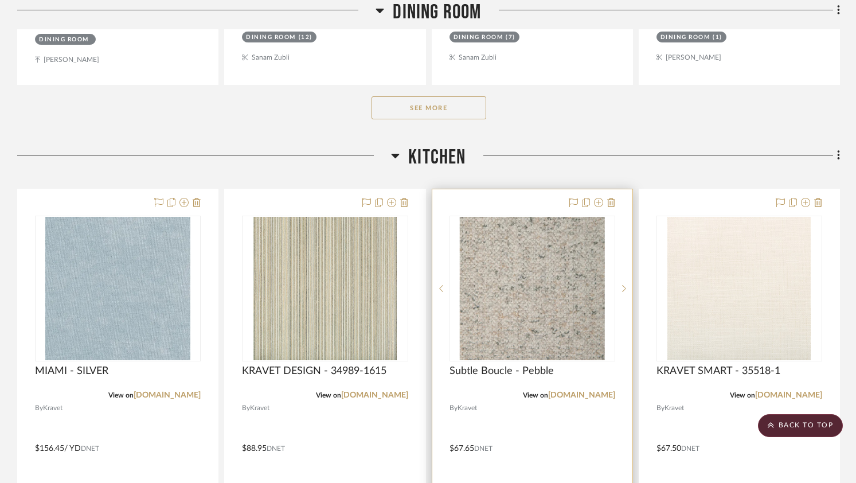
scroll to position [572, 0]
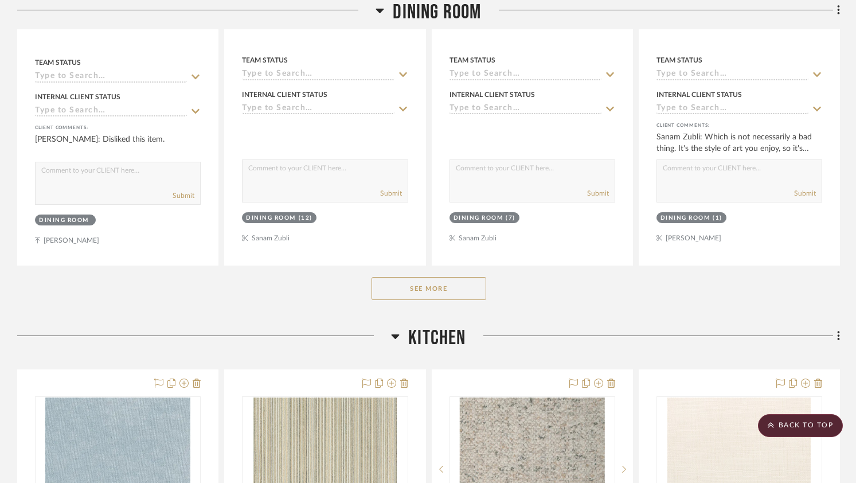
click at [406, 294] on button "See More" at bounding box center [428, 288] width 115 height 23
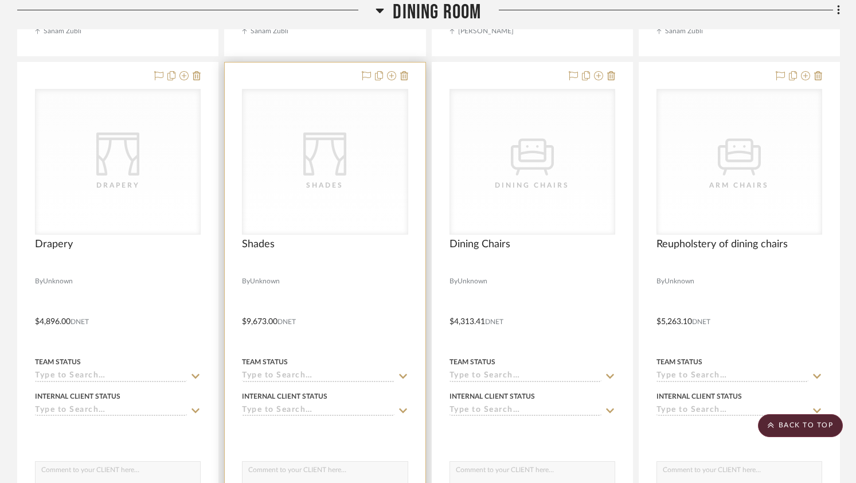
scroll to position [2834, 0]
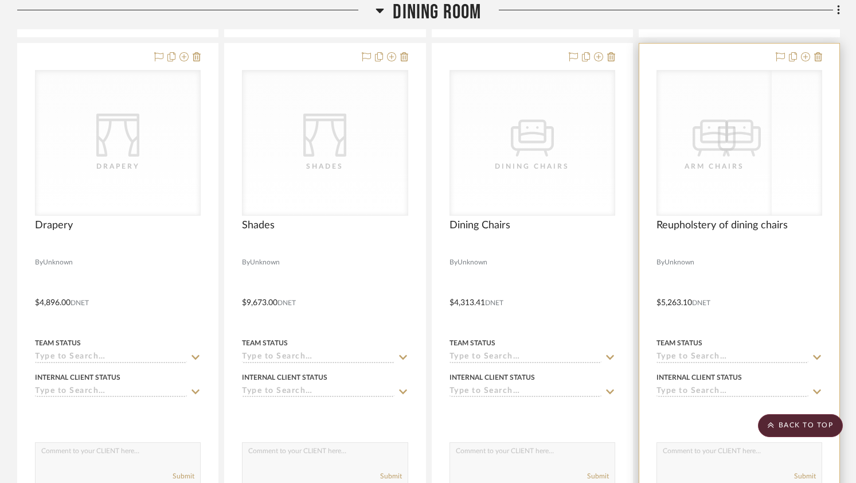
click at [723, 169] on div "CategoryIconSeating Created with Sketch. Arm Chairs CategoryIconSeating Created…" at bounding box center [739, 143] width 166 height 146
click at [703, 192] on div "CategoryIconSeating Created with Sketch. Arm Chairs" at bounding box center [739, 142] width 164 height 144
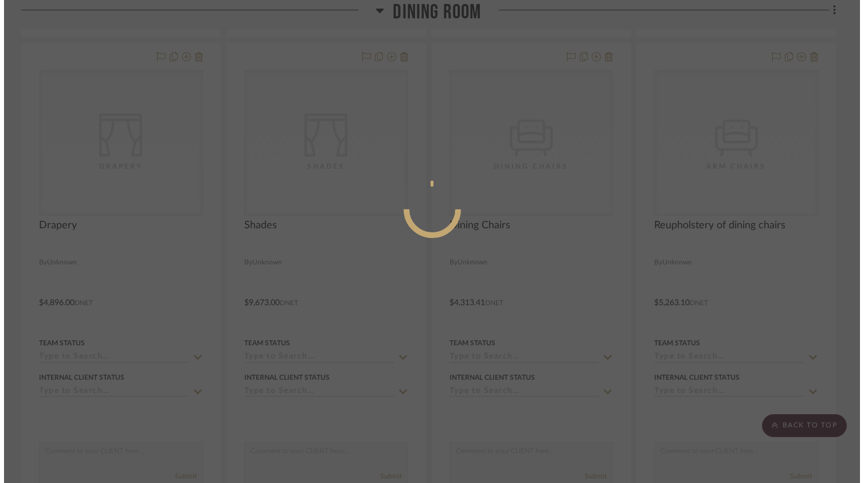
scroll to position [0, 0]
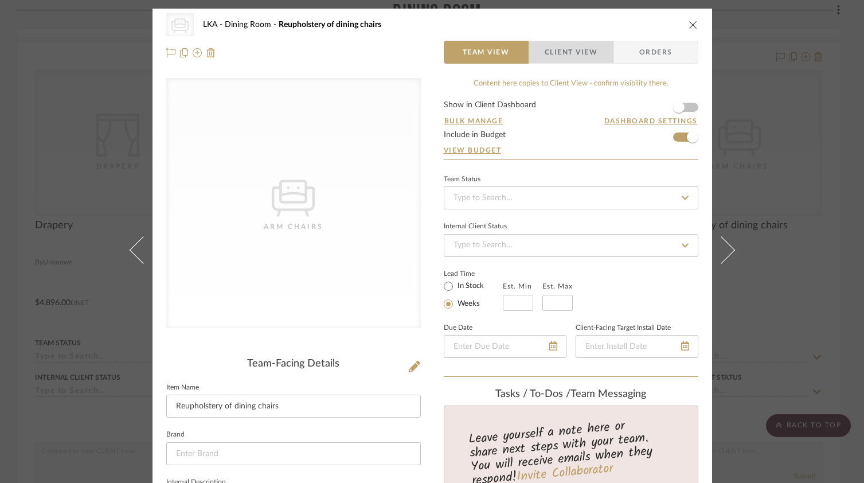
click at [564, 48] on span "Client View" at bounding box center [570, 52] width 53 height 23
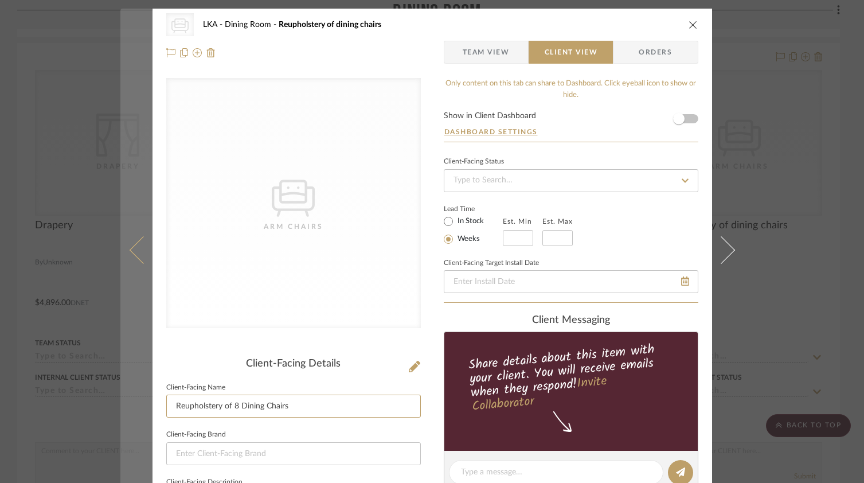
drag, startPoint x: 303, startPoint y: 409, endPoint x: 131, endPoint y: 410, distance: 171.4
click at [131, 410] on mat-dialog-content "CategoryIconSeating Created with Sketch. Arm Chairs LKA Dining Room Reupholster…" at bounding box center [432, 476] width 624 height 935
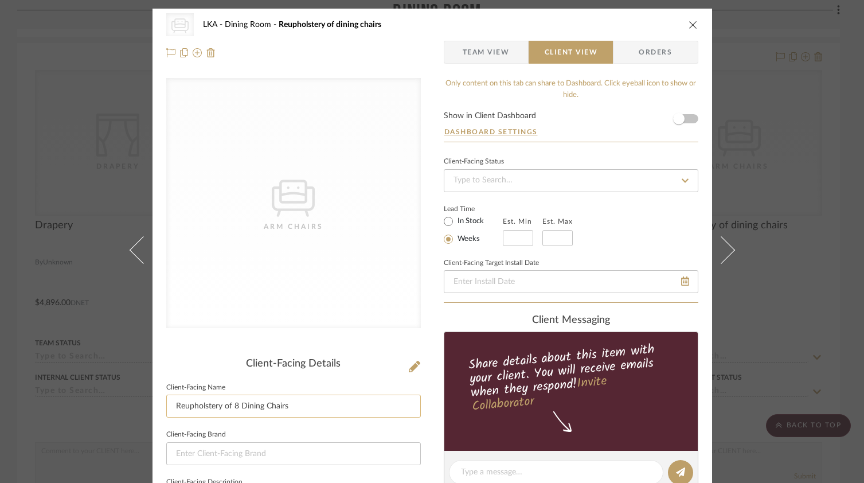
drag, startPoint x: 285, startPoint y: 408, endPoint x: 166, endPoint y: 408, distance: 119.2
click at [166, 408] on input "Reupholstery of 8 Dining Chairs" at bounding box center [293, 405] width 254 height 23
click at [659, 48] on span "Orders" at bounding box center [655, 52] width 58 height 23
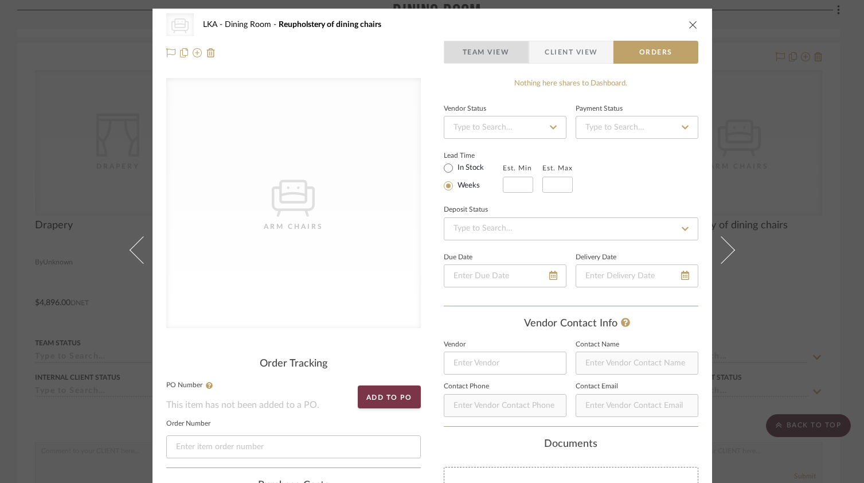
click at [491, 52] on span "Team View" at bounding box center [486, 52] width 47 height 23
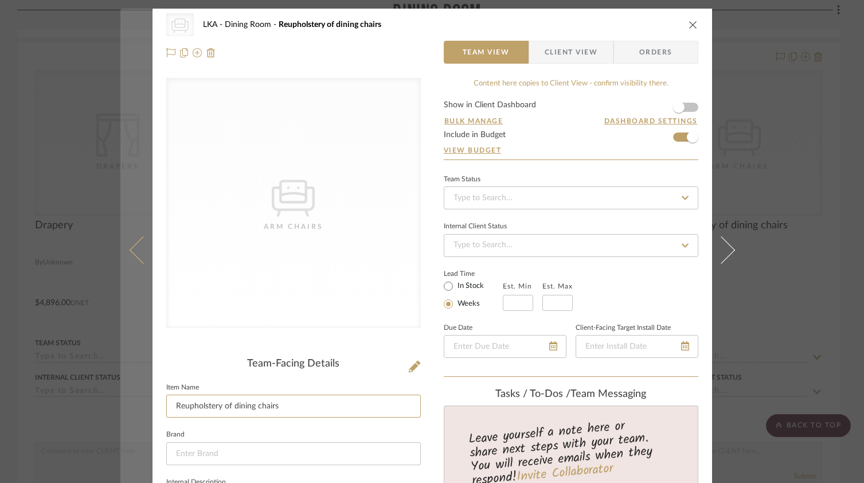
drag, startPoint x: 173, startPoint y: 408, endPoint x: 132, endPoint y: 408, distance: 40.7
paste input "8 Dining C"
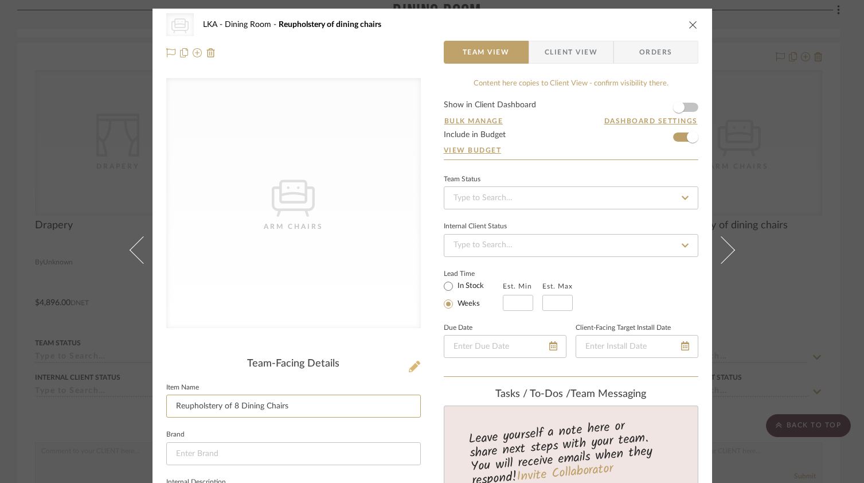
type input "Reupholstery of 8 Dining Chairs"
click at [409, 370] on icon at bounding box center [414, 366] width 11 height 11
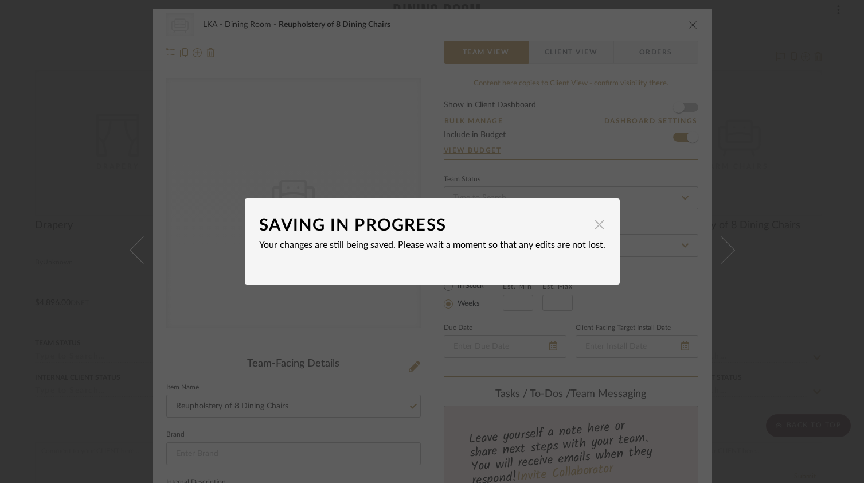
click at [596, 229] on span "button" at bounding box center [599, 224] width 23 height 23
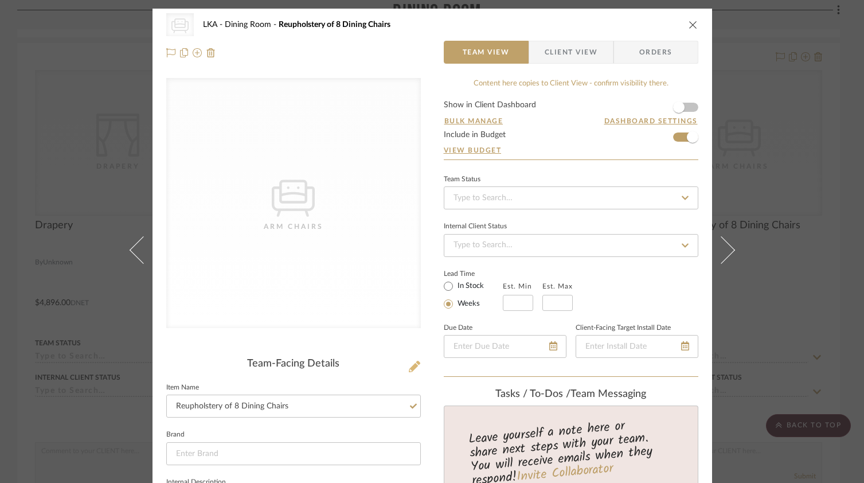
click at [415, 364] on icon at bounding box center [414, 366] width 11 height 11
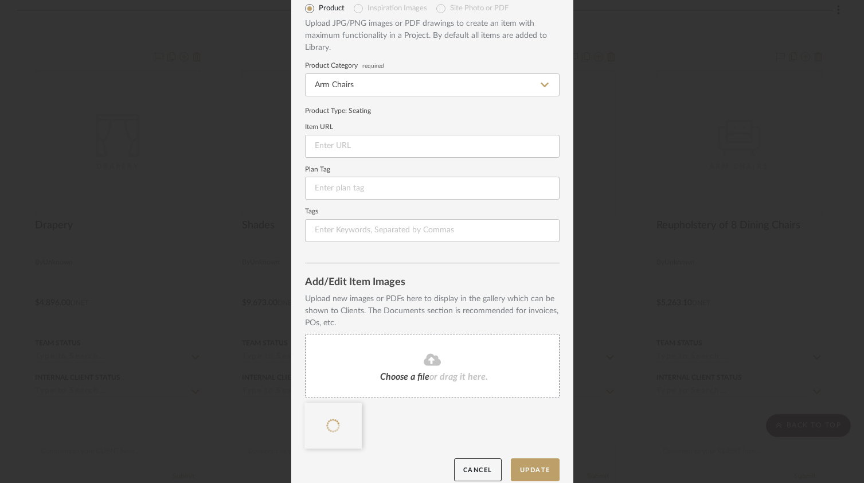
scroll to position [64, 0]
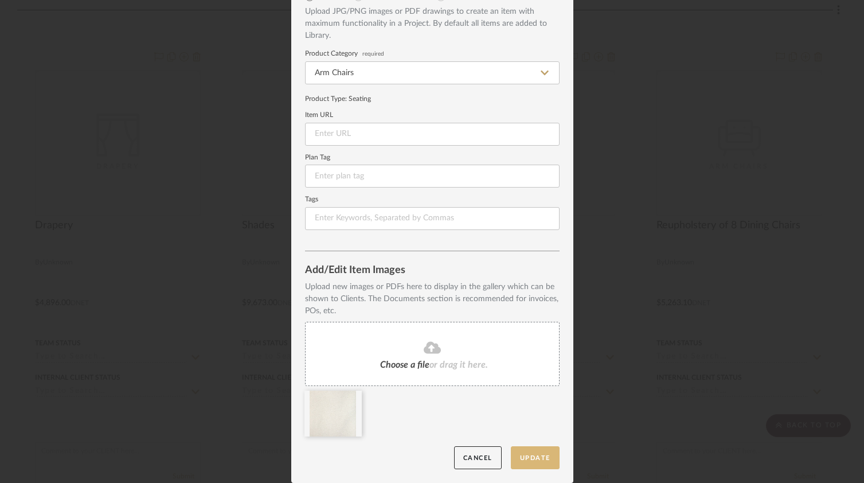
click at [542, 460] on button "Update" at bounding box center [535, 457] width 49 height 23
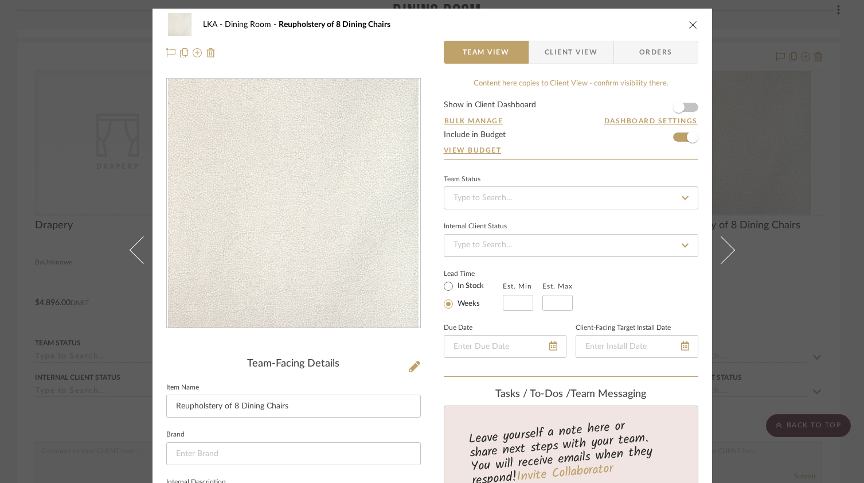
click at [688, 26] on icon "close" at bounding box center [692, 24] width 9 height 9
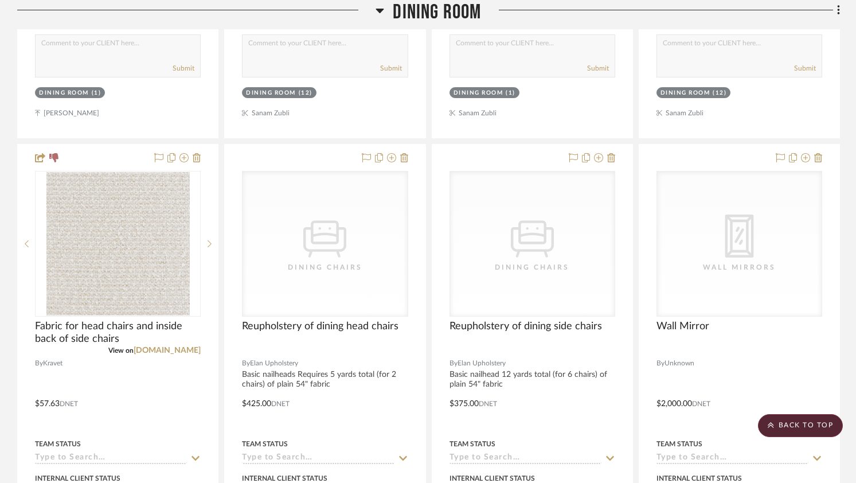
scroll to position [1715, 0]
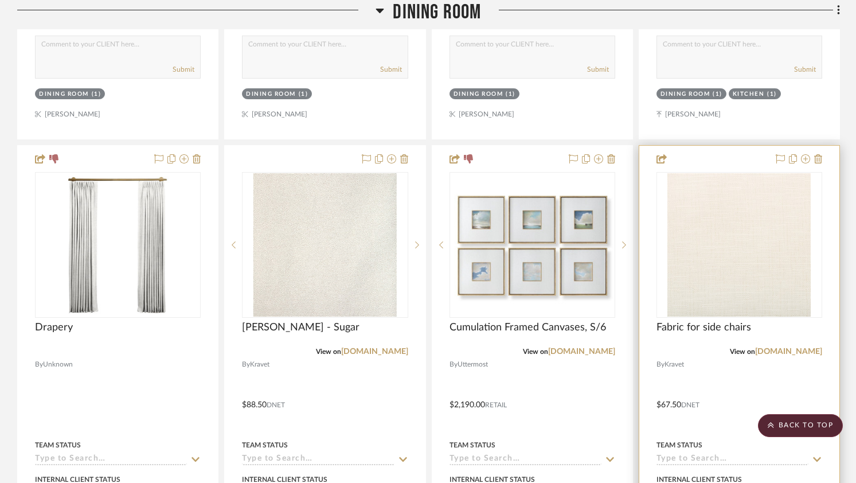
drag, startPoint x: 483, startPoint y: 62, endPoint x: 829, endPoint y: 464, distance: 530.4
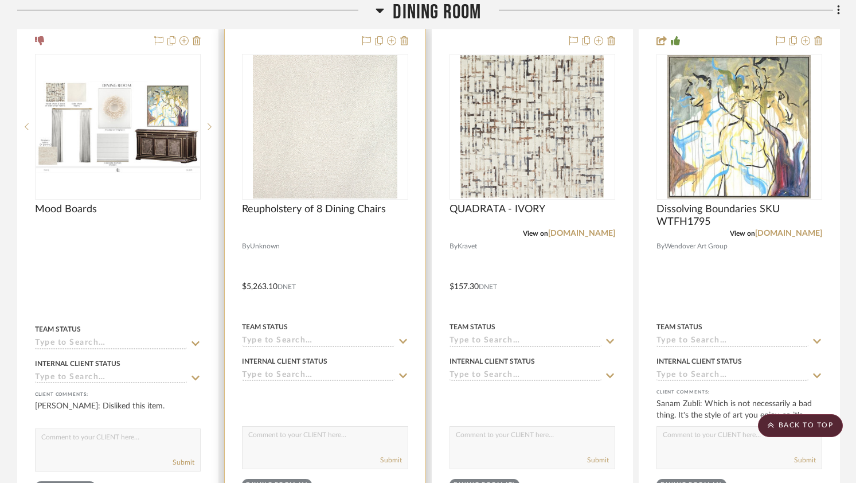
scroll to position [306, 0]
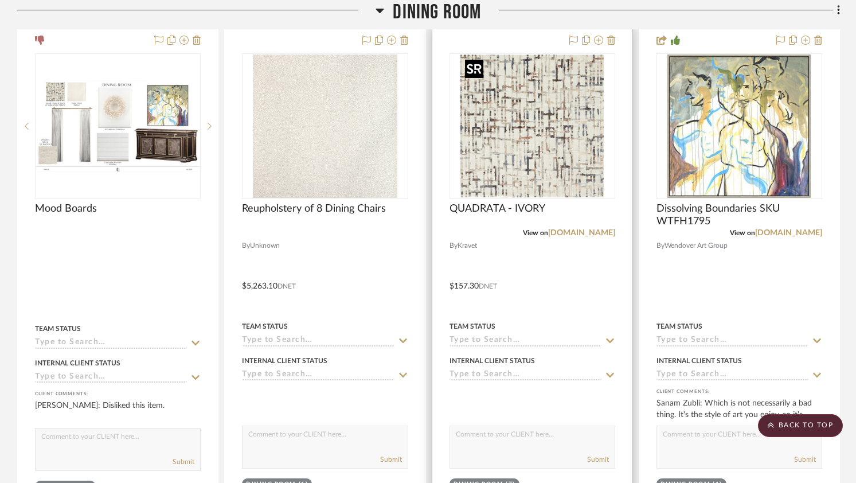
click at [575, 169] on img "0" at bounding box center [531, 125] width 143 height 143
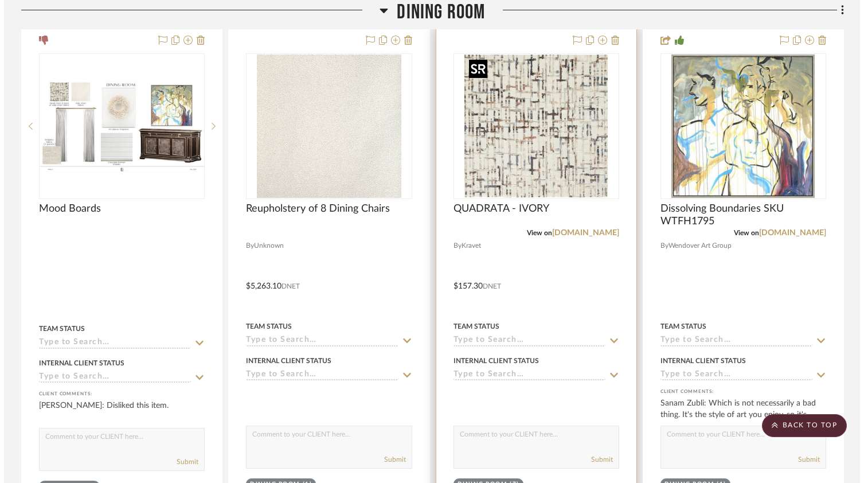
scroll to position [0, 0]
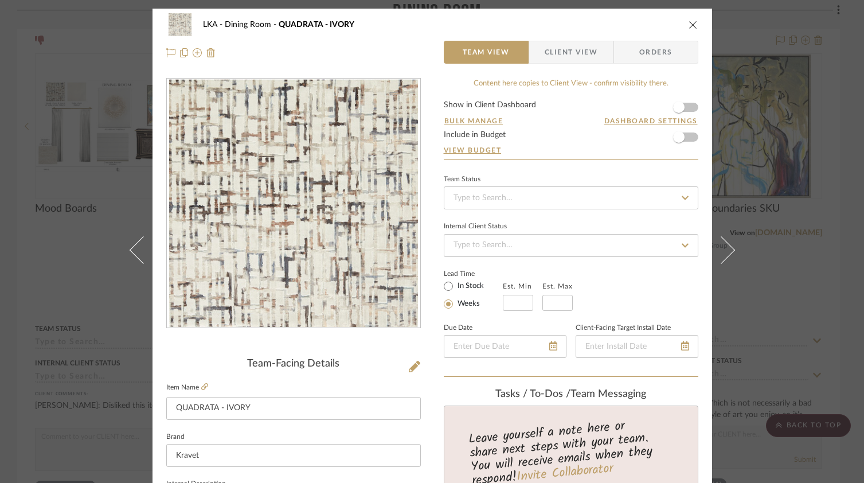
click at [689, 25] on icon "close" at bounding box center [692, 24] width 9 height 9
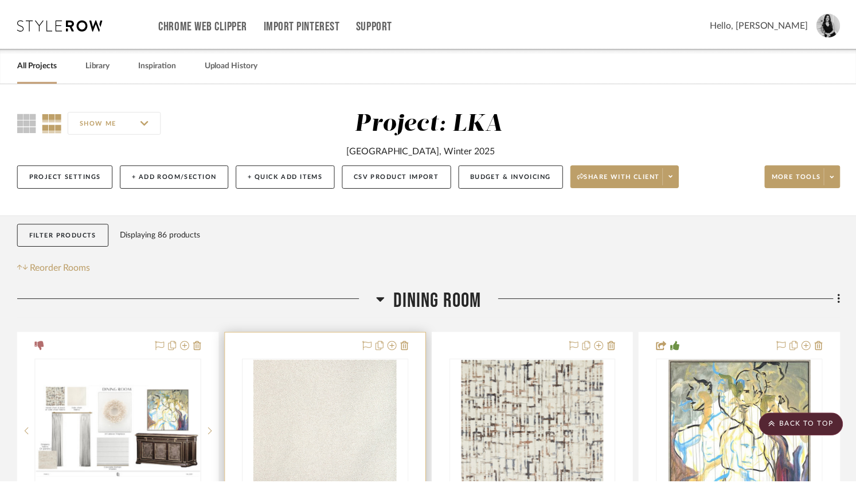
scroll to position [306, 0]
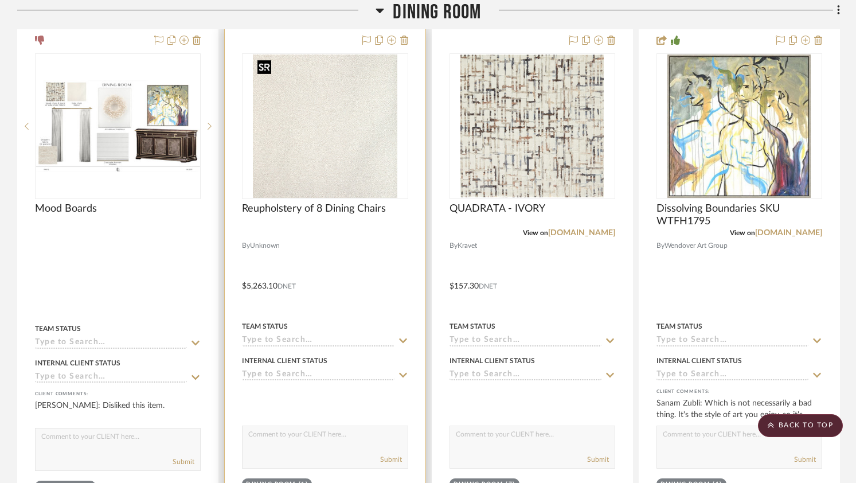
click at [382, 150] on img "0" at bounding box center [325, 125] width 144 height 143
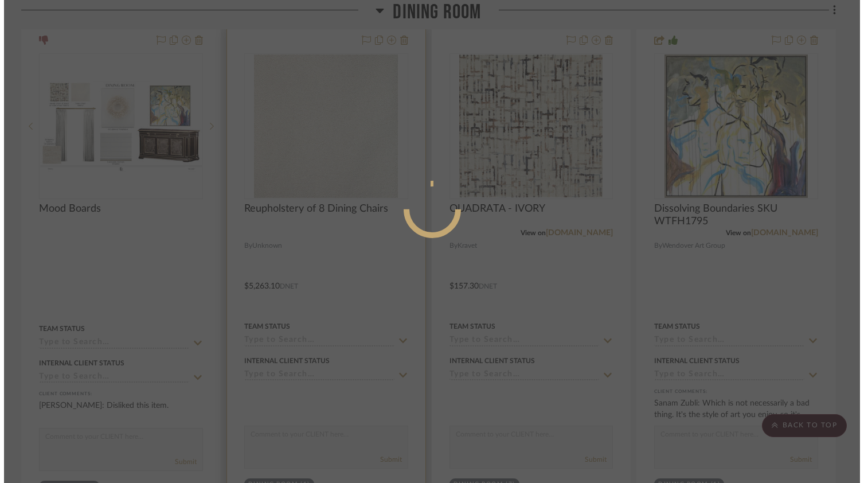
scroll to position [0, 0]
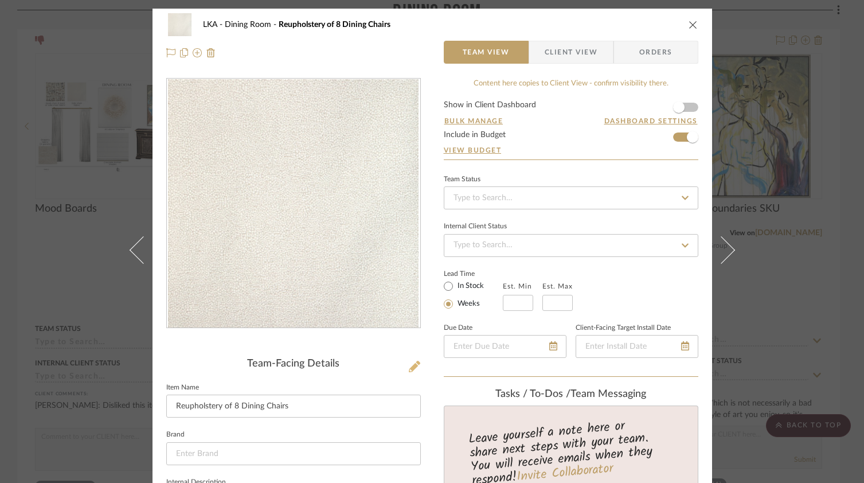
click at [409, 369] on icon at bounding box center [414, 366] width 11 height 11
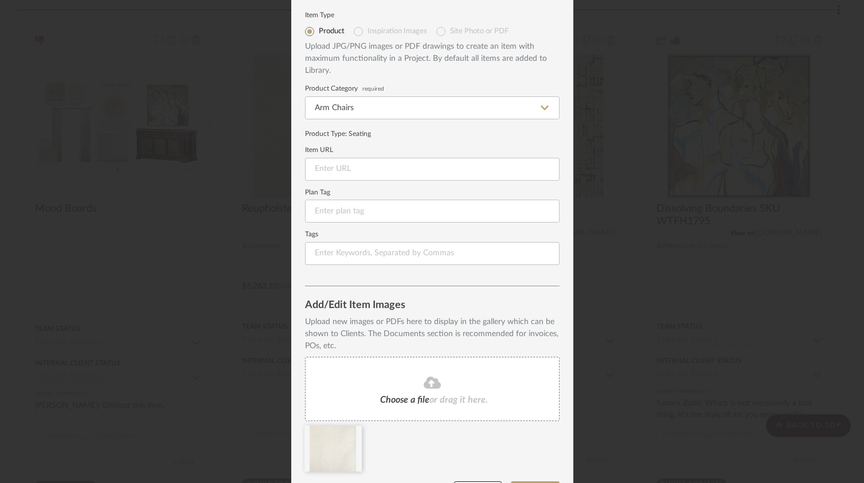
scroll to position [64, 0]
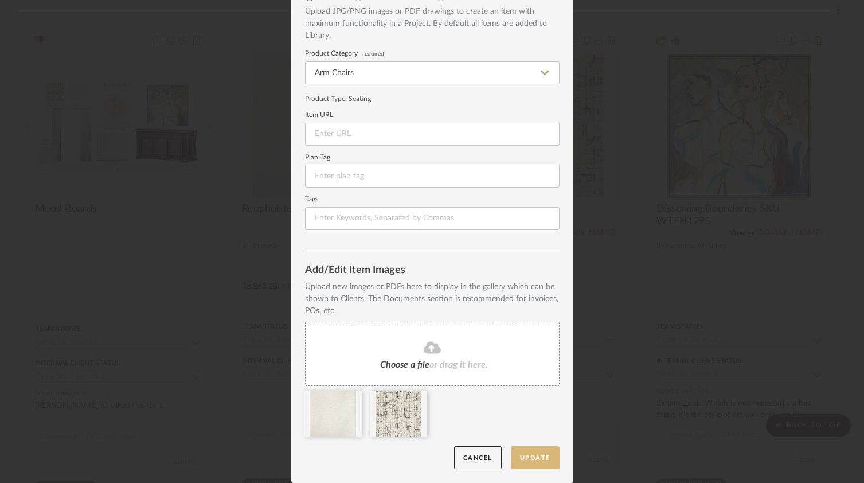
click at [535, 464] on button "Update" at bounding box center [535, 457] width 49 height 23
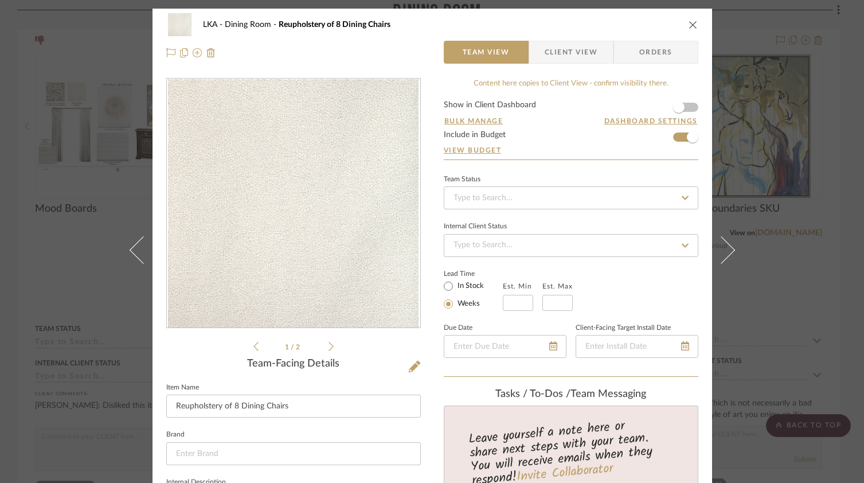
click at [690, 22] on icon "close" at bounding box center [692, 24] width 9 height 9
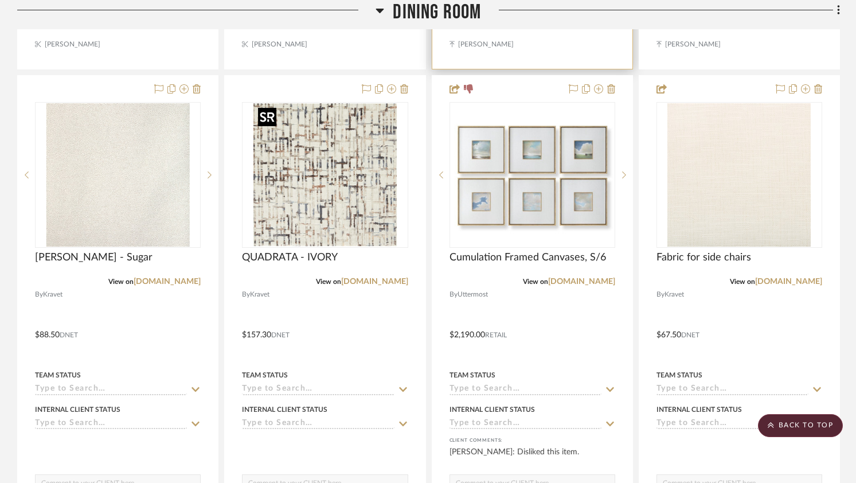
scroll to position [1769, 0]
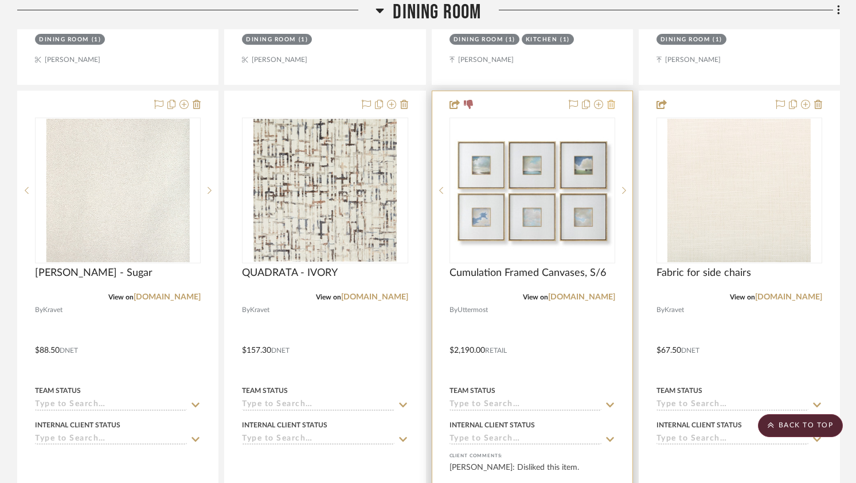
click at [609, 105] on icon at bounding box center [611, 104] width 8 height 9
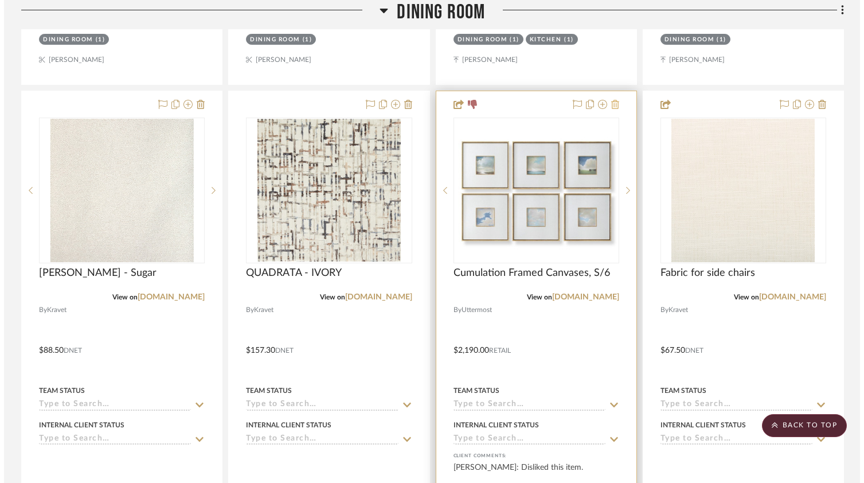
scroll to position [0, 0]
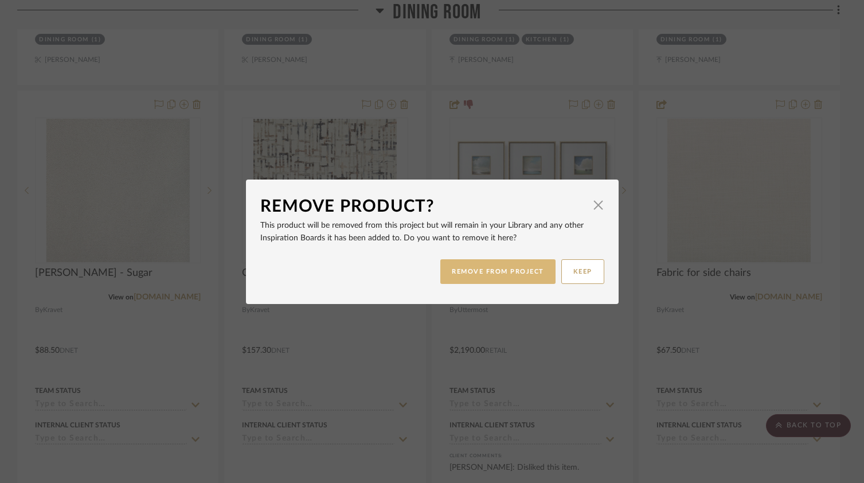
click at [503, 270] on button "REMOVE FROM PROJECT" at bounding box center [497, 271] width 115 height 25
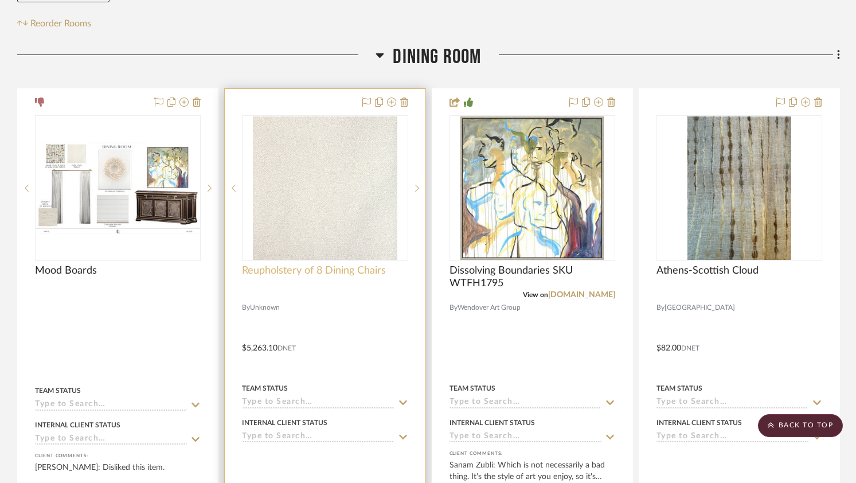
scroll to position [244, 0]
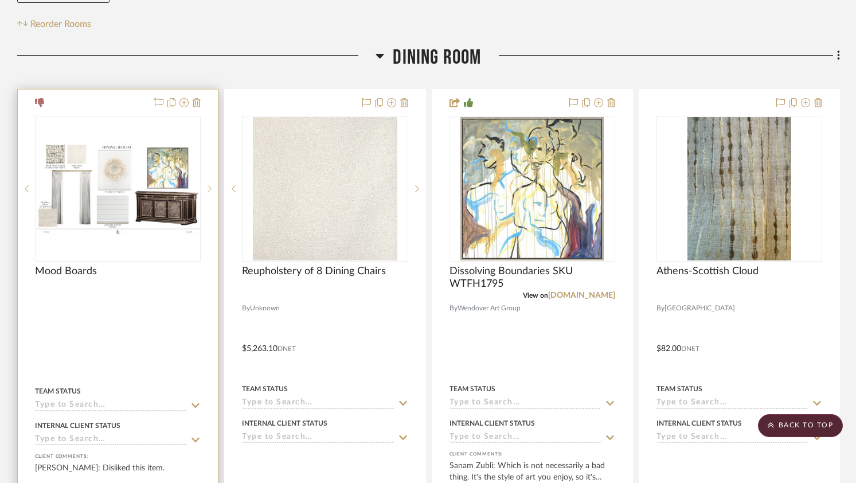
click at [205, 190] on sr-next-btn at bounding box center [209, 189] width 17 height 8
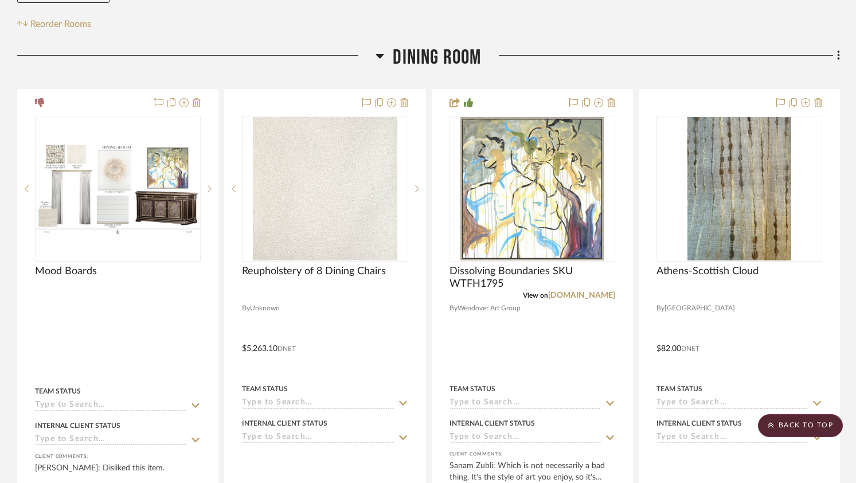
click at [306, 60] on div at bounding box center [196, 59] width 358 height 29
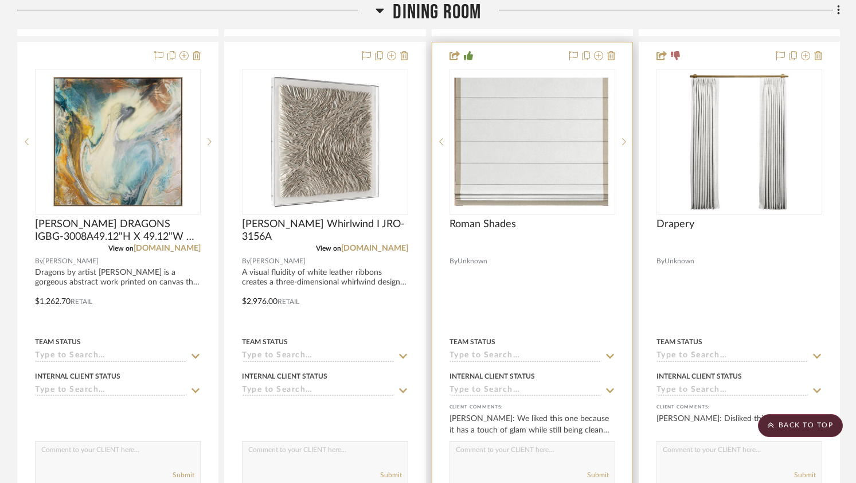
scroll to position [1312, 0]
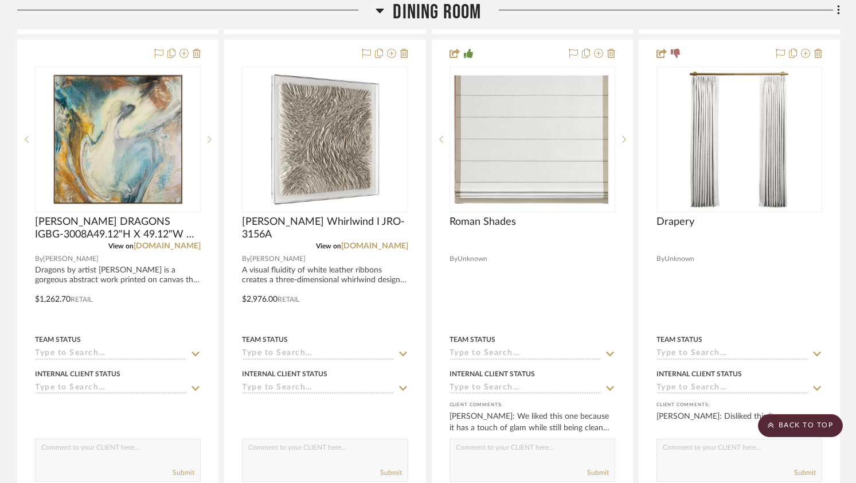
drag, startPoint x: 519, startPoint y: 271, endPoint x: 863, endPoint y: 139, distance: 369.0
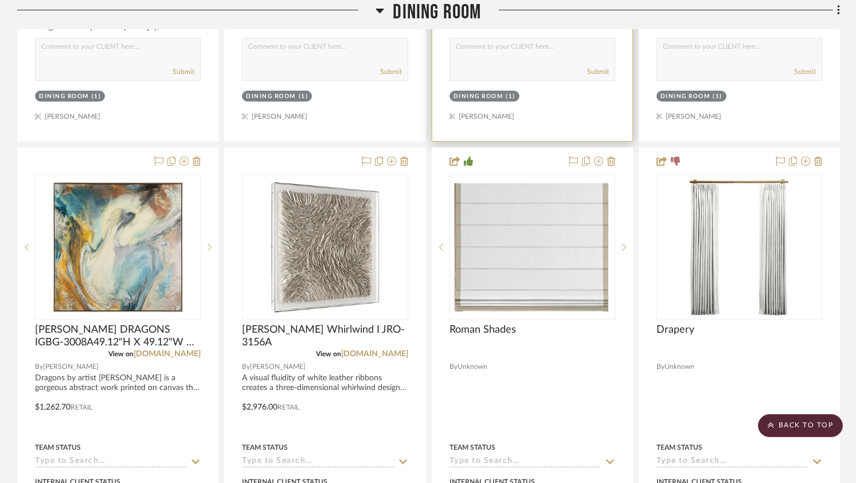
scroll to position [1206, 0]
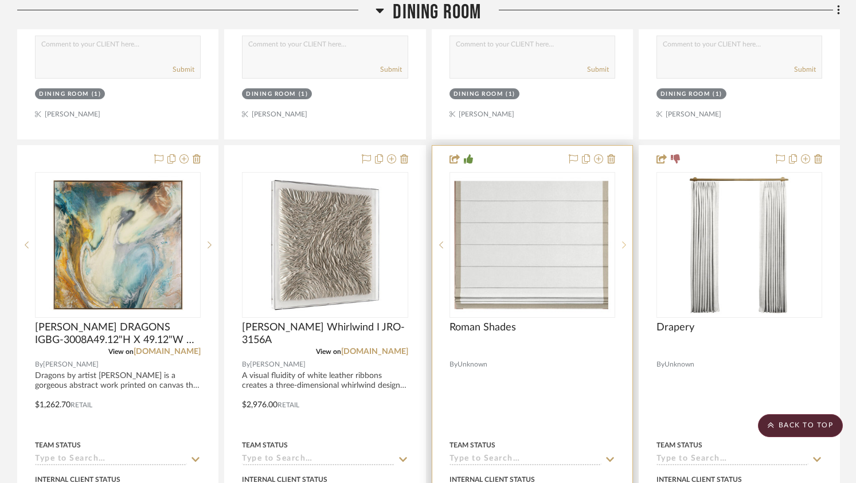
click at [626, 245] on sr-next-btn at bounding box center [623, 245] width 17 height 8
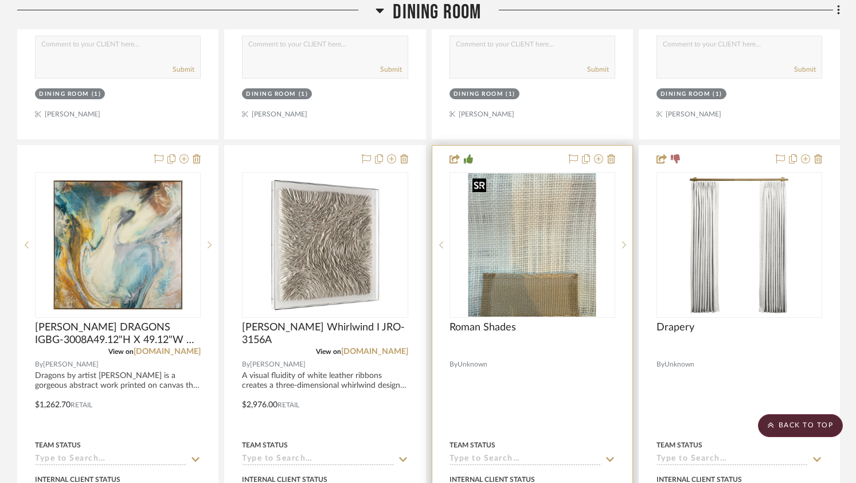
click at [505, 253] on img "1" at bounding box center [532, 244] width 128 height 143
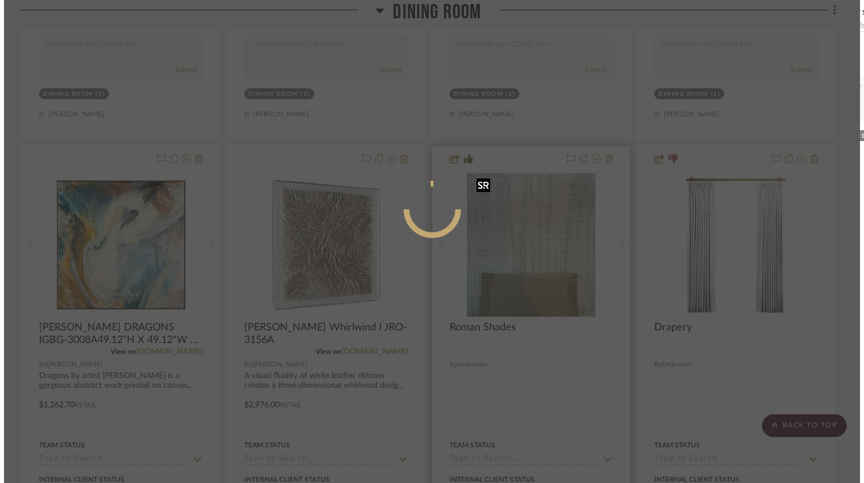
scroll to position [0, 0]
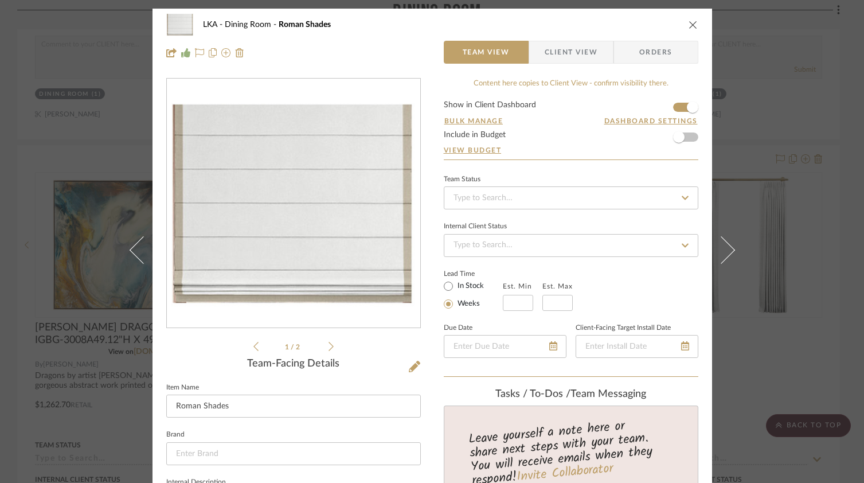
click at [328, 345] on icon at bounding box center [330, 346] width 5 height 9
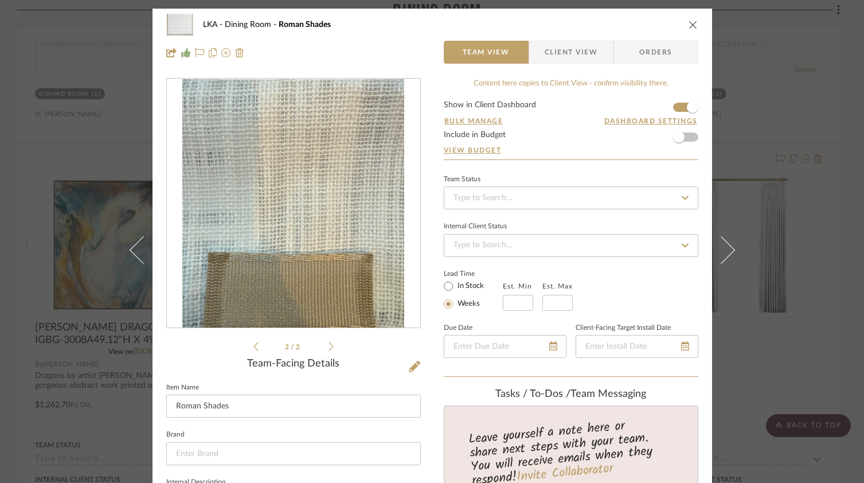
click at [684, 30] on div "LKA Dining Room Roman Shades" at bounding box center [432, 24] width 532 height 23
click at [690, 25] on icon "close" at bounding box center [692, 24] width 9 height 9
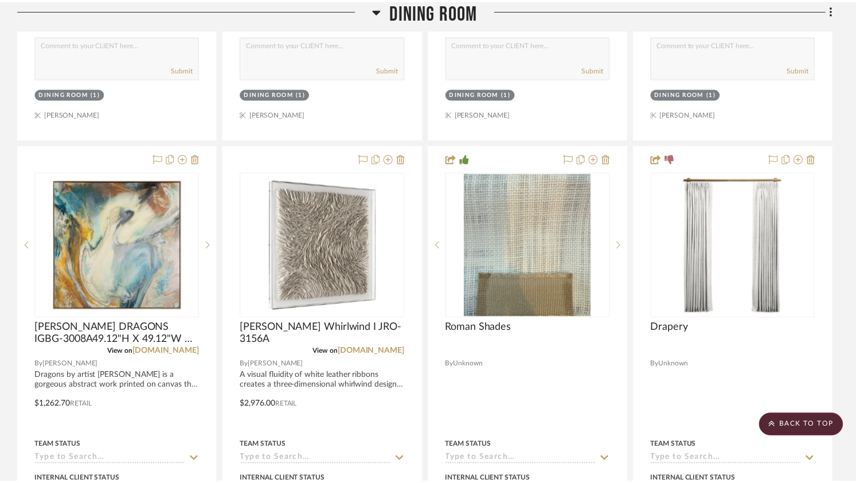
scroll to position [1206, 0]
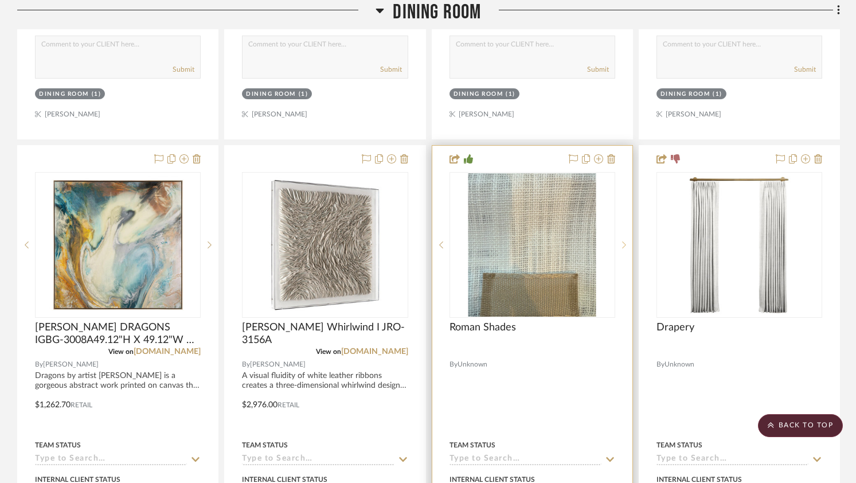
click at [626, 245] on sr-next-btn at bounding box center [623, 245] width 17 height 8
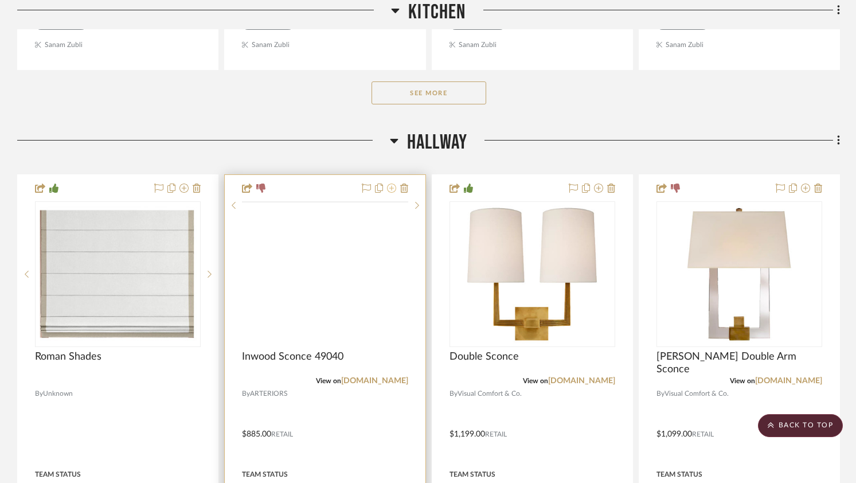
scroll to position [3916, 0]
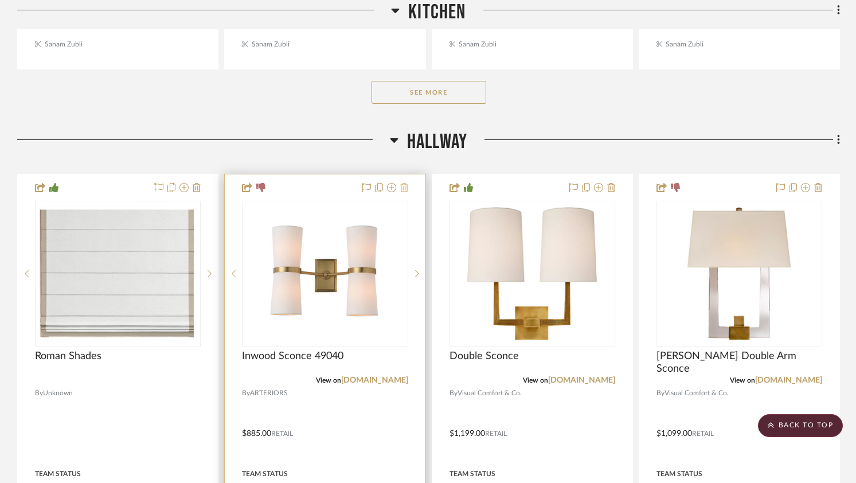
click at [406, 191] on icon at bounding box center [404, 187] width 8 height 9
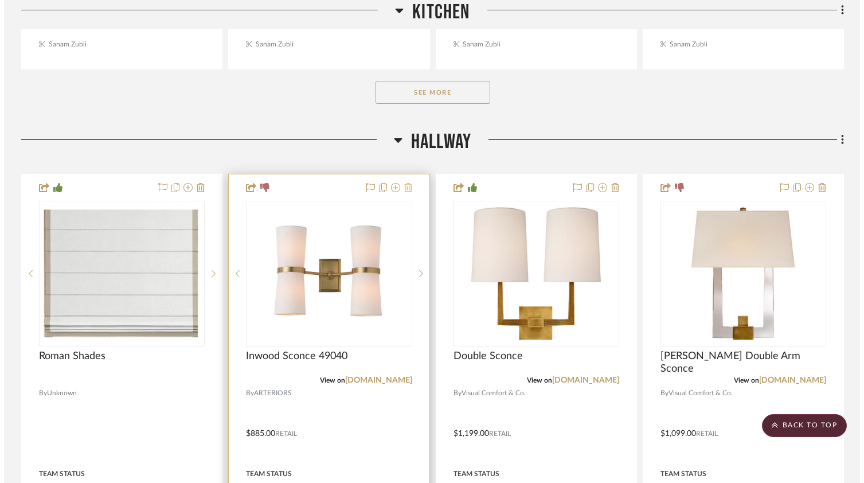
scroll to position [0, 0]
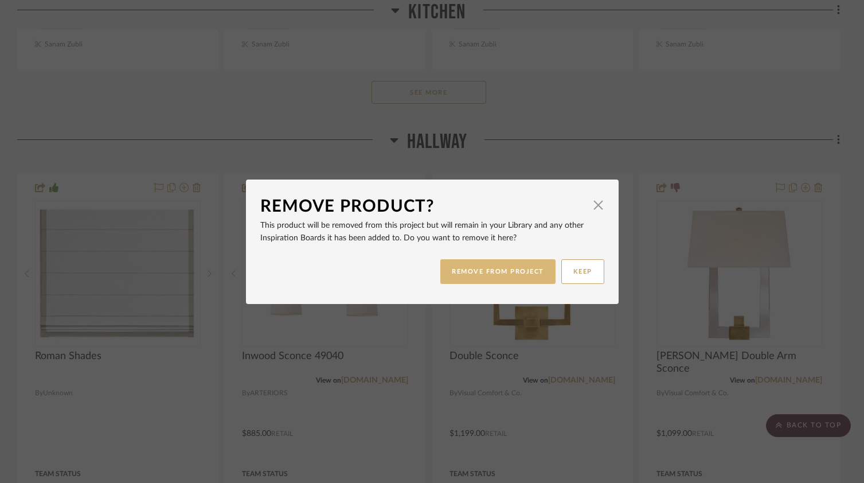
click at [492, 276] on button "REMOVE FROM PROJECT" at bounding box center [497, 271] width 115 height 25
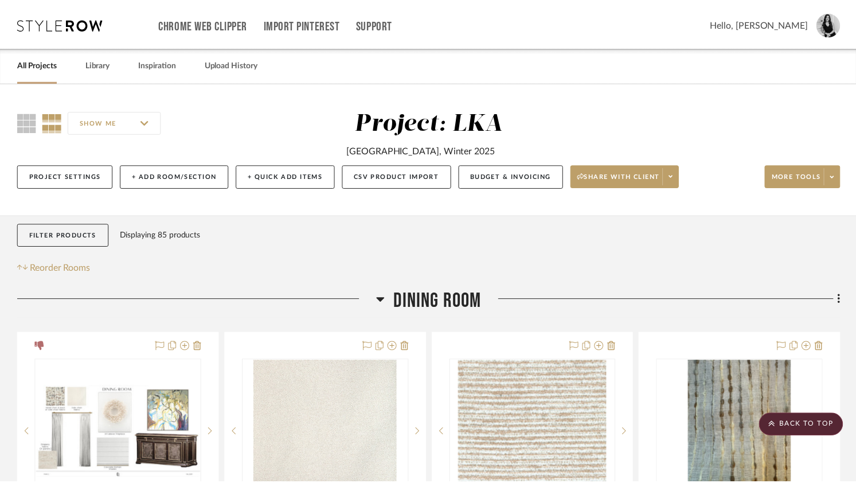
scroll to position [3916, 0]
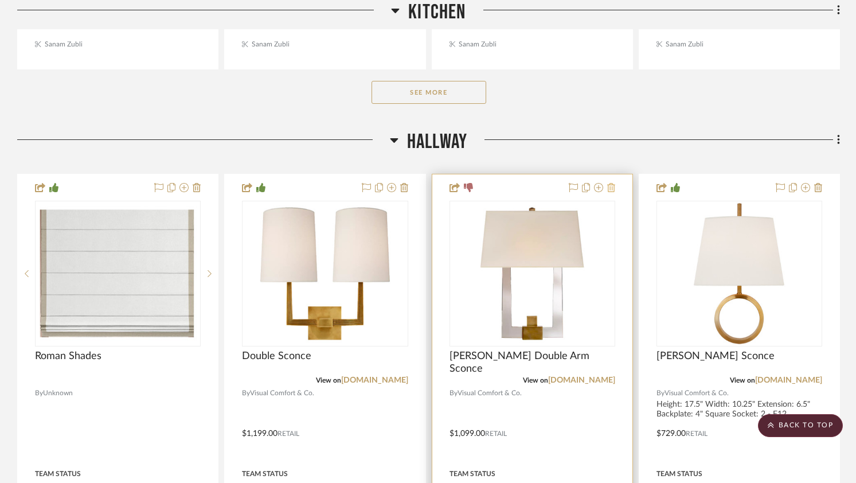
click at [608, 186] on icon at bounding box center [611, 187] width 8 height 9
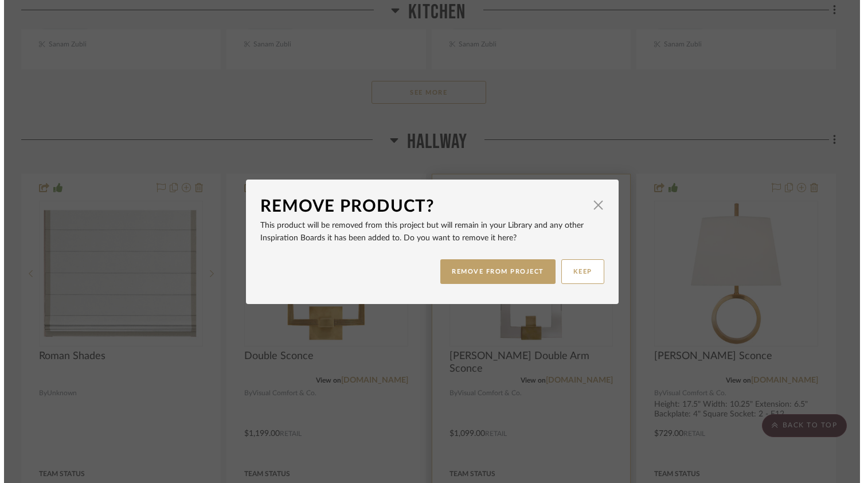
scroll to position [0, 0]
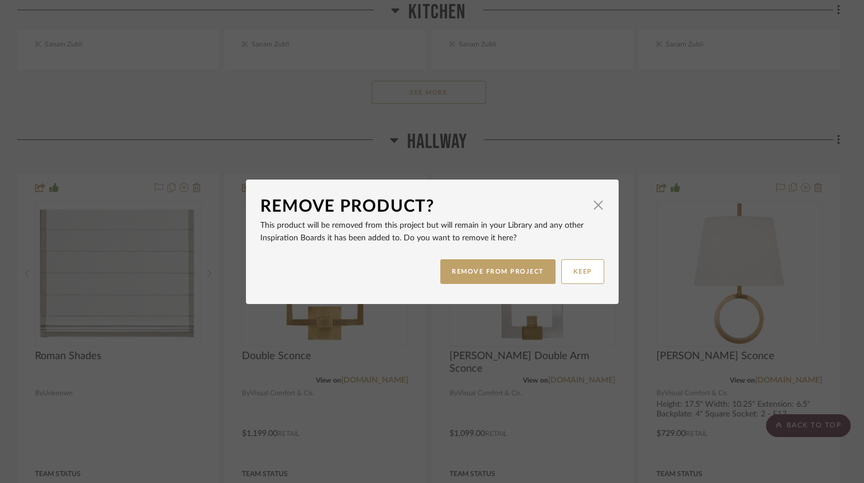
click at [489, 284] on div "REMOVE FROM PROJECT KEEP" at bounding box center [432, 271] width 344 height 36
click at [489, 276] on button "REMOVE FROM PROJECT" at bounding box center [497, 271] width 115 height 25
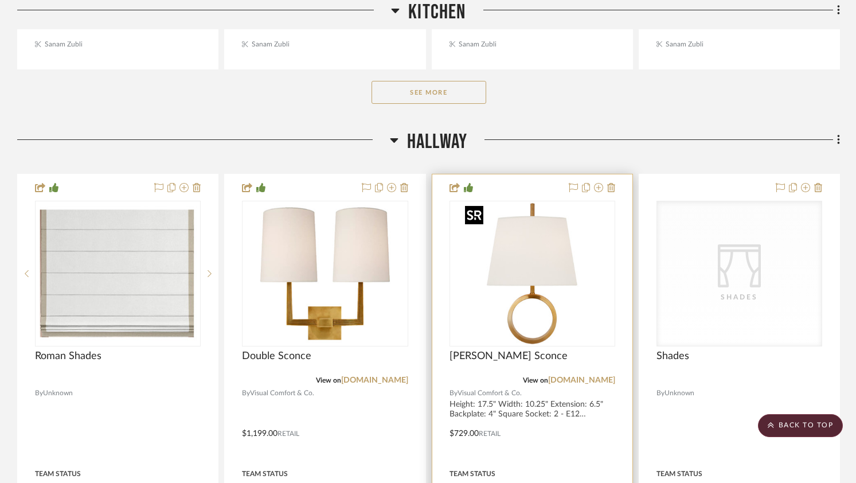
scroll to position [3919, 0]
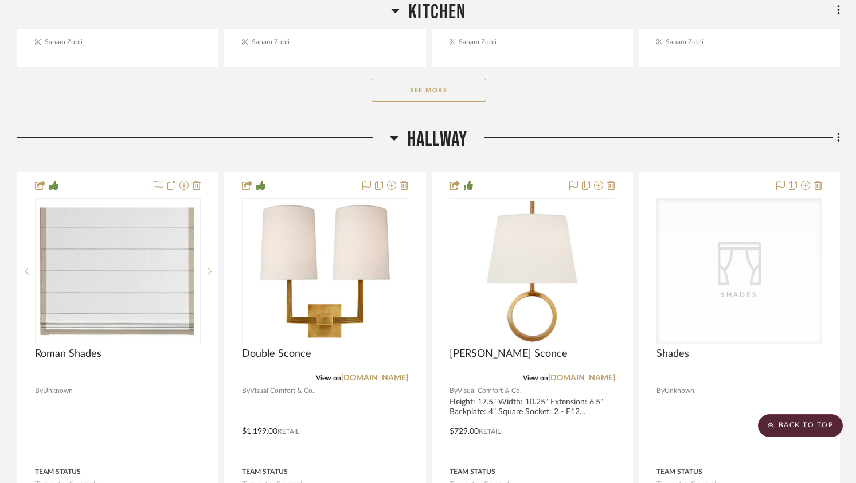
click at [567, 111] on div "See More" at bounding box center [428, 90] width 822 height 46
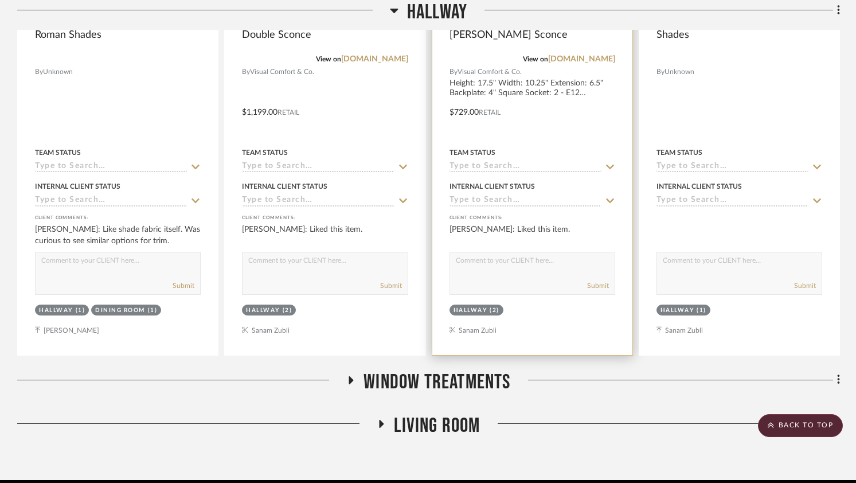
scroll to position [4287, 0]
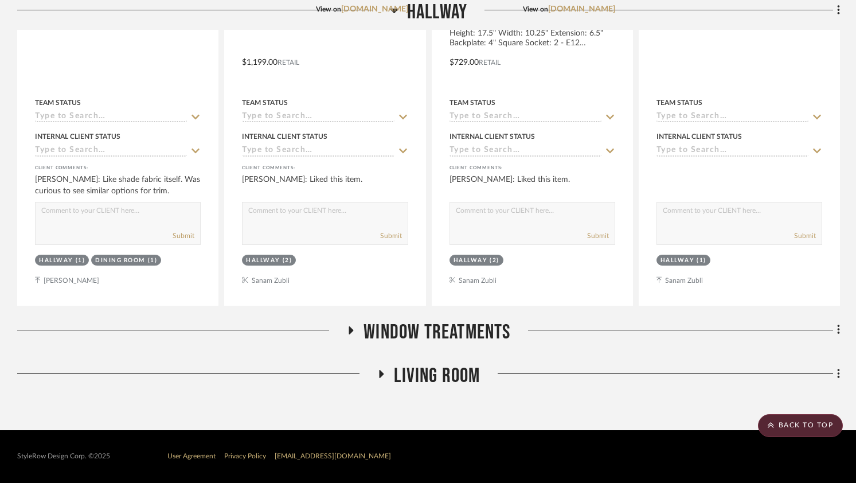
click at [347, 326] on icon at bounding box center [351, 330] width 14 height 9
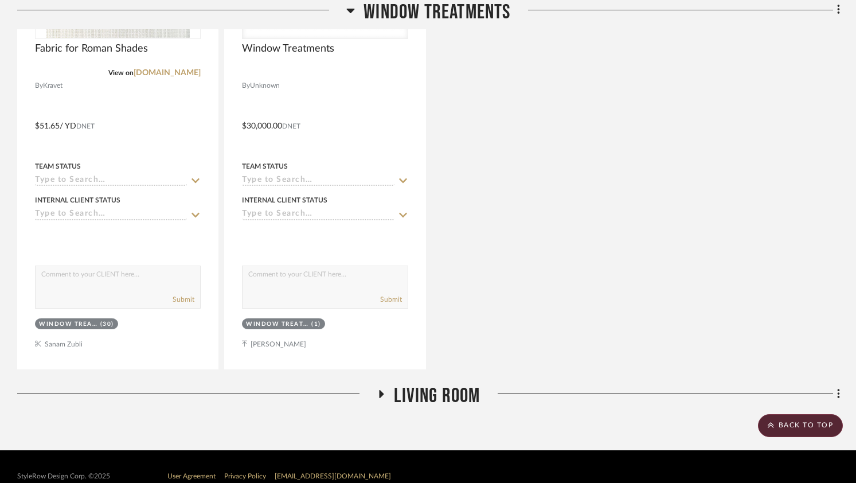
scroll to position [4804, 0]
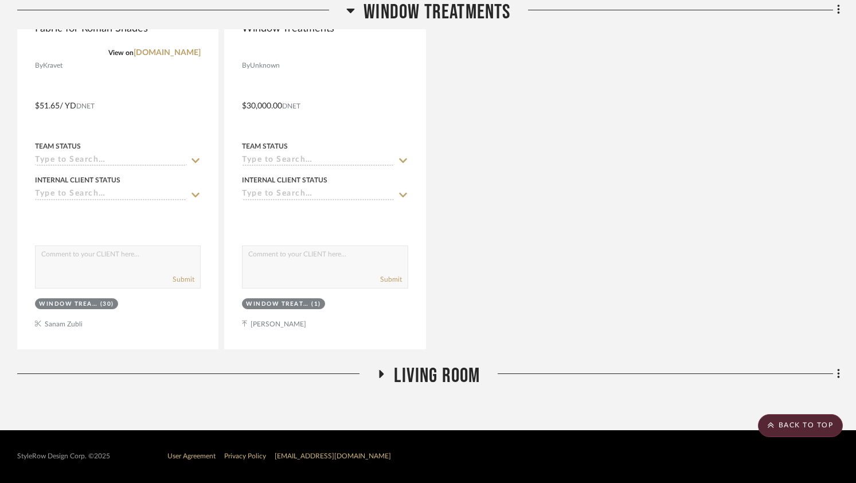
click at [385, 374] on icon at bounding box center [381, 373] width 14 height 9
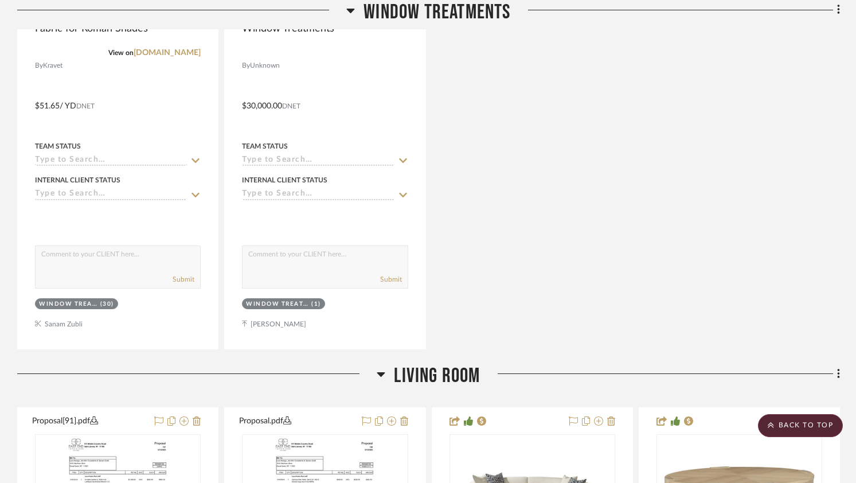
click at [383, 374] on icon at bounding box center [381, 374] width 9 height 14
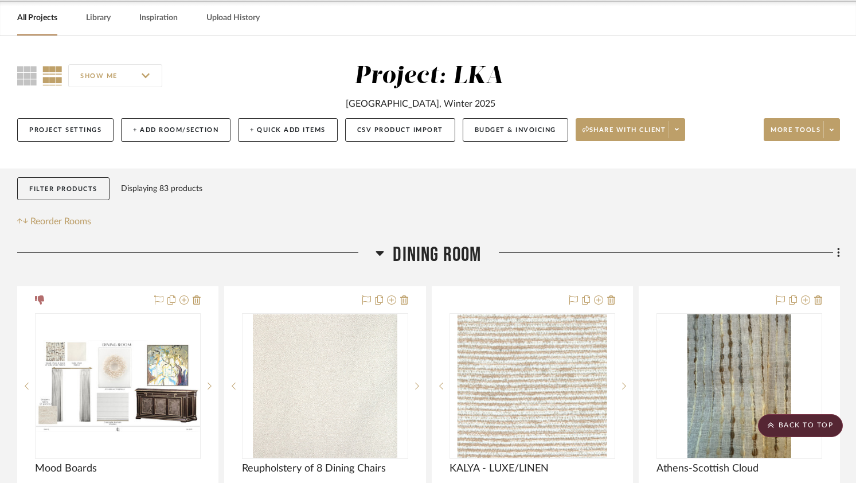
scroll to position [0, 0]
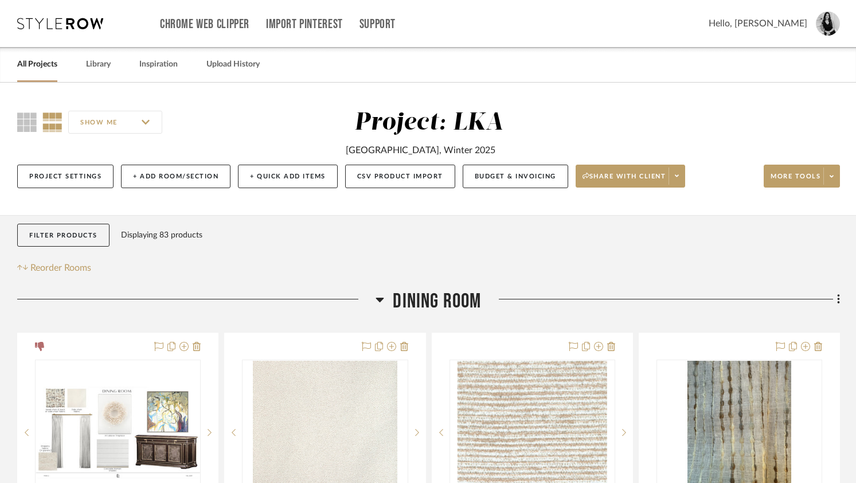
click at [379, 304] on icon at bounding box center [379, 299] width 9 height 14
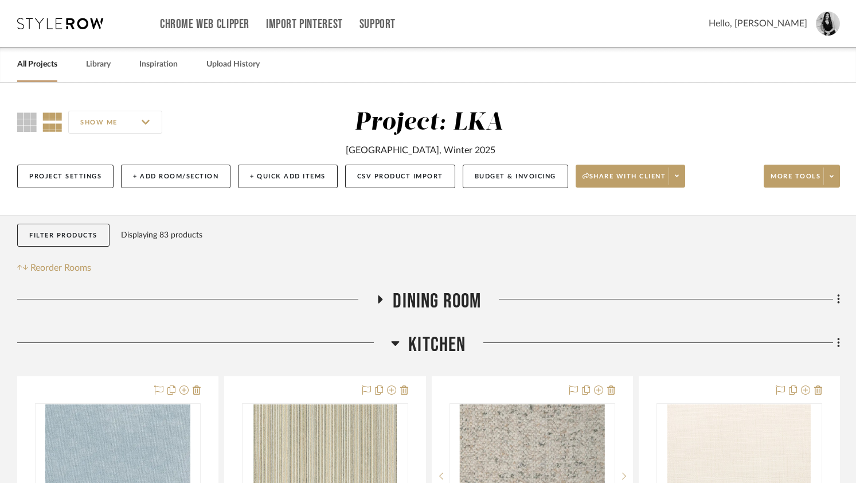
click at [394, 343] on icon at bounding box center [395, 343] width 8 height 5
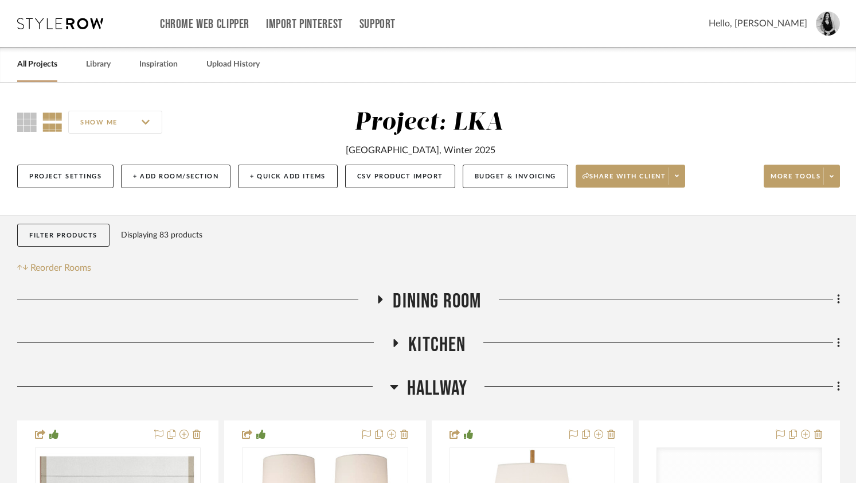
click at [398, 387] on h3 "Hallway" at bounding box center [428, 388] width 77 height 25
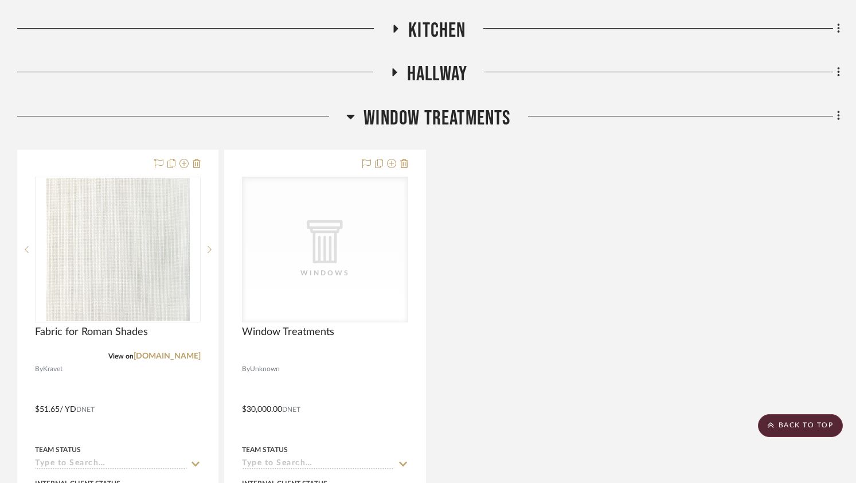
click at [351, 113] on icon at bounding box center [350, 116] width 9 height 14
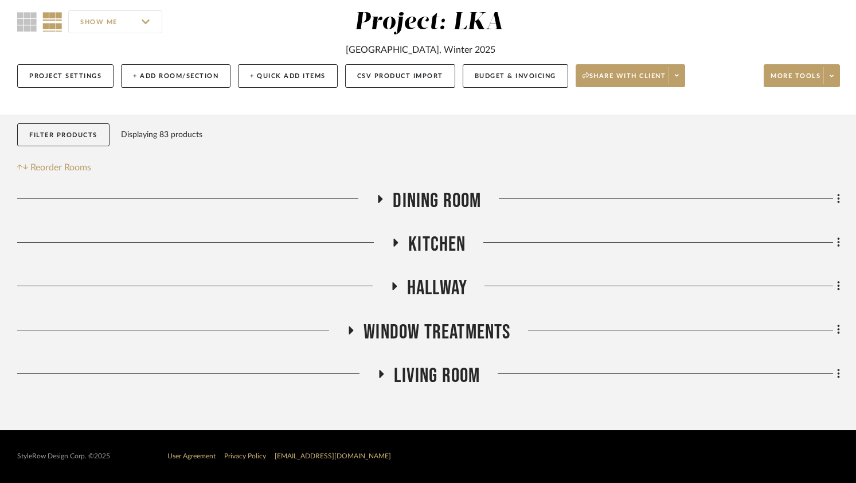
scroll to position [101, 0]
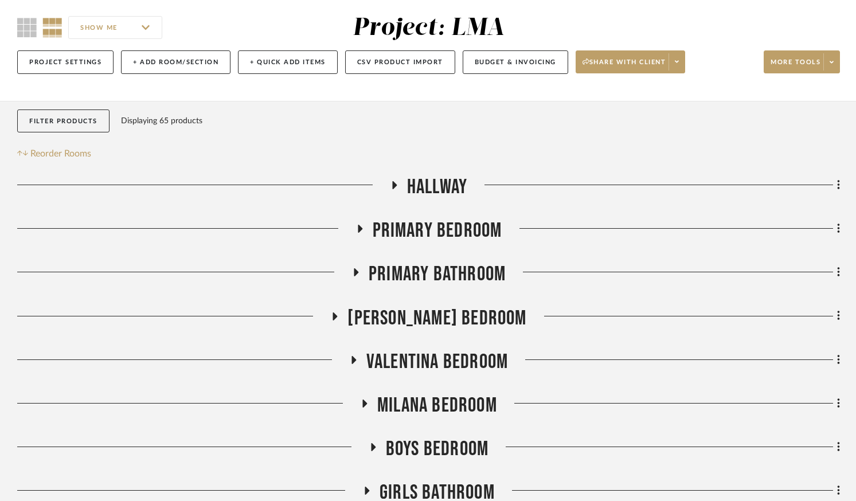
scroll to position [194, 0]
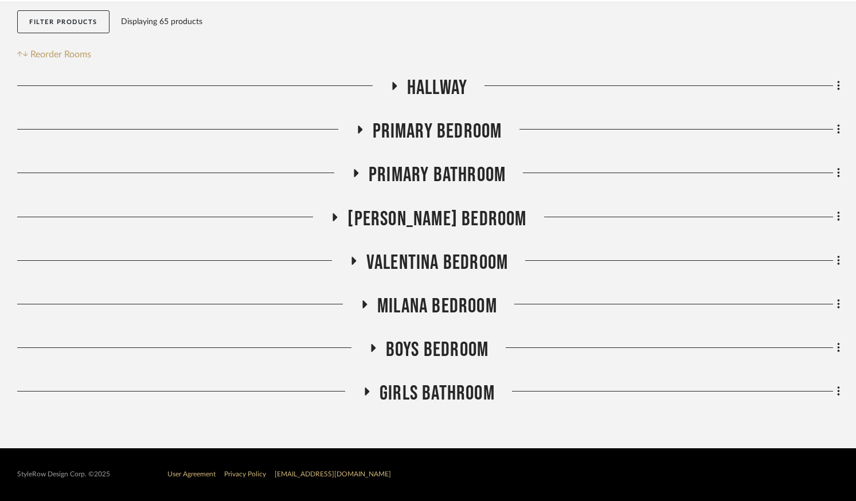
click at [354, 174] on icon at bounding box center [356, 173] width 5 height 8
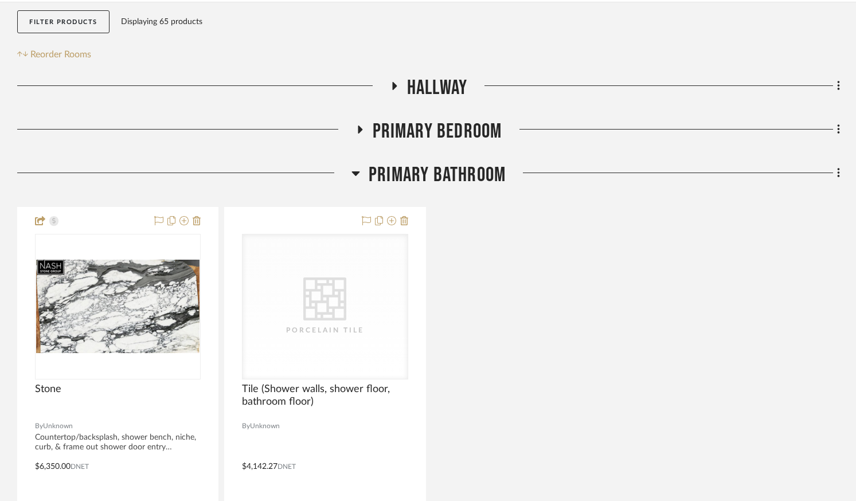
click at [353, 174] on icon at bounding box center [355, 173] width 8 height 5
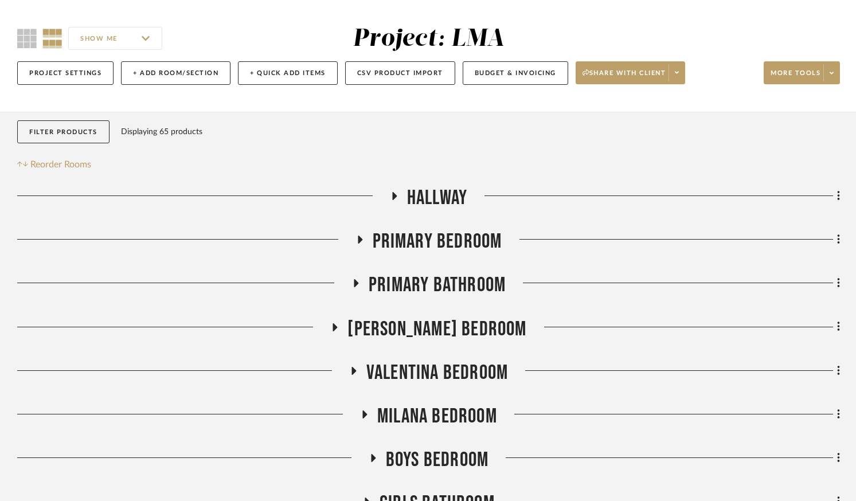
scroll to position [0, 0]
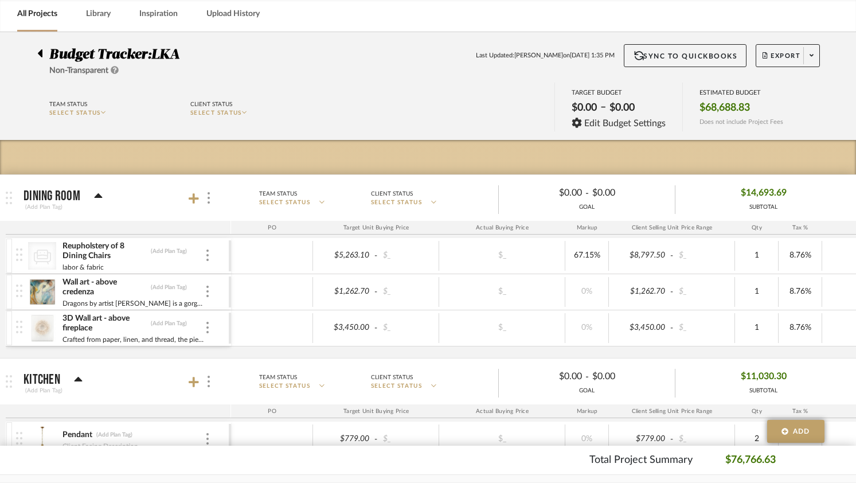
scroll to position [36, 0]
